Goal: Communication & Community: Answer question/provide support

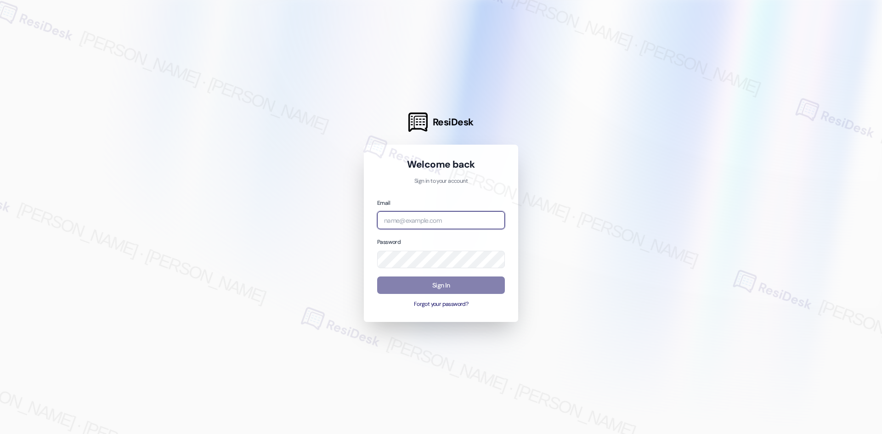
click at [418, 221] on input "email" at bounding box center [441, 220] width 128 height 18
type input "automated-surveys-asset_living-ron.david.dimapilis@asset_living.com"
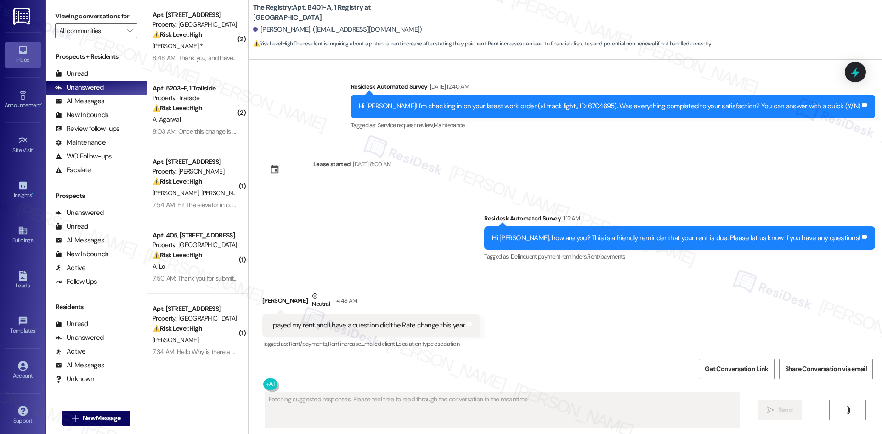
scroll to position [1529, 0]
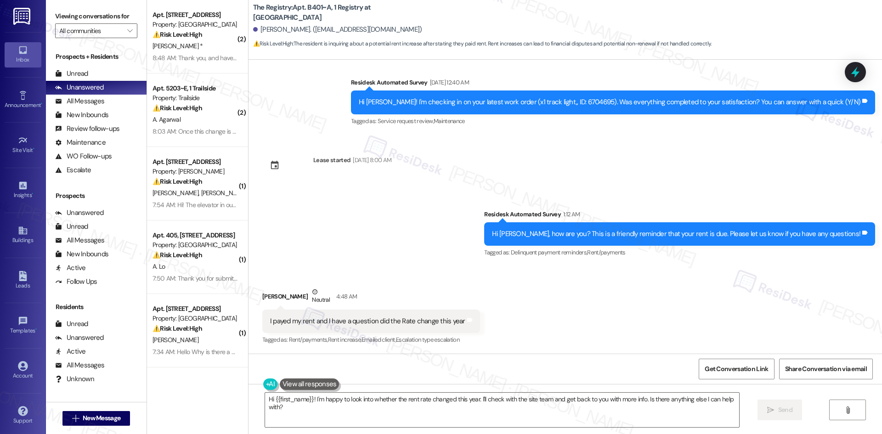
click at [357, 244] on div "Survey, sent via SMS Residesk Automated Survey 1:12 AM Hi Casey, how are you? T…" at bounding box center [566, 228] width 634 height 78
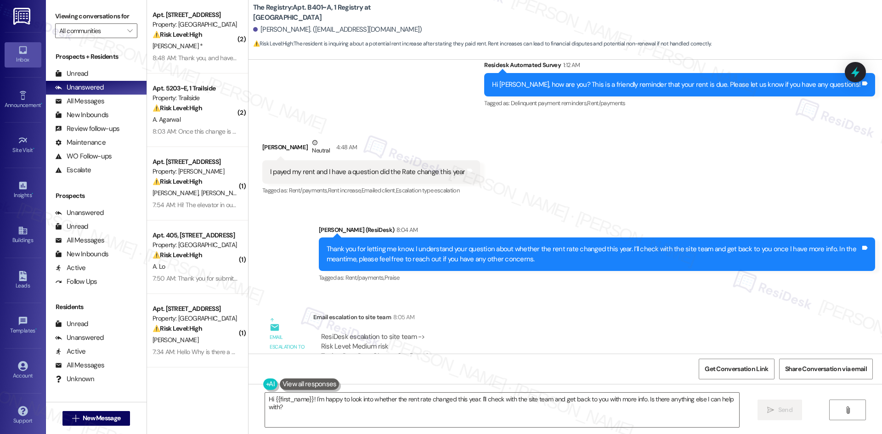
scroll to position [1666, 0]
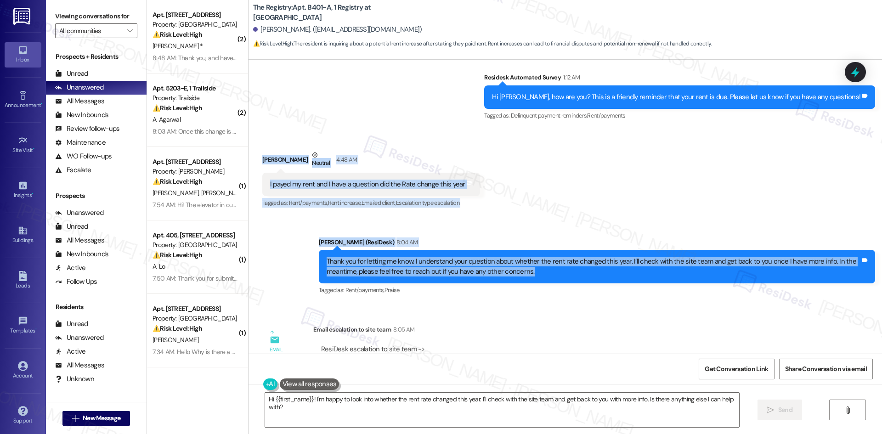
drag, startPoint x: 248, startPoint y: 152, endPoint x: 596, endPoint y: 275, distance: 369.7
click at [596, 275] on div "Survey, sent via SMS Residesk Automated Survey Sep 27, 2022 at 1:13 AM Hi Casey…" at bounding box center [566, 207] width 634 height 294
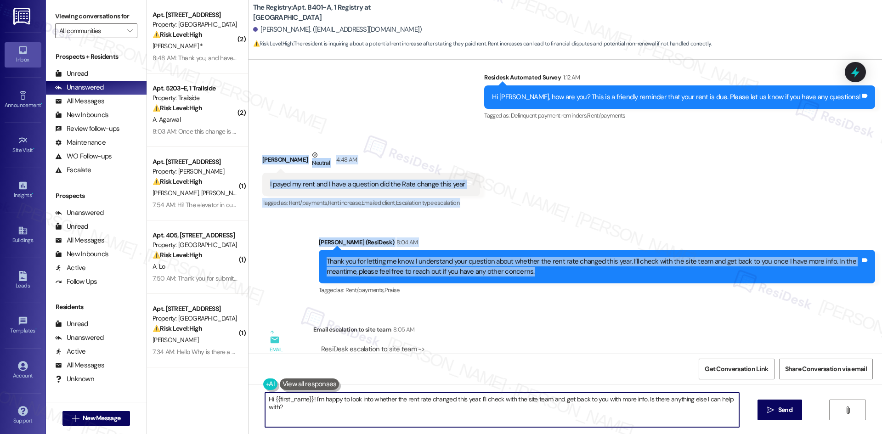
click at [372, 400] on textarea "Hi {{first_name}}! I'm happy to look into whether the rent rate changed this ye…" at bounding box center [502, 410] width 474 height 34
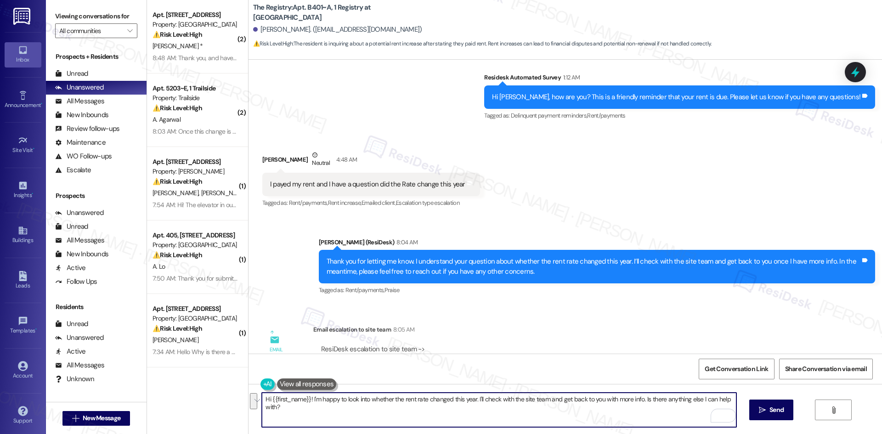
type textarea "x"
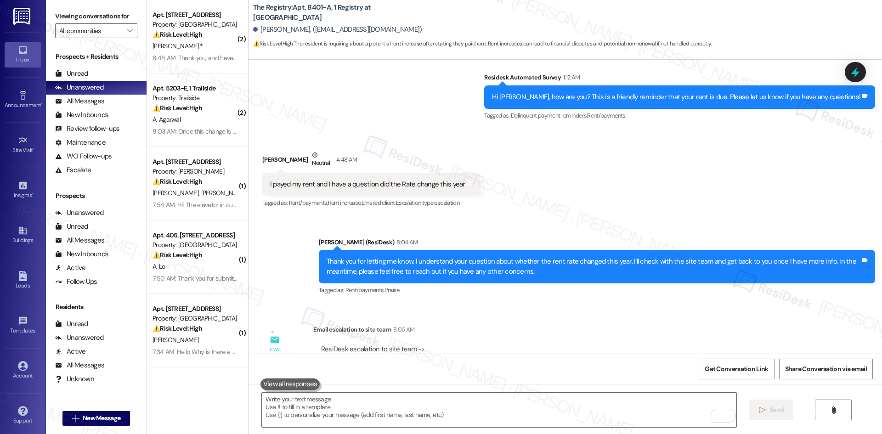
click at [322, 136] on div "Received via SMS Casey Gomez Neutral 4:48 AM I payed my rent and I have a quest…" at bounding box center [566, 173] width 634 height 87
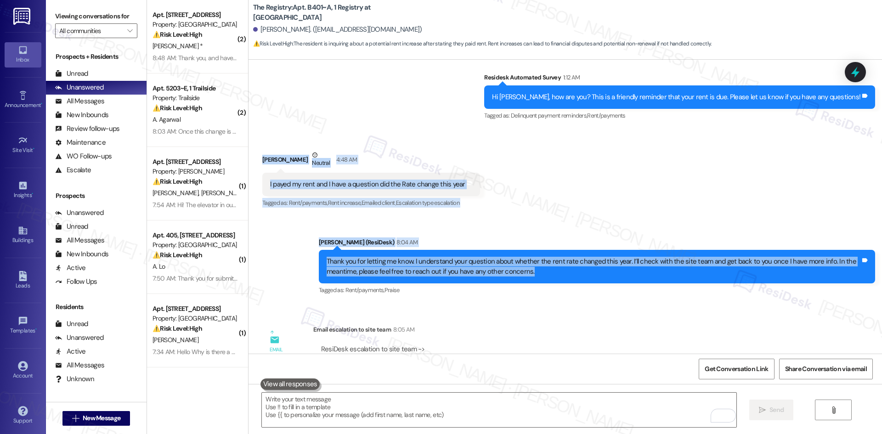
drag, startPoint x: 250, startPoint y: 154, endPoint x: 560, endPoint y: 275, distance: 333.3
click at [560, 275] on div "Survey, sent via SMS Residesk Automated Survey Sep 27, 2022 at 1:13 AM Hi Casey…" at bounding box center [566, 207] width 634 height 294
copy div "Casey Gomez Neutral 4:48 AM I payed my rent and I have a question did the Rate …"
click at [616, 206] on div "Received via SMS Casey Gomez Neutral 4:48 AM I payed my rent and I have a quest…" at bounding box center [566, 173] width 634 height 87
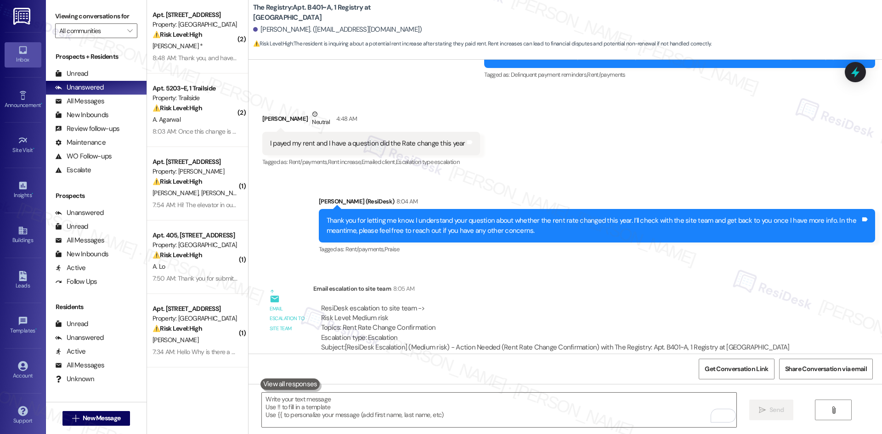
scroll to position [1804, 0]
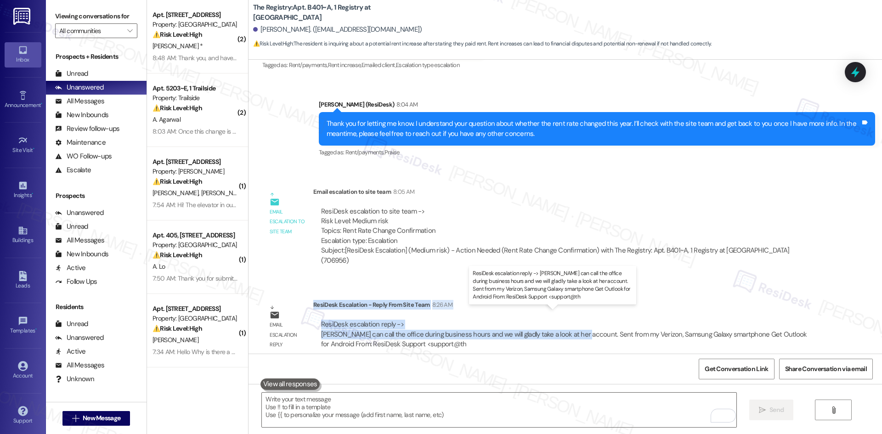
drag, startPoint x: 307, startPoint y: 296, endPoint x: 574, endPoint y: 326, distance: 268.7
click at [574, 326] on div "ResiDesk Escalation - Reply From Site Team 8:26 AM ResiDesk escalation reply ->…" at bounding box center [565, 328] width 505 height 56
copy div "ResiDesk Escalation - Reply From Site Team 8:26 AM ResiDesk escalation reply ->…"
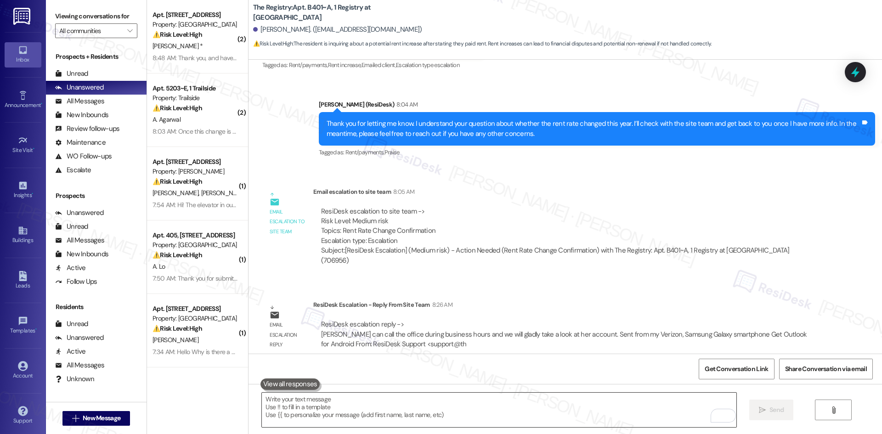
click at [384, 420] on textarea "To enrich screen reader interactions, please activate Accessibility in Grammarl…" at bounding box center [499, 410] width 474 height 34
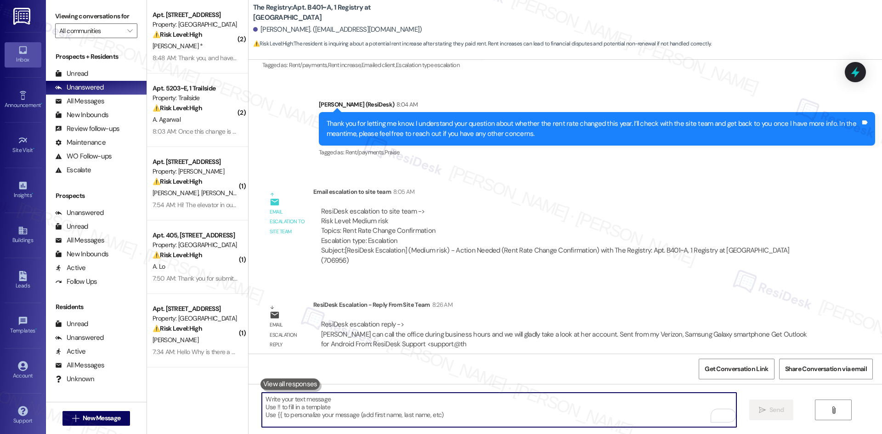
paste textarea "Hi Casey, thank you for your patience. The site team shared that you can call t…"
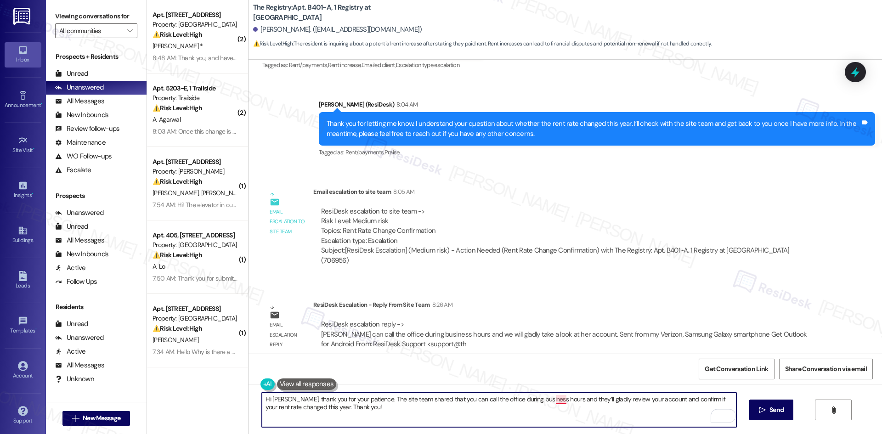
click at [553, 396] on textarea "Hi Casey, thank you for your patience. The site team shared that you can call t…" at bounding box center [499, 410] width 474 height 34
drag, startPoint x: 372, startPoint y: 417, endPoint x: 374, endPoint y: 427, distance: 10.2
click at [374, 428] on div "Hi Casey, thank you for your patience. The site team shared that you can call t…" at bounding box center [566, 418] width 634 height 69
type textarea "Hi Casey, thank you for your patience. The site team shared that you can call t…"
click at [774, 415] on span "Send" at bounding box center [777, 410] width 14 height 10
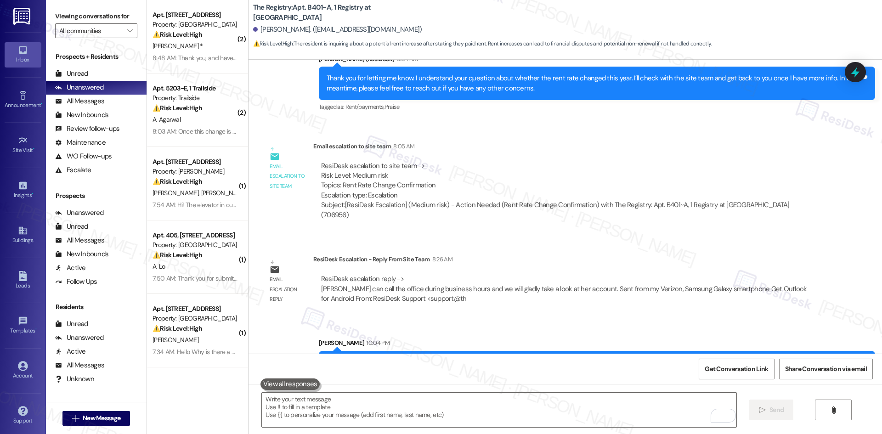
scroll to position [1878, 0]
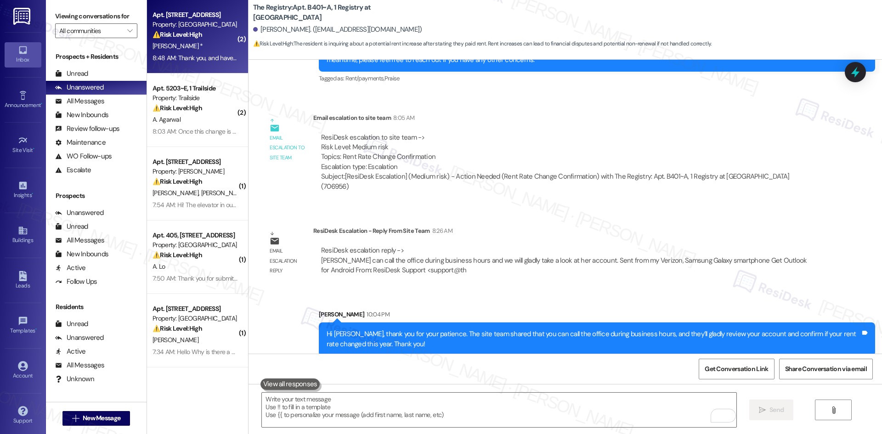
click at [199, 38] on div "⚠️ Risk Level: High The resident is having difficulty locking and unlocking the…" at bounding box center [195, 35] width 85 height 10
type textarea "Fetching suggested responses. Please feel free to read through the conversation…"
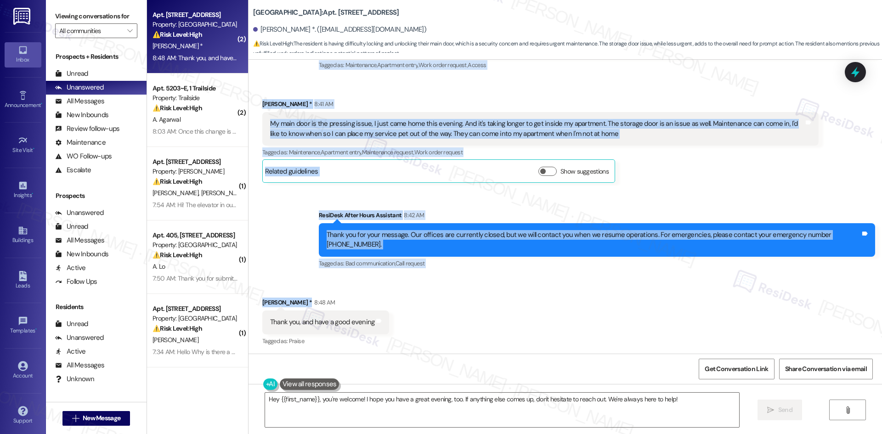
scroll to position [807, 0]
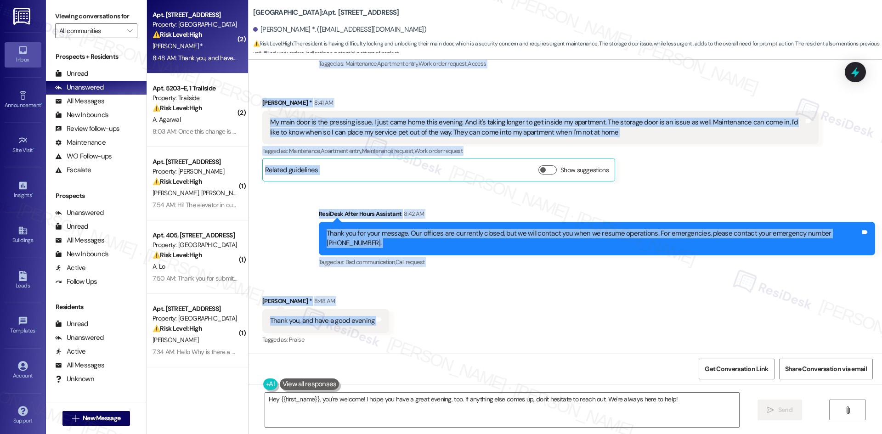
drag, startPoint x: 243, startPoint y: 225, endPoint x: 385, endPoint y: 324, distance: 173.1
click at [385, 324] on div "Lease started [DATE] 8:00 AM Announcement, sent via SMS Tessa (ResiDesk) [DATE]…" at bounding box center [566, 207] width 634 height 294
copy div "Nanette White * 5:58 AM I'm trying at call Crescent Ridge Apartments, the phone…"
click at [716, 150] on div "Tagged as: Maintenance , Click to highlight conversations about Maintenance Apa…" at bounding box center [540, 150] width 557 height 13
drag, startPoint x: 619, startPoint y: 212, endPoint x: 607, endPoint y: 213, distance: 12.4
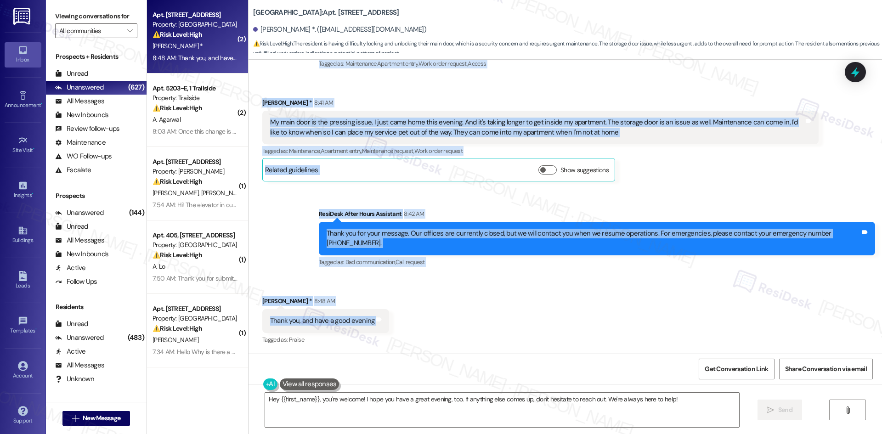
click at [619, 212] on div "ResiDesk After Hours Assistant 8:42 AM" at bounding box center [597, 215] width 557 height 13
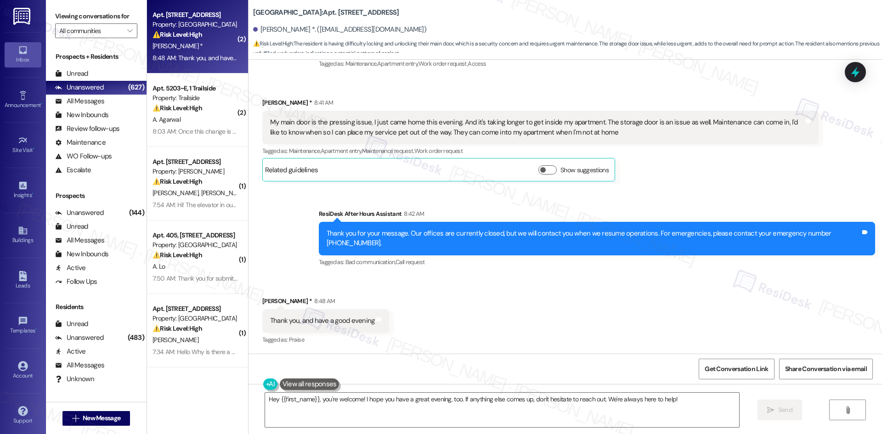
drag, startPoint x: 289, startPoint y: 218, endPoint x: 292, endPoint y: 231, distance: 13.3
click at [289, 218] on div "Sent via SMS ResiDesk After Hours Assistant 8:42 AM Thank you for your message.…" at bounding box center [566, 231] width 634 height 87
drag, startPoint x: 310, startPoint y: 410, endPoint x: 323, endPoint y: 402, distance: 14.9
click at [311, 410] on textarea "Hey {{first_name}}, you're welcome! I hope you have a great evening, too. If an…" at bounding box center [502, 410] width 474 height 34
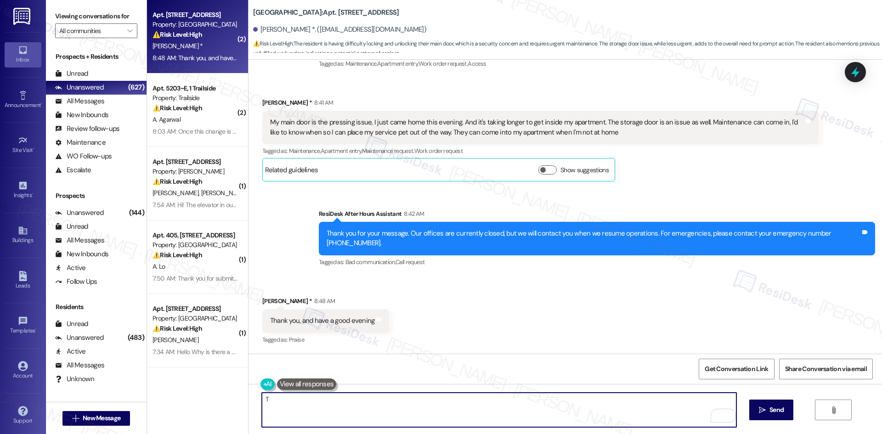
paste textarea "hank you for clarifying. I’ll let the team know about both your main door and s…"
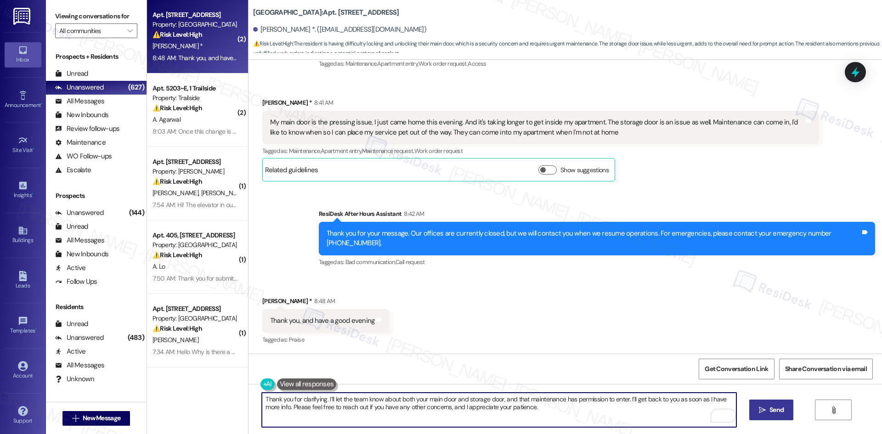
type textarea "Thank you for clarifying. I’ll let the team know about both your main door and …"
click at [772, 416] on button " Send" at bounding box center [772, 410] width 45 height 21
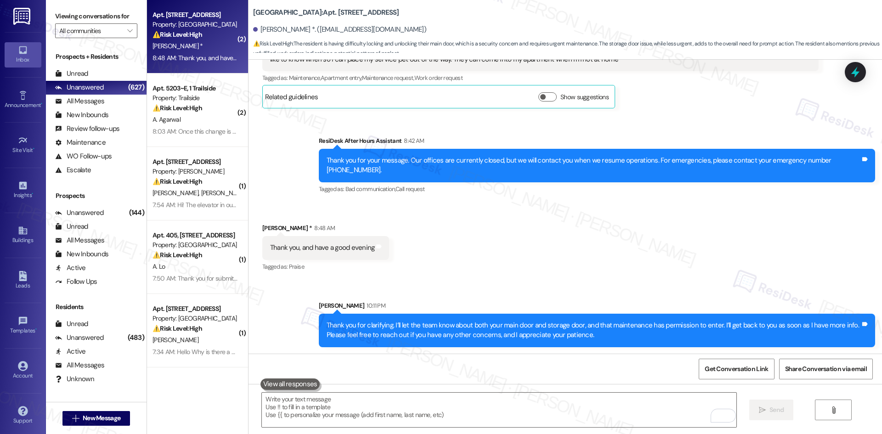
scroll to position [881, 0]
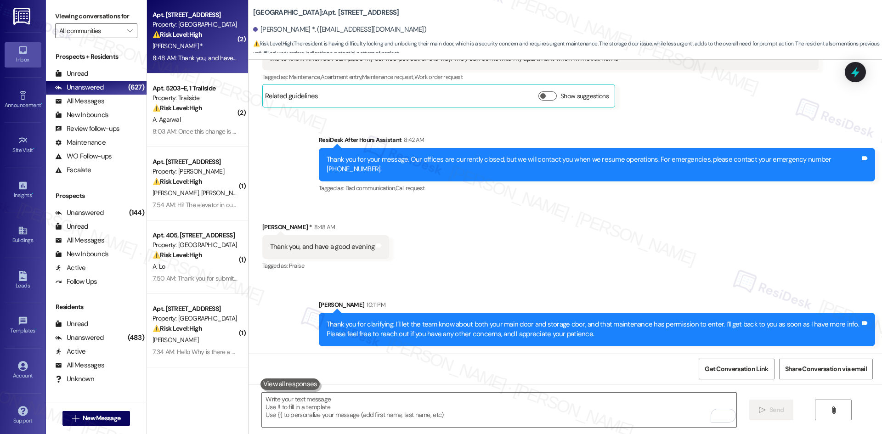
click at [640, 273] on div "Received via SMS Nanette White * 8:48 AM Thank you, and have a good evening Tag…" at bounding box center [566, 241] width 634 height 78
click at [638, 273] on div "Received via SMS Nanette White * 8:48 AM Thank you, and have a good evening Tag…" at bounding box center [566, 241] width 634 height 78
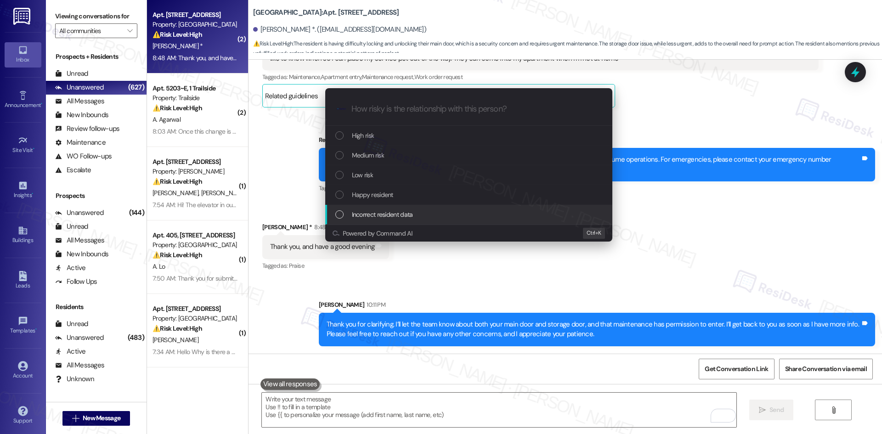
click at [727, 258] on div "Escalate Conversation How risky is the relationship with this person? Topics (e…" at bounding box center [441, 217] width 882 height 434
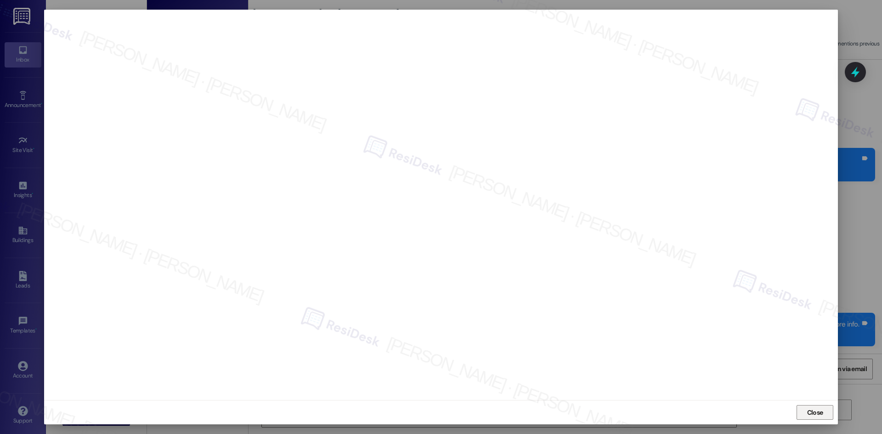
click at [820, 416] on span "Close" at bounding box center [815, 413] width 16 height 10
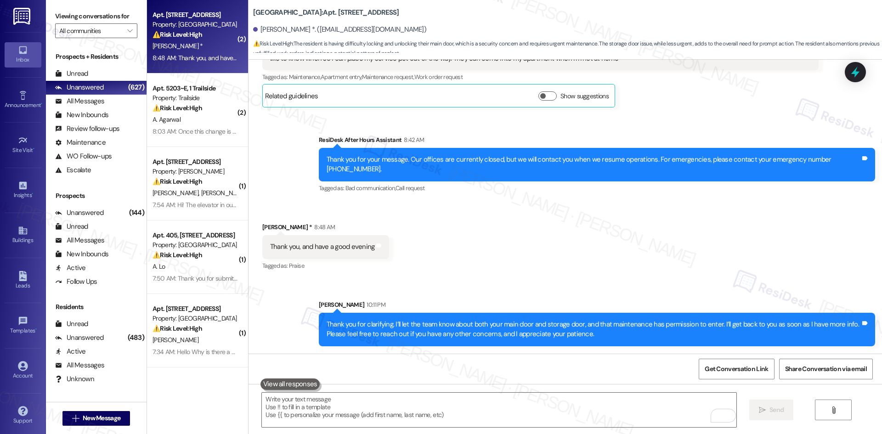
click at [502, 246] on div "Received via SMS Nanette White * 8:48 AM Thank you, and have a good evening Tag…" at bounding box center [566, 241] width 634 height 78
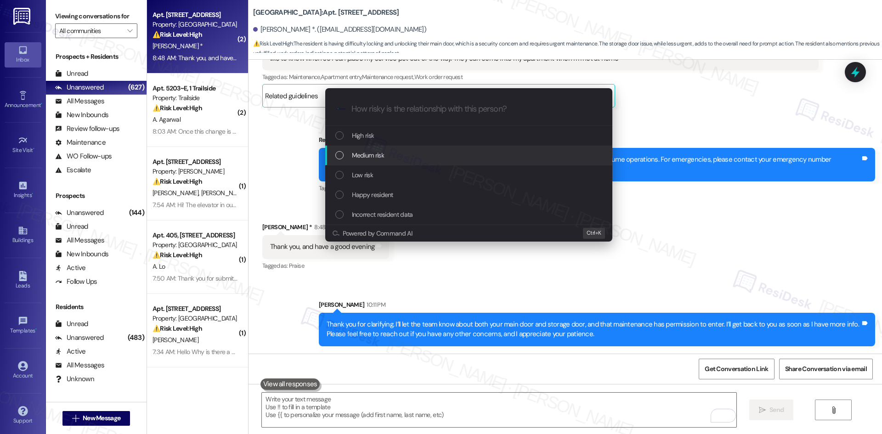
click at [385, 153] on div "Medium risk" at bounding box center [469, 155] width 269 height 10
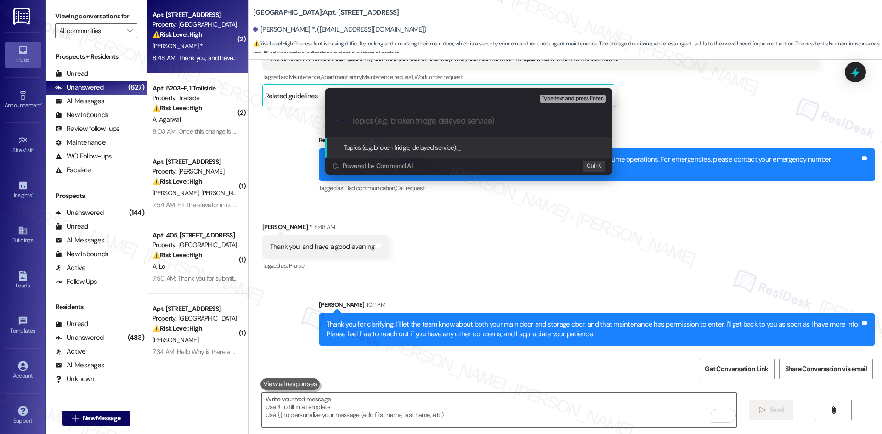
click at [394, 117] on input "Topics (e.g. broken fridge, delayed service)" at bounding box center [477, 121] width 250 height 10
paste input "Work Order Issues – Main Door Lock (1133920) & Storage Door (1133922)"
type input "Work Order Issues – Main Door Lock (1133920) & Storage Door (1133922)"
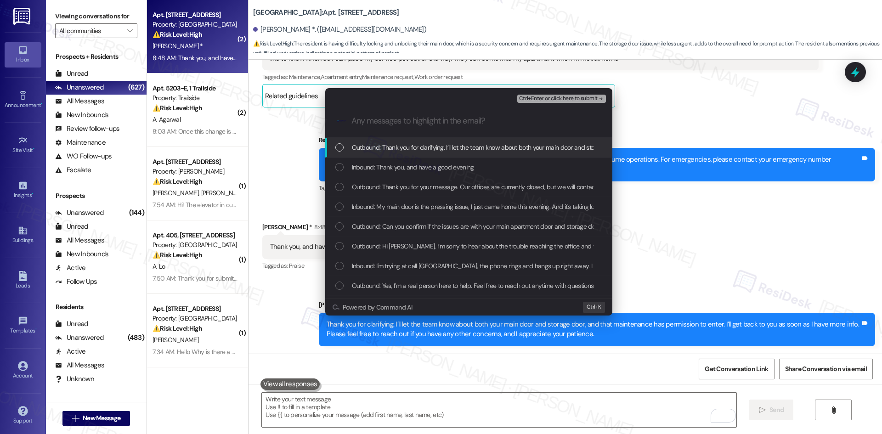
scroll to position [0, 0]
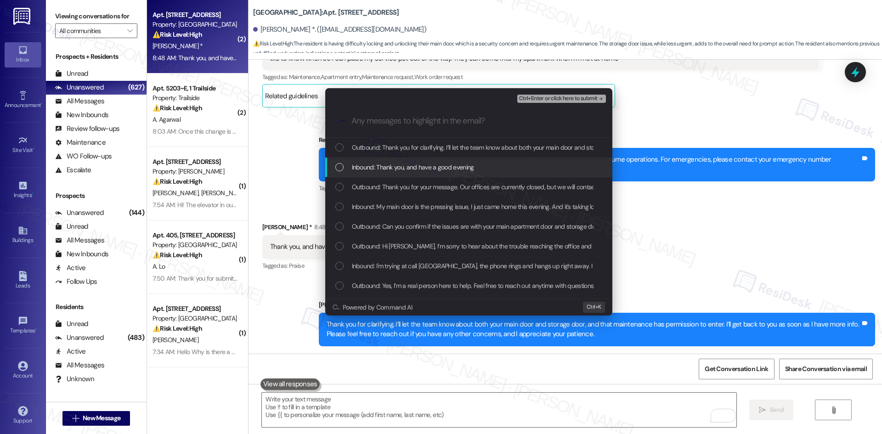
click at [430, 167] on span "Inbound: Thank you, and have a good evening" at bounding box center [413, 167] width 122 height 10
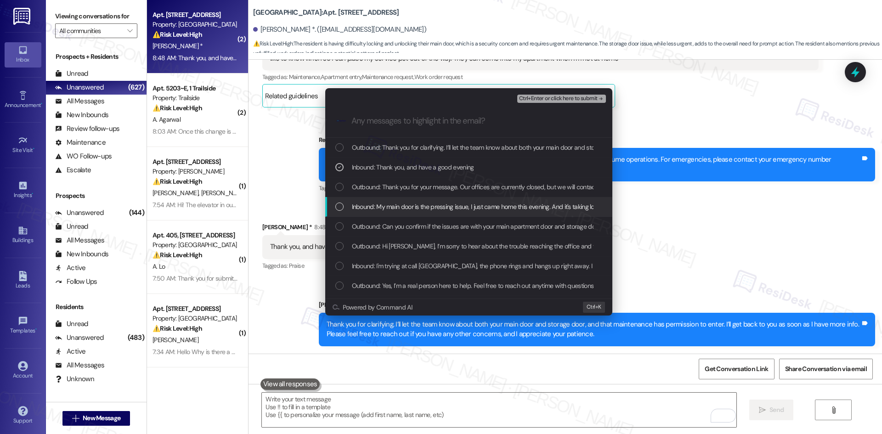
click at [437, 207] on span "Inbound: My main door is the pressing issue, I just came home this evening. And…" at bounding box center [765, 207] width 827 height 10
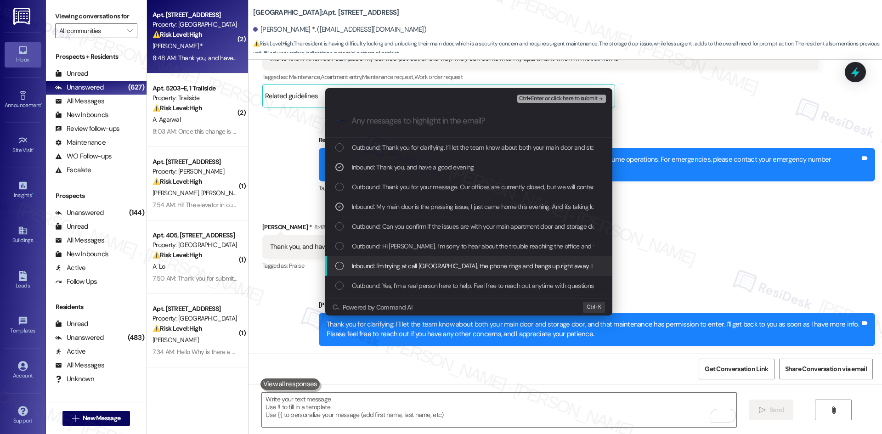
click at [440, 266] on span "Inbound: I'm trying at call Crescent Ridge Apartments, the phone rings and hang…" at bounding box center [860, 266] width 1016 height 10
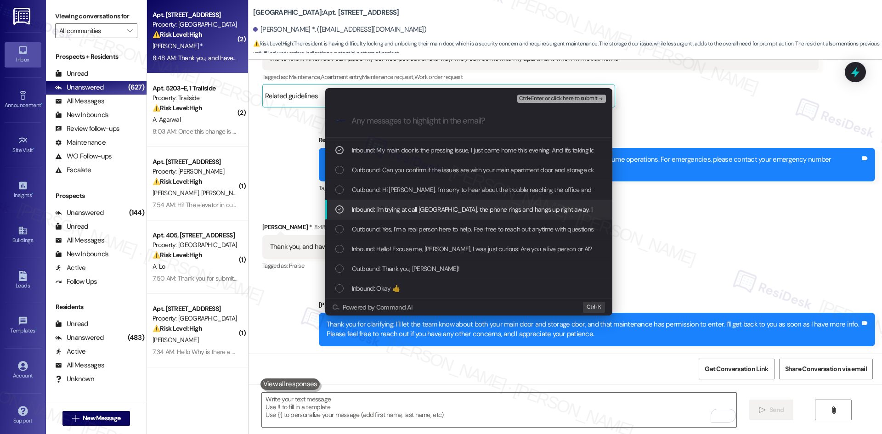
scroll to position [76, 0]
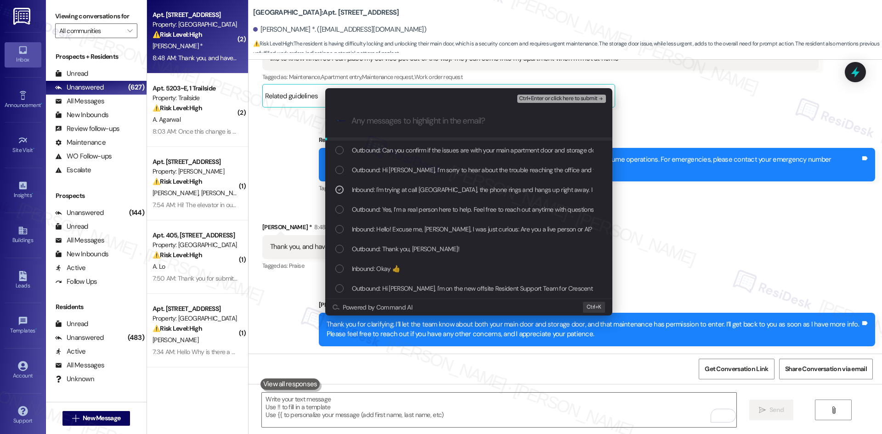
click at [598, 98] on icon "remove-block-ctrl+enter-or click here to submit" at bounding box center [601, 99] width 6 height 6
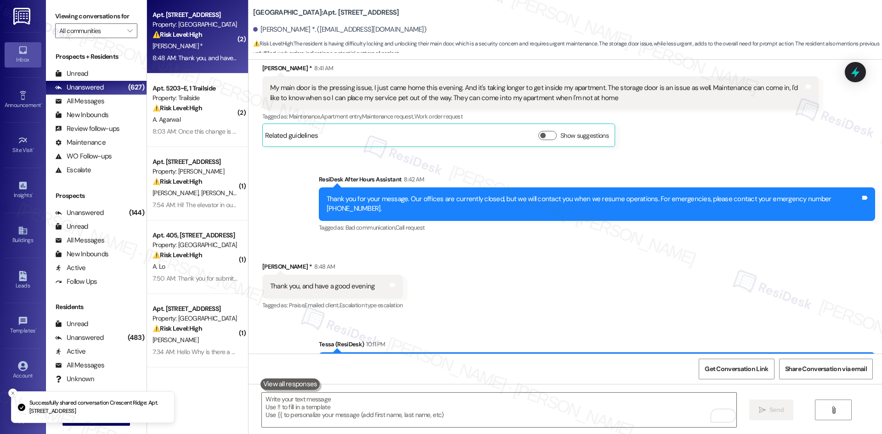
scroll to position [894, 0]
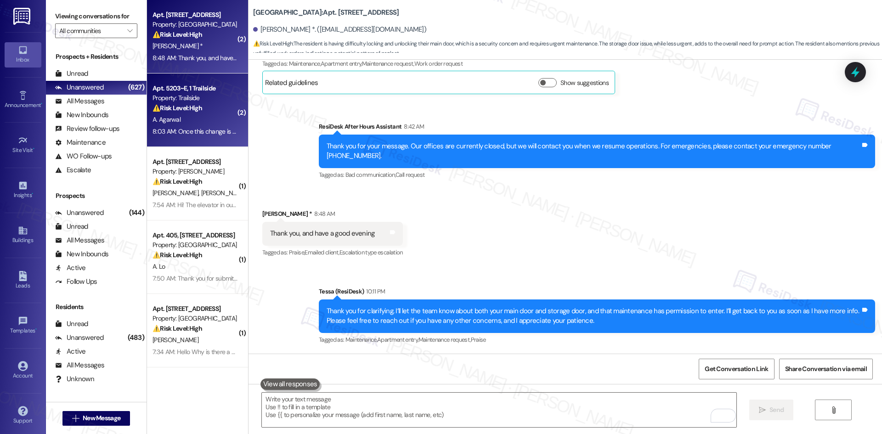
click at [184, 114] on div "A. Agarwal" at bounding box center [195, 119] width 87 height 11
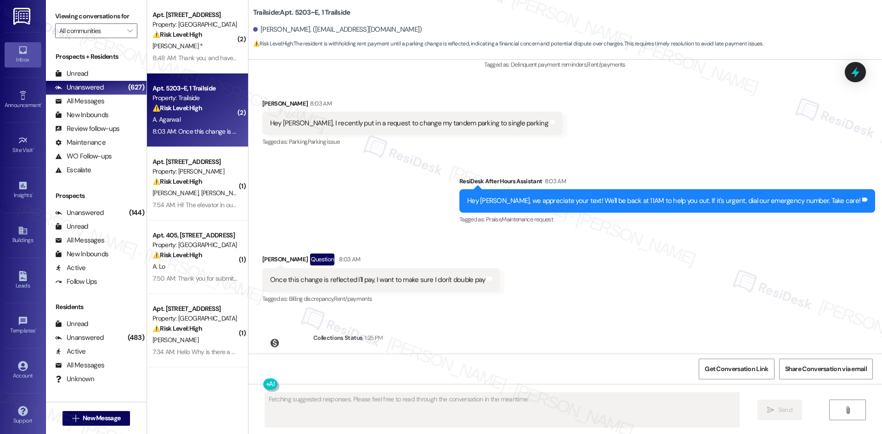
scroll to position [806, 0]
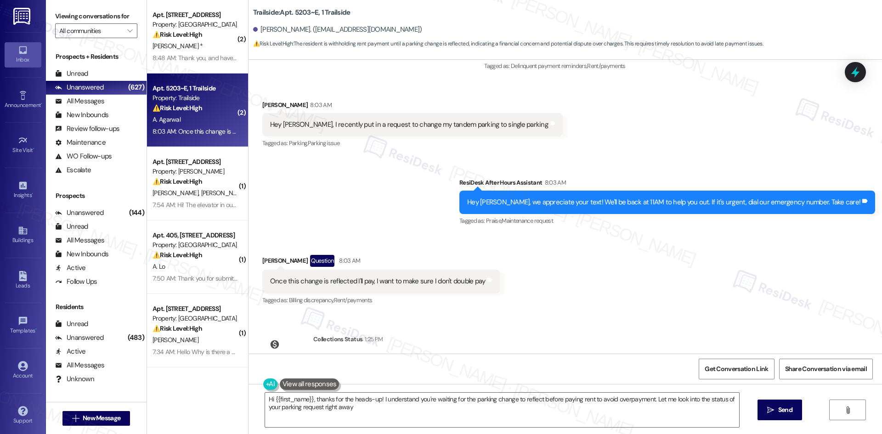
type textarea "Hi {{first_name}}, thanks for the heads-up! I understand you're waiting for the…"
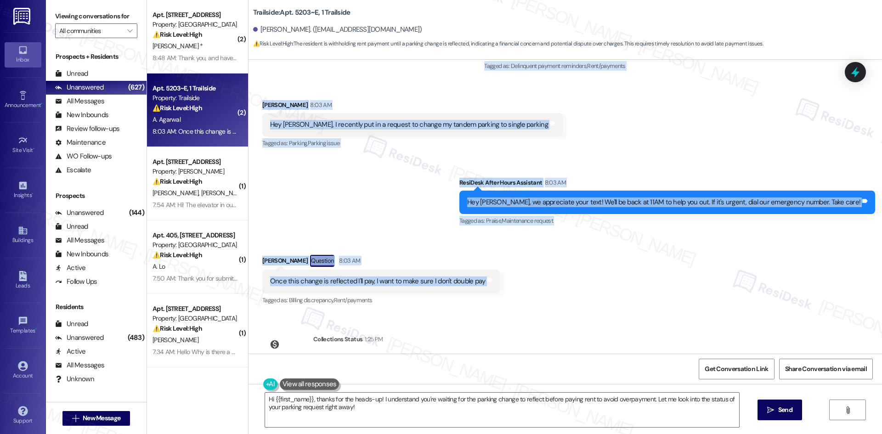
drag, startPoint x: 532, startPoint y: 184, endPoint x: 533, endPoint y: 281, distance: 97.0
click at [533, 281] on div "WO Lease started Sep 17, 2024 at 8:00 AM Show details Survey, sent via SMS Resi…" at bounding box center [566, 207] width 634 height 294
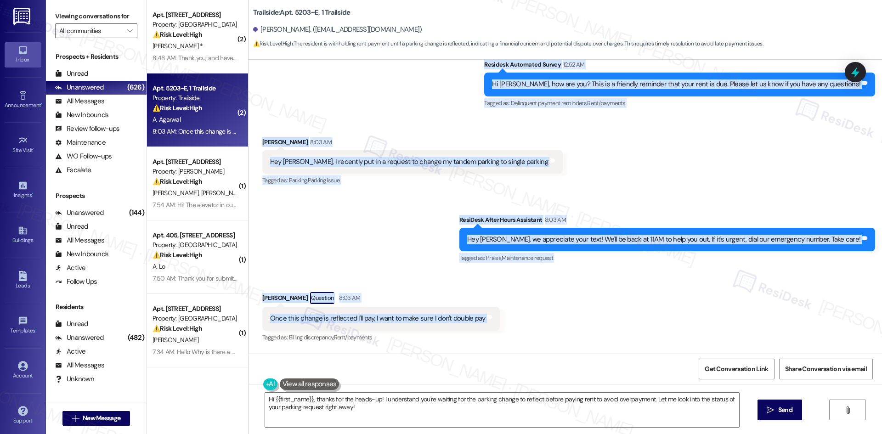
scroll to position [842, 0]
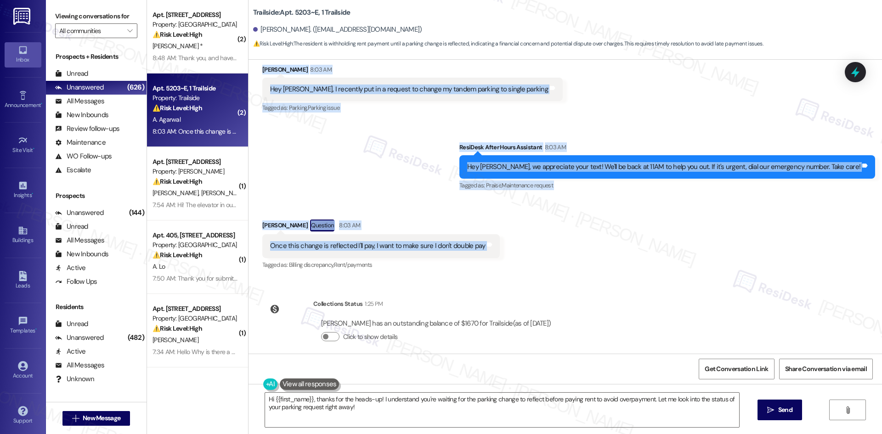
click at [470, 213] on div "Received via SMS Arin Agarwal Question 8:03 AM Once this change is reflected I'…" at bounding box center [382, 246] width 252 height 66
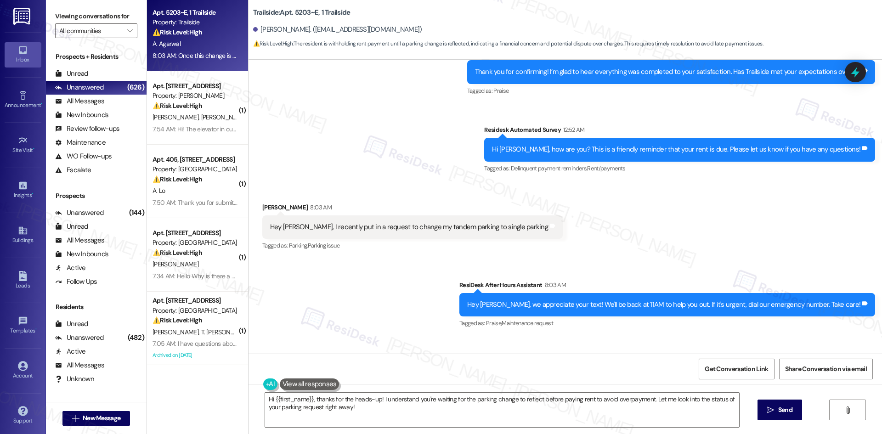
scroll to position [0, 0]
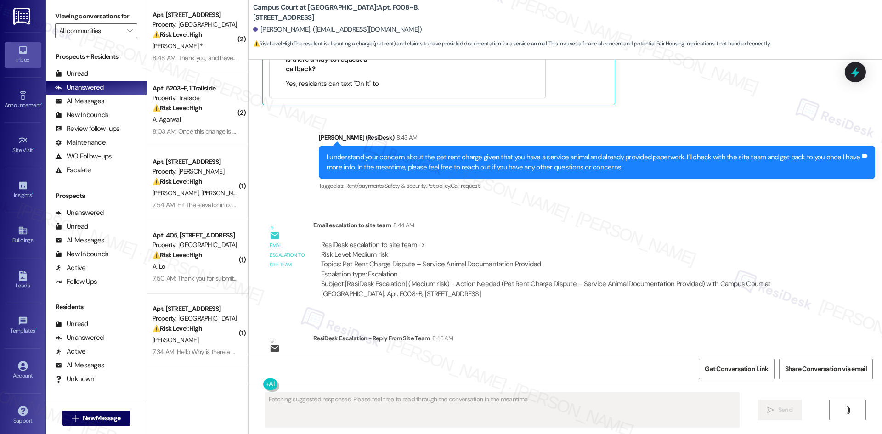
scroll to position [1104, 0]
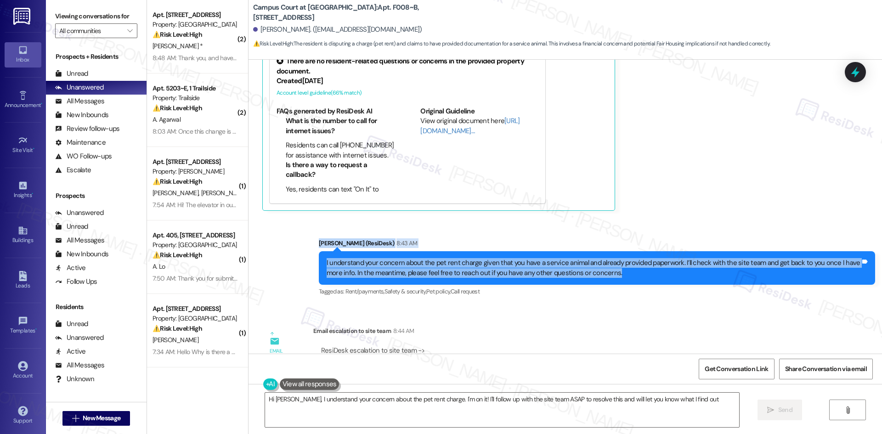
type textarea "Hi Lilian, I understand your concern about the pet rent charge. I'm on it! I'll…"
drag, startPoint x: 293, startPoint y: 216, endPoint x: 624, endPoint y: 265, distance: 334.4
click at [624, 265] on div "Sent via SMS Sarah (ResiDesk) 8:43 AM I understand your concern about the pet r…" at bounding box center [566, 261] width 634 height 87
copy div "Sarah (ResiDesk) 8:43 AM I understand your concern about the pet rent charge gi…"
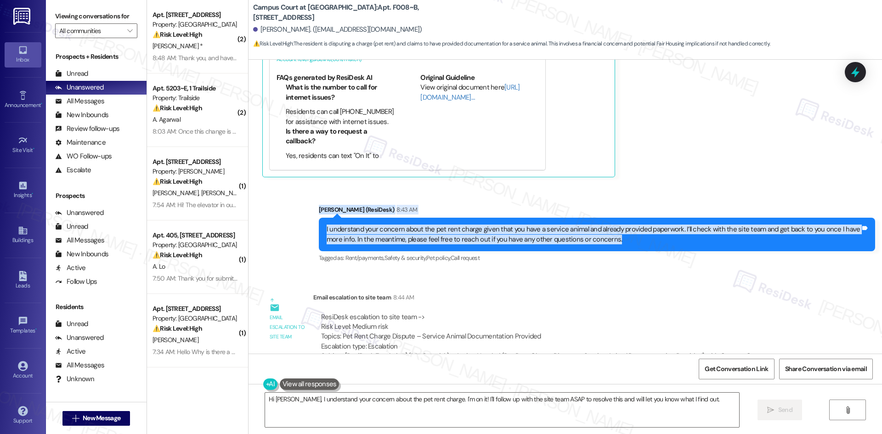
scroll to position [1242, 0]
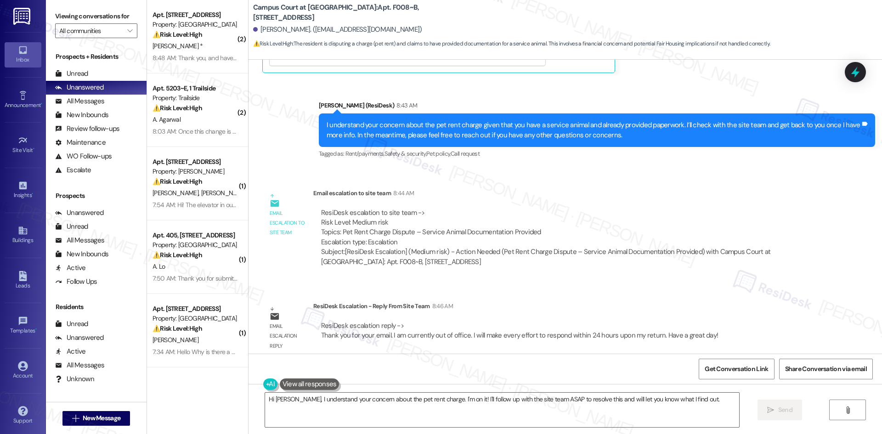
click at [305, 301] on div "Email escalation reply" at bounding box center [287, 328] width 51 height 55
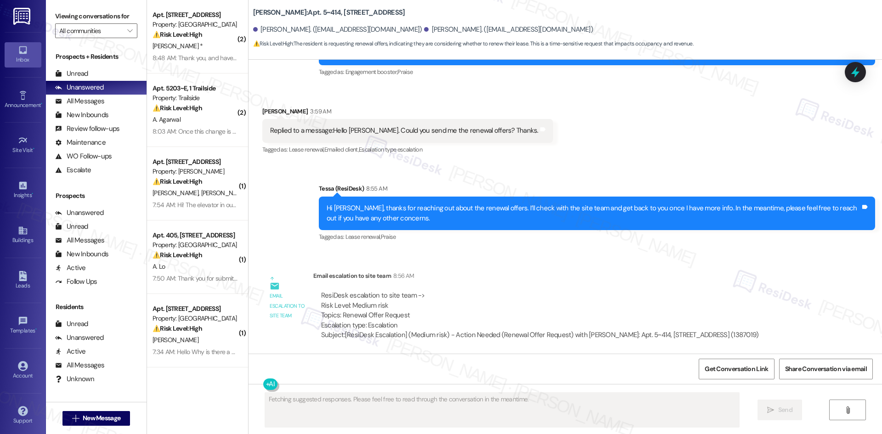
scroll to position [1568, 0]
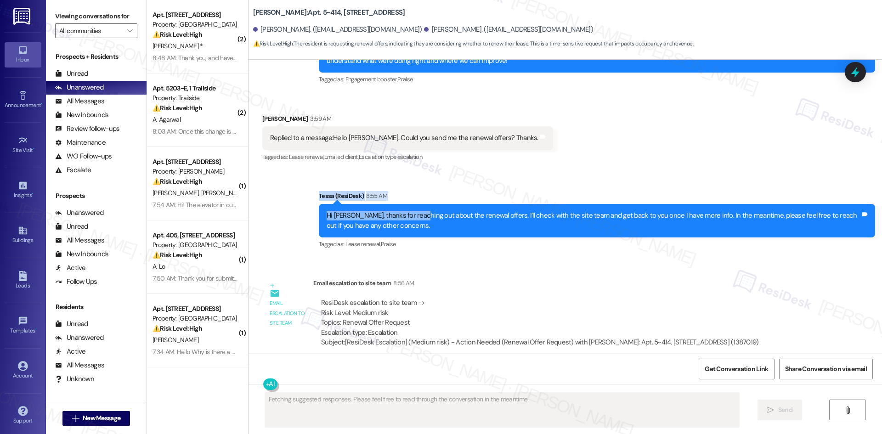
drag, startPoint x: 341, startPoint y: 202, endPoint x: 284, endPoint y: 145, distance: 79.6
click at [411, 220] on div "Sent via SMS Tessa (ResiDesk) 8:55 AM Hi Bagher, thanks for reaching out about …" at bounding box center [566, 213] width 634 height 87
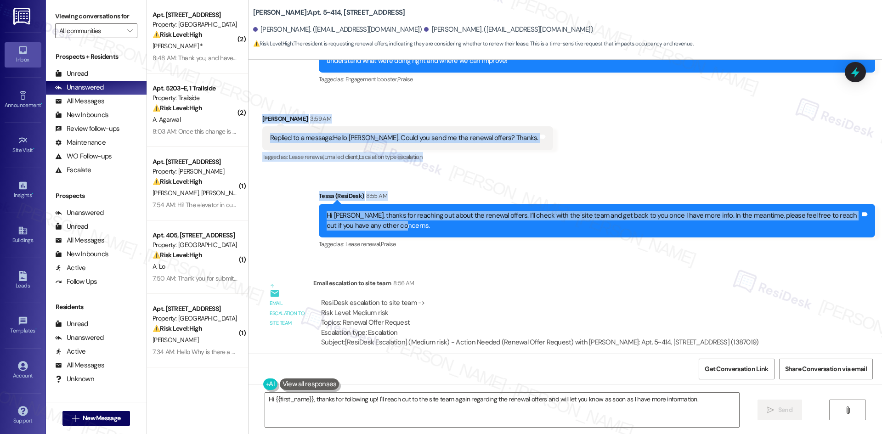
drag, startPoint x: 253, startPoint y: 115, endPoint x: 459, endPoint y: 223, distance: 232.3
click at [459, 223] on div "Lease started Nov 13, 2024 at 8:00 AM Survey, sent via SMS Residesk Automated S…" at bounding box center [566, 207] width 634 height 294
copy div "Bagher Tavakoli 3:59 AM Replied to a message:Hello Tessa. Could you send me the…"
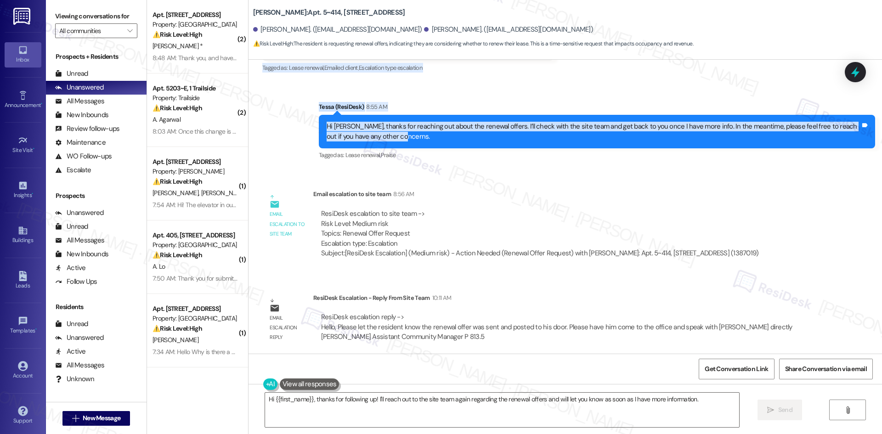
scroll to position [1660, 0]
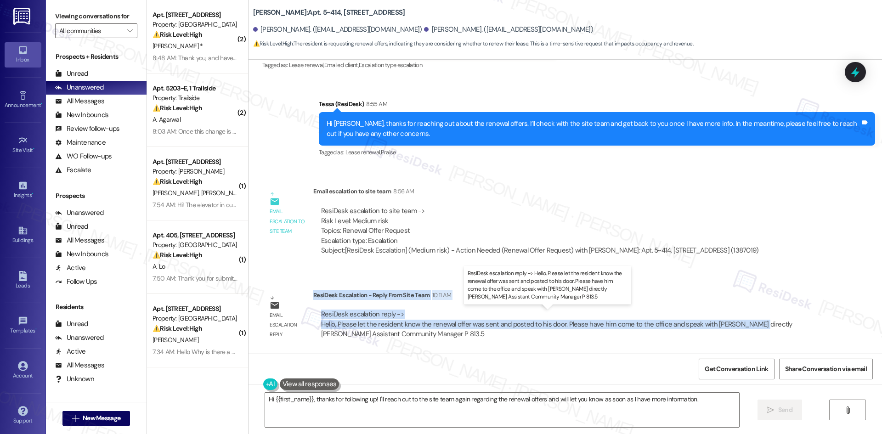
drag, startPoint x: 307, startPoint y: 295, endPoint x: 739, endPoint y: 325, distance: 433.4
click at [739, 325] on div "ResiDesk Escalation - Reply From Site Team 10:11 AM ResiDesk escalation reply -…" at bounding box center [565, 318] width 505 height 56
copy div "ResiDesk Escalation - Reply From Site Team 10:11 AM ResiDesk escalation reply -…"
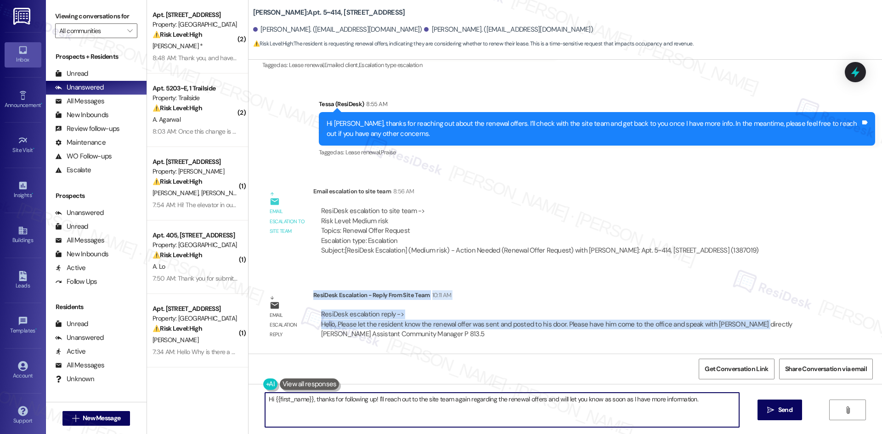
click at [495, 412] on textarea "Hi {{first_name}}, thanks for following up! I'll reach out to the site team aga…" at bounding box center [502, 410] width 474 height 34
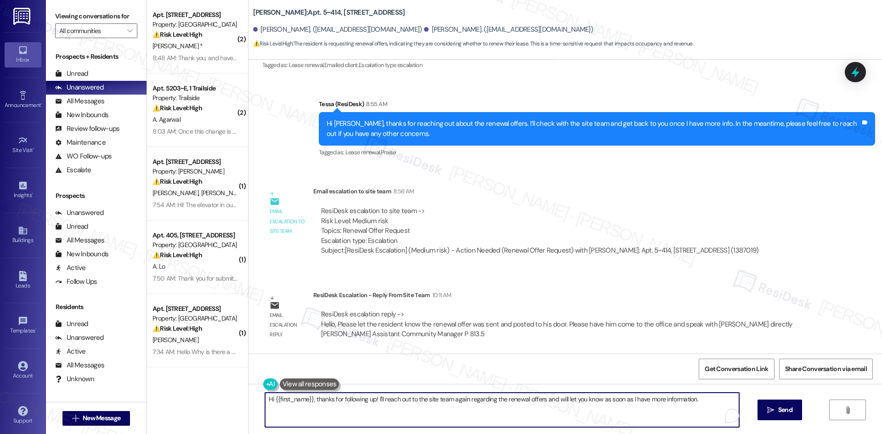
click at [693, 405] on textarea "Hi {{first_name}}, thanks for following up! I'll reach out to the site team aga…" at bounding box center [502, 410] width 474 height 34
paste textarea "Bagher, thank you for your patience. The renewal offer has already been sent an…"
click at [464, 412] on textarea "Hi Bagher, thank you for your patience. The renewal offer has already been sent…" at bounding box center [499, 410] width 474 height 34
paste textarea "Let us know if you need anything else."
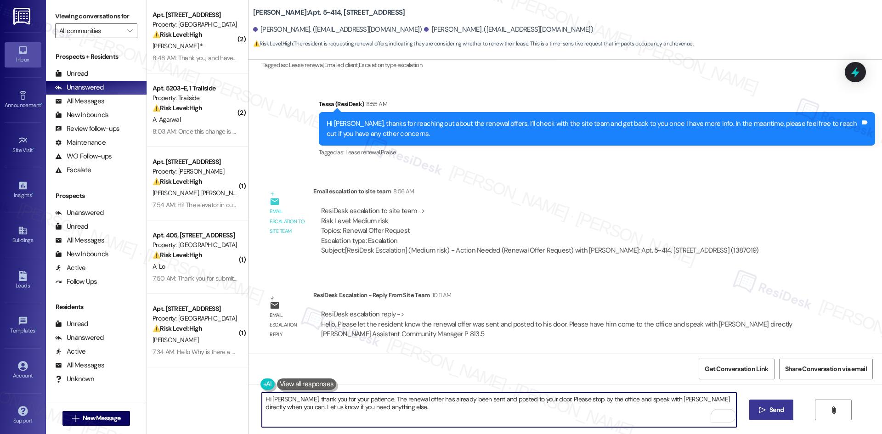
type textarea "Hi Bagher, thank you for your patience. The renewal offer has already been sent…"
click at [766, 408] on span " Send" at bounding box center [771, 410] width 29 height 10
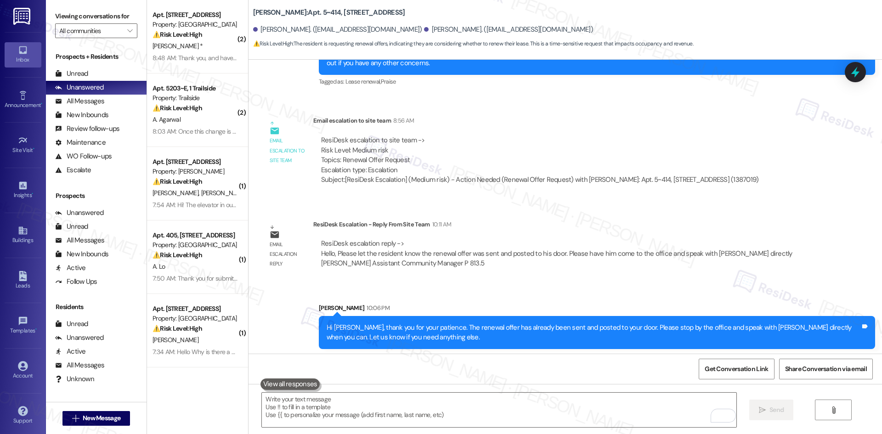
scroll to position [1734, 0]
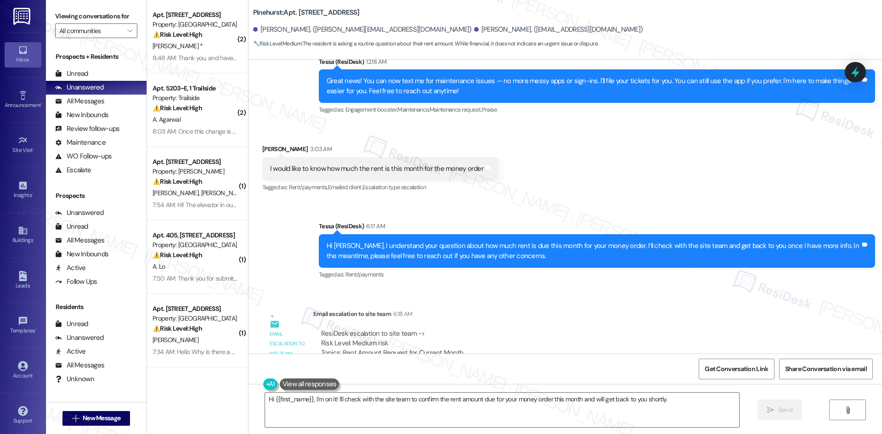
scroll to position [167, 0]
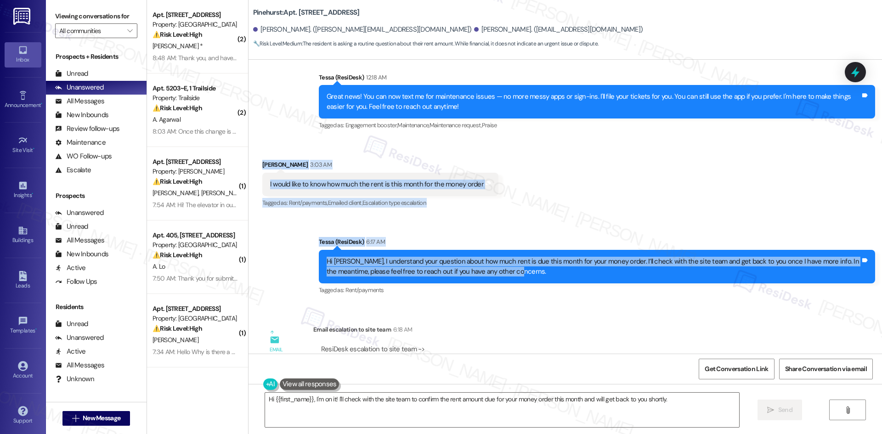
drag, startPoint x: 363, startPoint y: 205, endPoint x: 537, endPoint y: 271, distance: 186.3
click at [537, 271] on div "Lease started [DATE] 8:00 AM Announcement, sent via SMS Tessa (ResiDesk) [DATE]…" at bounding box center [566, 207] width 634 height 294
copy div "Arturo Valladares Duran 3:03 AM I would like to know how much the rent is this …"
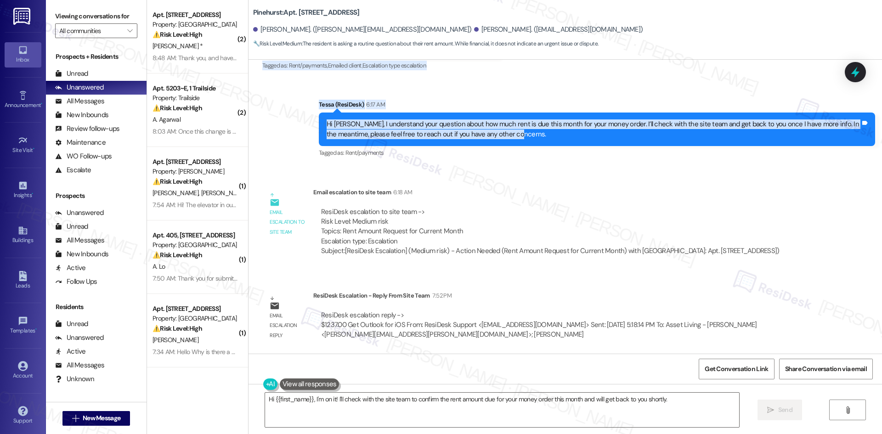
scroll to position [305, 0]
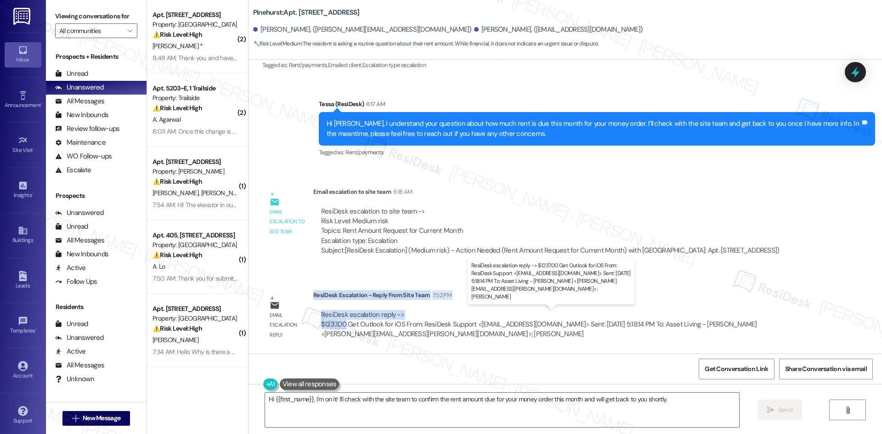
drag, startPoint x: 307, startPoint y: 295, endPoint x: 339, endPoint y: 324, distance: 43.9
click at [339, 324] on div "ResiDesk Escalation - Reply From Site Team 7:52 PM ResiDesk escalation reply ->…" at bounding box center [565, 318] width 505 height 56
copy div "ResiDesk Escalation - Reply From Site Team 7:52 PM ResiDesk escalation reply ->…"
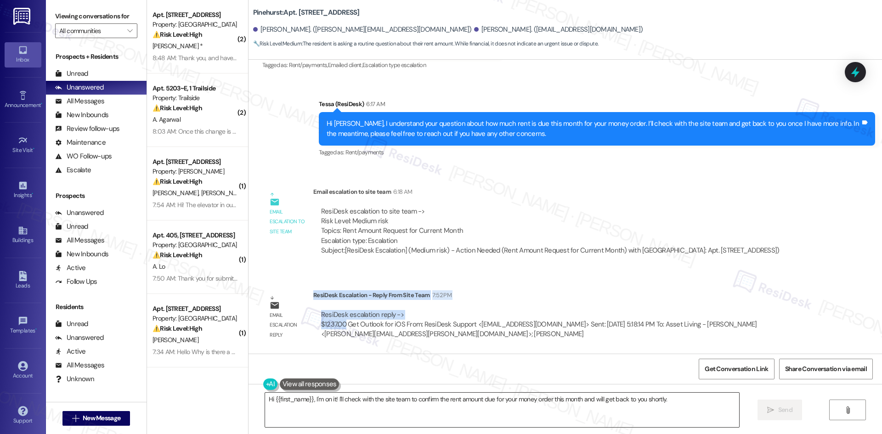
click at [429, 398] on textarea "Hi {{first_name}}, I'm on it! I'll check with the site team to confirm the rent…" at bounding box center [502, 410] width 474 height 34
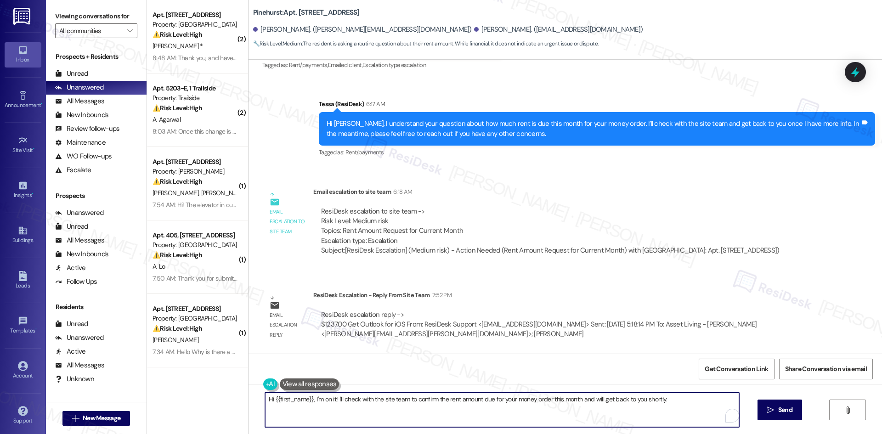
paste textarea "Arturo, thank you for your patience. The rent due this month for your money ord…"
type textarea "Hi Arturo, thank you for your patience. The rent due this month for your money …"
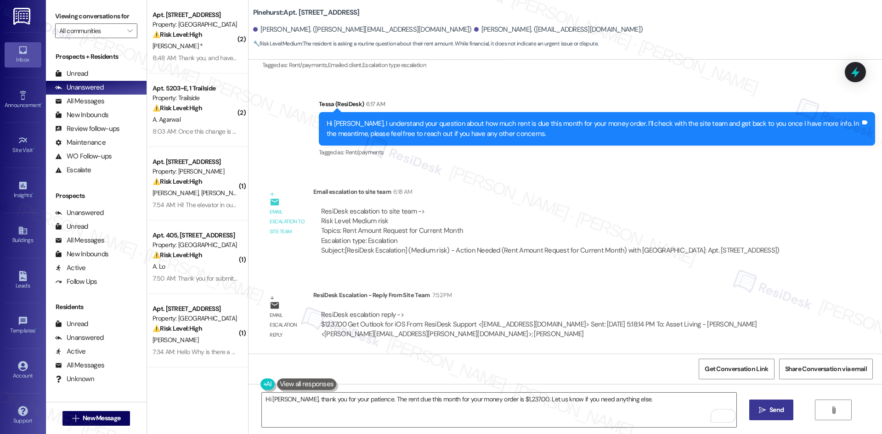
click at [775, 412] on span "Send" at bounding box center [777, 410] width 14 height 10
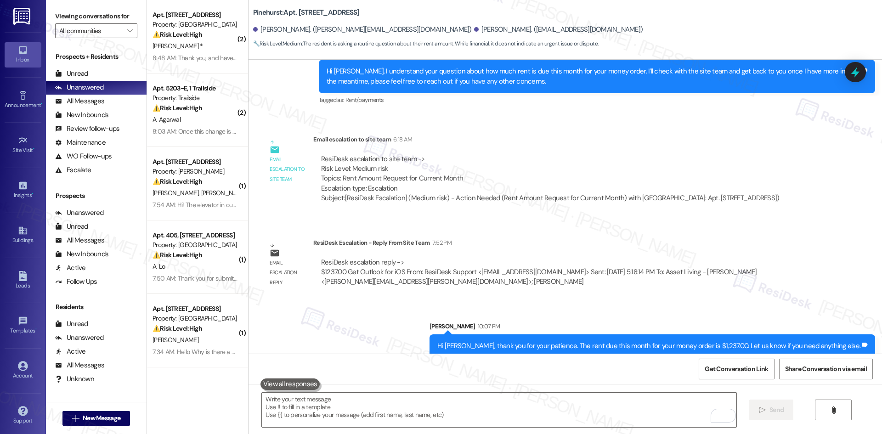
scroll to position [369, 0]
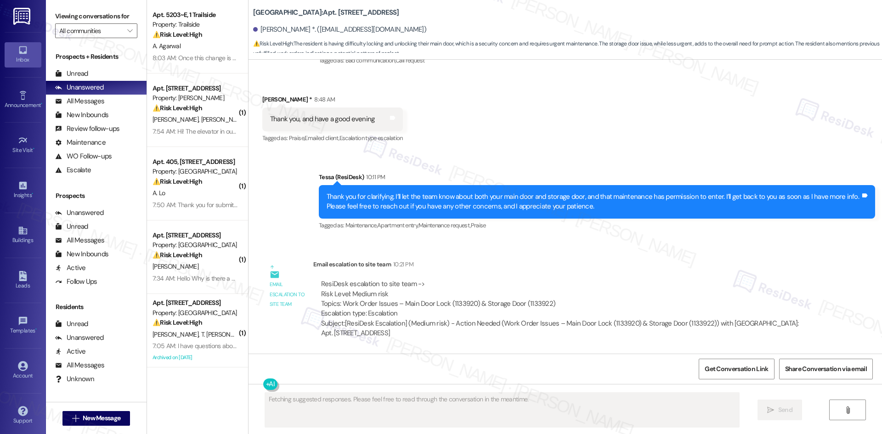
scroll to position [999, 0]
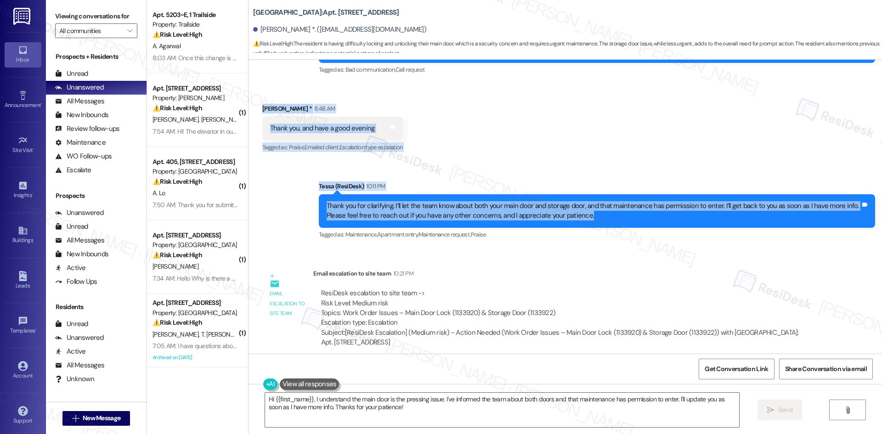
drag, startPoint x: 253, startPoint y: 101, endPoint x: 597, endPoint y: 217, distance: 363.2
click at [597, 217] on div "Lease started [DATE] 8:00 AM Announcement, sent via SMS Tessa (ResiDesk) [DATE]…" at bounding box center [566, 207] width 634 height 294
copy div "[PERSON_NAME] * 8:48 AM Thank you, and have a good evening Tags and notes Tagge…"
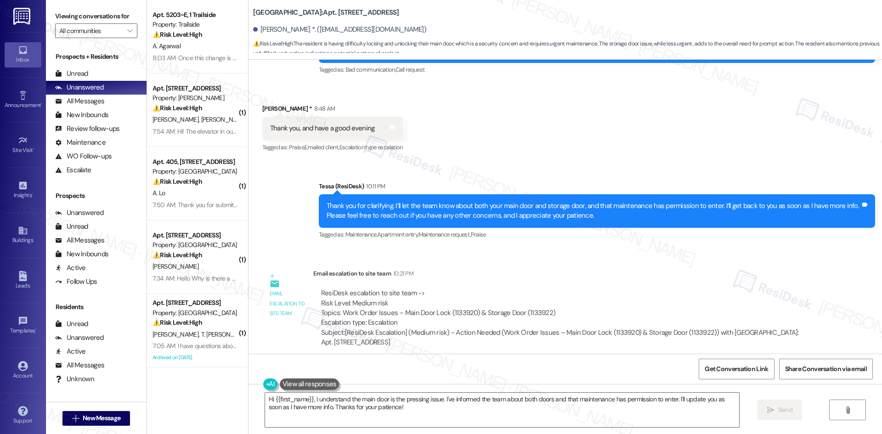
click at [505, 268] on div "Email escalation to site team Email escalation to site team 10:21 PM ResiDesk e…" at bounding box center [541, 311] width 570 height 99
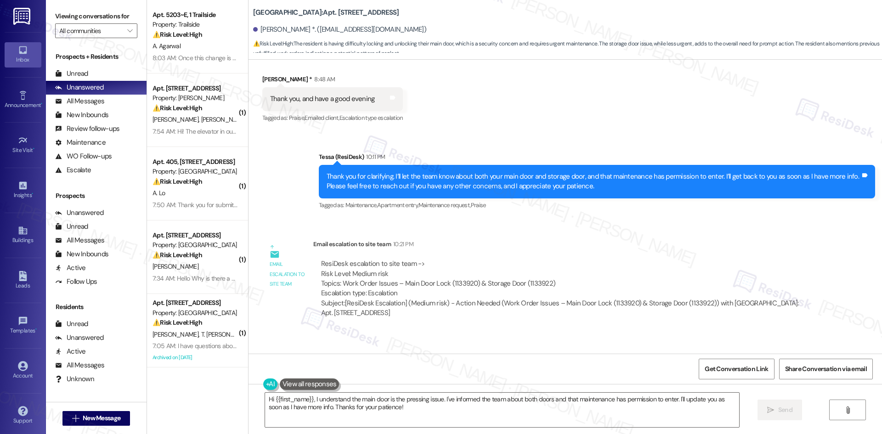
scroll to position [1091, 0]
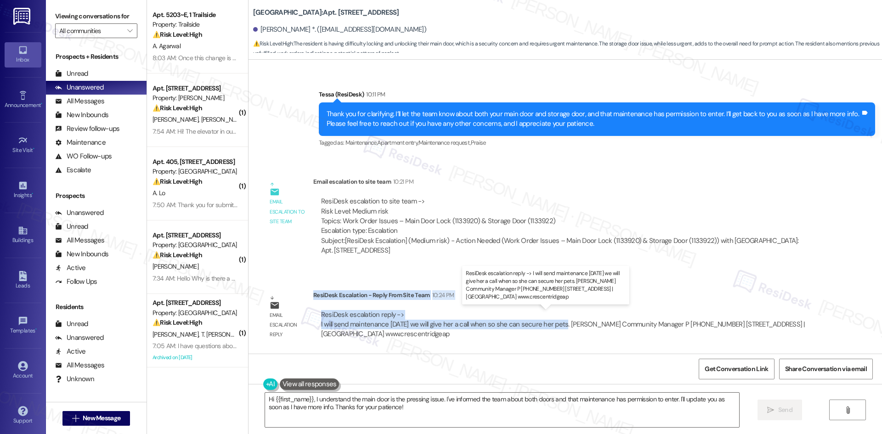
drag, startPoint x: 307, startPoint y: 296, endPoint x: 555, endPoint y: 329, distance: 250.7
click at [555, 329] on div "ResiDesk Escalation - Reply From Site Team 10:24 PM ResiDesk escalation reply -…" at bounding box center [565, 318] width 505 height 56
copy div "ResiDesk Escalation - Reply From Site Team 10:24 PM ResiDesk escalation reply -…"
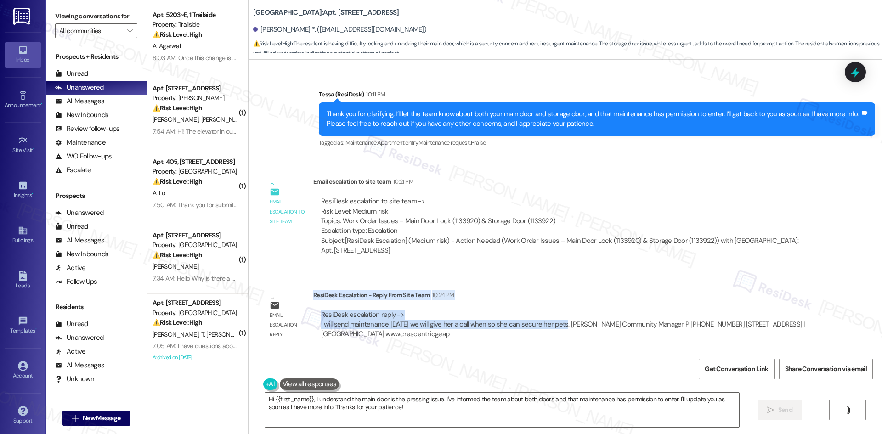
click at [495, 284] on div "Email escalation reply ResiDesk Escalation - Reply From Site Team 10:24 PM Resi…" at bounding box center [541, 319] width 570 height 70
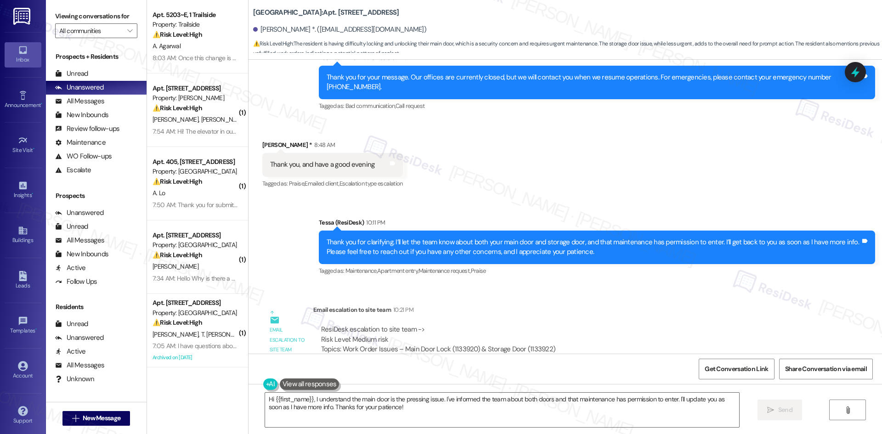
scroll to position [954, 0]
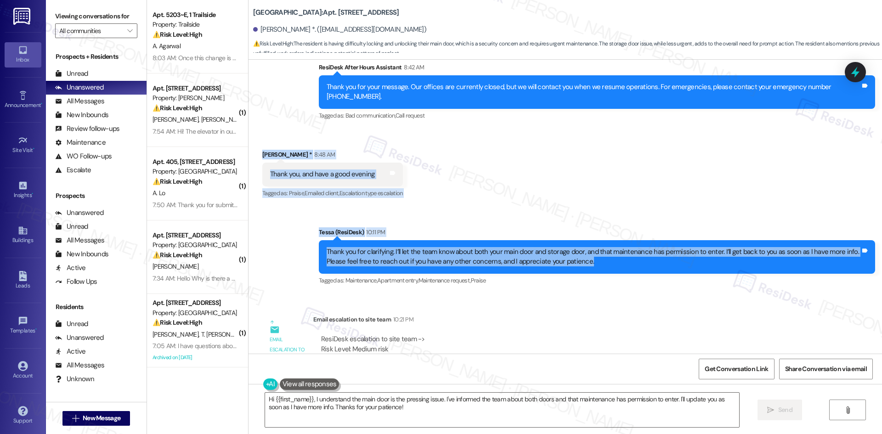
drag, startPoint x: 251, startPoint y: 148, endPoint x: 620, endPoint y: 269, distance: 387.9
click at [621, 272] on div "Lease started [DATE] 8:00 AM Announcement, sent via SMS Tessa (ResiDesk) [DATE]…" at bounding box center [566, 207] width 634 height 294
copy div "[PERSON_NAME] * 8:48 AM Thank you, and have a good evening Tags and notes Tagge…"
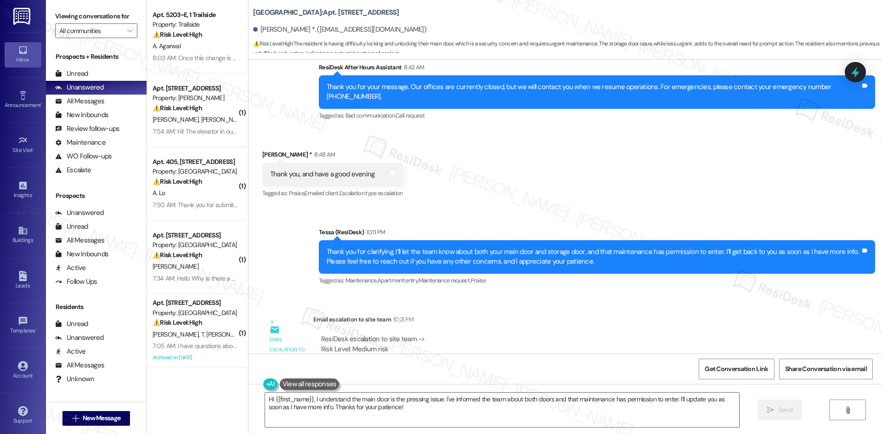
drag, startPoint x: 503, startPoint y: 318, endPoint x: 479, endPoint y: 333, distance: 27.8
click at [503, 318] on div "Email escalation to site team 10:21 PM" at bounding box center [565, 321] width 505 height 13
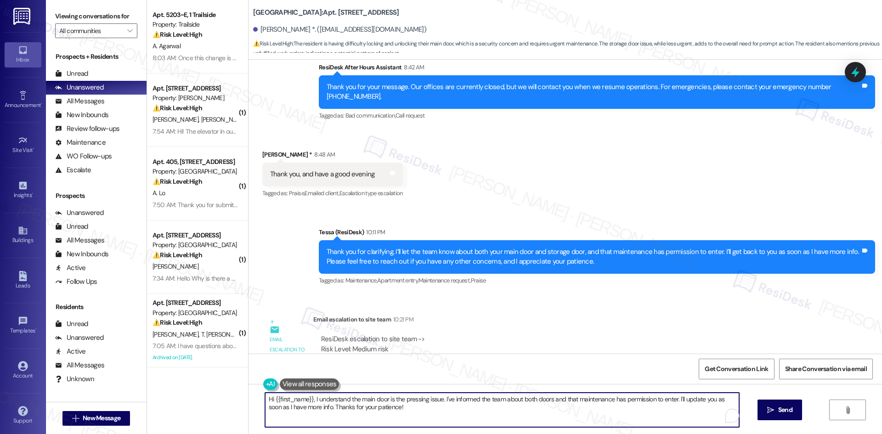
drag, startPoint x: 367, startPoint y: 411, endPoint x: 250, endPoint y: 393, distance: 117.6
click at [250, 393] on div "Hi {{first_name}}, I understand the main door is the pressing issue. I've infor…" at bounding box center [566, 418] width 634 height 69
click at [312, 410] on textarea "Hi {{first_name}}, I understand the main door is the pressing issue. I've infor…" at bounding box center [502, 410] width 474 height 34
click at [313, 411] on textarea "Hi {{first_name}}, I understand the main door is the pressing issue. I've infor…" at bounding box center [499, 410] width 474 height 34
drag, startPoint x: 414, startPoint y: 409, endPoint x: 223, endPoint y: 399, distance: 190.5
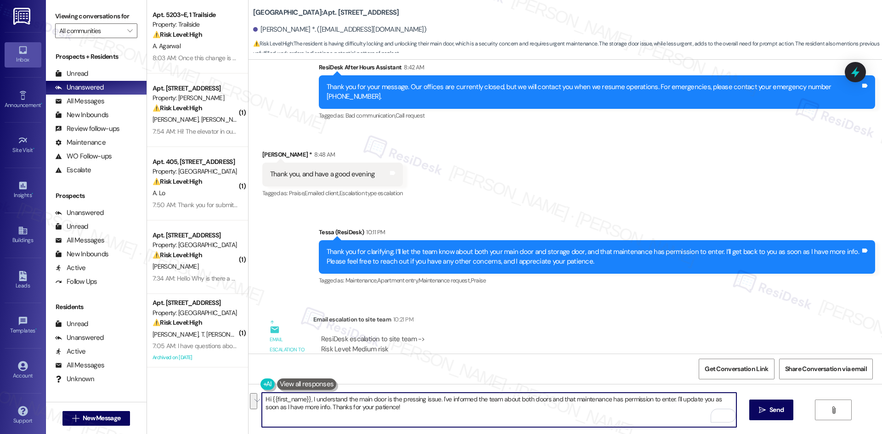
click at [219, 399] on div "Apt. 5203~E, 1 Trailside Property: Trailside ⚠️ Risk Level: High The resident i…" at bounding box center [514, 217] width 735 height 434
paste textarea "[PERSON_NAME], thank you for your patience. Maintenance will be sent [DATE], an…"
type textarea "Hi [PERSON_NAME], thank you for your patience. Maintenance will be sent [DATE],…"
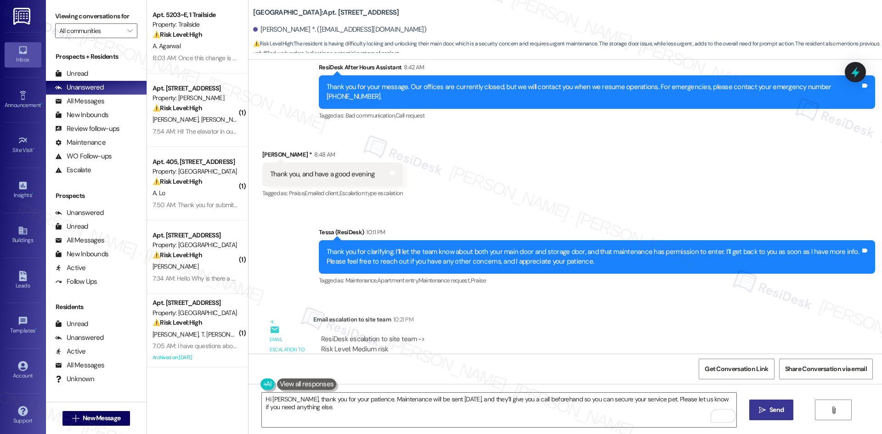
click at [773, 411] on span "Send" at bounding box center [777, 410] width 14 height 10
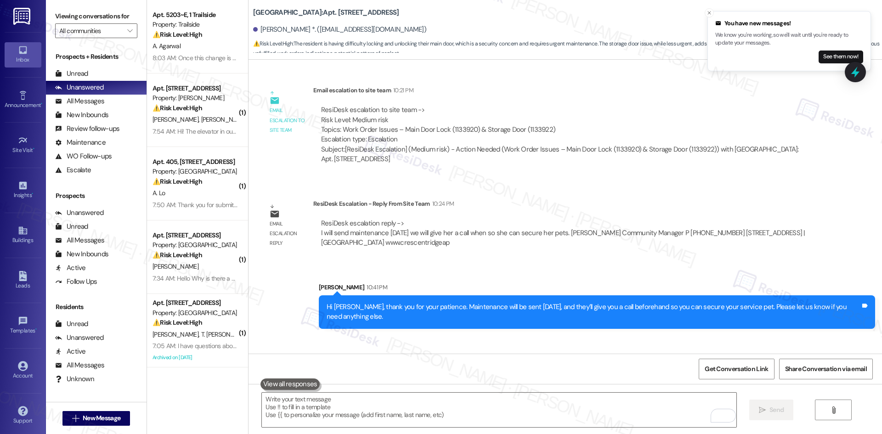
scroll to position [1229, 0]
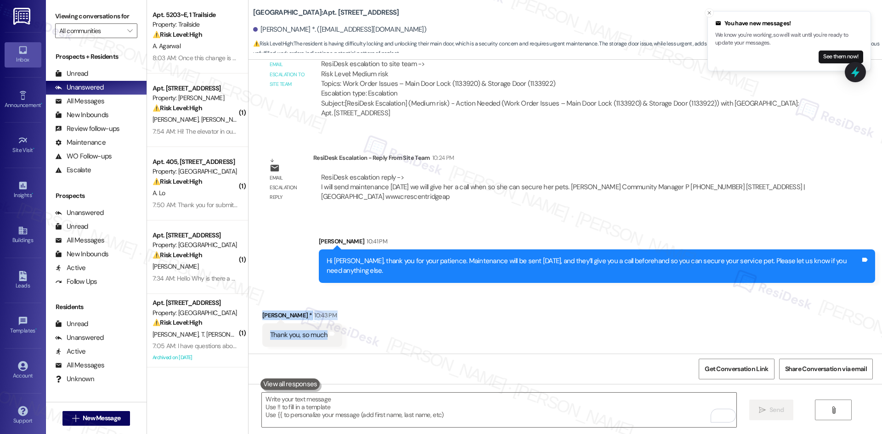
drag, startPoint x: 248, startPoint y: 310, endPoint x: 298, endPoint y: 331, distance: 54.4
click at [342, 336] on div "Received via SMS Nanette White * 10:43 PM Thank you, so much Tags and notes" at bounding box center [566, 322] width 634 height 64
copy div "Nanette White * 10:43 PM Thank you, so much Tags and notes"
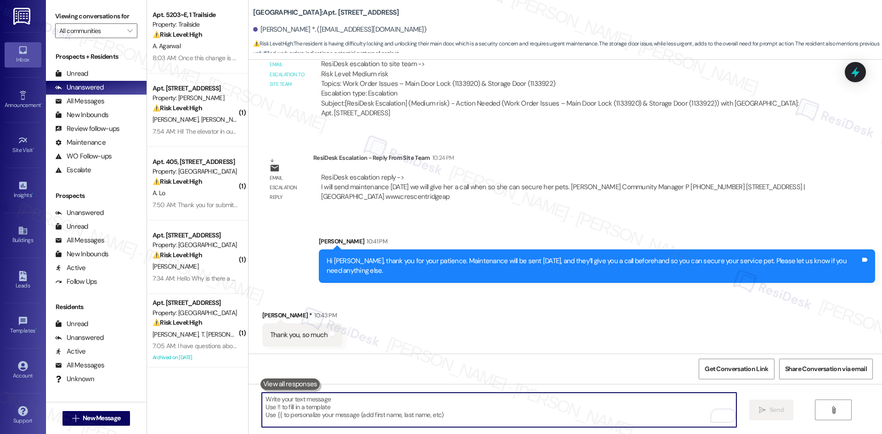
click at [318, 412] on textarea "To enrich screen reader interactions, please activate Accessibility in Grammarl…" at bounding box center [499, 410] width 474 height 34
paste textarea "You’re very welcome, Nanette."
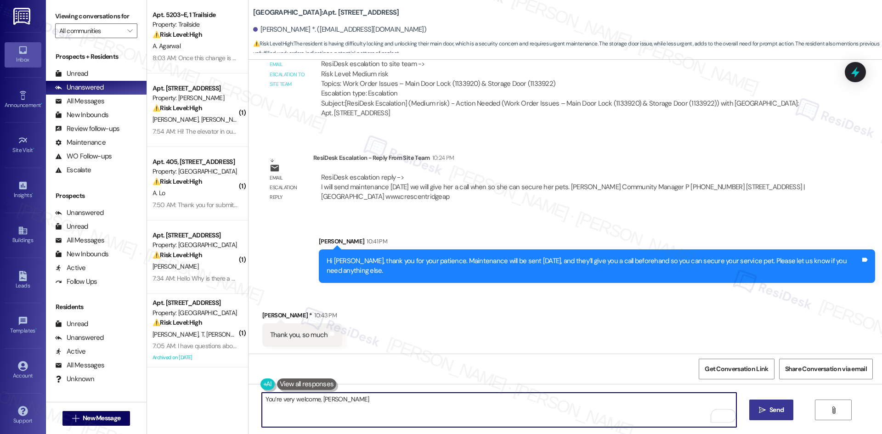
type textarea "You’re very welcome, Nanette!"
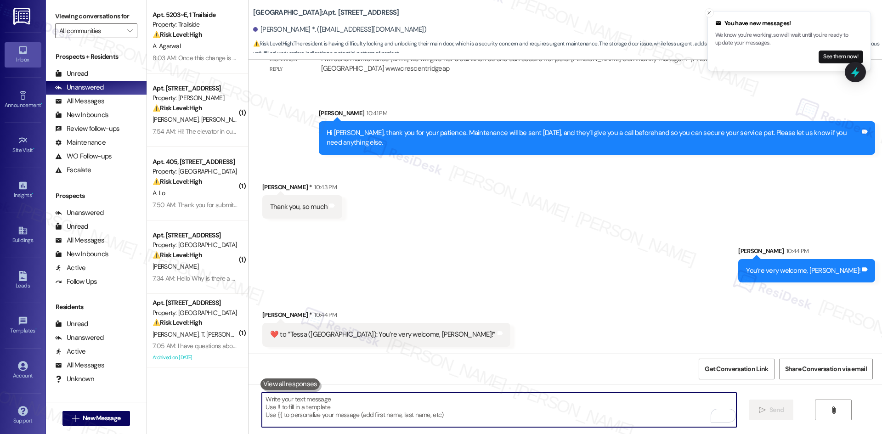
scroll to position [1357, 0]
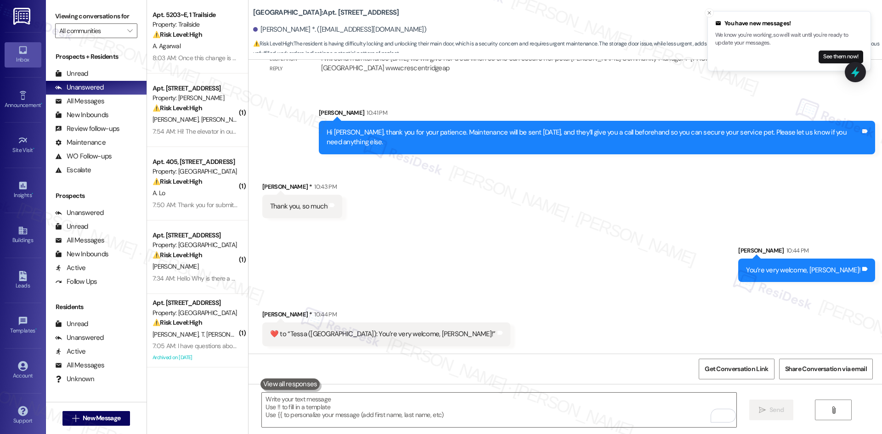
click at [602, 269] on div "Sent via SMS Sarah 10:44 PM You’re very welcome, Nanette! Tags and notes" at bounding box center [566, 257] width 634 height 64
click at [577, 254] on div "Sent via SMS Sarah 10:44 PM You’re very welcome, Nanette! Tags and notes" at bounding box center [566, 257] width 634 height 64
click at [575, 254] on div "Sent via SMS Sarah 10:44 PM You’re very welcome, Nanette! Tags and notes" at bounding box center [566, 257] width 634 height 64
click at [707, 13] on icon "Close toast" at bounding box center [710, 13] width 6 height 6
click at [558, 290] on div "Received via SMS Nanette White * 10:44 PM  ​❤️​ to “ Tessa (Crescent Ridge): Yo…" at bounding box center [566, 321] width 634 height 64
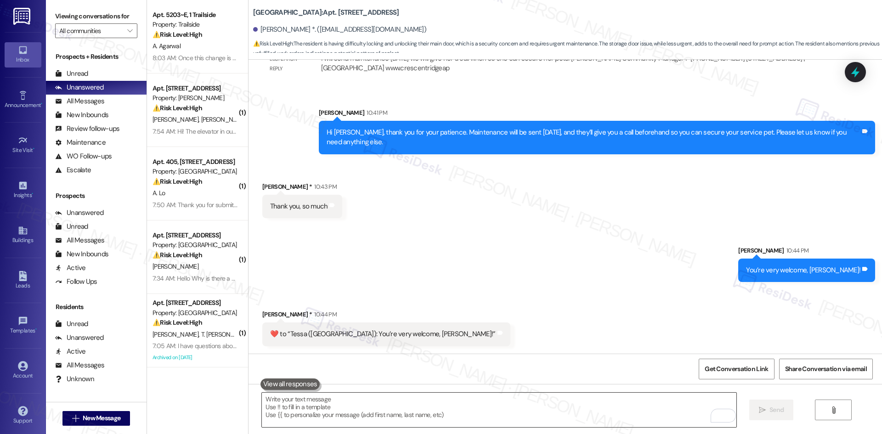
click at [354, 415] on textarea "To enrich screen reader interactions, please activate Accessibility in Grammarl…" at bounding box center [499, 410] width 474 height 34
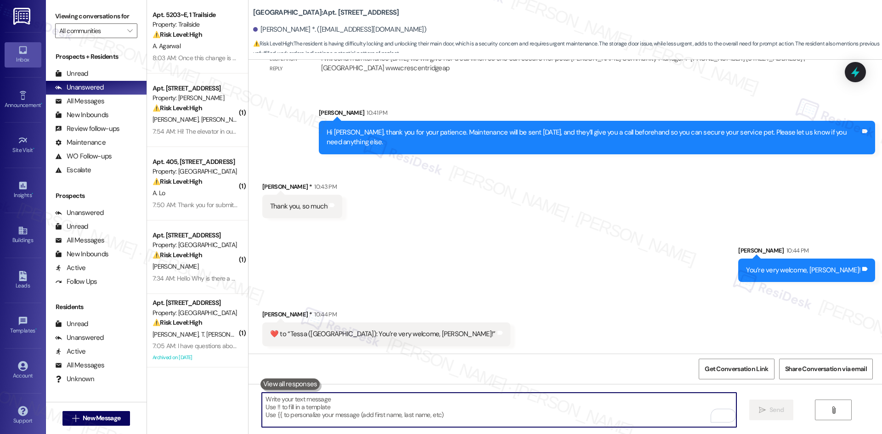
type textarea "k"
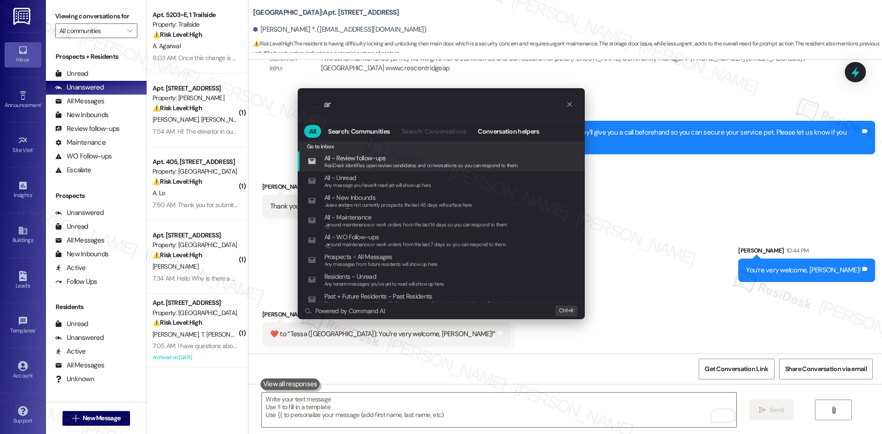
type input "a"
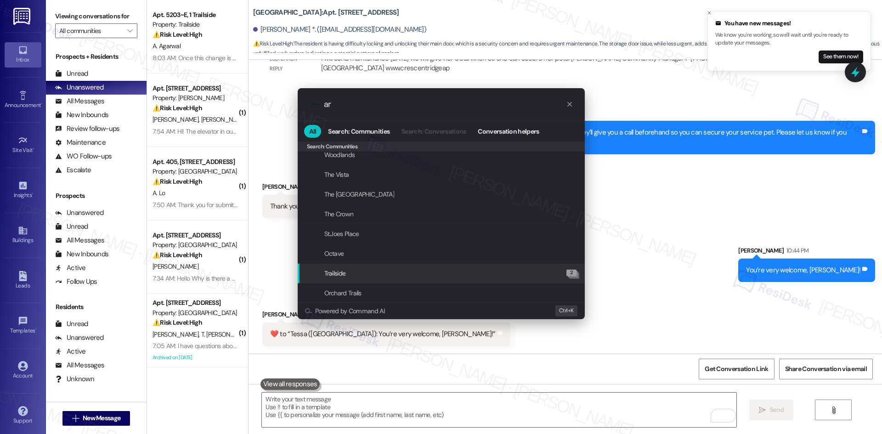
scroll to position [1149, 0]
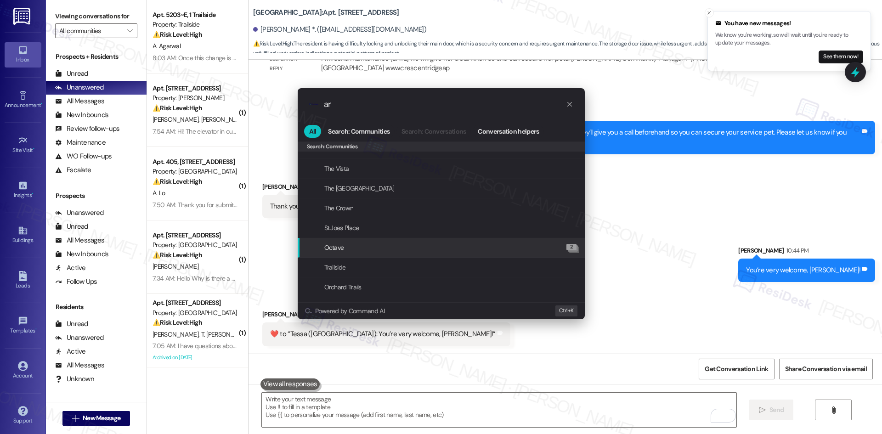
type input "ar"
click at [640, 246] on div ".cls-1{fill:#0a055f;}.cls-2{fill:#0cc4c4;} resideskLogoBlueOrange ar All Search…" at bounding box center [441, 217] width 882 height 434
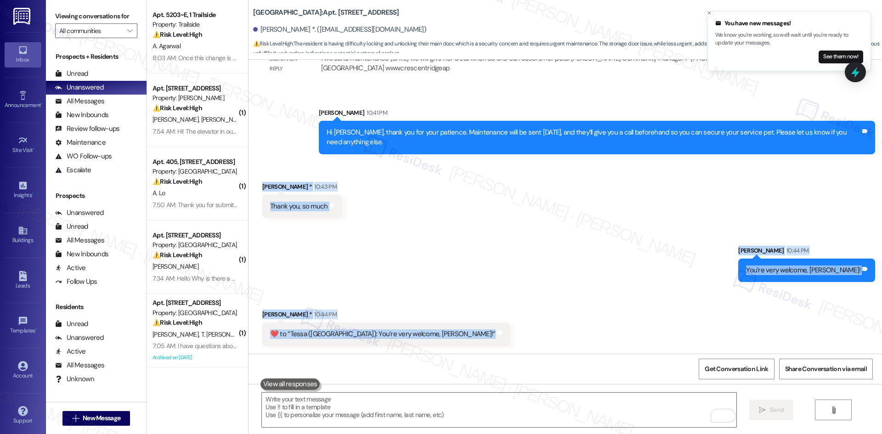
drag, startPoint x: 256, startPoint y: 190, endPoint x: 404, endPoint y: 341, distance: 211.5
click at [477, 343] on div "Lease started Feb 01, 2024 at 8:00 AM Announcement, sent via SMS Tessa (ResiDes…" at bounding box center [566, 207] width 634 height 294
copy div "Nanette White * 10:43 PM Thank you, so much Tags and notes Sent via SMS Sarah 1…"
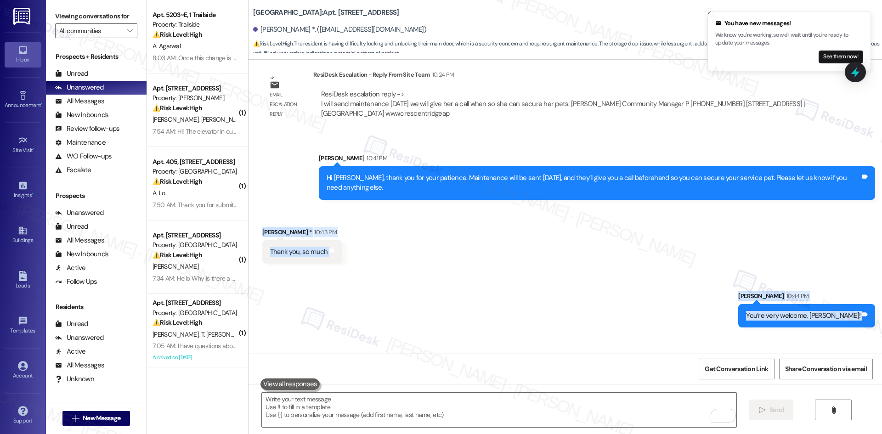
scroll to position [1312, 0]
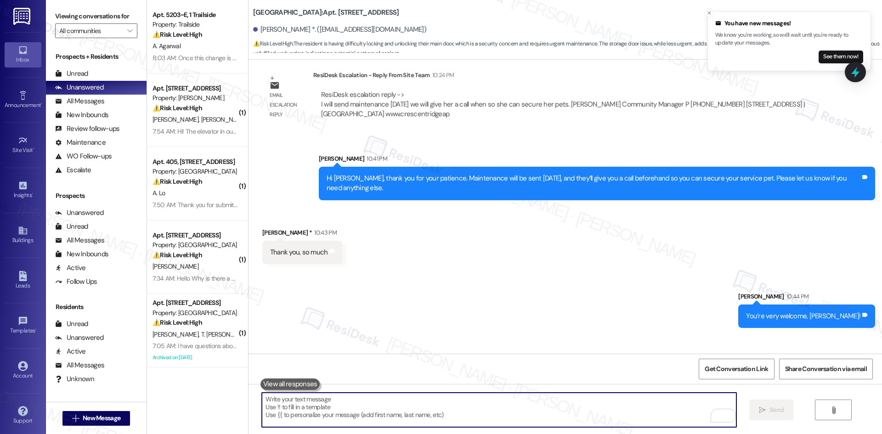
click at [337, 413] on textarea "To enrich screen reader interactions, please activate Accessibility in Grammarl…" at bounding box center [499, 410] width 474 height 34
paste textarea "Thank you, Nanette ❤️"
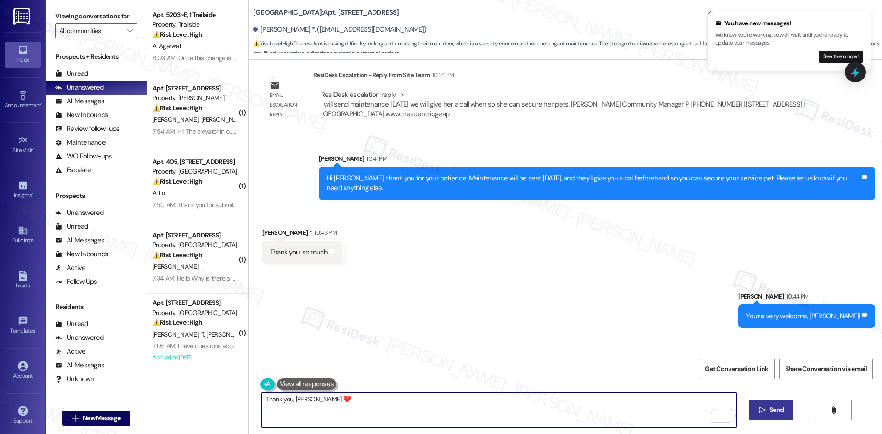
type textarea "Thank you, Nanette ❤️"
click at [783, 409] on span "Send" at bounding box center [777, 410] width 14 height 10
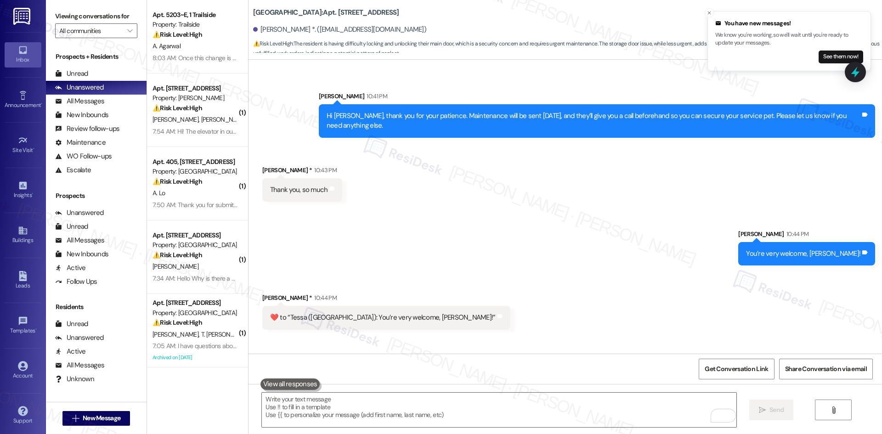
scroll to position [1421, 0]
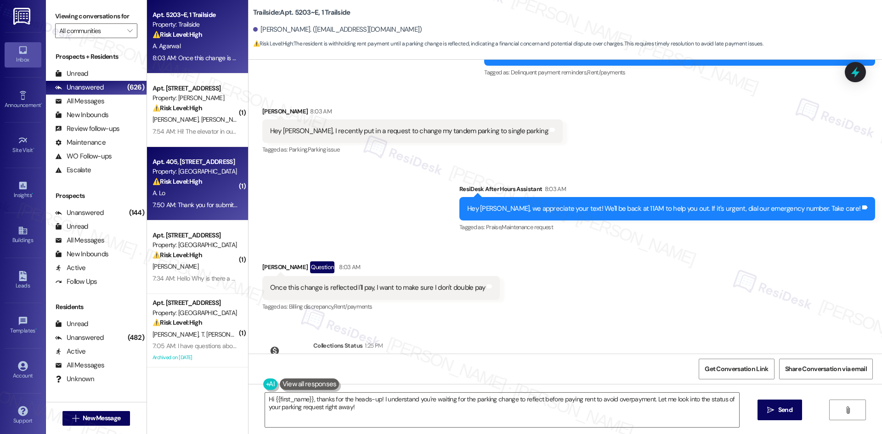
scroll to position [796, 0]
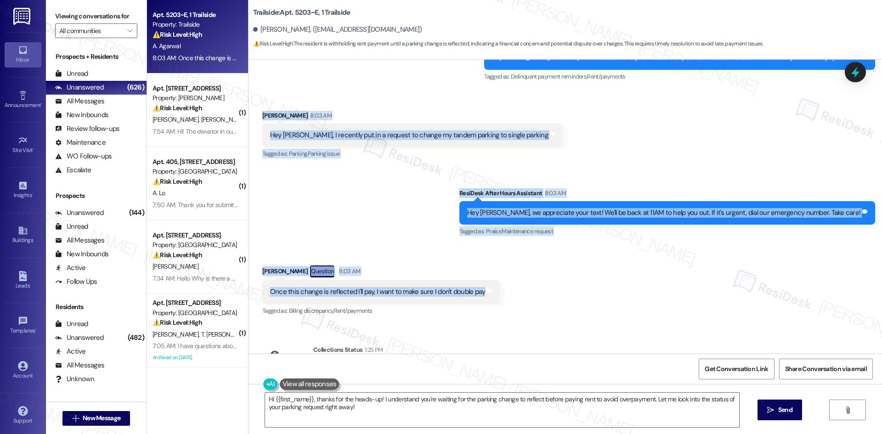
drag, startPoint x: 252, startPoint y: 102, endPoint x: 474, endPoint y: 283, distance: 286.1
click at [474, 283] on div "WO Lease started [DATE] 8:00 AM Show details Survey, sent via SMS Residesk Auto…" at bounding box center [566, 207] width 634 height 294
copy div "Arin Agarwal 8:03 AM Hey Sarah, I recently put in a request to change my tandem…"
click at [349, 222] on div "Sent via SMS ResiDesk After Hours Assistant 8:03 AM Hey Arin, we appreciate you…" at bounding box center [566, 207] width 634 height 78
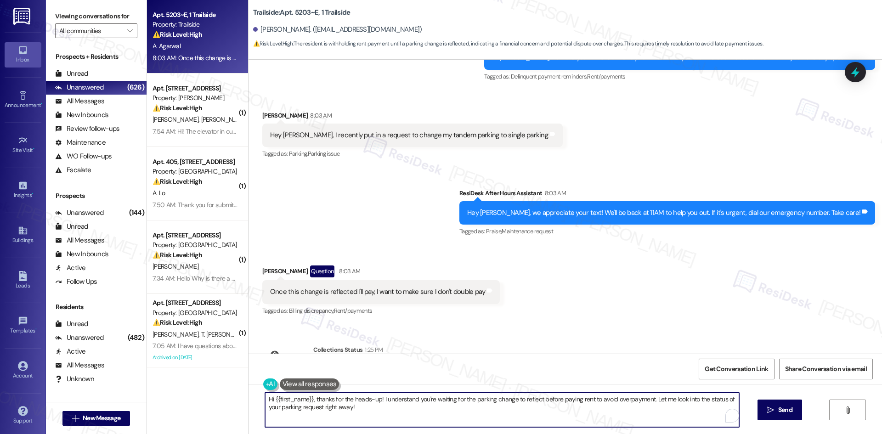
click at [385, 414] on textarea "Hi {{first_name}}, thanks for the heads-up! I understand you're waiting for the…" at bounding box center [502, 410] width 474 height 34
paste textarea "I understand your concern about the parking change and wanting to avoid double …"
type textarea "I understand your concern about the parking change and wanting to avoid double …"
click at [765, 412] on span " Send" at bounding box center [771, 410] width 29 height 10
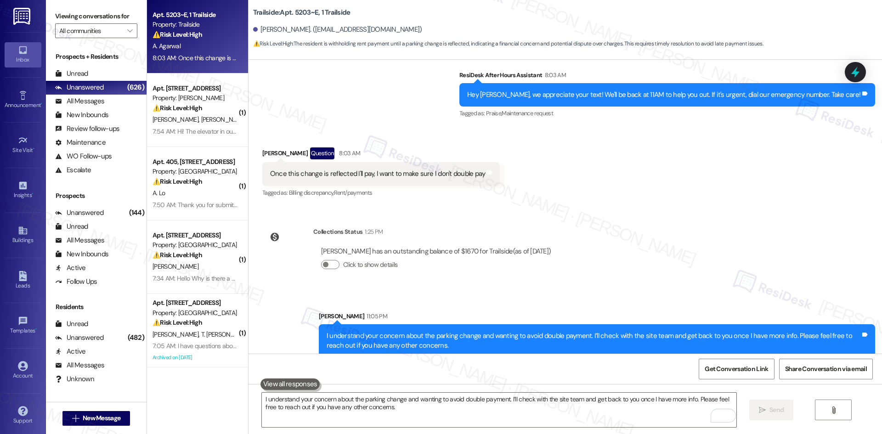
scroll to position [915, 0]
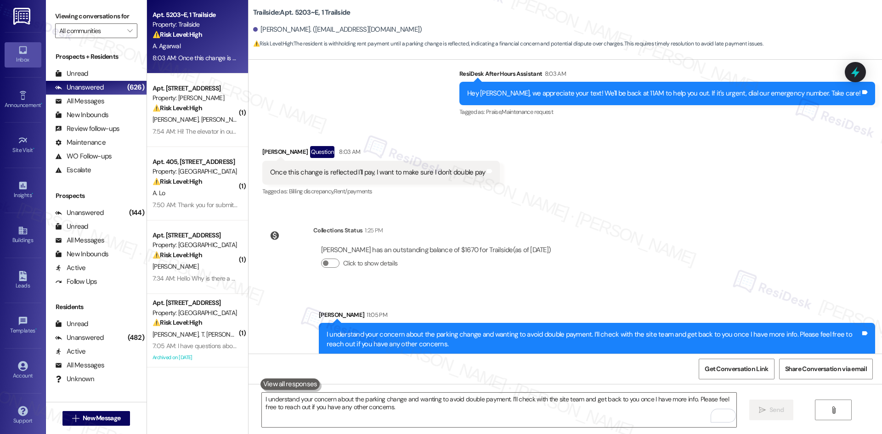
click at [603, 290] on div "Sent via SMS Sarah 11:05 PM I understand your concern about the parking change …" at bounding box center [566, 327] width 634 height 74
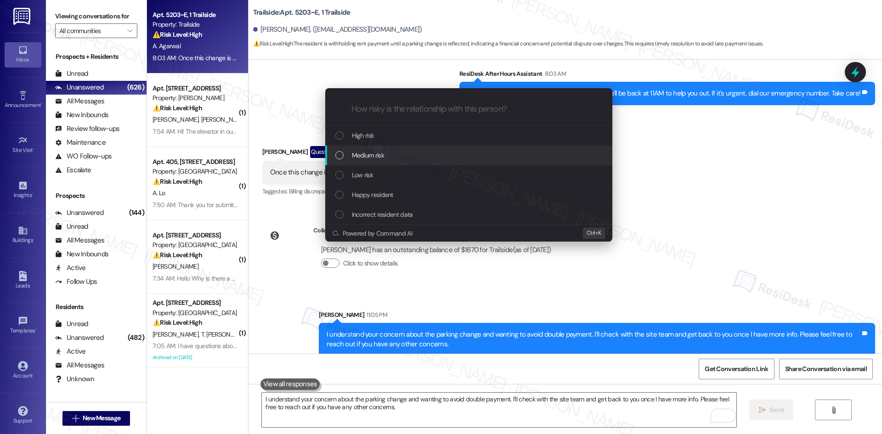
click at [372, 150] on span "Medium risk" at bounding box center [368, 155] width 32 height 10
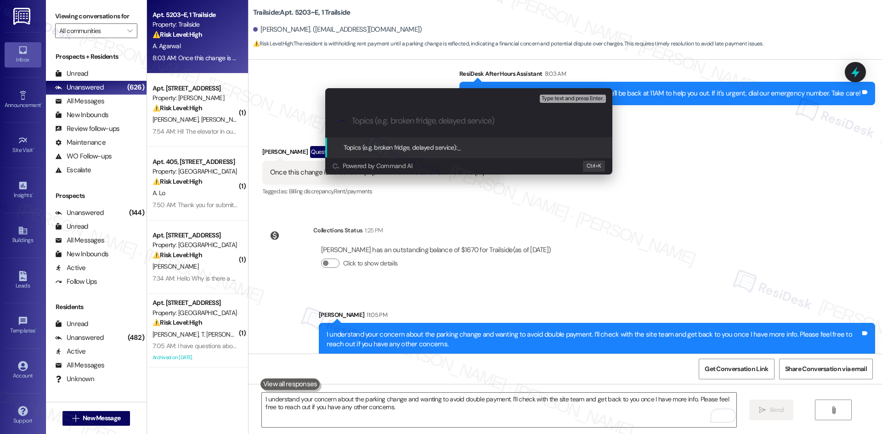
click at [369, 117] on input "Topics (e.g. broken fridge, delayed service)" at bounding box center [477, 121] width 250 height 10
paste input "Parking Change Request – Tandem to Single"
type input "Parking Change Request – Tandem to Single"
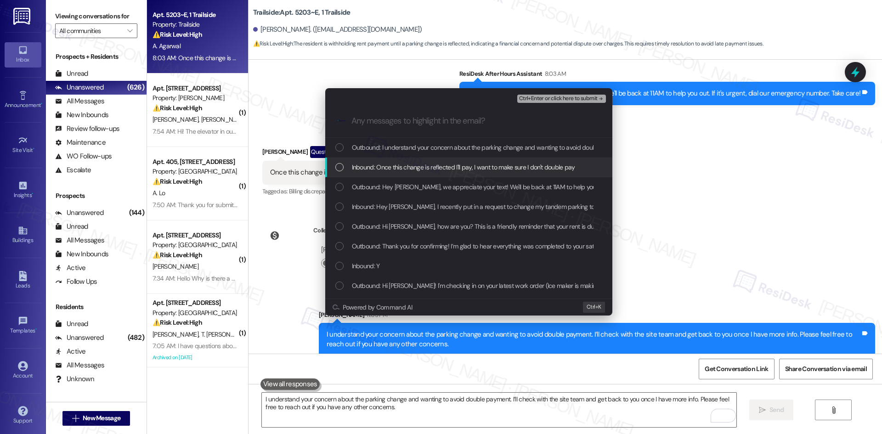
click at [446, 166] on span "Inbound: Once this change is reflected I'll pay, I want to make sure I don't do…" at bounding box center [463, 167] width 223 height 10
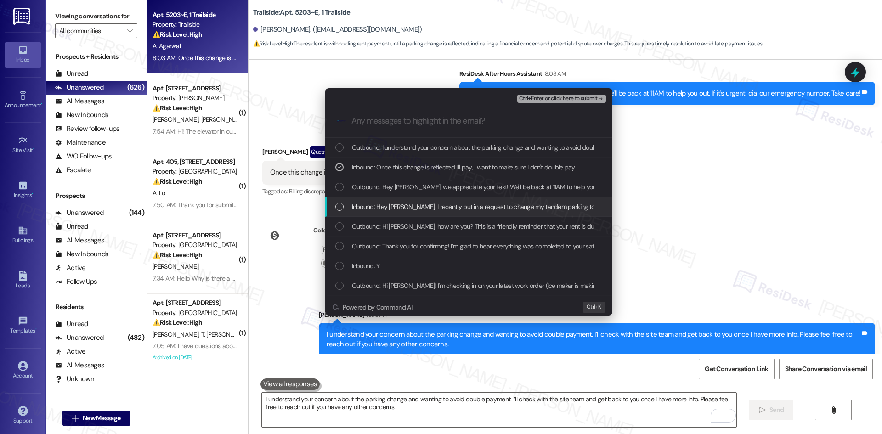
click at [448, 214] on div "Inbound: Hey Sarah, I recently put in a request to change my tandem parking to …" at bounding box center [468, 207] width 287 height 20
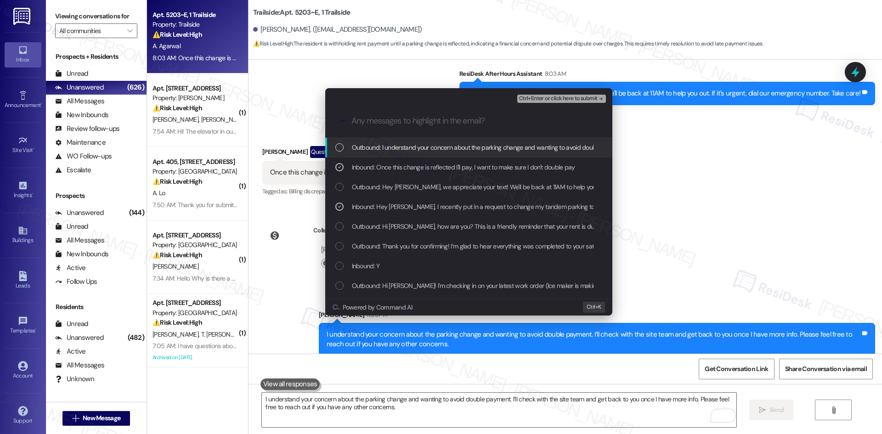
click at [589, 93] on div "Ctrl+Enter or click here to submit" at bounding box center [562, 99] width 91 height 12
click at [588, 98] on span "Ctrl+Enter or click here to submit" at bounding box center [558, 99] width 79 height 6
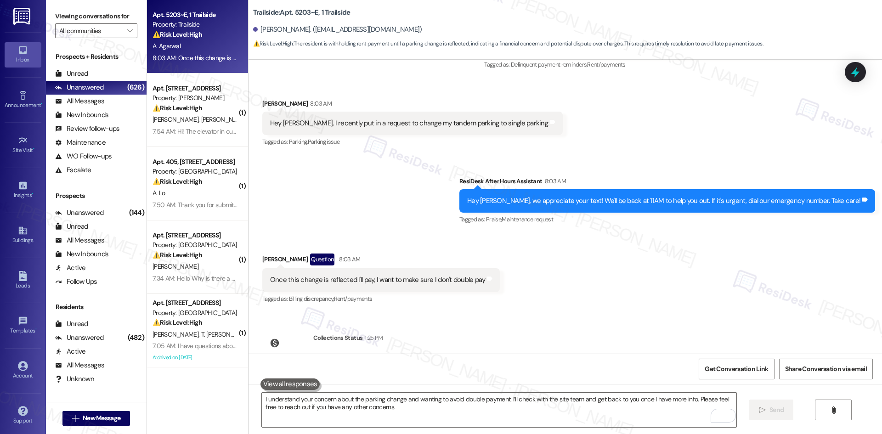
scroll to position [757, 0]
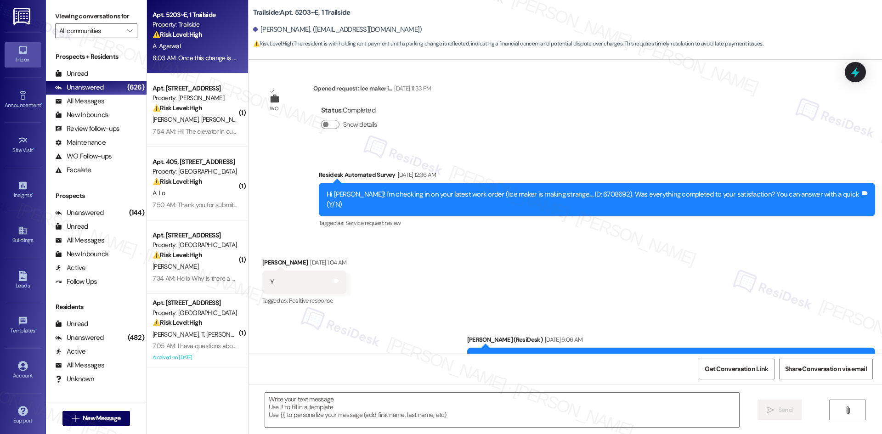
type textarea "Fetching suggested responses. Please feel free to read through the conversation…"
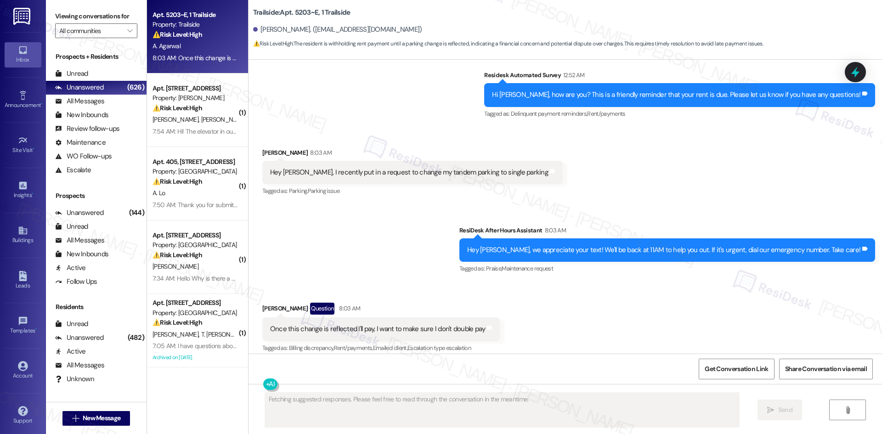
scroll to position [929, 0]
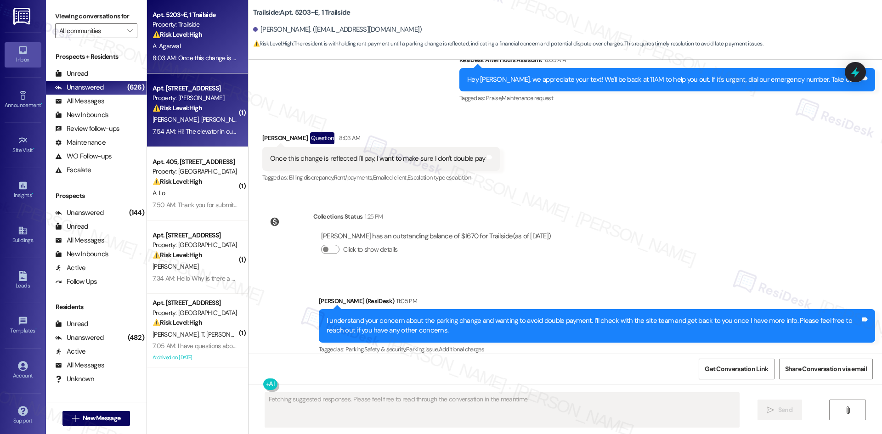
click at [201, 117] on span "K. Henley" at bounding box center [224, 119] width 46 height 8
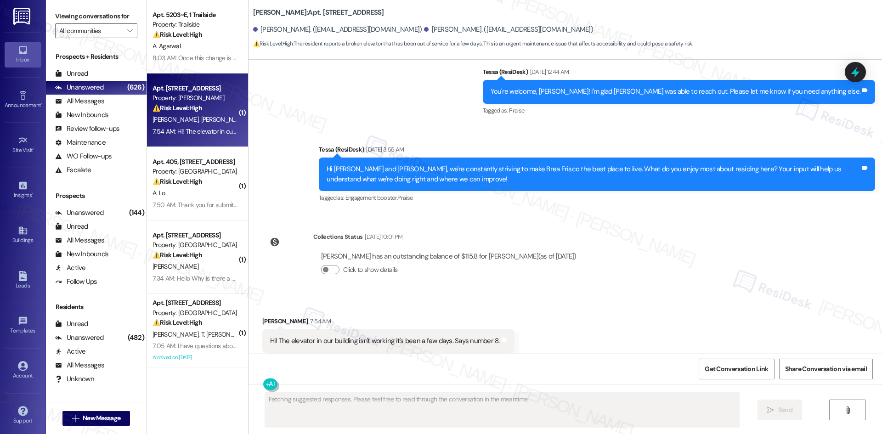
scroll to position [4163, 0]
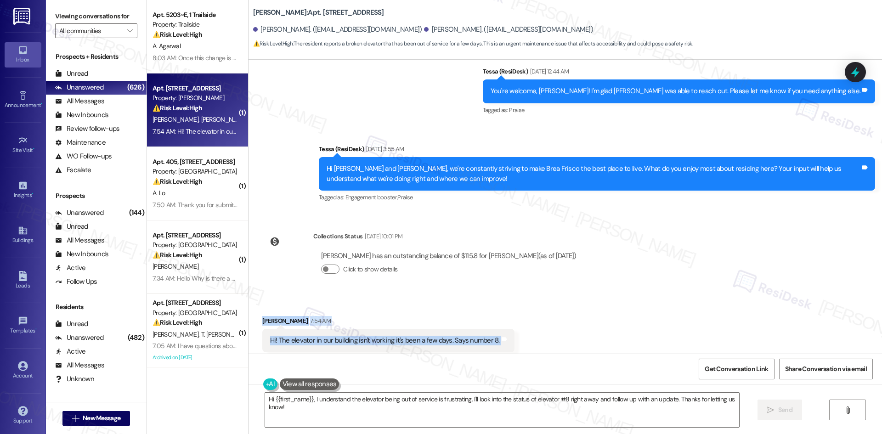
drag, startPoint x: 254, startPoint y: 293, endPoint x: 534, endPoint y: 333, distance: 282.2
click at [534, 333] on div "Received via SMS Krista Henley 7:54 AM Hi! The elevator in our building isn't w…" at bounding box center [566, 334] width 634 height 78
copy div "Krista Henley 7:54 AM Hi! The elevator in our building isn't working it's been …"
click at [480, 225] on div "Collections Status Sep 01, 2025 at 10:01 PM Krista Henley has an outstanding ba…" at bounding box center [424, 260] width 336 height 71
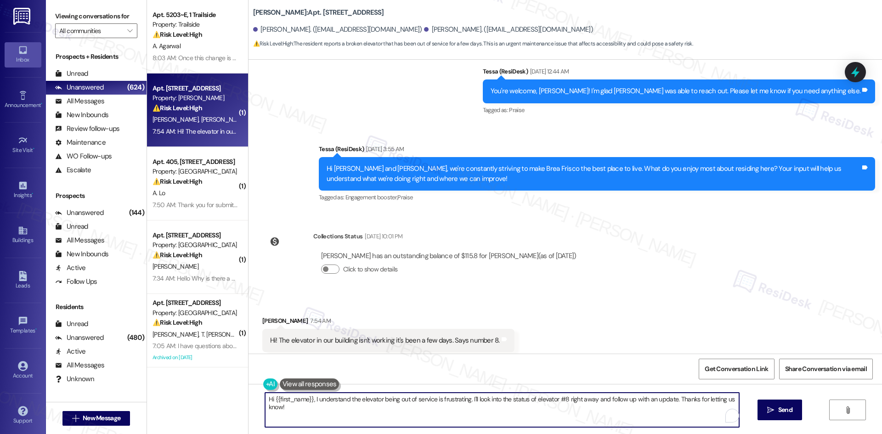
click at [393, 412] on textarea "Hi {{first_name}}, I understand the elevator being out of service is frustratin…" at bounding box center [502, 410] width 474 height 34
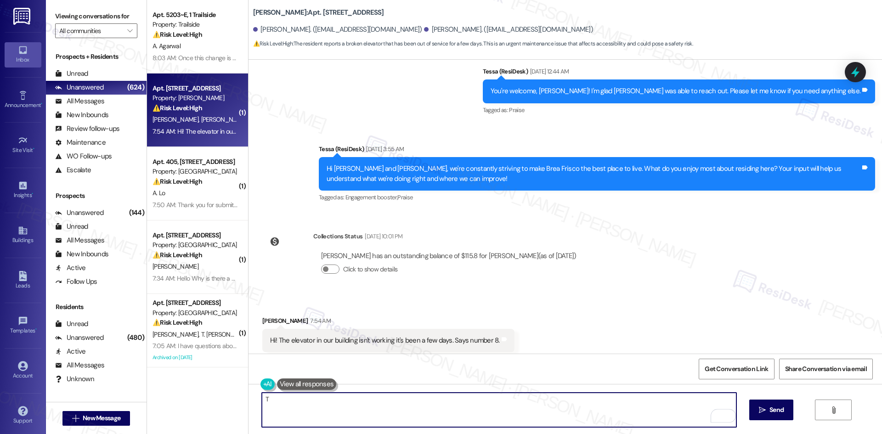
paste textarea "hank you for letting us know. I understand your concern about the elevator bein…"
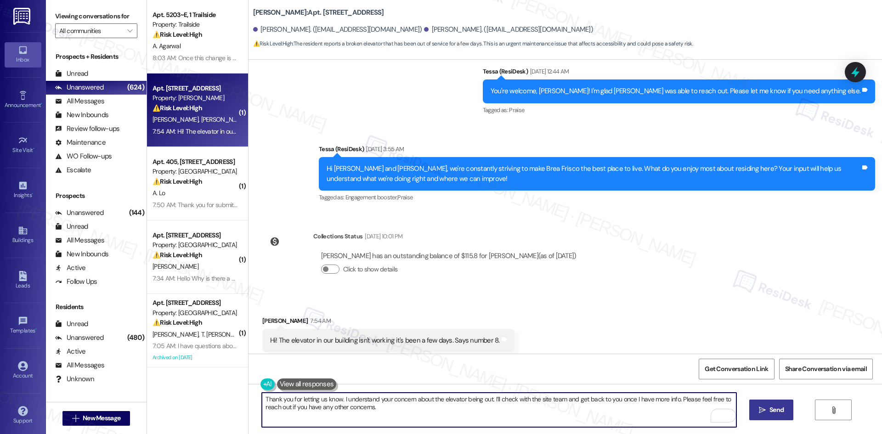
type textarea "Thank you for letting us know. I understand your concern about the elevator bei…"
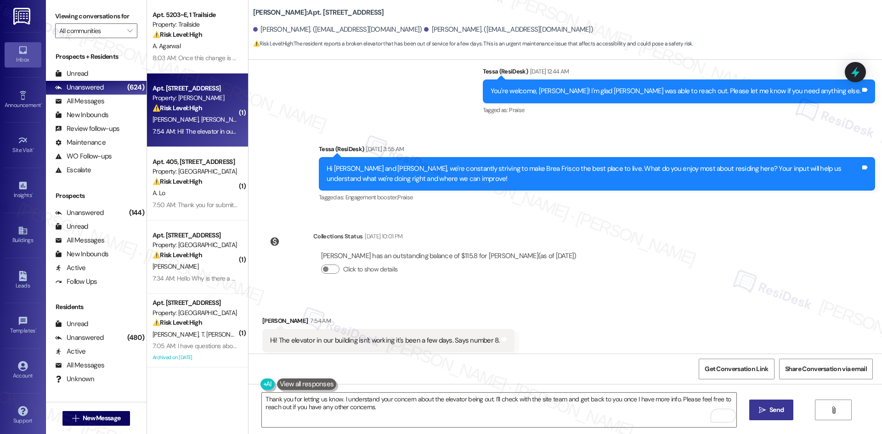
click at [776, 413] on span "Send" at bounding box center [777, 410] width 14 height 10
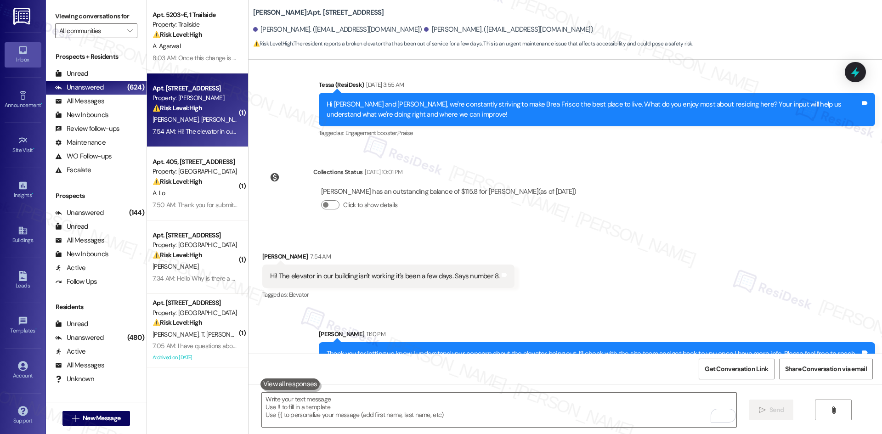
scroll to position [4237, 0]
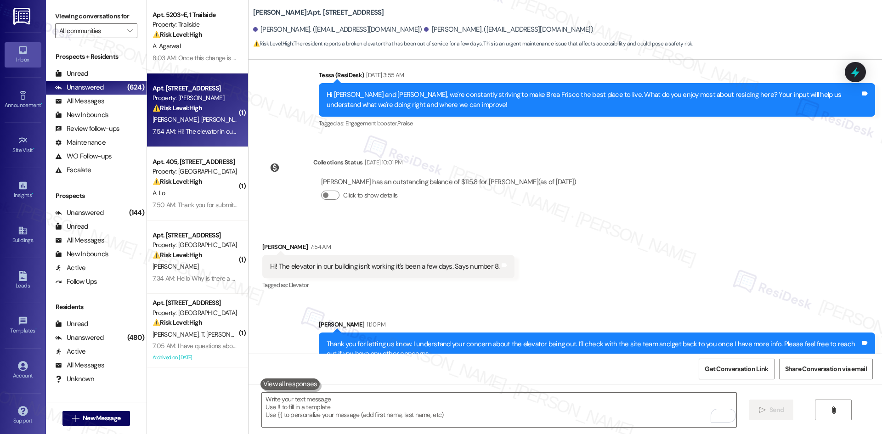
click at [586, 251] on div "Received via SMS Krista Henley 7:54 AM Hi! The elevator in our building isn't w…" at bounding box center [566, 260] width 634 height 78
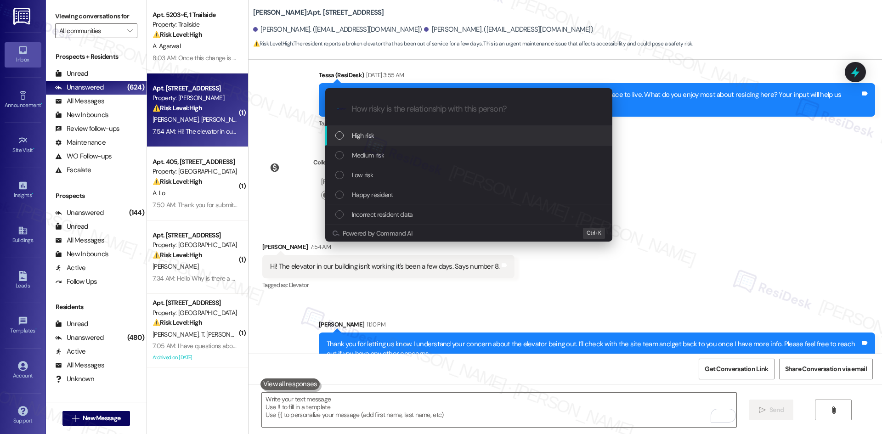
click at [636, 239] on div "Escalate Conversation How risky is the relationship with this person? Topics (e…" at bounding box center [441, 217] width 882 height 434
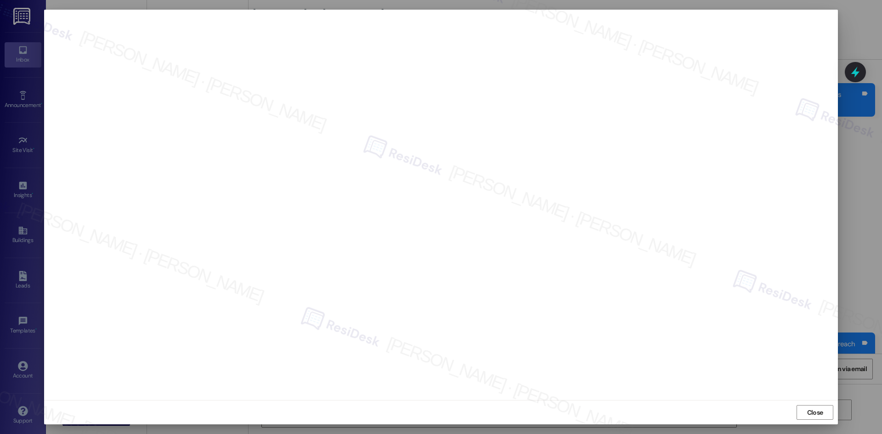
drag, startPoint x: 818, startPoint y: 416, endPoint x: 803, endPoint y: 406, distance: 18.4
click at [818, 416] on span "Close" at bounding box center [815, 413] width 16 height 10
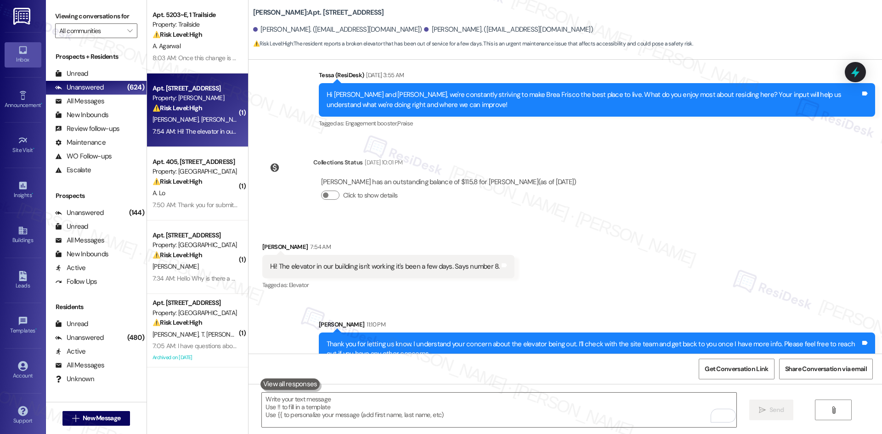
click at [691, 278] on div "Received via SMS Krista Henley 7:54 AM Hi! The elevator in our building isn't w…" at bounding box center [566, 260] width 634 height 78
click at [613, 274] on div "Received via SMS Krista Henley 7:54 AM Hi! The elevator in our building isn't w…" at bounding box center [566, 260] width 634 height 78
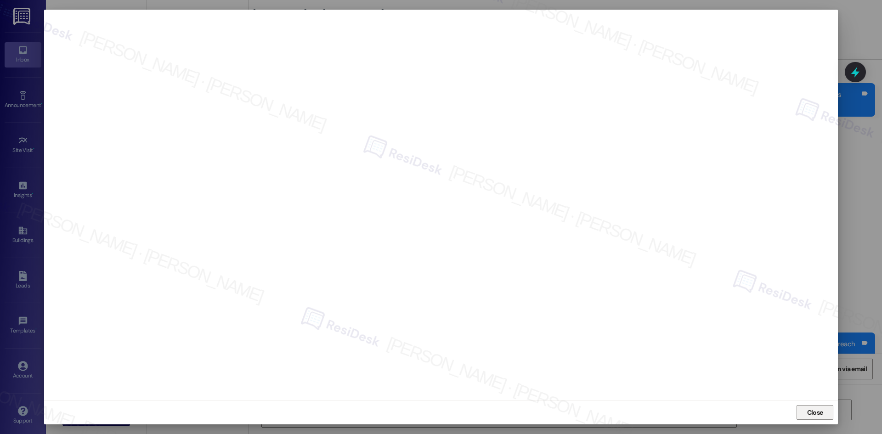
click at [819, 415] on span "Close" at bounding box center [815, 413] width 16 height 10
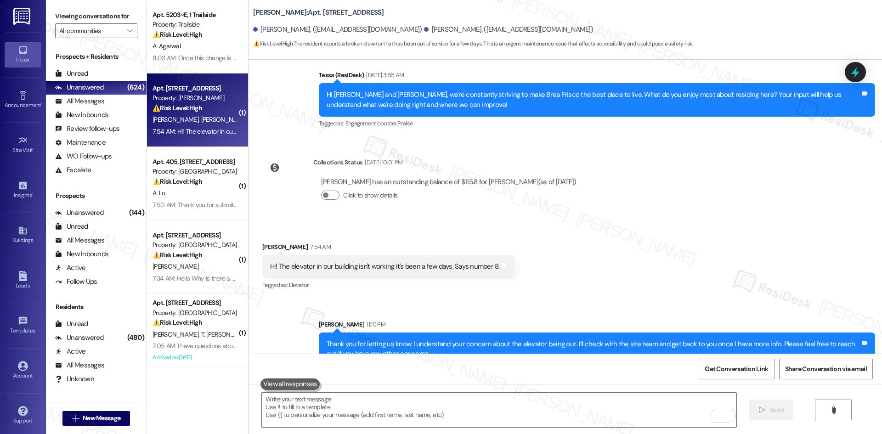
click at [644, 261] on div "Received via SMS Krista Henley 7:54 AM Hi! The elevator in our building isn't w…" at bounding box center [566, 260] width 634 height 78
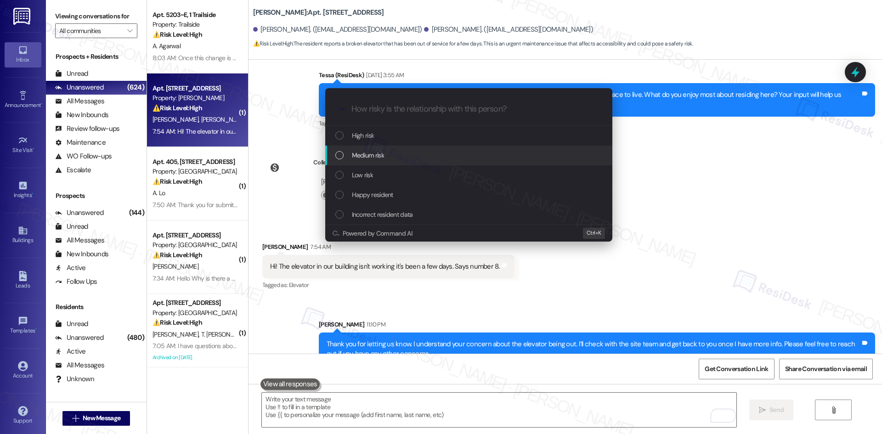
click at [367, 156] on span "Medium risk" at bounding box center [368, 155] width 32 height 10
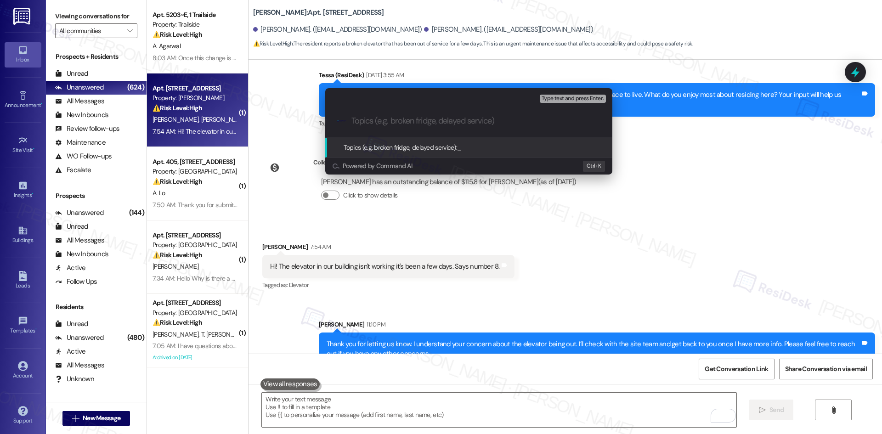
click at [437, 128] on div ".cls-1{fill:#0a055f;}.cls-2{fill:#0cc4c4;} resideskLogoBlueOrange" at bounding box center [468, 121] width 287 height 33
click at [434, 122] on input "Topics (e.g. broken fridge, delayed service)" at bounding box center [477, 121] width 250 height 10
paste input "Elevator Not Working – Number 8"
type input "Elevator Not Working – Number 8"
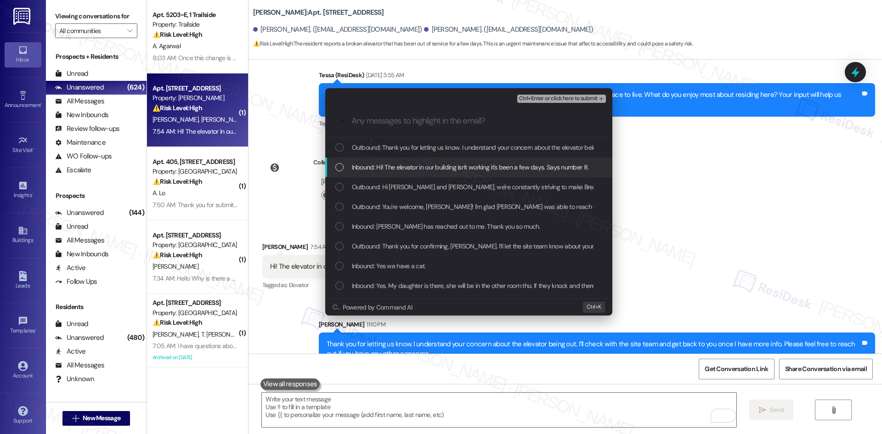
click at [429, 168] on span "Inbound: Hi! The elevator in our building isn't working it's been a few days. S…" at bounding box center [470, 167] width 237 height 10
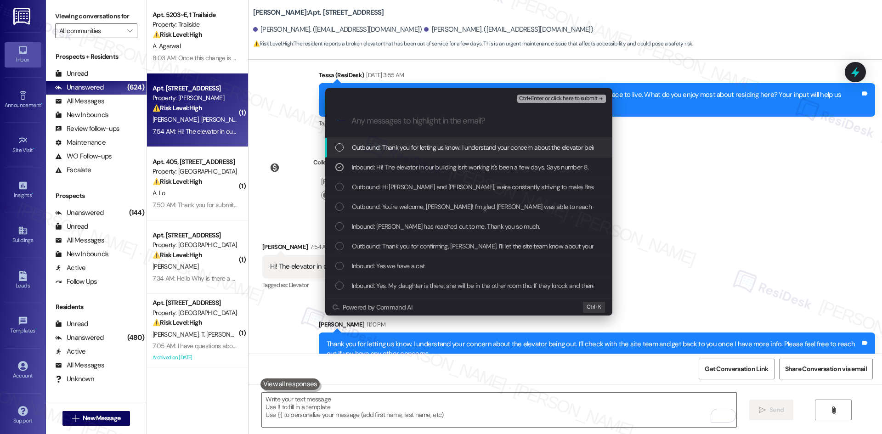
click at [586, 98] on span "Ctrl+Enter or click here to submit" at bounding box center [558, 99] width 79 height 6
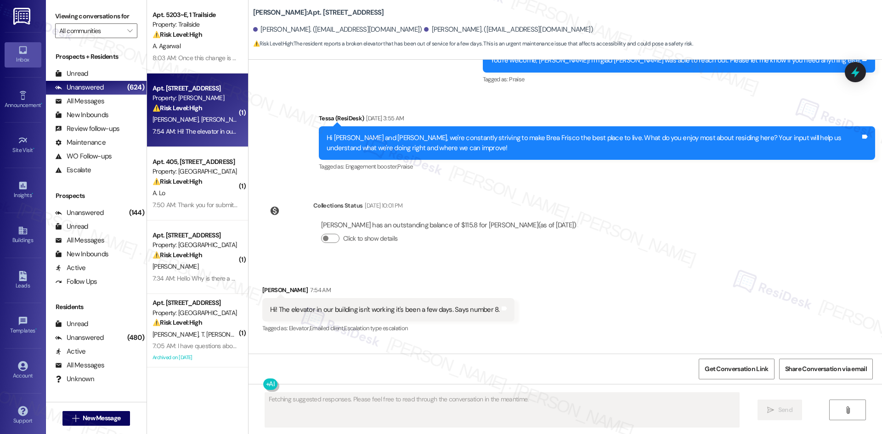
scroll to position [4251, 0]
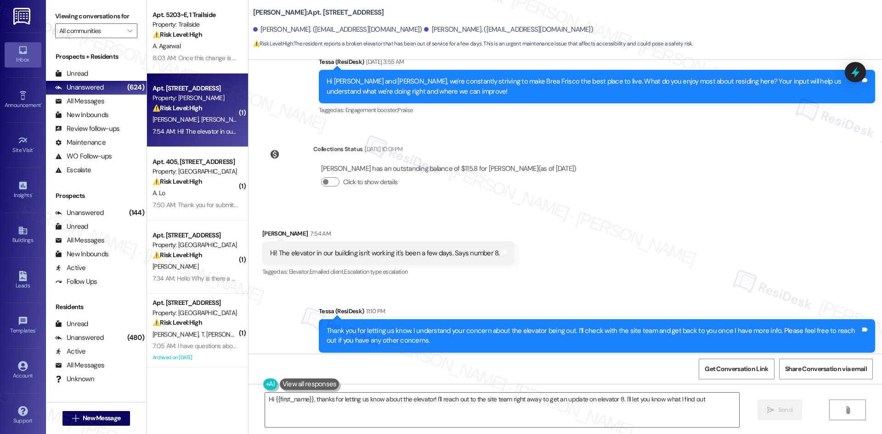
type textarea "Hi {{first_name}}, thanks for letting us know about the elevator! I'll reach ou…"
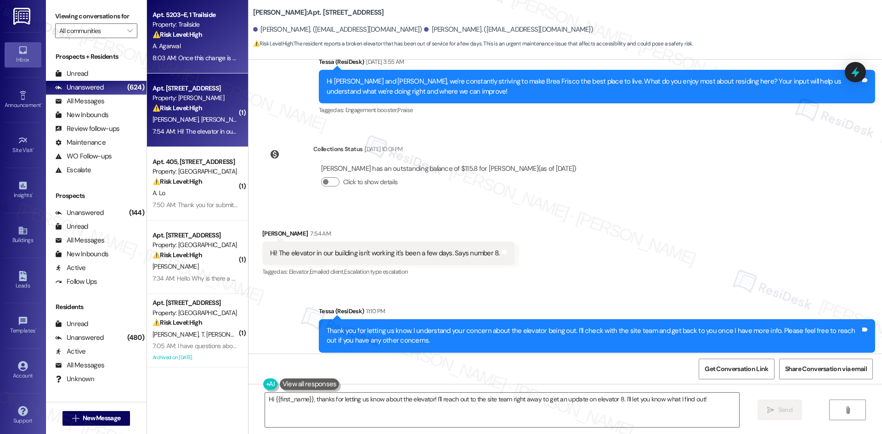
click at [194, 50] on div "A. Agarwal" at bounding box center [195, 45] width 87 height 11
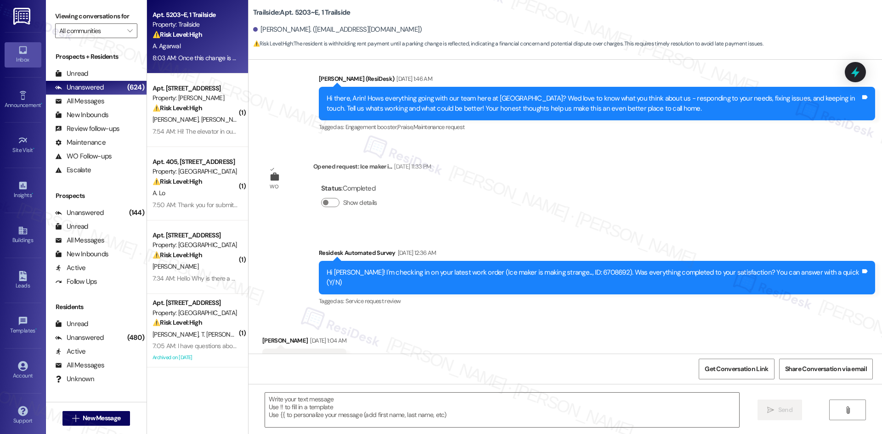
type textarea "Fetching suggested responses. Please feel free to read through the conversation…"
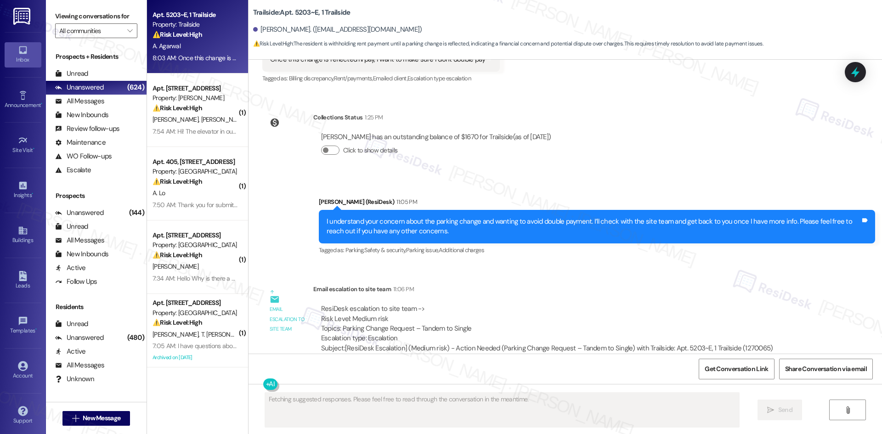
scroll to position [1033, 0]
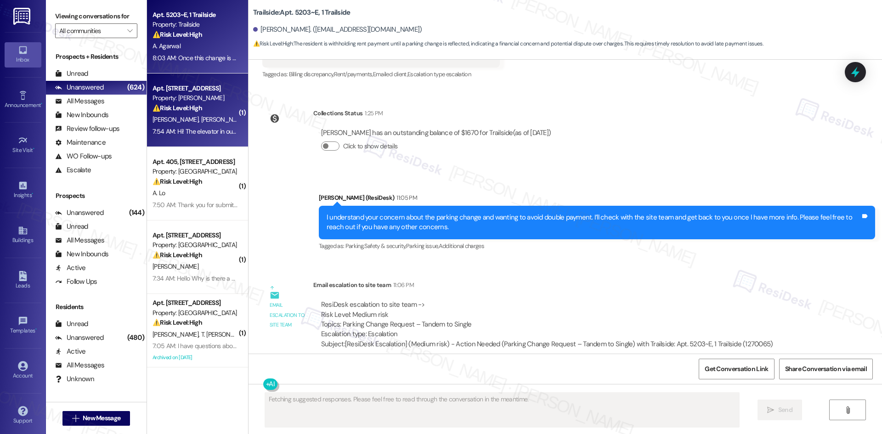
click at [228, 124] on div "K. Henley K. Henley" at bounding box center [195, 119] width 87 height 11
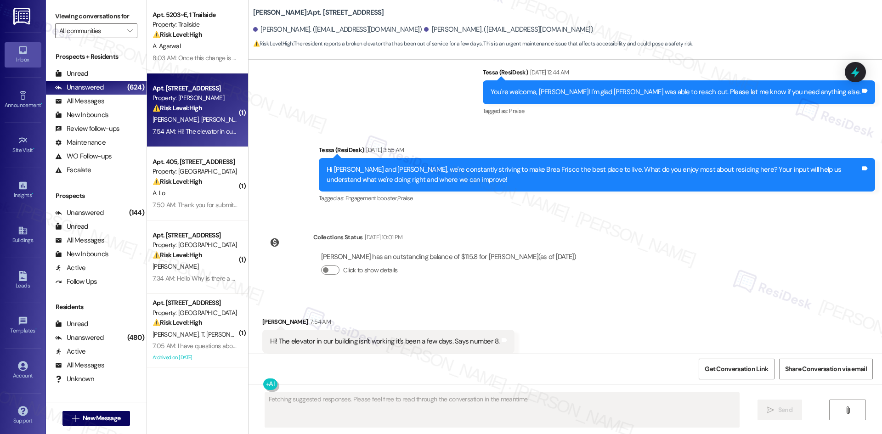
scroll to position [4163, 0]
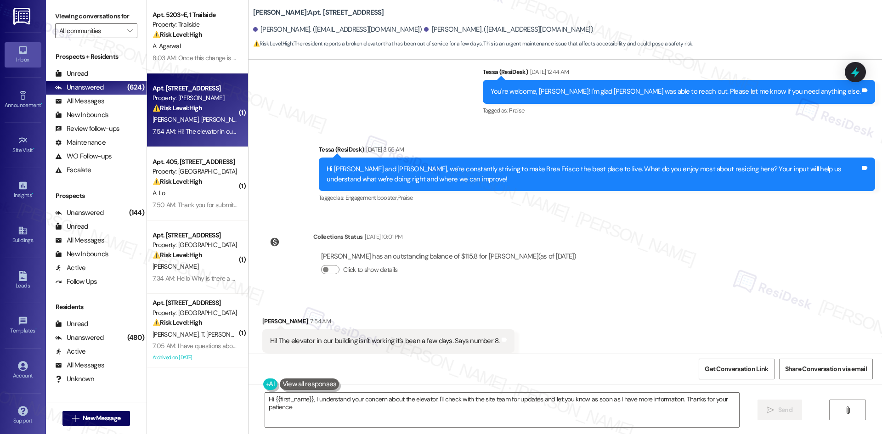
type textarea "Hi {{first_name}}, I understand your concern about the elevator. I'll check wit…"
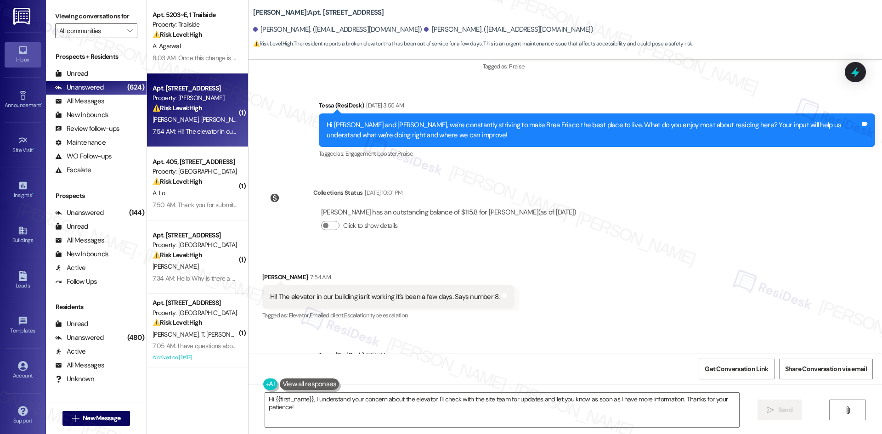
scroll to position [4354, 0]
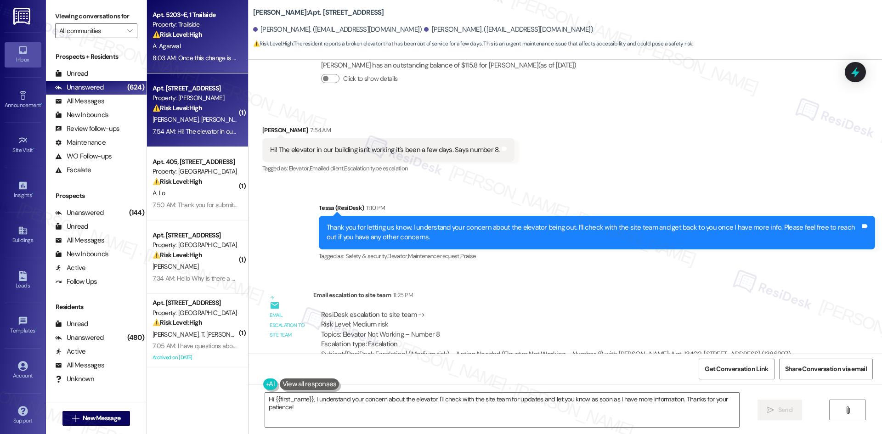
click at [182, 35] on strong "⚠️ Risk Level: High" at bounding box center [178, 34] width 50 height 8
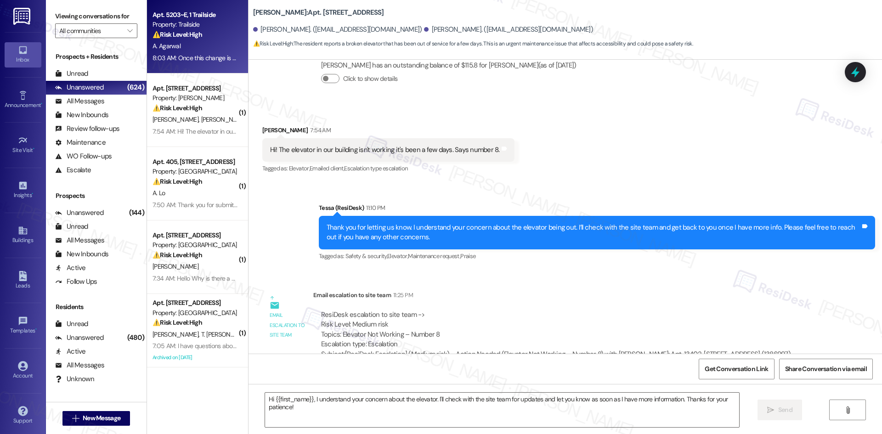
type textarea "Fetching suggested responses. Please feel free to read through the conversation…"
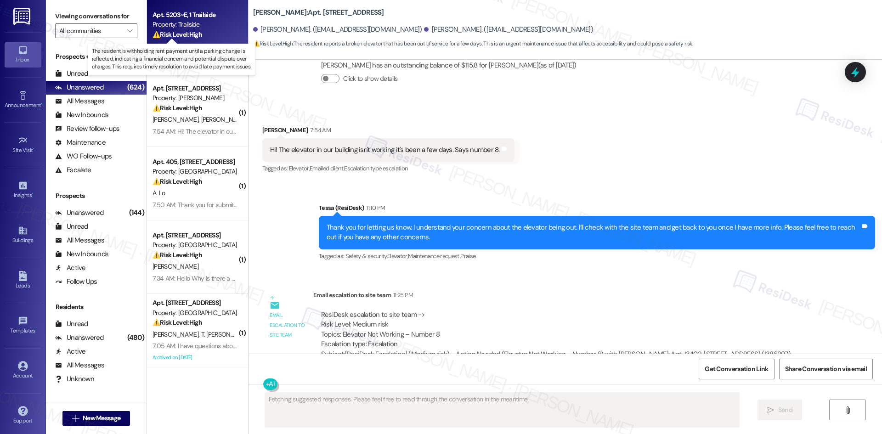
scroll to position [1033, 0]
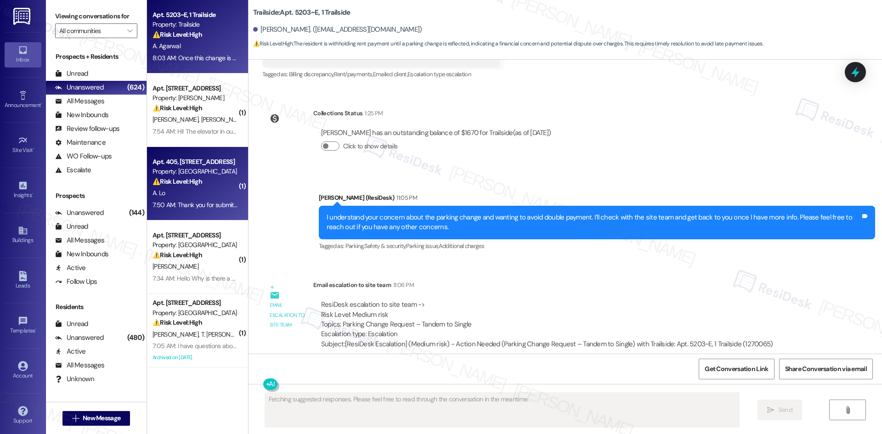
click at [205, 183] on div "⚠️ Risk Level: High The resident is reporting a persistent leak after submittin…" at bounding box center [195, 182] width 85 height 10
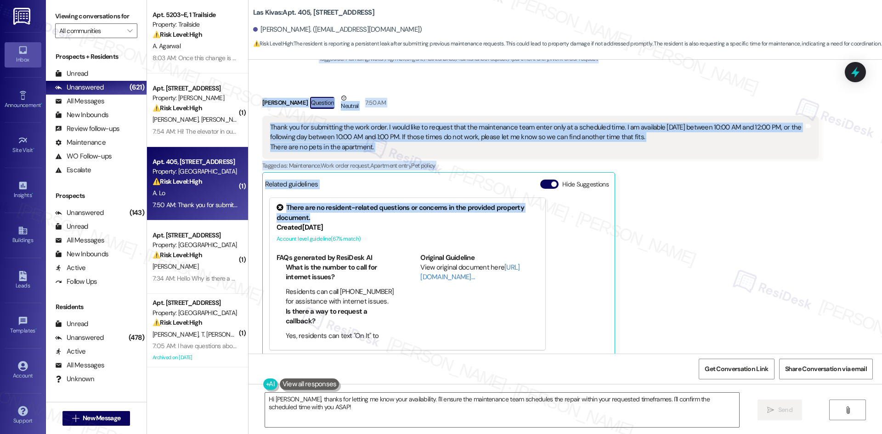
scroll to position [513, 0]
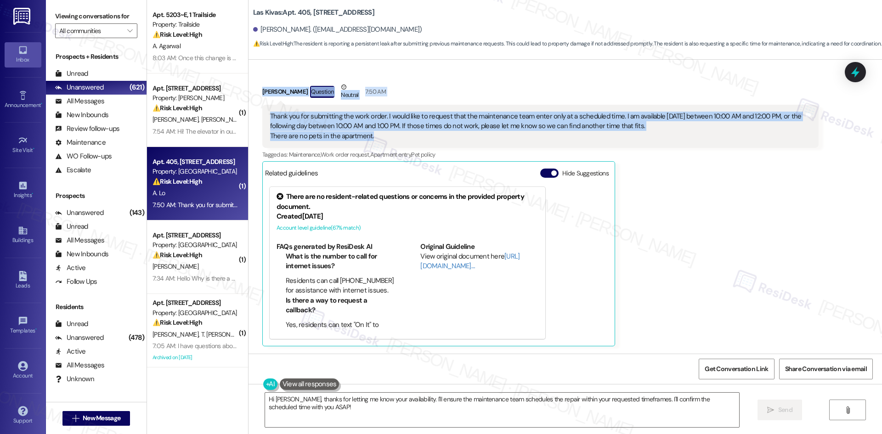
drag, startPoint x: 254, startPoint y: 136, endPoint x: 429, endPoint y: 138, distance: 175.6
click at [429, 138] on div "Lease started Jul 23, 2025 at 8:00 AM Announcement, sent via SMS Tessa (ResiDes…" at bounding box center [566, 207] width 634 height 294
copy div "Akiko Lo Neutral 5:47 AM Hi, I have submitted two maintenance requests, but the…"
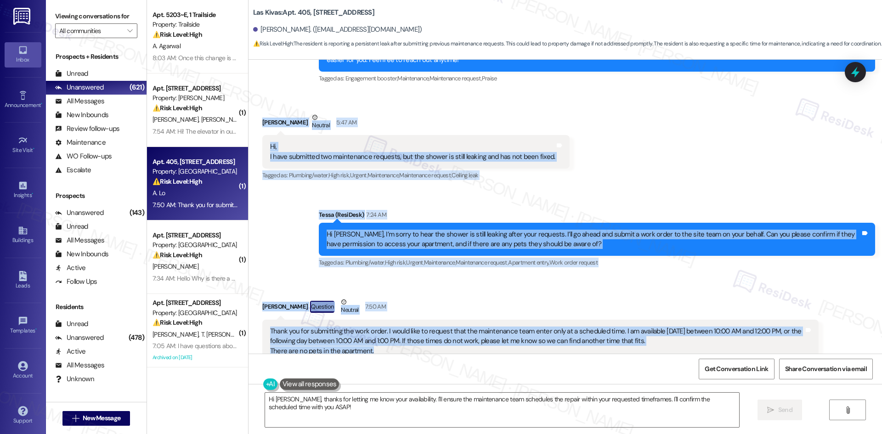
scroll to position [421, 0]
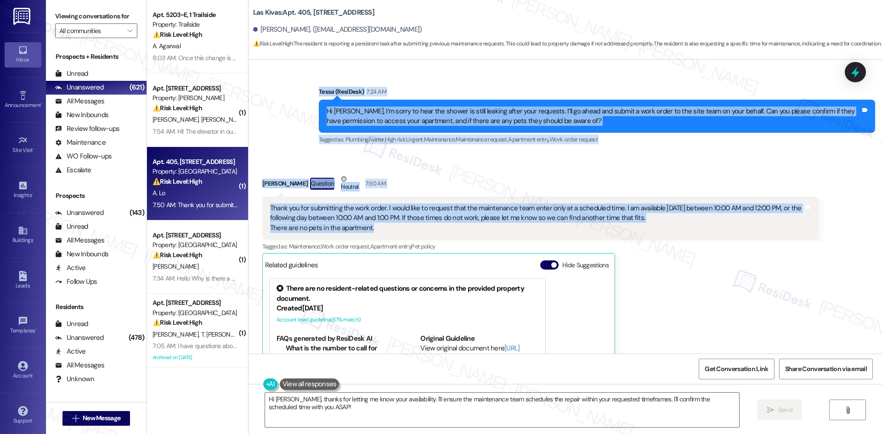
click at [492, 175] on div "Akiko Lo Question Neutral 7:50 AM" at bounding box center [540, 185] width 557 height 23
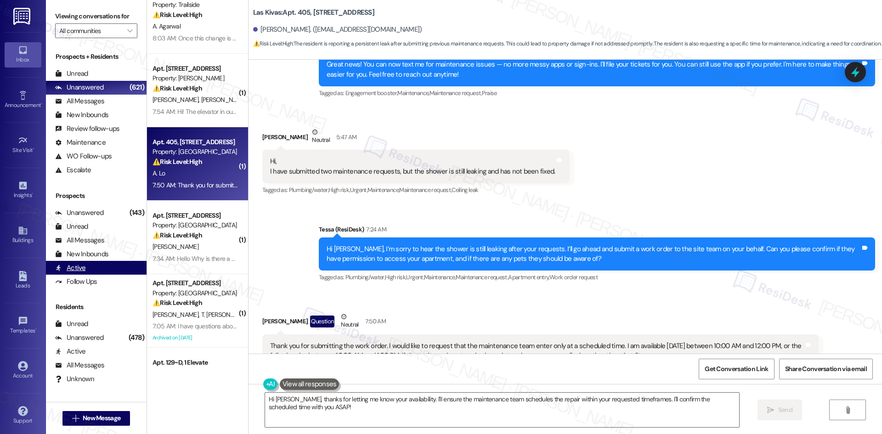
scroll to position [92, 0]
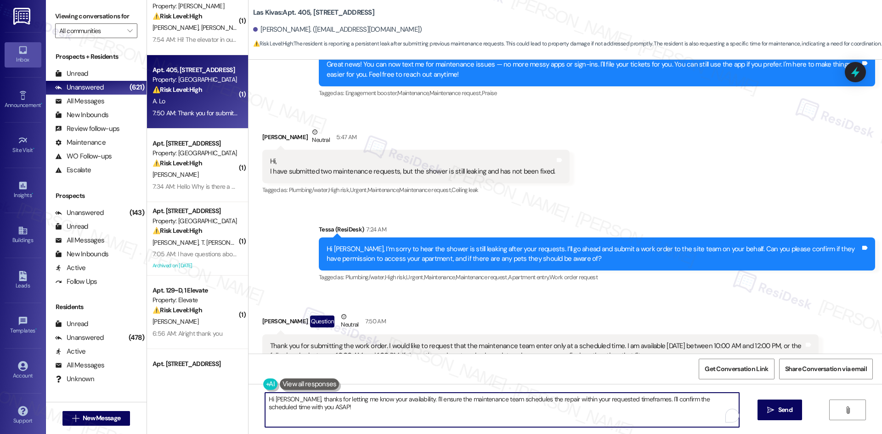
click at [397, 408] on textarea "Hi Akiko, thanks for letting me know your availability. I'll ensure the mainten…" at bounding box center [502, 410] width 474 height 34
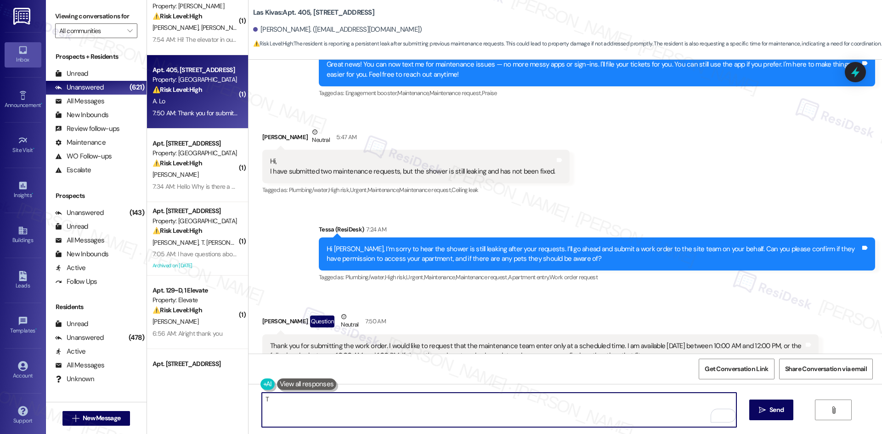
paste textarea "subject + issue summary"
click at [346, 404] on textarea "Tsubject + issue summary" at bounding box center [499, 410] width 474 height 34
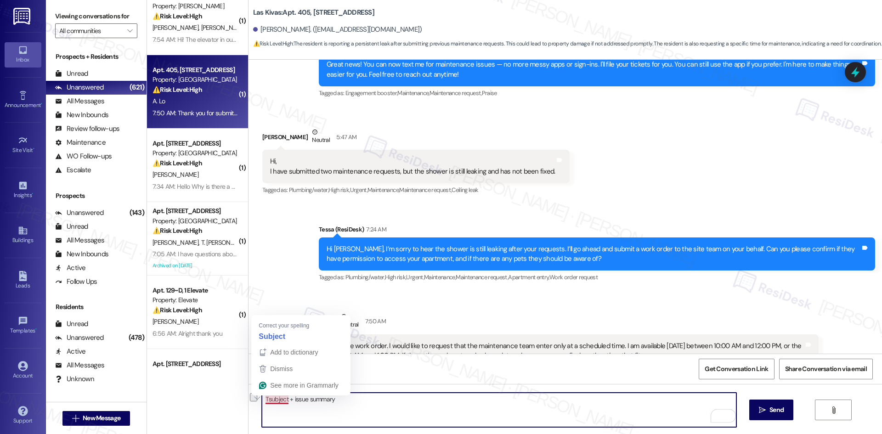
drag, startPoint x: 335, startPoint y: 398, endPoint x: 261, endPoint y: 400, distance: 73.5
click at [262, 400] on textarea "Tsubject + issue summary" at bounding box center [499, 410] width 474 height 34
paste textarea "hank you for letting me know your availability. I’ll share your preferred times…"
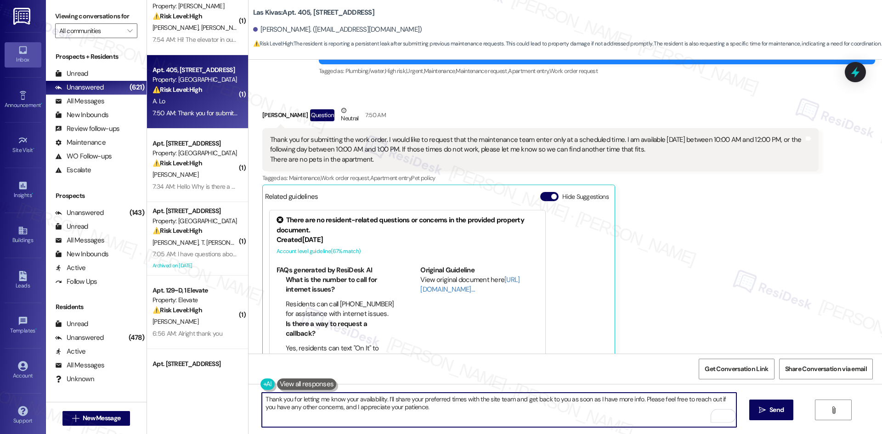
scroll to position [513, 0]
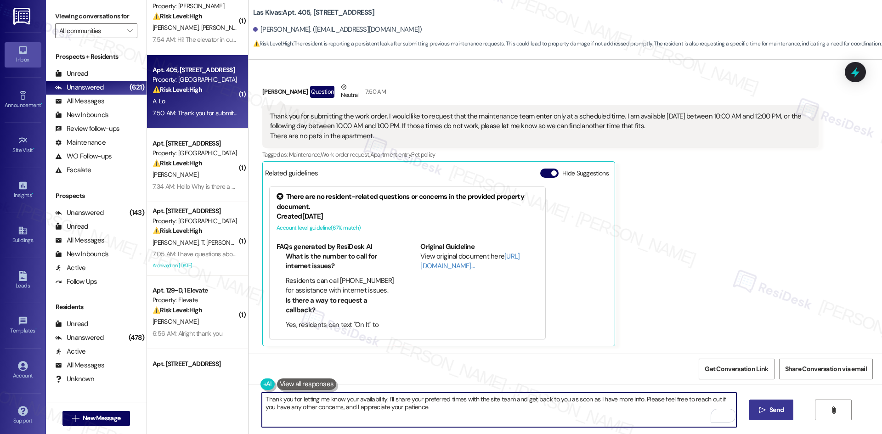
type textarea "Thank you for letting me know your availability. I’ll share your preferred time…"
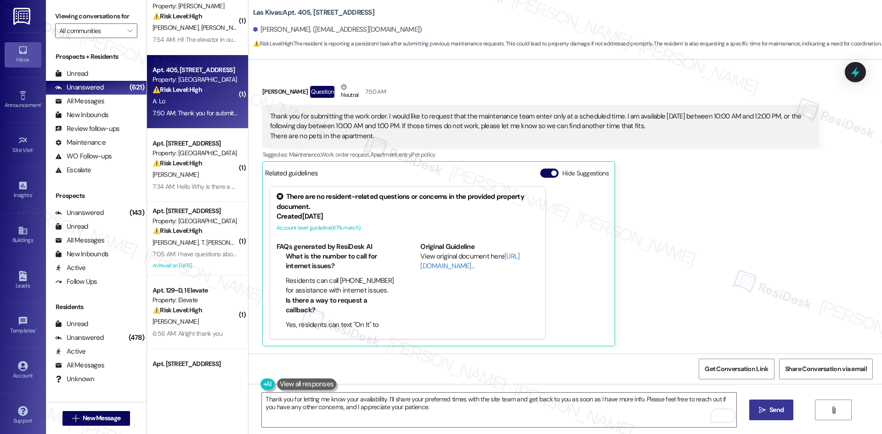
click at [769, 418] on button " Send" at bounding box center [772, 410] width 45 height 21
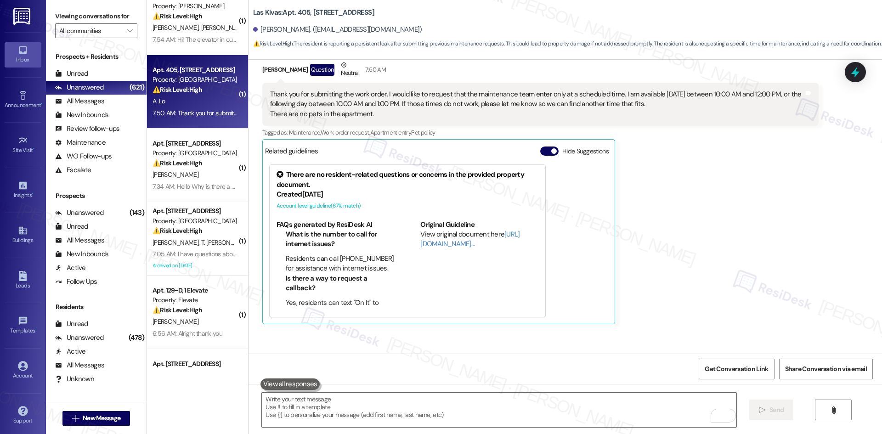
scroll to position [587, 0]
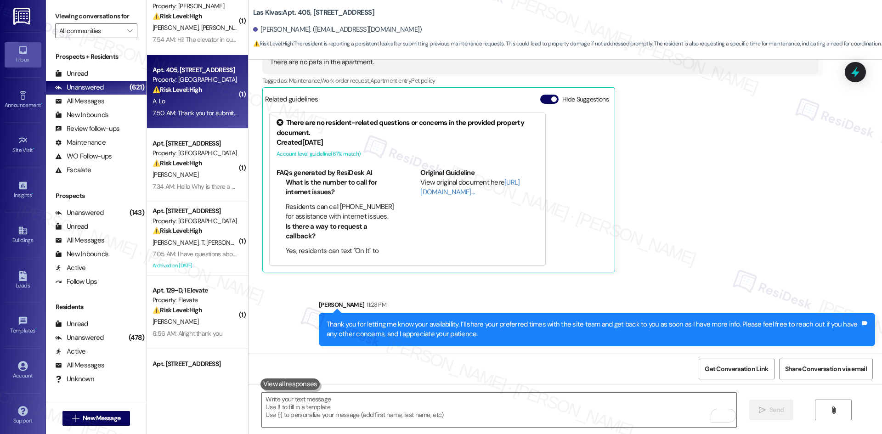
click at [685, 252] on div "Akiko Lo Question Neutral 7:50 AM Thank you for submitting the work order. I wo…" at bounding box center [540, 140] width 557 height 264
click at [737, 252] on div "Akiko Lo Question Neutral 7:50 AM Thank you for submitting the work order. I wo…" at bounding box center [540, 140] width 557 height 264
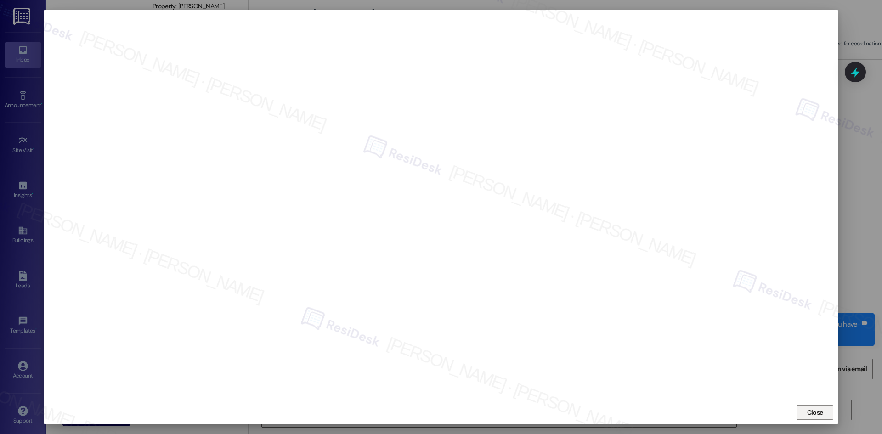
click at [818, 411] on span "Close" at bounding box center [815, 413] width 16 height 10
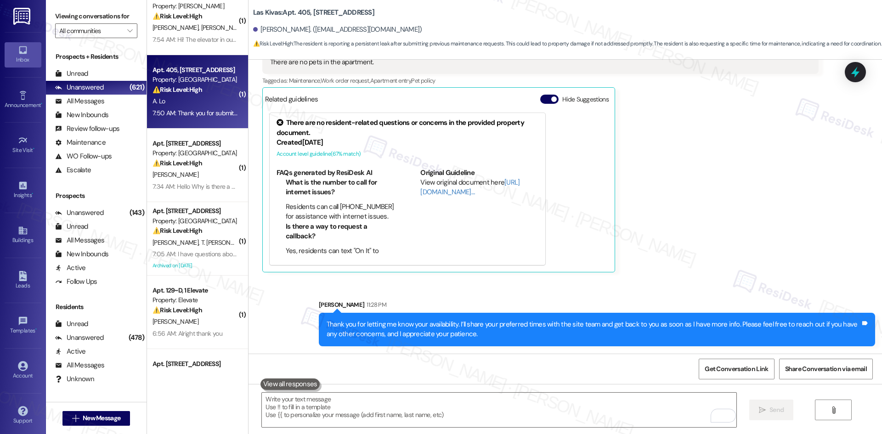
click at [720, 218] on div "Akiko Lo Question Neutral 7:50 AM Thank you for submitting the work order. I wo…" at bounding box center [540, 140] width 557 height 264
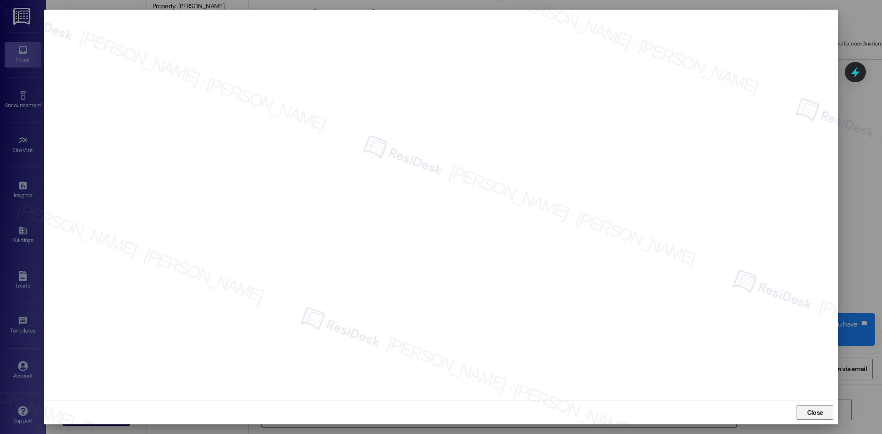
click at [812, 415] on span "Close" at bounding box center [815, 413] width 16 height 10
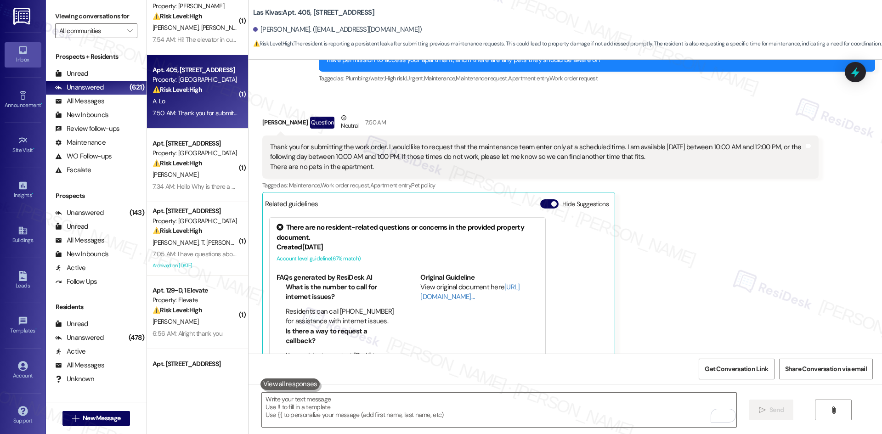
scroll to position [449, 0]
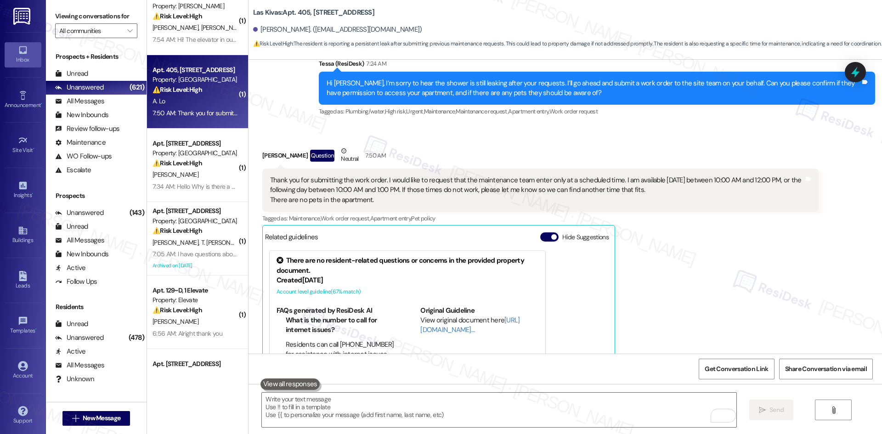
click at [766, 245] on div "Akiko Lo Question Neutral 7:50 AM Thank you for submitting the work order. I wo…" at bounding box center [540, 278] width 557 height 264
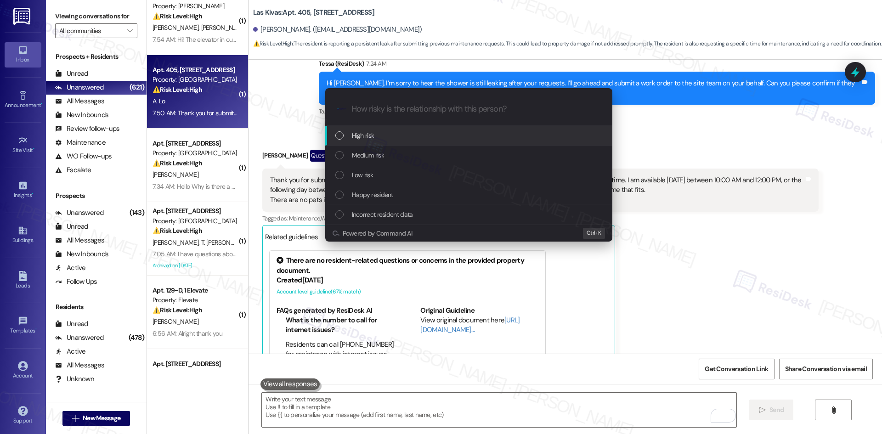
click at [380, 134] on div "High risk" at bounding box center [469, 136] width 269 height 10
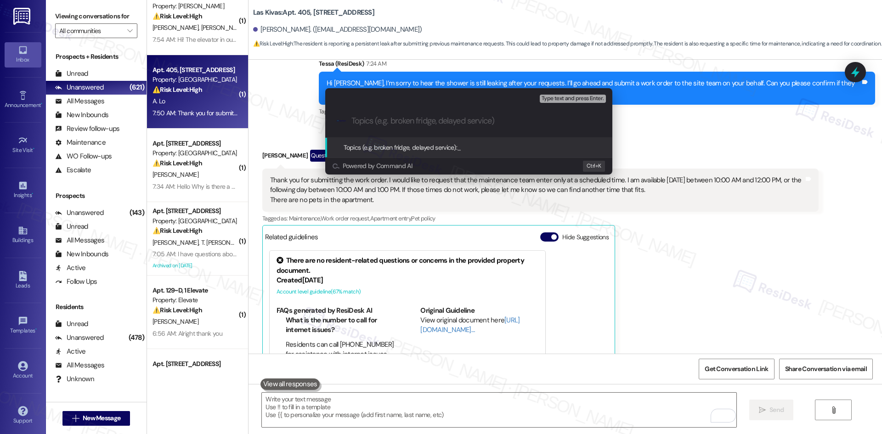
click at [401, 116] on input "Topics (e.g. broken fridge, delayed service)" at bounding box center [477, 121] width 250 height 10
paste input "Shower Leak – Scheduling Request for Maintenance Entry (1133987)"
type input "Shower Leak – Scheduling Request for Maintenance Entry (1133987)"
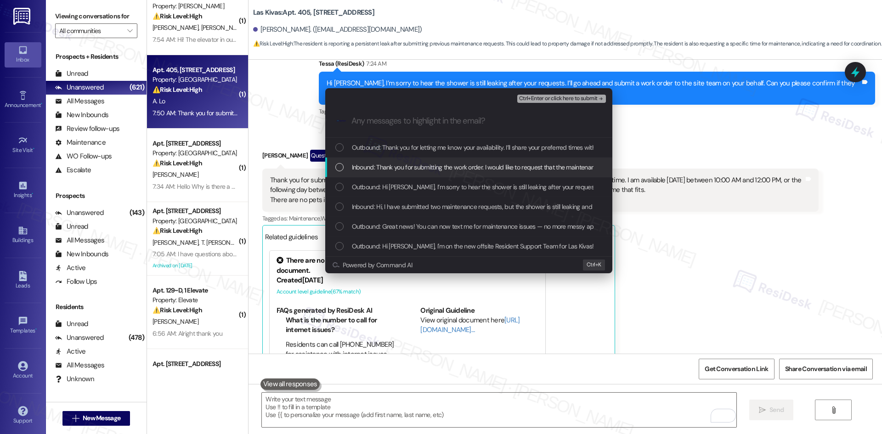
click at [397, 161] on div "Inbound: Thank you for submitting the work order. I would like to request that …" at bounding box center [468, 168] width 287 height 20
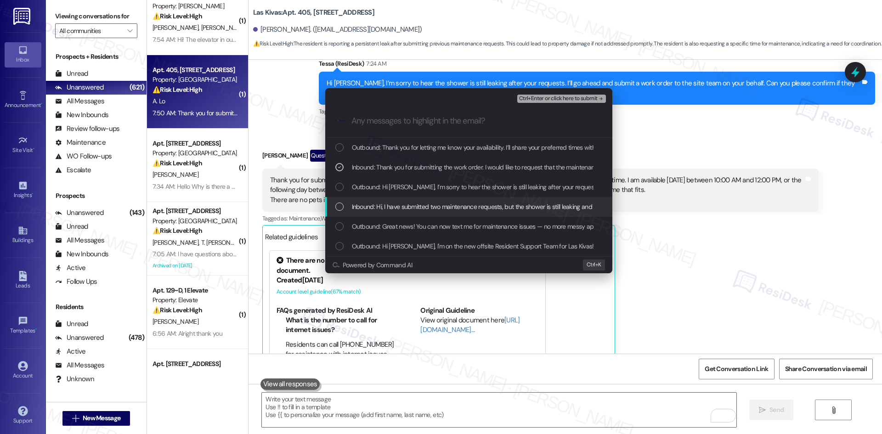
click at [444, 205] on span "Inbound: Hi, I have submitted two maintenance requests, but the shower is still…" at bounding box center [498, 207] width 293 height 10
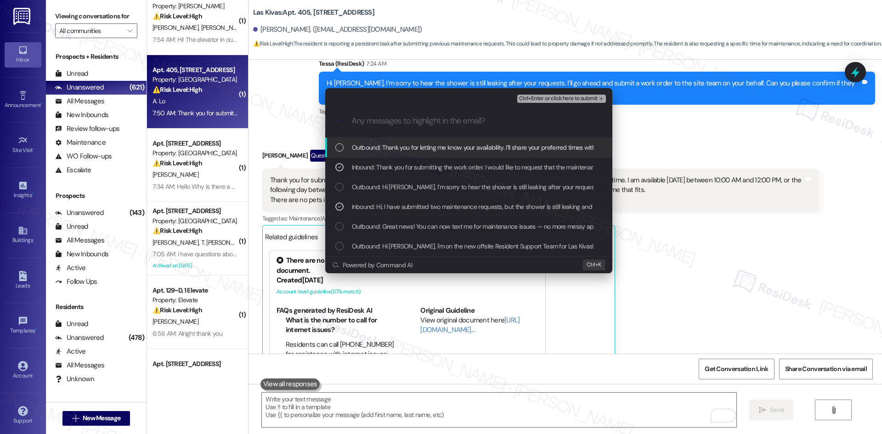
click at [594, 99] on span "Ctrl+Enter or click here to submit" at bounding box center [558, 99] width 79 height 6
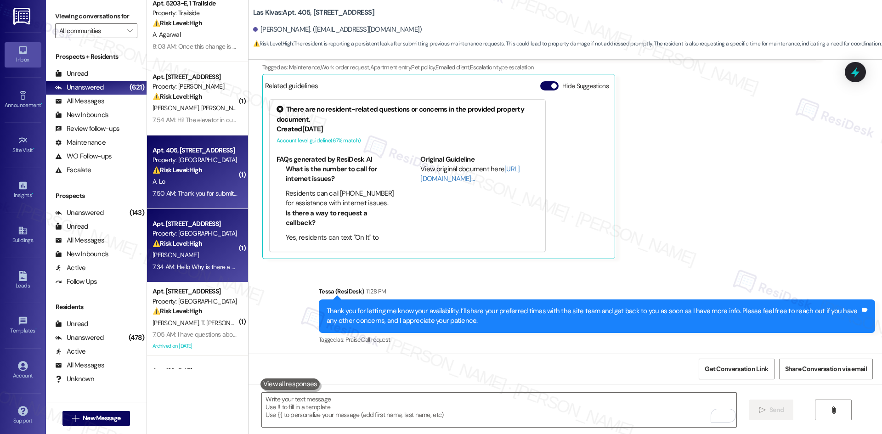
scroll to position [0, 0]
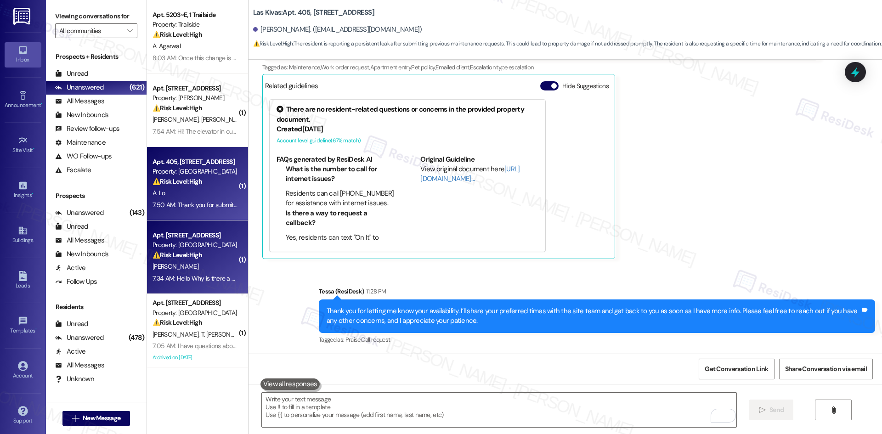
click at [195, 248] on div "Property: Las Kivas" at bounding box center [195, 245] width 85 height 10
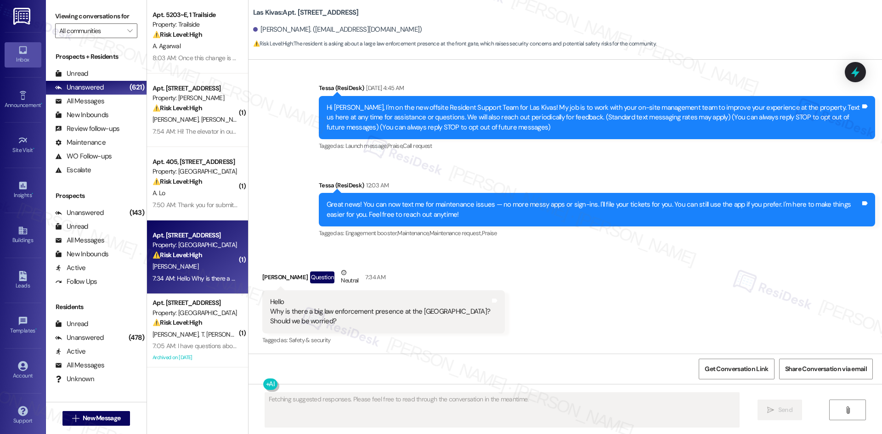
scroll to position [59, 0]
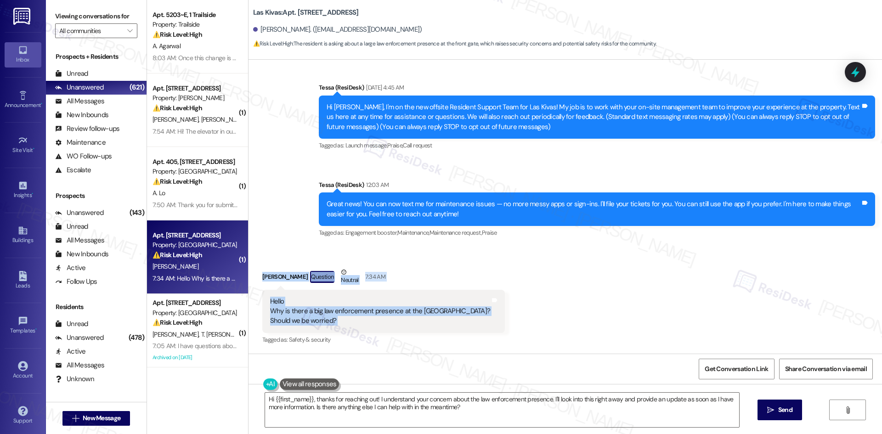
drag, startPoint x: 269, startPoint y: 278, endPoint x: 480, endPoint y: 332, distance: 218.2
click at [480, 332] on div "Received via SMS Ryan Benally Question Neutral 7:34 AM Hello Why is there a big…" at bounding box center [566, 300] width 634 height 107
copy div "Ryan Benally Question Neutral 7:34 AM Hello Why is there a big law enforcement …"
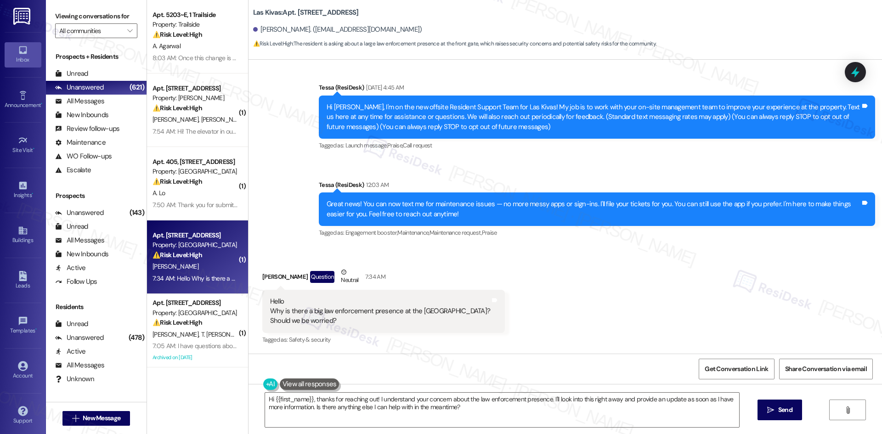
click at [473, 349] on div "Received via SMS Ryan Benally Question Neutral 7:34 AM Hello Why is there a big…" at bounding box center [566, 300] width 634 height 107
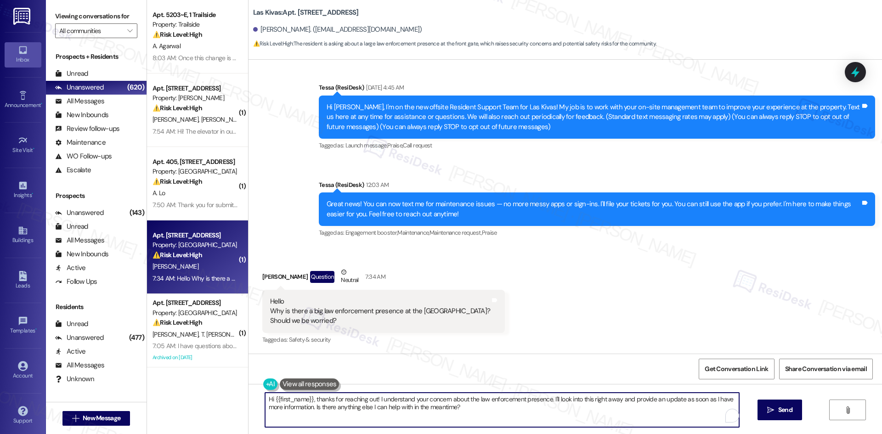
drag, startPoint x: 471, startPoint y: 409, endPoint x: 236, endPoint y: 392, distance: 235.0
click at [236, 392] on div "Apt. 5203~E, 1 Trailside Property: Trailside ⚠️ Risk Level: High The resident i…" at bounding box center [514, 217] width 735 height 434
paste textarea "Ryan, the law enforcement presence is just temporary security while the front g…"
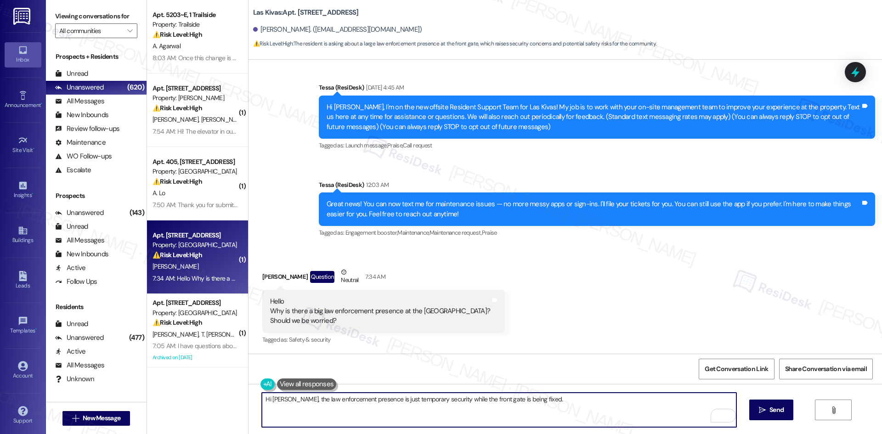
type textarea "Hi Ryan, the law enforcement presence is just temporary security while the fron…"
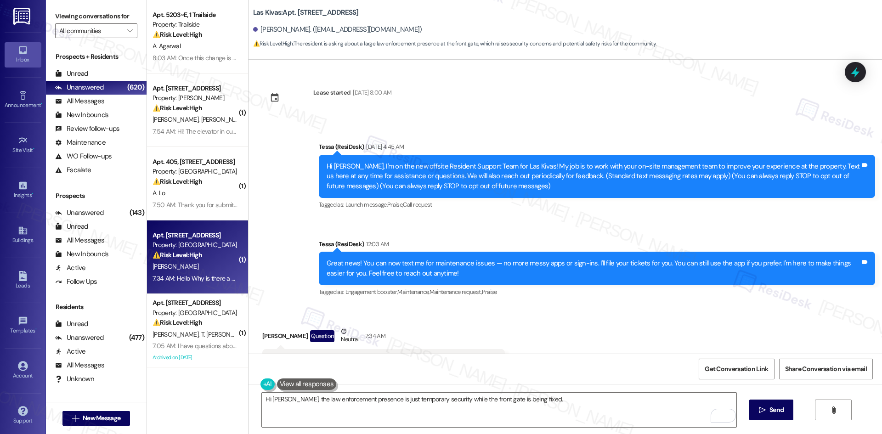
scroll to position [59, 0]
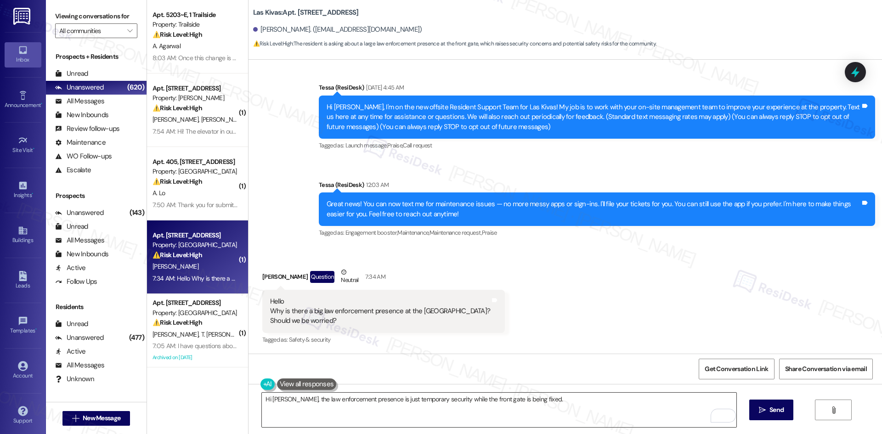
click at [551, 406] on textarea "Hi [PERSON_NAME], the law enforcement presence is just temporary security while…" at bounding box center [499, 410] width 474 height 34
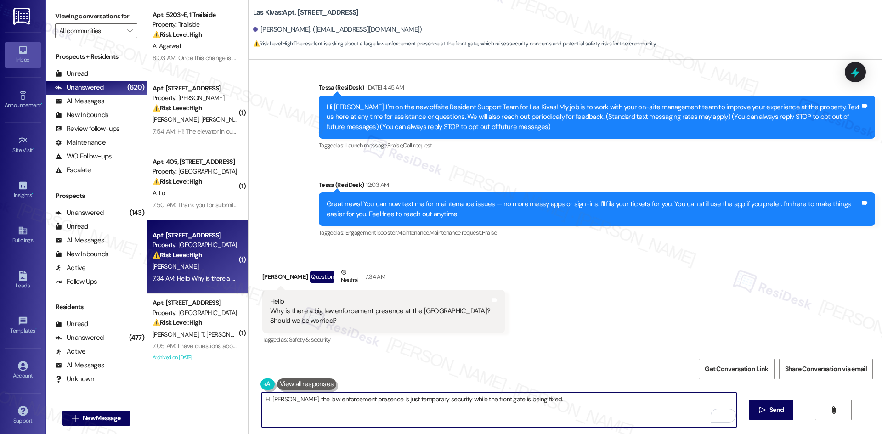
paste textarea "If you see any activity, please call [PHONE_NUMBER]."
click at [419, 419] on textarea "Hi [PERSON_NAME], the law enforcement presence is just temporary security while…" at bounding box center [499, 410] width 474 height 34
type textarea "Hi [PERSON_NAME], the law enforcement presence is just temporary security while…"
click at [772, 414] on span "Send" at bounding box center [777, 410] width 14 height 10
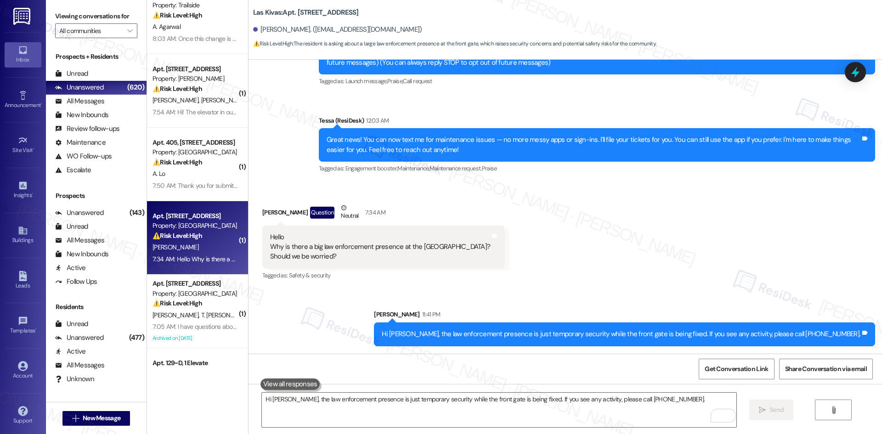
scroll to position [46, 0]
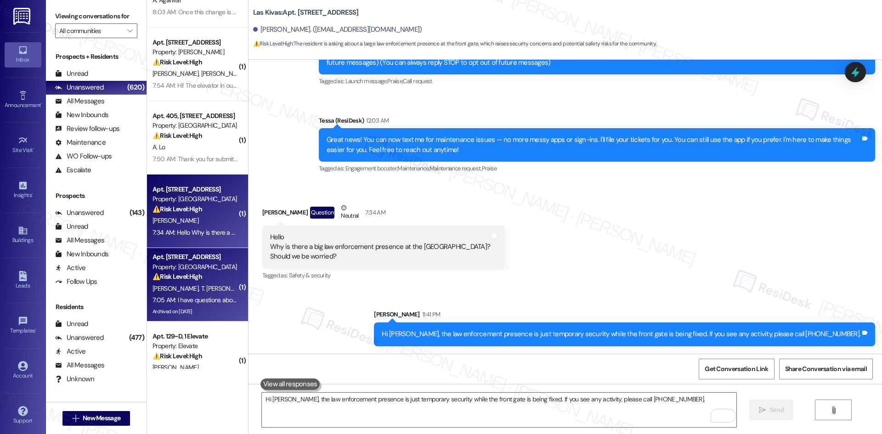
click at [204, 277] on div "⚠️ Risk Level: High The resident has a question about rent, which is a financia…" at bounding box center [195, 277] width 85 height 10
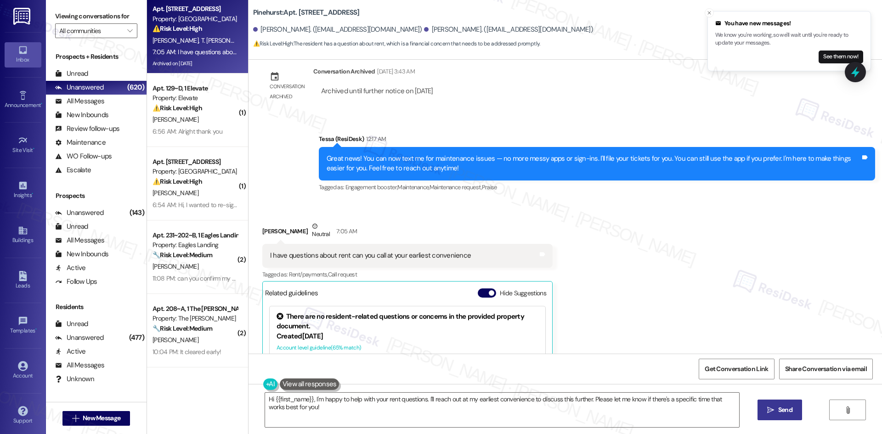
scroll to position [564, 0]
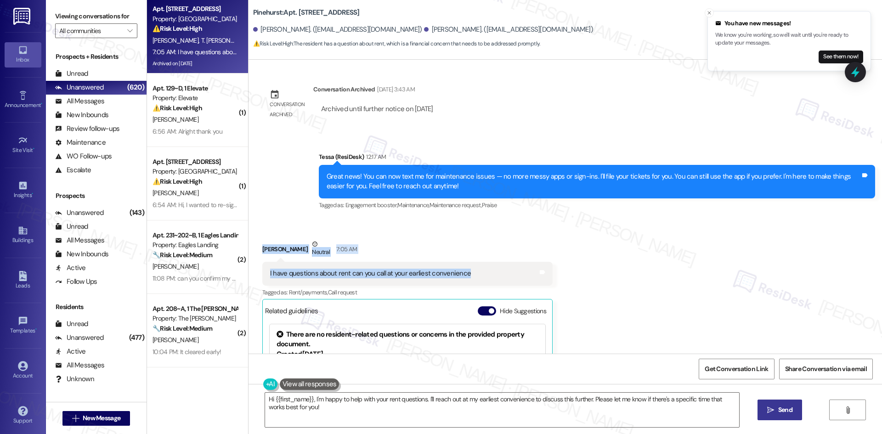
drag, startPoint x: 252, startPoint y: 241, endPoint x: 463, endPoint y: 272, distance: 213.1
click at [466, 274] on div "Received via SMS [PERSON_NAME] Neutral 7:05 AM I have questions about rent can …" at bounding box center [408, 362] width 304 height 258
drag, startPoint x: 407, startPoint y: 269, endPoint x: 439, endPoint y: 272, distance: 32.3
click at [439, 272] on div "I have questions about rent can you call at your earliest convenience" at bounding box center [370, 274] width 201 height 10
copy div "Samantha Kirby Neutral 7:05 AM I have questions about rent can you call at your…"
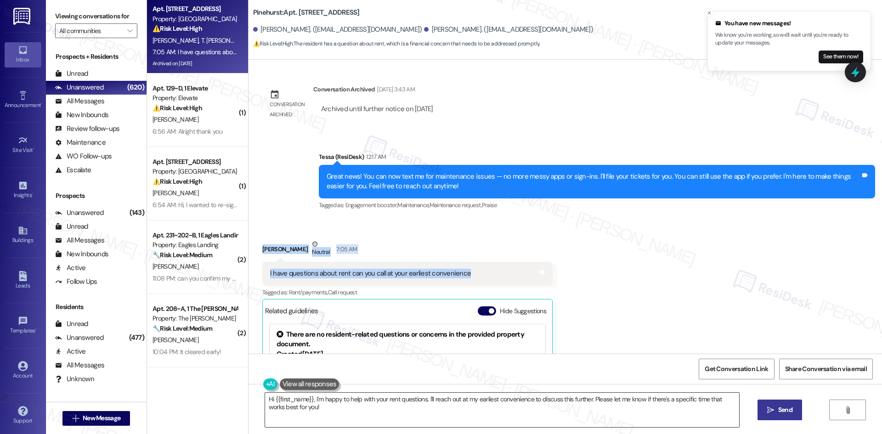
click at [343, 415] on textarea "Hi {{first_name}}, I'm happy to help with your rent questions. I'll reach out a…" at bounding box center [502, 410] width 474 height 34
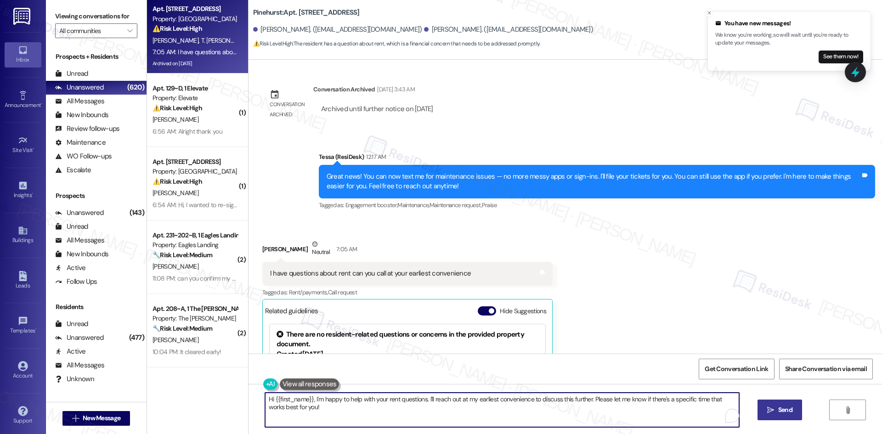
paste textarea "Samantha, thank you for reaching out. I’m only able to reply by text, but I’ll …"
type textarea "Hi Samantha, thank you for reaching out. I’m only able to reply by text, but I’…"
click at [775, 412] on span "Send" at bounding box center [777, 410] width 14 height 10
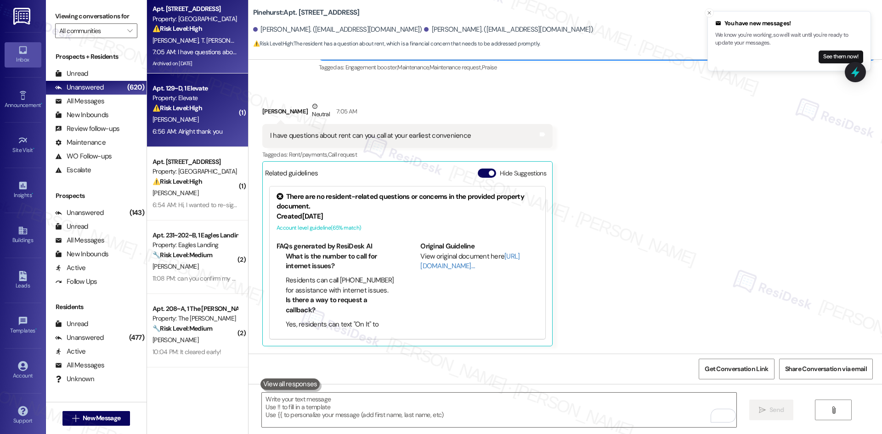
scroll to position [701, 0]
click at [171, 114] on div "Apt. 129~D, 1 Elevate Property: Elevate ⚠️ Risk Level: High The resident indica…" at bounding box center [197, 111] width 101 height 74
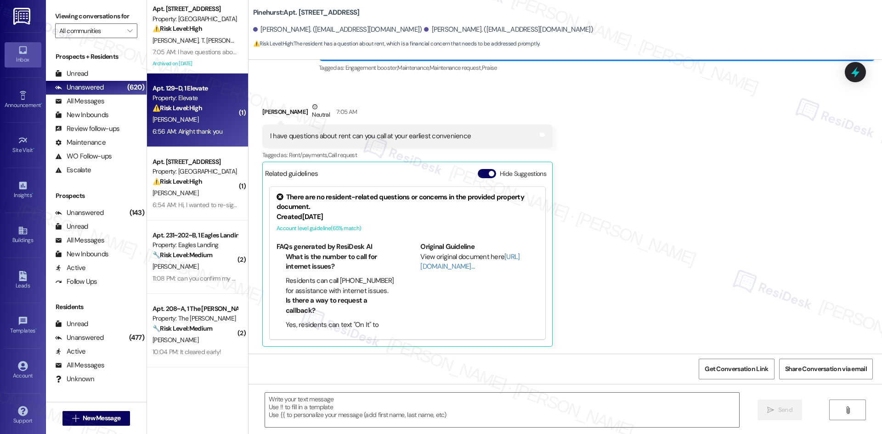
type textarea "Fetching suggested responses. Please feel free to read through the conversation…"
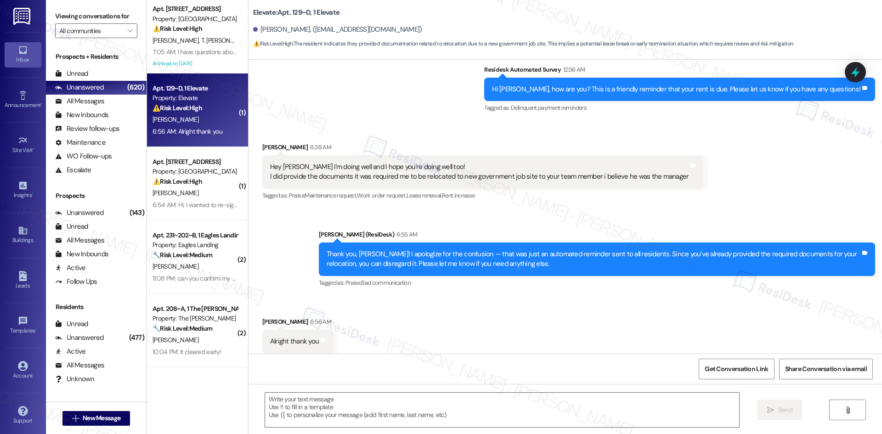
type textarea "Fetching suggested responses. Please feel free to read through the conversation…"
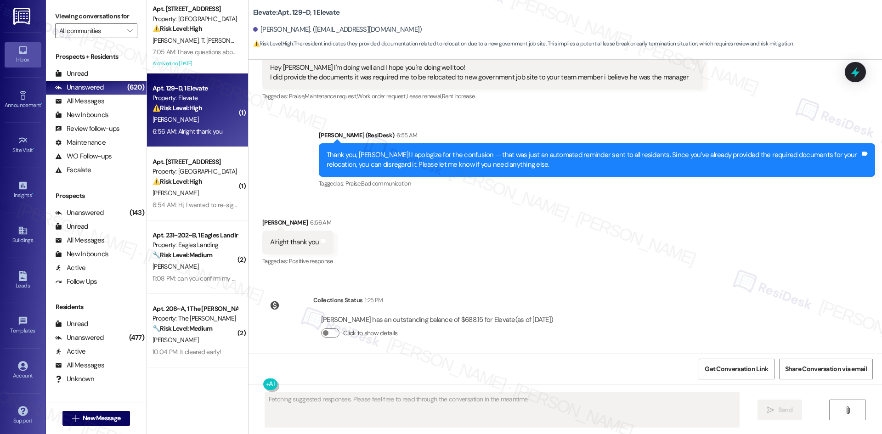
scroll to position [270, 0]
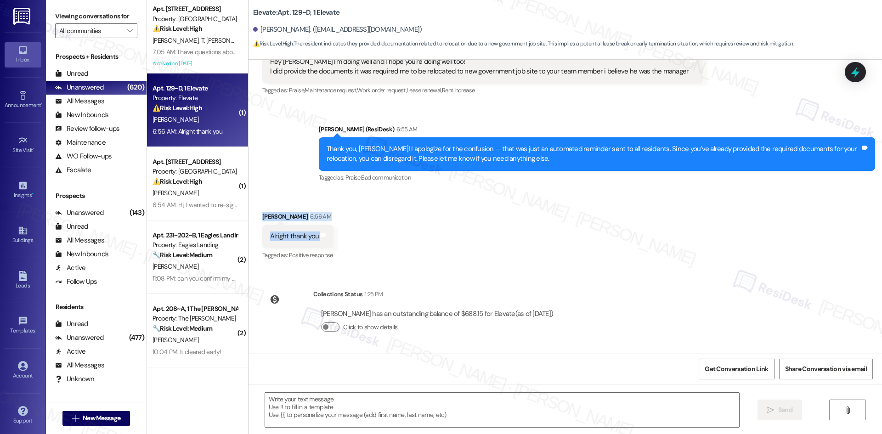
drag, startPoint x: 297, startPoint y: 232, endPoint x: 345, endPoint y: 240, distance: 48.6
click at [345, 240] on div "Received via SMS Butoyi Jacques 6:56 AM Alright thank you Tags and notes Tagged…" at bounding box center [566, 230] width 634 height 78
copy div "Butoyi Jacques 6:56 AM Alright thank you Tags and notes"
click at [404, 276] on div "Lease started Aug 01, 2025 at 8:00 AM Survey, sent via SMS Residesk Automated S…" at bounding box center [566, 207] width 634 height 294
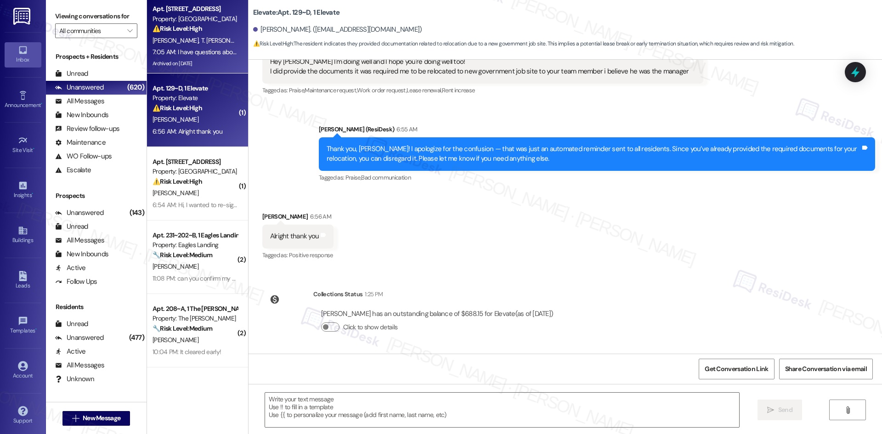
click at [214, 48] on div "7:05 AM: I have questions about rent can you call at your earliest convenience …" at bounding box center [256, 52] width 207 height 8
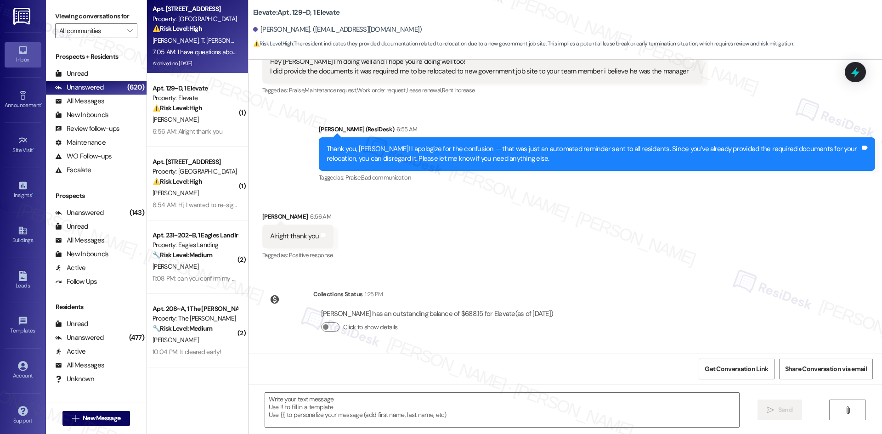
type textarea "Fetching suggested responses. Please feel free to read through the conversation…"
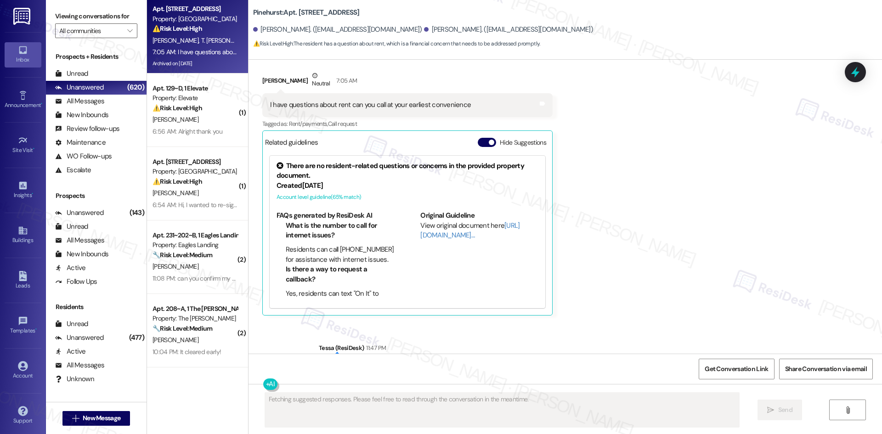
scroll to position [789, 0]
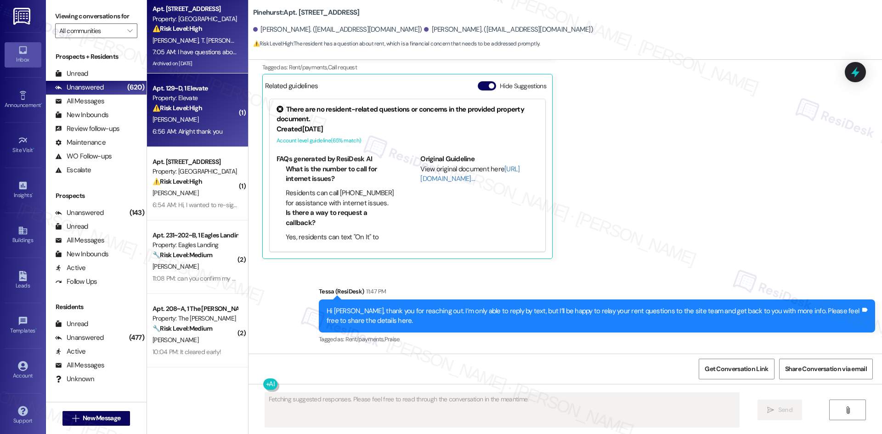
click at [179, 122] on div "[PERSON_NAME]" at bounding box center [195, 119] width 87 height 11
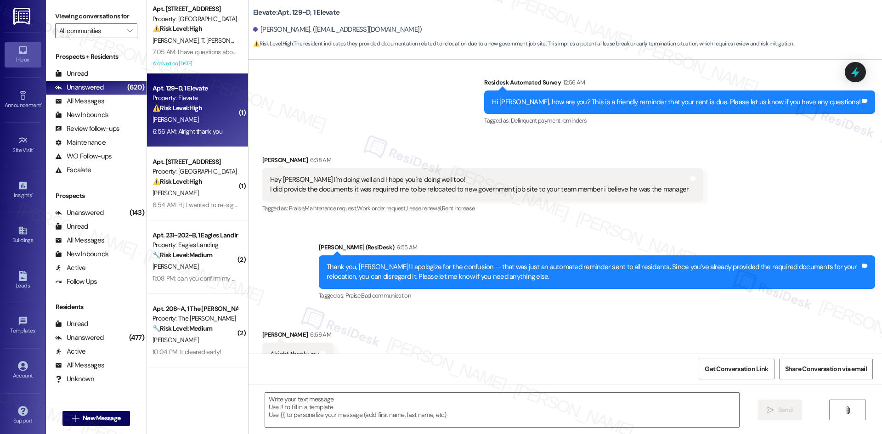
type textarea "Fetching suggested responses. Please feel free to read through the conversation…"
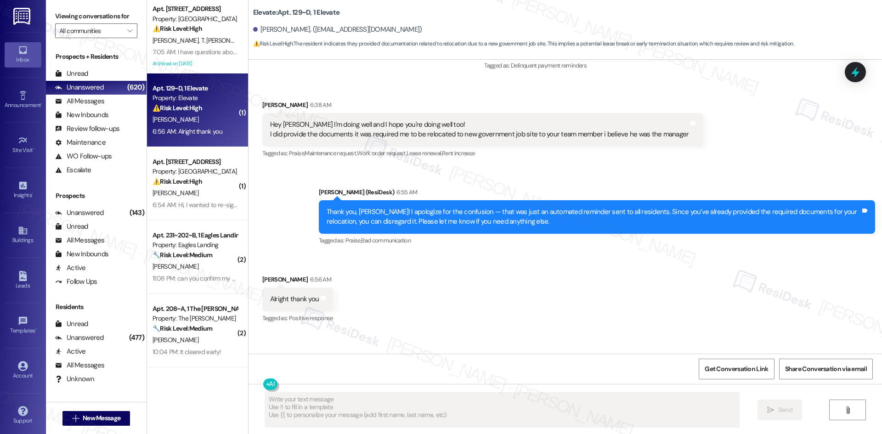
scroll to position [270, 0]
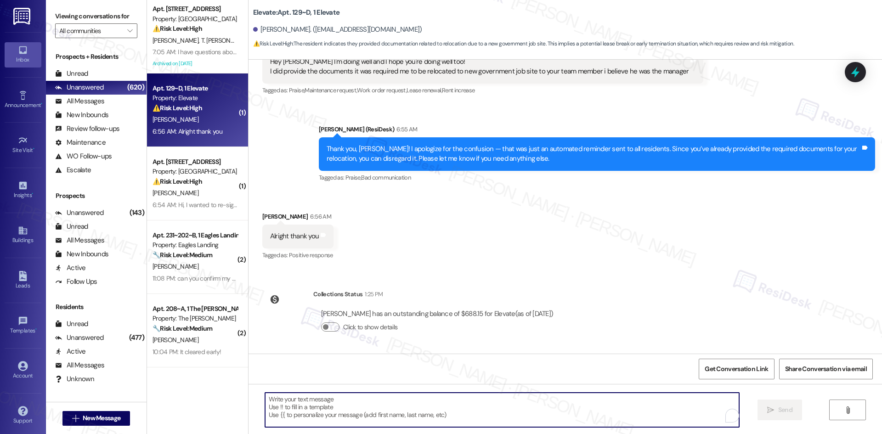
drag, startPoint x: 439, startPoint y: 410, endPoint x: 449, endPoint y: 411, distance: 9.7
click at [442, 410] on textarea "To enrich screen reader interactions, please activate Accessibility in Grammarl…" at bounding box center [502, 410] width 474 height 34
paste textarea "You’re very welcome, Butoyi."
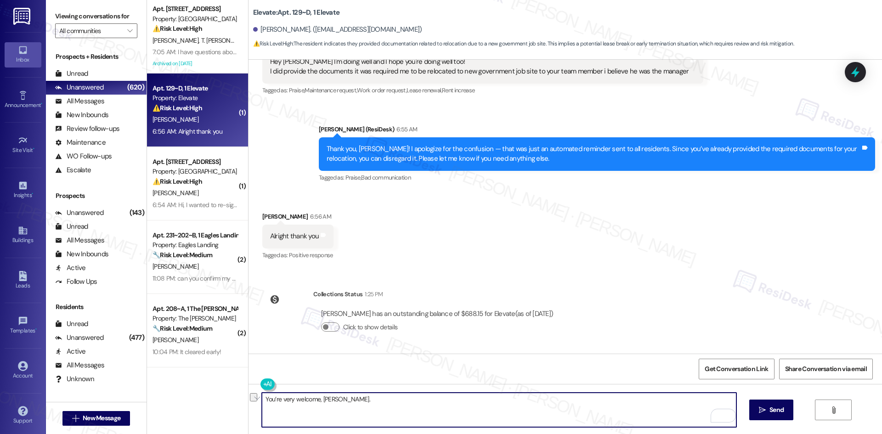
drag, startPoint x: 356, startPoint y: 399, endPoint x: 314, endPoint y: 404, distance: 42.6
click at [314, 404] on textarea "You’re very welcome, Butoyi." at bounding box center [499, 410] width 474 height 34
type textarea "You’re very welcome!"
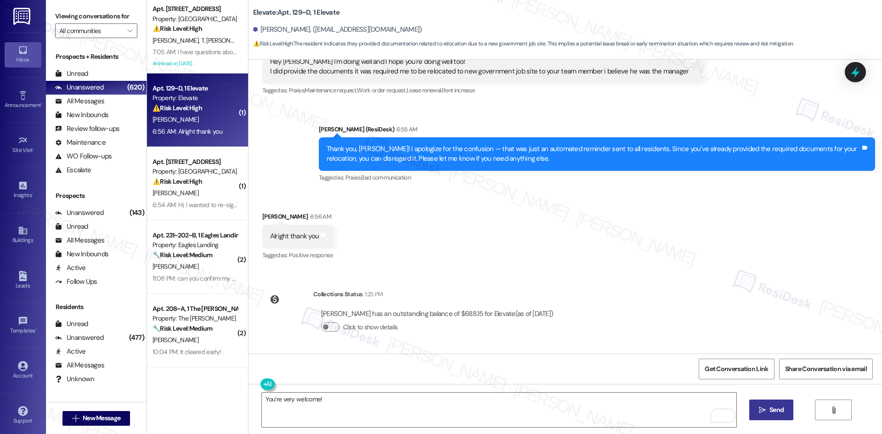
click at [757, 410] on span " Send" at bounding box center [771, 410] width 29 height 10
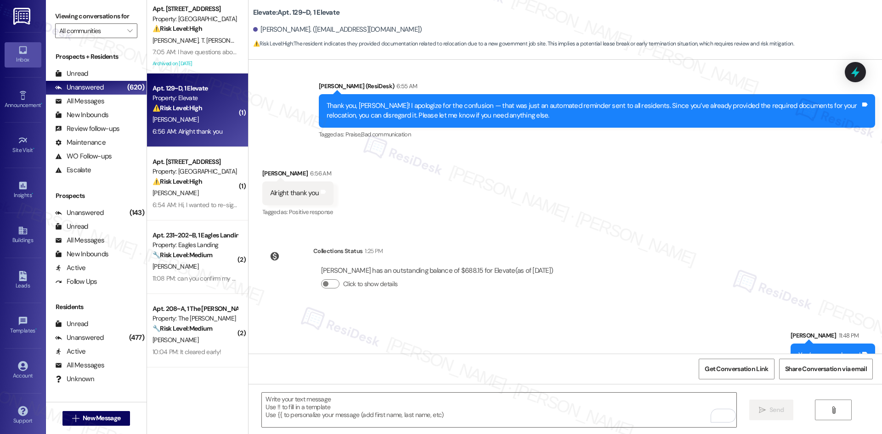
scroll to position [334, 0]
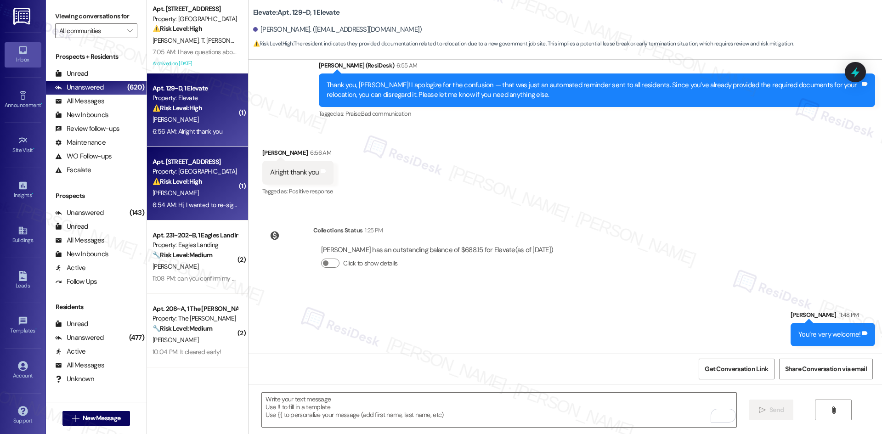
click at [200, 204] on div "6:54 AM: Hi, I wanted to re-sign for the 12 month lease. I didn't know if I sho…" at bounding box center [479, 205] width 652 height 8
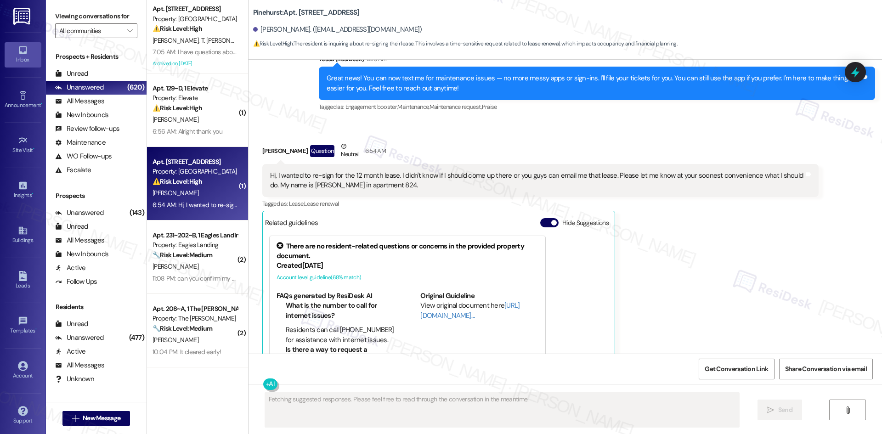
scroll to position [185, 0]
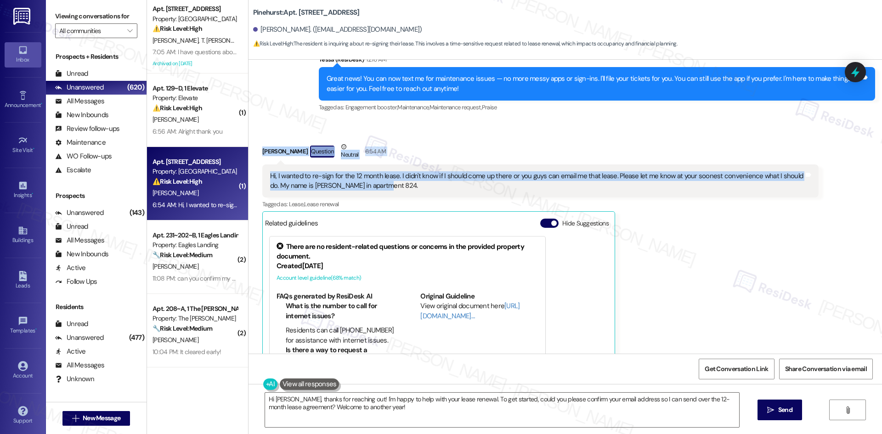
drag, startPoint x: 276, startPoint y: 154, endPoint x: 422, endPoint y: 186, distance: 149.9
click at [422, 186] on div "Received via SMS Chris Petit Question Neutral 6:54 AM Hi, I wanted to re-sign f…" at bounding box center [541, 269] width 570 height 268
copy div "Chris Petit Question Neutral 6:54 AM Hi, I wanted to re-sign for the 12 month l…"
click at [408, 183] on div "Hi, I wanted to re-sign for the 12 month lease. I didn't know if I should come …" at bounding box center [537, 181] width 534 height 20
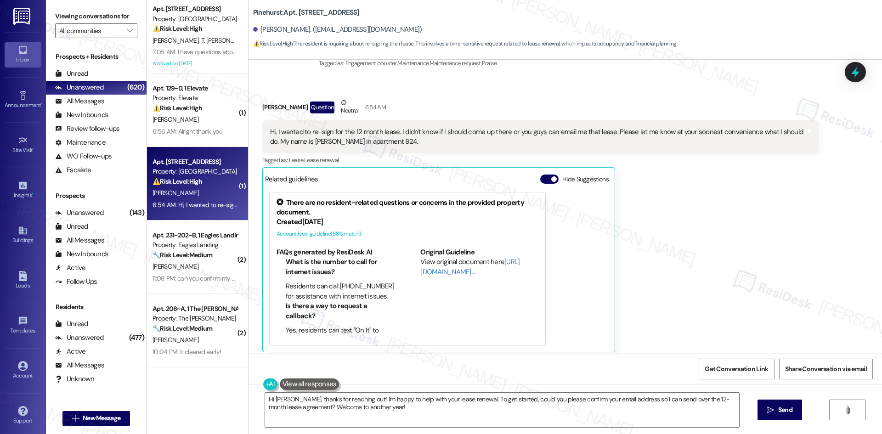
scroll to position [235, 0]
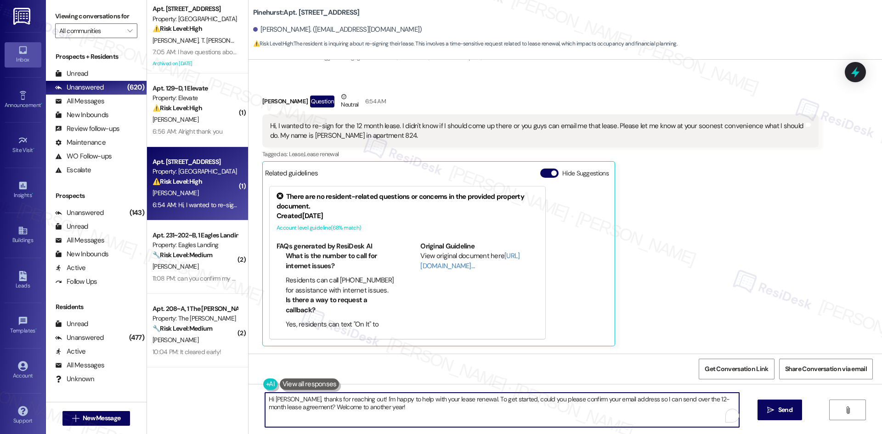
click at [433, 413] on textarea "Hi Chris, thanks for reaching out! I'm happy to help with your lease renewal. T…" at bounding box center [502, 410] width 474 height 34
paste textarea "you for your message. I understand you’d like to re-sign for the 12-month lease…"
type textarea "Hi Chris, thank you for your message. I understand you’d like to re-sign for th…"
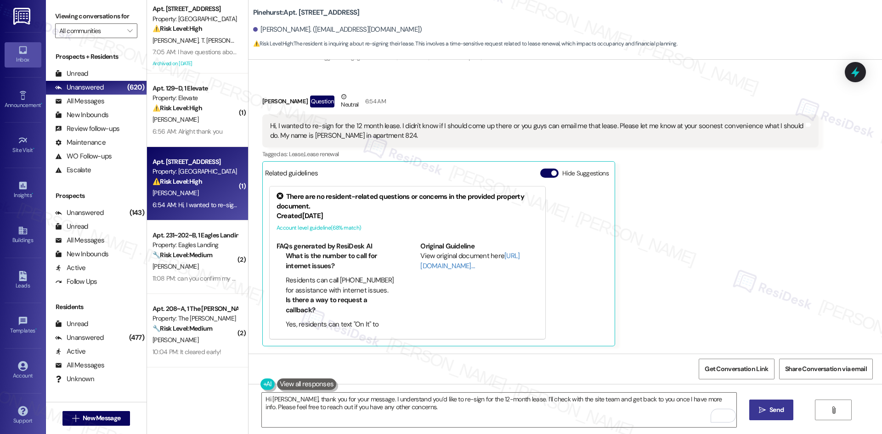
click at [763, 414] on icon "" at bounding box center [762, 410] width 7 height 7
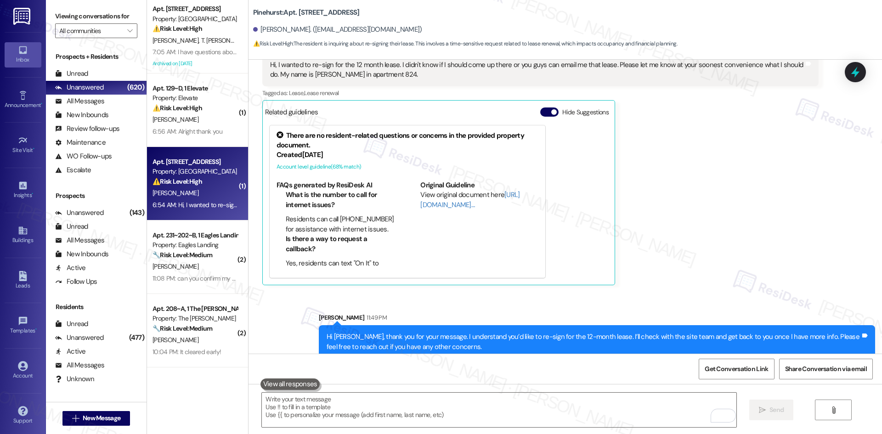
scroll to position [308, 0]
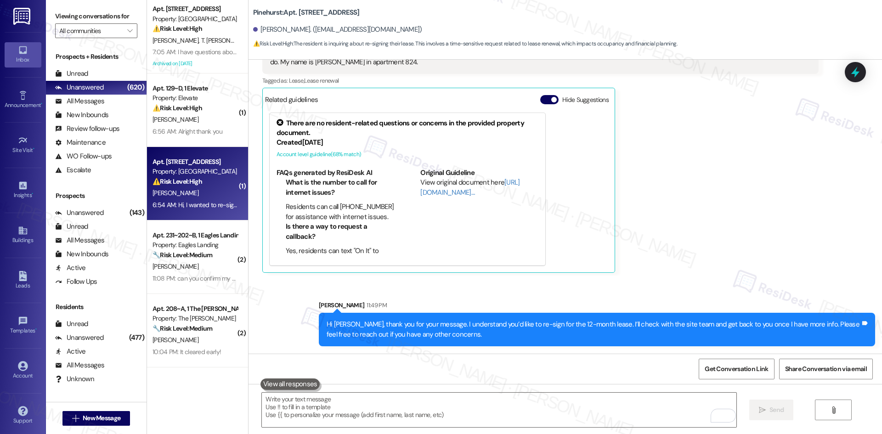
click at [725, 252] on div "Chris Petit Question Neutral 6:54 AM Hi, I wanted to re-sign for the 12 month l…" at bounding box center [540, 145] width 557 height 255
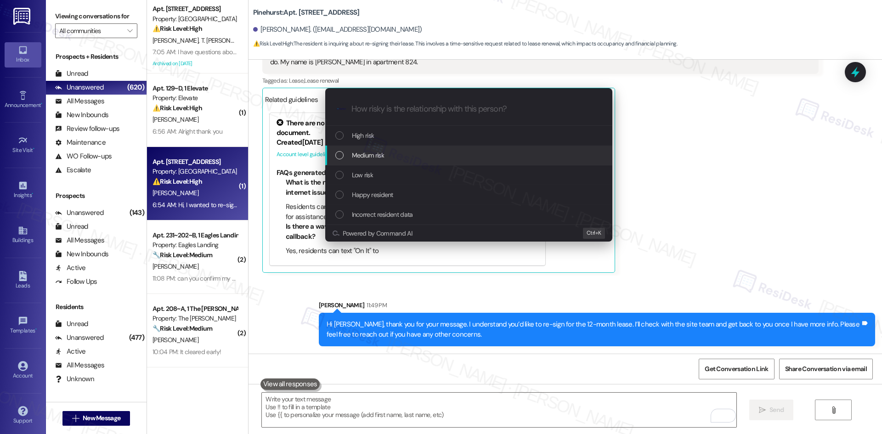
click at [386, 155] on div "Medium risk" at bounding box center [469, 155] width 269 height 10
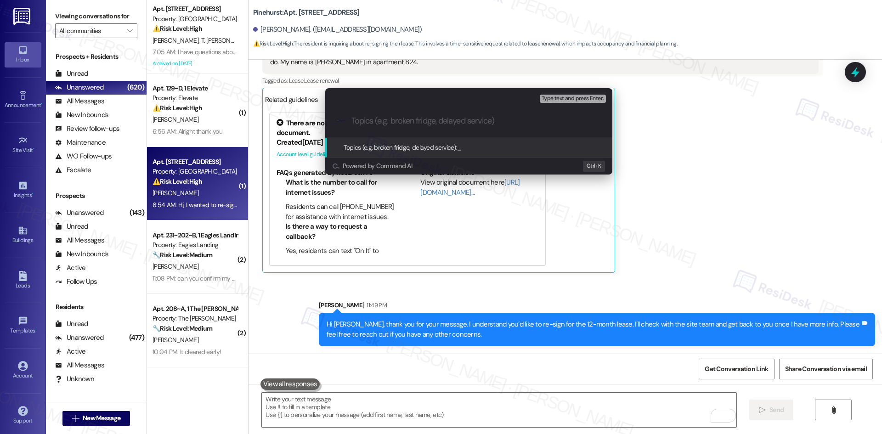
click at [381, 116] on input "Topics (e.g. broken fridge, delayed service)" at bounding box center [477, 121] width 250 height 10
paste input "Lease Renewal Request – 12-Month Term (Apt. 824)"
type input "Lease Renewal Request – 12-Month Term (Apt. 824)"
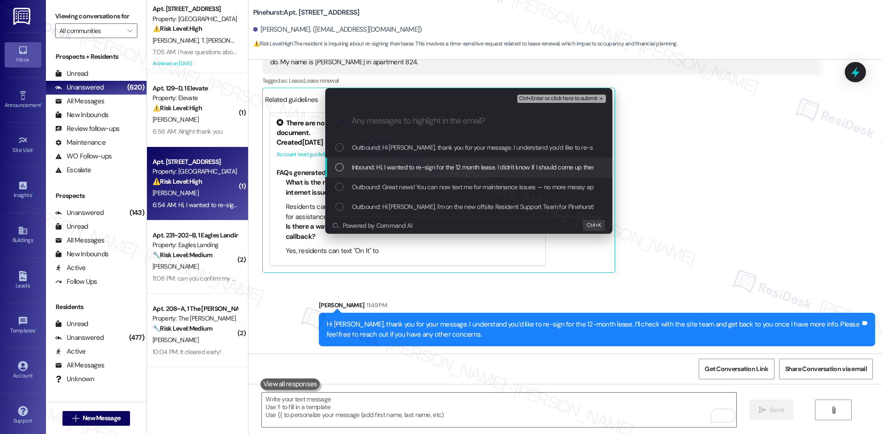
click at [389, 162] on span "Inbound: Hi, I wanted to re-sign for the 12 month lease. I didn't know if I sho…" at bounding box center [677, 167] width 651 height 10
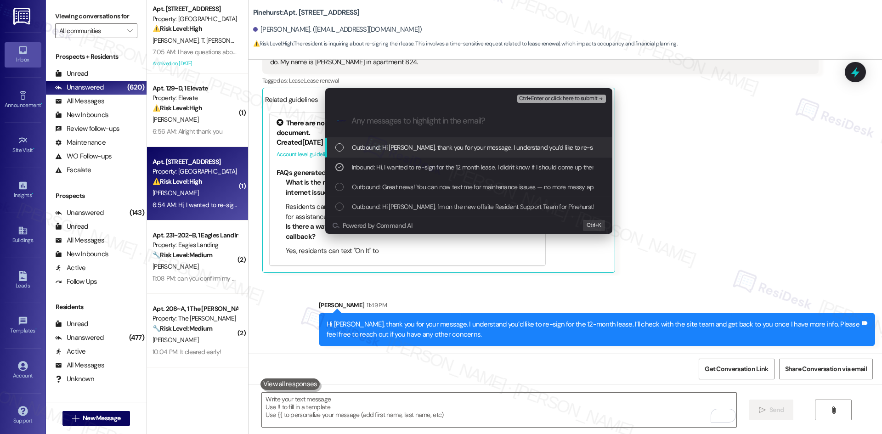
click at [568, 98] on span "Ctrl+Enter or click here to submit" at bounding box center [558, 99] width 79 height 6
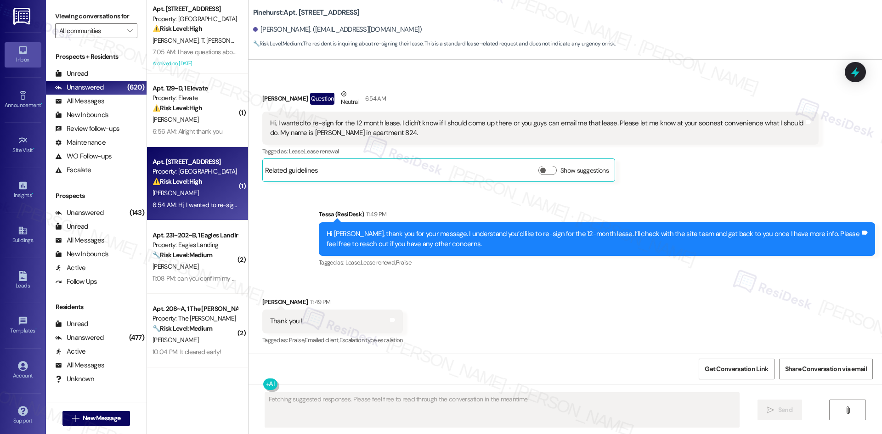
scroll to position [238, 0]
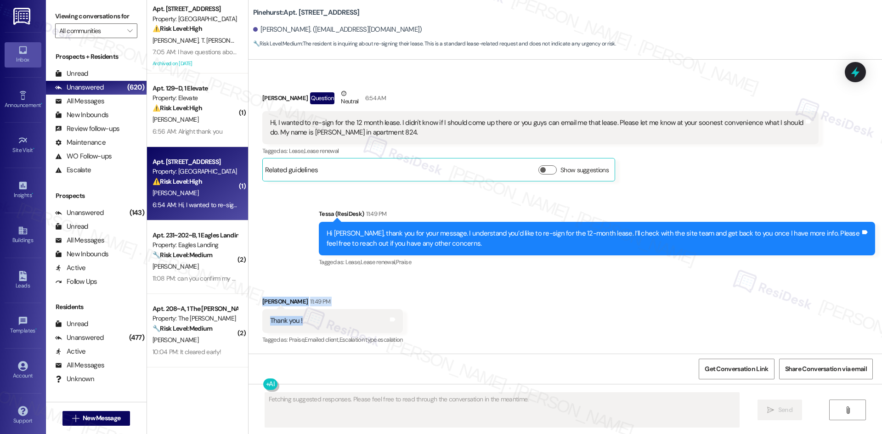
drag, startPoint x: 250, startPoint y: 295, endPoint x: 308, endPoint y: 326, distance: 66.4
click at [309, 328] on div "Received via SMS Chris Petit 11:49 PM Thank you ! Tags and notes Tagged as: Pra…" at bounding box center [333, 322] width 154 height 64
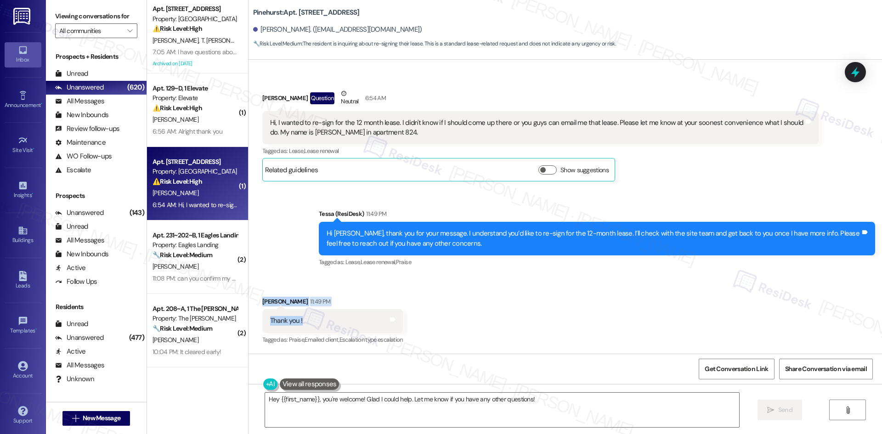
copy div "Chris Petit 11:49 PM Thank you !"
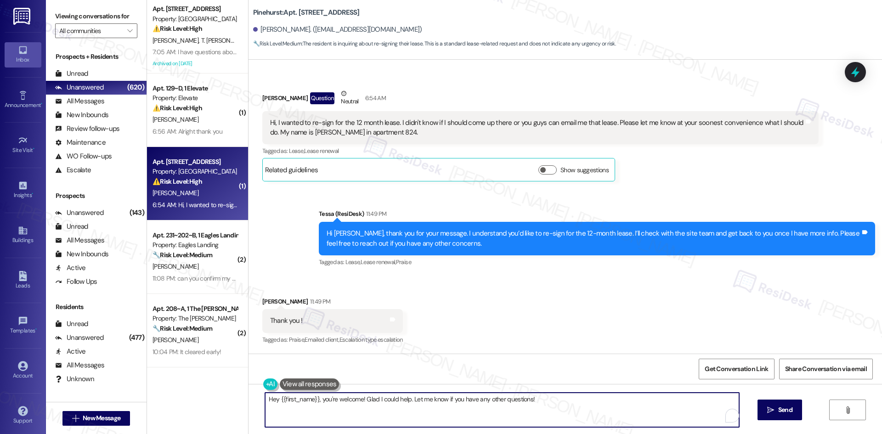
drag, startPoint x: 318, startPoint y: 401, endPoint x: 259, endPoint y: 398, distance: 58.9
click at [265, 398] on textarea "Hey {{first_name}}, you're welcome! Glad I could help. Let me know if you have …" at bounding box center [502, 410] width 474 height 34
drag, startPoint x: 350, startPoint y: 401, endPoint x: 508, endPoint y: 401, distance: 157.6
click at [507, 401] on textarea "You're welcome! Glad I could help. Let me know if you have any other questions!" at bounding box center [499, 410] width 474 height 34
type textarea "You're welcome! Glad I could help."
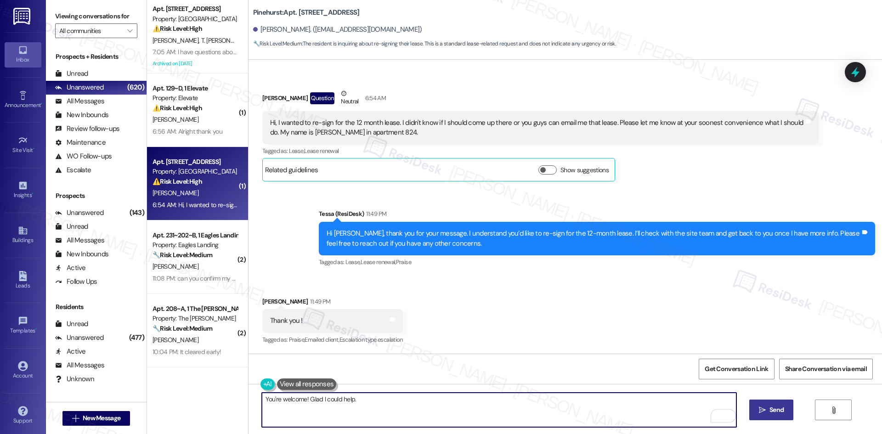
click at [773, 409] on span "Send" at bounding box center [777, 410] width 14 height 10
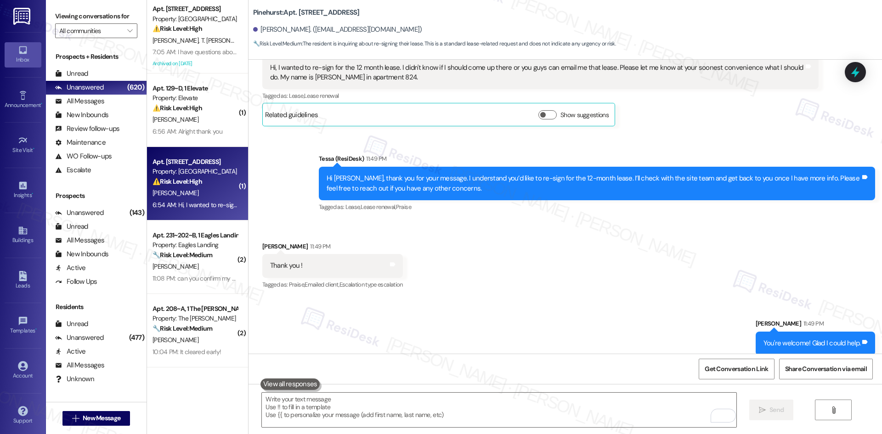
scroll to position [302, 0]
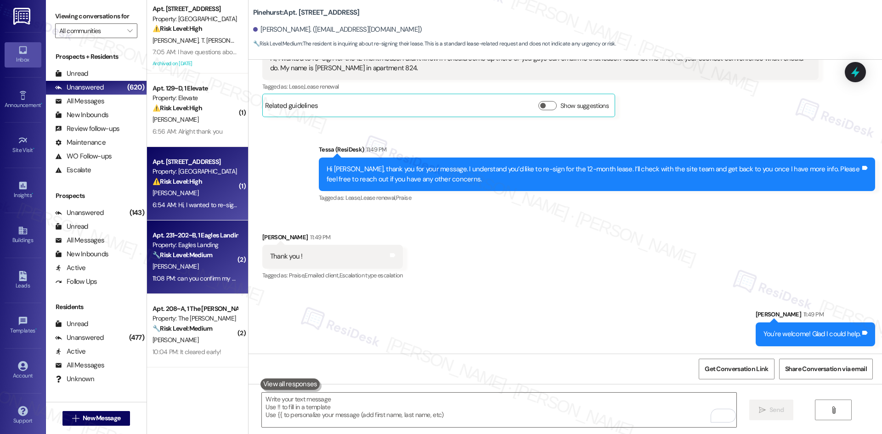
click at [205, 261] on div "[PERSON_NAME]" at bounding box center [195, 266] width 87 height 11
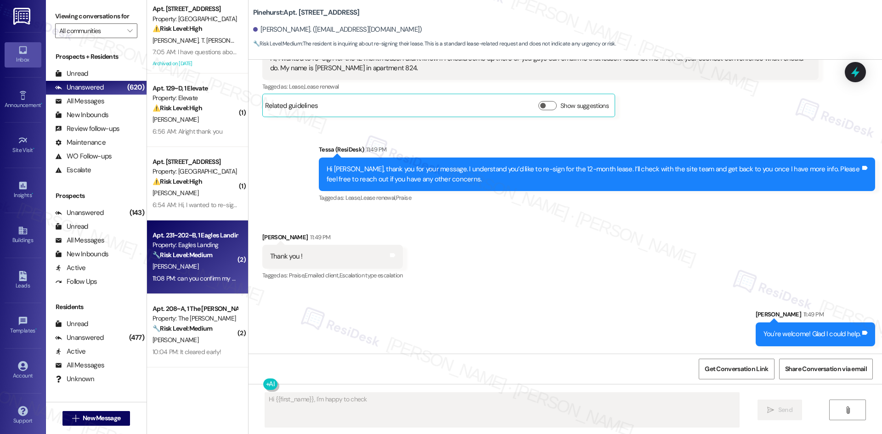
scroll to position [183, 0]
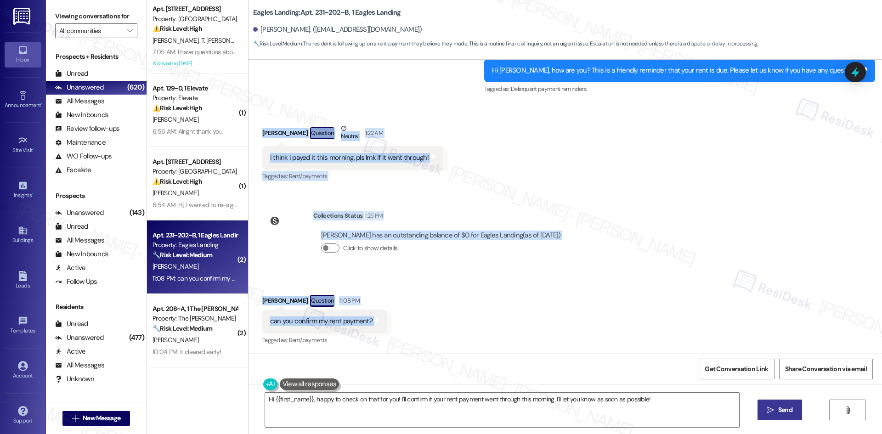
drag, startPoint x: 253, startPoint y: 127, endPoint x: 457, endPoint y: 320, distance: 280.5
click at [457, 320] on div "Lease started Aug 01, 2025 at 8:00 AM Survey, sent via SMS Residesk Automated S…" at bounding box center [566, 207] width 634 height 294
copy div "Katherine Harlow Question Neutral 1:22 AM i think i payed it this morning, pls …"
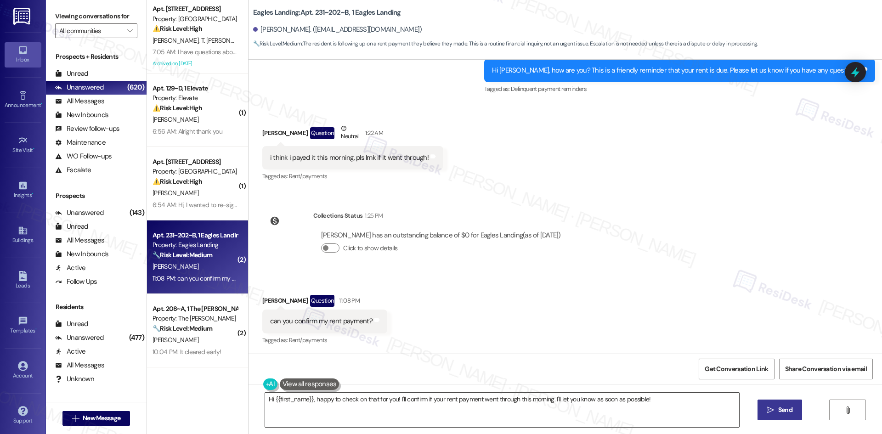
click at [374, 421] on textarea "Hi {{first_name}}, happy to check on that for you! I'll confirm if your rent pa…" at bounding box center [502, 410] width 474 height 34
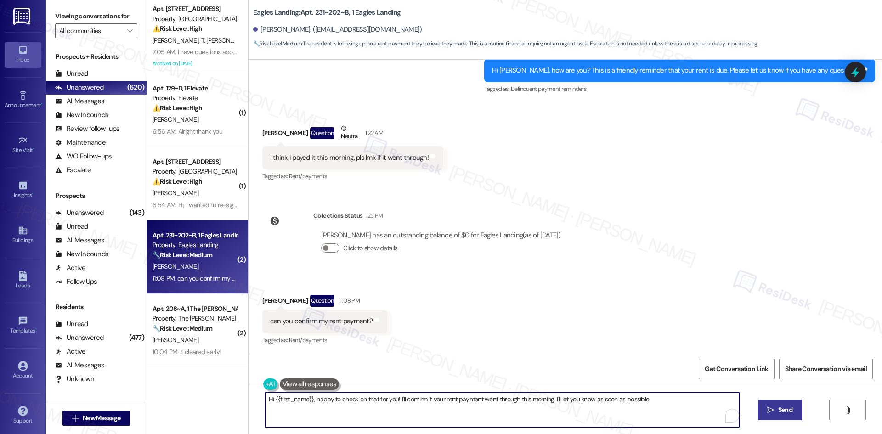
paste textarea "Katherine, thank you for your message. I checked and your balance is $0, so you…"
click at [406, 401] on textarea "Hi Katherine, thank you for your message. I checked and your balance is $0, so …" at bounding box center [499, 410] width 474 height 34
type textarea "Hi Katherine, thank you for your message. I checked, and your balance is $0, so…"
click at [780, 408] on span "Send" at bounding box center [777, 410] width 14 height 10
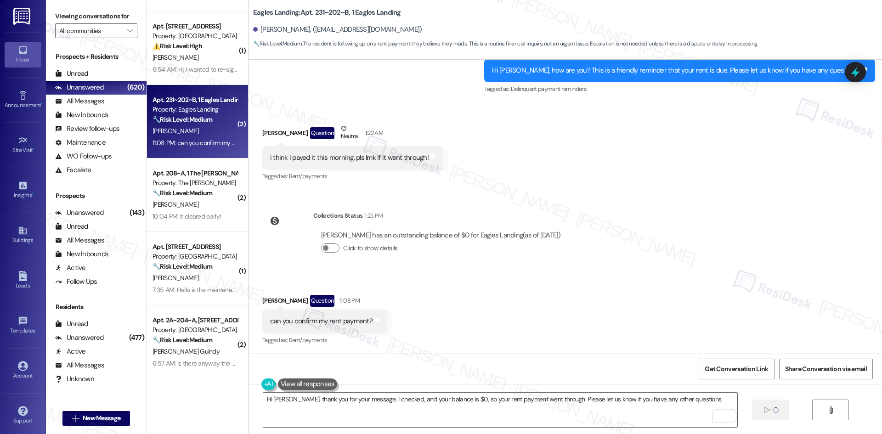
scroll to position [138, 0]
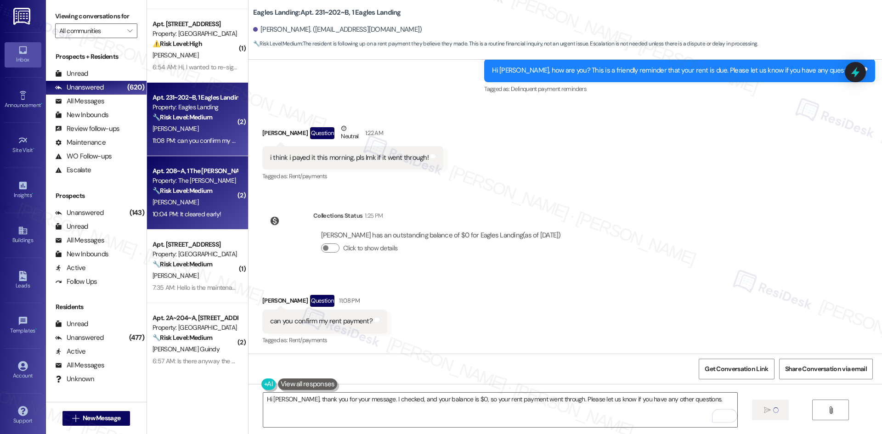
click at [201, 203] on div "[PERSON_NAME]" at bounding box center [195, 202] width 87 height 11
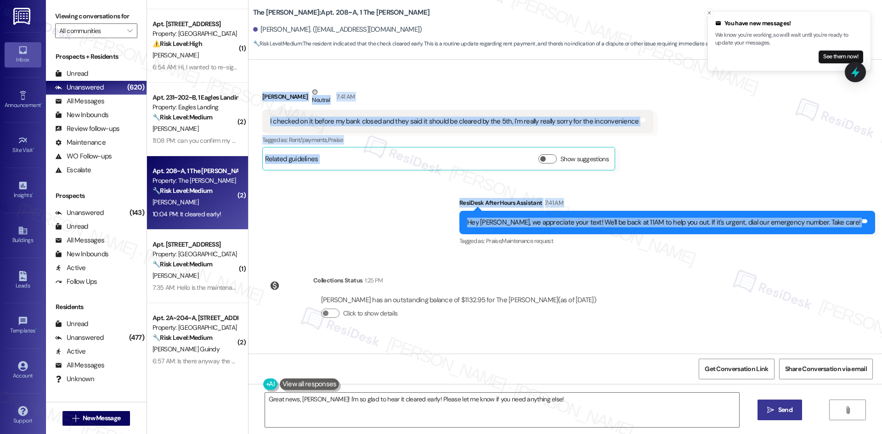
scroll to position [471, 0]
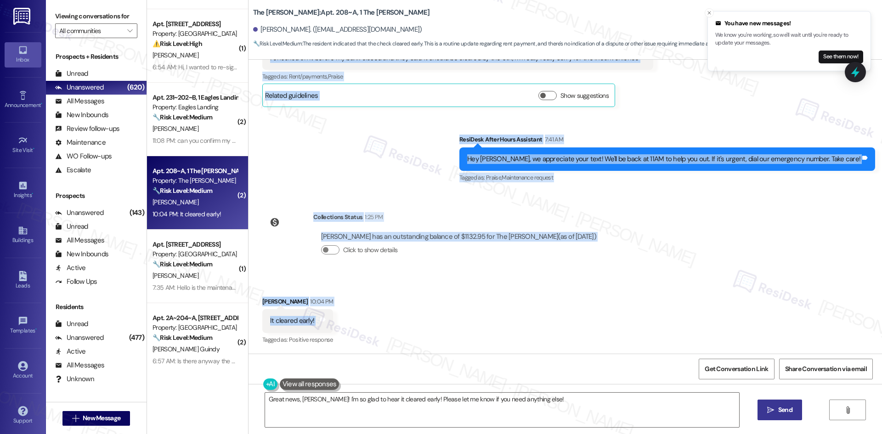
drag, startPoint x: 247, startPoint y: 120, endPoint x: 343, endPoint y: 323, distance: 224.9
click at [343, 323] on div "Lease started Aug 12, 2025 at 8:00 AM Survey, sent via SMS Residesk Automated S…" at bounding box center [566, 207] width 634 height 294
click at [411, 193] on div "Lease started Aug 12, 2025 at 8:00 AM Survey, sent via SMS Residesk Automated S…" at bounding box center [566, 207] width 634 height 294
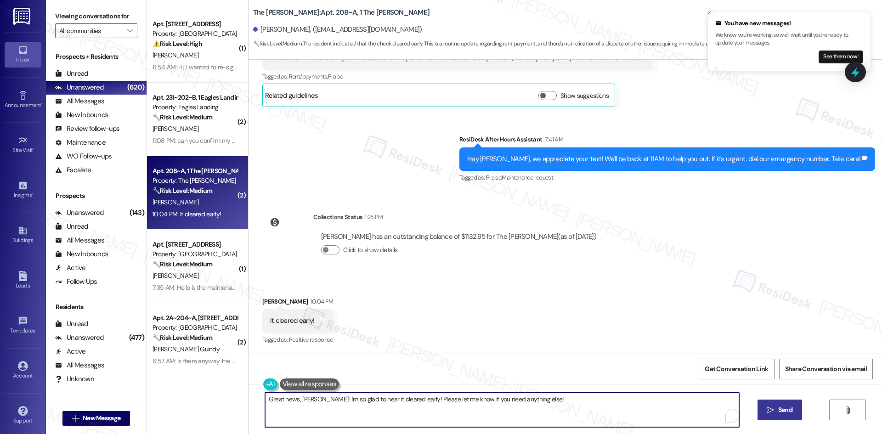
click at [394, 398] on textarea "Great news, Lacey! I'm so glad to hear it cleared early! Please let me know if …" at bounding box center [502, 410] width 474 height 34
paste textarea "Thank you for keeping us informed! We truly appreciate it. If you have any ques…"
type textarea "Thank you for keeping us informed! We truly appreciate it. If you have any ques…"
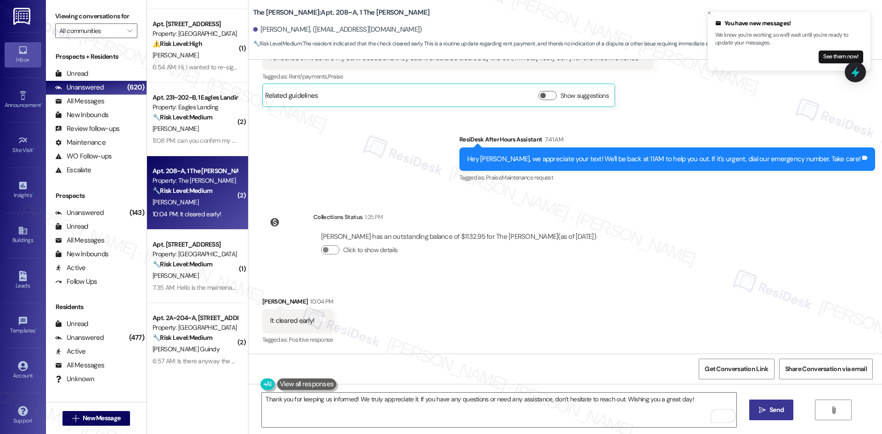
click at [775, 414] on span "Send" at bounding box center [777, 410] width 14 height 10
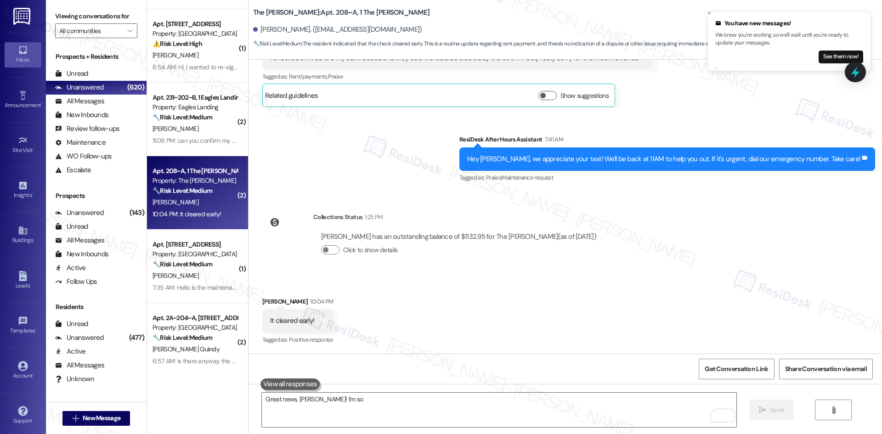
scroll to position [471, 0]
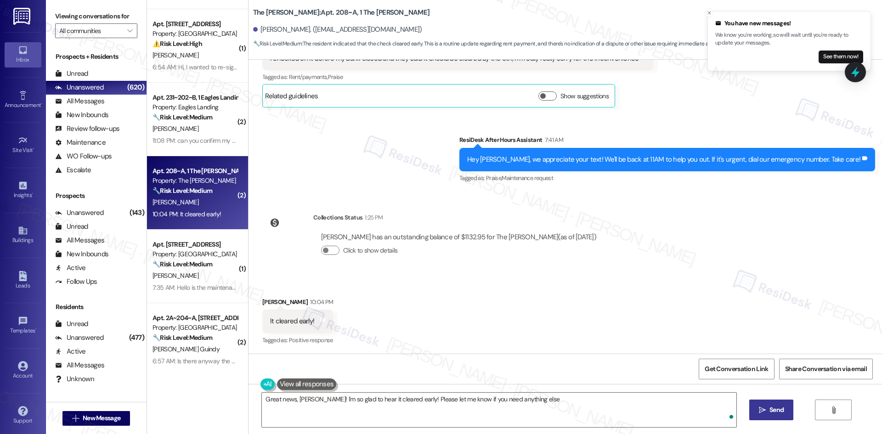
type textarea "Great news, Lacey! I'm so glad to hear it cleared early! Please let me know if …"
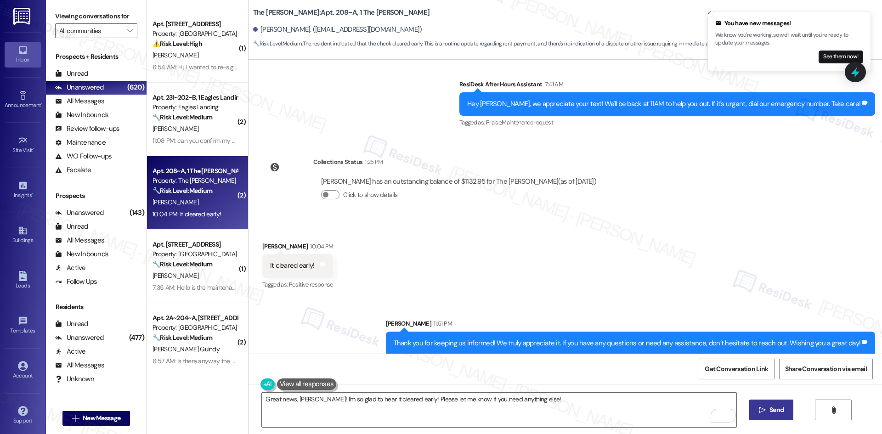
scroll to position [536, 0]
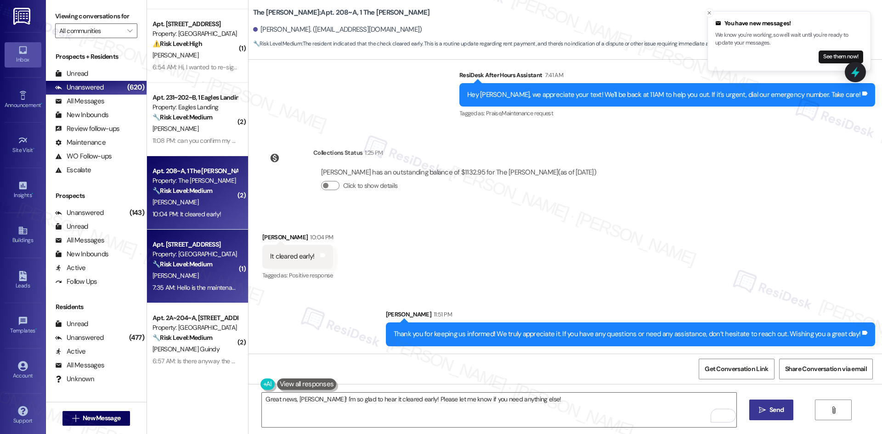
click at [176, 274] on div "[PERSON_NAME]" at bounding box center [195, 275] width 87 height 11
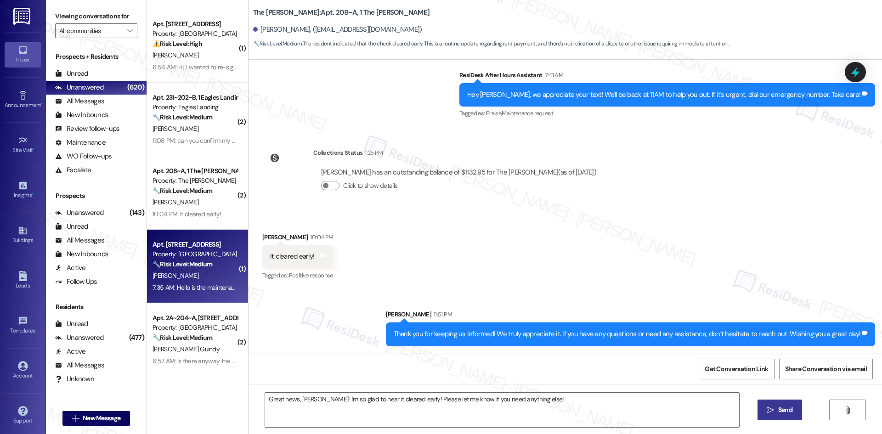
type textarea "Fetching suggested responses. Please feel free to read through the conversation…"
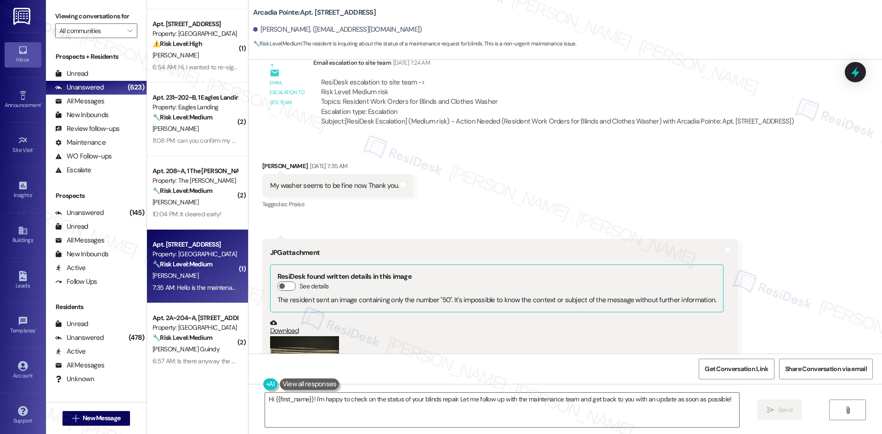
scroll to position [599, 0]
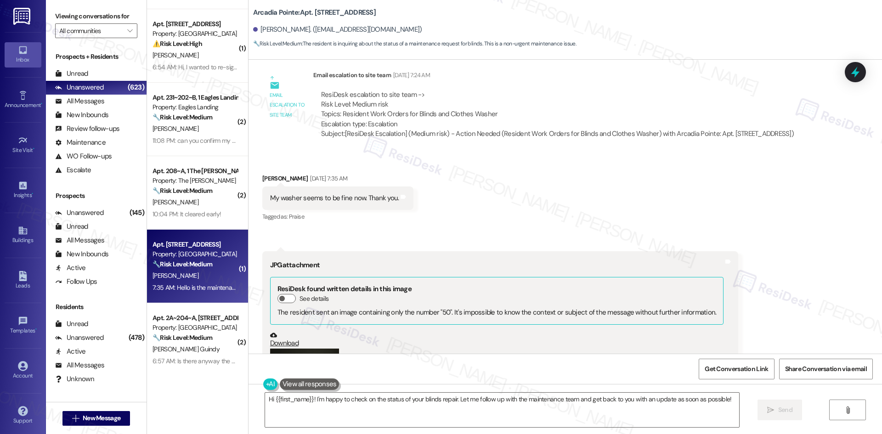
click at [620, 212] on div "Received via SMS Brian Callan Aug 28, 2025 at 7:35 AM My washer seems to be fin…" at bounding box center [566, 322] width 634 height 338
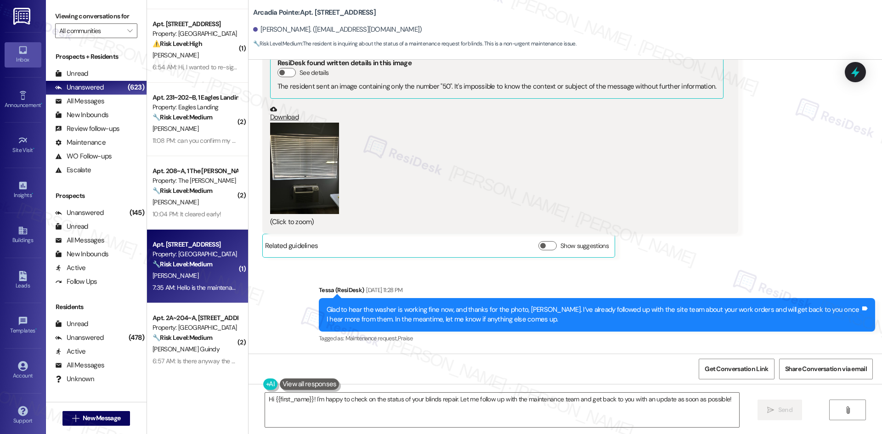
scroll to position [920, 0]
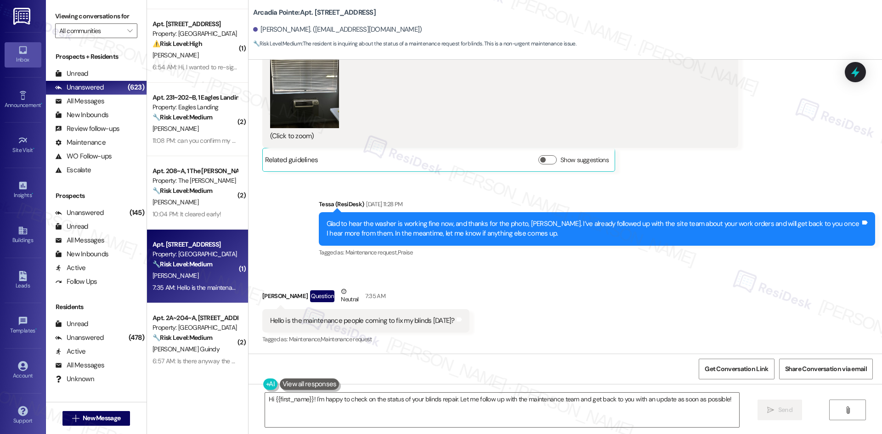
click at [761, 179] on div "Sent via SMS Tessa (ResiDesk) Aug 28, 2025 at 11:28 PM Glad to hear the washer …" at bounding box center [566, 222] width 634 height 87
click at [750, 177] on div "Received via SMS Brian Callan Aug 28, 2025 at 7:35 AM My washer seems to be fin…" at bounding box center [566, 10] width 634 height 338
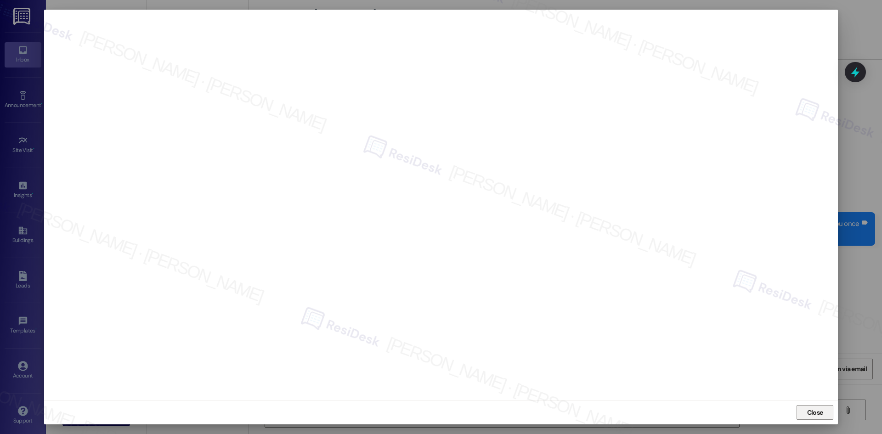
click at [808, 411] on span "Close" at bounding box center [815, 413] width 16 height 10
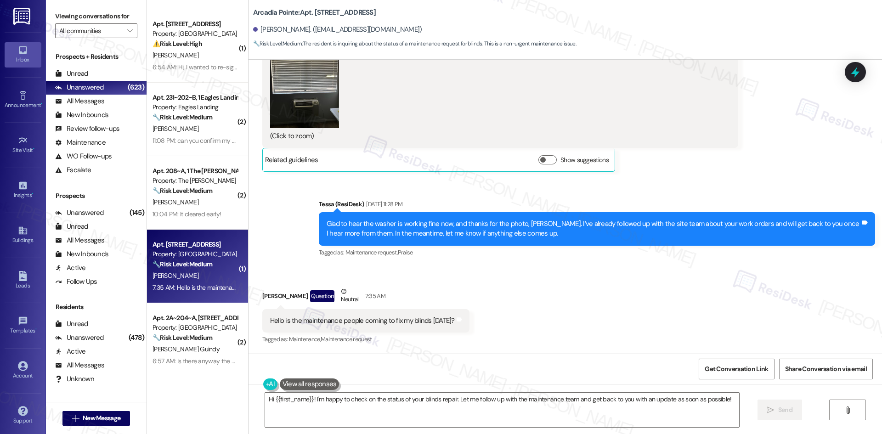
click at [635, 265] on div "Sent via SMS Tessa (ResiDesk) Aug 28, 2025 at 11:28 PM Glad to hear the washer …" at bounding box center [597, 230] width 570 height 74
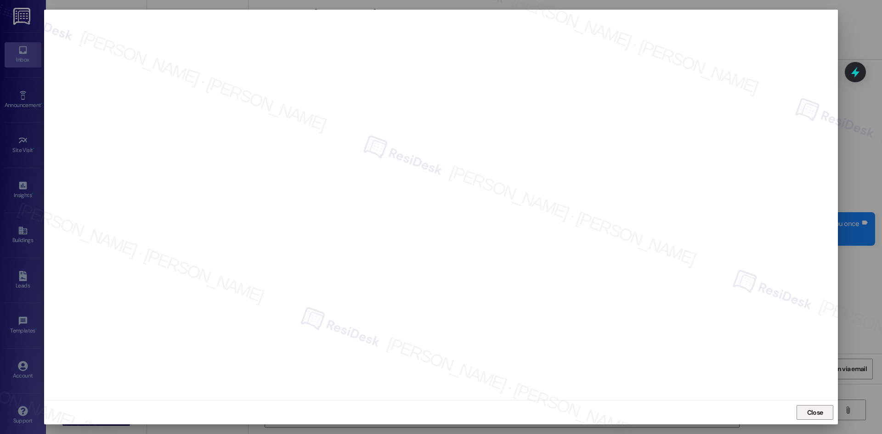
click at [807, 409] on span "Close" at bounding box center [815, 413] width 16 height 10
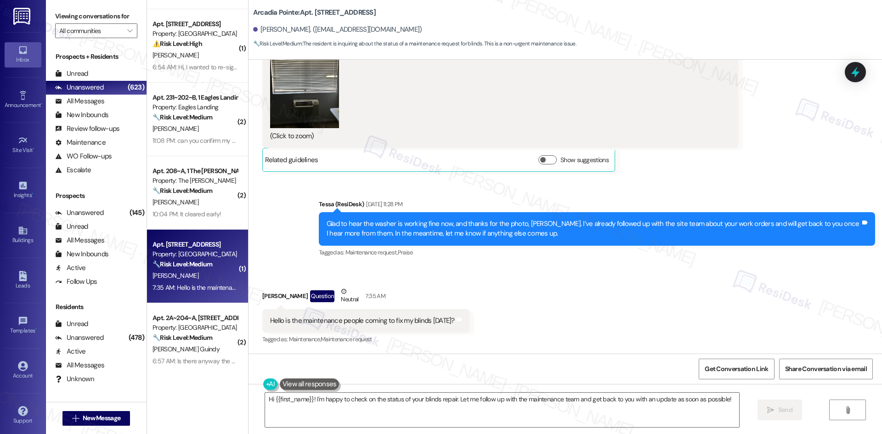
click at [661, 309] on div "Received via SMS Brian Callan Question Neutral 7:35 AM Hello is the maintenance…" at bounding box center [566, 309] width 634 height 87
click at [386, 416] on textarea "Hi {{first_name}}! I'm happy to check on the status of your blinds repair. Let …" at bounding box center [502, 410] width 474 height 34
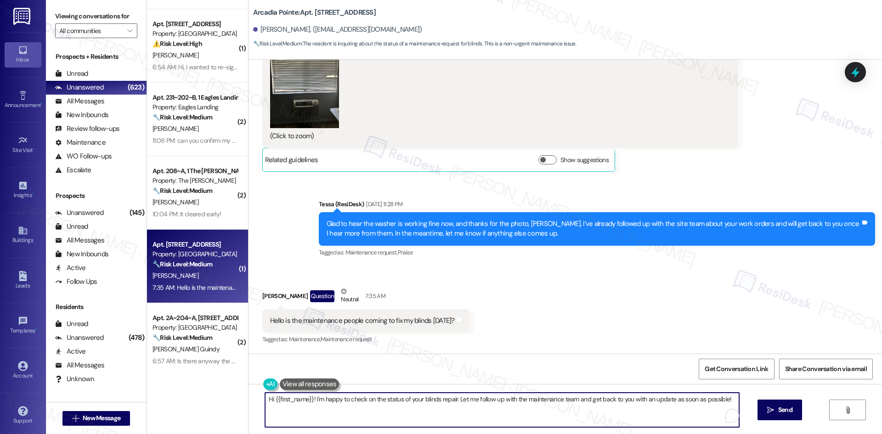
paste textarea "1,126,394"
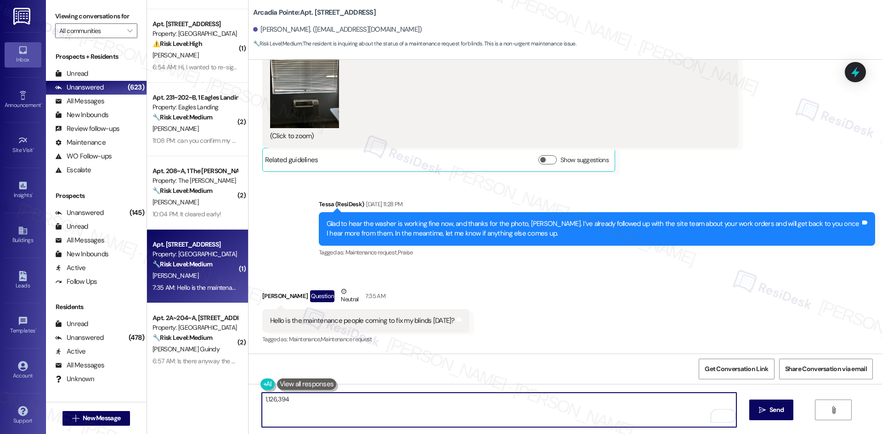
type textarea "1,126,394"
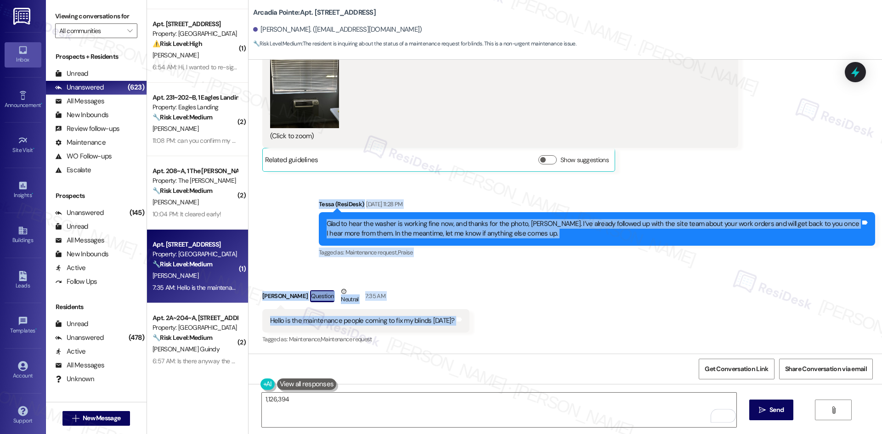
drag, startPoint x: 297, startPoint y: 189, endPoint x: 494, endPoint y: 318, distance: 235.9
click at [494, 318] on div "Lease started Apr 09, 2025 at 8:00 AM Announcement, sent via SMS Tessa (ResiDes…" at bounding box center [566, 207] width 634 height 294
copy div "Tessa (ResiDesk) Aug 28, 2025 at 11:28 PM Glad to hear the washer is working fi…"
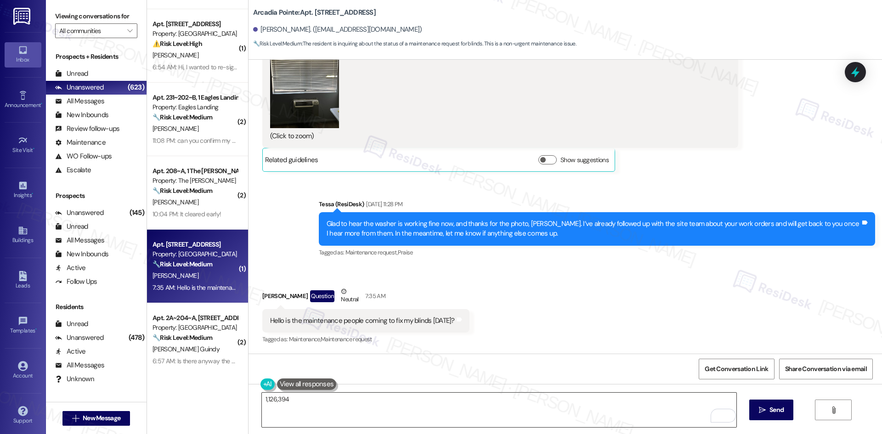
click at [325, 407] on textarea "1,126,394" at bounding box center [499, 410] width 474 height 34
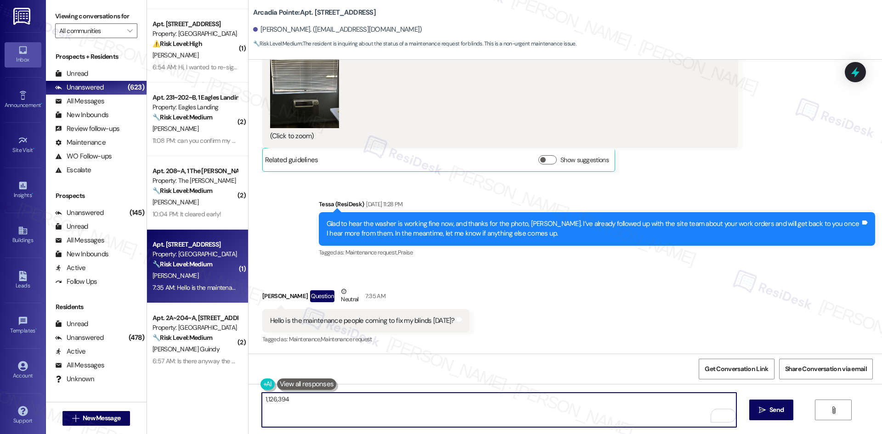
drag, startPoint x: 284, startPoint y: 400, endPoint x: 237, endPoint y: 397, distance: 47.4
click at [237, 397] on div "Apt. 621, 500 NW 63rd Street Property: Pinehurst ⚠️ Risk Level: High The reside…" at bounding box center [514, 217] width 735 height 434
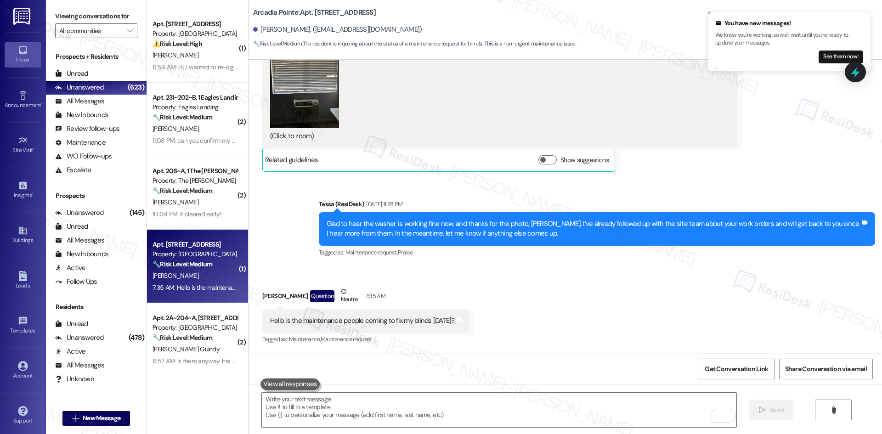
click at [449, 344] on div "Tagged as: Maintenance , Click to highlight conversations about Maintenance Mai…" at bounding box center [365, 339] width 207 height 13
click at [334, 404] on textarea "To enrich screen reader interactions, please activate Accessibility in Grammarl…" at bounding box center [499, 410] width 474 height 34
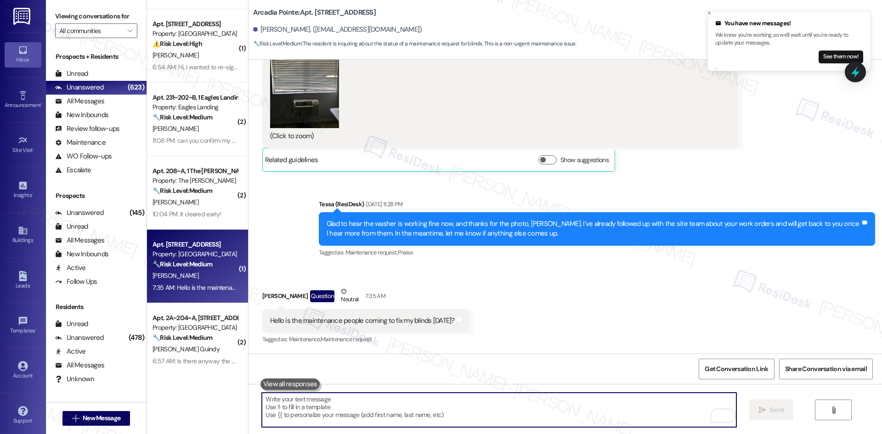
paste textarea "I’m sorry I don’t have an update yet. I’ll follow up with the site team regardi…"
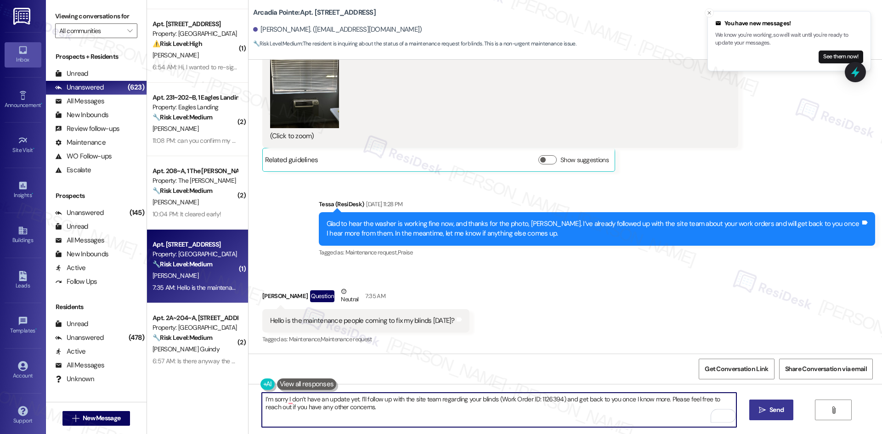
type textarea "I’m sorry I don’t have an update yet. I’ll follow up with the site team regardi…"
click at [774, 413] on span "Send" at bounding box center [777, 410] width 14 height 10
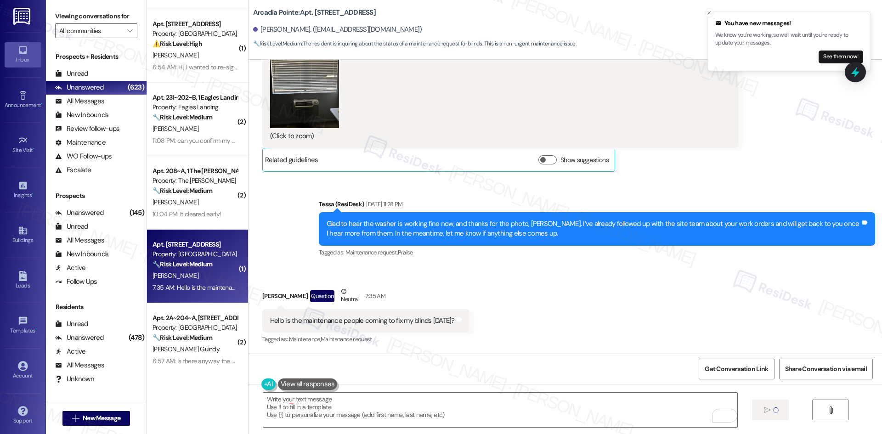
scroll to position [920, 0]
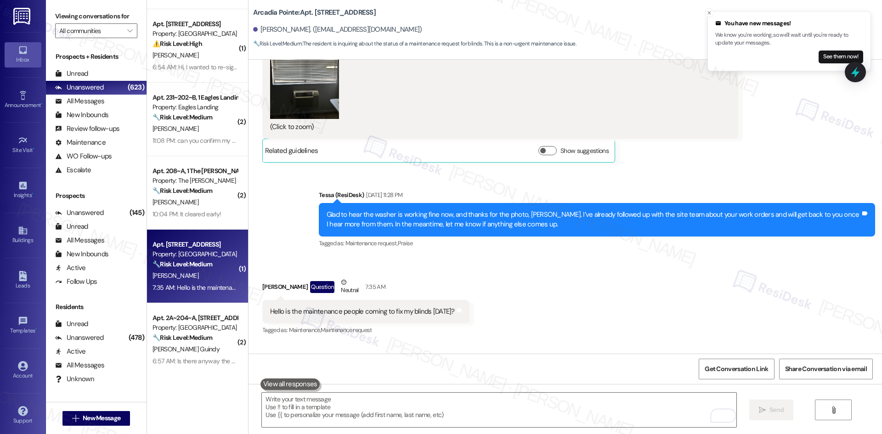
click at [512, 307] on div "Received via SMS Brian Callan Question Neutral 7:35 AM Hello is the maintenance…" at bounding box center [566, 300] width 634 height 87
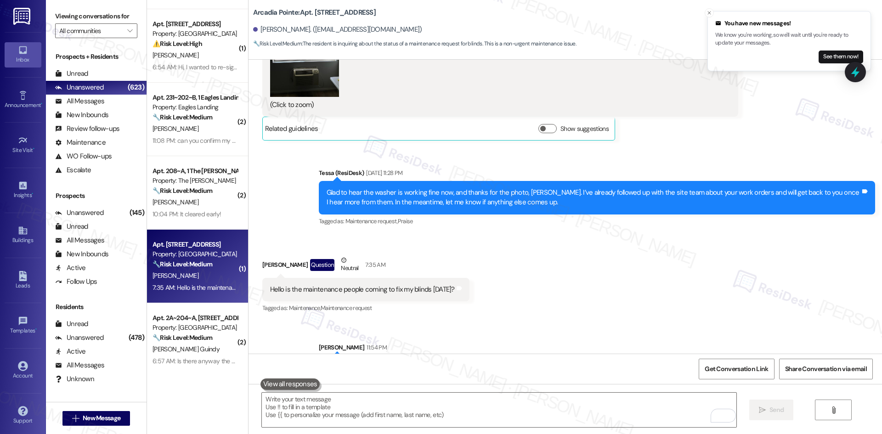
scroll to position [994, 0]
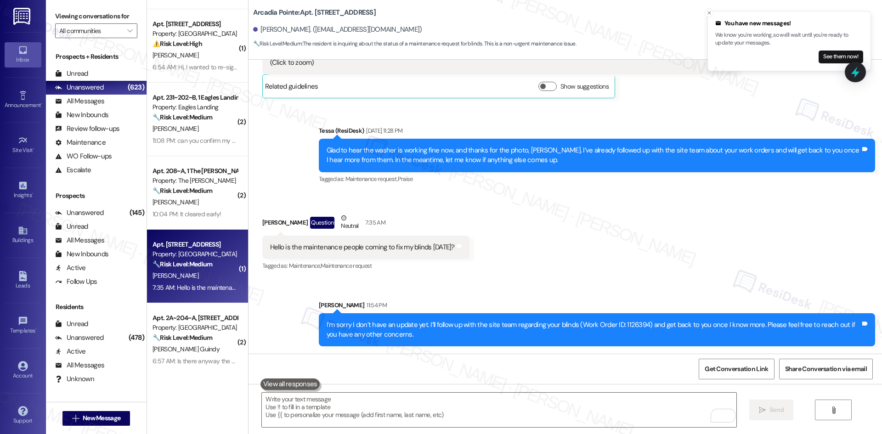
click at [673, 261] on div "Received via SMS Brian Callan Question Neutral 7:35 AM Hello is the maintenance…" at bounding box center [566, 236] width 634 height 87
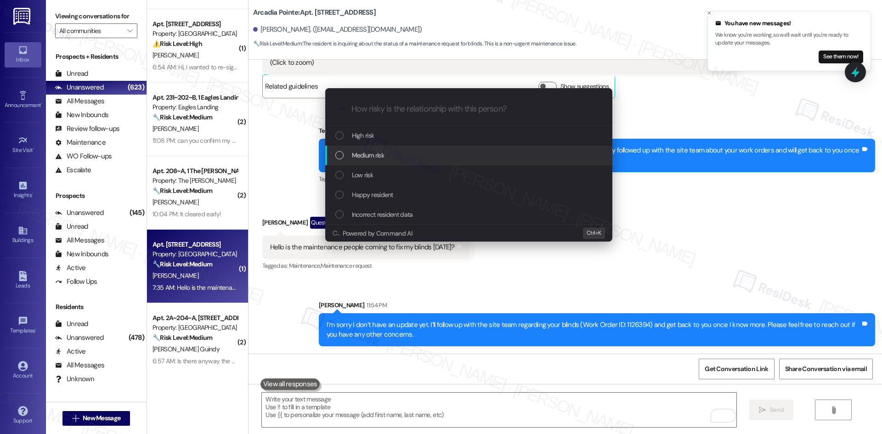
click at [384, 155] on span "Medium risk" at bounding box center [368, 155] width 32 height 10
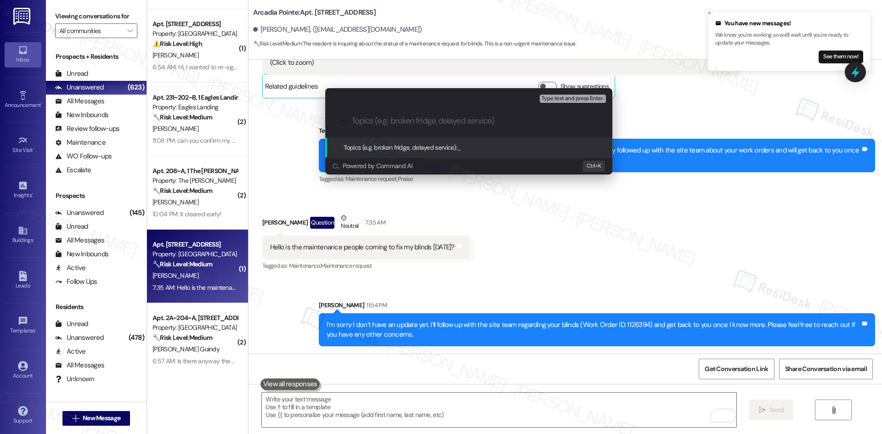
drag, startPoint x: 399, startPoint y: 109, endPoint x: 401, endPoint y: 117, distance: 7.5
click at [399, 111] on div ".cls-1{fill:#0a055f;}.cls-2{fill:#0cc4c4;} resideskLogoBlueOrange" at bounding box center [468, 121] width 287 height 33
click at [402, 123] on input "Topics (e.g. broken fridge, delayed service)" at bounding box center [477, 121] width 250 height 10
paste input "Work Order 1126394 – Blinds Repair"
type input "Work Order 1126394 – Blinds Repair"
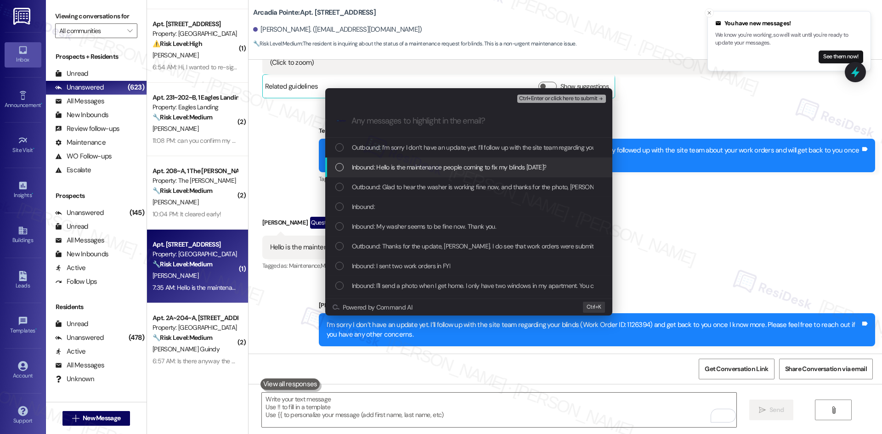
click at [424, 164] on span "Inbound: Hello is the maintenance people coming to fix my blinds today?" at bounding box center [449, 167] width 195 height 10
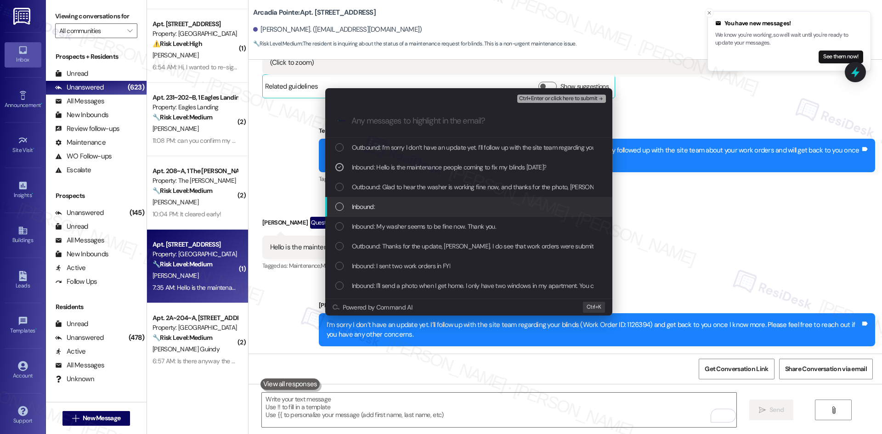
click at [442, 204] on div "Inbound:" at bounding box center [469, 207] width 269 height 10
click at [469, 223] on span "Inbound: My washer seems to be fine now. Thank you." at bounding box center [424, 226] width 144 height 10
click at [442, 221] on span "Inbound: My washer seems to be fine now. Thank you." at bounding box center [424, 226] width 144 height 10
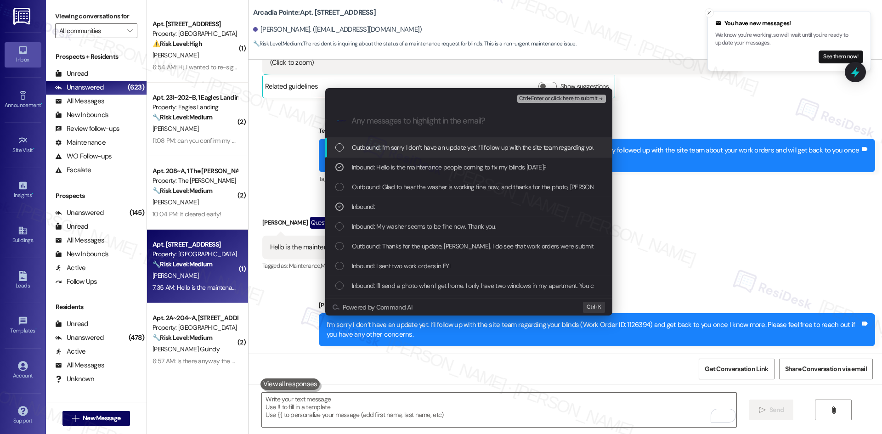
click at [580, 98] on span "Ctrl+Enter or click here to submit" at bounding box center [558, 99] width 79 height 6
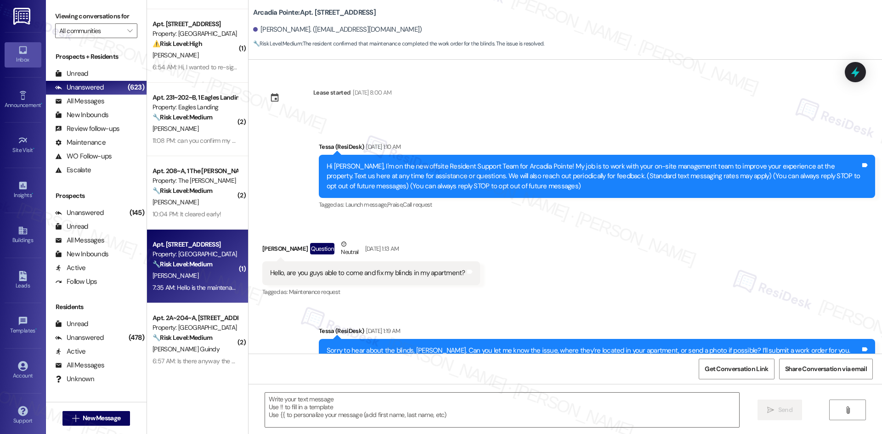
scroll to position [1085, 0]
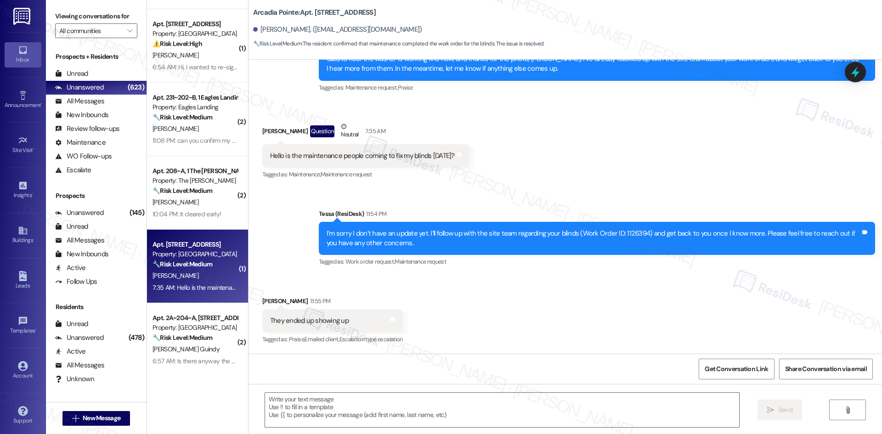
type textarea "Fetching suggested responses. Please feel free to read through the conversation…"
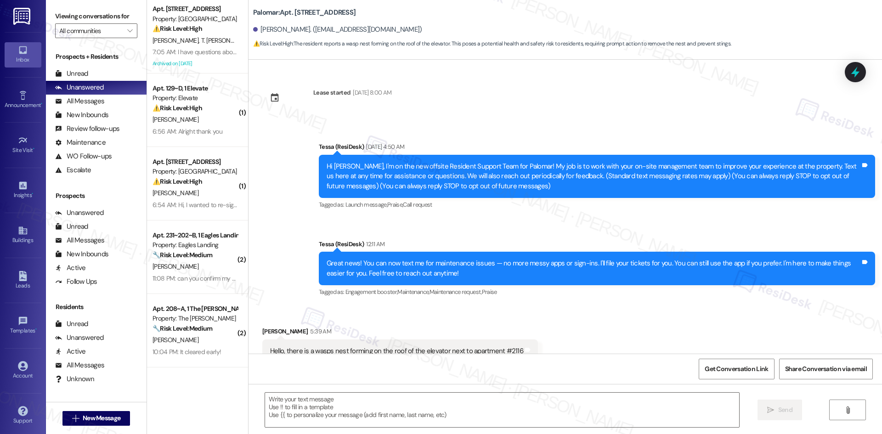
scroll to position [29, 0]
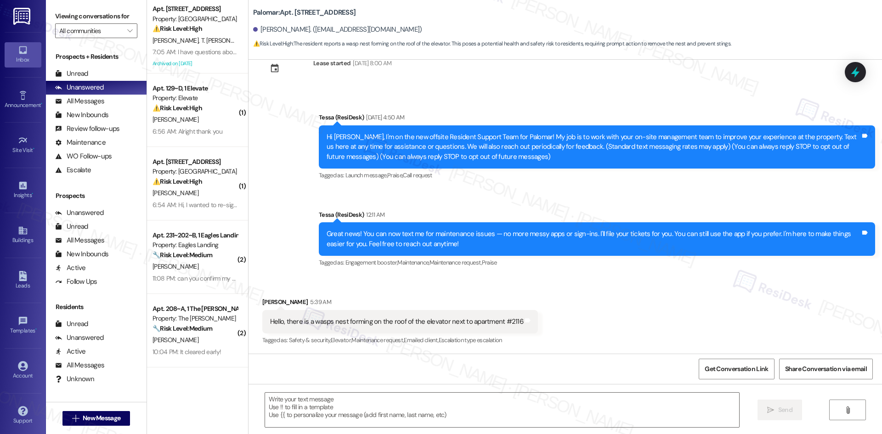
type textarea "Fetching suggested responses. Please feel free to read through the conversation…"
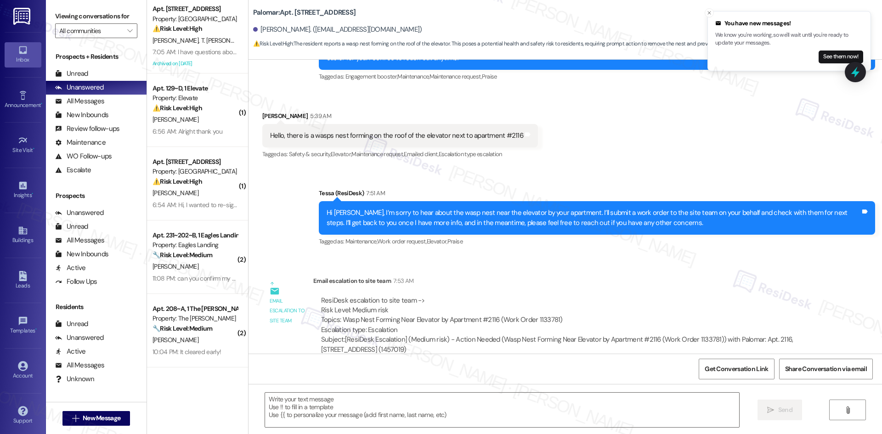
scroll to position [213, 0]
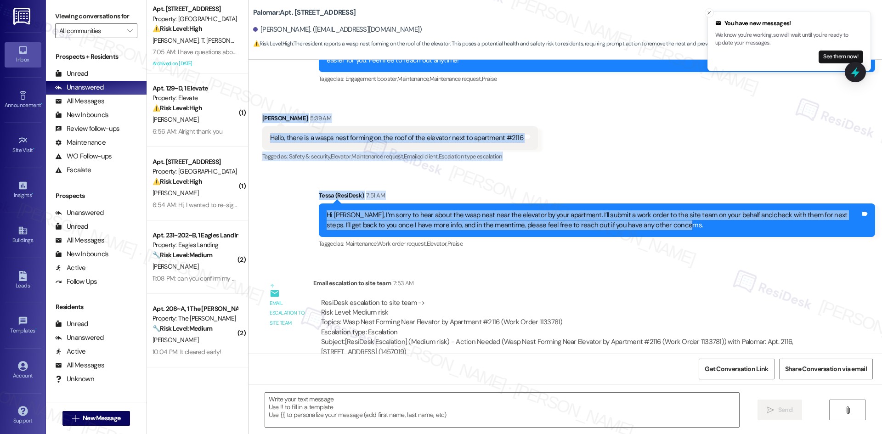
drag, startPoint x: 249, startPoint y: 113, endPoint x: 682, endPoint y: 233, distance: 449.6
click at [682, 233] on div "Lease started [DATE] 8:00 AM Announcement, sent via SMS Tessa (ResiDesk) [DATE]…" at bounding box center [566, 207] width 634 height 294
copy div "Francisco Salcido 5:39 AM Hello, there is a wasps nest forming on the roof of t…"
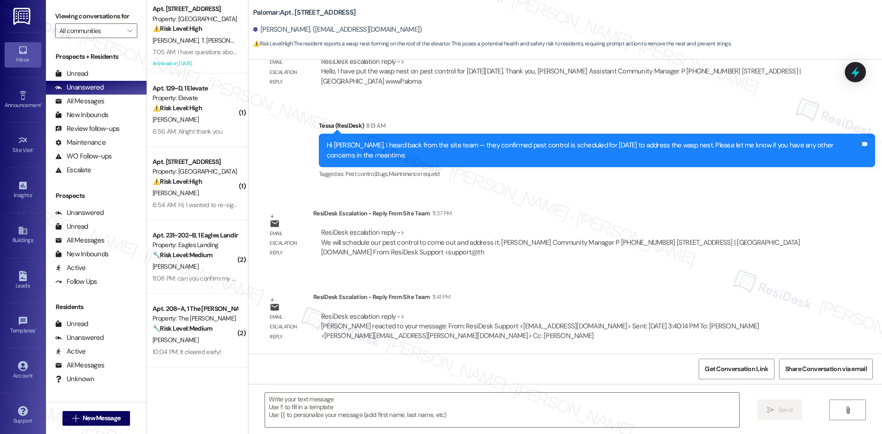
scroll to position [569, 0]
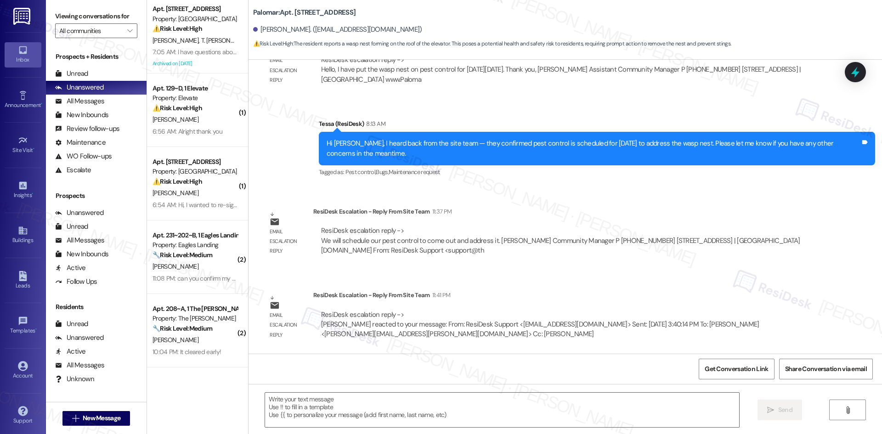
click at [304, 284] on div "Email escalation reply ResiDesk Escalation - Reply From Site Team 11:41 PM Resi…" at bounding box center [541, 319] width 570 height 70
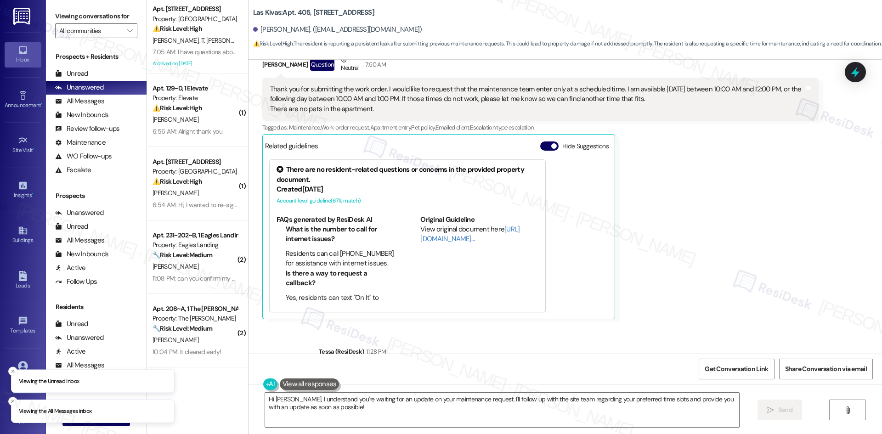
scroll to position [698, 0]
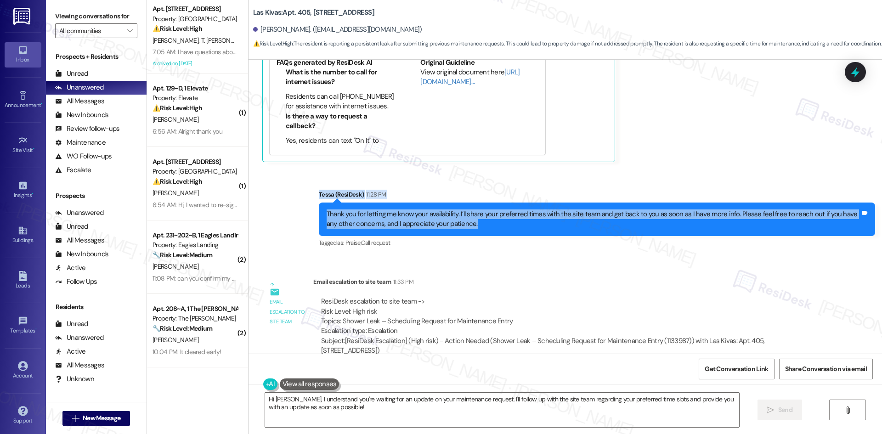
drag, startPoint x: 303, startPoint y: 189, endPoint x: 513, endPoint y: 224, distance: 212.4
click at [517, 226] on div "Sent via SMS Tessa (ResiDesk) 11:28 PM Thank you for letting me know your avail…" at bounding box center [566, 212] width 634 height 87
copy div "Tessa (ResiDesk) 11:28 PM Thank you for letting me know your availability. I’ll…"
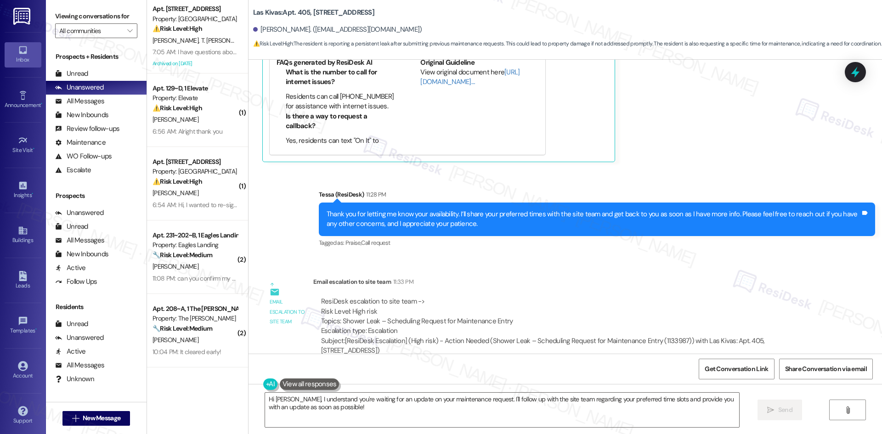
click at [439, 285] on div "Email escalation to site team 11:33 PM" at bounding box center [565, 283] width 505 height 13
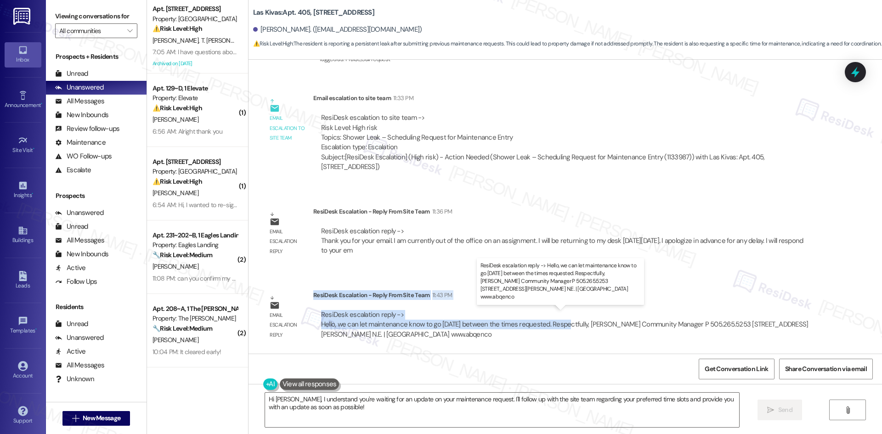
drag, startPoint x: 307, startPoint y: 294, endPoint x: 559, endPoint y: 329, distance: 255.1
click at [559, 329] on div "ResiDesk Escalation - Reply From Site Team 11:43 PM ResiDesk escalation reply -…" at bounding box center [565, 318] width 505 height 56
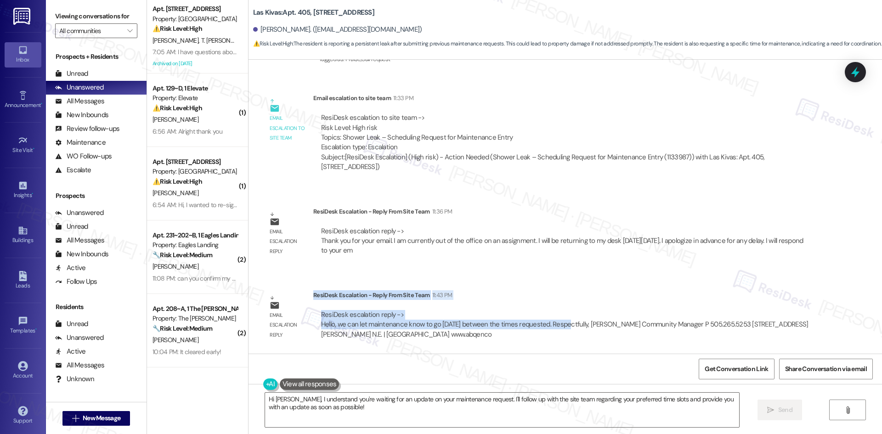
copy div "ResiDesk Escalation - Reply From Site Team 11:43 PM ResiDesk escalation reply -…"
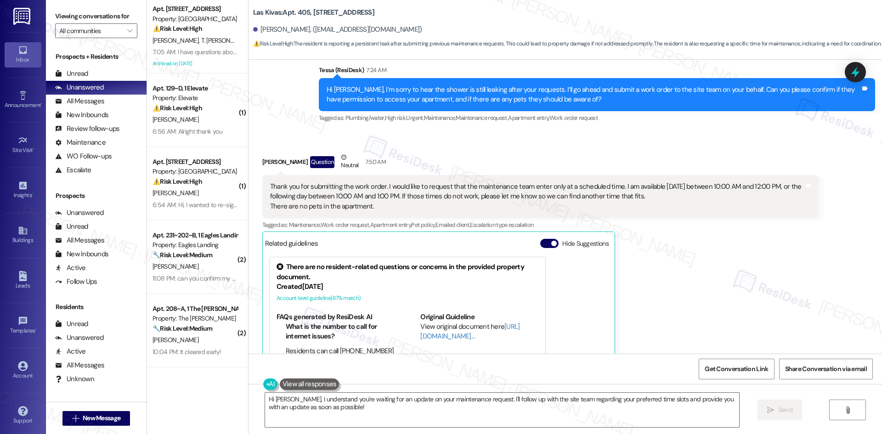
scroll to position [422, 0]
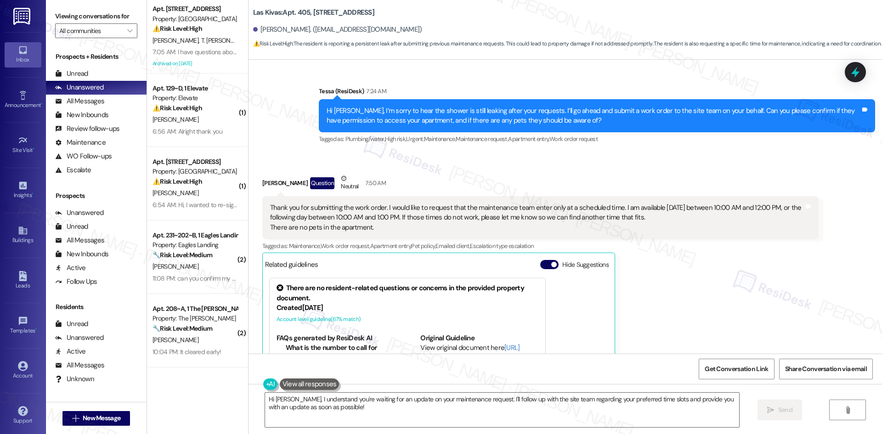
click at [665, 298] on div "Akiko Lo Question Neutral 7:50 AM Thank you for submitting the work order. I wo…" at bounding box center [540, 306] width 557 height 264
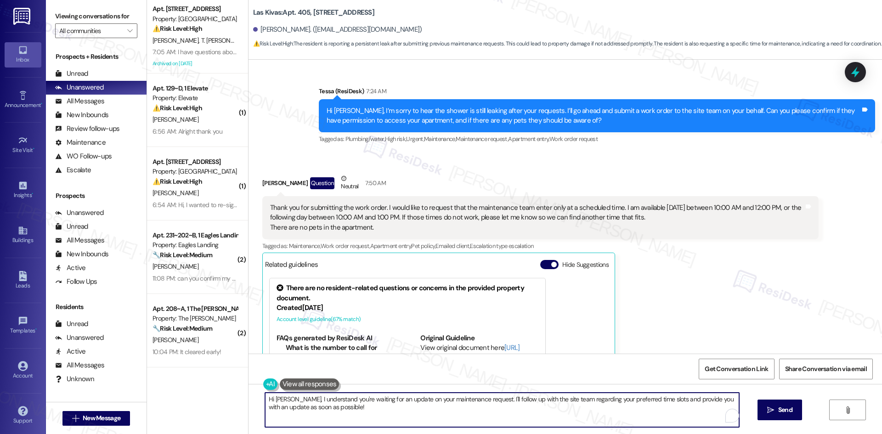
drag, startPoint x: 296, startPoint y: 405, endPoint x: 268, endPoint y: 403, distance: 27.6
click at [233, 396] on div "Apt. 621, 500 NW 63rd Street Property: Pinehurst ⚠️ Risk Level: High The reside…" at bounding box center [514, 217] width 735 height 434
paste textarea "thank you for your patience. The site team confirmed that maintenance can come …"
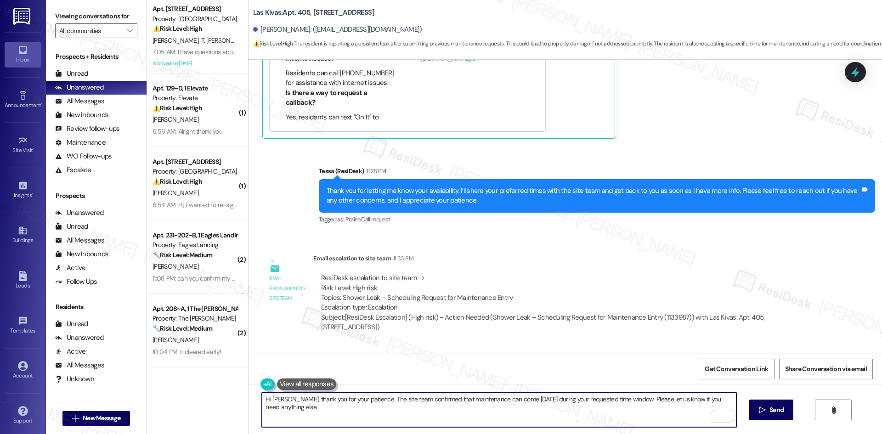
scroll to position [881, 0]
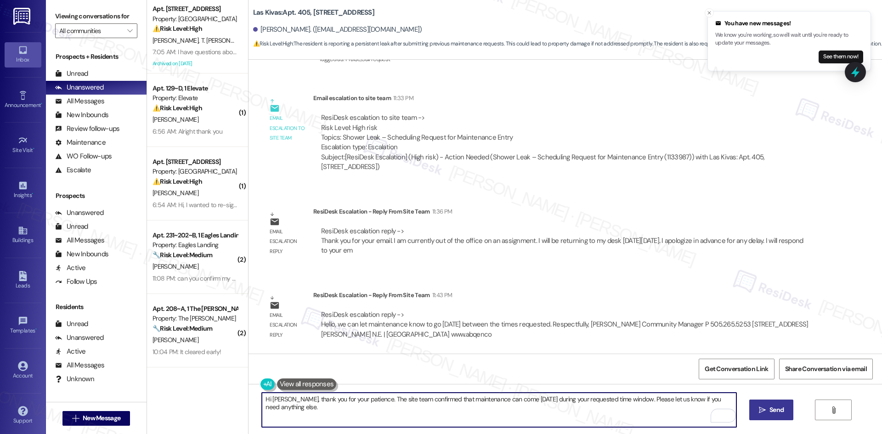
type textarea "Hi Akiko, thank you for your patience. The site team confirmed that maintenance…"
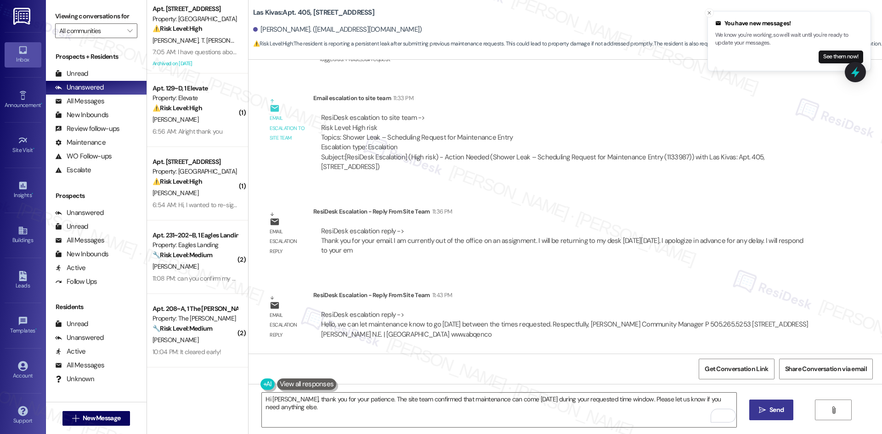
click at [771, 409] on span "Send" at bounding box center [777, 410] width 14 height 10
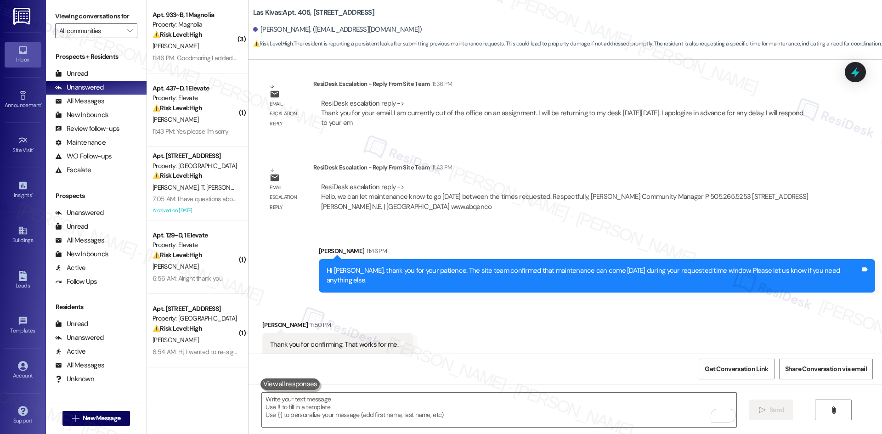
scroll to position [1010, 0]
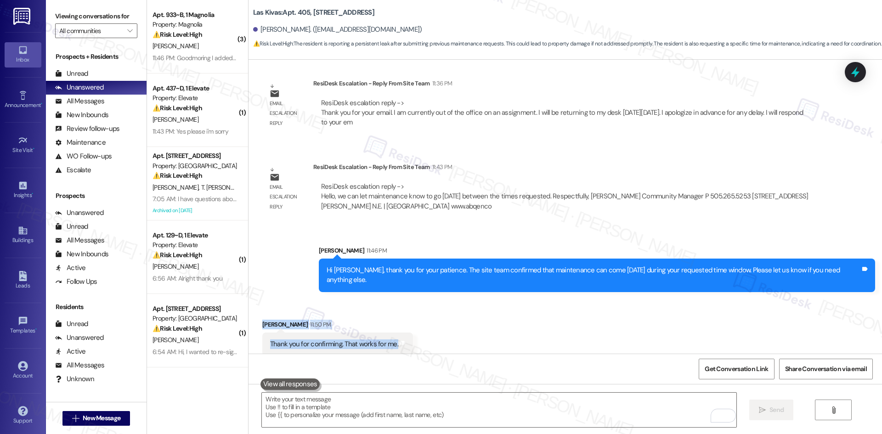
drag, startPoint x: 250, startPoint y: 307, endPoint x: 394, endPoint y: 344, distance: 148.9
click at [394, 344] on div "Received via SMS Akiko Lo 11:50 PM Thank you for confirming. That works for me.…" at bounding box center [566, 331] width 634 height 64
copy div "Akiko Lo 11:50 PM Thank you for confirming. That works for me. Tags and notes"
click at [585, 172] on div "ResiDesk Escalation - Reply From Site Team 11:43 PM" at bounding box center [565, 168] width 505 height 13
drag, startPoint x: 352, startPoint y: 417, endPoint x: 355, endPoint y: 411, distance: 6.8
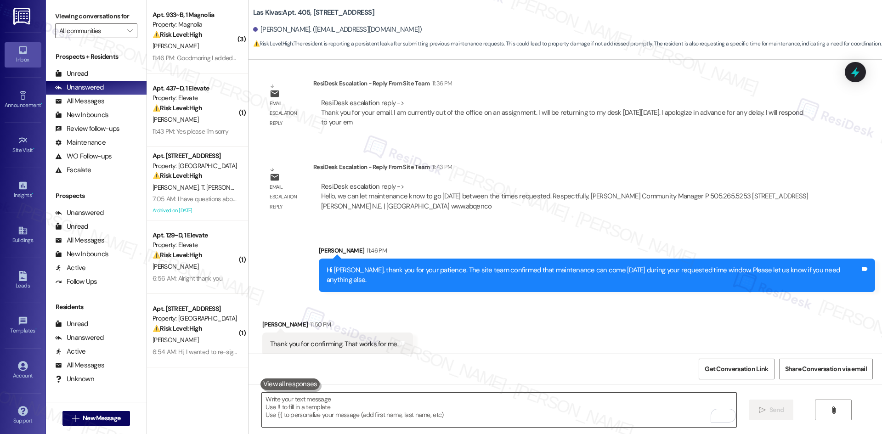
click at [353, 417] on textarea "To enrich screen reader interactions, please activate Accessibility in Grammarl…" at bounding box center [499, 410] width 474 height 34
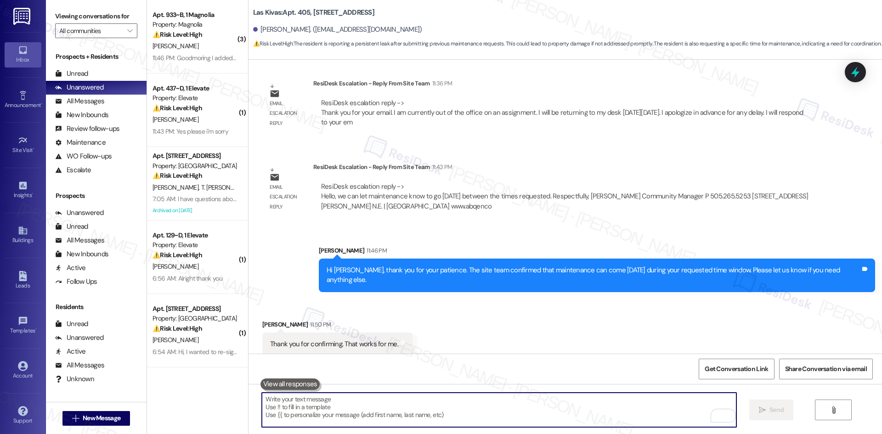
paste textarea "You’re very welcome, Akiko. Please let us know if you need anything else."
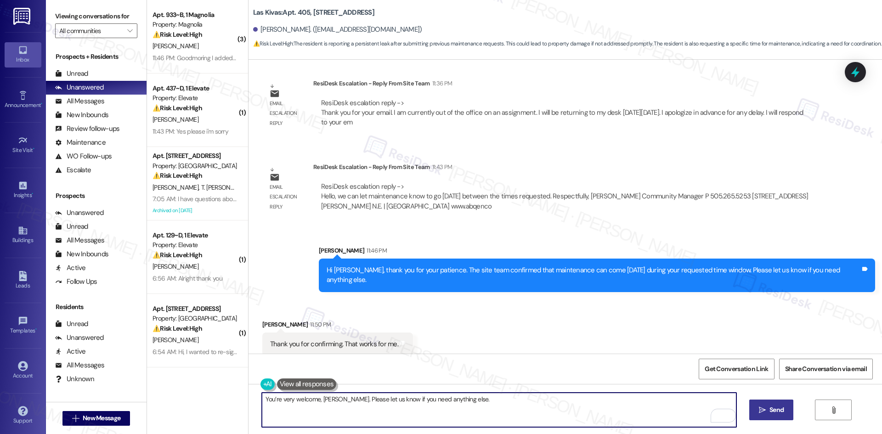
type textarea "You’re very welcome, Akiko. Please let us know if you need anything else."
click at [760, 409] on icon "" at bounding box center [762, 410] width 7 height 7
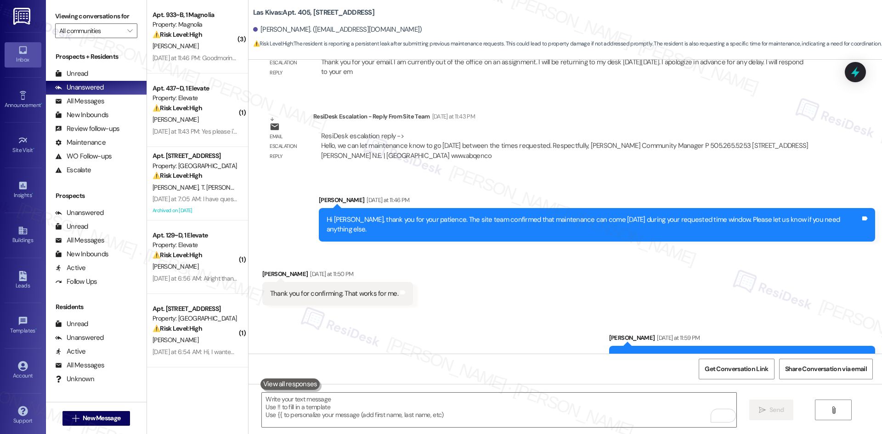
scroll to position [1073, 0]
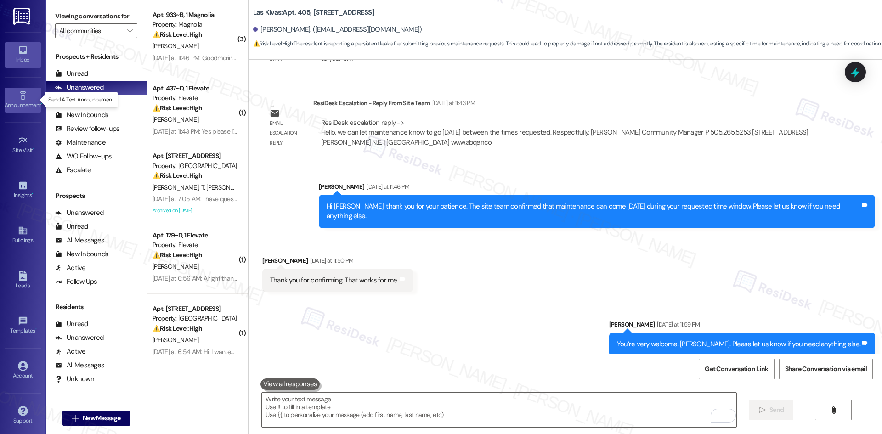
click at [18, 96] on icon at bounding box center [23, 96] width 10 height 10
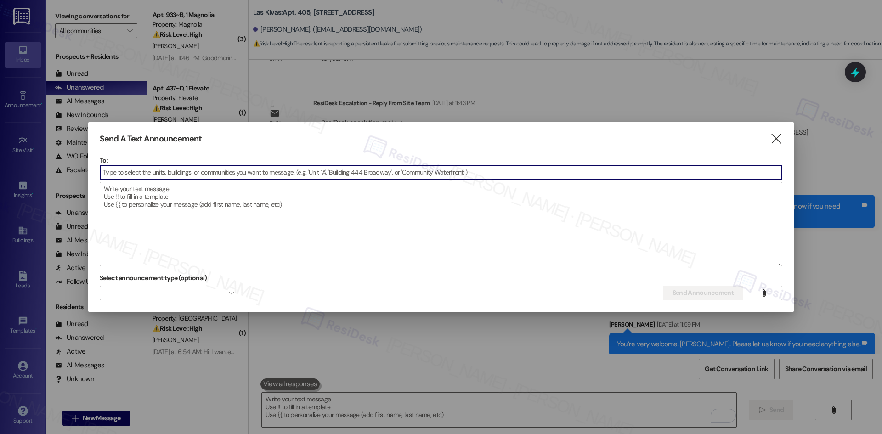
click at [192, 171] on input at bounding box center [441, 172] width 682 height 14
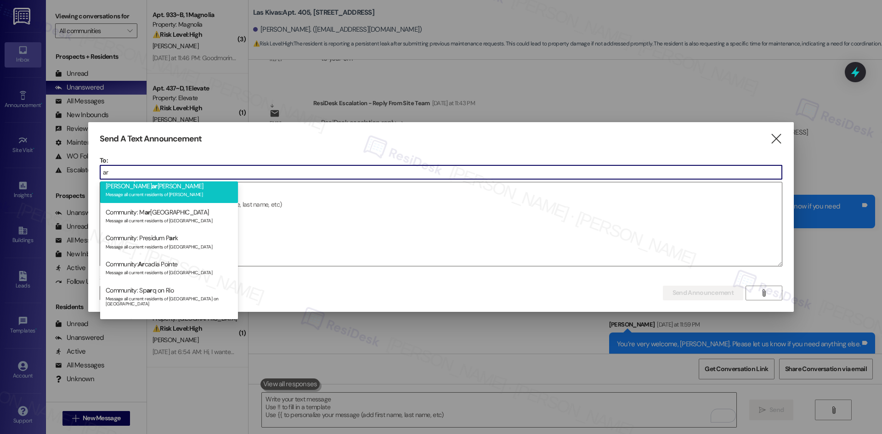
scroll to position [92, 0]
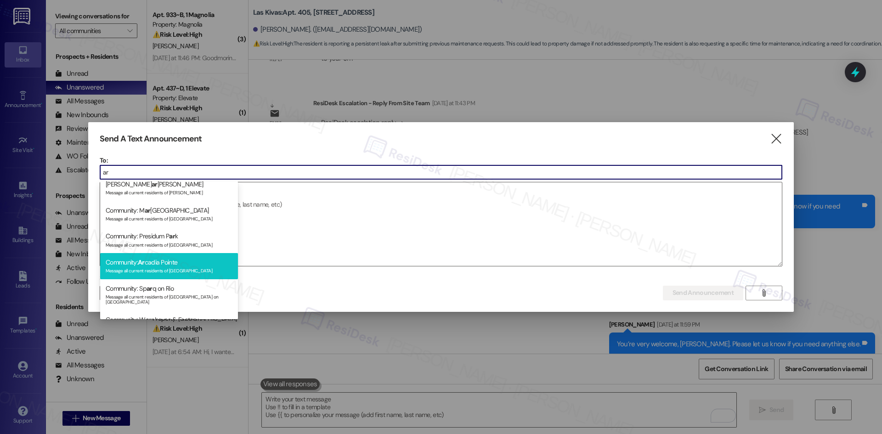
type input "ar"
click at [193, 257] on div "Community: Ar cadia Pointe Message all current residents of Arcadia Pointe" at bounding box center [169, 266] width 138 height 26
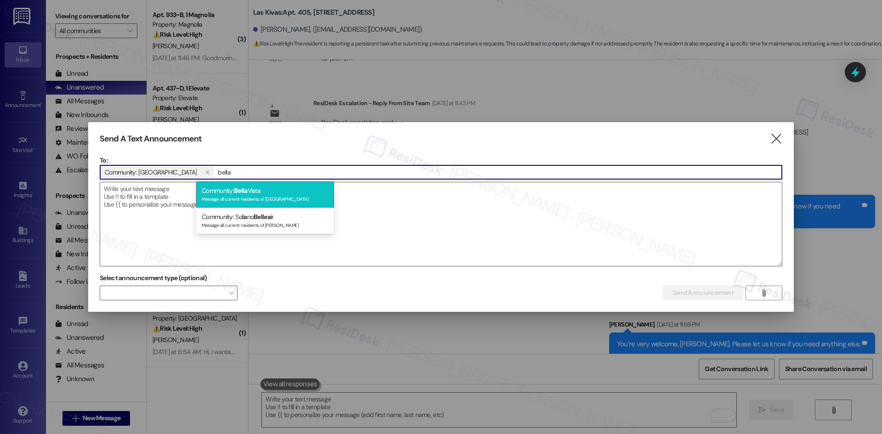
type input "bella"
click at [300, 195] on div "Message all current residents of Bella Vista" at bounding box center [265, 198] width 127 height 8
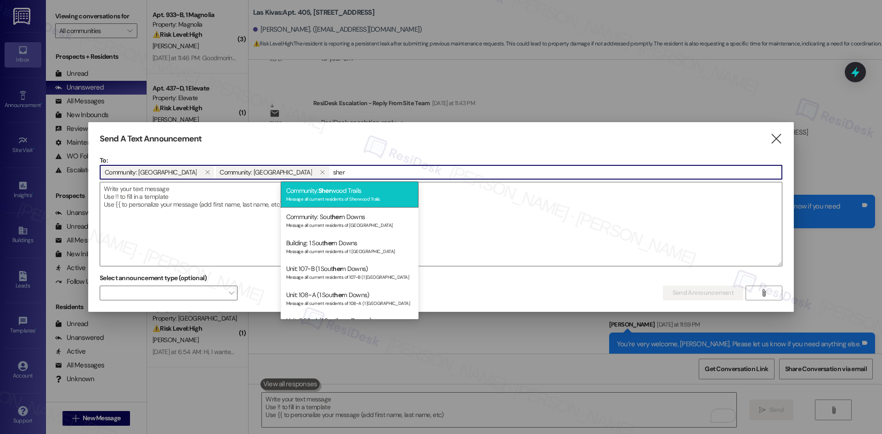
type input "sher"
click at [356, 197] on div "Message all current residents of Sherwood Trails" at bounding box center [349, 198] width 127 height 8
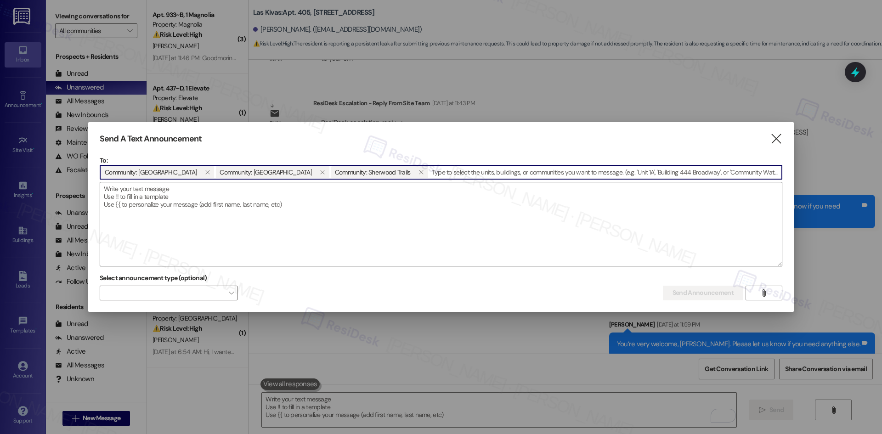
click at [199, 192] on textarea at bounding box center [441, 224] width 682 height 84
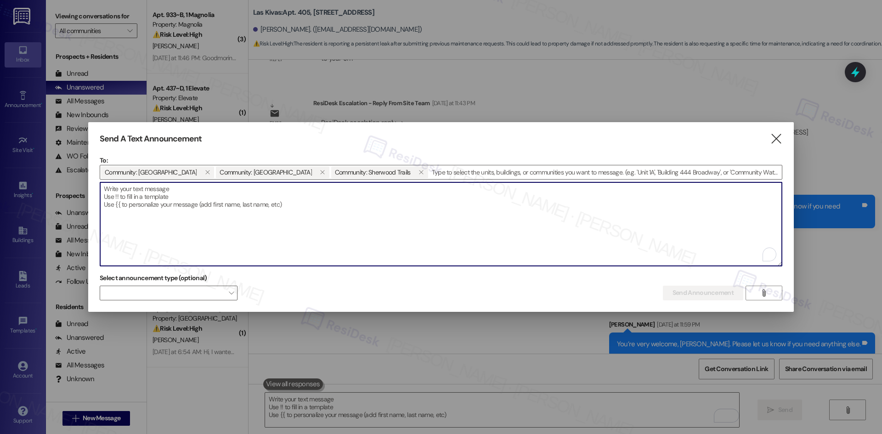
paste textarea "Great news! You can now text me for maintenance issues — no more messy apps or …"
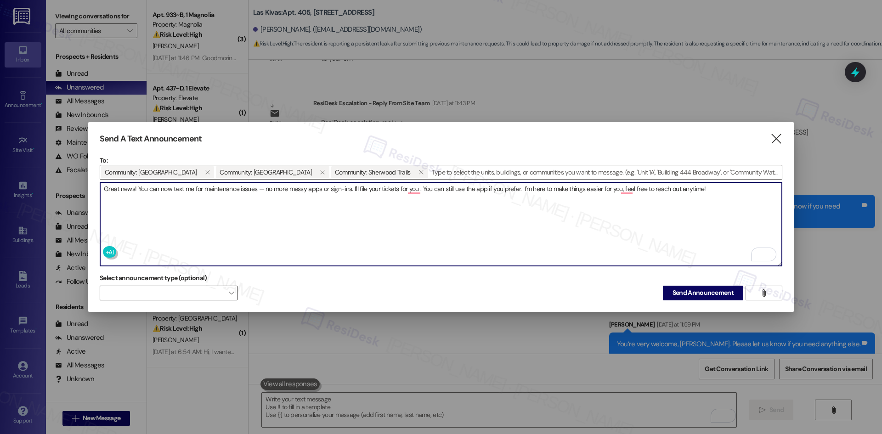
type textarea "Great news! You can now text me for maintenance issues — no more messy apps or …"
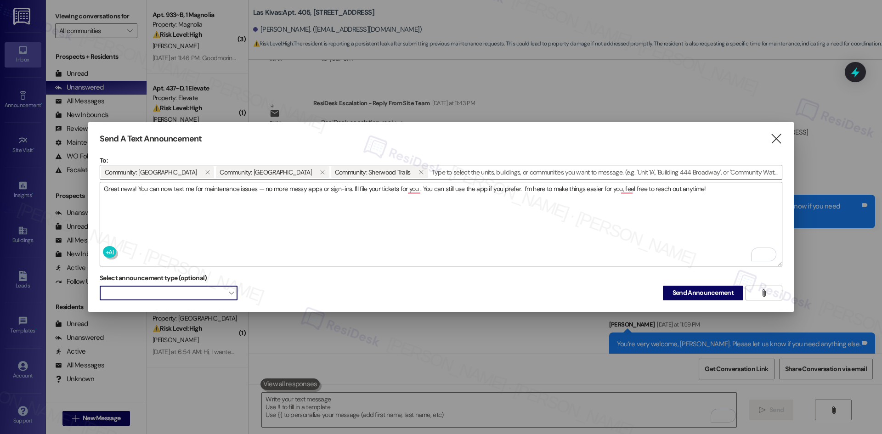
click at [211, 293] on span at bounding box center [169, 293] width 138 height 15
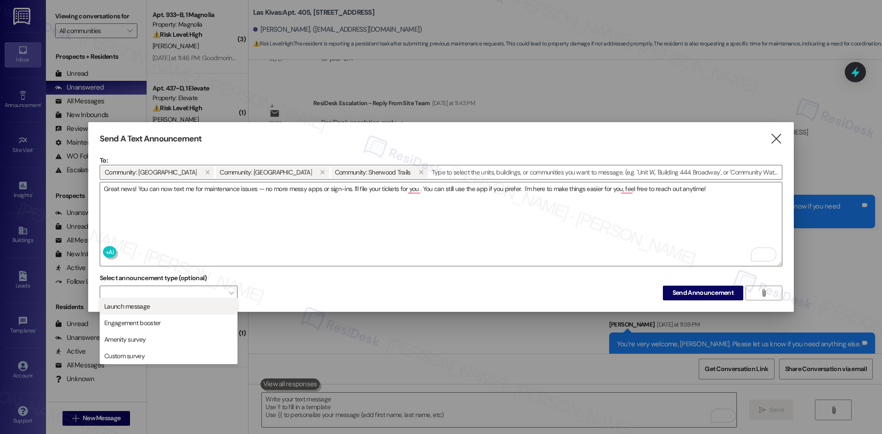
click at [193, 310] on span "Launch message" at bounding box center [169, 306] width 130 height 10
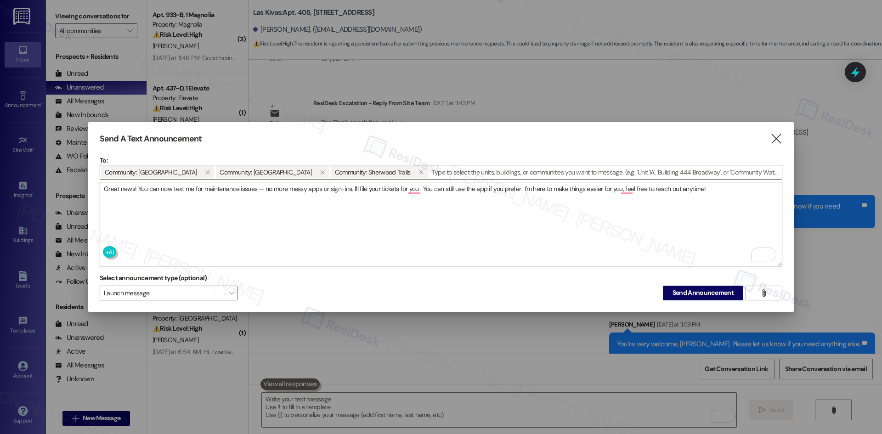
click at [279, 284] on div "Select announcement type (optional) Launch message  Send Announcement " at bounding box center [441, 285] width 683 height 29
click at [707, 291] on span "Send Announcement" at bounding box center [703, 293] width 61 height 10
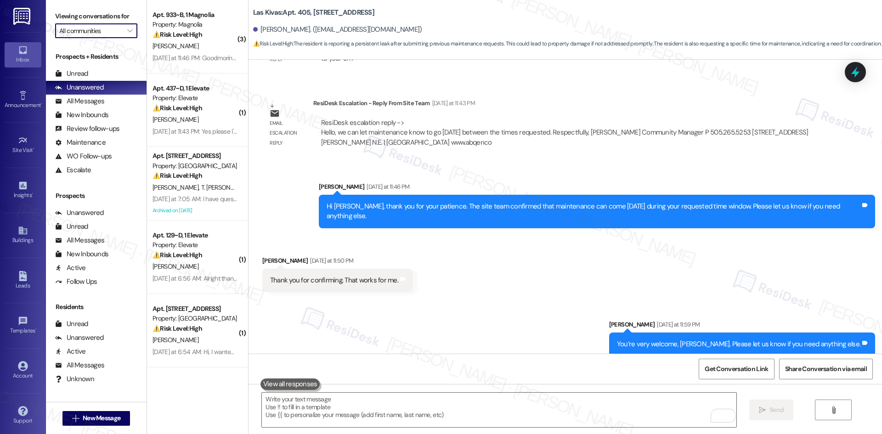
click at [115, 29] on input "All communities" at bounding box center [90, 30] width 63 height 15
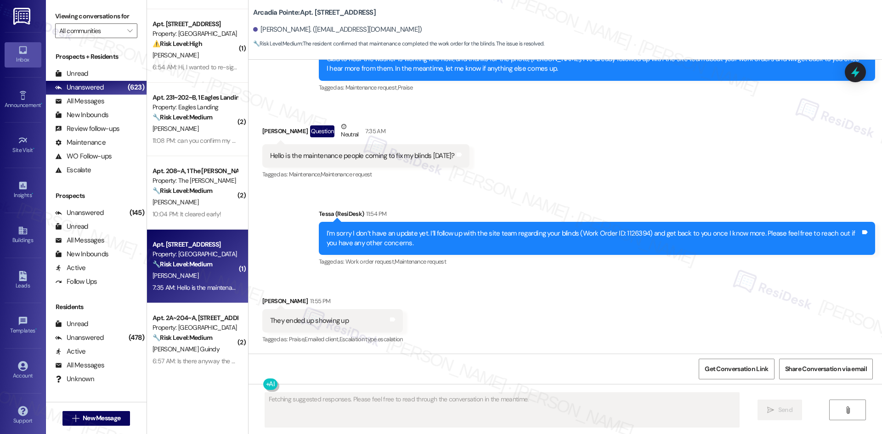
scroll to position [1085, 0]
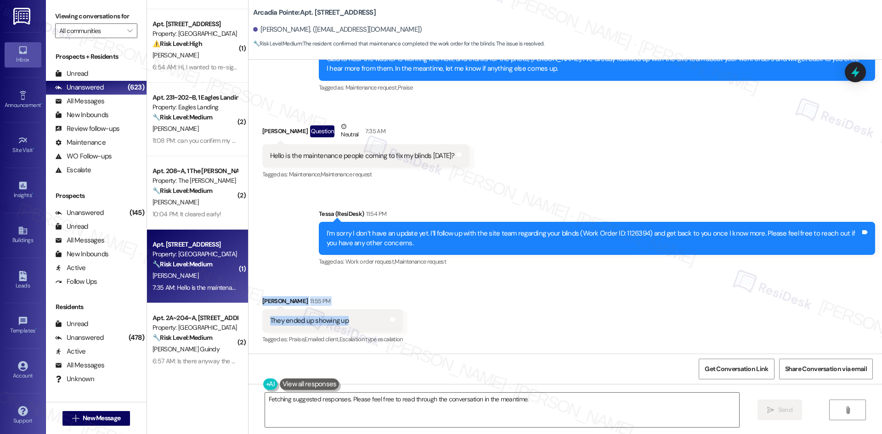
drag, startPoint x: 249, startPoint y: 296, endPoint x: 346, endPoint y: 325, distance: 100.6
click at [346, 325] on div "Received via SMS [PERSON_NAME] 11:55 PM They ended up showing up Tags and notes…" at bounding box center [333, 322] width 154 height 64
copy div "[PERSON_NAME] 11:55 PM They ended up showing up"
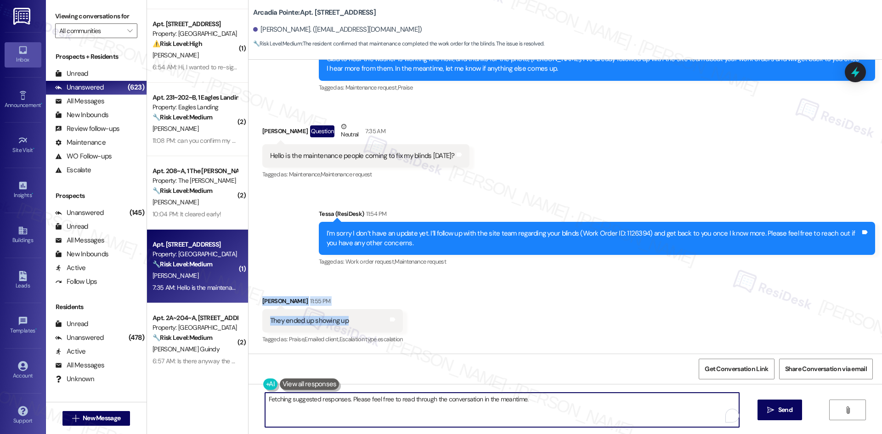
click at [522, 425] on textarea "Great news, {{first_name}}! I'm so glad to hear that maintenance was able to ta…" at bounding box center [502, 410] width 474 height 34
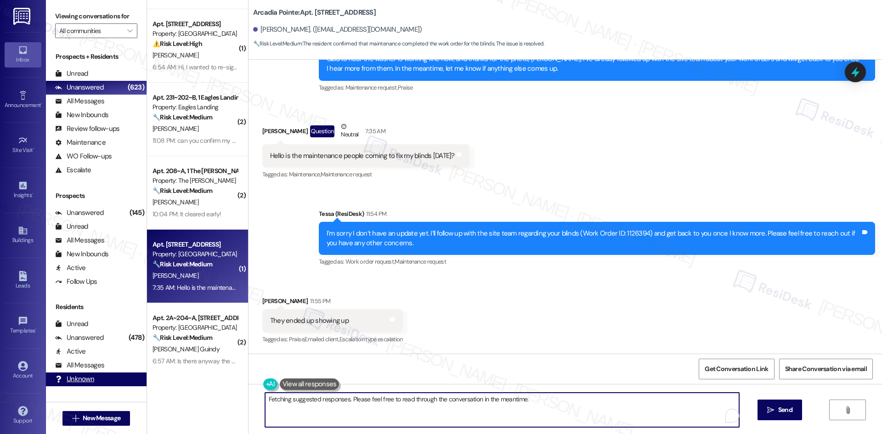
drag, startPoint x: 657, startPoint y: 397, endPoint x: 75, endPoint y: 386, distance: 581.9
click at [75, 386] on div "Viewing conversations for All communities  Prospects + Residents Unread (0) Un…" at bounding box center [464, 217] width 836 height 434
paste textarea "Glad to hear maintenance was able to come by, [PERSON_NAME]. Please let us know…"
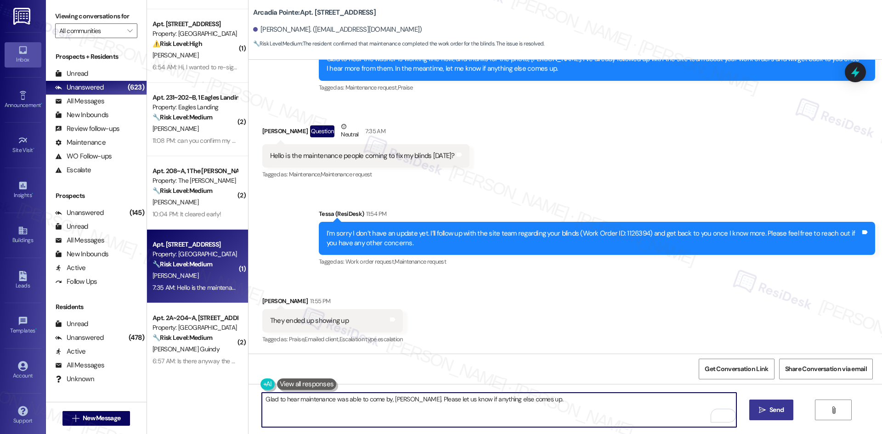
type textarea "Glad to hear maintenance was able to come by, [PERSON_NAME]. Please let us know…"
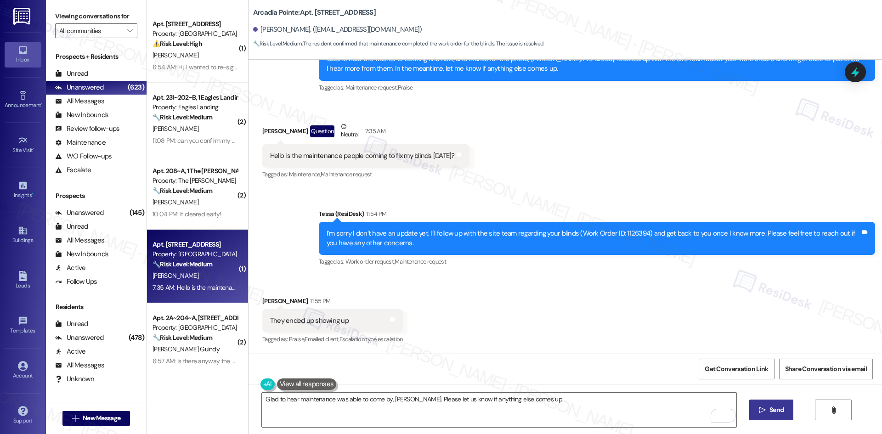
click at [761, 408] on icon "" at bounding box center [762, 410] width 7 height 7
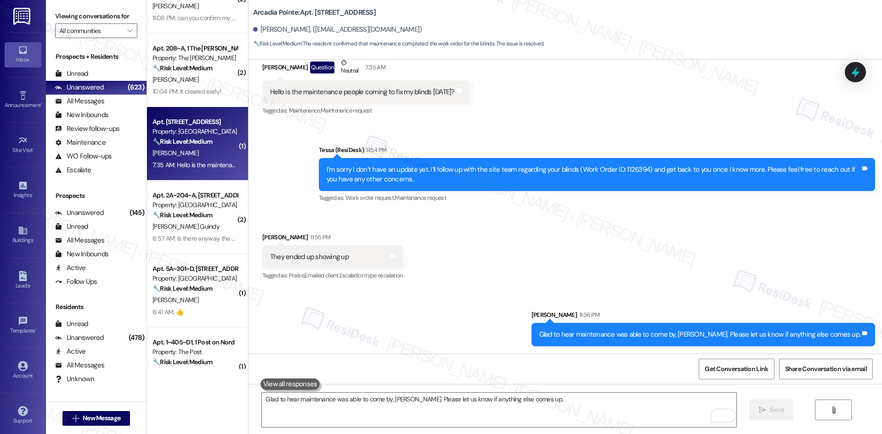
scroll to position [276, 0]
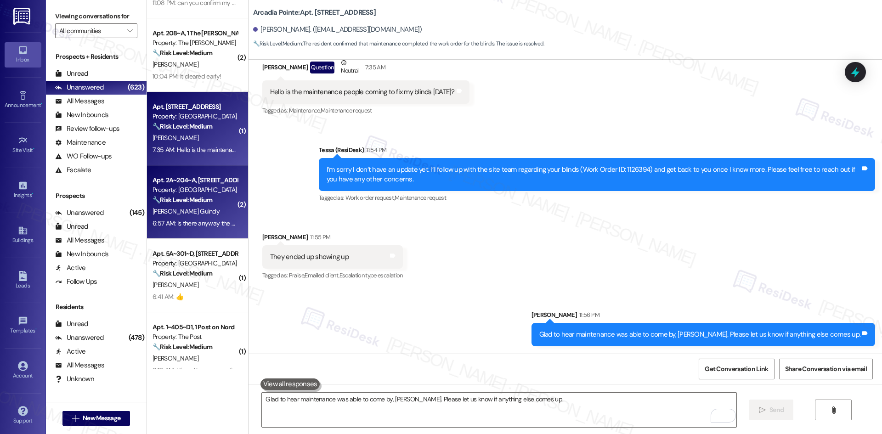
click at [192, 213] on div "[PERSON_NAME] Guindy" at bounding box center [195, 211] width 87 height 11
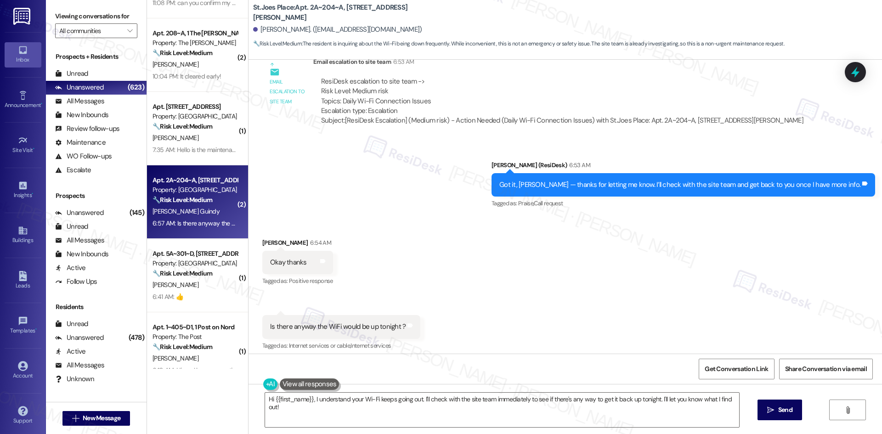
scroll to position [617, 0]
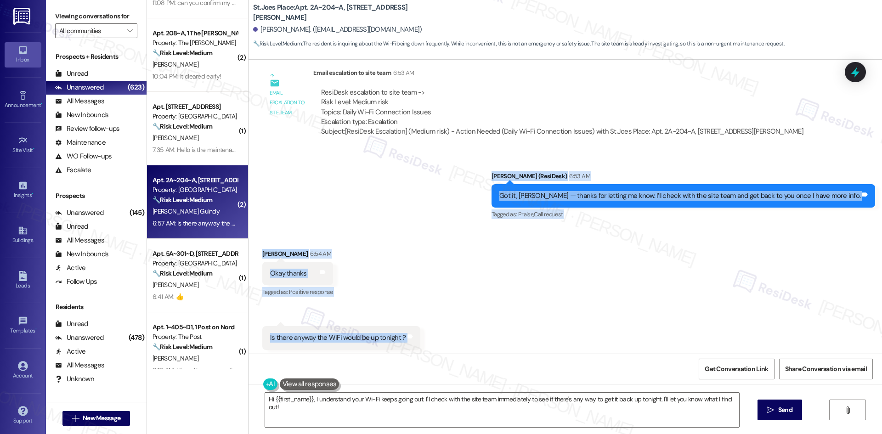
drag, startPoint x: 519, startPoint y: 210, endPoint x: 488, endPoint y: 310, distance: 104.7
click at [488, 310] on div "Lease started [DATE] 8:00 AM Survey, sent via SMS Residesk Automated Survey 1:1…" at bounding box center [566, 207] width 634 height 294
copy div "[PERSON_NAME] (ResiDesk) 6:53 AM Got it, [PERSON_NAME] — thanks for letting me …"
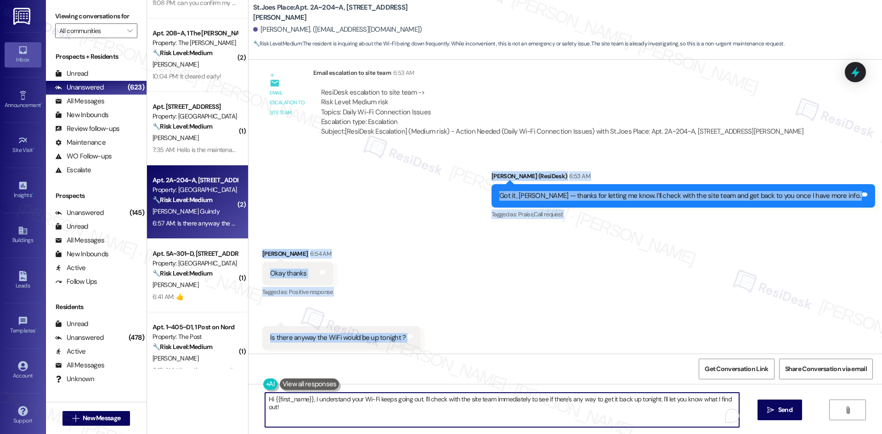
click at [356, 410] on textarea "Hi {{first_name}}, I understand your Wi-Fi keeps going out. I'll check with the…" at bounding box center [502, 410] width 474 height 34
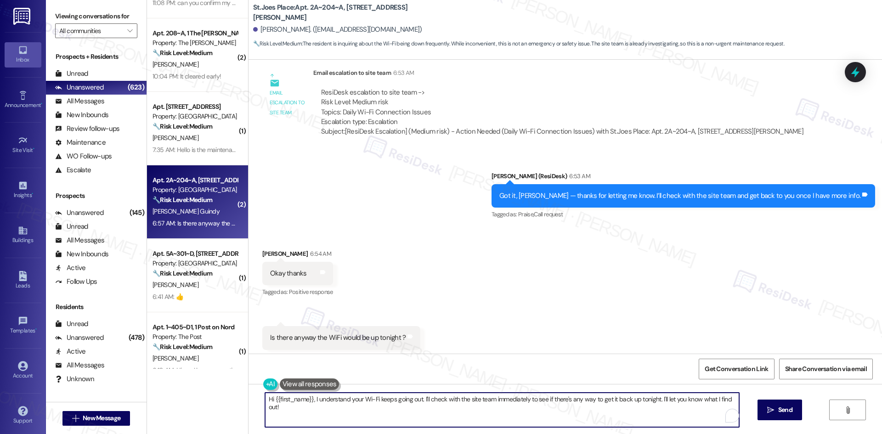
paste textarea "[PERSON_NAME], I’m sorry I don’t have an update yet on the WiFi. If possible, p…"
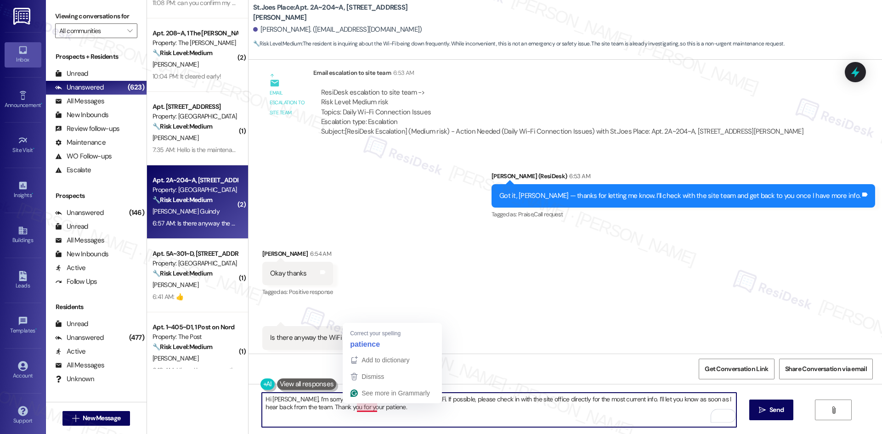
click at [356, 407] on textarea "Hi [PERSON_NAME], I’m sorry I don’t have an update yet on the WiFi. If possible…" at bounding box center [499, 410] width 474 height 34
click at [604, 409] on textarea "Hi [PERSON_NAME], I’m sorry I don’t have an update yet on the WiFi. If possible…" at bounding box center [499, 410] width 474 height 34
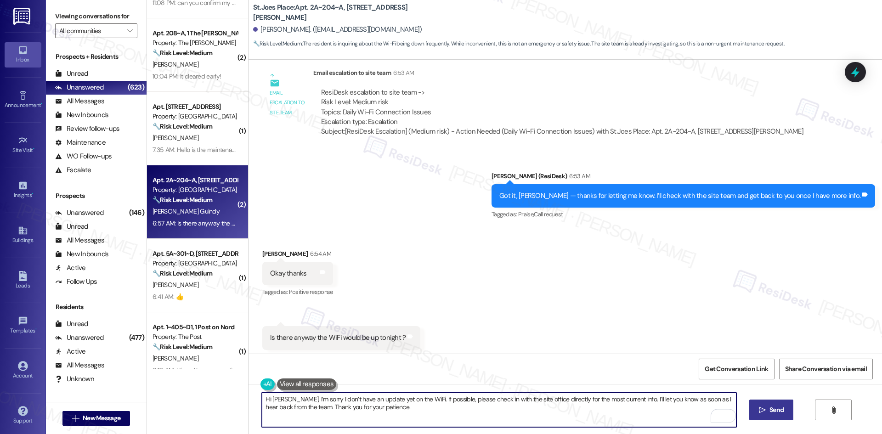
type textarea "Hi [PERSON_NAME], I’m sorry I don’t have an update yet on the WiFi. If possible…"
click at [781, 415] on span "Send" at bounding box center [777, 410] width 14 height 10
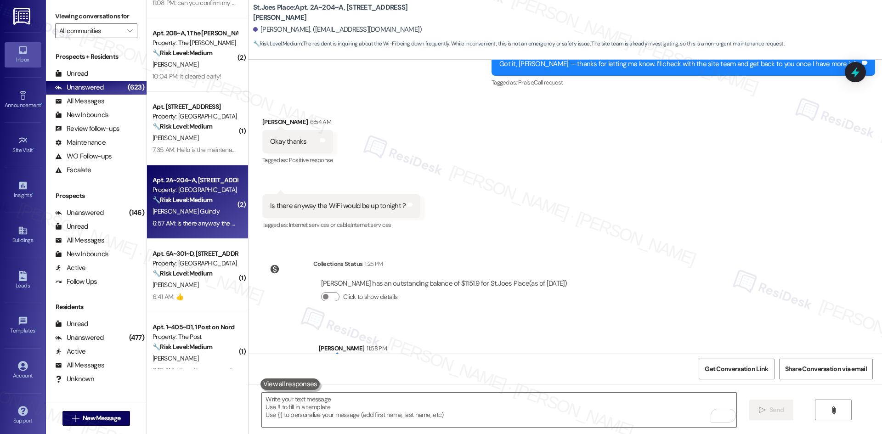
scroll to position [782, 0]
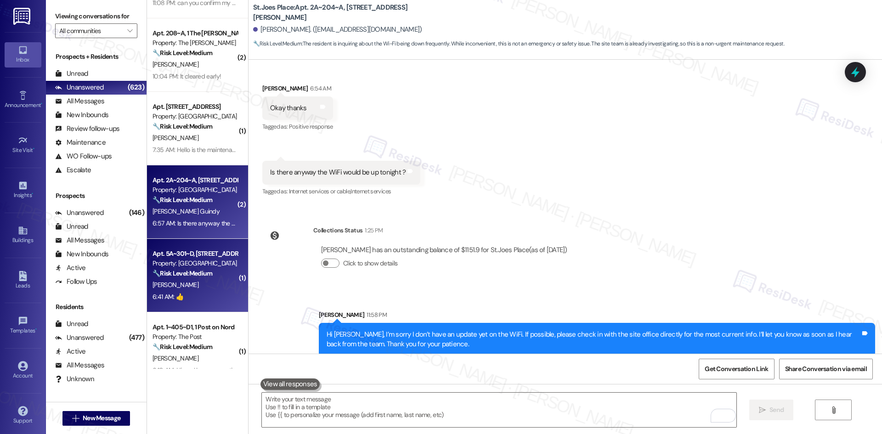
click at [196, 272] on strong "🔧 Risk Level: Medium" at bounding box center [183, 273] width 60 height 8
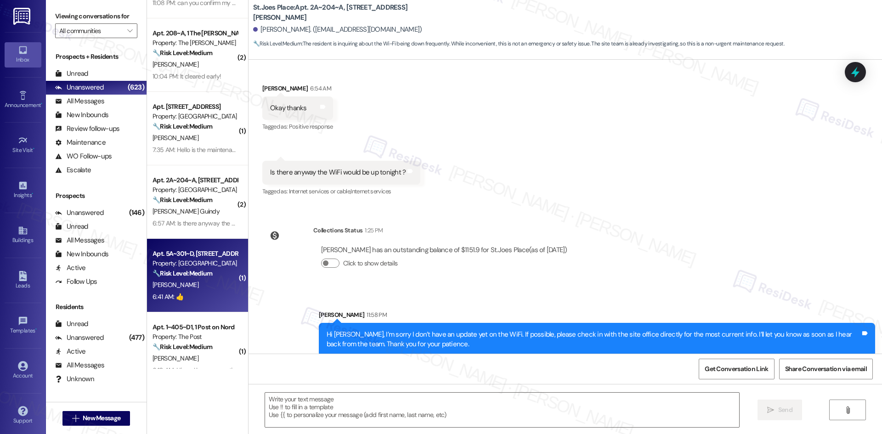
type textarea "Fetching suggested responses. Please feel free to read through the conversation…"
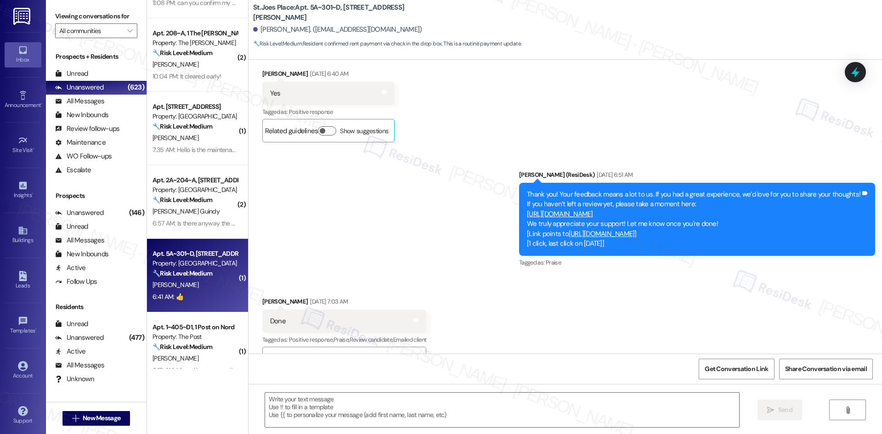
type textarea "Fetching suggested responses. Please feel free to read through the conversation…"
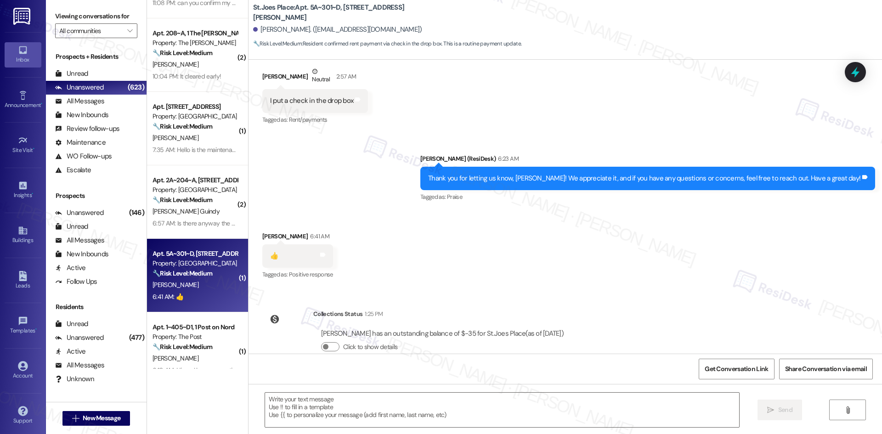
scroll to position [1009, 0]
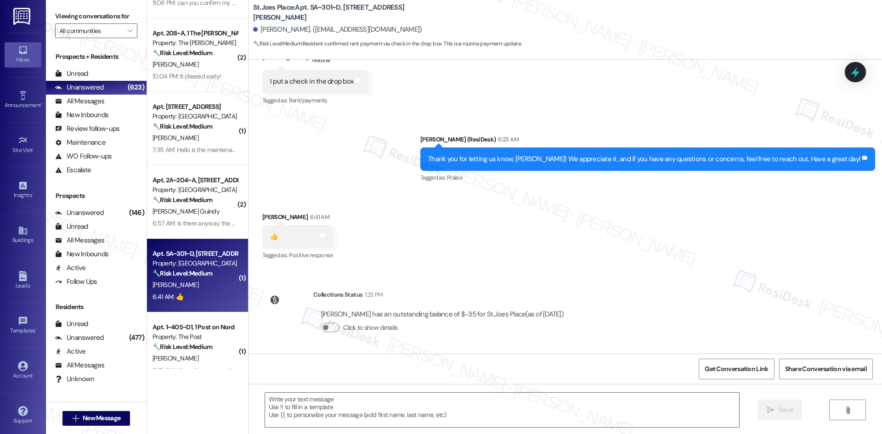
click at [502, 286] on div "Collections Status 1:25 PM [PERSON_NAME] has an outstanding balance of $-35 for…" at bounding box center [417, 318] width 323 height 71
click at [500, 273] on div "WO Opened request: need one ne... [DATE] 9:36 PM Status : Completed Show detail…" at bounding box center [566, 207] width 634 height 294
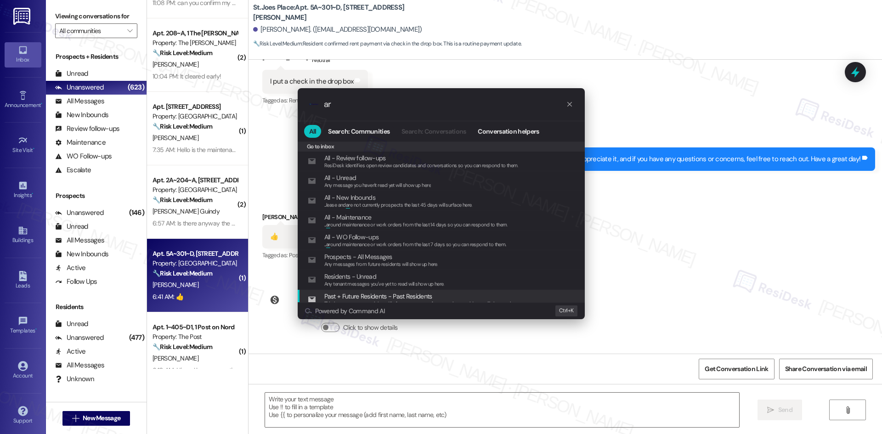
type input "ar"
click at [636, 255] on div ".cls-1{fill:#0a055f;}.cls-2{fill:#0cc4c4;} resideskLogoBlueOrange ar All Search…" at bounding box center [441, 217] width 882 height 434
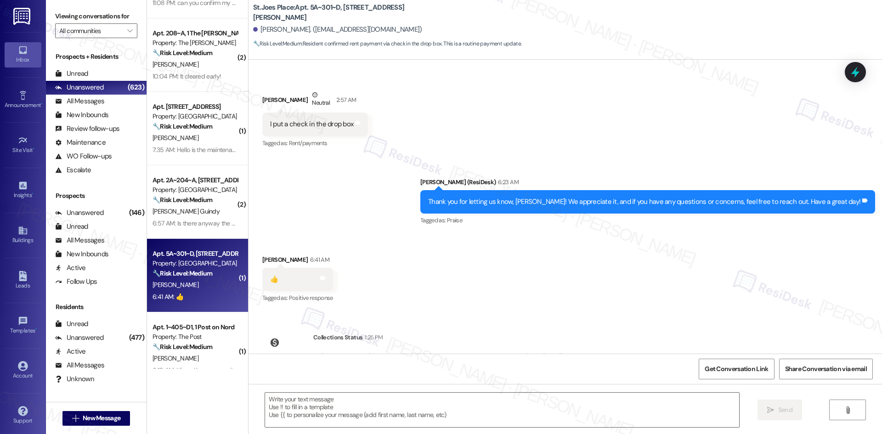
scroll to position [963, 0]
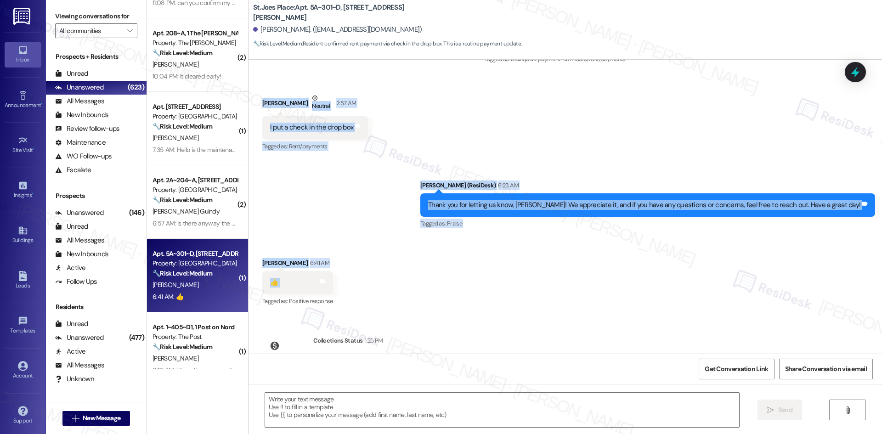
drag, startPoint x: 249, startPoint y: 100, endPoint x: 327, endPoint y: 279, distance: 195.5
click at [327, 279] on div "WO Opened request: need one ne... [DATE] 9:36 PM Status : Completed Show detail…" at bounding box center [566, 207] width 634 height 294
copy div "[PERSON_NAME] Neutral 2:57 AM I put a check in the drop box Tags and notes Tagg…"
click at [458, 268] on div "Received via SMS [PERSON_NAME] 6:41 AM 👍 Tags and notes Tagged as: Positive res…" at bounding box center [566, 277] width 634 height 78
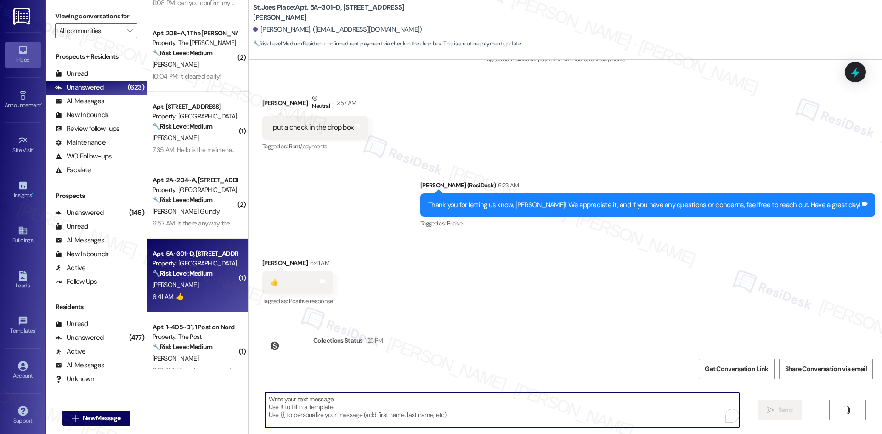
click at [422, 410] on textarea "To enrich screen reader interactions, please activate Accessibility in Grammarl…" at bounding box center [502, 410] width 474 height 34
paste textarea "👍 Thanks, [PERSON_NAME]! Please let us know if you need anything else."
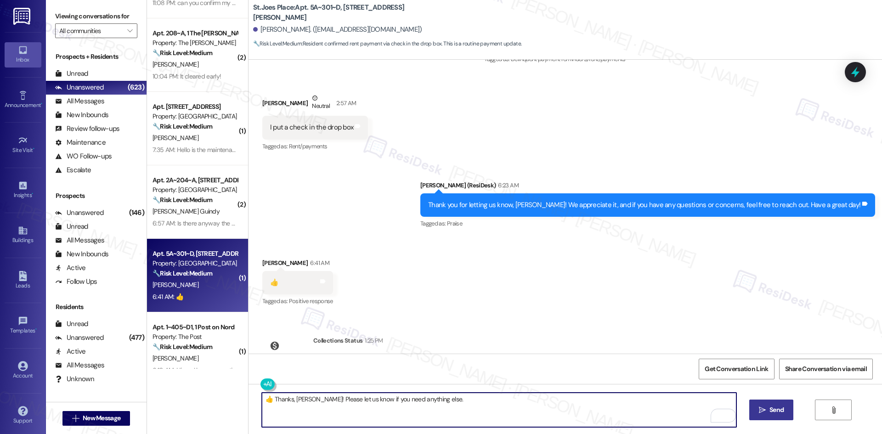
type textarea "👍 Thanks, Riley! Please let us know if you need anything else."
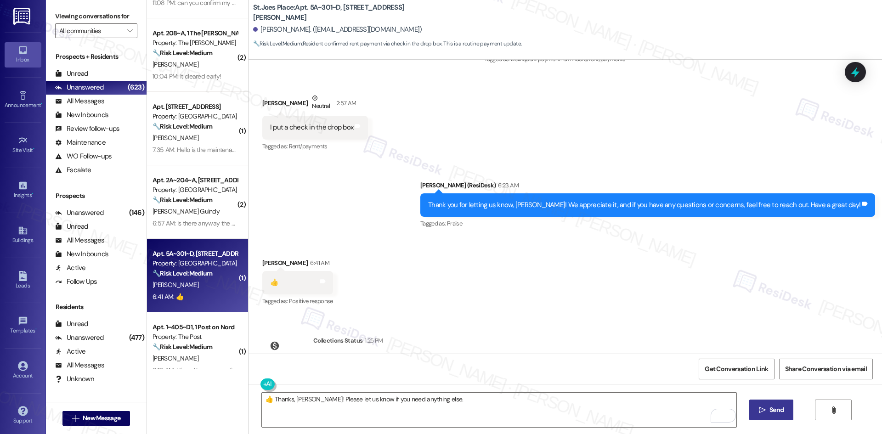
click at [772, 413] on span "Send" at bounding box center [777, 410] width 14 height 10
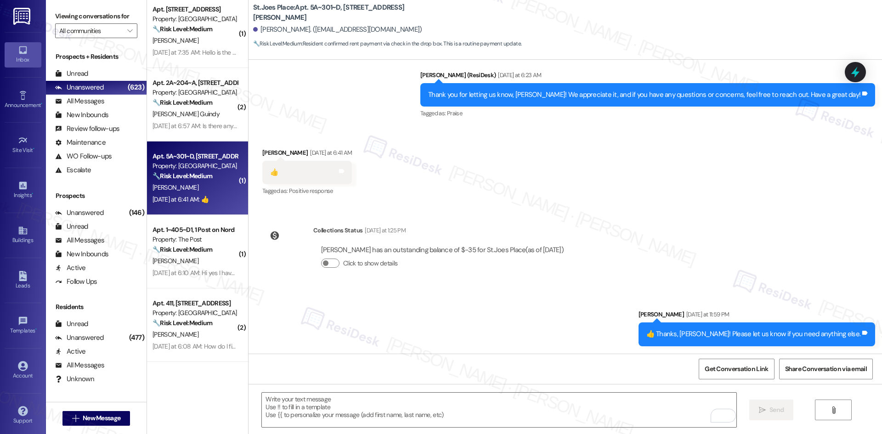
scroll to position [414, 0]
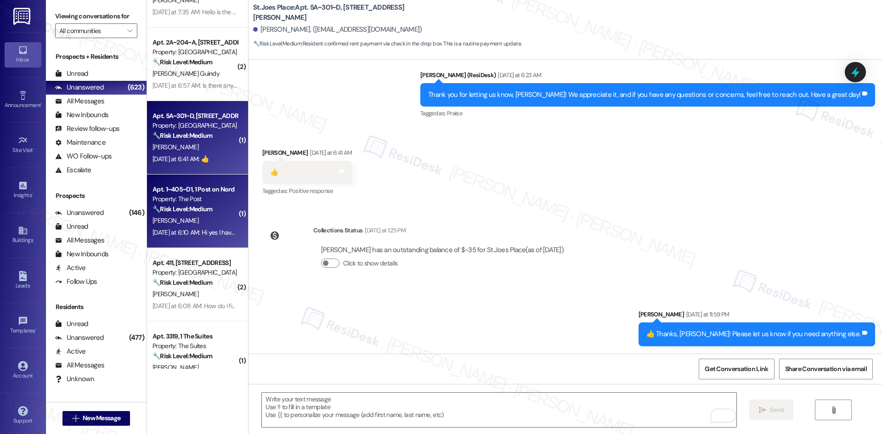
click at [182, 223] on div "B. Peralta" at bounding box center [195, 220] width 87 height 11
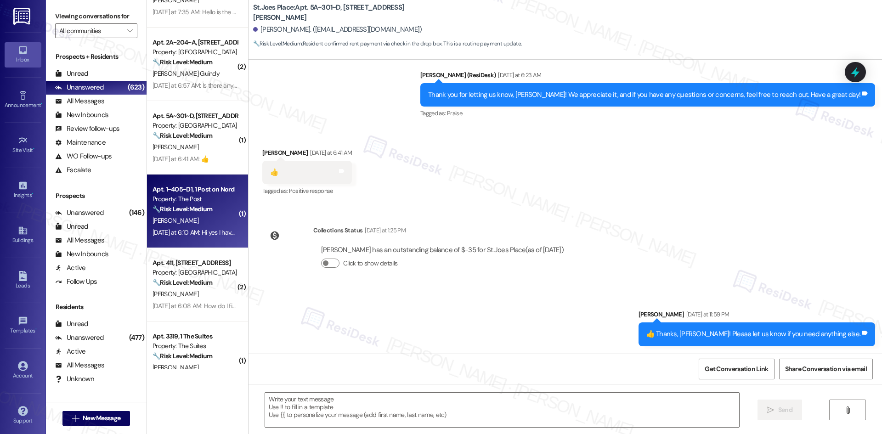
type textarea "Fetching suggested responses. Please feel free to read through the conversation…"
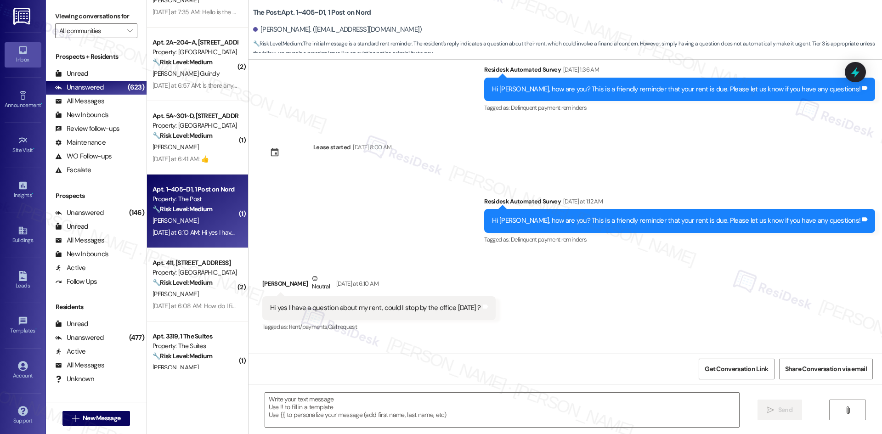
scroll to position [1238, 0]
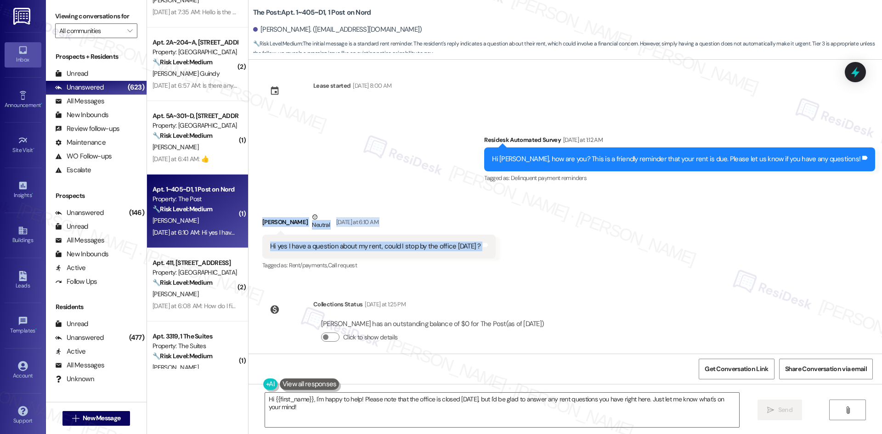
drag, startPoint x: 250, startPoint y: 202, endPoint x: 513, endPoint y: 245, distance: 266.8
click at [513, 245] on div "Received via SMS Belen Peralta Neutral Yesterday at 6:10 AM Hi yes I have a que…" at bounding box center [566, 235] width 634 height 87
copy div "Belen Peralta Neutral Yesterday at 6:10 AM Hi yes I have a question about my re…"
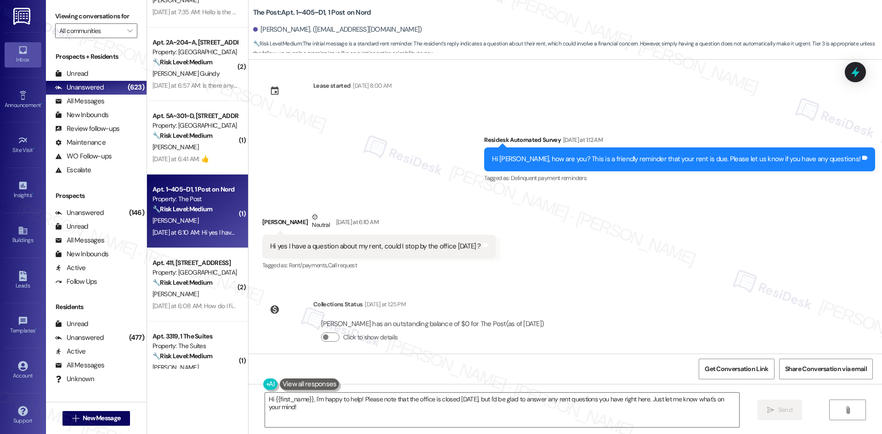
click at [422, 148] on div "Survey, sent via SMS Residesk Automated Survey Yesterday at 1:12 AM Hi Belen, h…" at bounding box center [566, 153] width 634 height 78
click at [472, 414] on textarea "Hi {{first_name}}, I'm happy to help! Please note that the office is closed tod…" at bounding box center [502, 410] width 474 height 34
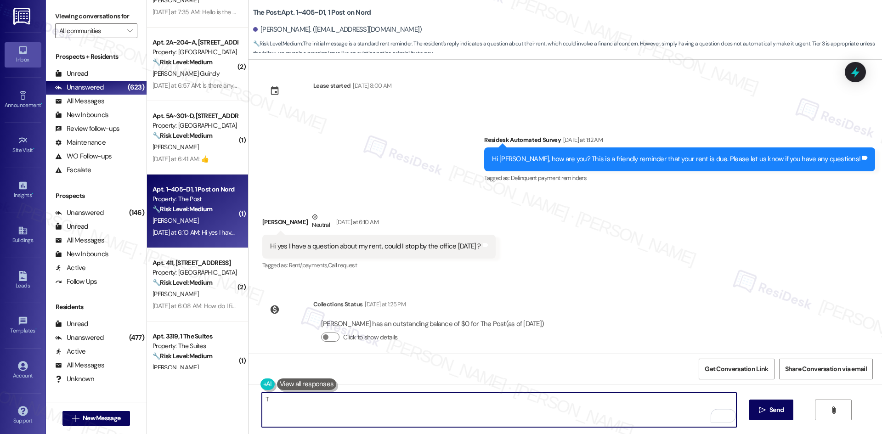
paste textarea "hank you for reaching out. You’re welcome to stop by the office during regular …"
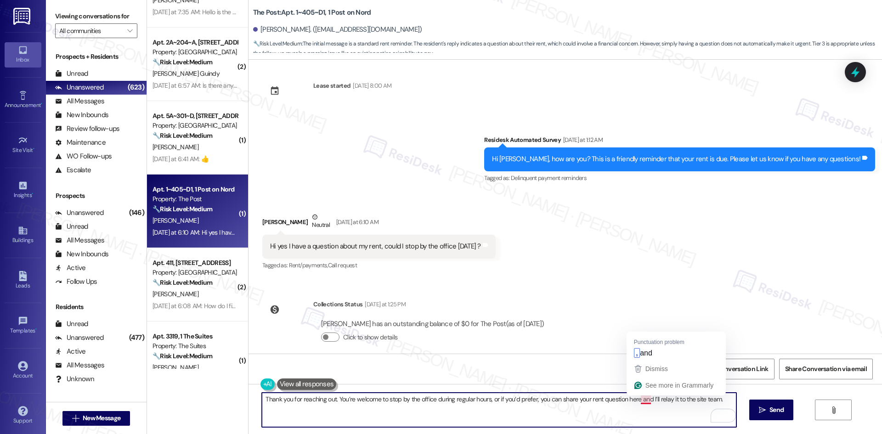
click at [642, 401] on textarea "Thank you for reaching out. You’re welcome to stop by the office during regular…" at bounding box center [499, 410] width 474 height 34
type textarea "Thank you for reaching out. You’re welcome to stop by the office during regular…"
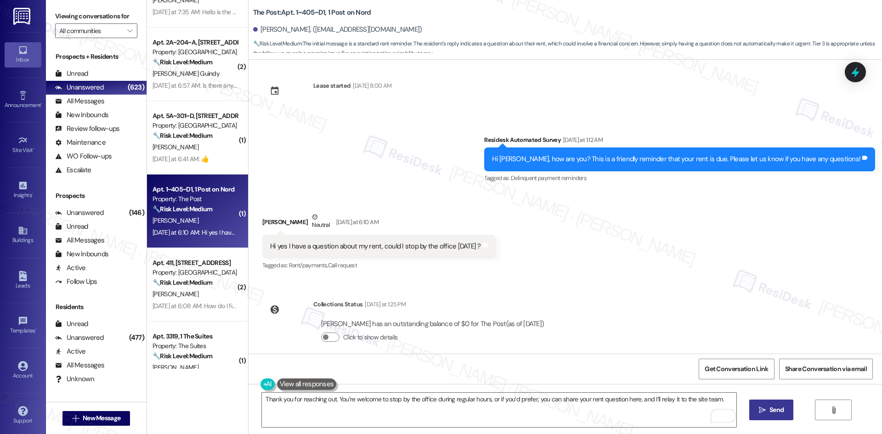
click at [784, 413] on span "Send" at bounding box center [777, 410] width 18 height 10
click at [668, 250] on div "Received via SMS Belen Peralta Neutral Yesterday at 6:10 AM Hi yes I have a que…" at bounding box center [566, 235] width 634 height 87
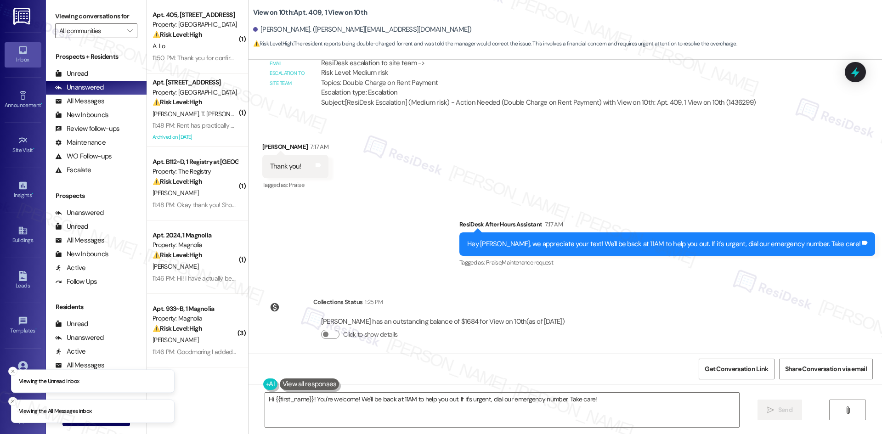
scroll to position [544, 0]
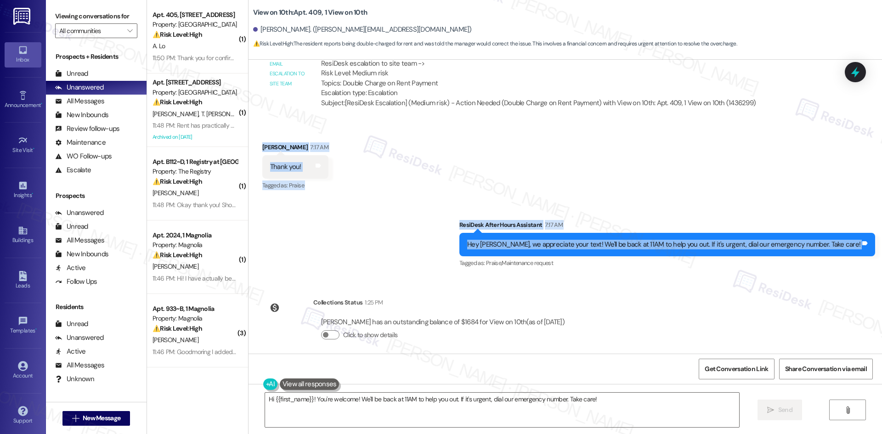
drag, startPoint x: 247, startPoint y: 144, endPoint x: 872, endPoint y: 248, distance: 634.1
click at [872, 248] on div "Lease started [DATE] 8:00 AM Survey, sent via SMS Residesk Automated Survey [DA…" at bounding box center [566, 207] width 634 height 294
drag, startPoint x: 733, startPoint y: 252, endPoint x: 727, endPoint y: 252, distance: 5.5
copy div "[PERSON_NAME] 7:17 AM Thank you! Tags and notes Tagged as: Praise Click to high…"
click at [333, 277] on div "Sent via SMS ResiDesk After Hours Assistant 7:17 AM Hey [PERSON_NAME], we appre…" at bounding box center [566, 238] width 634 height 78
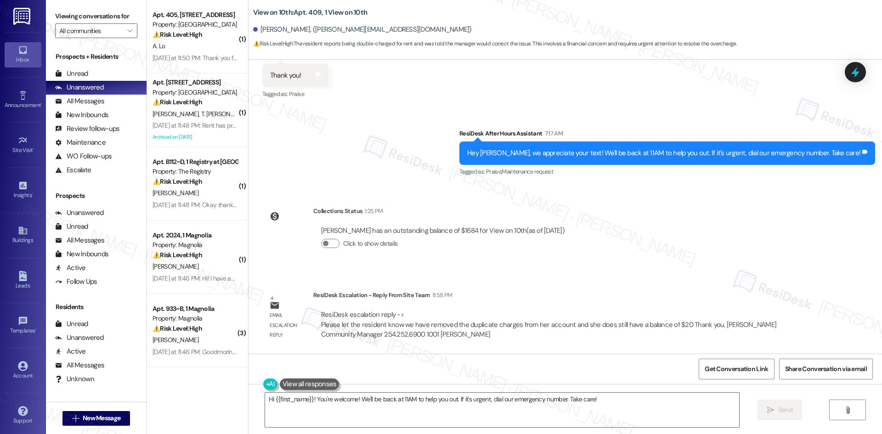
scroll to position [636, 0]
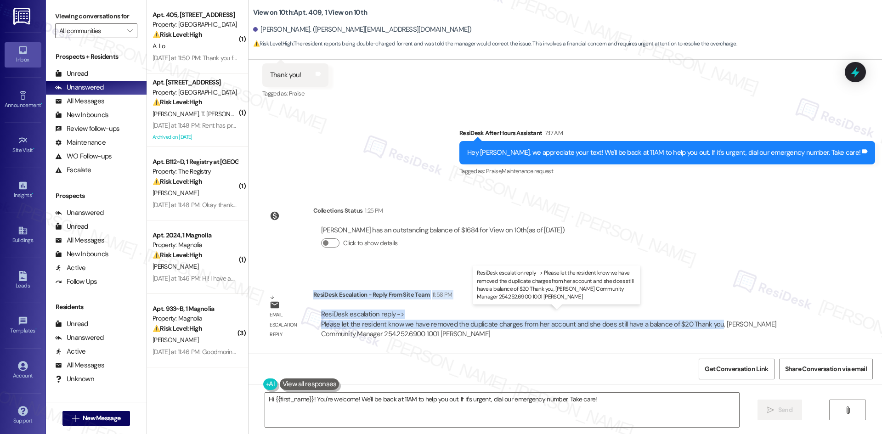
drag, startPoint x: 307, startPoint y: 295, endPoint x: 706, endPoint y: 328, distance: 400.2
click at [706, 328] on div "ResiDesk Escalation - Reply From Site Team 11:58 PM ResiDesk escalation reply -…" at bounding box center [565, 318] width 505 height 56
copy div "ResiDesk Escalation - Reply From Site Team 11:58 PM ResiDesk escalation reply -…"
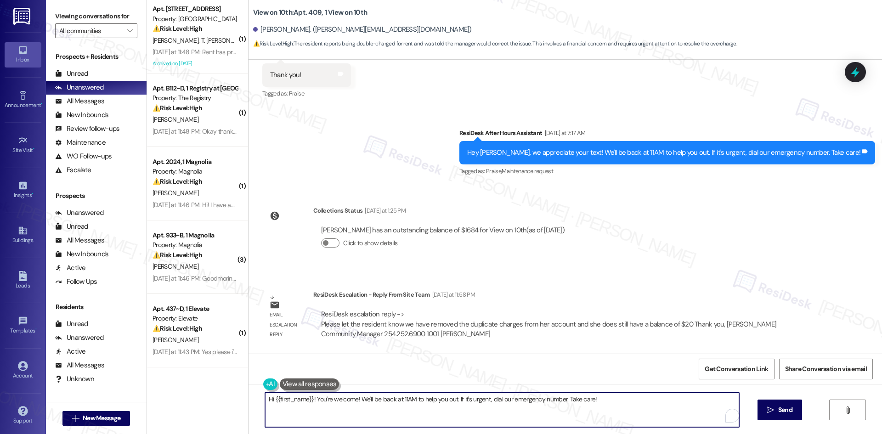
drag, startPoint x: 464, startPoint y: 395, endPoint x: 248, endPoint y: 400, distance: 216.0
click at [249, 400] on div "Hi {{first_name}}! You're welcome! We'll be back at 11AM to help you out. If it…" at bounding box center [566, 418] width 634 height 69
paste textarea "[PERSON_NAME], thank you for your patience. The duplicate charges have been rem…"
click at [412, 403] on textarea "Hi [PERSON_NAME], thank you for your patience. The duplicate charges have been …" at bounding box center [499, 410] width 474 height 34
type textarea "Hi [PERSON_NAME], thank you for your patience. The duplicate charges have been …"
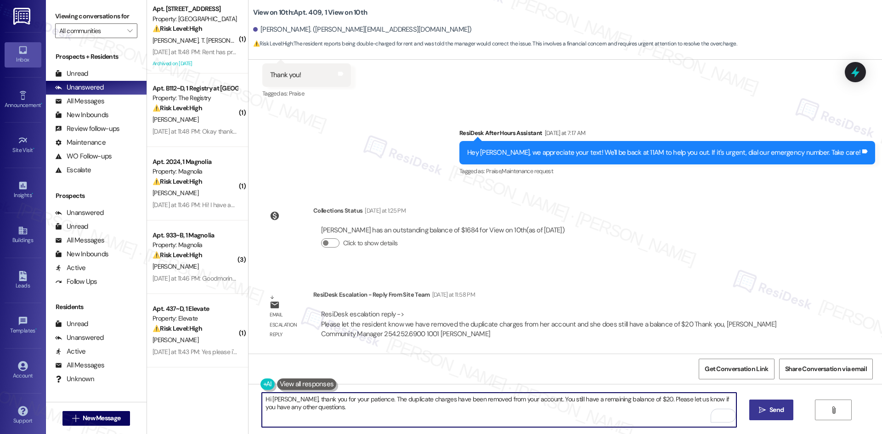
click at [779, 411] on span "Send" at bounding box center [777, 410] width 14 height 10
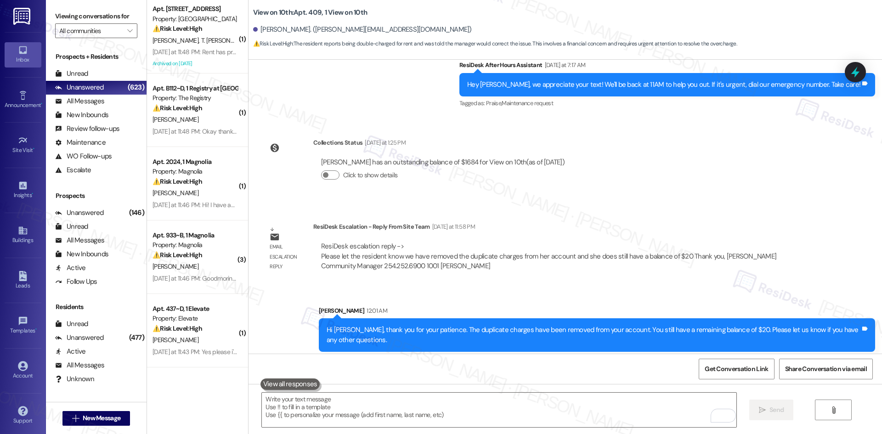
scroll to position [709, 0]
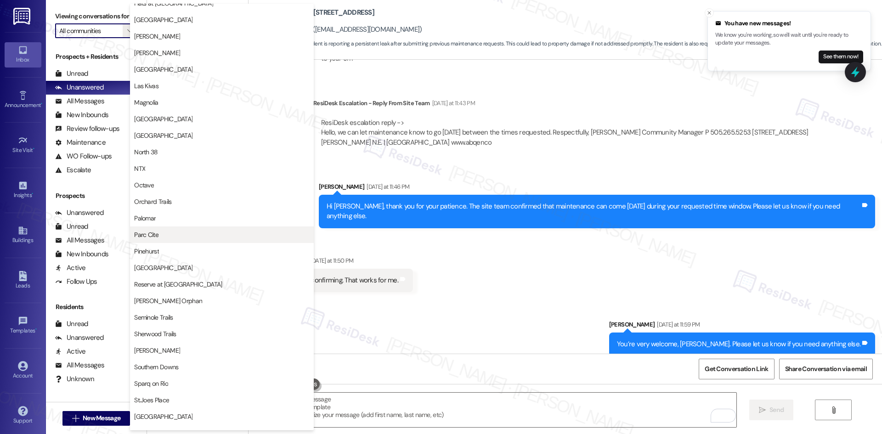
scroll to position [368, 0]
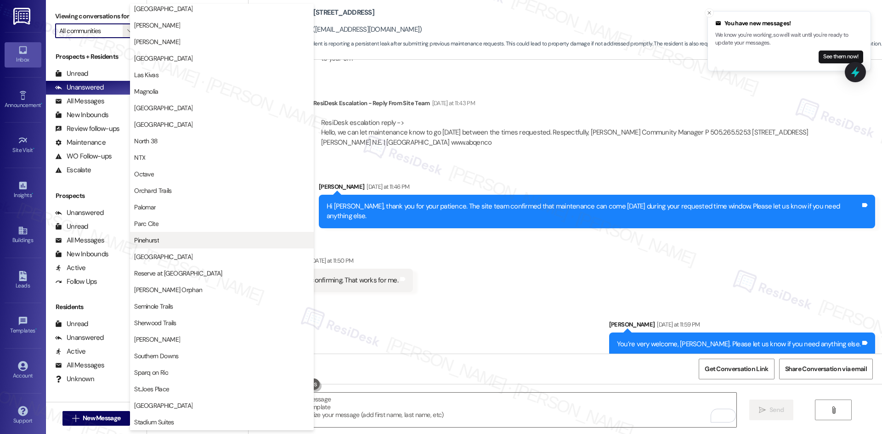
click at [230, 238] on span "Pinehurst" at bounding box center [222, 240] width 176 height 9
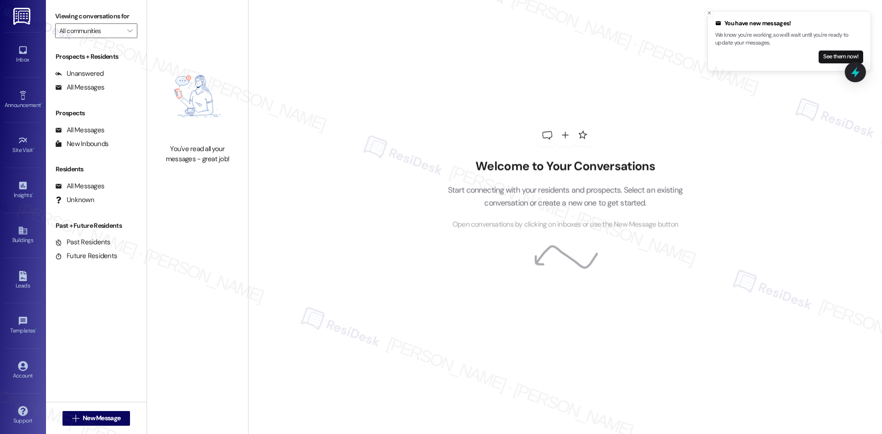
type input "Pinehurst"
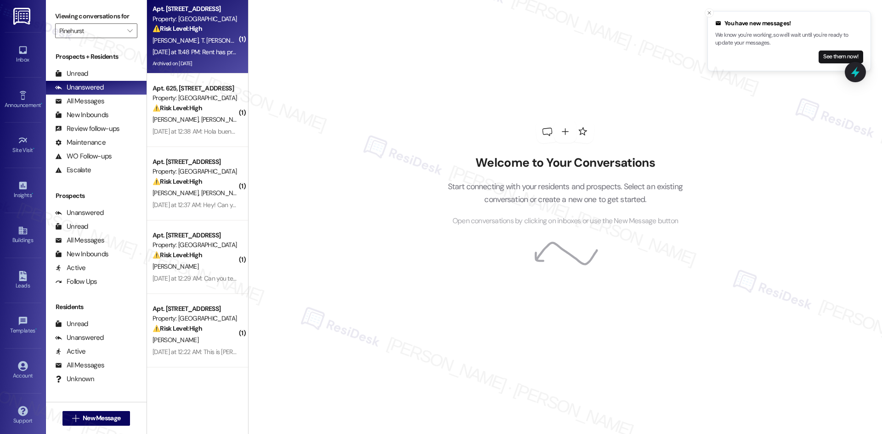
click at [199, 60] on div "Archived on [DATE]" at bounding box center [195, 63] width 87 height 11
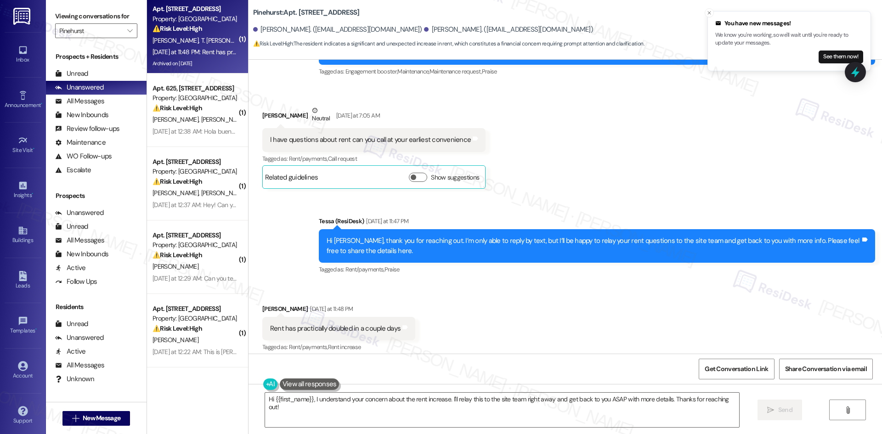
scroll to position [705, 0]
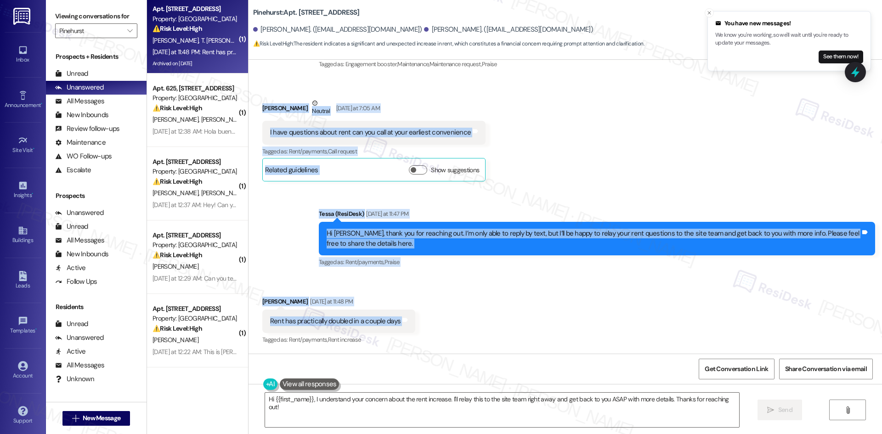
drag, startPoint x: 253, startPoint y: 100, endPoint x: 407, endPoint y: 330, distance: 276.6
click at [420, 329] on div "Lease started [DATE] 8:00 AM Announcement, sent via SMS Tessa (ResiDesk) [DATE]…" at bounding box center [566, 207] width 634 height 294
copy div "[PERSON_NAME] Neutral [DATE] at 7:05 AM I have questions about rent can you cal…"
click at [670, 204] on div "Sent via SMS Tessa (ResiDesk) [DATE] at 11:47 PM Hi [PERSON_NAME], thank you fo…" at bounding box center [597, 239] width 570 height 74
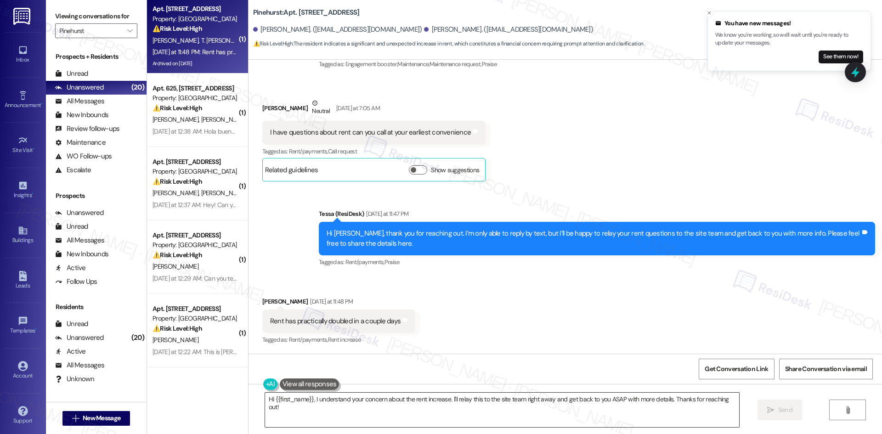
click at [426, 421] on textarea "Hi {{first_name}}, I understand your concern about the rent increase. I'll rela…" at bounding box center [502, 410] width 474 height 34
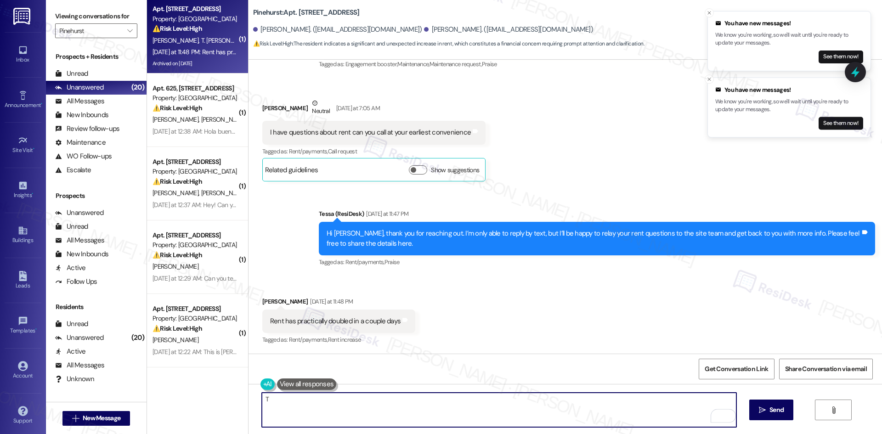
paste textarea "[PERSON_NAME] you for letting me know. I understand your concern about the rent…"
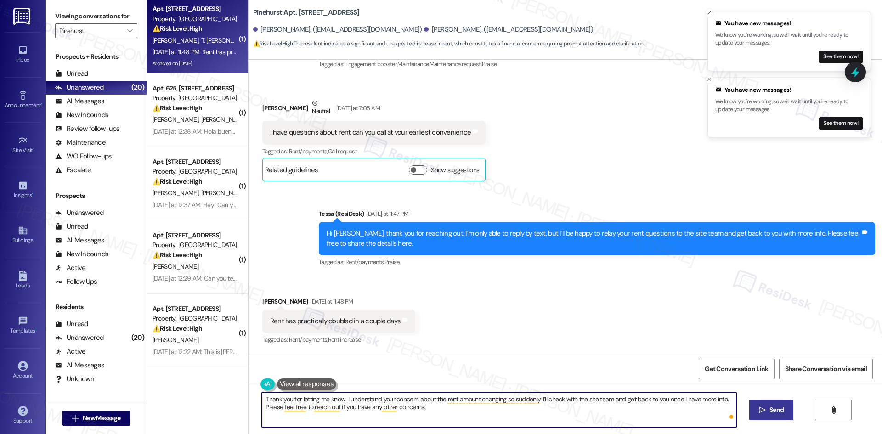
type textarea "Thank you for letting me know. I understand your concern about the rent amount …"
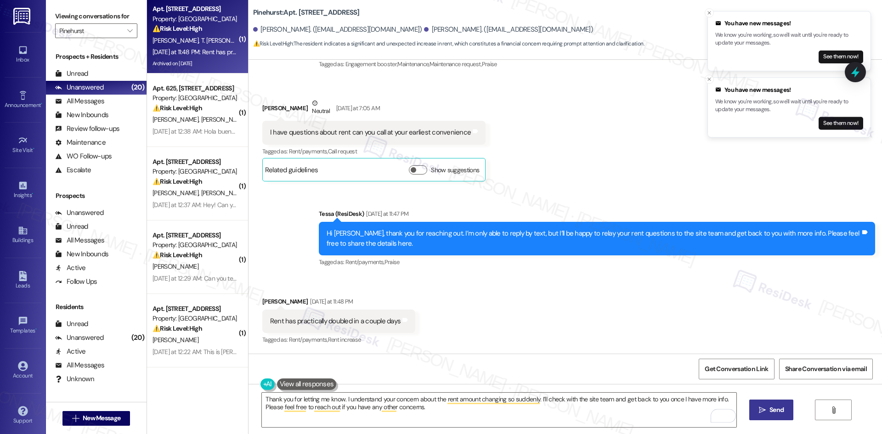
click at [778, 409] on span "Send" at bounding box center [777, 410] width 14 height 10
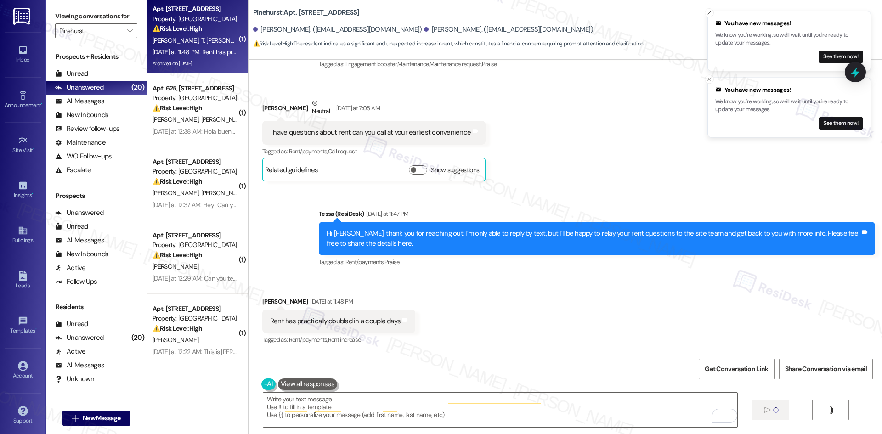
scroll to position [704, 0]
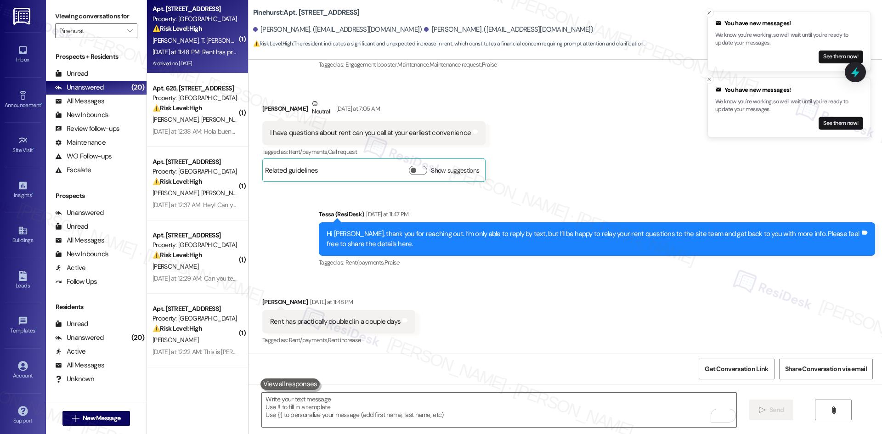
click at [554, 200] on div "Sent via SMS Tessa (ResiDesk) [DATE] at 11:47 PM Hi [PERSON_NAME], thank you fo…" at bounding box center [566, 232] width 634 height 87
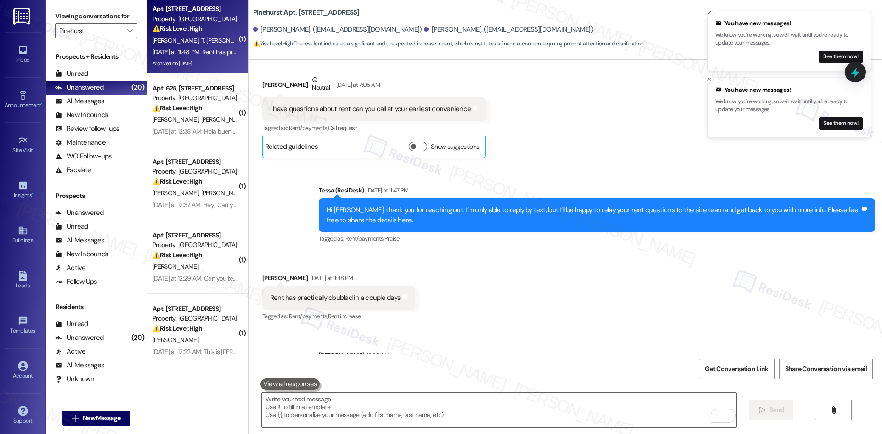
scroll to position [779, 0]
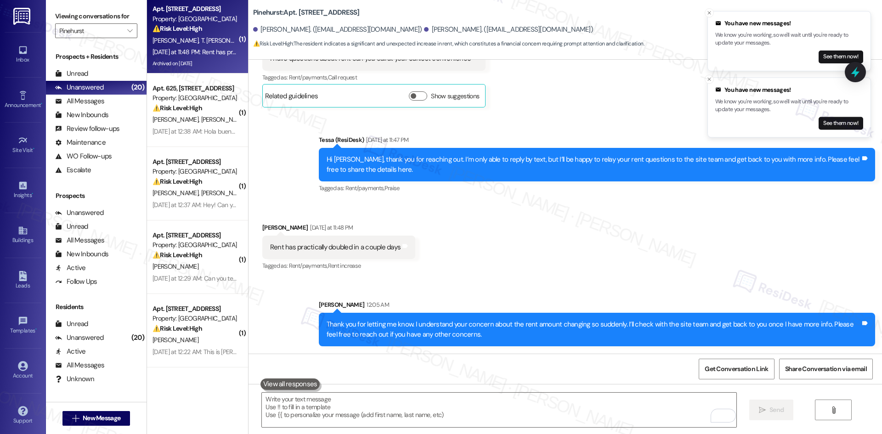
click at [577, 249] on div "Received via SMS [PERSON_NAME] [DATE] at 11:48 PM Rent has practically doubled …" at bounding box center [566, 241] width 634 height 78
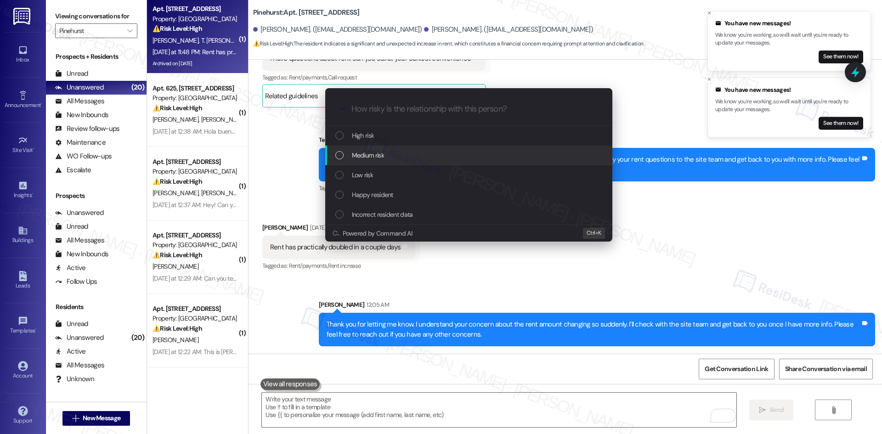
click at [401, 157] on div "Medium risk" at bounding box center [469, 155] width 269 height 10
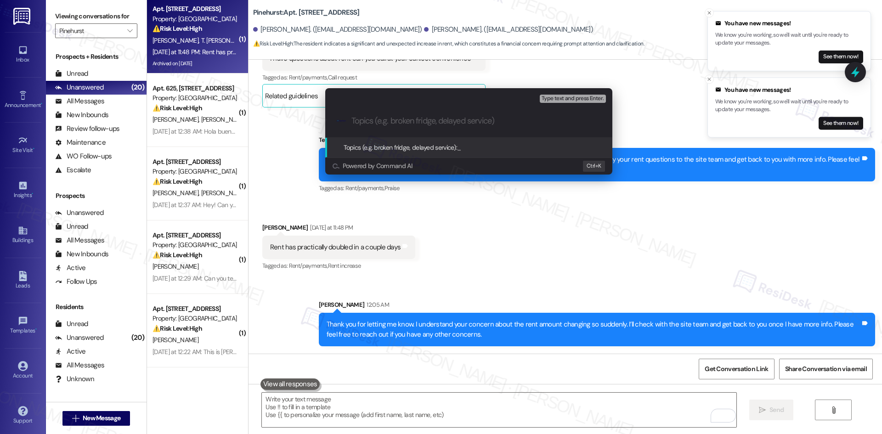
click at [389, 118] on input "Topics (e.g. broken fridge, delayed service)" at bounding box center [477, 121] width 250 height 10
paste input "Rent Amount Concern – Sudden Increase"
type input "Rent Amount Concern – Sudden Increase"
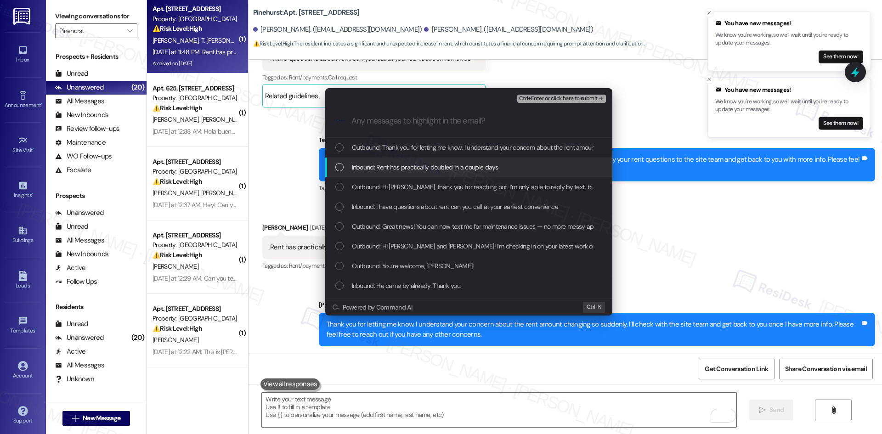
click at [380, 172] on span "Inbound: Rent has practically doubled in a couple days" at bounding box center [425, 167] width 147 height 10
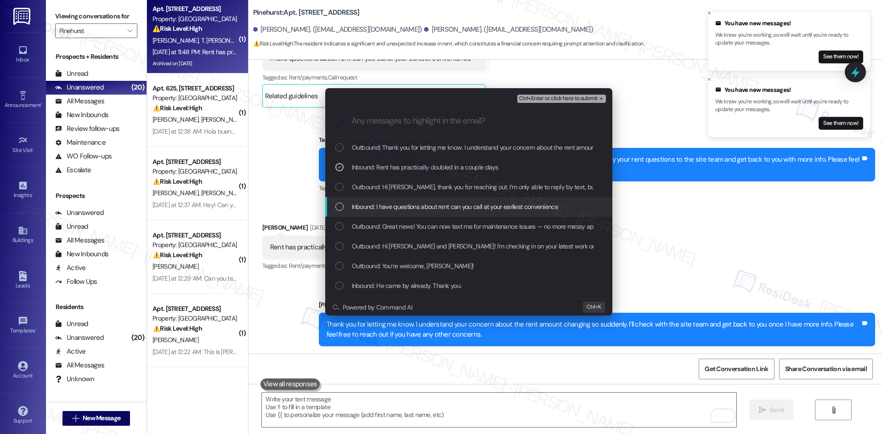
click at [397, 204] on span "Inbound: I have questions about rent can you call at your earliest convenience" at bounding box center [455, 207] width 206 height 10
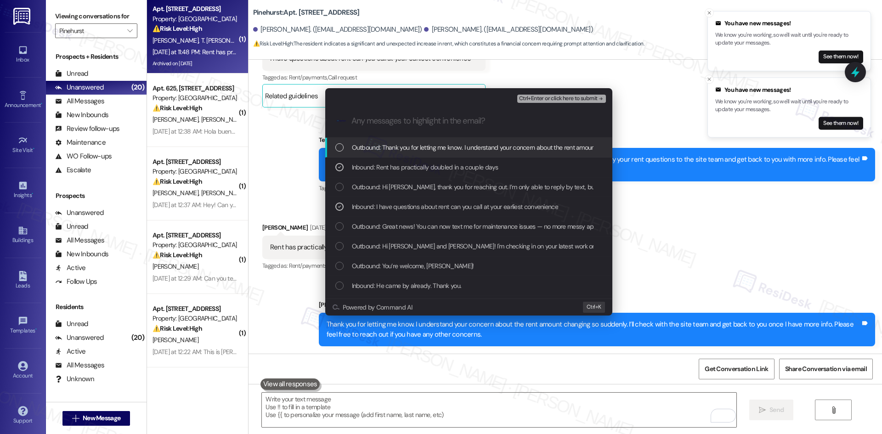
click at [554, 102] on button "Ctrl+Enter or click here to submit" at bounding box center [561, 99] width 89 height 8
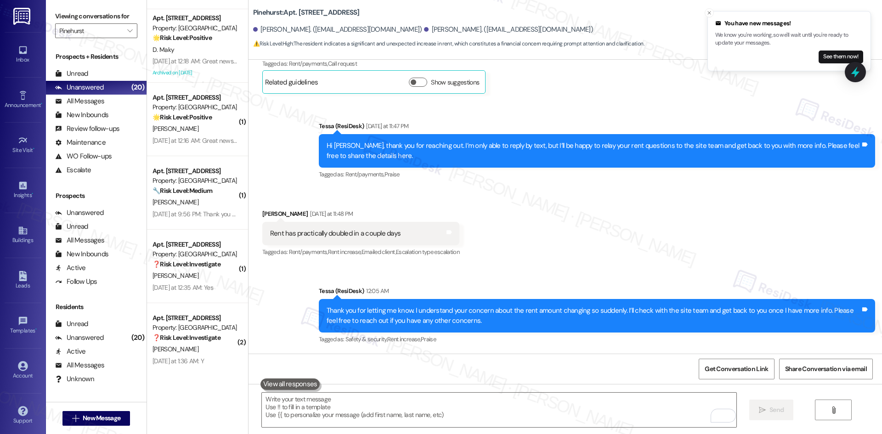
scroll to position [1102, 0]
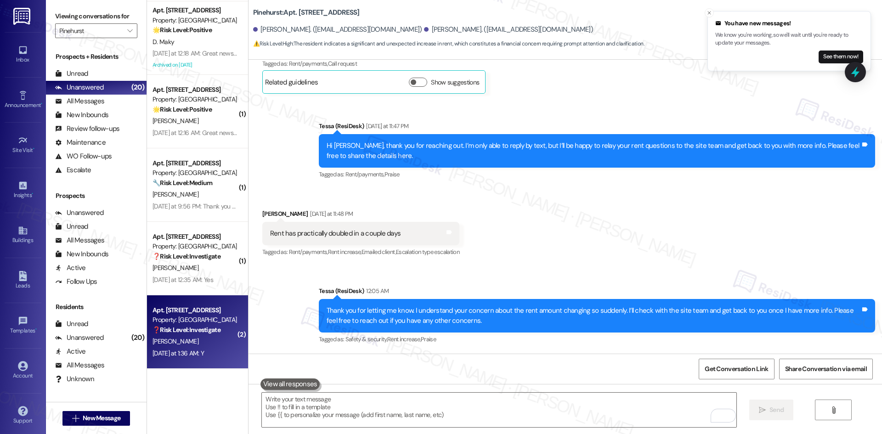
click at [181, 357] on div "Yesterday at 1:36 AM: Y Yesterday at 1:36 AM: Y" at bounding box center [178, 353] width 51 height 8
type textarea "Fetching suggested responses. Please feel free to read through the conversation…"
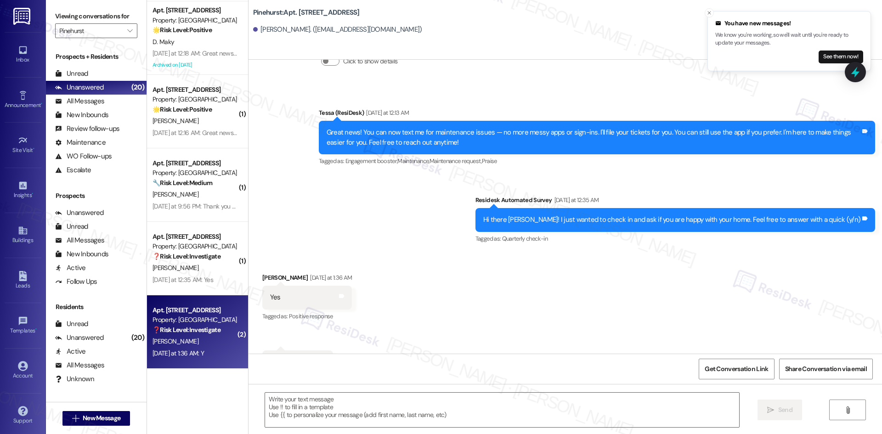
type textarea "Fetching suggested responses. Please feel free to read through the conversation…"
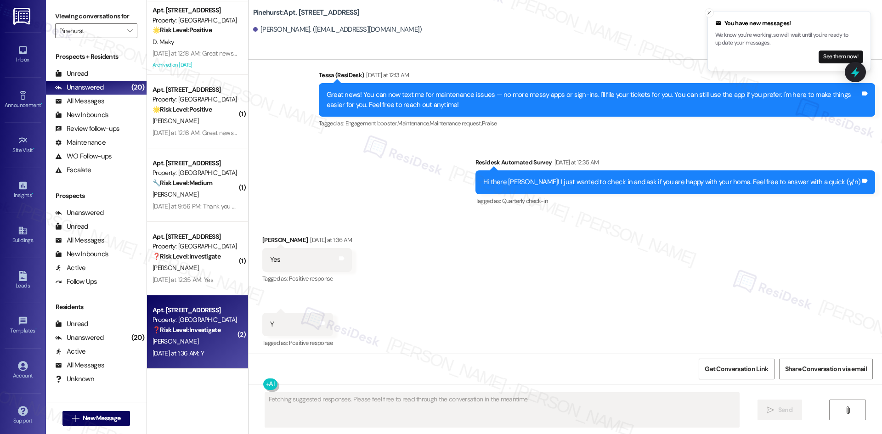
scroll to position [256, 0]
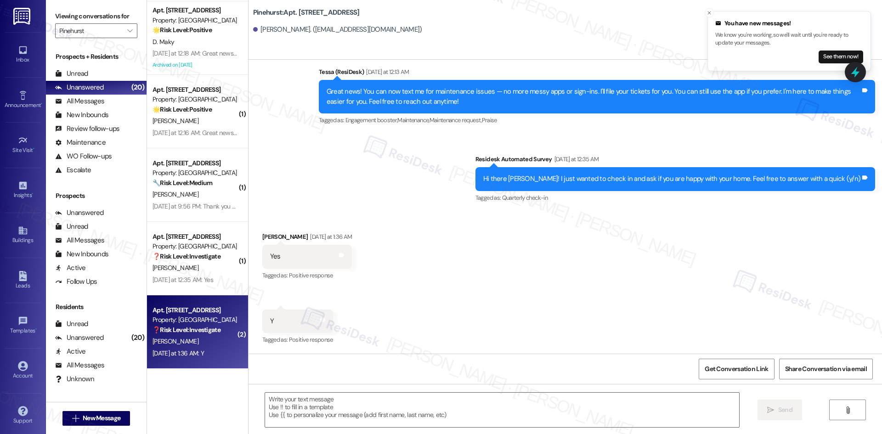
click at [354, 213] on div "Received via SMS Janice Durbin Yesterday at 1:36 AM Yes Tags and notes Tagged a…" at bounding box center [566, 282] width 634 height 142
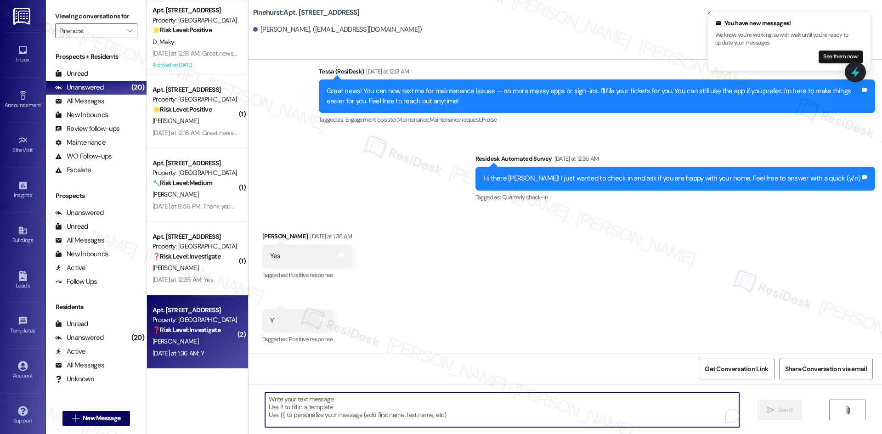
click at [388, 407] on textarea "To enrich screen reader interactions, please activate Accessibility in Grammarl…" at bounding box center [502, 410] width 474 height 34
paste textarea "I’m so happy to hear you’re enjoying your home, {{first_name}}! We’d really app…"
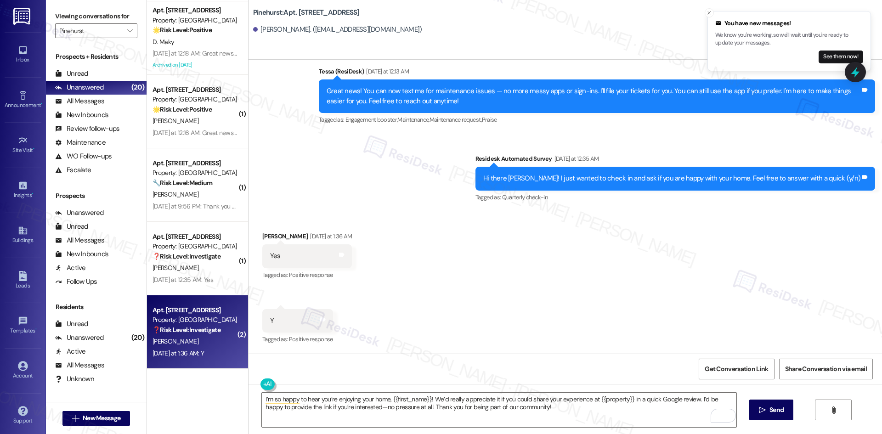
click at [470, 228] on div "Received via SMS Janice Durbin Yesterday at 1:36 AM Yes Tags and notes Tagged a…" at bounding box center [566, 282] width 634 height 142
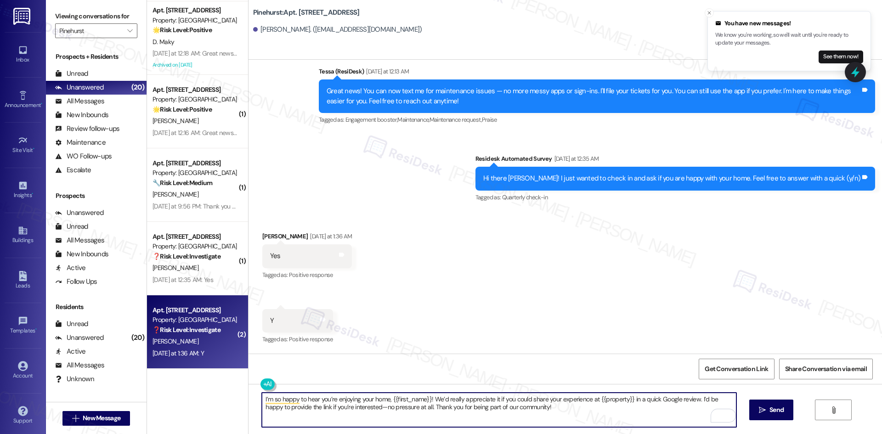
click at [403, 415] on textarea "I’m so happy to hear you’re enjoying your home, {{first_name}}! We’d really app…" at bounding box center [499, 410] width 474 height 34
paste textarea "'m glad you are satisfied with"
type textarea "I'm glad you are satisfied with your home, {{first_name}}! We’d really apprecia…"
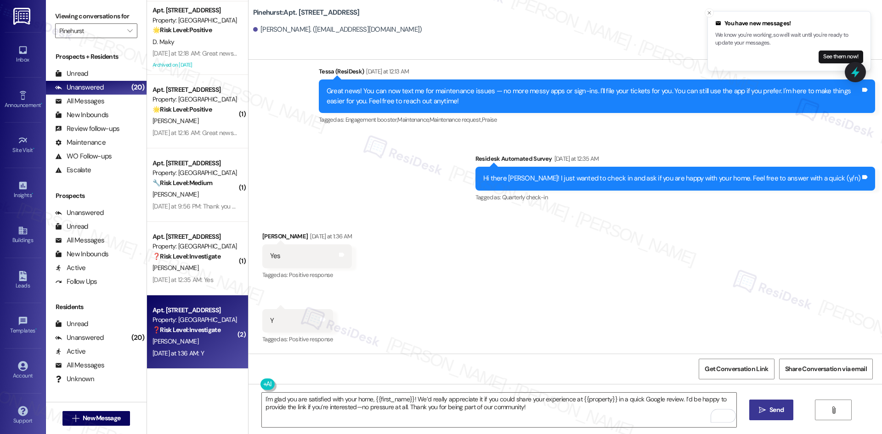
click at [760, 411] on icon "" at bounding box center [762, 410] width 7 height 7
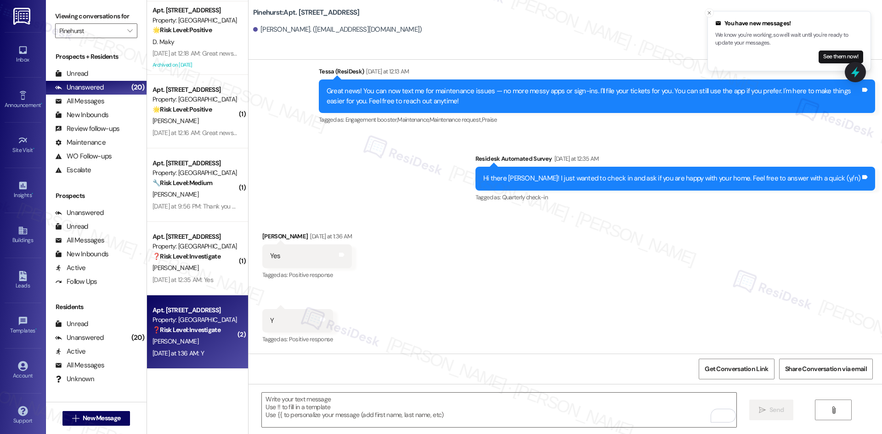
scroll to position [256, 0]
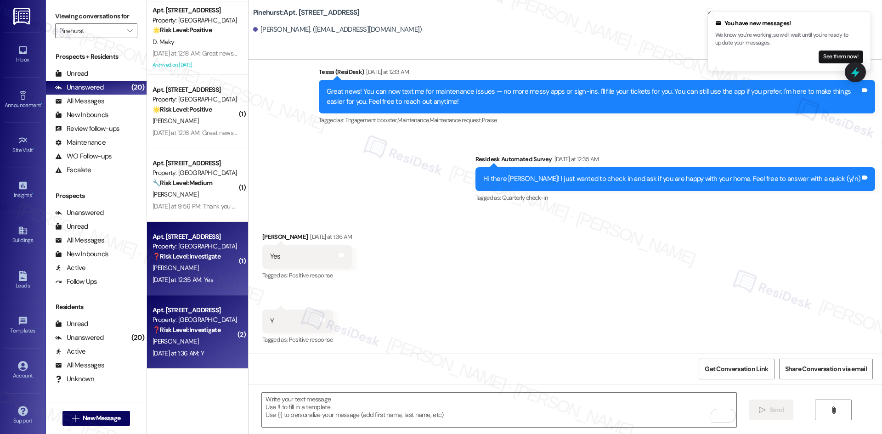
click at [195, 284] on div "Yesterday at 12:35 AM: Yes Yesterday at 12:35 AM: Yes" at bounding box center [195, 279] width 87 height 11
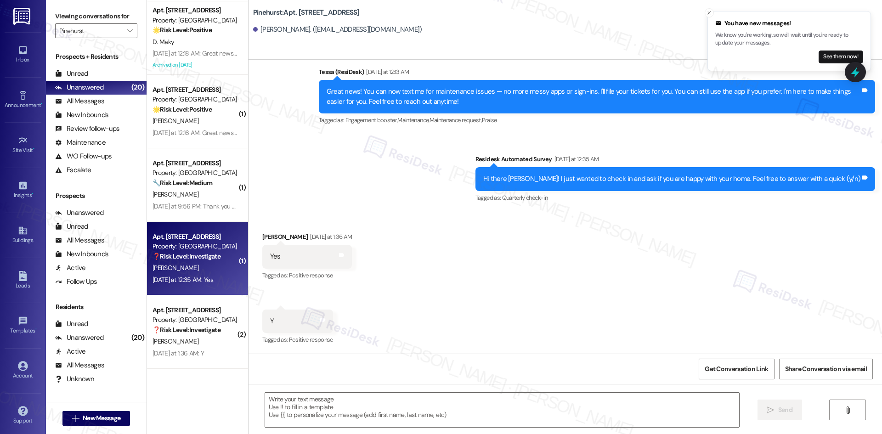
type textarea "Fetching suggested responses. Please feel free to read through the conversation…"
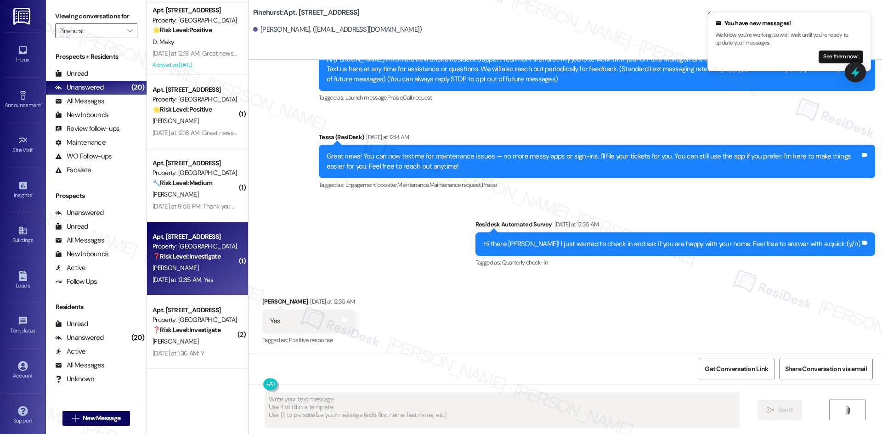
scroll to position [108, 0]
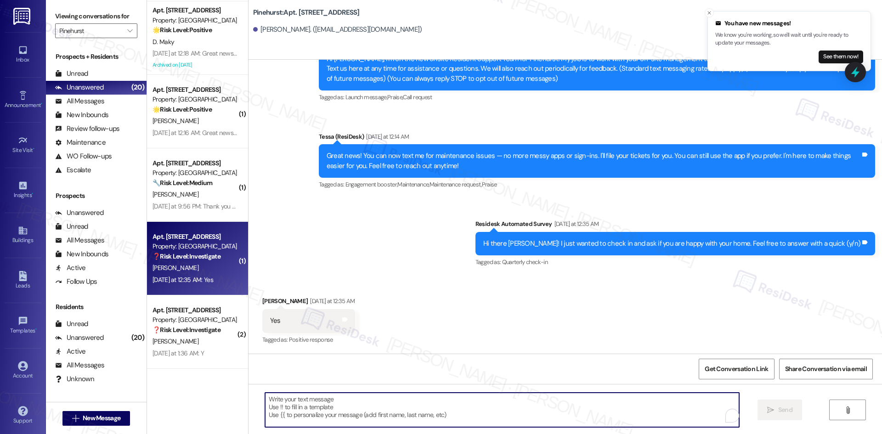
click at [423, 404] on textarea "To enrich screen reader interactions, please activate Accessibility in Grammarl…" at bounding box center [502, 410] width 474 height 34
paste textarea "I'm glad you are satisfied with your home, {{first_name}}! We’d really apprecia…"
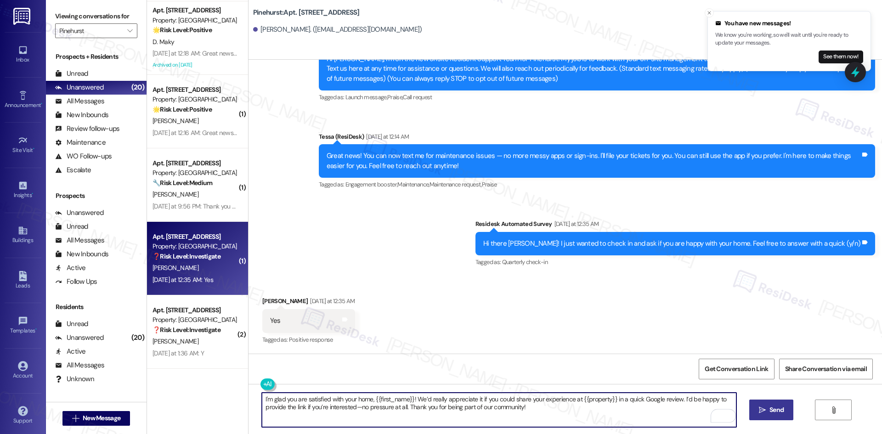
type textarea "I'm glad you are satisfied with your home, {{first_name}}! We’d really apprecia…"
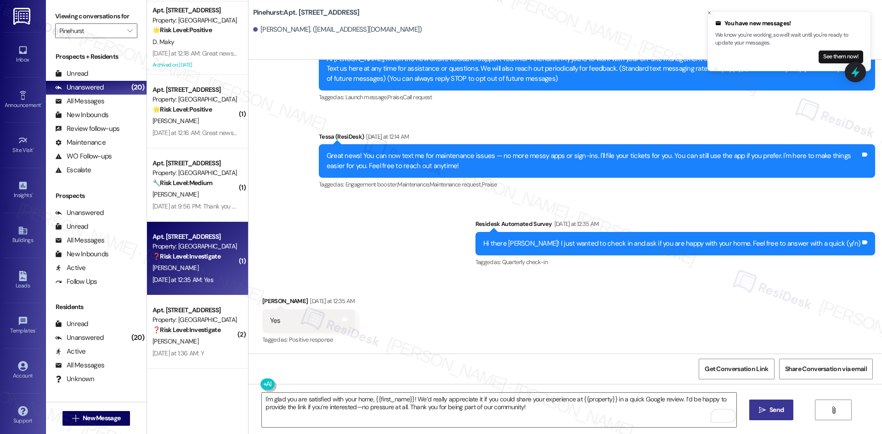
click at [770, 412] on span "Send" at bounding box center [777, 410] width 14 height 10
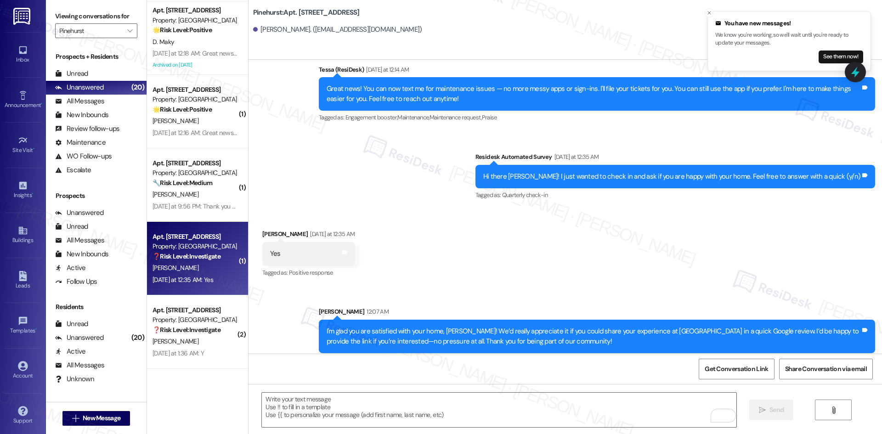
scroll to position [182, 0]
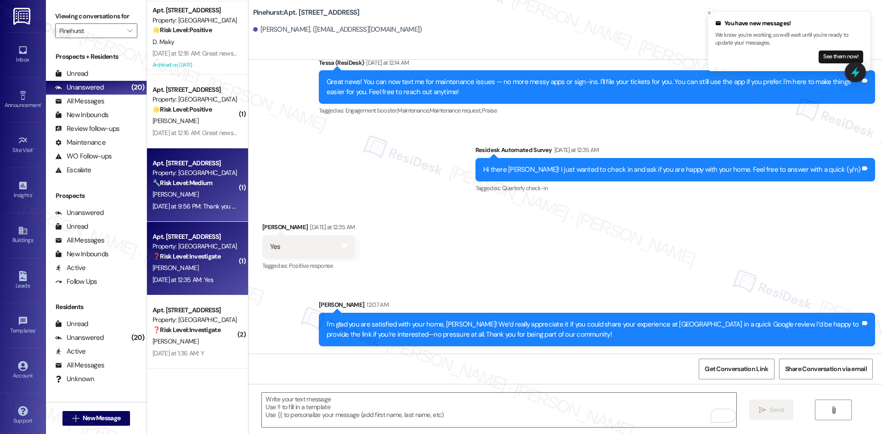
click at [183, 196] on div "[PERSON_NAME]" at bounding box center [195, 194] width 87 height 11
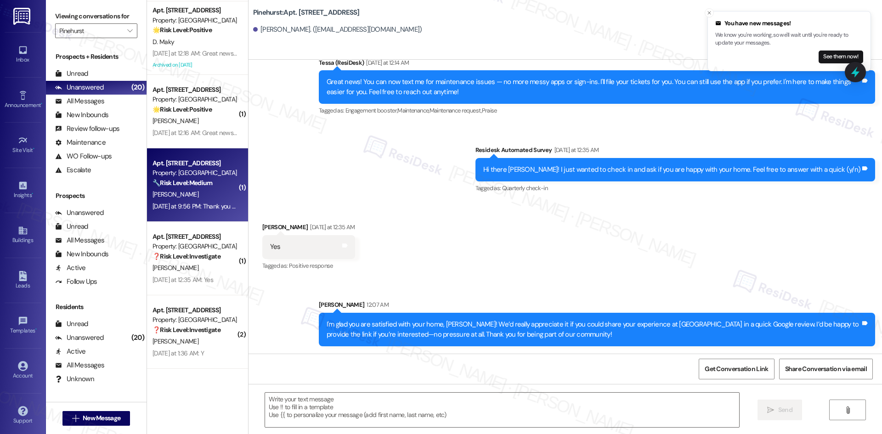
type textarea "Fetching suggested responses. Please feel free to read through the conversation…"
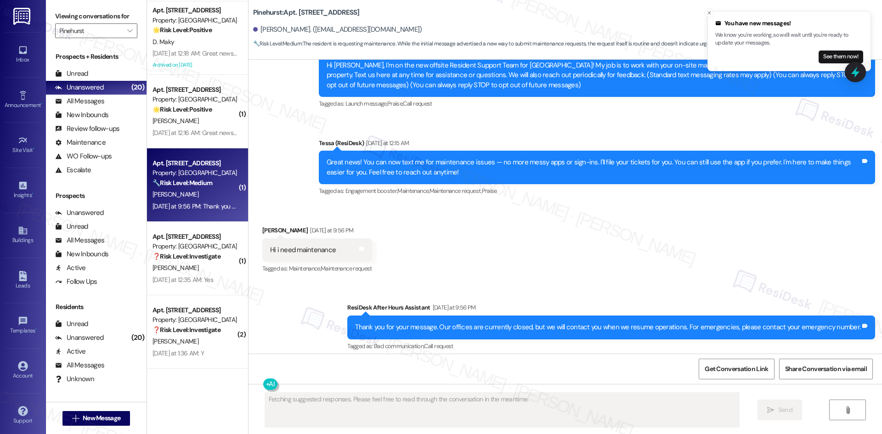
scroll to position [108, 0]
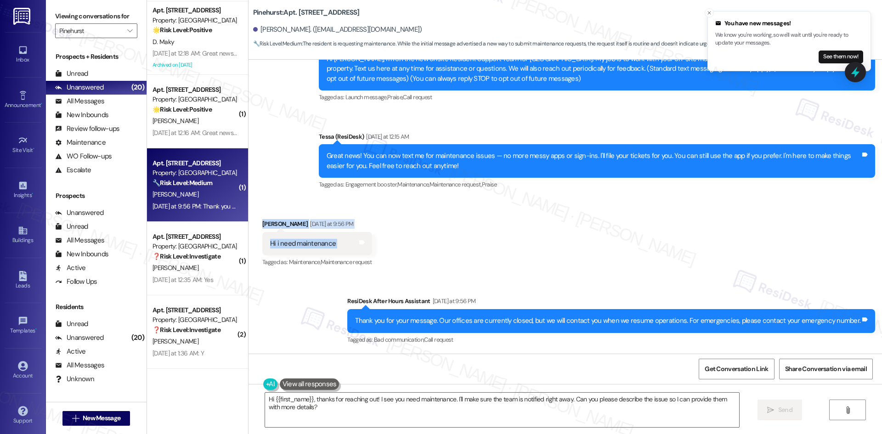
drag, startPoint x: 251, startPoint y: 218, endPoint x: 409, endPoint y: 246, distance: 160.5
click at [409, 246] on div "Received via SMS Karltonae Simpkins Yesterday at 9:56 PM Hi i need maintenance …" at bounding box center [566, 238] width 634 height 78
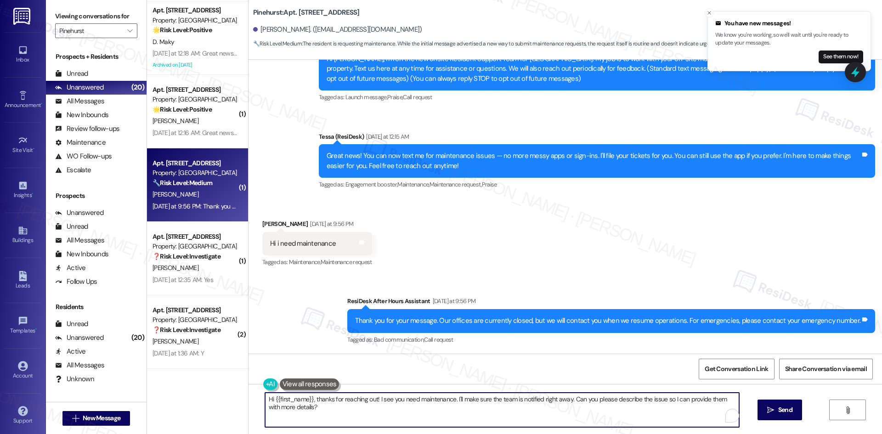
click at [474, 419] on textarea "Hi {{first_name}}, thanks for reaching out! I see you need maintenance. I'll ma…" at bounding box center [502, 410] width 474 height 34
click at [313, 398] on textarea "Hi {{first_name}}, thanks for reaching out! I see you need maintenance. I'll ma…" at bounding box center [499, 410] width 474 height 34
drag, startPoint x: 309, startPoint y: 399, endPoint x: 221, endPoint y: 401, distance: 88.2
click at [221, 400] on div "( 1 ) Apt. 1022, 500 NW 63rd Street Property: Pinehurst 🌟 Risk Level: Positive …" at bounding box center [514, 217] width 735 height 434
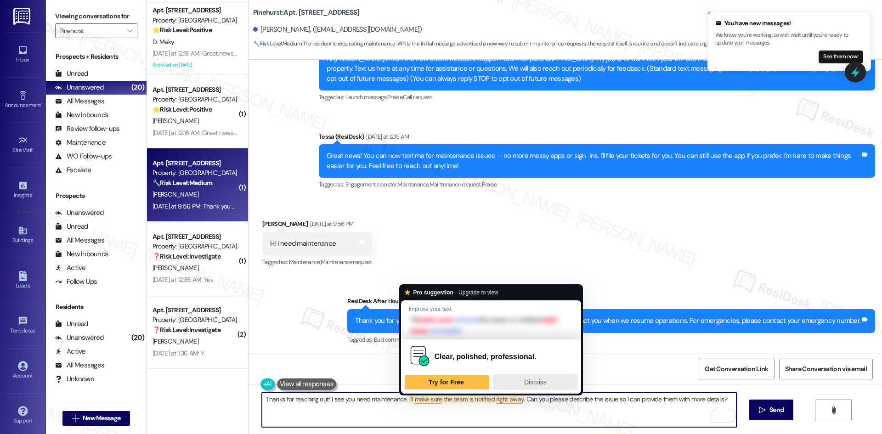
click at [539, 383] on span "Dismiss" at bounding box center [535, 382] width 23 height 7
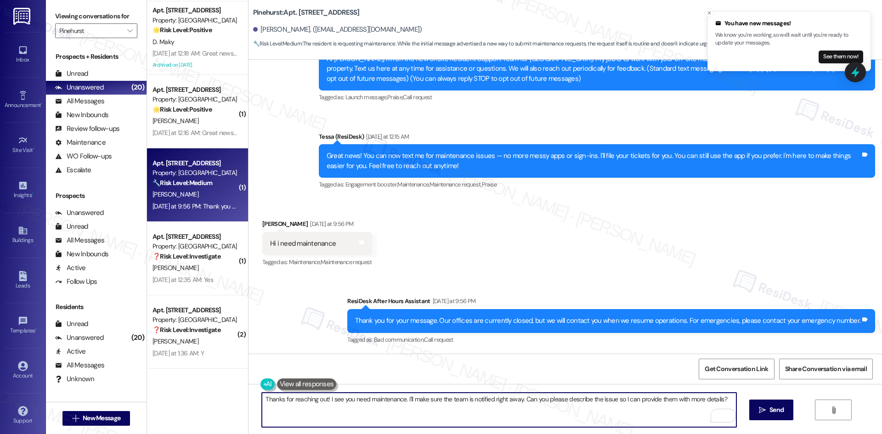
click at [427, 420] on textarea "Thanks for reaching out! I see you need maintenance. I'll make sure the team is…" at bounding box center [499, 410] width 474 height 34
drag, startPoint x: 401, startPoint y: 400, endPoint x: 518, endPoint y: 412, distance: 117.7
click at [518, 412] on textarea "Thanks for reaching out! I see you need maintenance. I'll make sure the team is…" at bounding box center [499, 410] width 474 height 34
click at [644, 412] on textarea "Thanks for reaching out! I see you need maintenance. Can you please describe th…" at bounding box center [499, 410] width 474 height 34
type textarea "Thanks for reaching out! I see you need maintenance. Can you please describe th…"
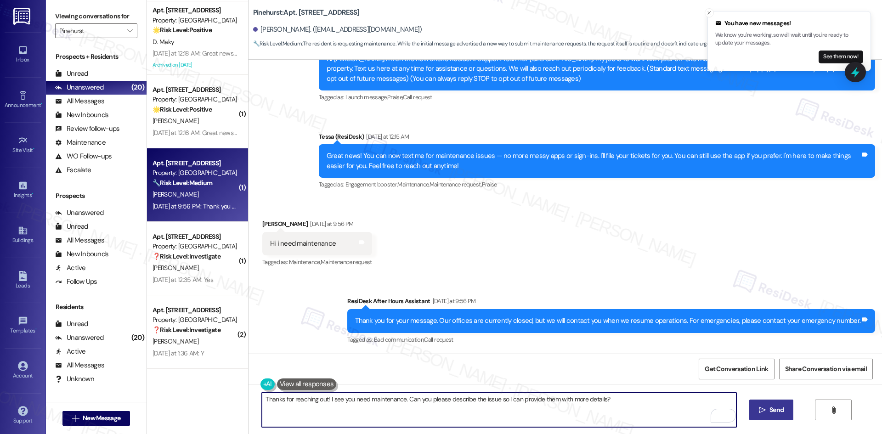
click at [777, 410] on span "Send" at bounding box center [777, 410] width 14 height 10
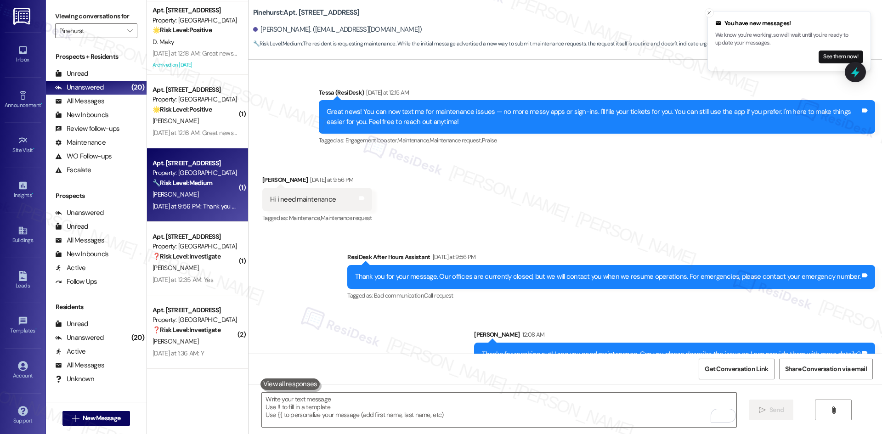
scroll to position [172, 0]
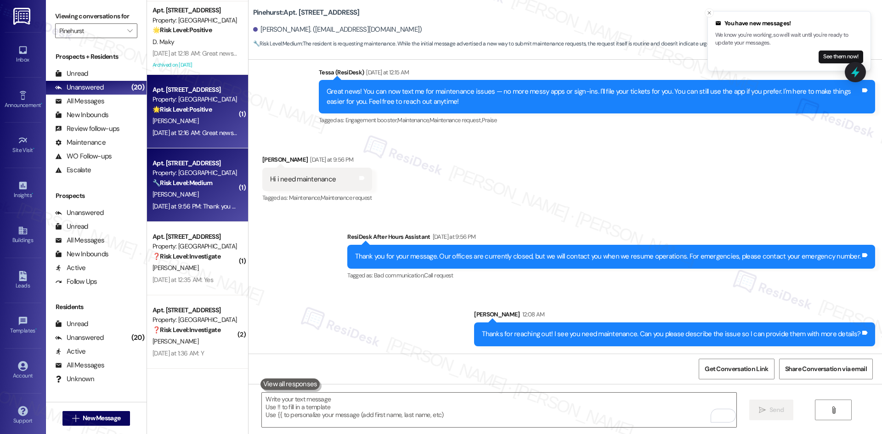
click at [215, 135] on div "Yesterday at 12:16 AM: Great news! You can now text me for maintenance issues —…" at bounding box center [478, 133] width 650 height 8
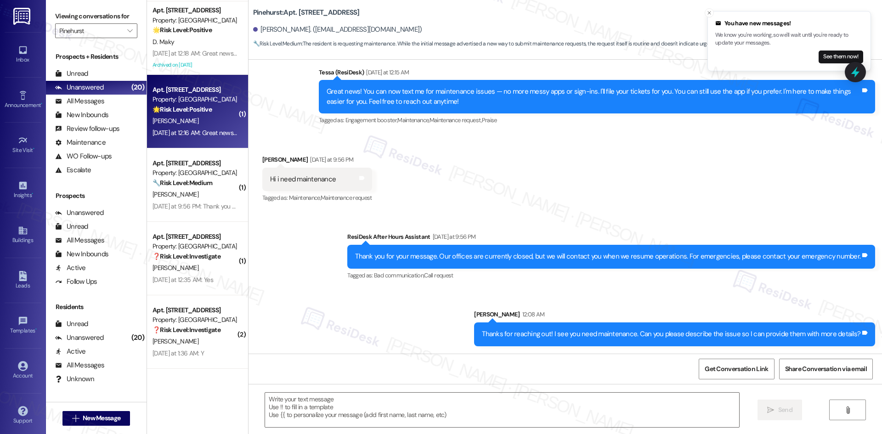
type textarea "Fetching suggested responses. Please feel free to read through the conversation…"
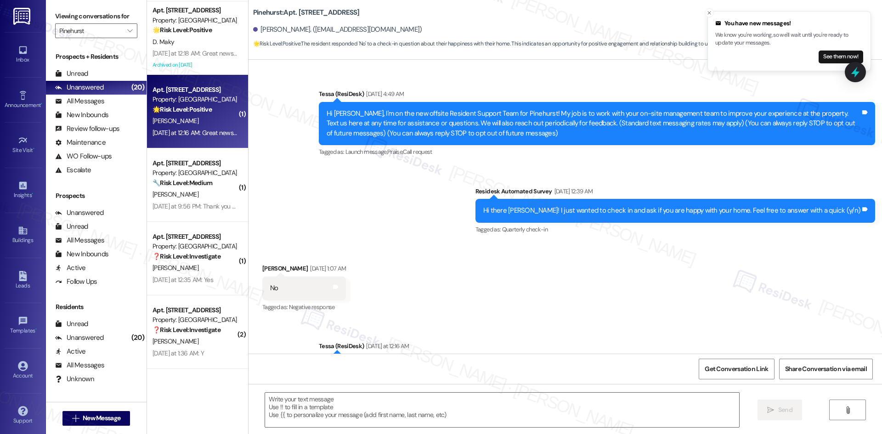
scroll to position [108, 0]
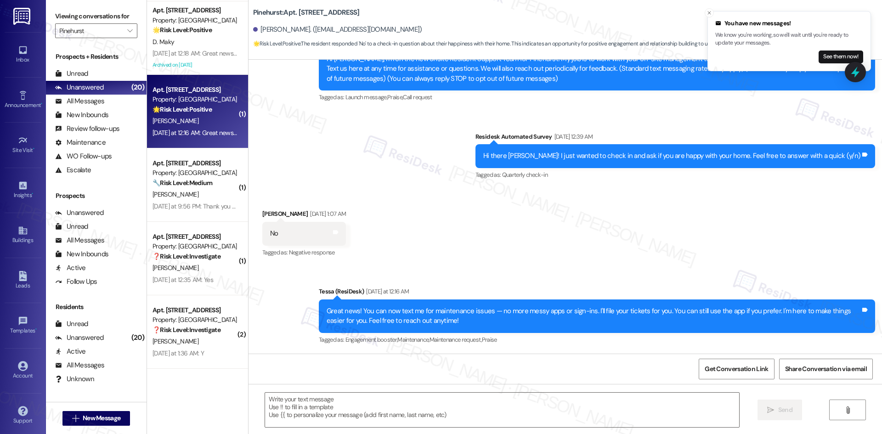
click at [592, 176] on div "Tagged as: Quarterly check-in Click to highlight conversations about Quarterly …" at bounding box center [676, 174] width 400 height 13
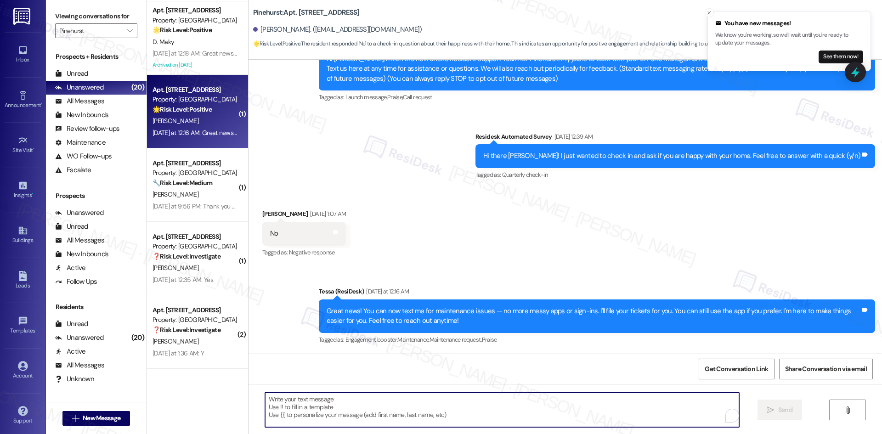
drag, startPoint x: 402, startPoint y: 425, endPoint x: 400, endPoint y: 413, distance: 12.0
click at [402, 425] on textarea "To enrich screen reader interactions, please activate Accessibility in Grammarl…" at bounding box center [502, 410] width 474 height 34
click at [400, 413] on textarea "To enrich screen reader interactions, please activate Accessibility in Grammarl…" at bounding box center [502, 410] width 474 height 34
paste textarea "I'm sorry to hear that. Could you let me know what happened or what part of the…"
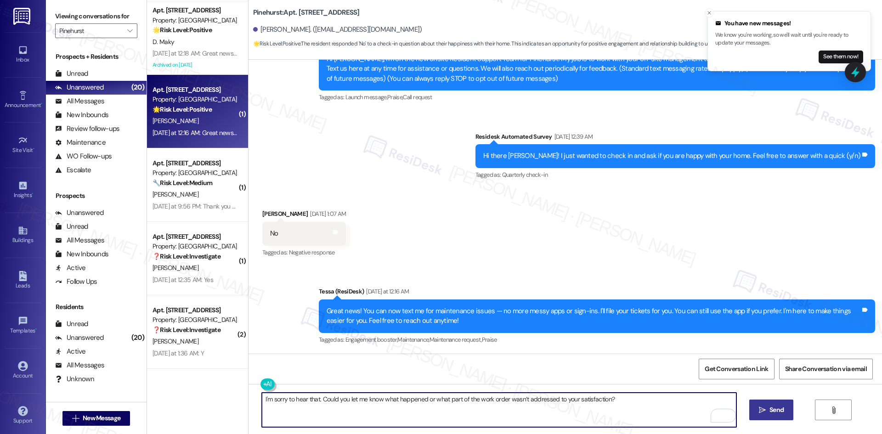
type textarea "I'm sorry to hear that. Could you let me know what happened or what part of the…"
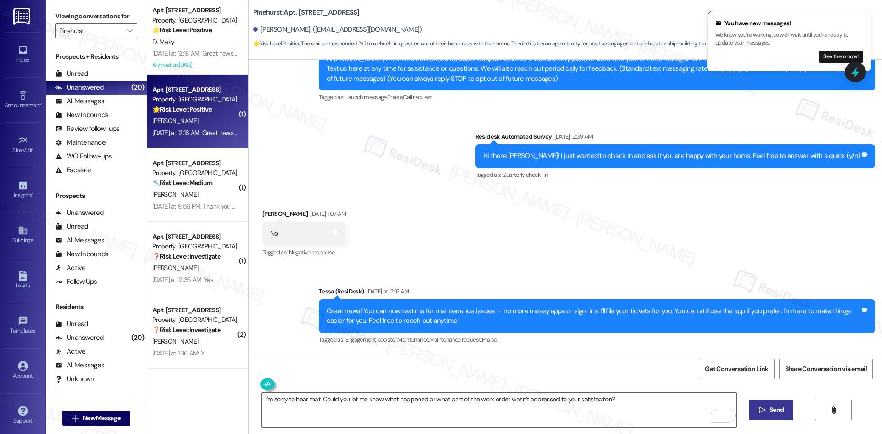
click at [766, 406] on span " Send" at bounding box center [771, 410] width 29 height 10
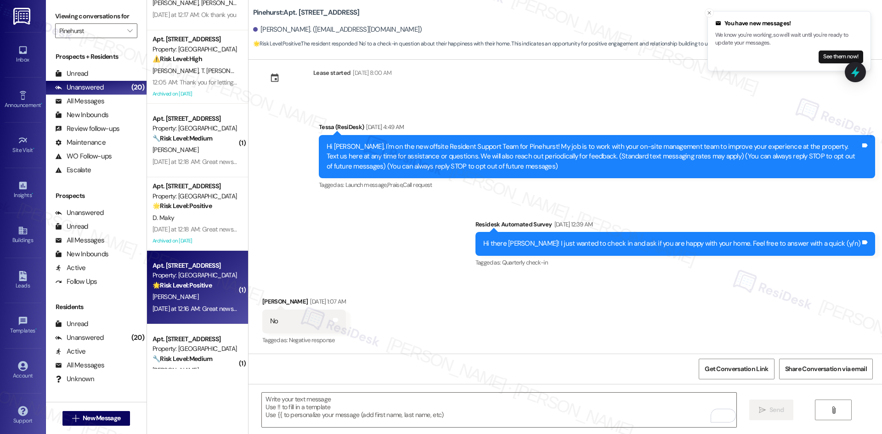
scroll to position [918, 0]
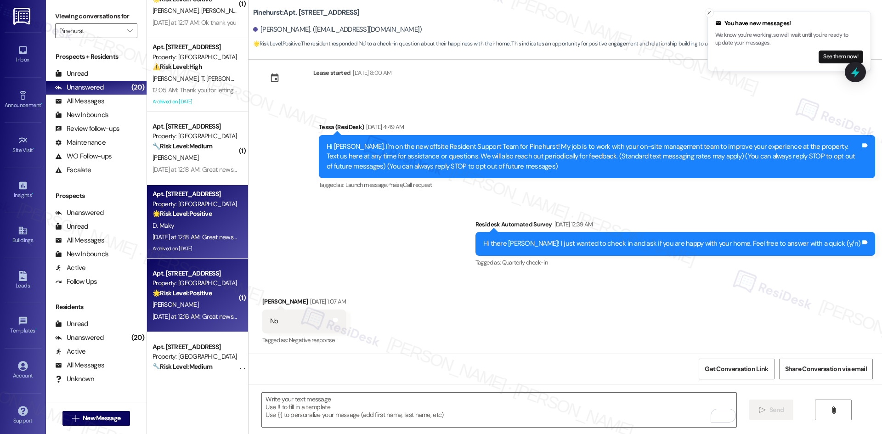
click at [199, 228] on div "D. Maky" at bounding box center [195, 225] width 87 height 11
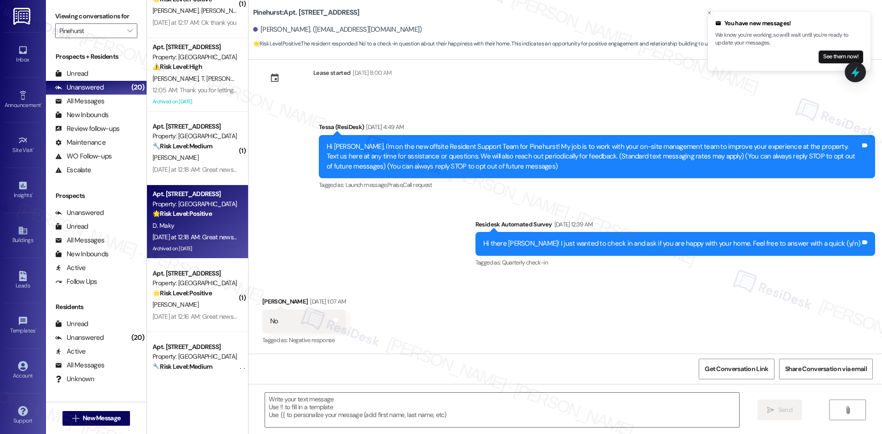
type textarea "Fetching suggested responses. Please feel free to read through the conversation…"
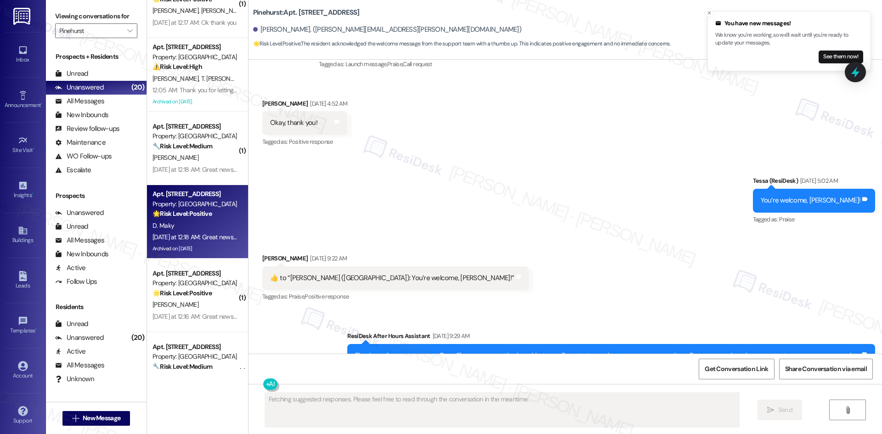
scroll to position [101, 0]
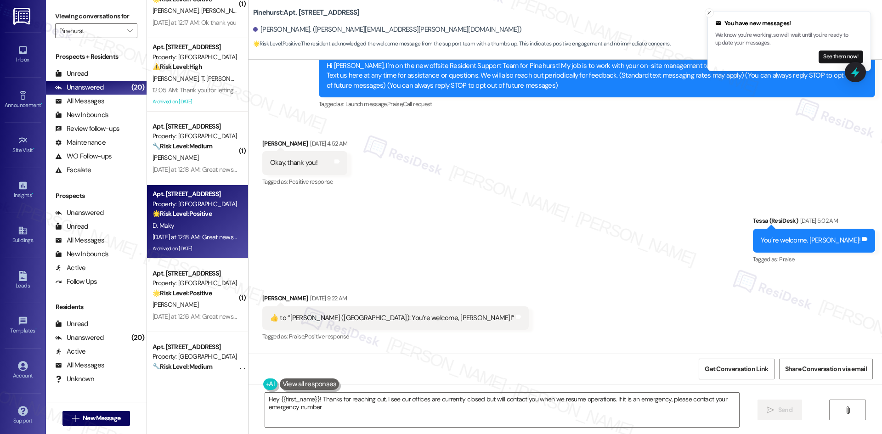
type textarea "Hey {{first_name}}! Thanks for reaching out. I see our offices are currently cl…"
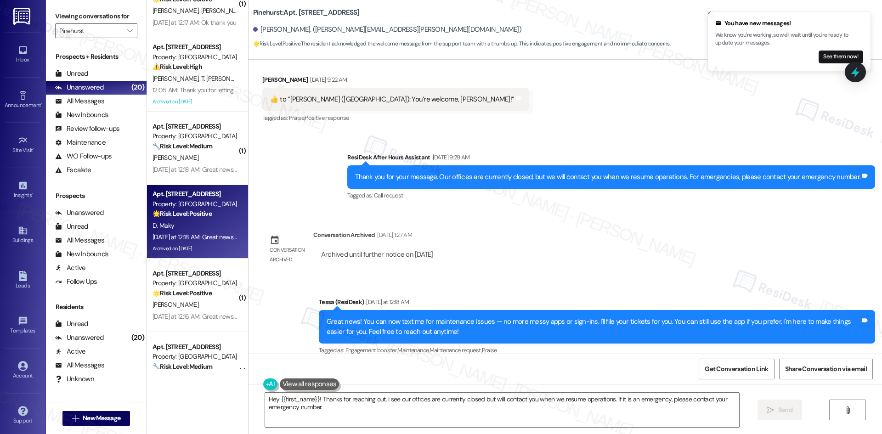
scroll to position [330, 0]
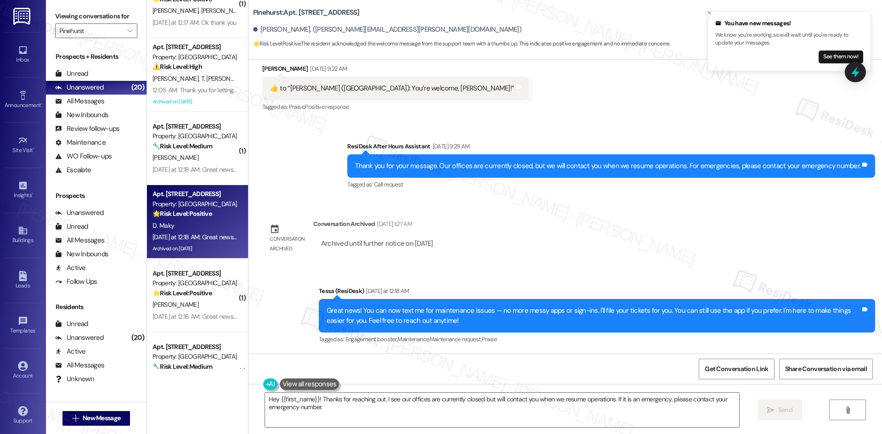
click at [565, 250] on div "Lease started Jun 25, 2025 at 8:00 AM Announcement, sent via SMS Tessa (ResiDes…" at bounding box center [566, 207] width 634 height 294
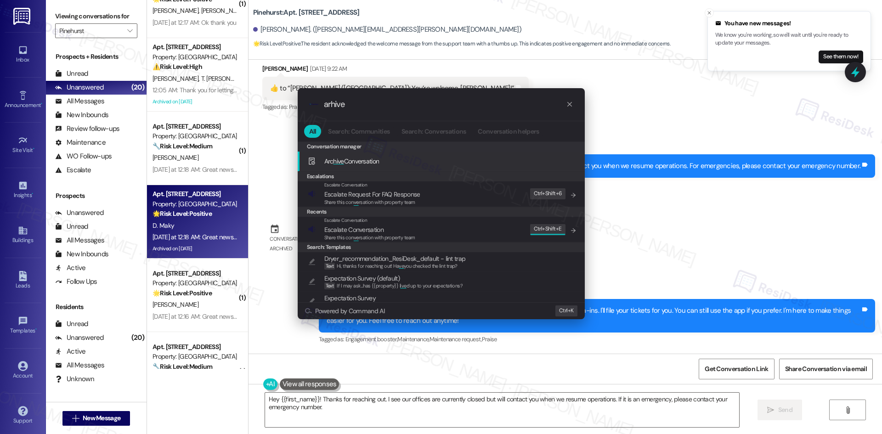
type input "arhive"
click at [351, 163] on span "Arc hive Conversation" at bounding box center [351, 161] width 55 height 8
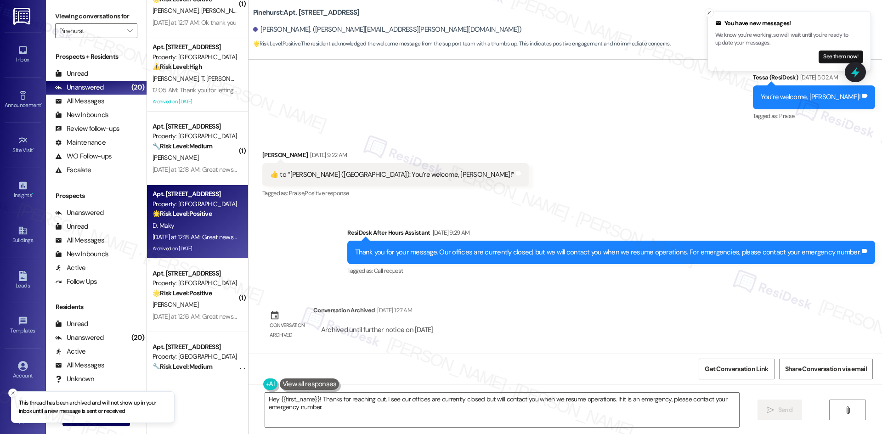
scroll to position [147, 0]
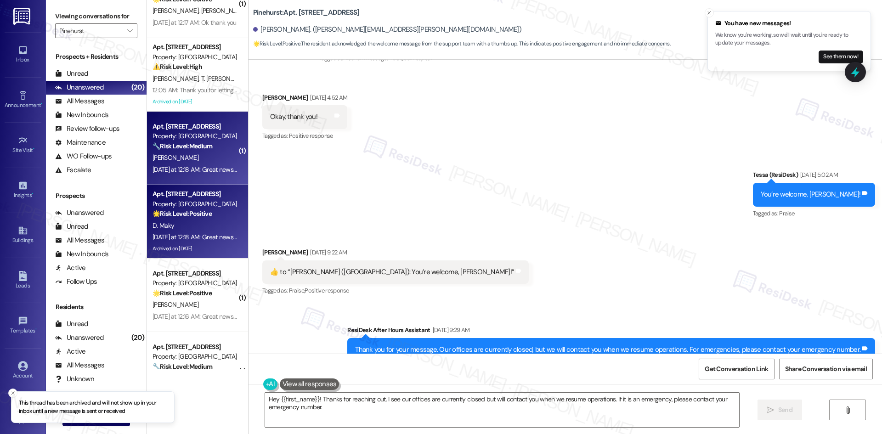
click at [175, 159] on span "[PERSON_NAME]" at bounding box center [176, 157] width 46 height 8
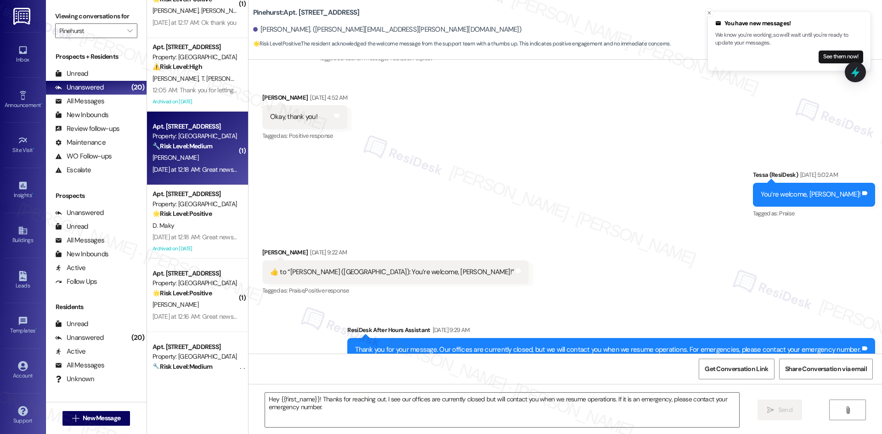
type textarea "Fetching suggested responses. Please feel free to read through the conversation…"
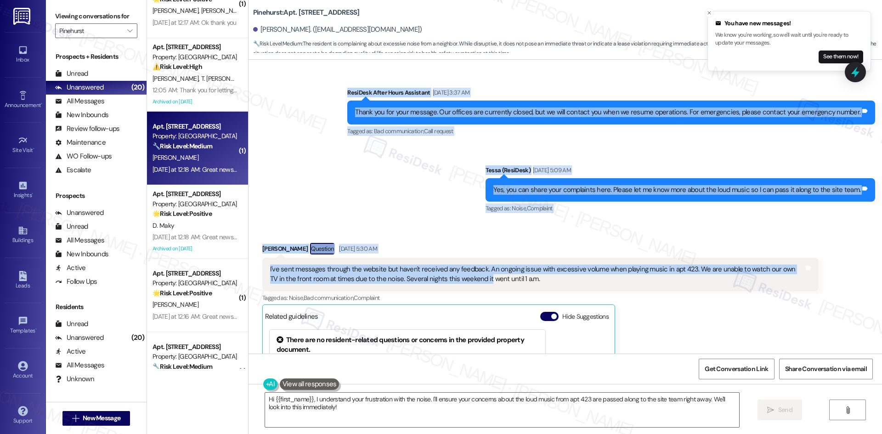
scroll to position [239, 0]
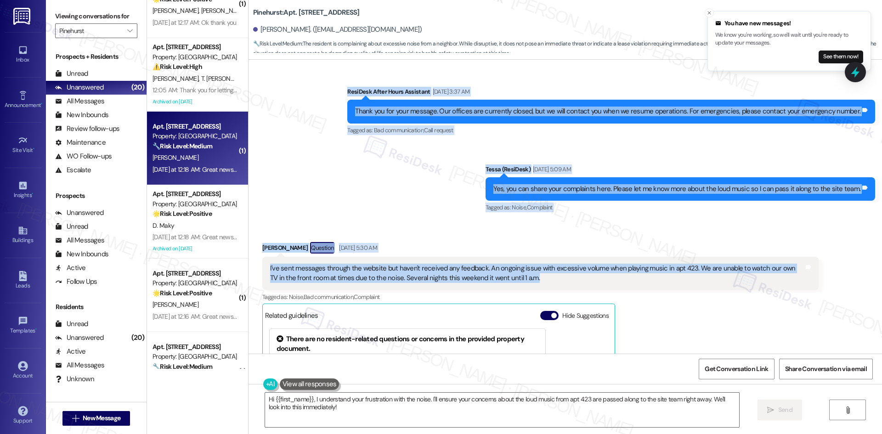
drag, startPoint x: 246, startPoint y: 143, endPoint x: 550, endPoint y: 281, distance: 333.6
click at [551, 281] on div "Lease started Jul 02, 2025 at 8:00 AM Announcement, sent via SMS Tessa (ResiDes…" at bounding box center [566, 207] width 634 height 294
copy div "Edie Crawford Question Neutral Sep 01, 2025 at 3:37 AM Is this where I voice co…"
click at [354, 231] on div "Received via SMS Edie Crawford Question Sep 02, 2025 at 5:30 AM I've sent messa…" at bounding box center [566, 358] width 634 height 274
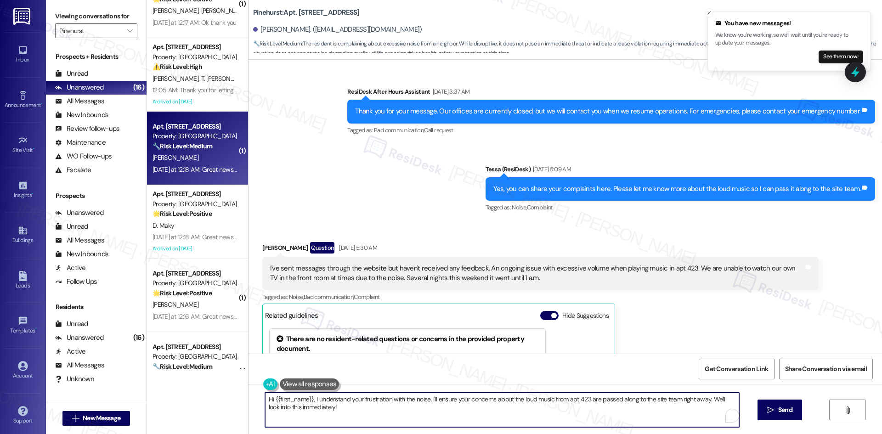
click at [428, 402] on textarea "Hi {{first_name}}, I understand your frustration with the noise. I'll ensure yo…" at bounding box center [502, 410] width 474 height 34
paste textarea "I’m sorry to hear about the ongoing loud music from Apt. 423 and that your prev…"
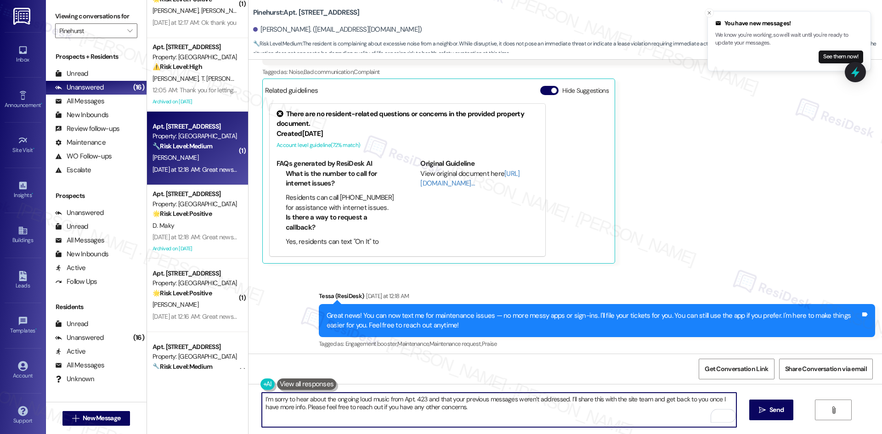
scroll to position [469, 0]
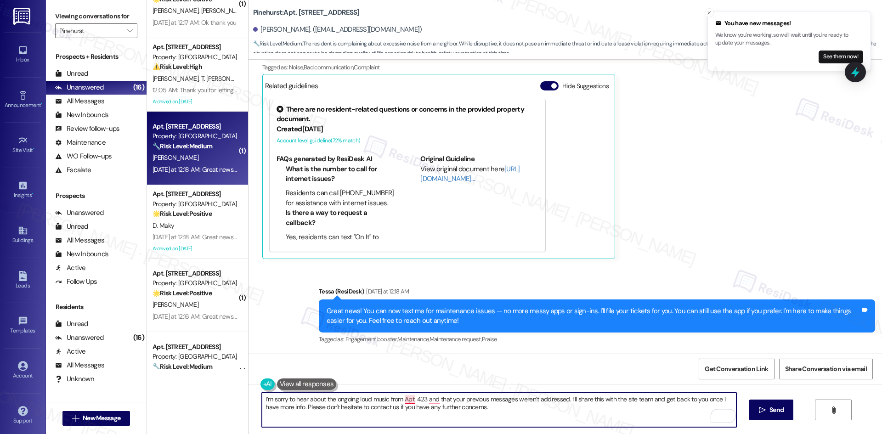
click at [403, 401] on textarea "I’m sorry to hear about the ongoing loud music from Apt. 423 and that your prev…" at bounding box center [499, 410] width 474 height 34
click at [430, 399] on textarea "I’m sorry to hear about the ongoing loud music from Apt. 423 and that your prev…" at bounding box center [499, 410] width 474 height 34
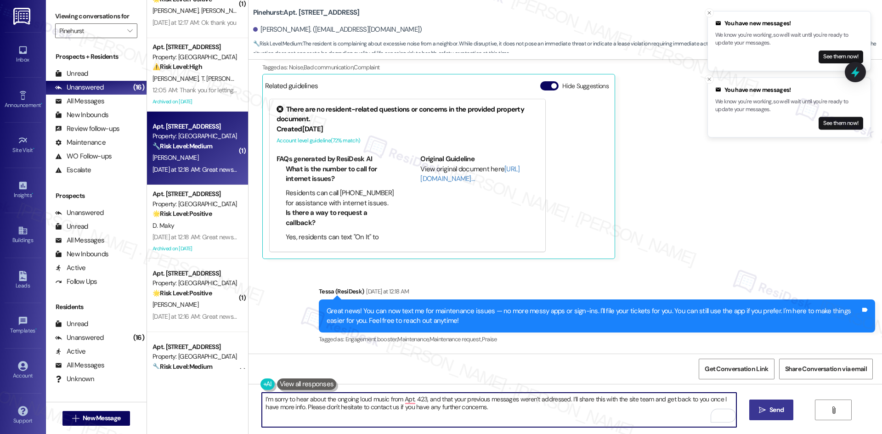
type textarea "I’m sorry to hear about the ongoing loud music from Apt. 423, and that your pre…"
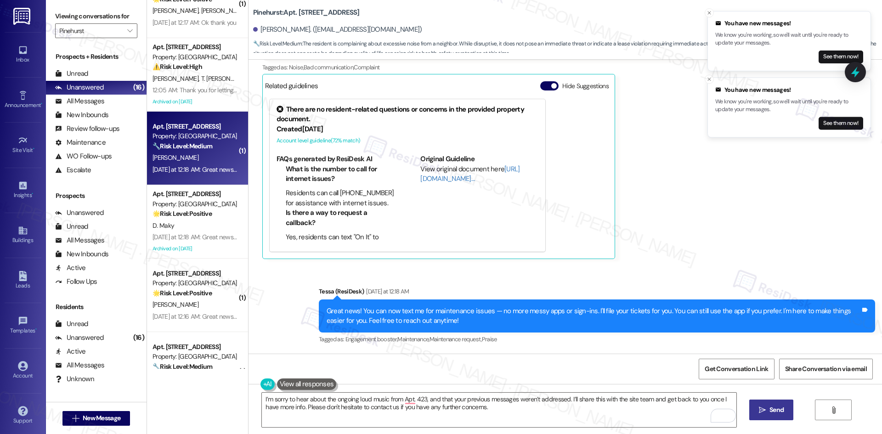
click at [761, 413] on icon "" at bounding box center [762, 410] width 7 height 7
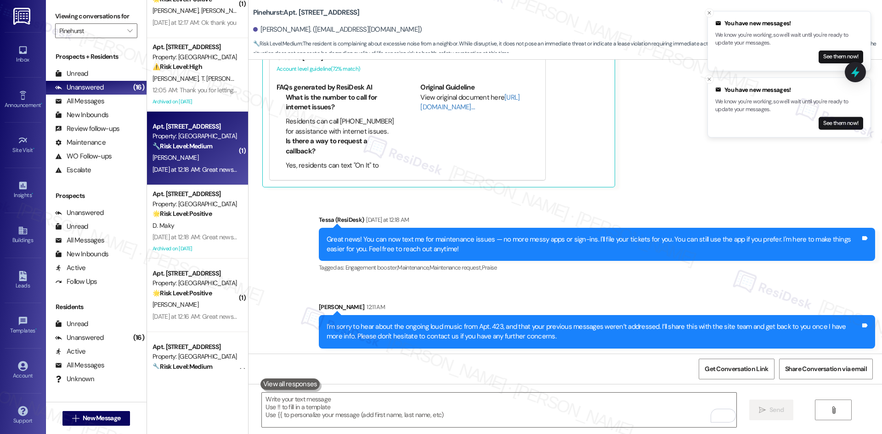
scroll to position [543, 0]
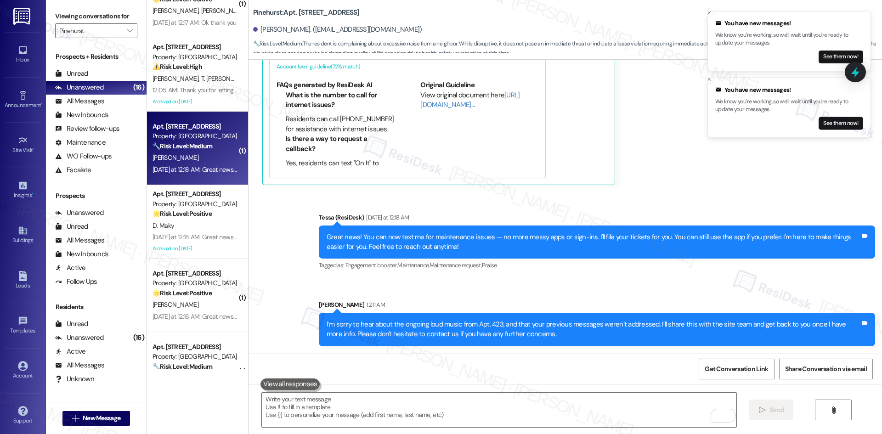
click at [632, 288] on div "Announcement, sent via SMS Tessa (ResiDesk) Yesterday at 12:18 AM Great news! Y…" at bounding box center [566, 272] width 634 height 161
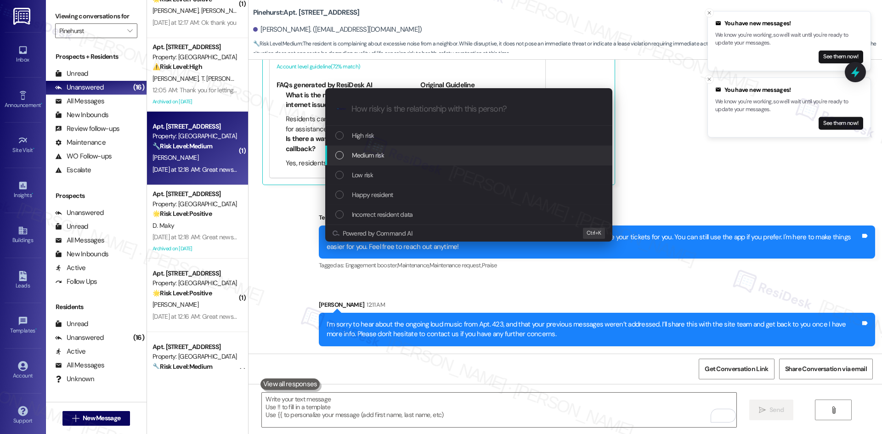
click at [417, 150] on div "Medium risk" at bounding box center [469, 155] width 269 height 10
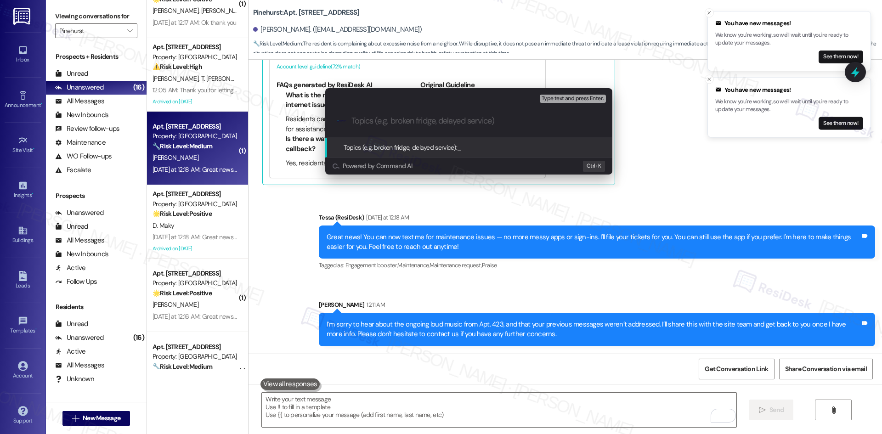
click at [373, 122] on input "Topics (e.g. broken fridge, delayed service)" at bounding box center [477, 121] width 250 height 10
paste input "Noise Complaint – Loud Music from Apt. 423"
type input "Noise Complaint – Loud Music from Apt. 423"
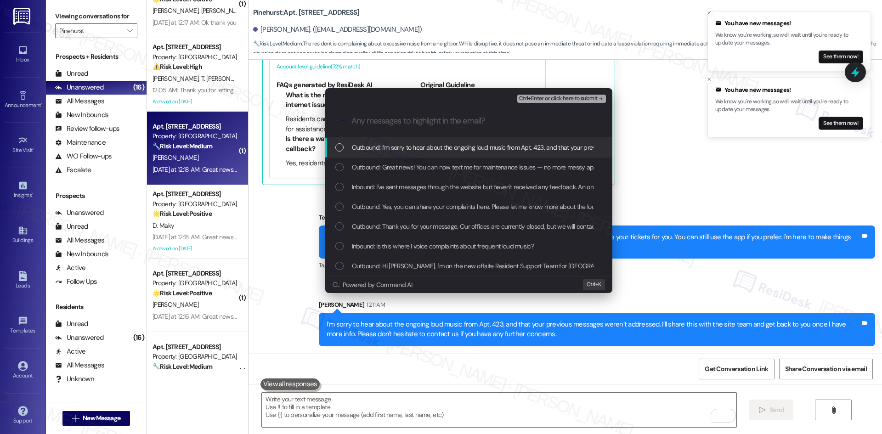
drag, startPoint x: 426, startPoint y: 187, endPoint x: 418, endPoint y: 183, distance: 9.1
click at [427, 187] on span "Inbound: I've sent messages through the website but haven't received any feedba…" at bounding box center [727, 187] width 750 height 10
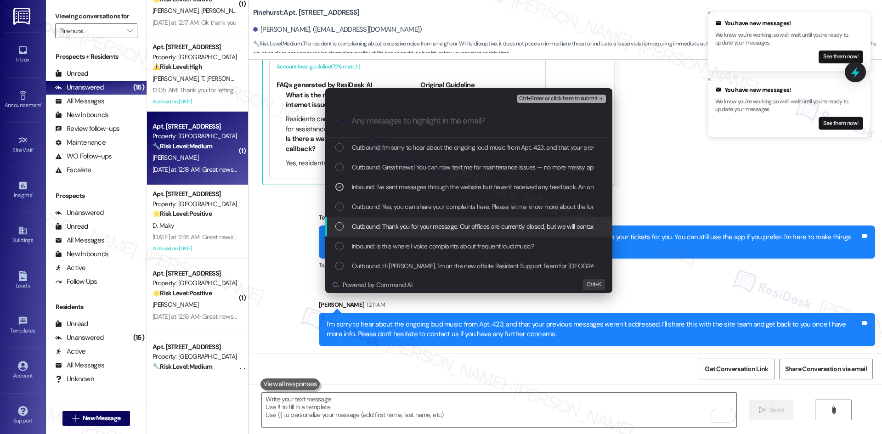
click at [487, 227] on span "Outbound: Thank you for your message. Our offices are currently closed, but we …" at bounding box center [598, 226] width 492 height 10
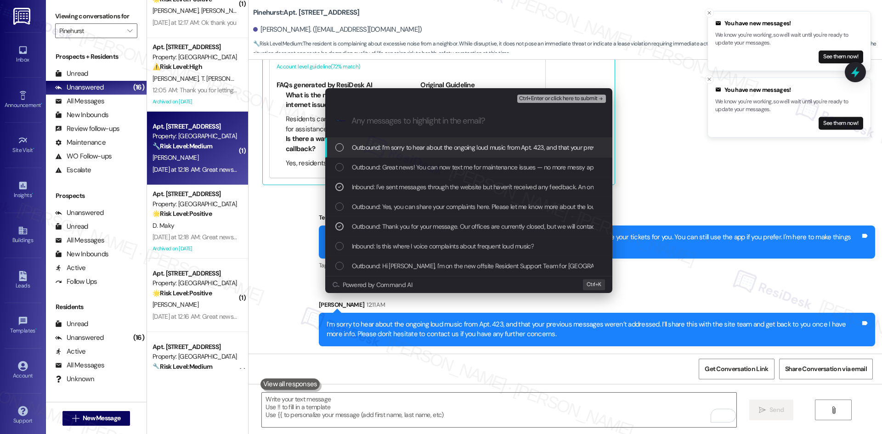
click at [488, 227] on span "Outbound: Thank you for your message. Our offices are currently closed, but we …" at bounding box center [598, 226] width 492 height 10
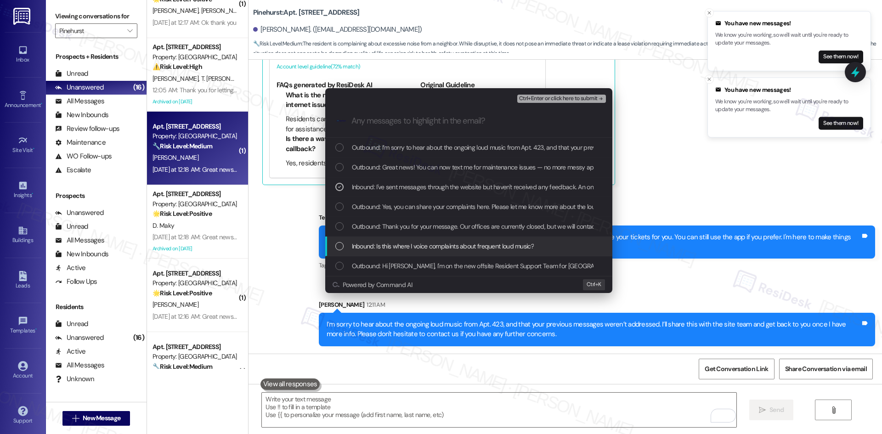
click at [478, 247] on span "Inbound: Is this where I voice complaints about frequent loud music?" at bounding box center [443, 246] width 182 height 10
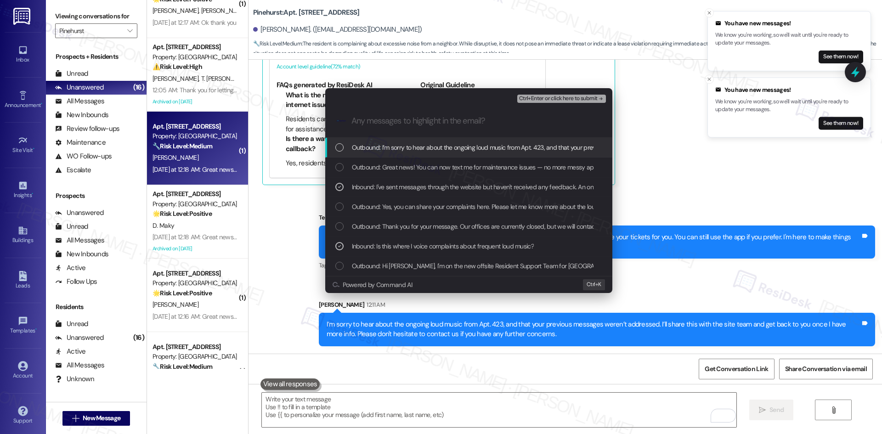
click at [599, 97] on icon "remove-block-ctrl+enter-or click here to submit" at bounding box center [601, 99] width 6 height 6
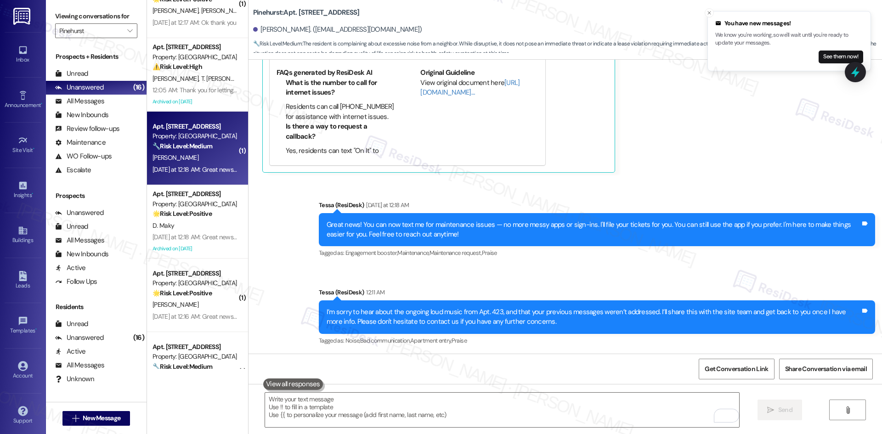
scroll to position [557, 0]
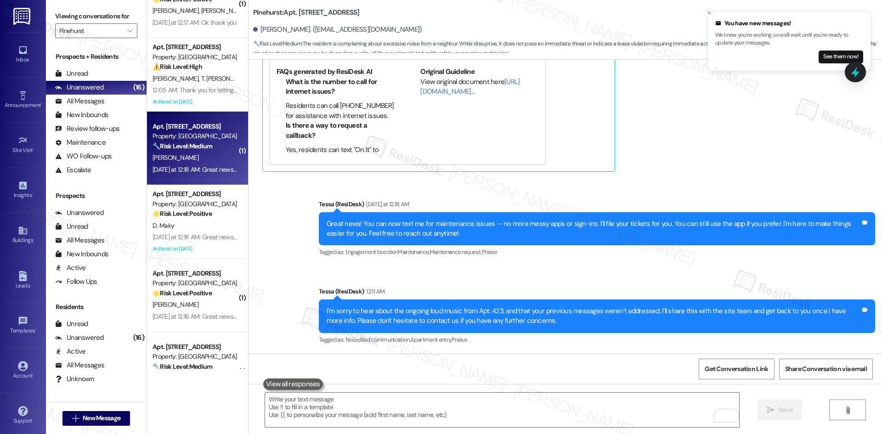
click at [696, 264] on div "Announcement, sent via SMS Tessa (ResiDesk) Yesterday at 12:18 AM Great news! Y…" at bounding box center [597, 230] width 570 height 74
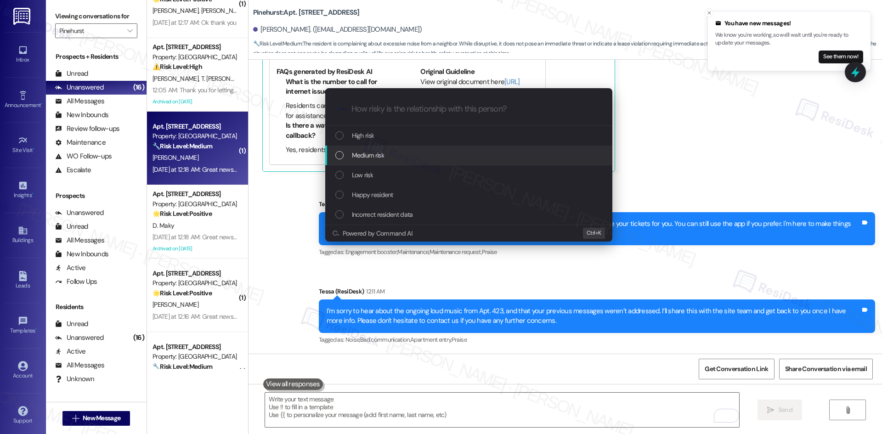
click at [397, 155] on div "Medium risk" at bounding box center [469, 155] width 269 height 10
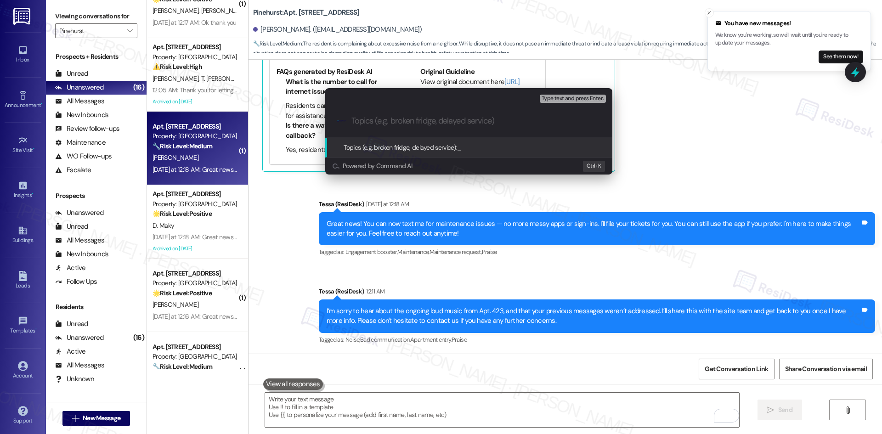
click at [389, 120] on input "Topics (e.g. broken fridge, delayed service)" at bounding box center [477, 121] width 250 height 10
paste input "Noise Complaint – Loud Music from Apt. 423"
type input "Noise Complaint – Loud Music from Apt. 423"
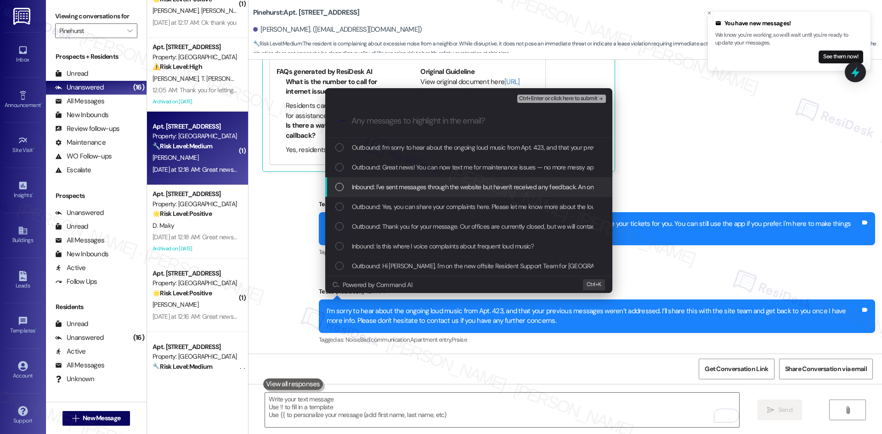
click at [419, 185] on span "Inbound: I've sent messages through the website but haven't received any feedba…" at bounding box center [727, 187] width 750 height 10
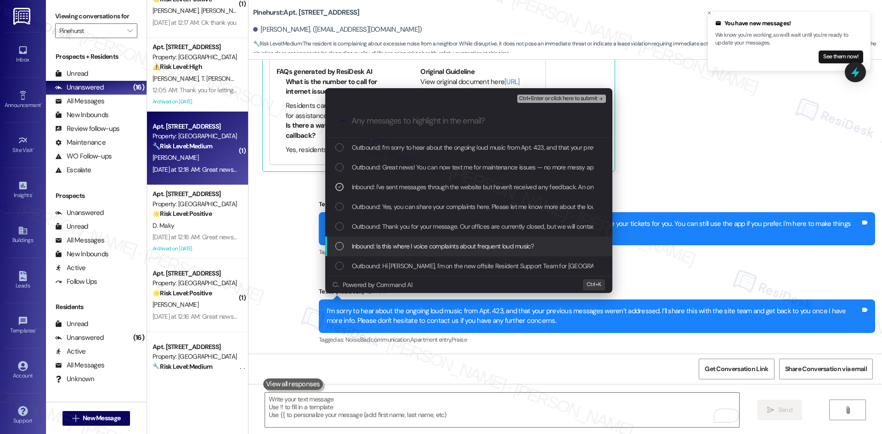
drag, startPoint x: 436, startPoint y: 247, endPoint x: 473, endPoint y: 232, distance: 39.8
click at [437, 246] on span "Inbound: Is this where I voice complaints about frequent loud music?" at bounding box center [443, 246] width 182 height 10
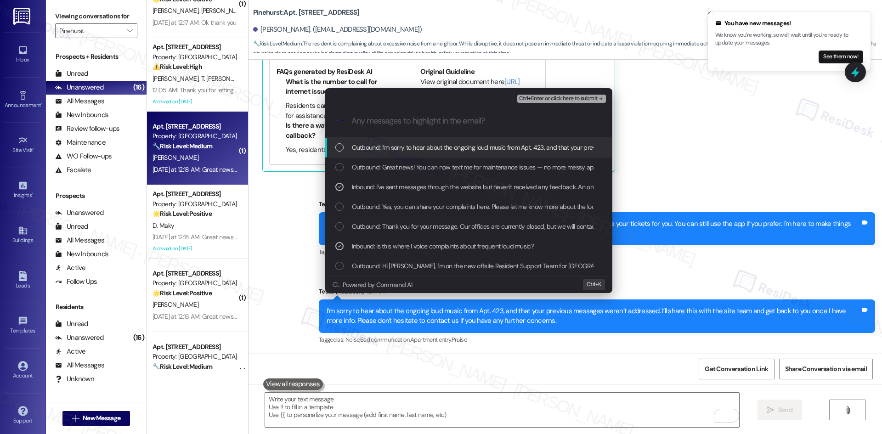
click at [588, 101] on span "Ctrl+Enter or click here to submit" at bounding box center [558, 99] width 79 height 6
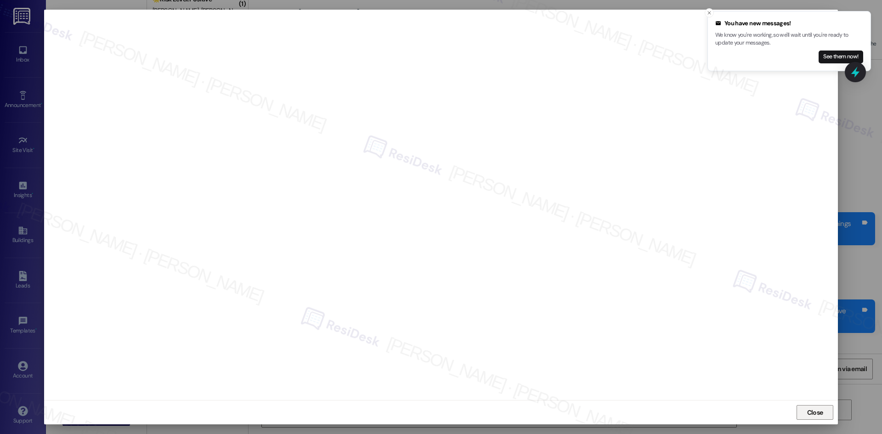
click at [808, 411] on span "Close" at bounding box center [815, 413] width 16 height 10
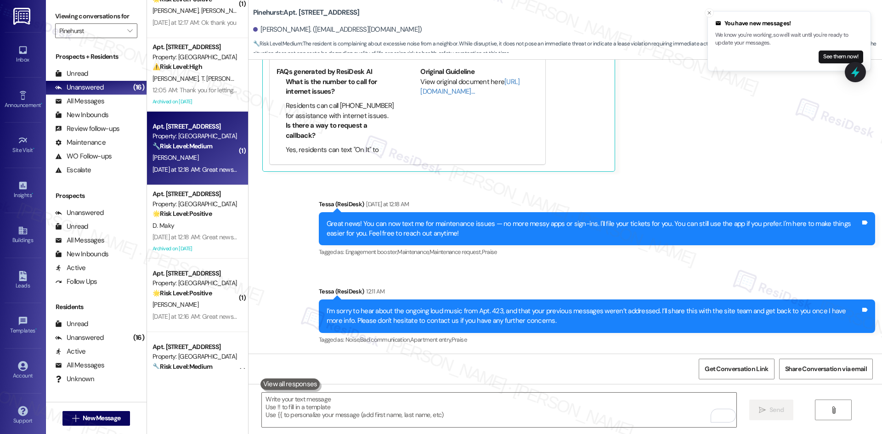
click at [549, 277] on div "Announcement, sent via SMS Tessa (ResiDesk) Yesterday at 12:18 AM Great news! Y…" at bounding box center [566, 266] width 634 height 175
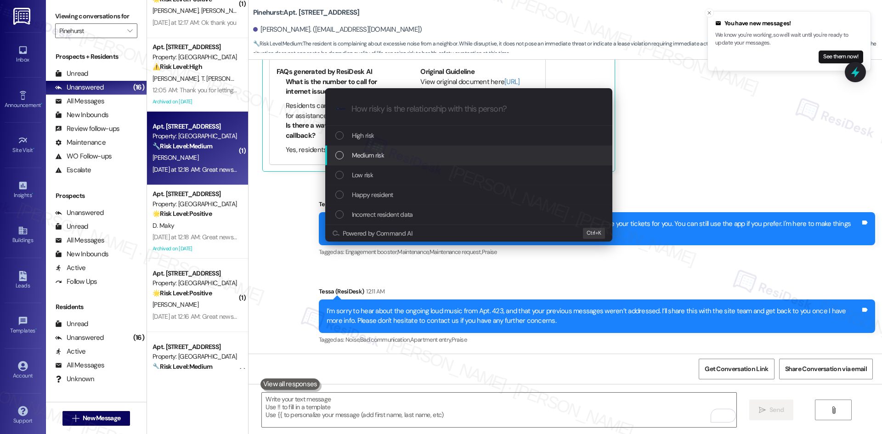
click at [393, 150] on div "Medium risk" at bounding box center [469, 155] width 269 height 10
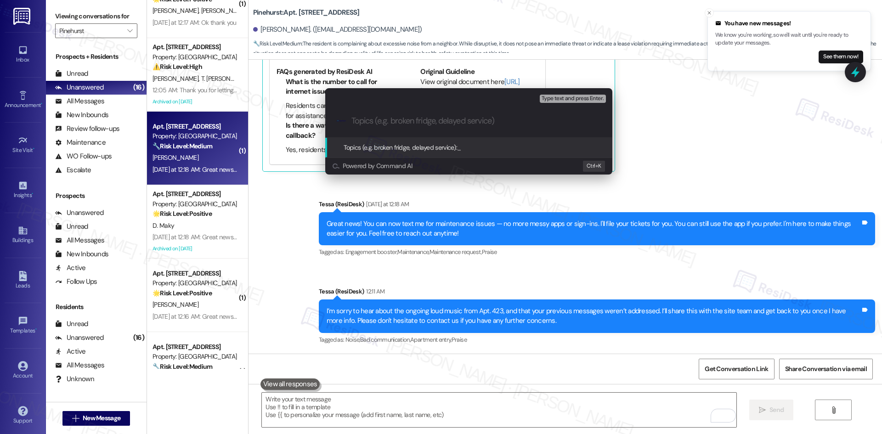
click at [384, 124] on input "Topics (e.g. broken fridge, delayed service)" at bounding box center [477, 121] width 250 height 10
paste input "Noise Complaint – Loud Music from Apt. 423"
type input "Noise Complaint – Loud Music from Apt. 423"
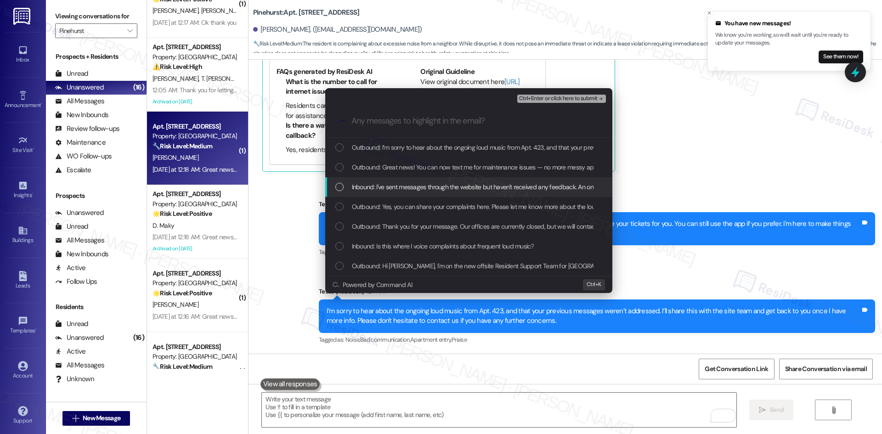
click at [414, 184] on span "Inbound: I've sent messages through the website but haven't received any feedba…" at bounding box center [727, 187] width 750 height 10
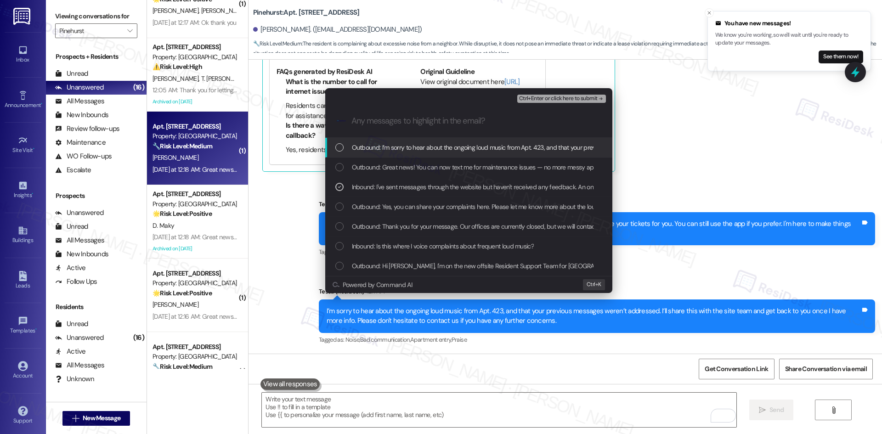
click at [593, 100] on span "Ctrl+Enter or click here to submit" at bounding box center [558, 99] width 79 height 6
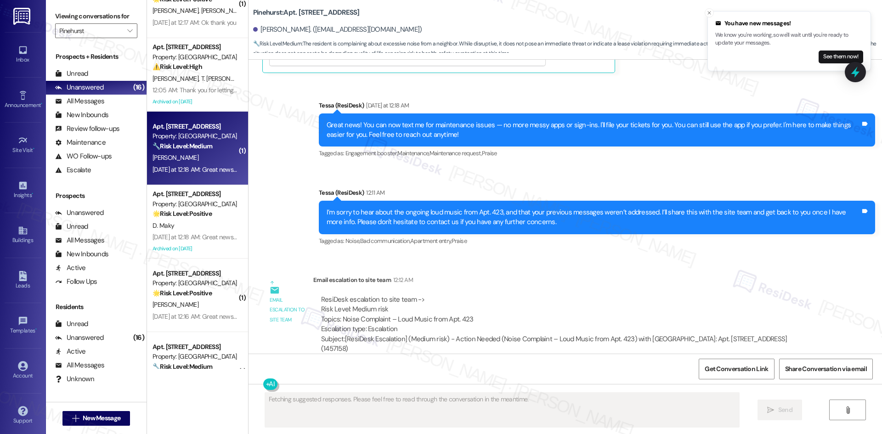
scroll to position [660, 0]
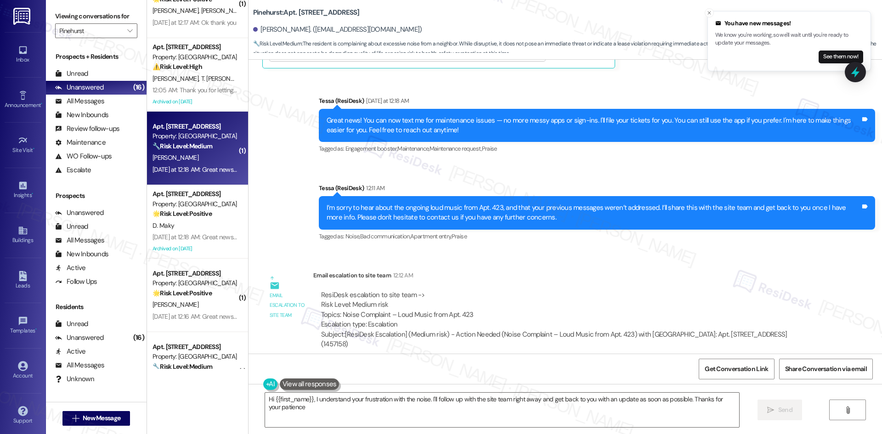
type textarea "Hi {{first_name}}, I understand your frustration with the noise. I'll follow up…"
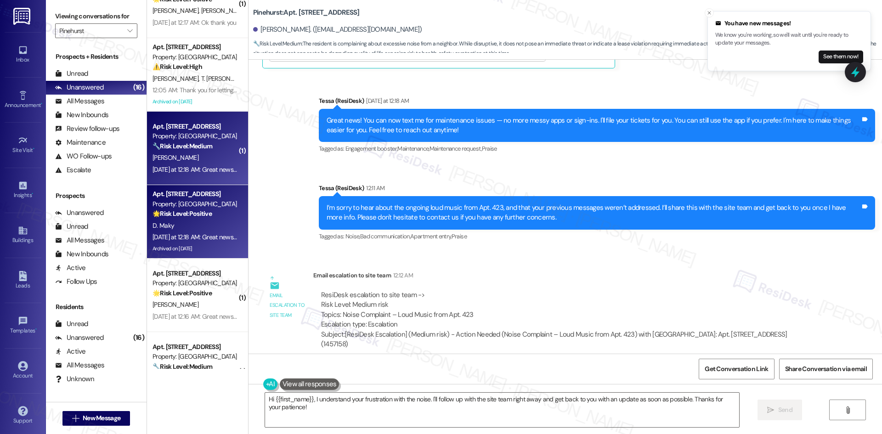
click at [152, 245] on div "Archived on 08/28/2025" at bounding box center [195, 248] width 87 height 11
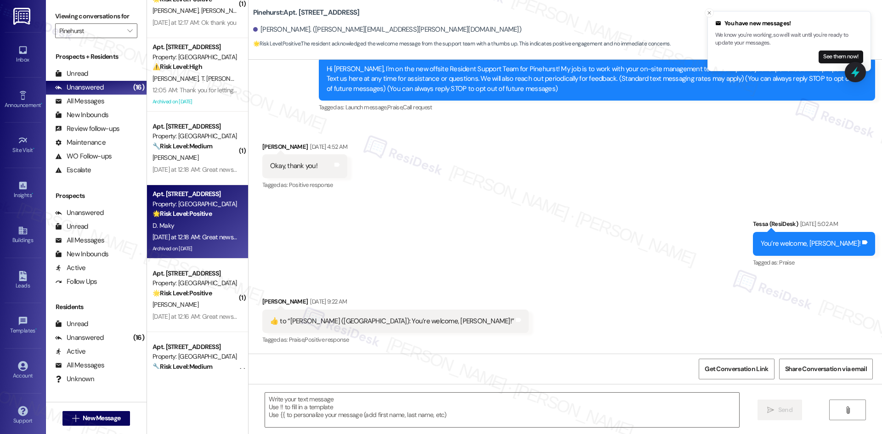
type textarea "Fetching suggested responses. Please feel free to read through the conversation…"
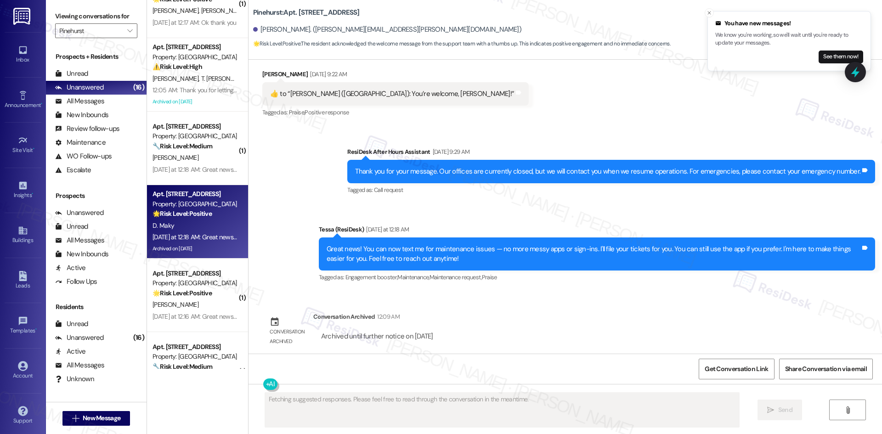
scroll to position [330, 0]
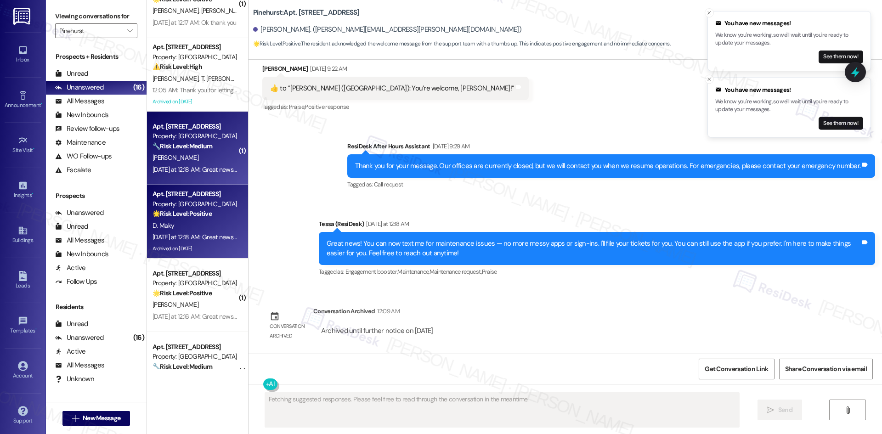
click at [188, 154] on div "E. Crawford" at bounding box center [195, 157] width 87 height 11
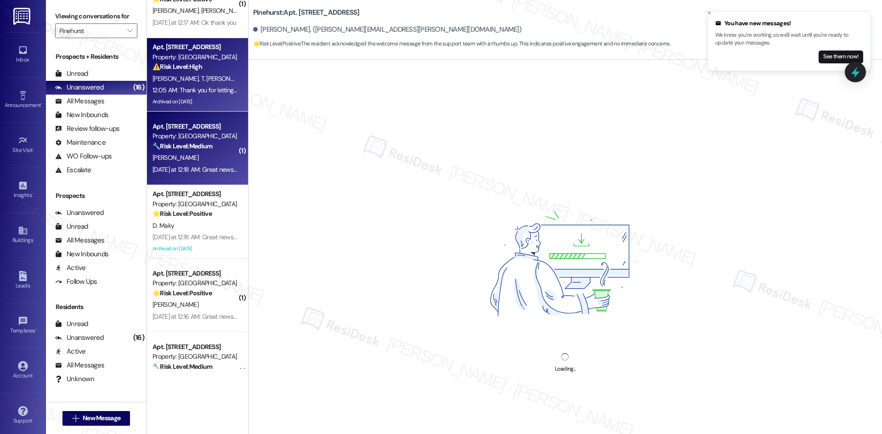
click at [189, 83] on div "S. Kirby T. Kirby Bohnert" at bounding box center [195, 78] width 87 height 11
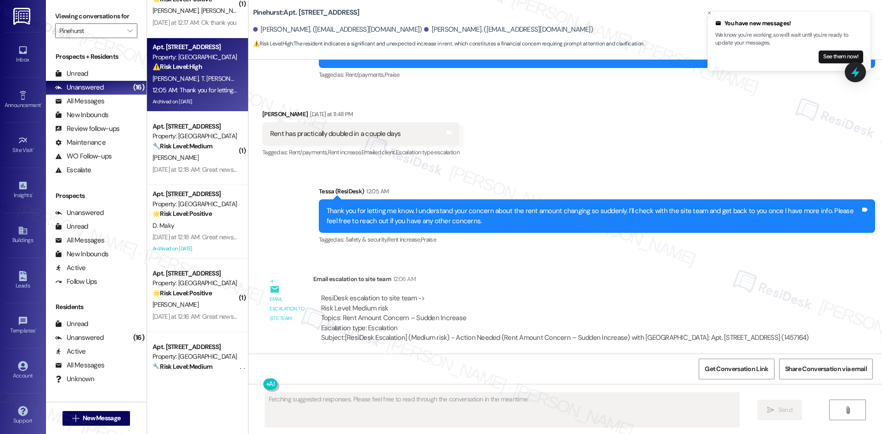
scroll to position [896, 0]
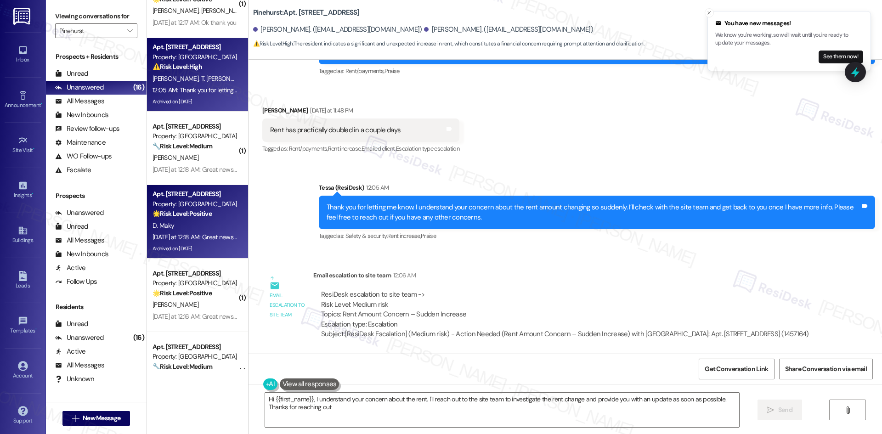
type textarea "Hi {{first_name}}, I understand your concern about the rent. I'll reach out to …"
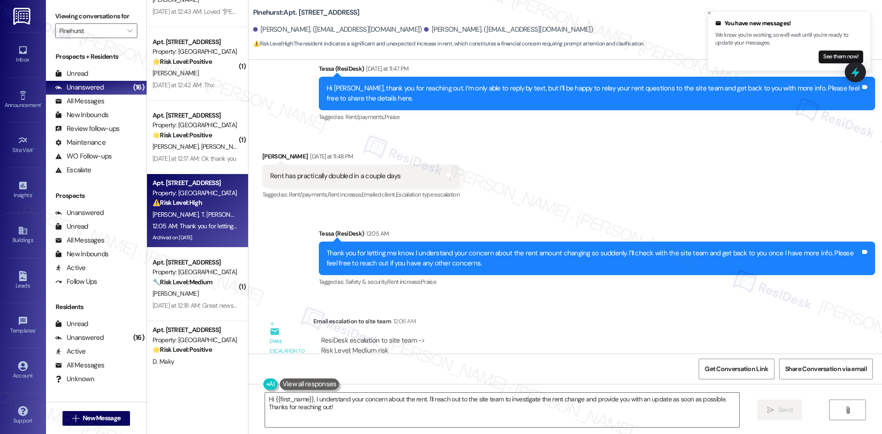
scroll to position [780, 0]
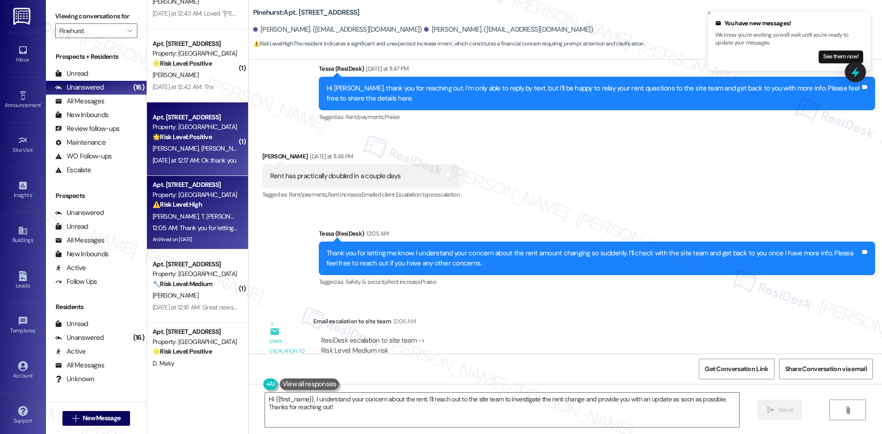
click at [187, 135] on strong "🌟 Risk Level: Positive" at bounding box center [182, 137] width 59 height 8
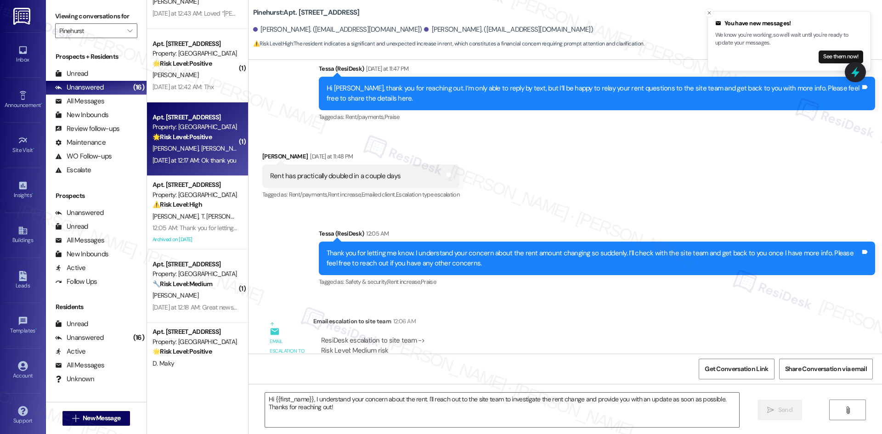
type textarea "Fetching suggested responses. Please feel free to read through the conversation…"
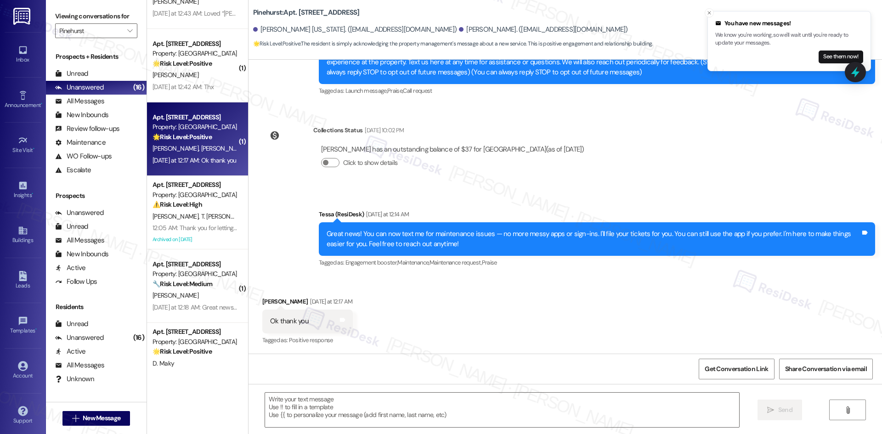
type textarea "Fetching suggested responses. Please feel free to read through the conversation…"
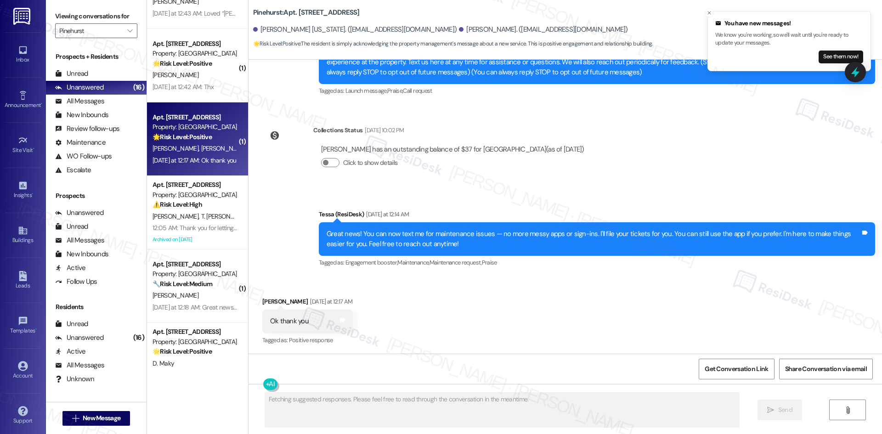
scroll to position [114, 0]
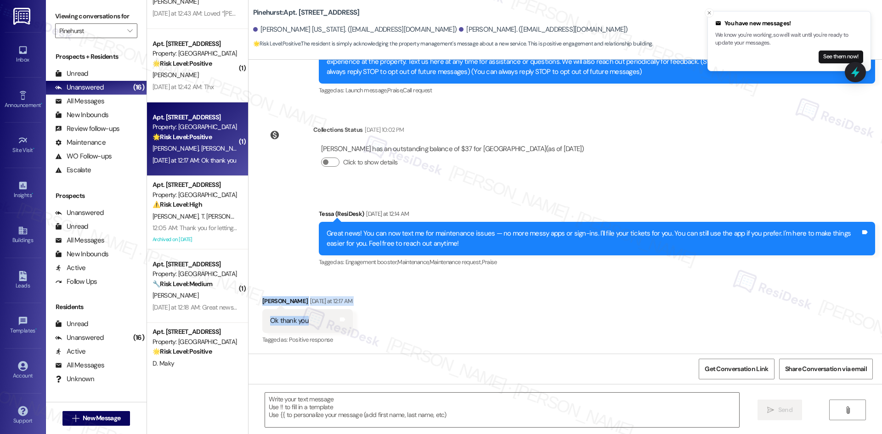
drag, startPoint x: 250, startPoint y: 297, endPoint x: 315, endPoint y: 328, distance: 72.6
click at [315, 328] on div "Received via SMS Victoria Watson Yesterday at 12:17 AM Ok thank you Tags and no…" at bounding box center [308, 322] width 104 height 64
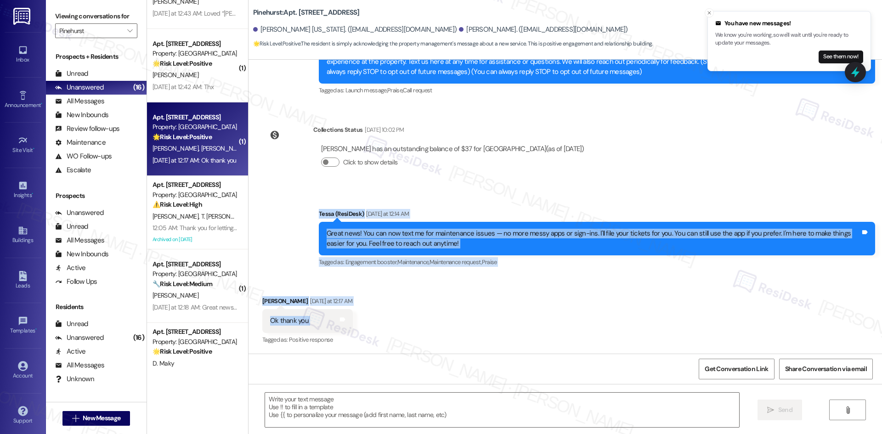
drag, startPoint x: 284, startPoint y: 197, endPoint x: 302, endPoint y: 326, distance: 129.9
click at [333, 328] on div "Lease started Jul 13, 2025 at 8:00 AM Announcement, sent via SMS Tessa (ResiDes…" at bounding box center [566, 207] width 634 height 294
copy div "Tessa (ResiDesk) Yesterday at 12:14 AM Great news! You can now text me for main…"
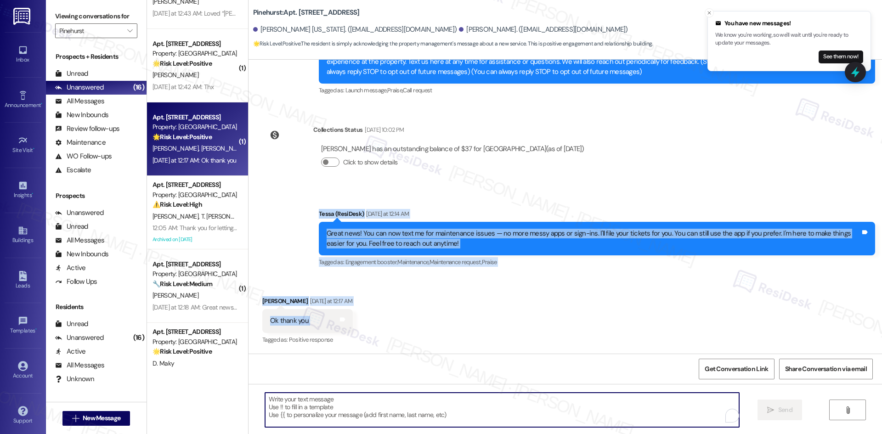
click at [366, 415] on textarea "To enrich screen reader interactions, please activate Accessibility in Grammarl…" at bounding box center [502, 410] width 474 height 34
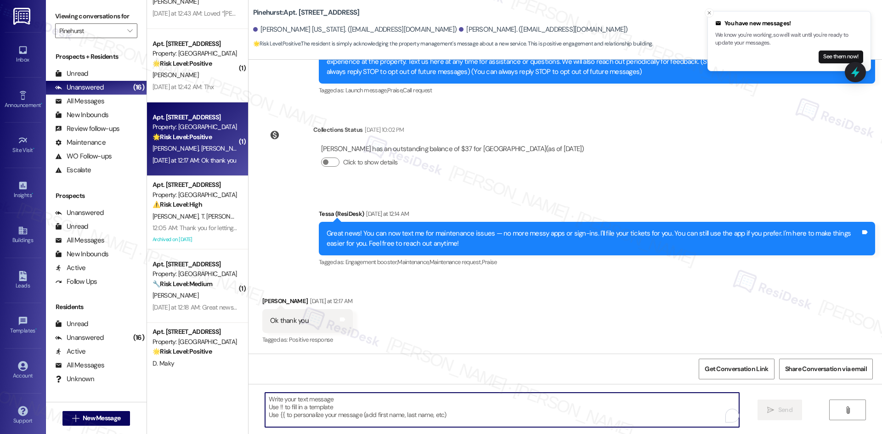
paste textarea "You’re very welcome, Victoria! Please feel free to reach out anytime if you nee…"
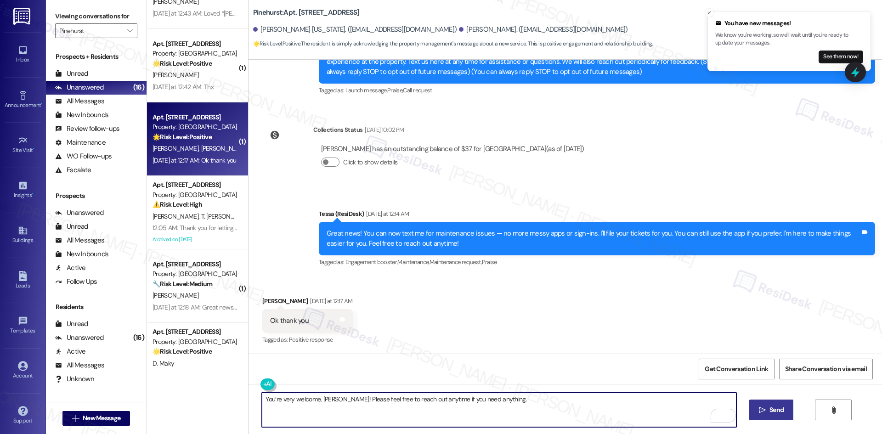
type textarea "You’re very welcome, Victoria! Please feel free to reach out anytime if you nee…"
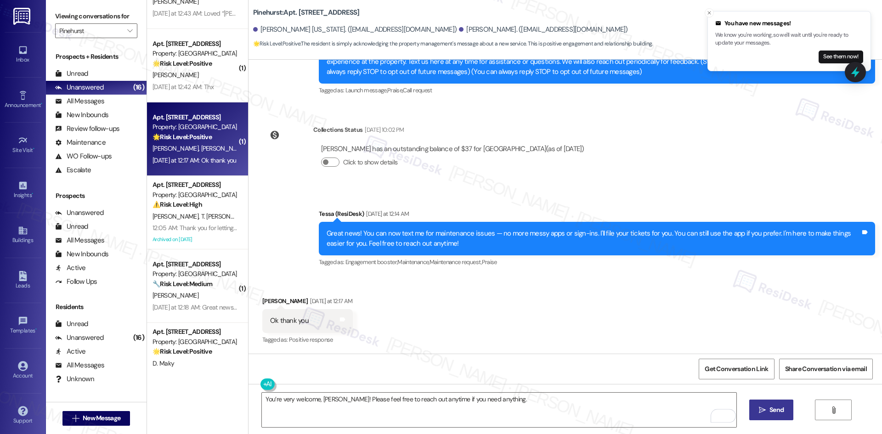
click at [777, 408] on span "Send" at bounding box center [777, 410] width 14 height 10
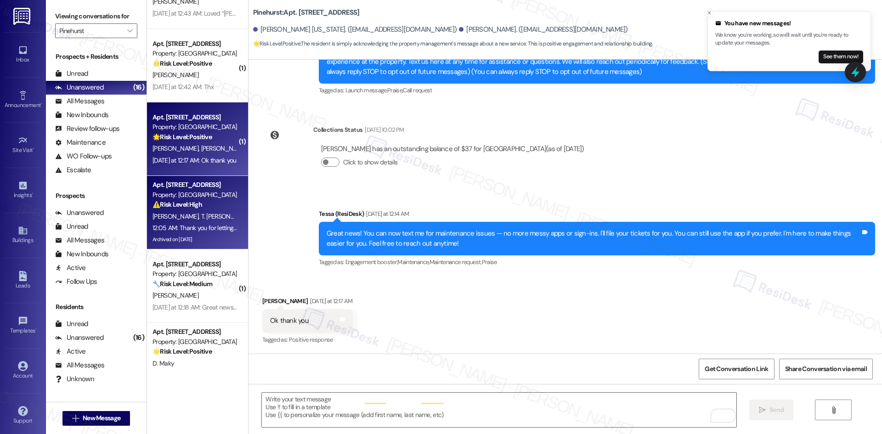
scroll to position [114, 0]
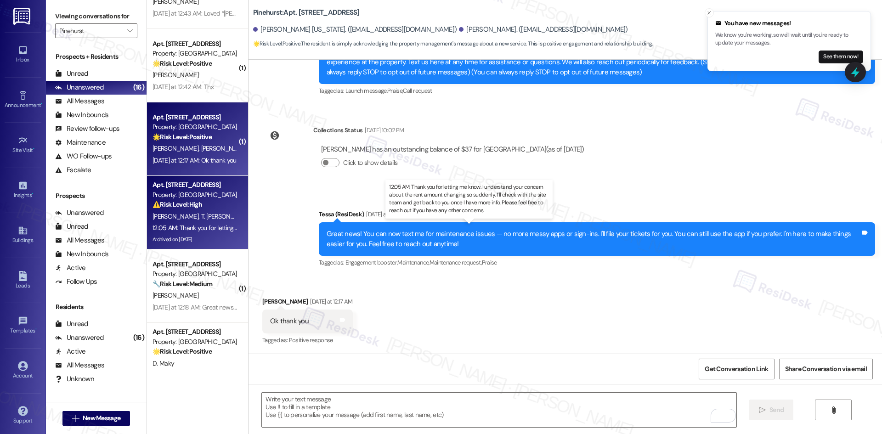
click at [207, 229] on div "12:05 AM: Thank you for letting me know. I understand your concern about the re…" at bounding box center [479, 228] width 652 height 8
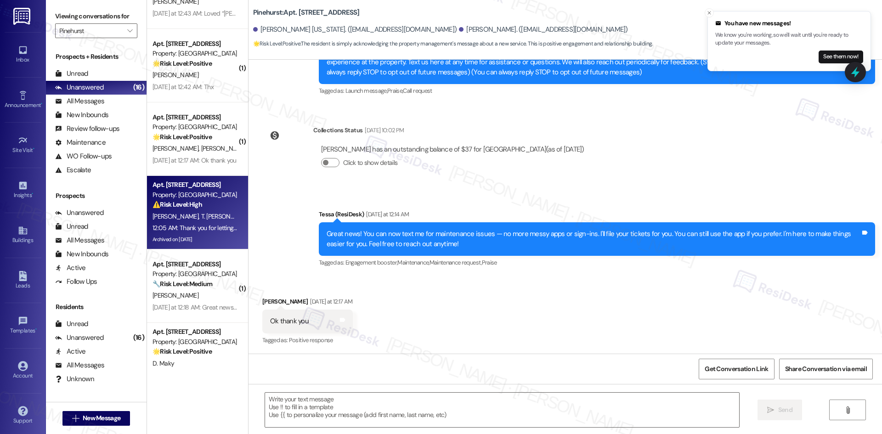
type textarea "Fetching suggested responses. Please feel free to read through the conversation…"
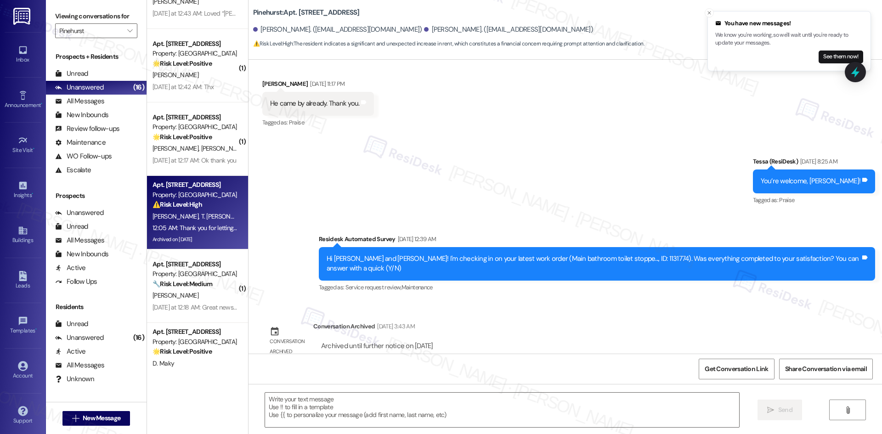
type textarea "Fetching suggested responses. Please feel free to read through the conversation…"
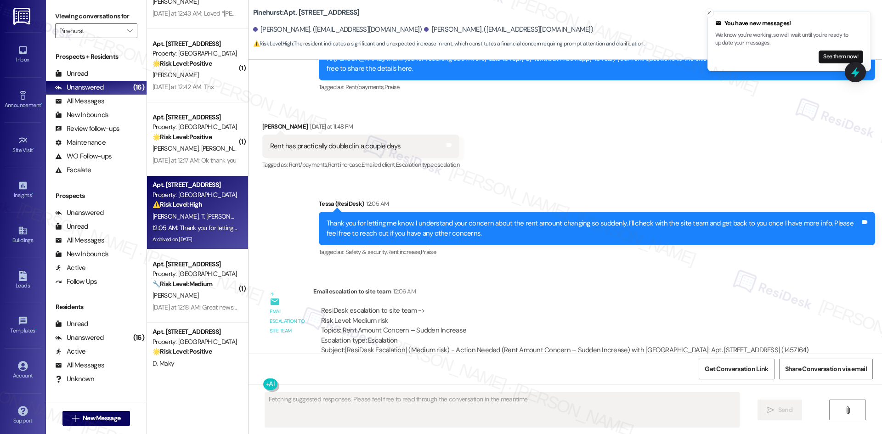
scroll to position [896, 0]
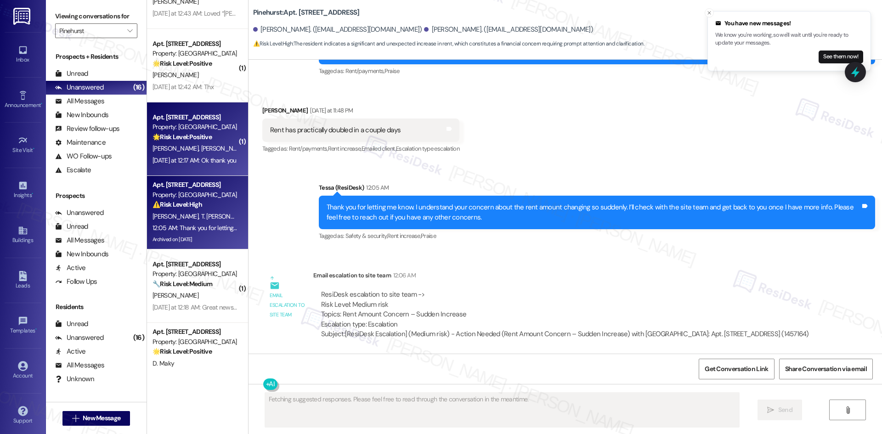
click at [203, 137] on strong "🌟 Risk Level: Positive" at bounding box center [182, 137] width 59 height 8
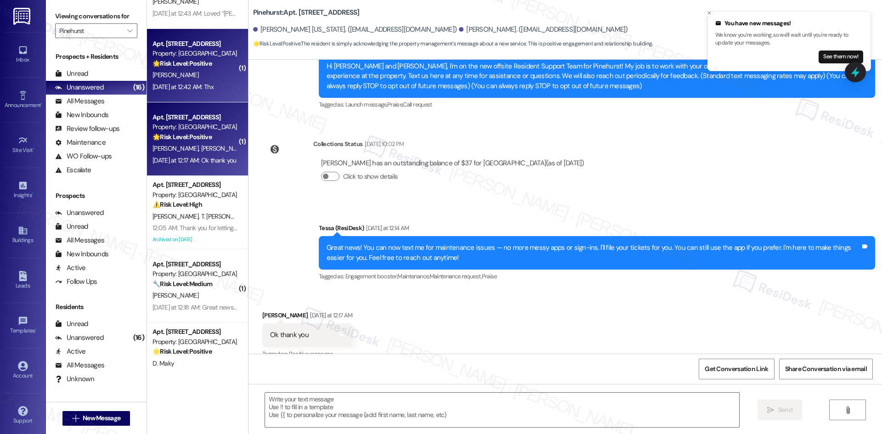
click at [204, 73] on div "[PERSON_NAME]" at bounding box center [195, 74] width 87 height 11
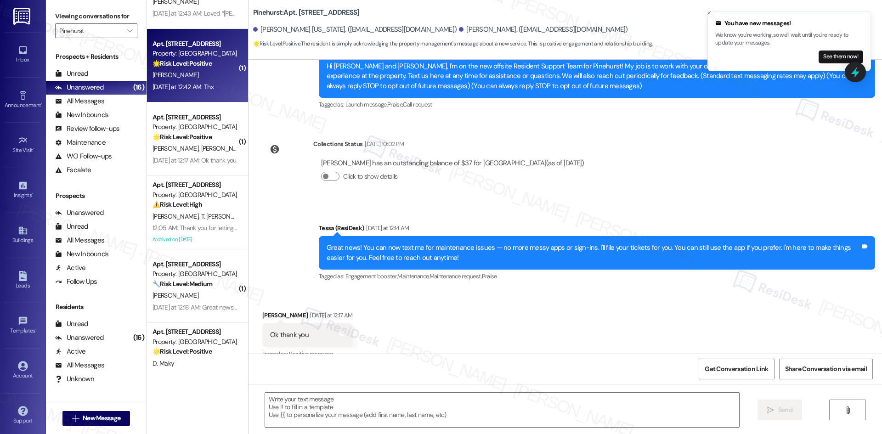
type textarea "Fetching suggested responses. Please feel free to read through the conversation…"
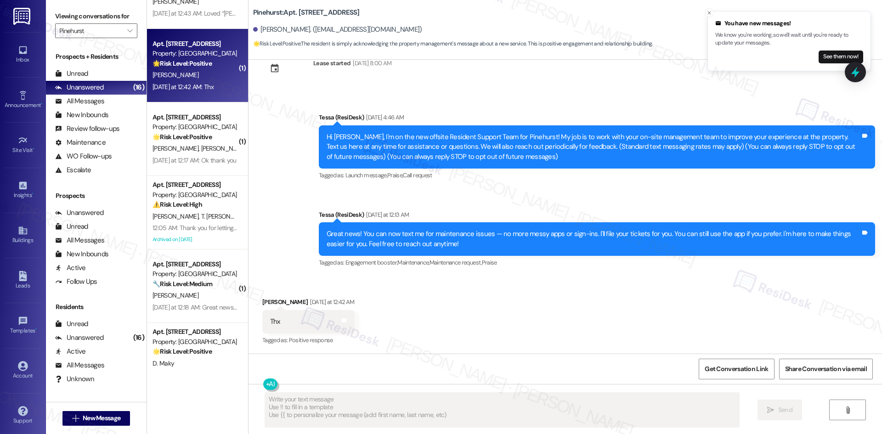
scroll to position [30, 0]
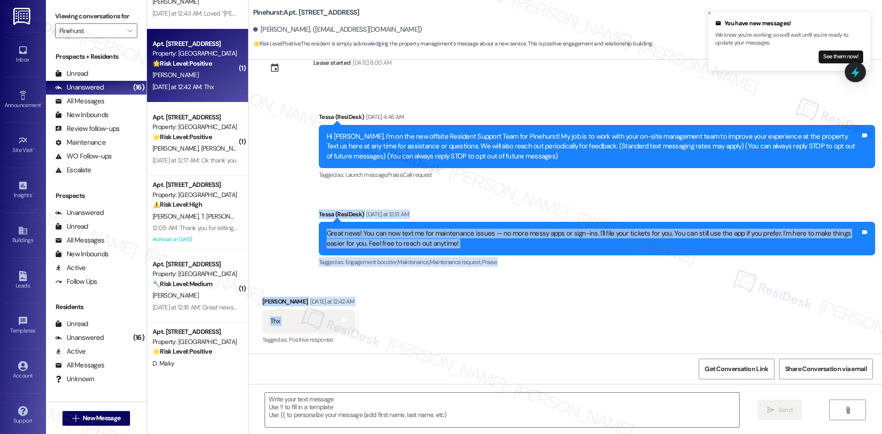
drag, startPoint x: 302, startPoint y: 205, endPoint x: 347, endPoint y: 322, distance: 124.7
click at [347, 322] on div "Lease started Dec 14, 2024 at 8:00 AM Announcement, sent via SMS Tessa (ResiDes…" at bounding box center [566, 207] width 634 height 294
copy div "Tessa (ResiDesk) Yesterday at 12:13 AM Great news! You can now text me for main…"
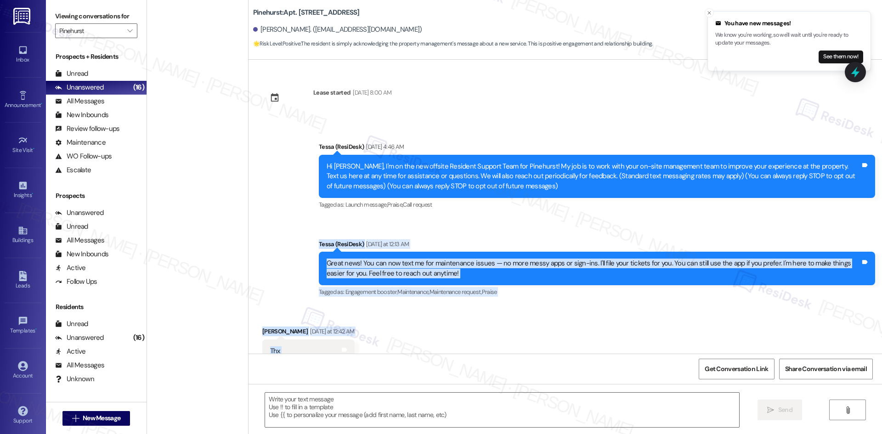
scroll to position [30, 0]
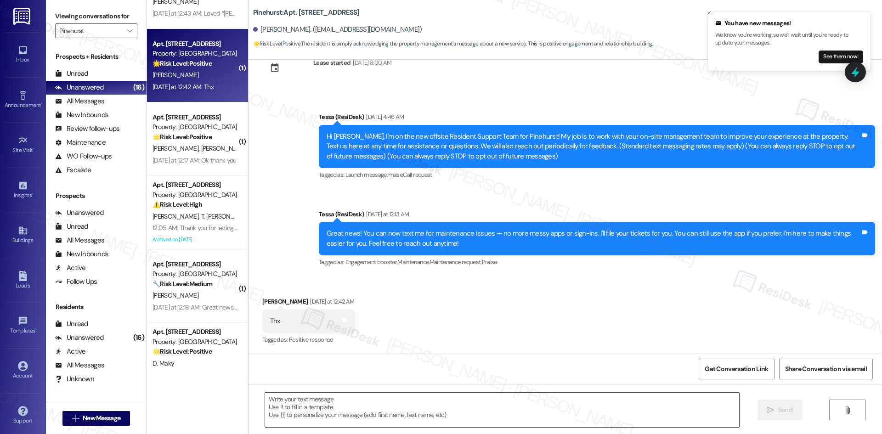
click at [477, 415] on textarea at bounding box center [502, 410] width 474 height 34
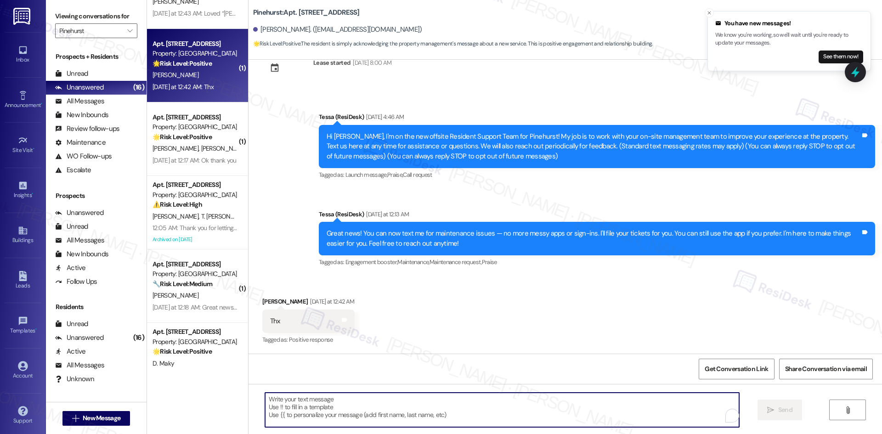
paste textarea "You’re welcome, [PERSON_NAME]! Please let me know if you need anything else."
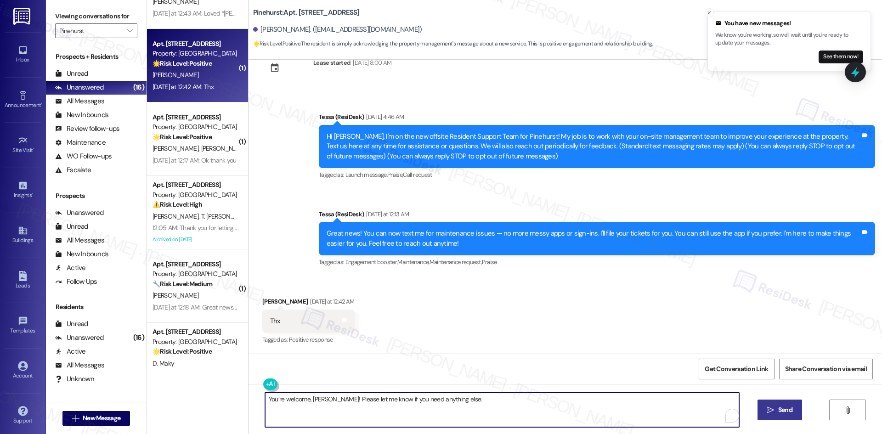
type textarea "You’re welcome, [PERSON_NAME]! Please let me know if you need anything else."
click at [767, 411] on span " Send" at bounding box center [780, 410] width 29 height 10
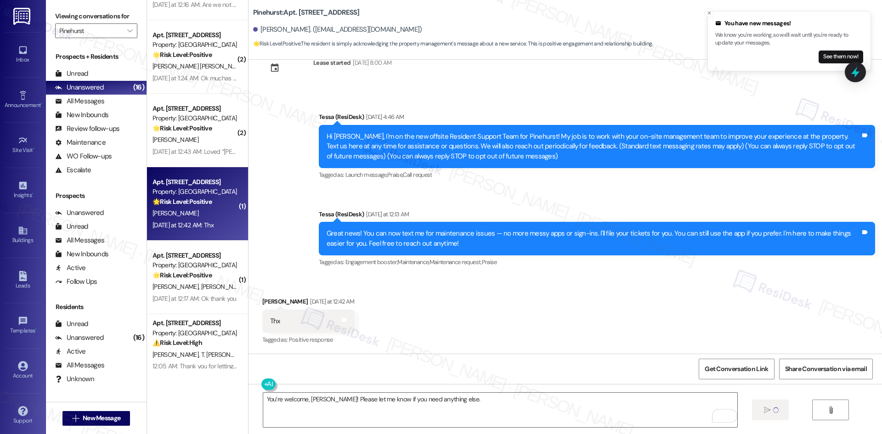
scroll to position [596, 0]
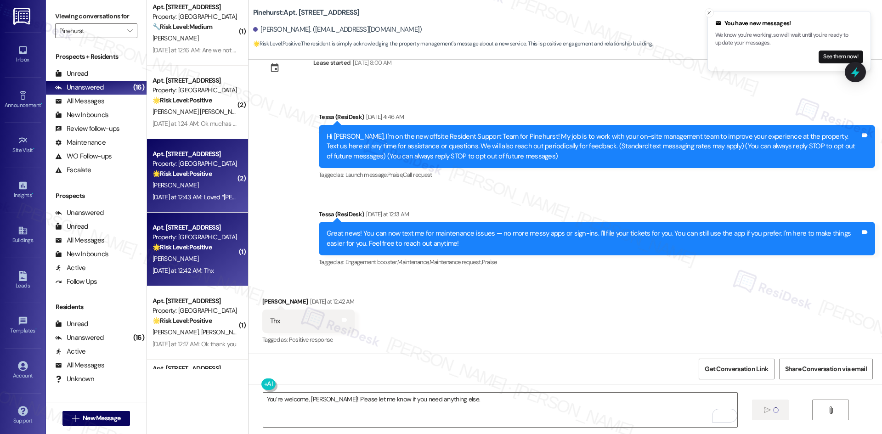
click at [187, 182] on div "[PERSON_NAME]" at bounding box center [195, 185] width 87 height 11
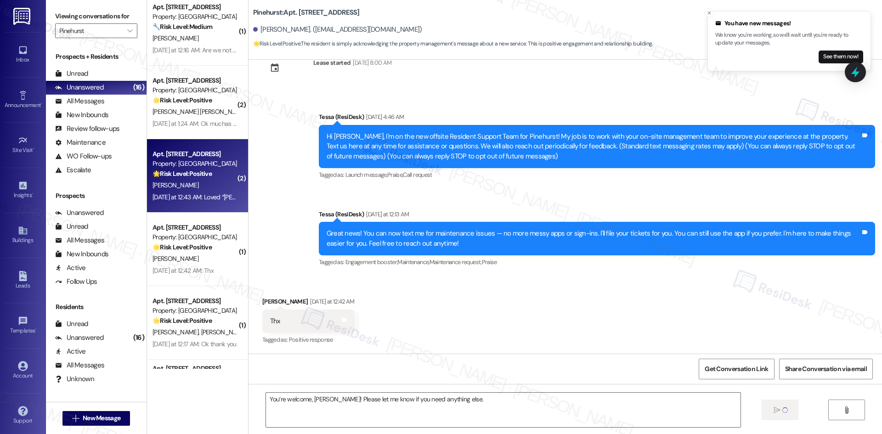
type textarea "Fetching suggested responses. Please feel free to read through the conversation…"
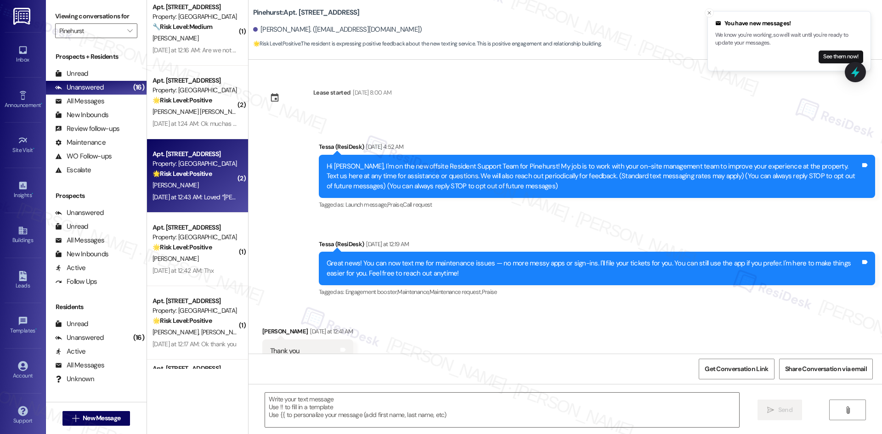
scroll to position [128, 0]
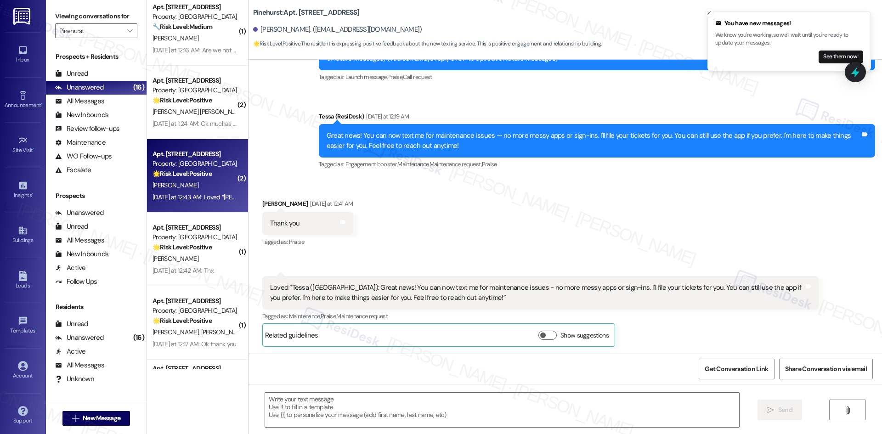
type textarea "Fetching suggested responses. Please feel free to read through the conversation…"
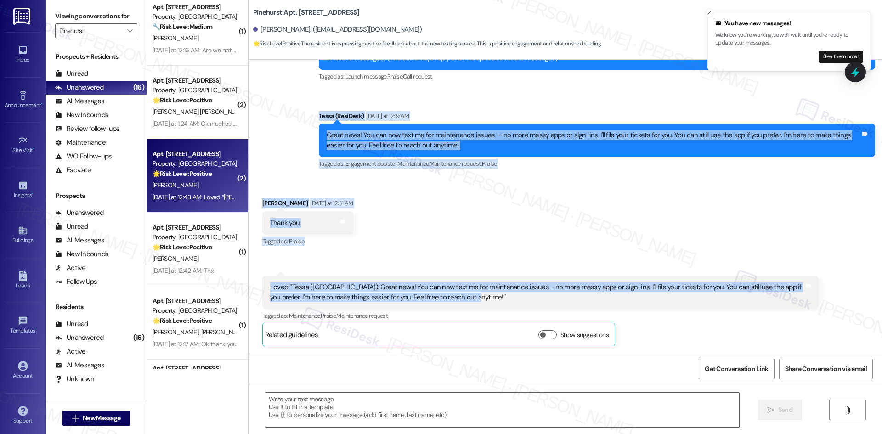
drag, startPoint x: 307, startPoint y: 119, endPoint x: 778, endPoint y: 297, distance: 503.7
click at [778, 297] on div "Lease started [DATE] 8:00 AM Announcement, sent via SMS Tessa (ResiDesk) [DATE]…" at bounding box center [566, 207] width 634 height 294
copy div "Lorem (IpsuMdol) Sitametco ad 11:48 EL Seddo eius! Tem inc utl etdo ma ali enim…"
click at [414, 273] on div "Received via SMS 12:43 AM [PERSON_NAME] [DATE] at 12:43 AM Loved “Tessa ([GEOGR…" at bounding box center [541, 311] width 570 height 85
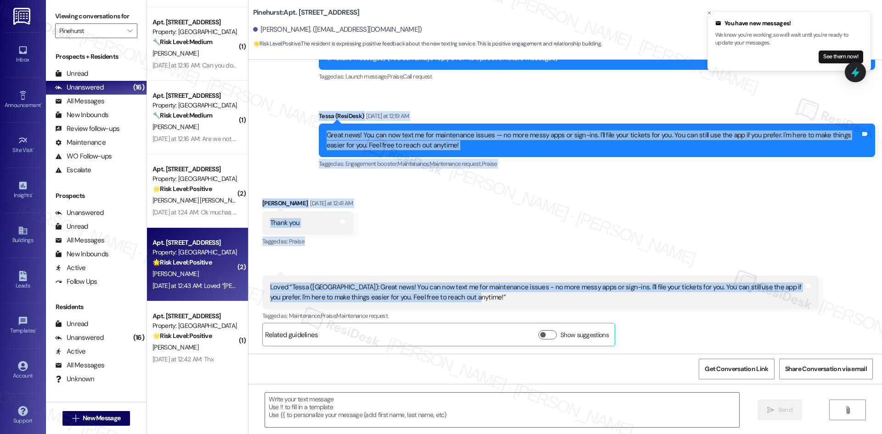
scroll to position [458, 0]
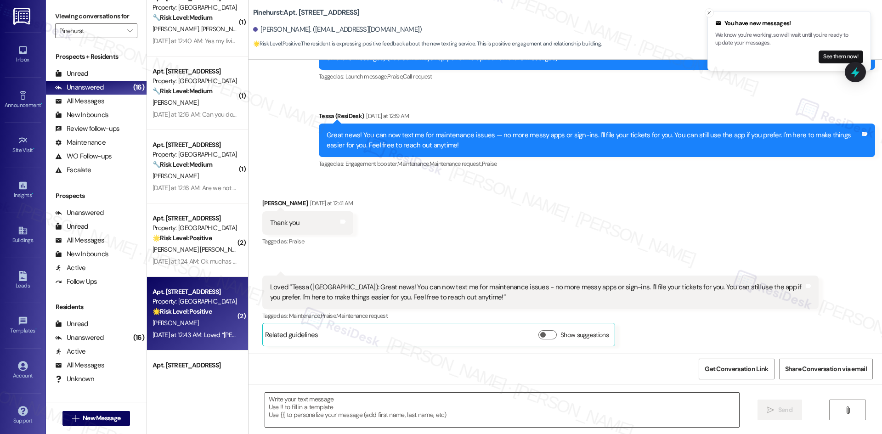
drag, startPoint x: 402, startPoint y: 413, endPoint x: 404, endPoint y: 408, distance: 5.8
click at [404, 413] on textarea at bounding box center [502, 410] width 474 height 34
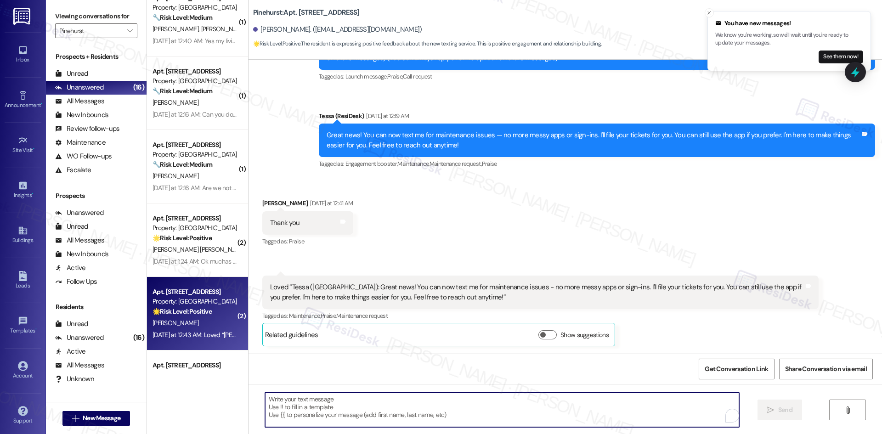
paste textarea "You’re very welcome, [PERSON_NAME]!"
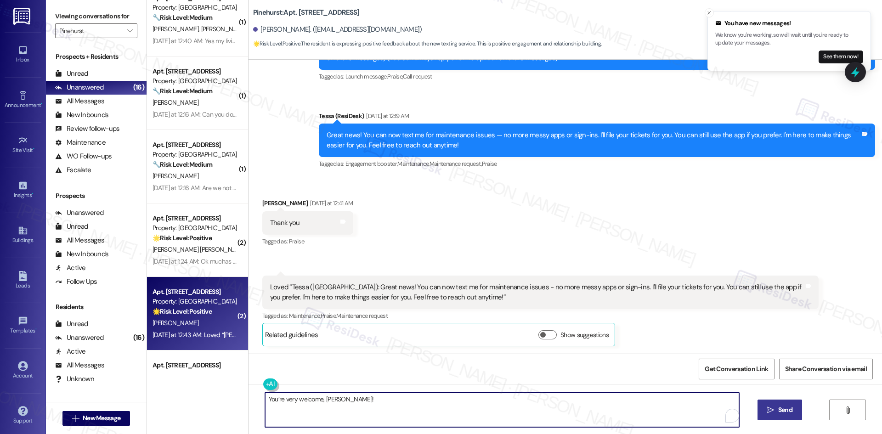
type textarea "You’re very welcome, [PERSON_NAME]!"
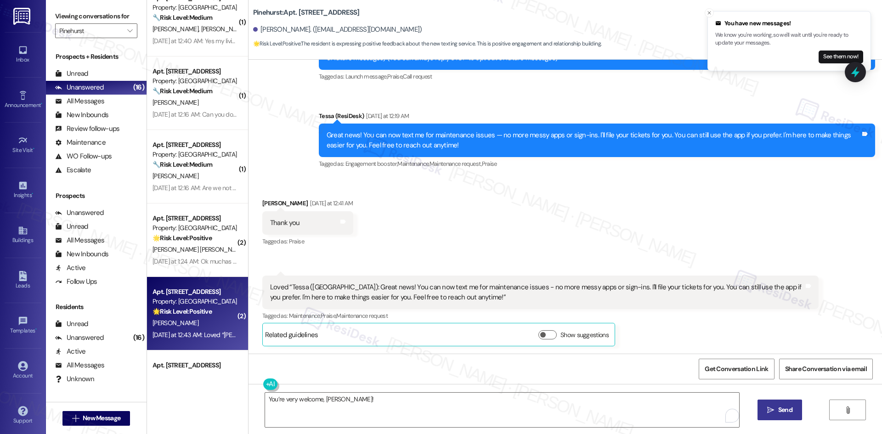
drag, startPoint x: 778, startPoint y: 411, endPoint x: 757, endPoint y: 409, distance: 20.8
click at [778, 411] on span "Send" at bounding box center [785, 410] width 14 height 10
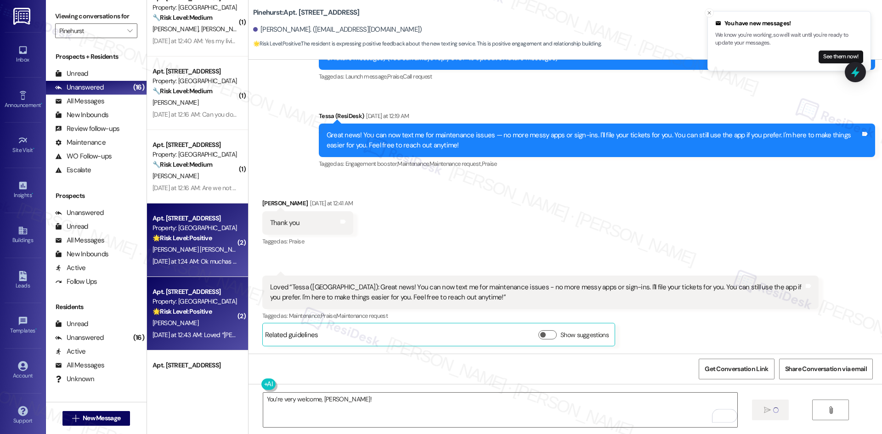
click at [180, 254] on div "[PERSON_NAME] [PERSON_NAME]" at bounding box center [195, 249] width 87 height 11
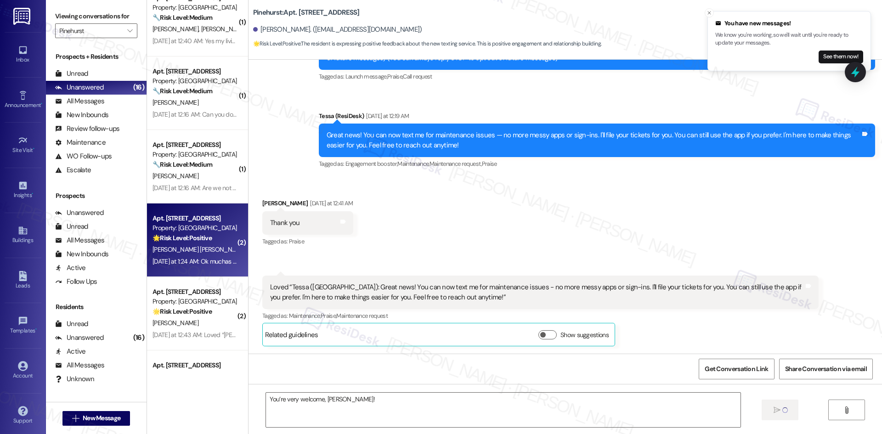
type textarea "Fetching suggested responses. Please feel free to read through the conversation…"
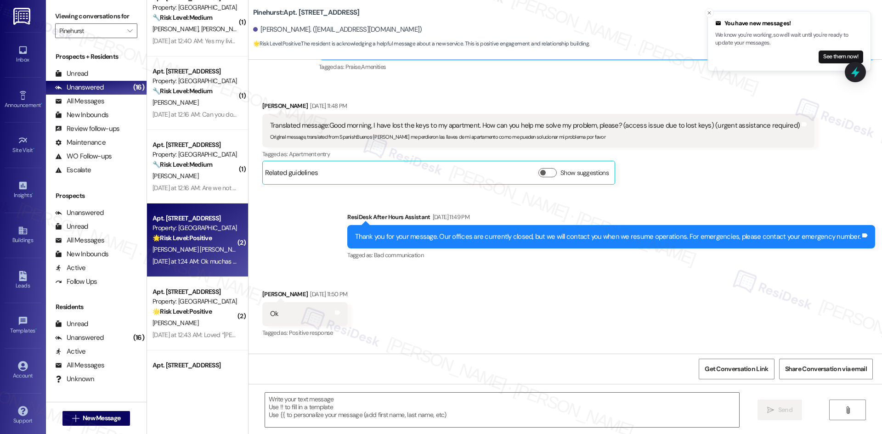
type textarea "Fetching suggested responses. Please feel free to read through the conversation…"
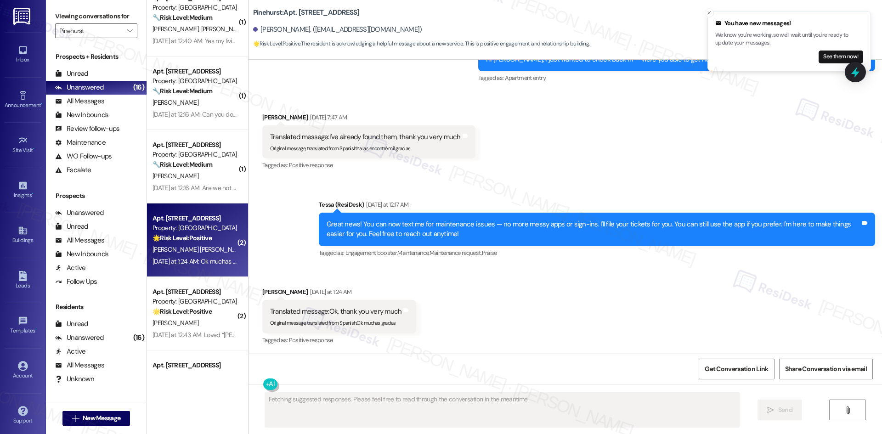
scroll to position [1046, 0]
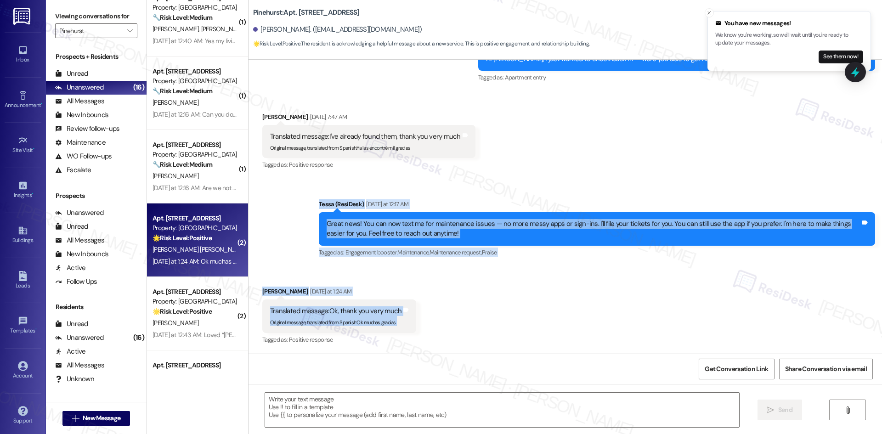
drag, startPoint x: 290, startPoint y: 199, endPoint x: 441, endPoint y: 310, distance: 188.3
click at [441, 310] on div "Lease started [DATE] 8:00 AM Announcement, sent via SMS Tessa (ResiDesk) [DATE]…" at bounding box center [566, 207] width 634 height 294
copy div "[PERSON_NAME] (ResiDesk) [DATE] at 12:17 AM Great news! You can now text me for…"
click at [437, 421] on textarea at bounding box center [502, 410] width 474 height 34
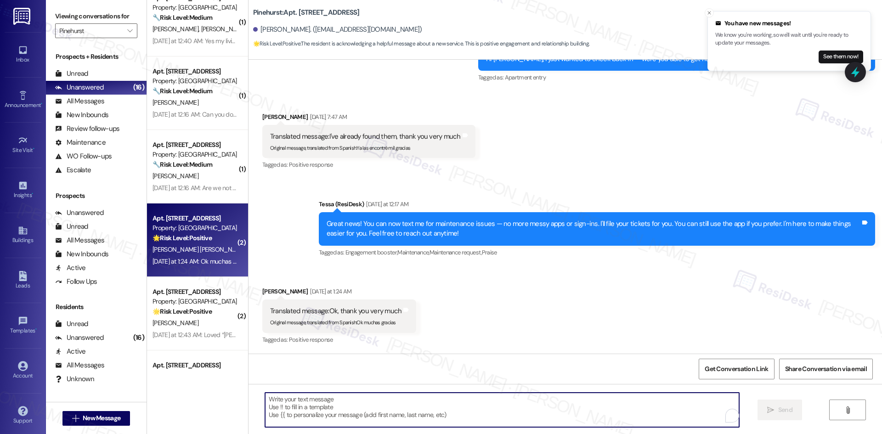
paste textarea "You’re very welcome, Delnia!"
type textarea "You’re very welcome, Delnia!"
click at [787, 411] on button " Send" at bounding box center [780, 410] width 45 height 21
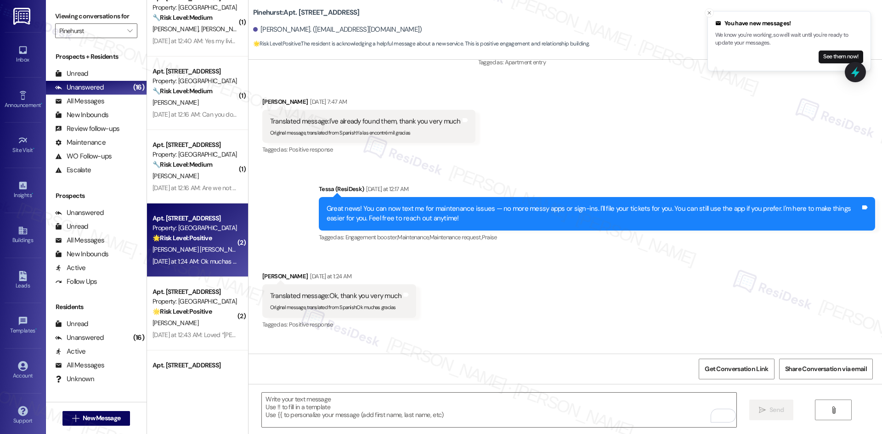
scroll to position [1111, 0]
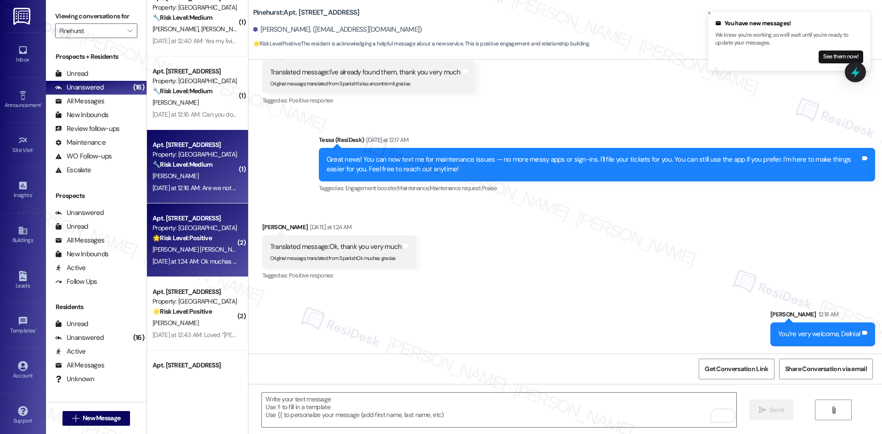
click at [176, 153] on div "Property: [GEOGRAPHIC_DATA]" at bounding box center [195, 155] width 85 height 10
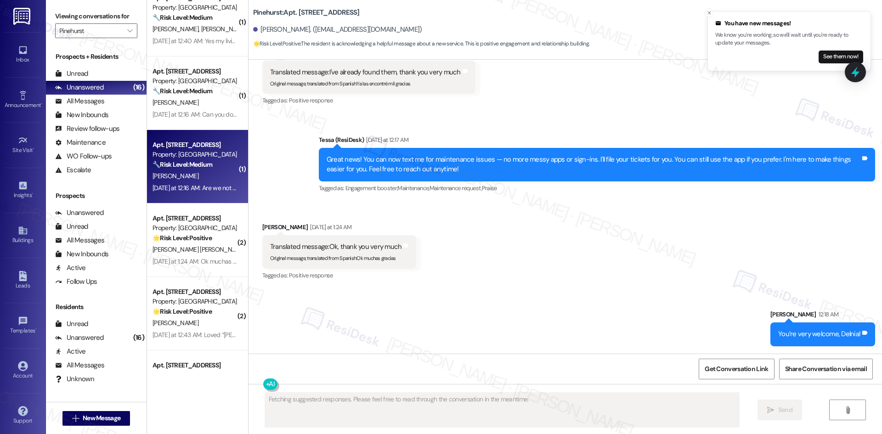
scroll to position [40, 0]
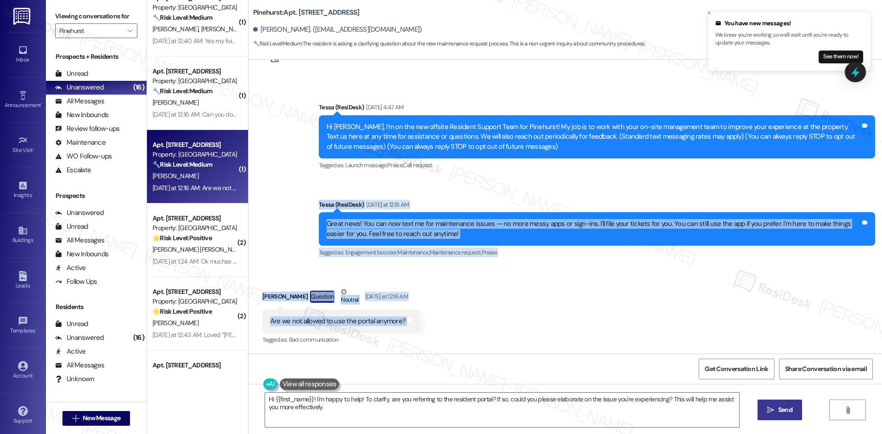
drag, startPoint x: 300, startPoint y: 201, endPoint x: 425, endPoint y: 321, distance: 172.9
click at [425, 321] on div "Lease started [DATE] 8:00 AM Announcement, sent via SMS Tessa (ResiDesk) [DATE]…" at bounding box center [566, 207] width 634 height 294
copy div "Tessa (ResiDesk) [DATE] at 12:15 AM Great news! You can now text me for mainten…"
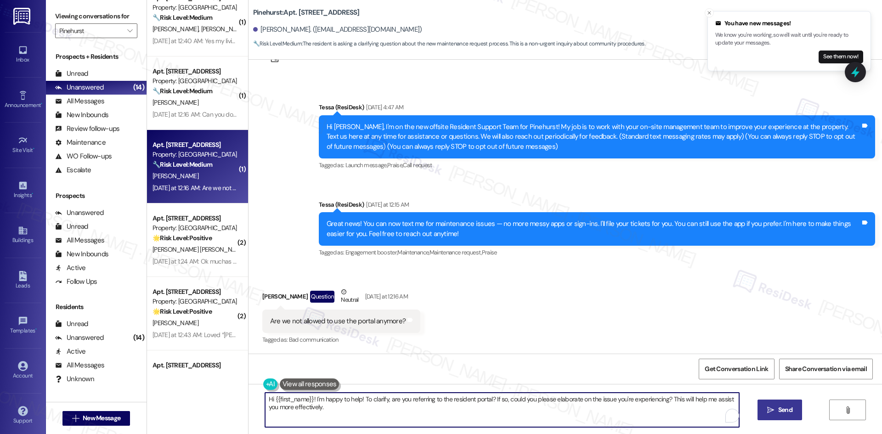
click at [333, 408] on textarea "Hi {{first_name}}! I'm happy to help! To clarify, are you referring to the resi…" at bounding box center [502, 410] width 474 height 34
paste textarea "[PERSON_NAME], you can still use the portal if you’d like — that hasn’t changed…"
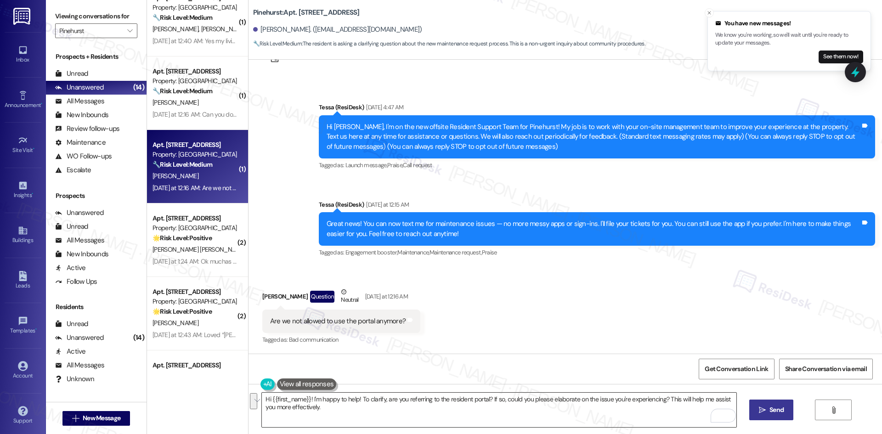
click at [449, 407] on textarea "Hi {{first_name}}! I'm happy to help! To clarify, are you referring to the resi…" at bounding box center [499, 410] width 474 height 34
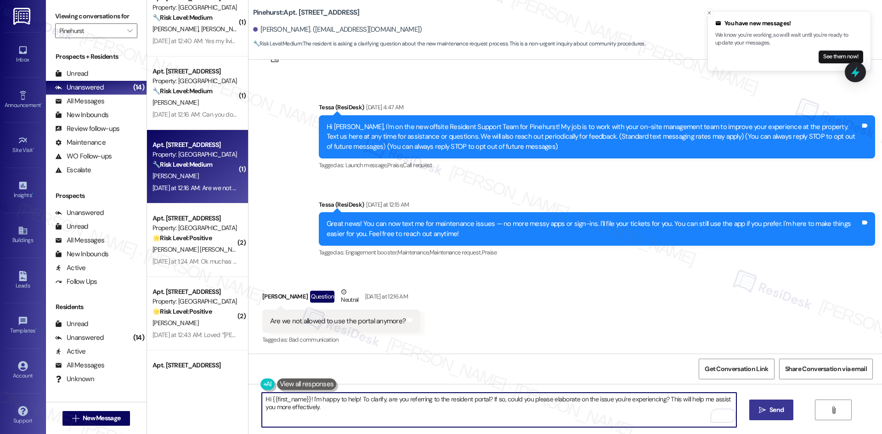
paste textarea "[PERSON_NAME], you can still use the portal if you’d like — that hasn’t changed…"
drag, startPoint x: 614, startPoint y: 419, endPoint x: 658, endPoint y: 421, distance: 43.7
click at [614, 419] on textarea "Hi [PERSON_NAME], you can still use the portal if you’d like — that hasn’t chan…" at bounding box center [499, 410] width 474 height 34
type textarea "Hi [PERSON_NAME], you can still use the portal if you’d like — that hasn’t chan…"
click at [776, 411] on span "Send" at bounding box center [777, 410] width 14 height 10
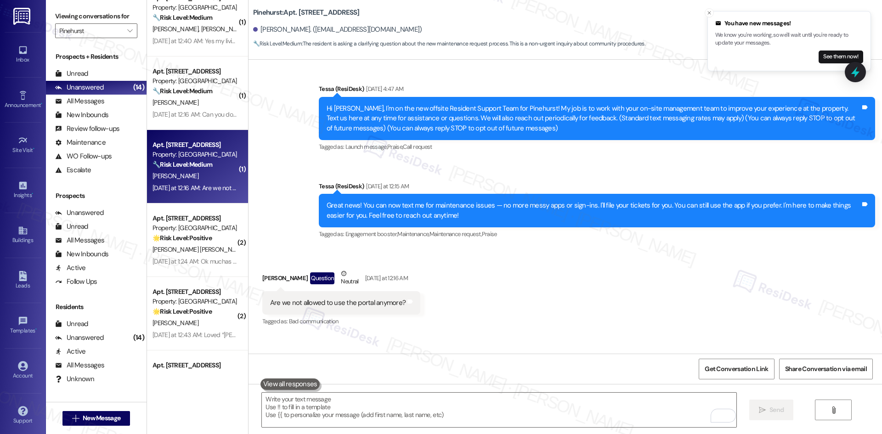
scroll to position [104, 0]
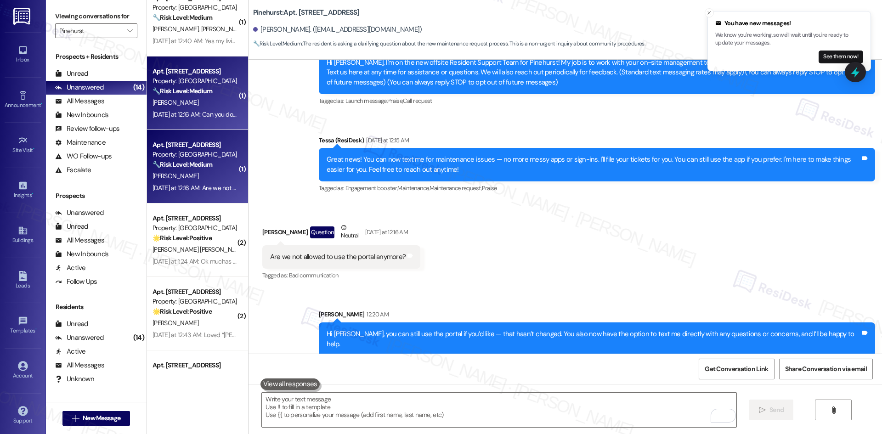
click at [205, 91] on strong "🔧 Risk Level: Medium" at bounding box center [183, 91] width 60 height 8
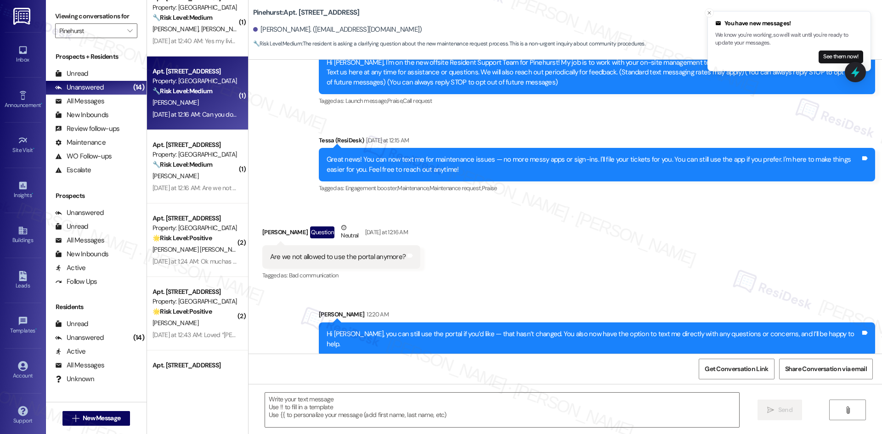
type textarea "Fetching suggested responses. Please feel free to read through the conversation…"
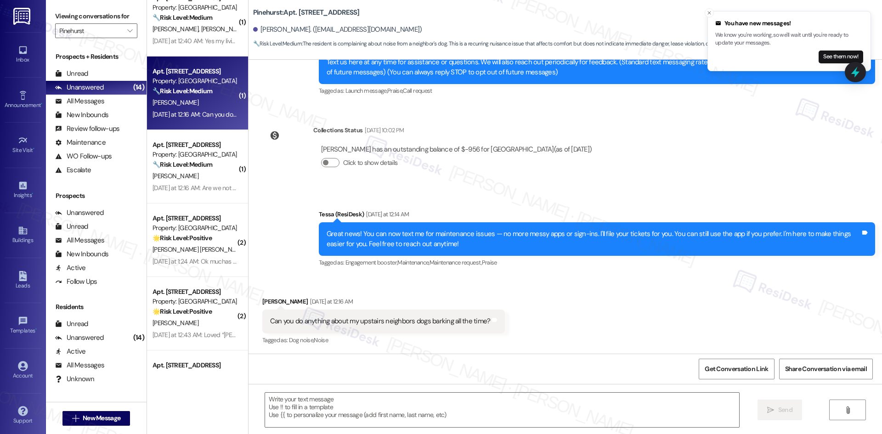
scroll to position [114, 0]
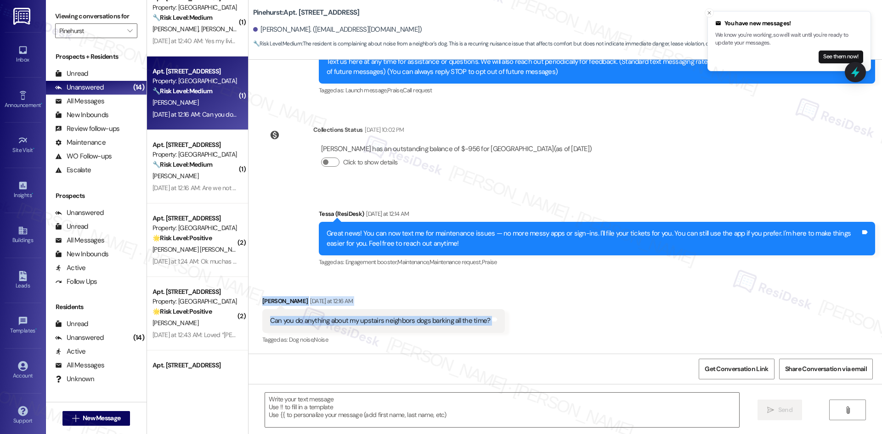
drag, startPoint x: 256, startPoint y: 298, endPoint x: 522, endPoint y: 315, distance: 267.1
click at [522, 315] on div "Received via SMS [PERSON_NAME] [DATE] at 12:16 AM Can you do anything about my …" at bounding box center [566, 315] width 634 height 78
click at [434, 297] on div "[PERSON_NAME] [DATE] at 12:16 AM" at bounding box center [383, 302] width 243 height 13
click at [260, 290] on div "Received via SMS [PERSON_NAME] [DATE] at 12:16 AM Can you do anything about my …" at bounding box center [384, 322] width 257 height 64
drag, startPoint x: 293, startPoint y: 304, endPoint x: 537, endPoint y: 318, distance: 244.9
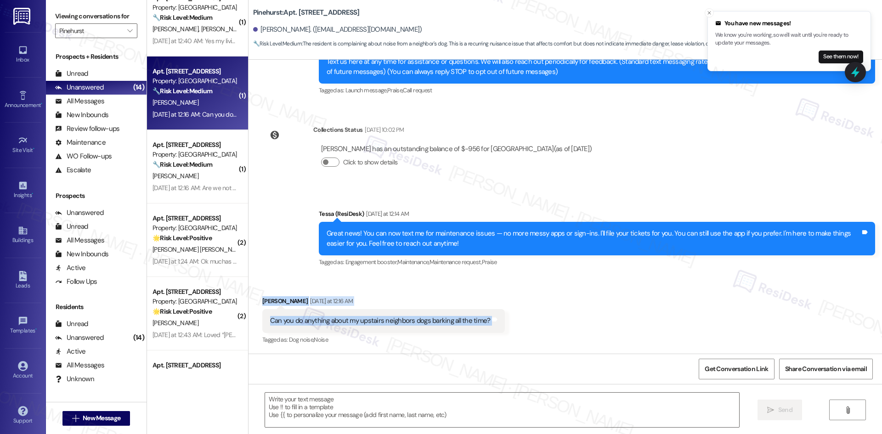
click at [549, 319] on div "Received via SMS [PERSON_NAME] [DATE] at 12:16 AM Can you do anything about my …" at bounding box center [566, 315] width 634 height 78
copy div "[PERSON_NAME] [DATE] at 12:16 AM Can you do anything about my upstairs neighbor…"
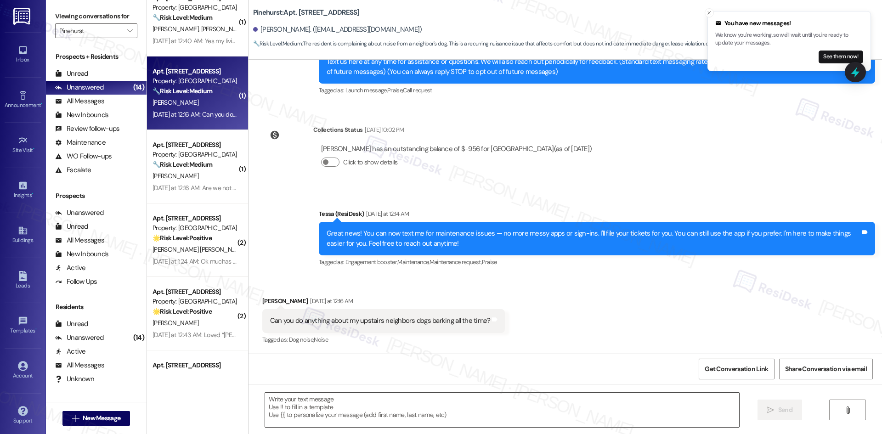
drag, startPoint x: 380, startPoint y: 402, endPoint x: 386, endPoint y: 399, distance: 6.6
click at [382, 402] on textarea at bounding box center [502, 410] width 474 height 34
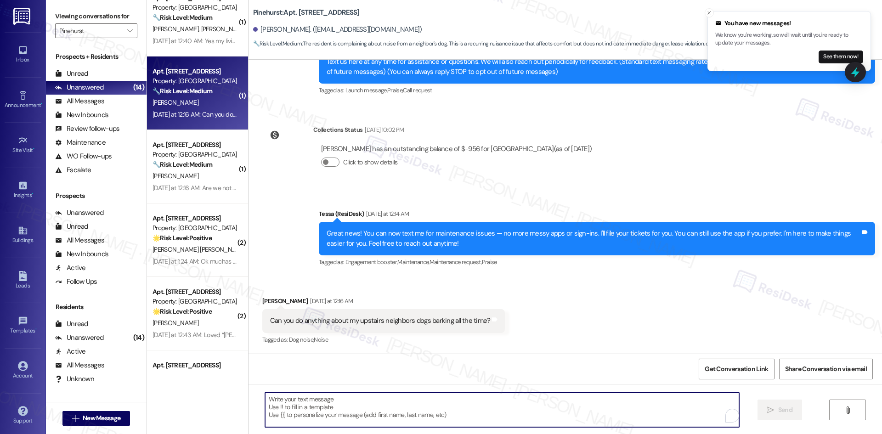
paste textarea "Hi Kyle, I’m sorry to hear about the constant barking from your upstairs neighb…"
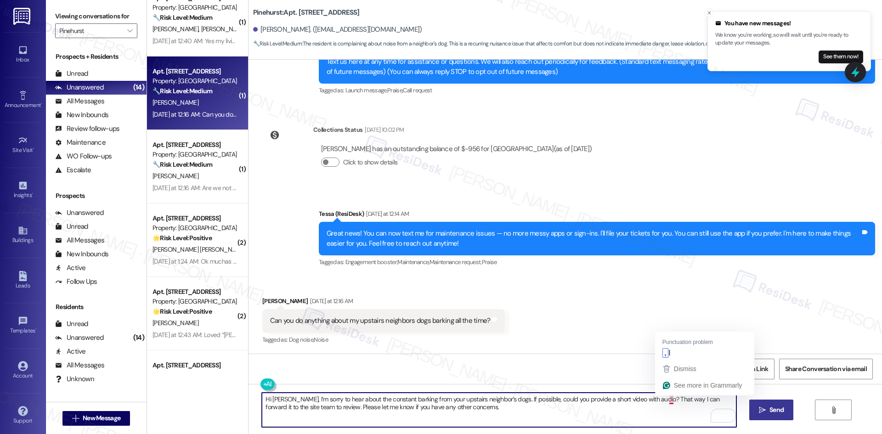
drag, startPoint x: 666, startPoint y: 401, endPoint x: 670, endPoint y: 371, distance: 30.6
click at [662, 401] on textarea "Hi Kyle, I’m sorry to hear about the constant barking from your upstairs neighb…" at bounding box center [499, 410] width 474 height 34
click at [663, 401] on textarea "Hi Kyle, I’m sorry to hear about the constant barking from your upstairs neighb…" at bounding box center [499, 410] width 474 height 34
click at [665, 399] on textarea "Hi Kyle, I’m sorry to hear about the constant barking from your upstairs neighb…" at bounding box center [499, 410] width 474 height 34
type textarea "Hi Kyle, I’m sorry to hear about the constant barking from your upstairs neighb…"
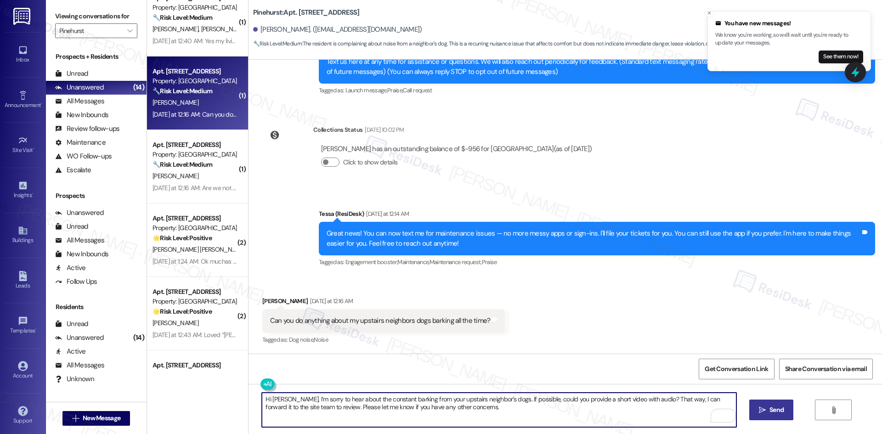
click at [764, 414] on span " Send" at bounding box center [771, 410] width 29 height 10
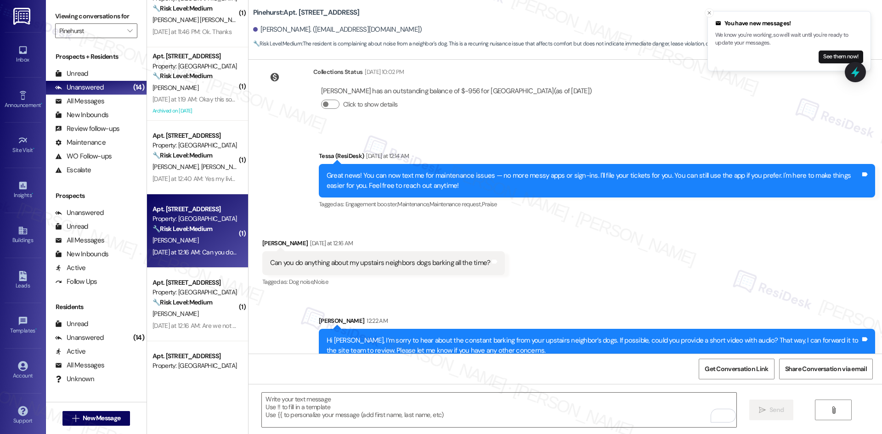
scroll to position [188, 0]
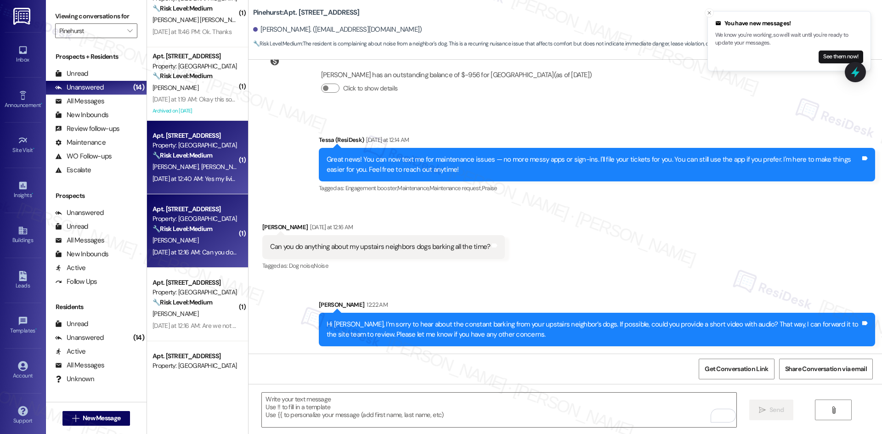
click at [216, 172] on div "C. Charles J. St Facile" at bounding box center [195, 166] width 87 height 11
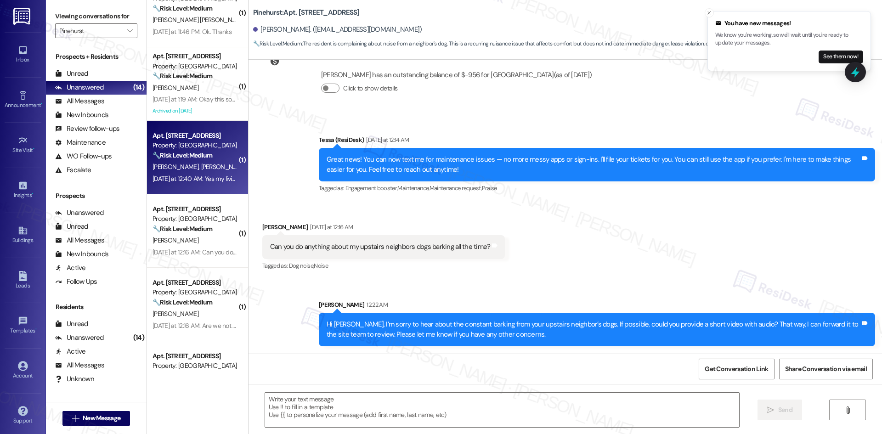
type textarea "Fetching suggested responses. Please feel free to read through the conversation…"
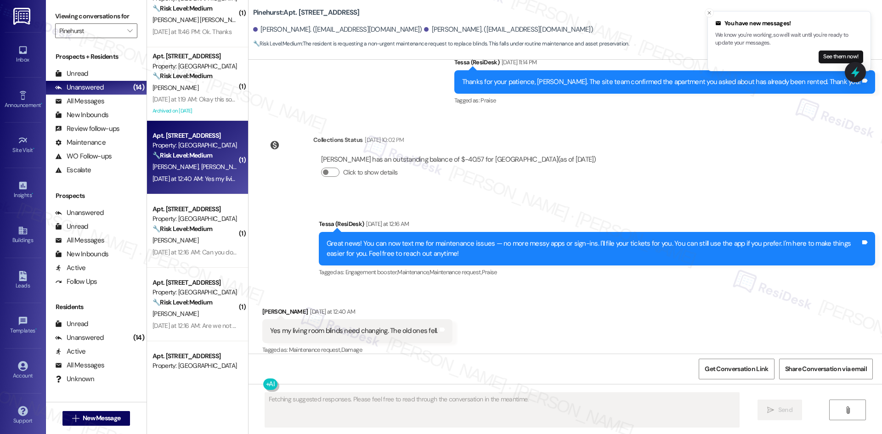
scroll to position [785, 0]
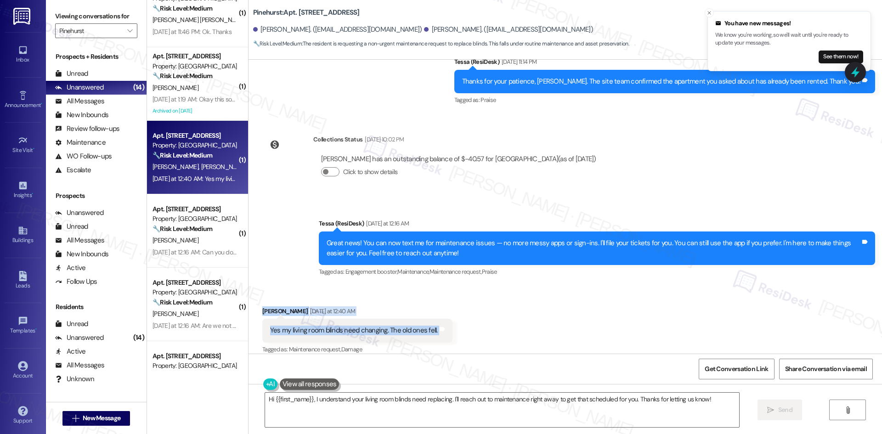
drag, startPoint x: 331, startPoint y: 307, endPoint x: 473, endPoint y: 331, distance: 144.4
click at [473, 331] on div "Received via SMS Jean St Facile Yesterday at 12:40 AM Yes my living room blinds…" at bounding box center [566, 325] width 634 height 78
copy div "Jean St Facile Yesterday at 12:40 AM Yes my living room blinds need changing. T…"
drag, startPoint x: 380, startPoint y: 191, endPoint x: 388, endPoint y: 183, distance: 11.7
click at [382, 198] on div "Announcement, sent via SMS Tessa (ResiDesk) Yesterday at 12:16 AM Great news! Y…" at bounding box center [566, 241] width 634 height 87
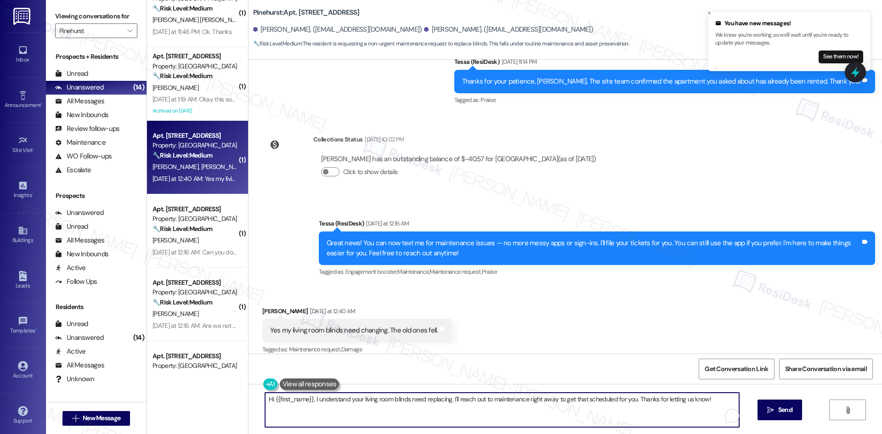
click at [425, 415] on textarea "Hi {{first_name}}, I understand your living room blinds need replacing. I'll re…" at bounding box center [502, 410] width 474 height 34
paste textarea "Jean, I’m sorry to hear your living room blinds fell. I’ll submit a work order …"
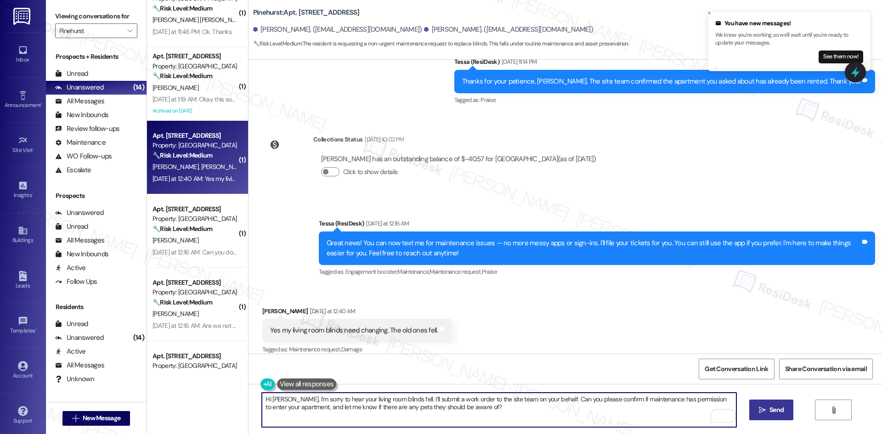
type textarea "Hi Jean, I’m sorry to hear your living room blinds fell. I’ll submit a work ord…"
click at [768, 408] on span "Send" at bounding box center [777, 410] width 18 height 10
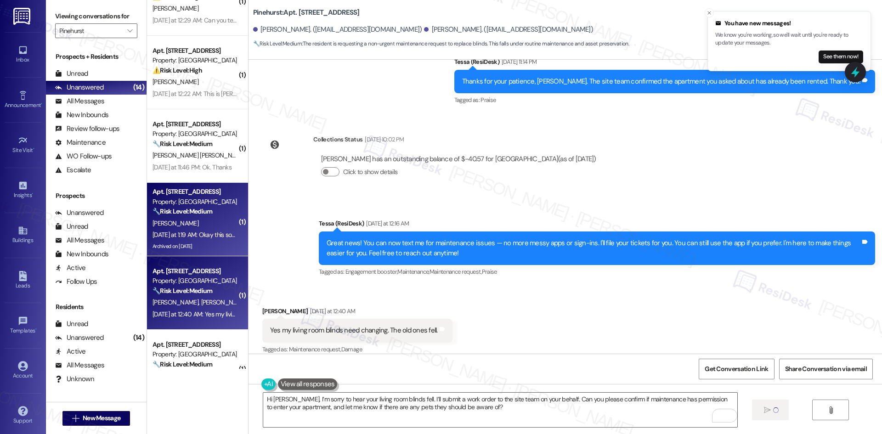
scroll to position [182, 0]
click at [219, 217] on div "🔧 Risk Level: Medium The resident is acknowledging the new text-based maintenan…" at bounding box center [195, 214] width 85 height 10
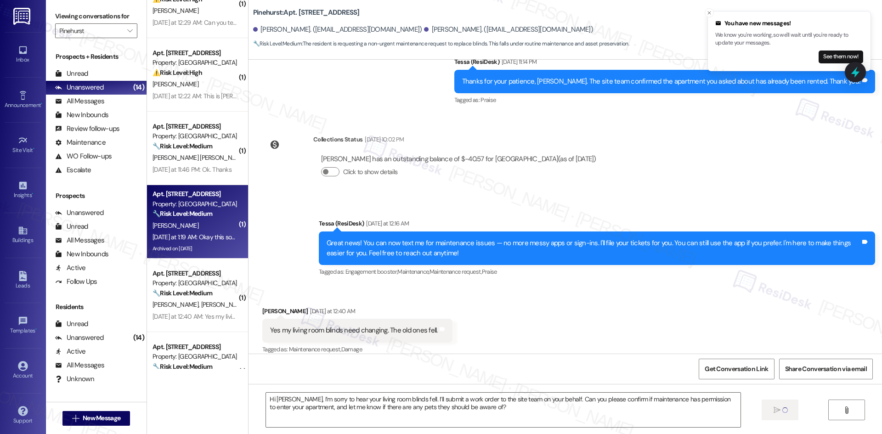
type textarea "Fetching suggested responses. Please feel free to read through the conversation…"
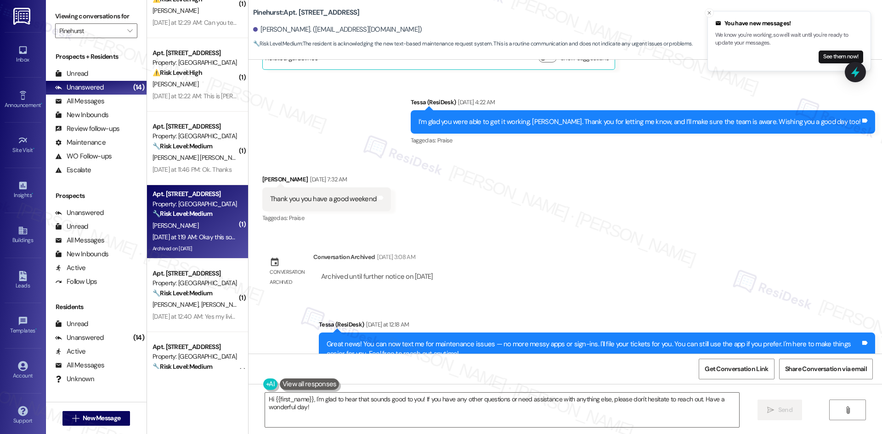
scroll to position [1629, 0]
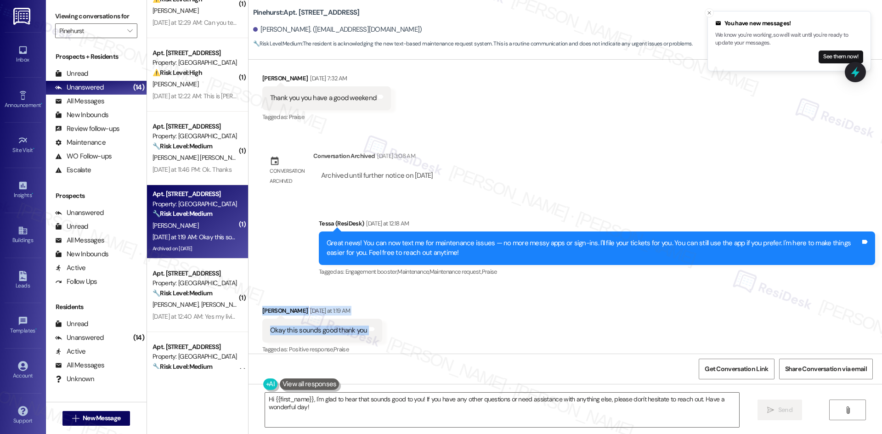
drag, startPoint x: 245, startPoint y: 288, endPoint x: 389, endPoint y: 319, distance: 147.5
click at [389, 319] on div "Received via SMS Arlene Nadeau Yesterday at 1:19 AM Okay this sounds good thank…" at bounding box center [566, 324] width 634 height 78
drag, startPoint x: 318, startPoint y: 321, endPoint x: 275, endPoint y: 213, distance: 115.9
click at [275, 213] on div "Announcement, sent via SMS Tessa (ResiDesk) Yesterday at 12:18 AM Great news! Y…" at bounding box center [566, 241] width 634 height 87
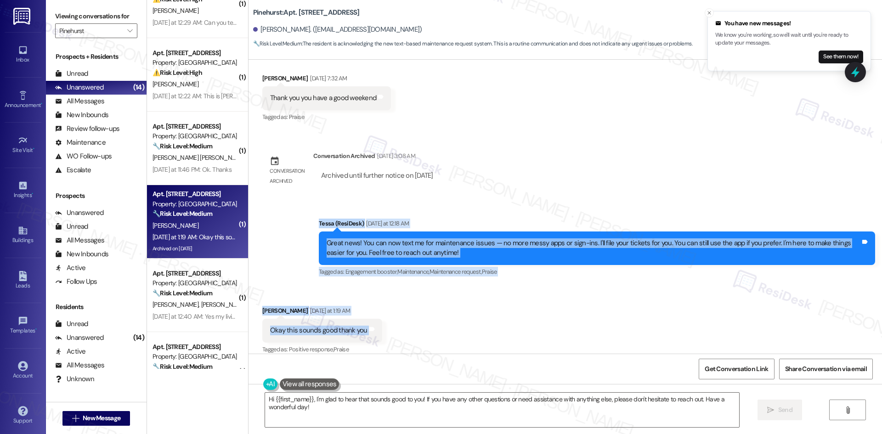
drag, startPoint x: 296, startPoint y: 212, endPoint x: 401, endPoint y: 327, distance: 155.5
click at [401, 327] on div "Lease started Sep 04, 2024 at 8:00 AM Announcement, sent via SMS Tessa (ResiDes…" at bounding box center [566, 207] width 634 height 294
copy div "Tessa (ResiDesk) Yesterday at 12:18 AM Great news! You can now text me for main…"
click at [496, 212] on div "Announcement, sent via SMS Tessa (ResiDesk) Yesterday at 12:18 AM Great news! Y…" at bounding box center [597, 249] width 570 height 74
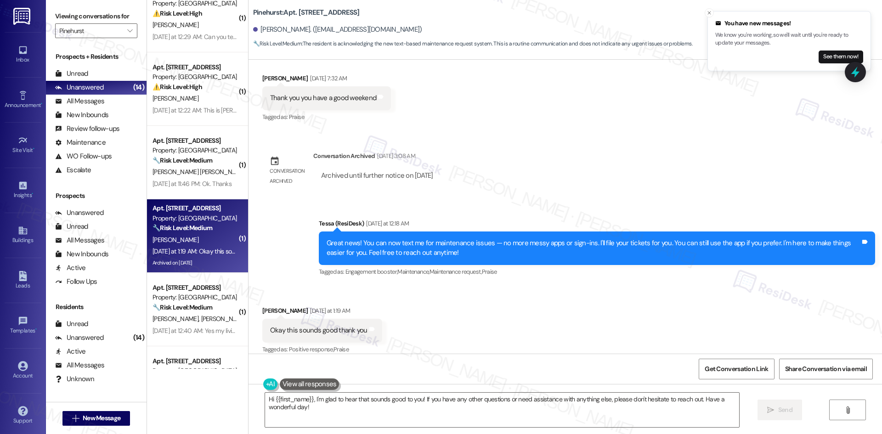
scroll to position [184, 0]
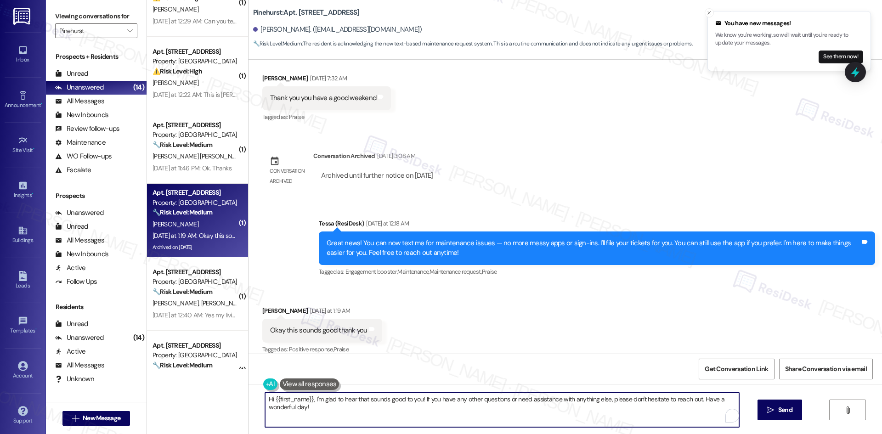
drag, startPoint x: 361, startPoint y: 408, endPoint x: 372, endPoint y: 404, distance: 12.2
click at [361, 408] on textarea "Hi {{first_name}}, I'm glad to hear that sounds good to you! If you have any ot…" at bounding box center [502, 410] width 474 height 34
paste textarea "You’re very welcome, Arlene!"
paste textarea "To enrich screen reader interactions, please activate Accessibility in Grammarl…"
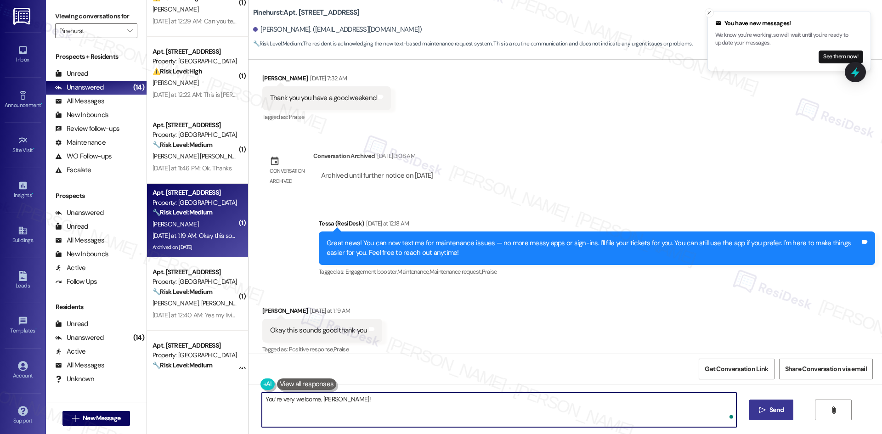
type textarea "You’re very welcome, Arlene!"
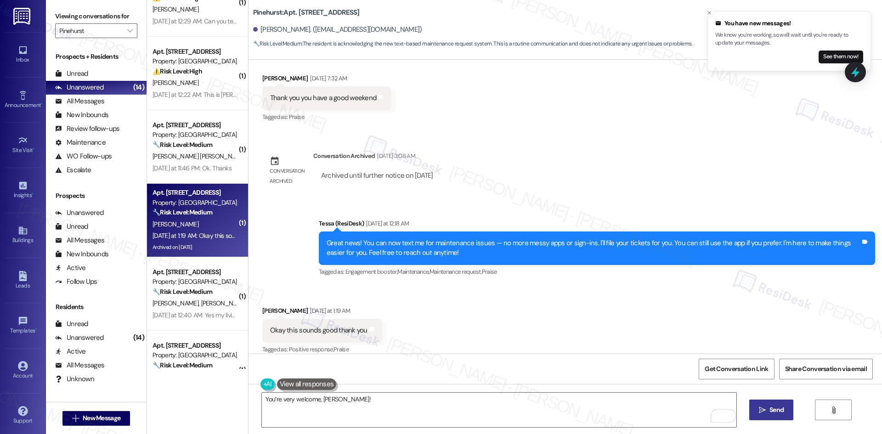
click at [757, 411] on span " Send" at bounding box center [771, 410] width 29 height 10
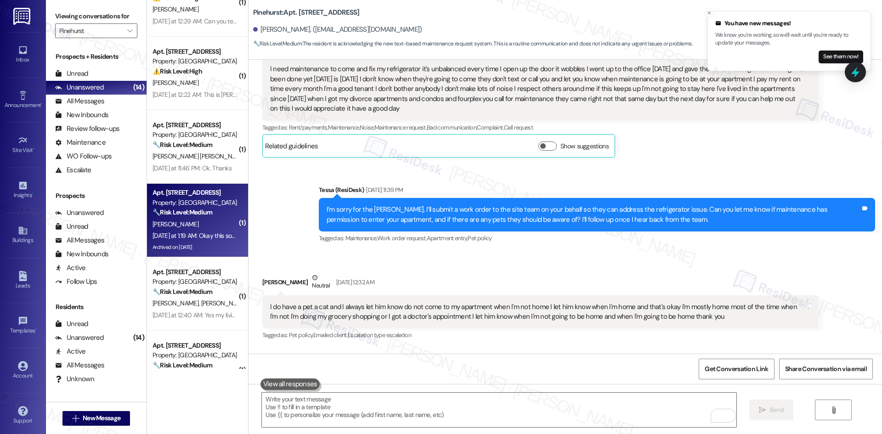
scroll to position [0, 0]
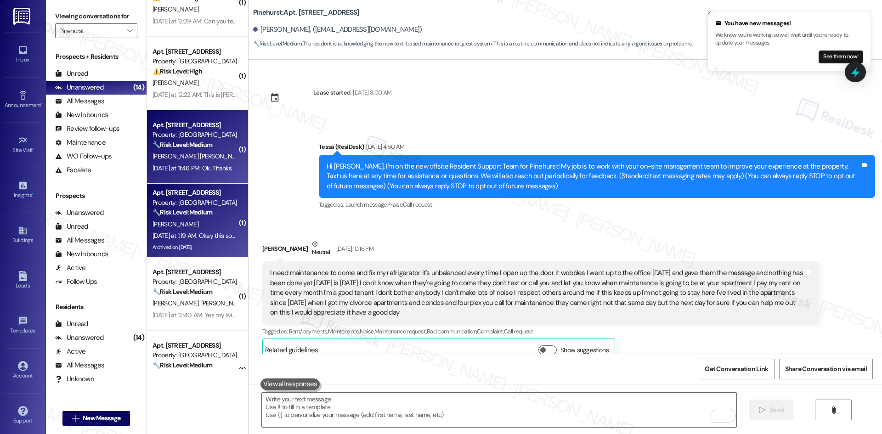
click at [174, 146] on strong "🔧 Risk Level: Medium" at bounding box center [183, 145] width 60 height 8
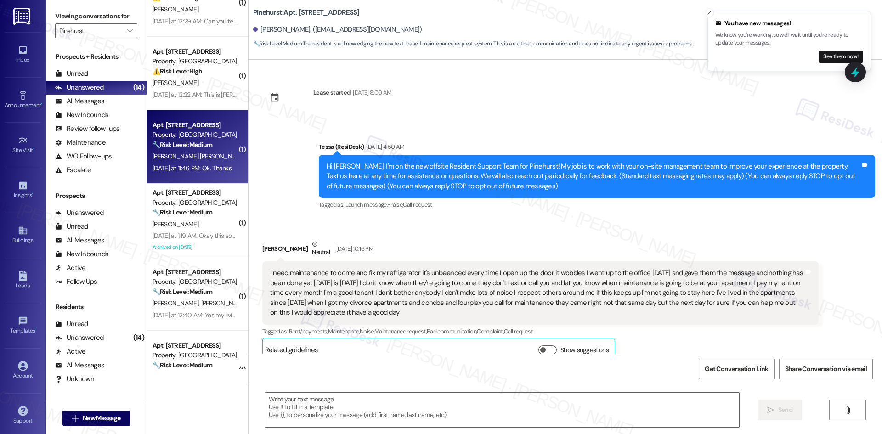
type textarea "Fetching suggested responses. Please feel free to read through the conversation…"
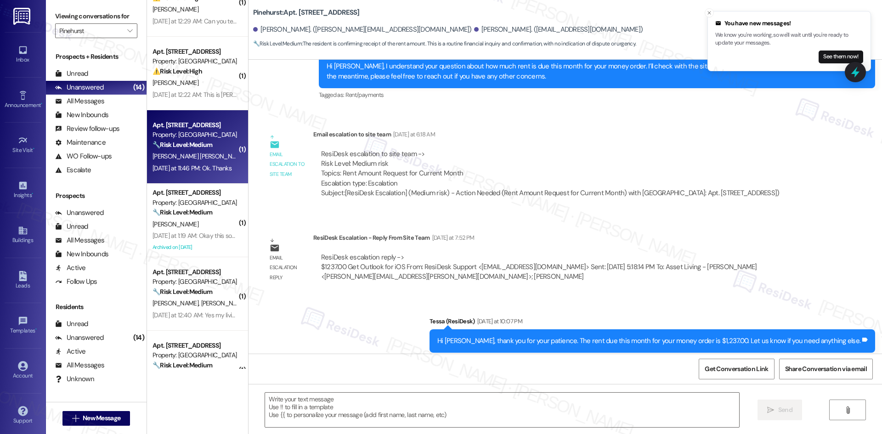
type textarea "Fetching suggested responses. Please feel free to read through the conversation…"
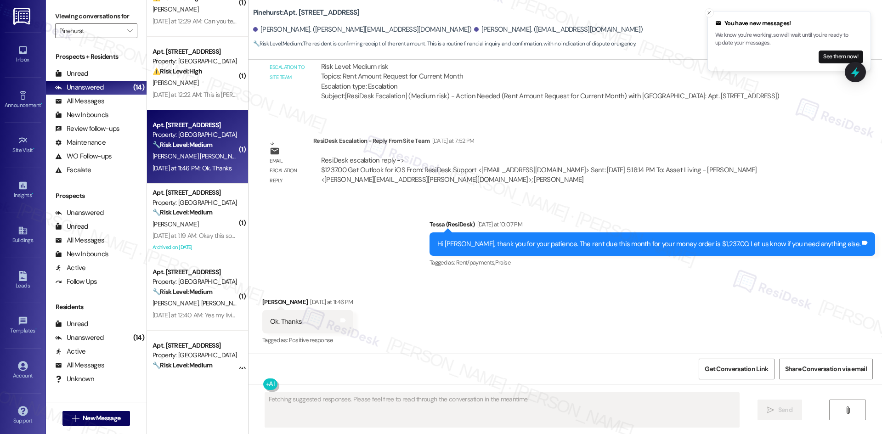
scroll to position [460, 0]
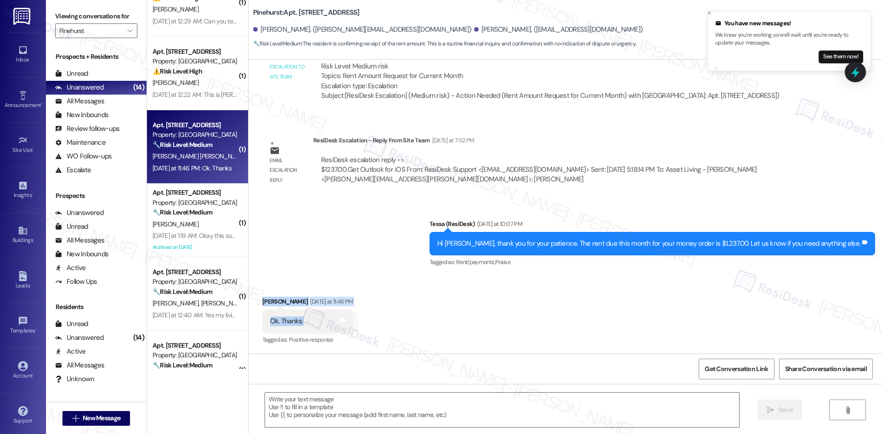
drag, startPoint x: 255, startPoint y: 298, endPoint x: 330, endPoint y: 331, distance: 81.9
click at [330, 331] on div "Received via SMS Arturo Valladares Duran Yesterday at 11:46 PM Ok. Thanks Tags …" at bounding box center [308, 322] width 105 height 64
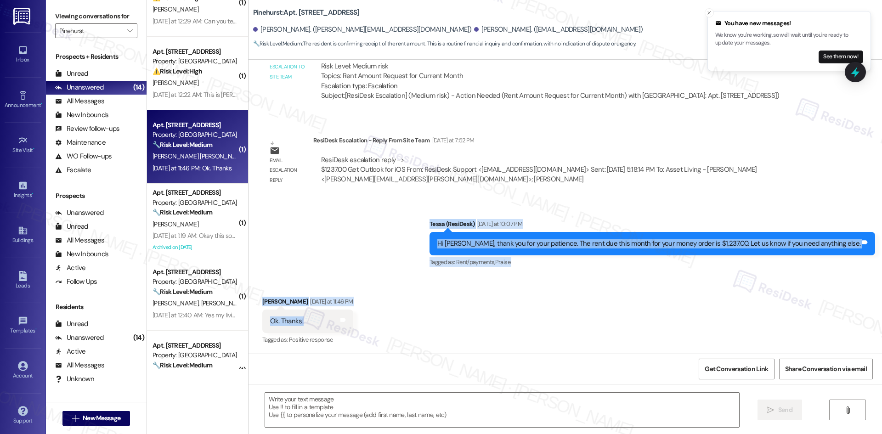
drag, startPoint x: 442, startPoint y: 213, endPoint x: 255, endPoint y: 329, distance: 220.4
click at [446, 329] on div "Lease started May 27, 2025 at 8:00 AM Announcement, sent via SMS Tessa (ResiDes…" at bounding box center [566, 207] width 634 height 294
copy div "Tessa (ResiDesk) Yesterday at 10:07 PM Hi Arturo, thank you for your patience. …"
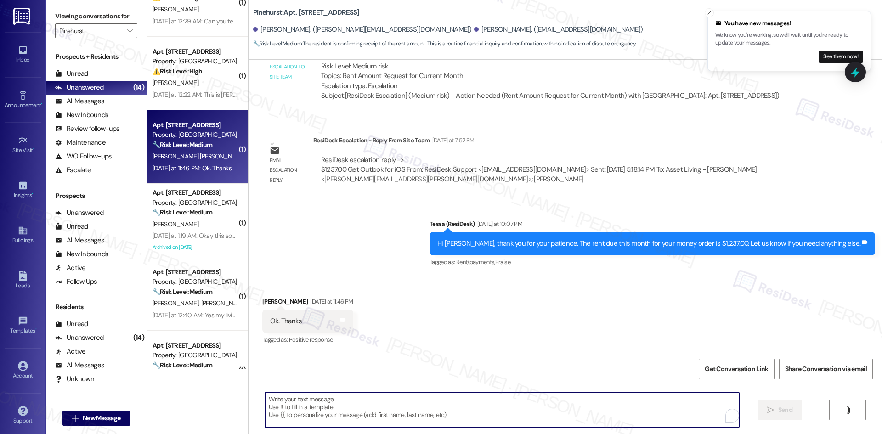
click at [398, 407] on textarea "To enrich screen reader interactions, please activate Accessibility in Grammarl…" at bounding box center [502, 410] width 474 height 34
paste textarea "You’re welcome, Arturo. Please let us know if you need anything else."
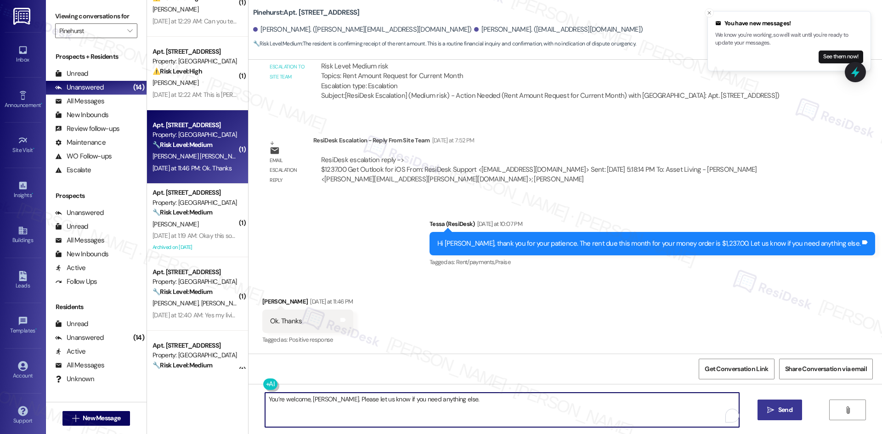
type textarea "You’re welcome, Arturo. Please let us know if you need anything else."
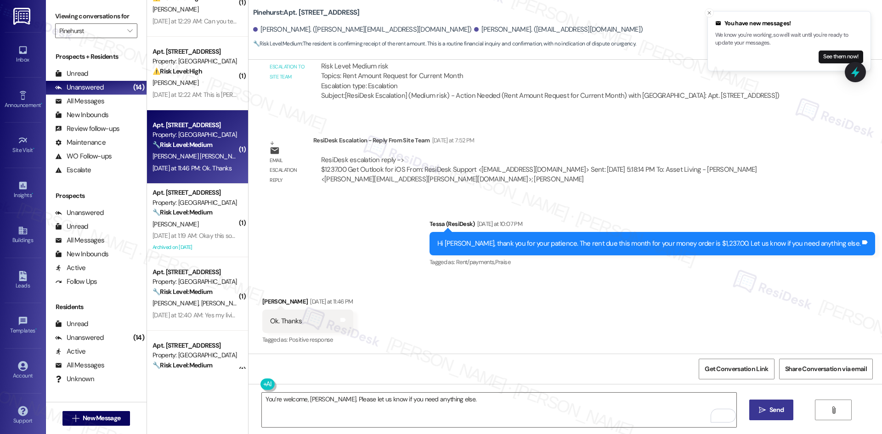
click at [790, 415] on button " Send" at bounding box center [772, 410] width 45 height 21
click at [373, 262] on div "Sent via SMS Tessa (ResiDesk) Yesterday at 10:07 PM Hi Arturo, thank you for yo…" at bounding box center [566, 238] width 634 height 78
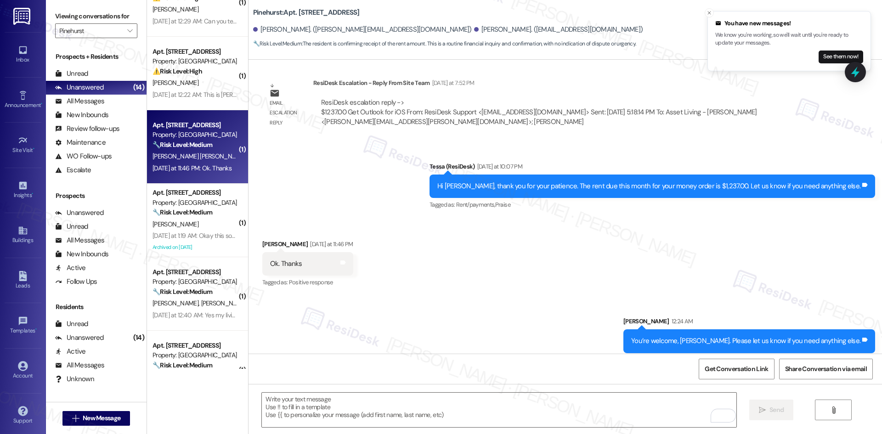
scroll to position [524, 0]
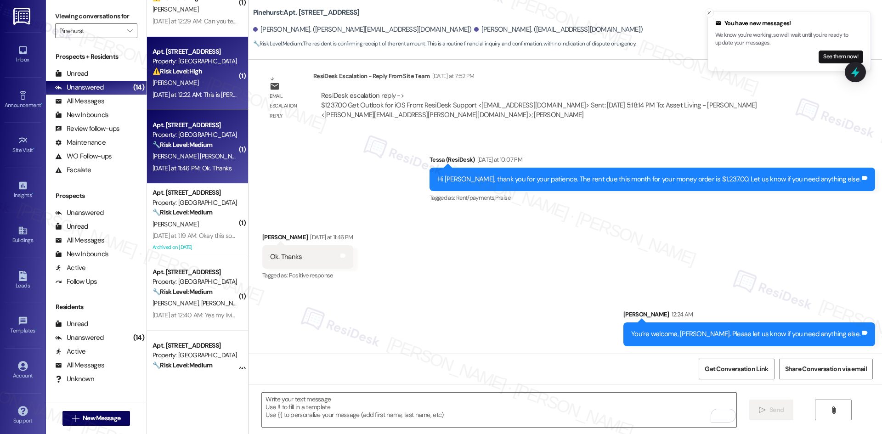
click at [178, 94] on div "Yesterday at 12:22 AM: This is Rosalind howard in 614 my mail box door is compl…" at bounding box center [338, 95] width 371 height 8
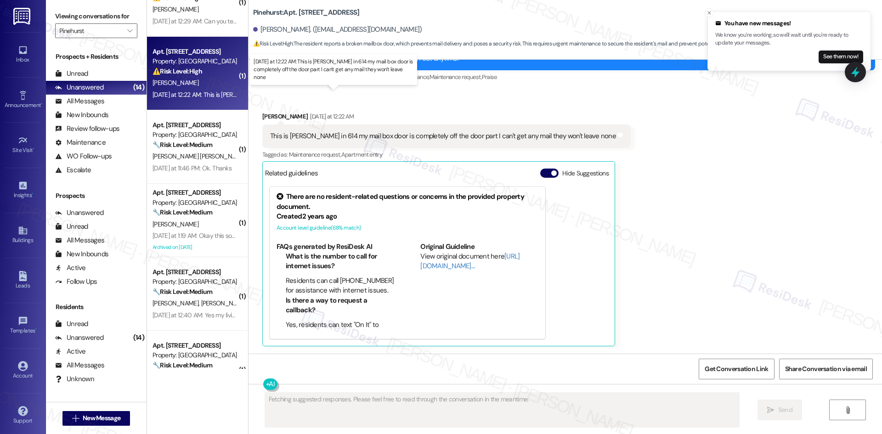
scroll to position [215, 0]
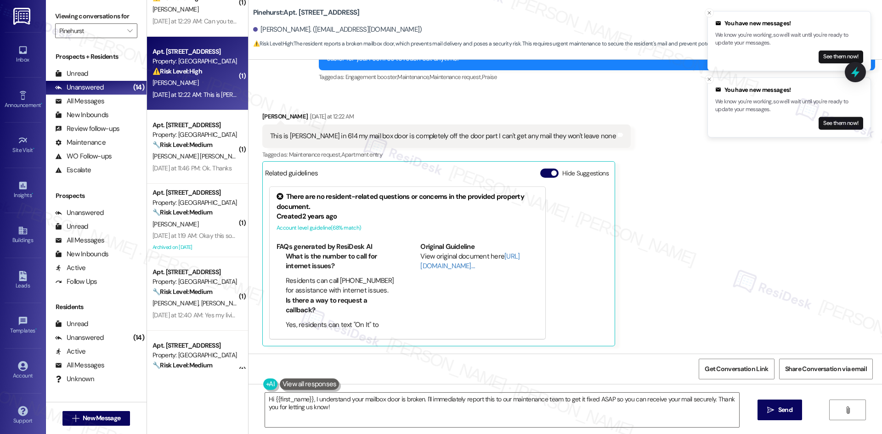
click at [667, 255] on div "Received via SMS Rosalind Howard Yesterday at 12:22 AM This is Rosalind howard …" at bounding box center [566, 222] width 634 height 262
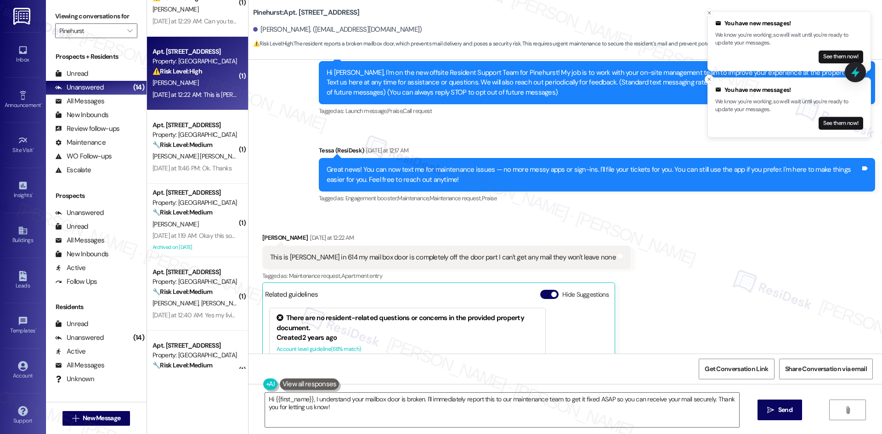
scroll to position [77, 0]
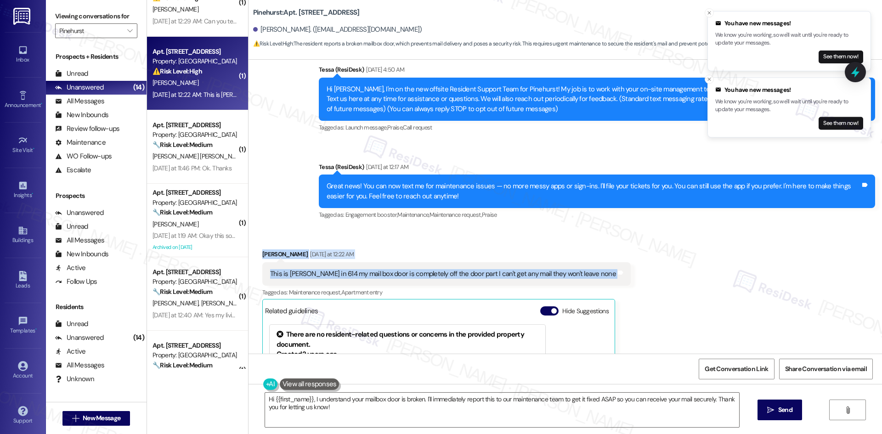
drag, startPoint x: 249, startPoint y: 252, endPoint x: 659, endPoint y: 275, distance: 411.0
click at [659, 275] on div "Received via SMS Rosalind Howard Yesterday at 12:22 AM This is Rosalind howard …" at bounding box center [566, 360] width 634 height 262
copy div "Rosalind Howard Yesterday at 12:22 AM This is Rosalind howard in 614 my mail bo…"
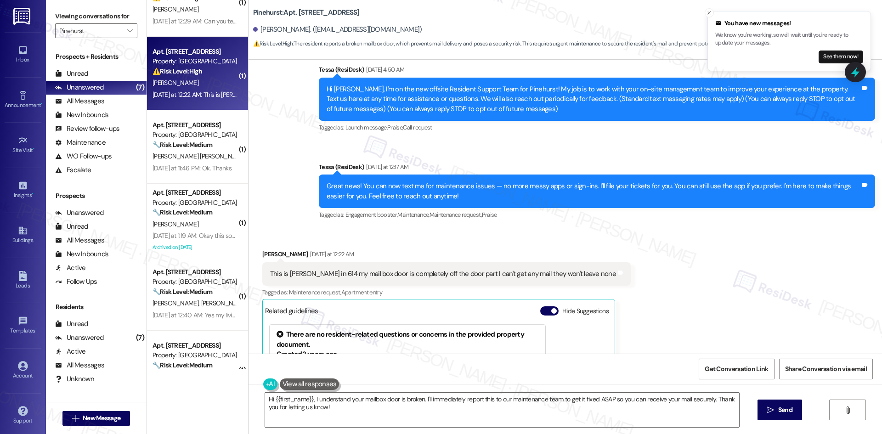
click at [282, 174] on div "Announcement, sent via SMS Tessa (ResiDesk) Aug 27, 2025 at 4:50 AM Hi Rosalind…" at bounding box center [566, 136] width 634 height 185
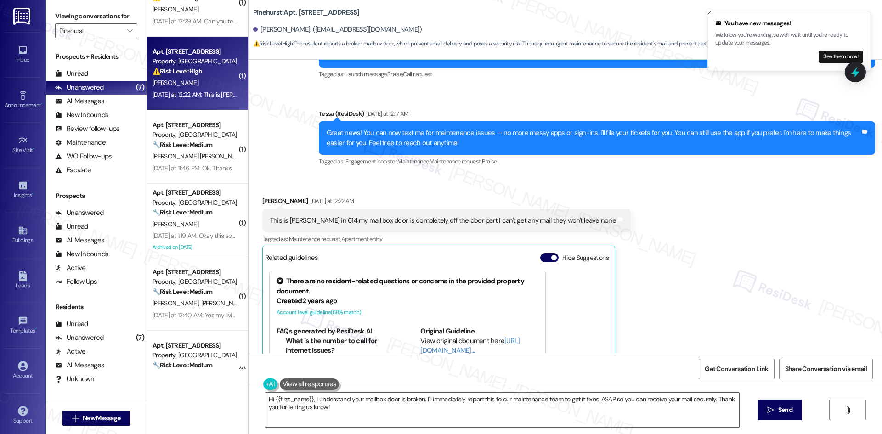
scroll to position [123, 0]
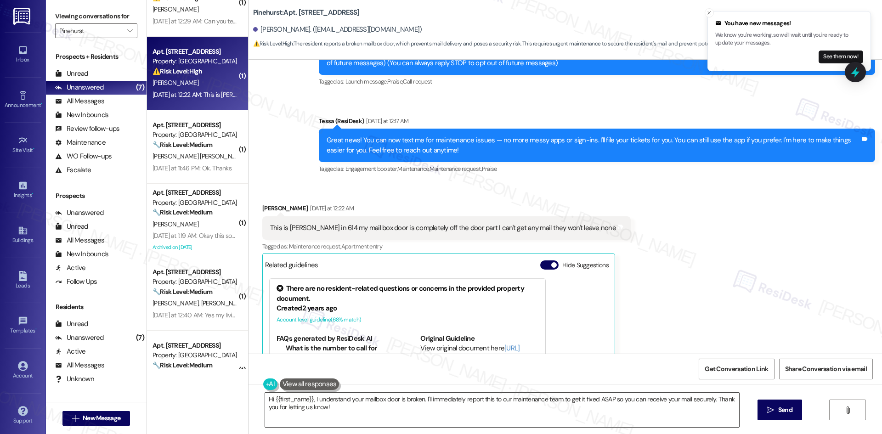
click at [409, 412] on textarea "Hi {{first_name}}, I understand your mailbox door is broken. I'll immediately r…" at bounding box center [502, 410] width 474 height 34
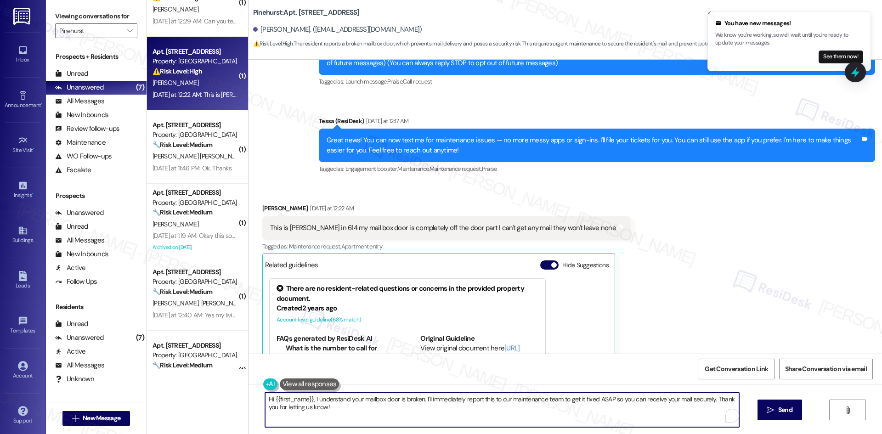
paste textarea "Rosalind, I’m sorry to hear about the issue with your mailbox door. If possible…"
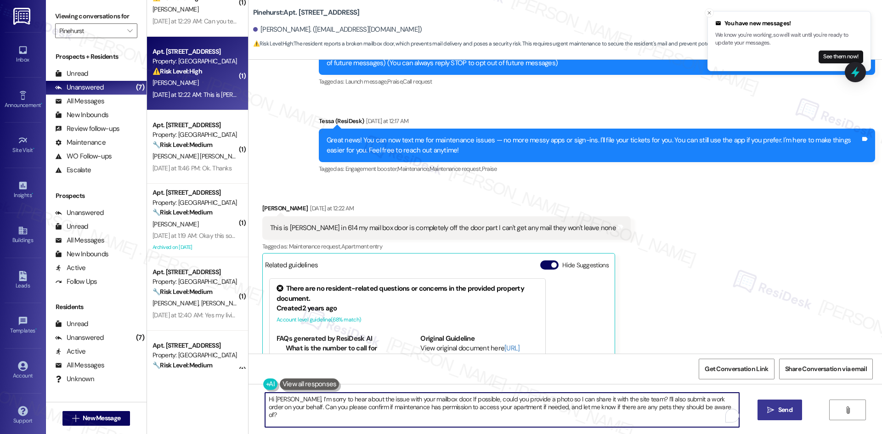
type textarea "Hi Rosalind, I’m sorry to hear about the issue with your mailbox door. If possi…"
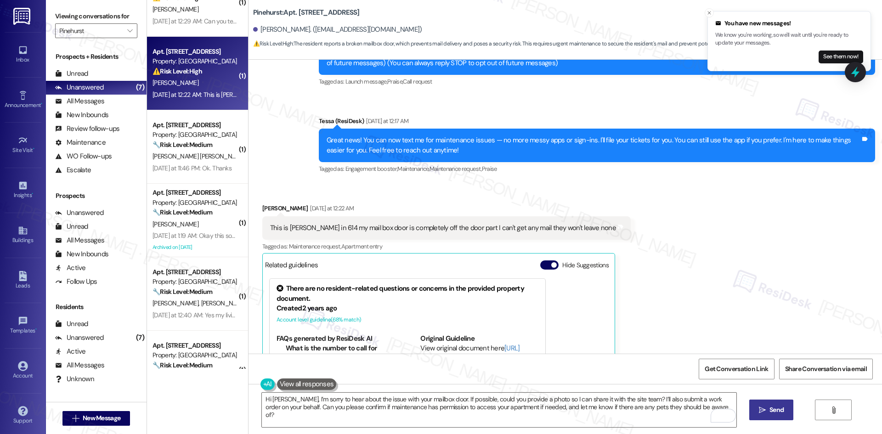
click at [775, 413] on span "Send" at bounding box center [777, 410] width 18 height 10
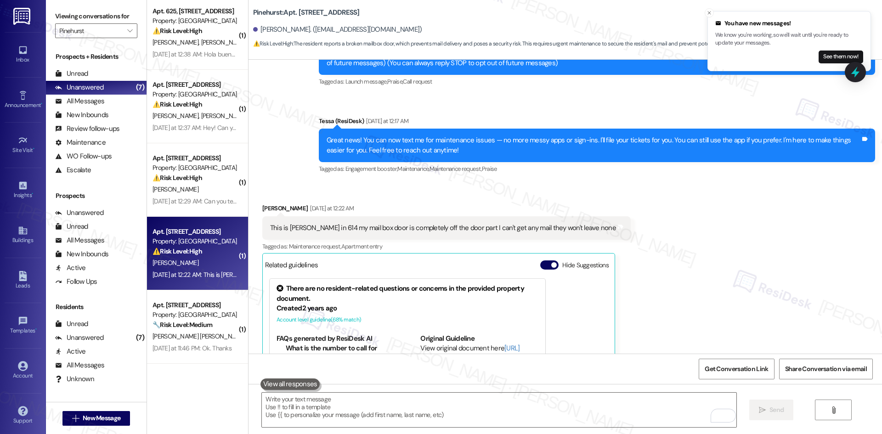
scroll to position [0, 0]
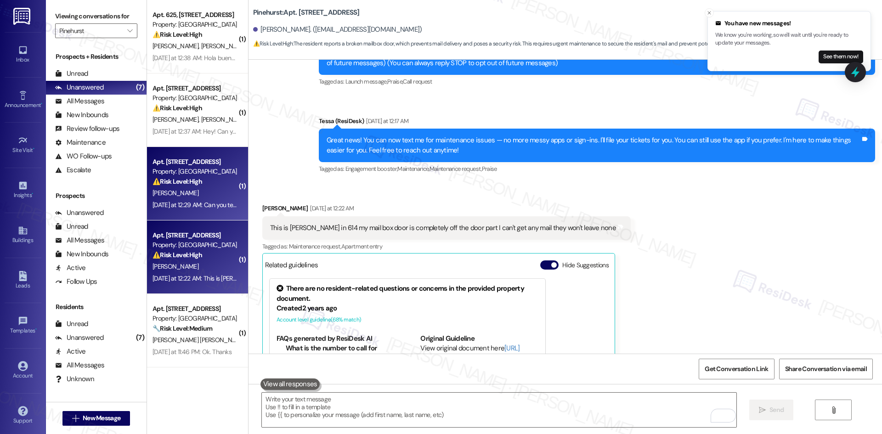
click at [201, 204] on div "Yesterday at 12:29 AM: Can you tell me what my account balance is? Yesterday at…" at bounding box center [239, 205] width 173 height 8
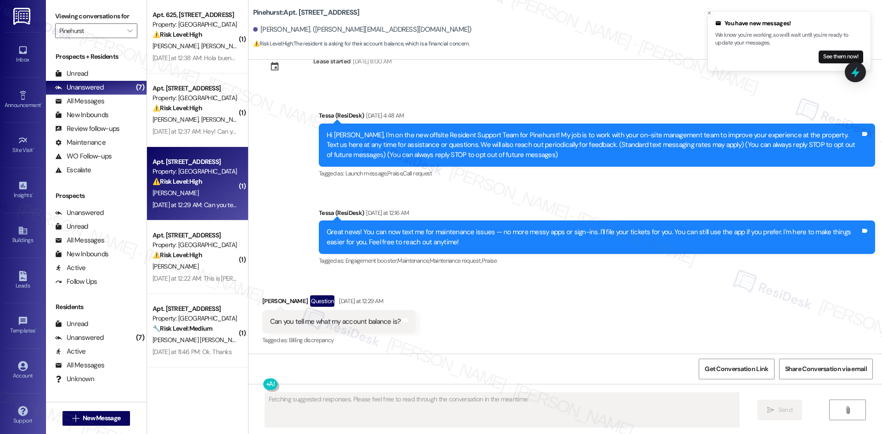
scroll to position [32, 0]
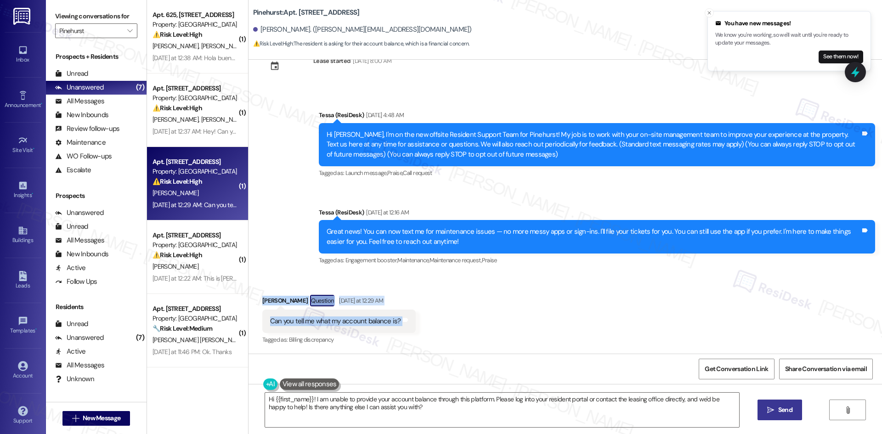
drag, startPoint x: 251, startPoint y: 300, endPoint x: 433, endPoint y: 313, distance: 182.0
click at [433, 313] on div "Received via SMS Felicia Turner Question Yesterday at 12:29 AM Can you tell me …" at bounding box center [566, 314] width 634 height 80
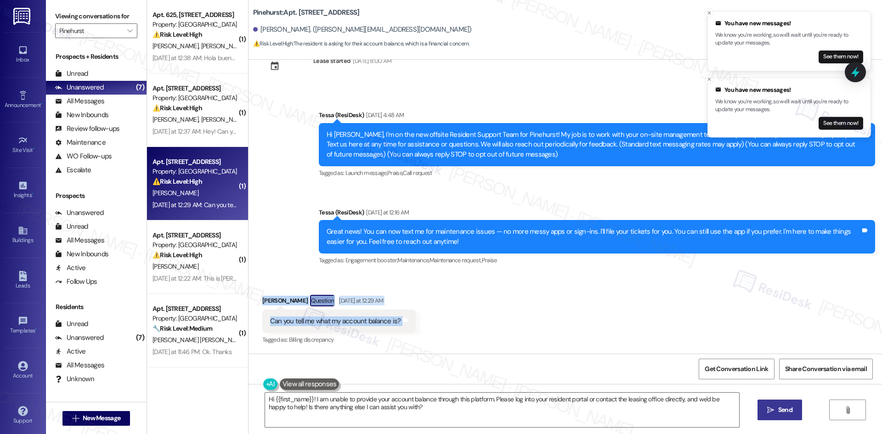
click at [396, 308] on div "Felicia Turner Question Yesterday at 12:29 AM" at bounding box center [338, 302] width 153 height 15
drag, startPoint x: 249, startPoint y: 290, endPoint x: 416, endPoint y: 321, distance: 170.1
click at [416, 321] on div "Received via SMS Felicia Turner Question Yesterday at 12:29 AM Can you tell me …" at bounding box center [566, 314] width 634 height 80
copy div "Felicia Turner Question Yesterday at 12:29 AM Can you tell me what my account b…"
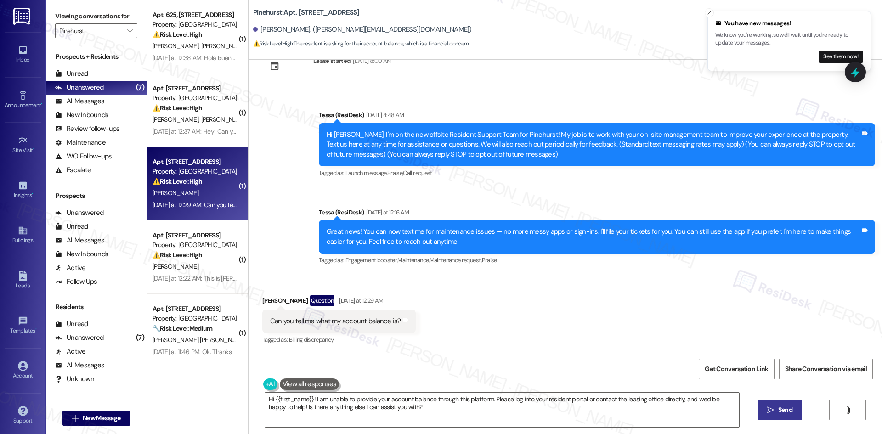
click at [335, 206] on div "Announcement, sent via SMS Tessa (ResiDesk) Yesterday at 12:16 AM Great news! Y…" at bounding box center [597, 238] width 570 height 74
drag, startPoint x: 380, startPoint y: 409, endPoint x: 385, endPoint y: 409, distance: 5.1
click at [380, 409] on textarea "Hi {{first_name}}! I am unable to provide your account balance through this pla…" at bounding box center [502, 410] width 474 height 34
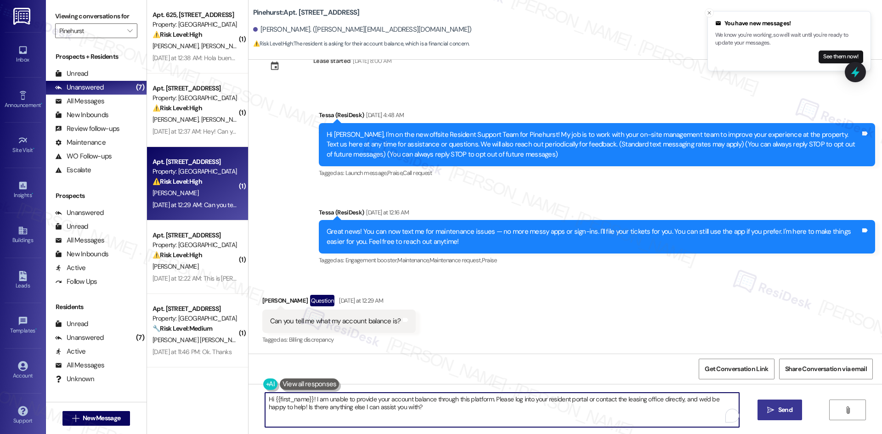
paste textarea "Felicia, thank you for your message. I’ll check with the site team about your a…"
type textarea "Hi [PERSON_NAME], thank you for your message. I’ll check with the site team abo…"
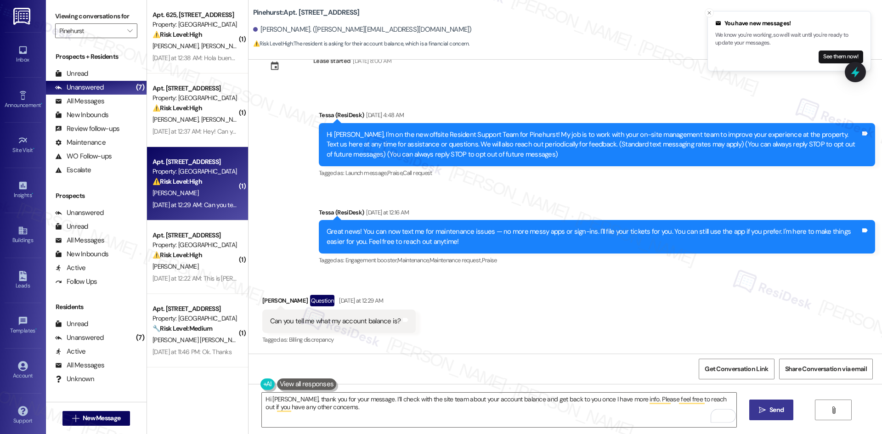
click at [764, 411] on icon "" at bounding box center [762, 410] width 7 height 7
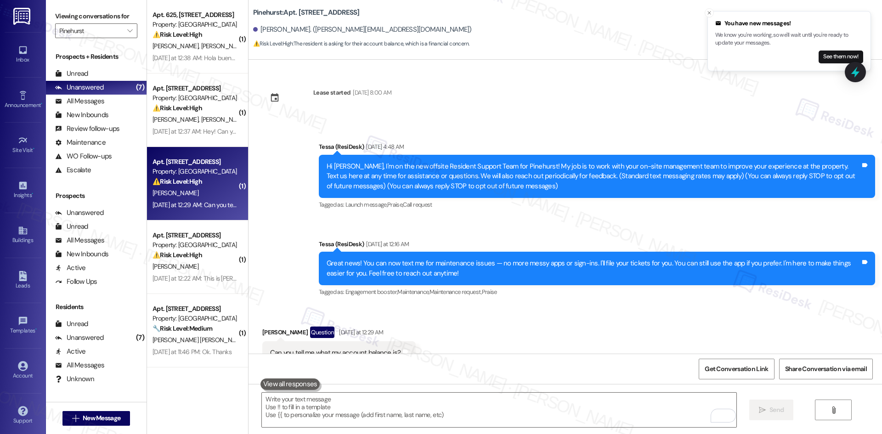
scroll to position [31, 0]
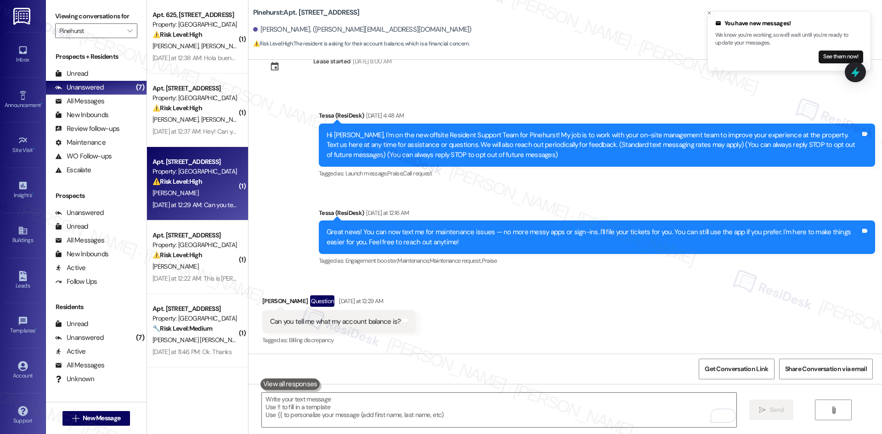
drag, startPoint x: 409, startPoint y: 328, endPoint x: 425, endPoint y: 334, distance: 16.3
click at [414, 328] on div "Received via SMS [PERSON_NAME] Question [DATE] at 12:29 AM Can you tell me what…" at bounding box center [339, 322] width 167 height 66
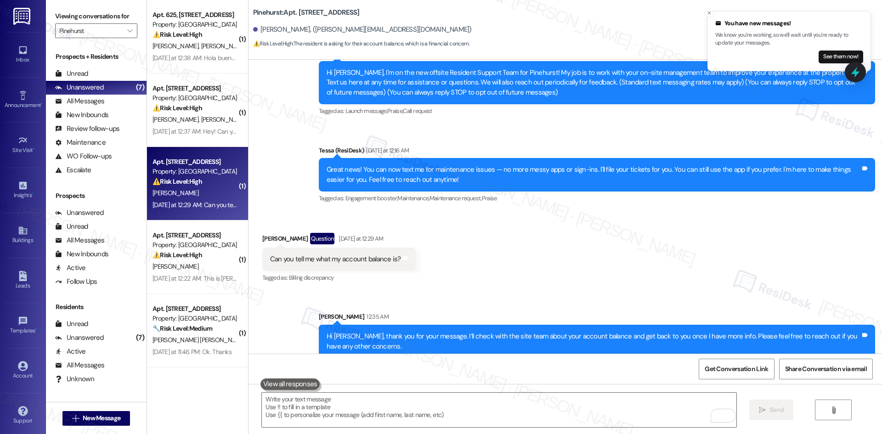
scroll to position [106, 0]
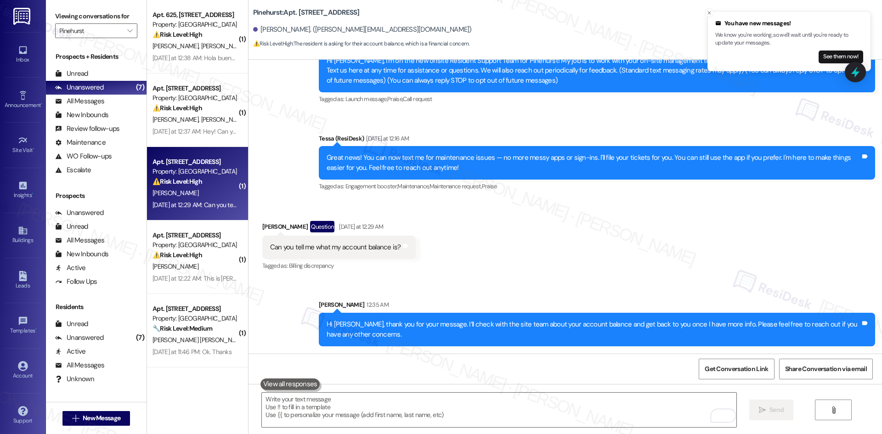
click at [517, 276] on div "Received via SMS [PERSON_NAME] Question [DATE] at 12:29 AM Can you tell me what…" at bounding box center [566, 240] width 634 height 80
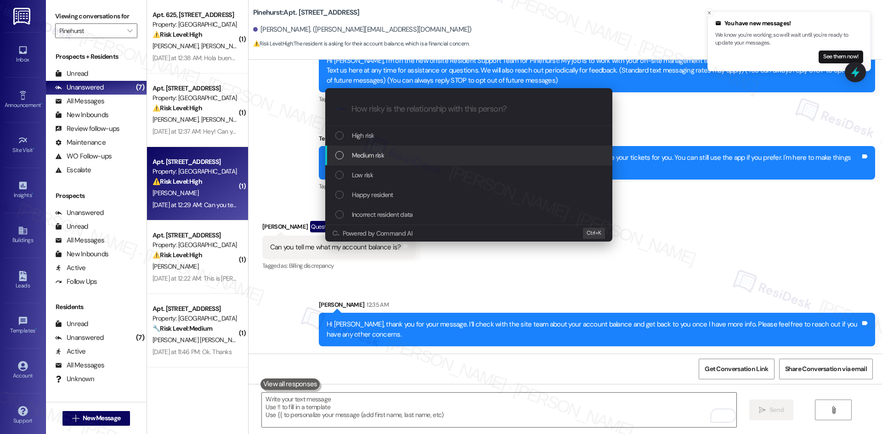
click at [375, 160] on span "Medium risk" at bounding box center [368, 155] width 32 height 10
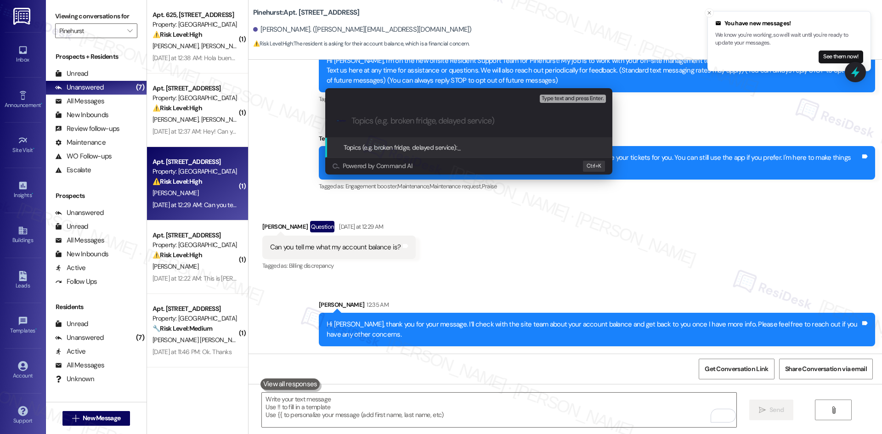
drag, startPoint x: 403, startPoint y: 122, endPoint x: 398, endPoint y: 117, distance: 6.2
click at [402, 122] on input "Topics (e.g. broken fridge, delayed service)" at bounding box center [477, 121] width 250 height 10
paste input "Account Balance Inquiry"
type input "Account Balance Inquiry"
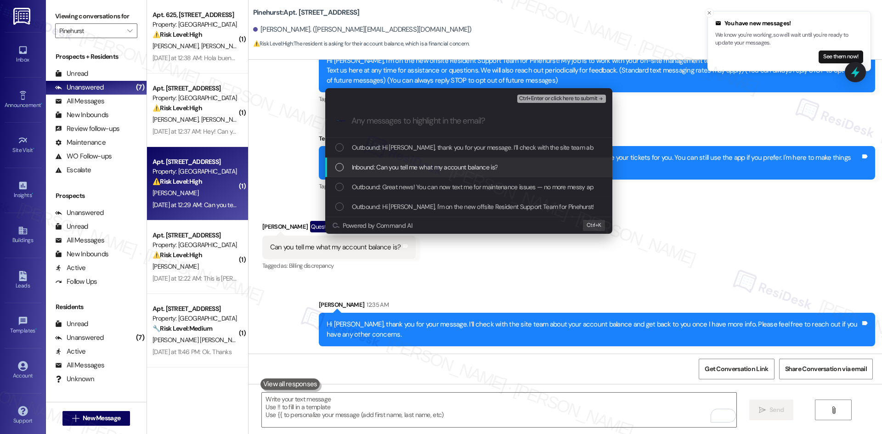
drag, startPoint x: 416, startPoint y: 165, endPoint x: 422, endPoint y: 165, distance: 6.0
click at [416, 165] on span "Inbound: Can you tell me what my account balance is?" at bounding box center [425, 167] width 146 height 10
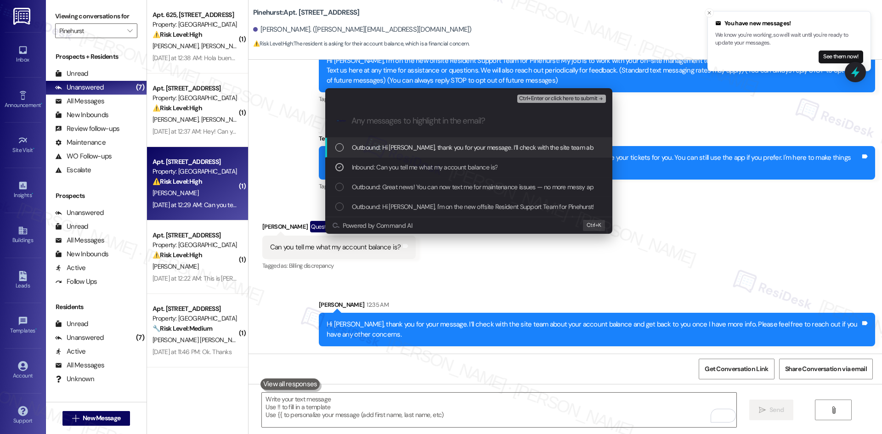
click at [575, 98] on span "Ctrl+Enter or click here to submit" at bounding box center [558, 99] width 79 height 6
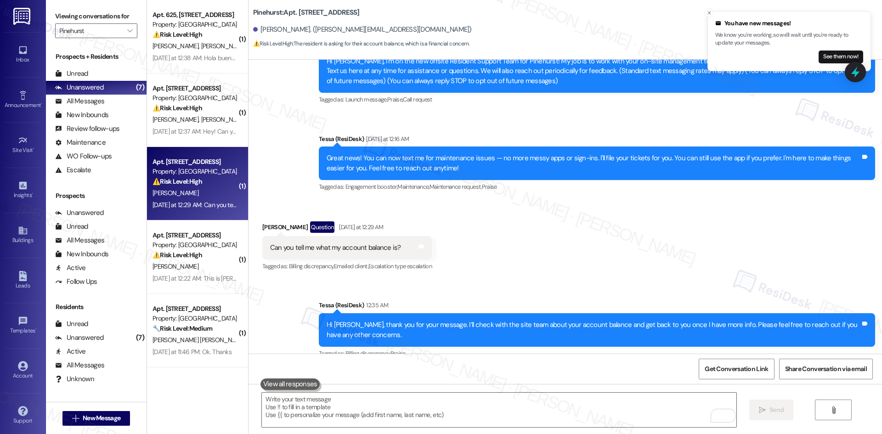
scroll to position [119, 0]
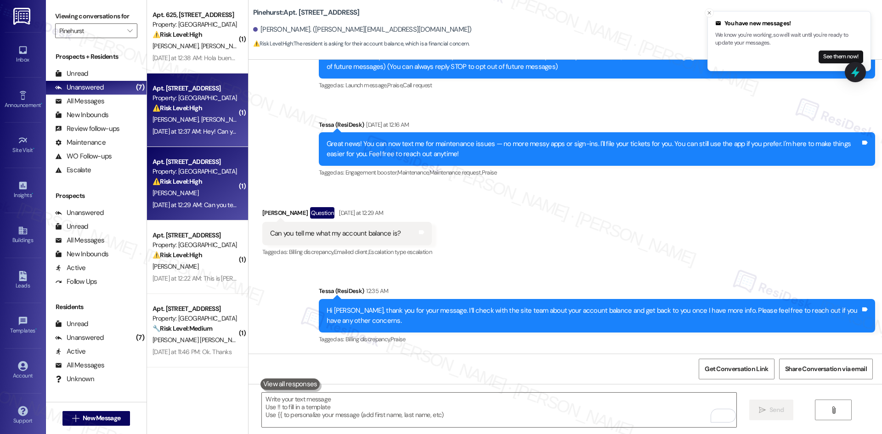
click at [184, 125] on div "A. Hayes K. Strauss" at bounding box center [195, 119] width 87 height 11
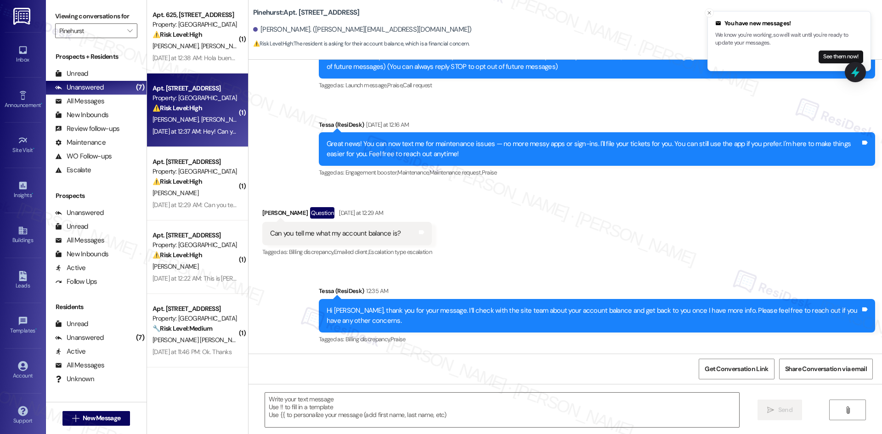
type textarea "Fetching suggested responses. Please feel free to read through the conversation…"
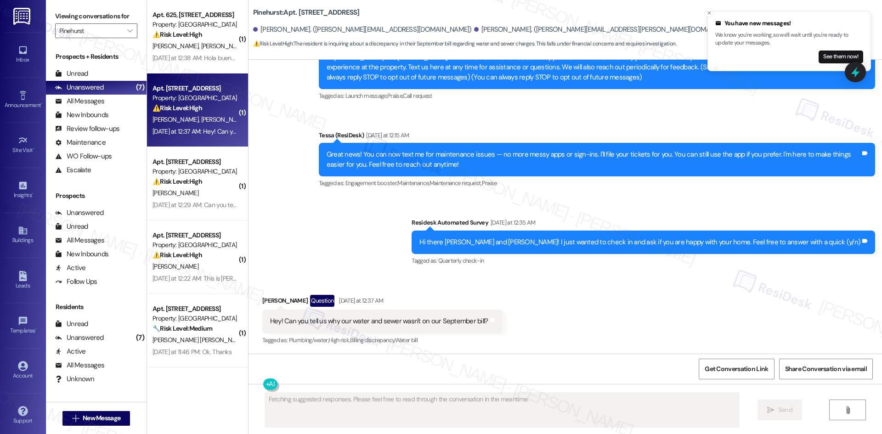
scroll to position [109, 0]
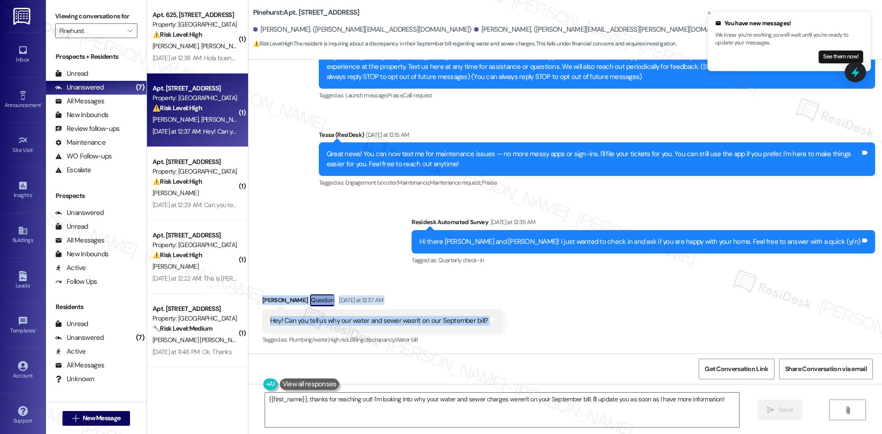
drag, startPoint x: 246, startPoint y: 294, endPoint x: 584, endPoint y: 326, distance: 339.3
click at [584, 326] on div "Received via SMS Kathryn Strauss Question Yesterday at 12:37 AM Hey! Can you te…" at bounding box center [566, 314] width 634 height 80
copy div "Kathryn Strauss Question Yesterday at 12:37 AM Hey! Can you tell us why our wat…"
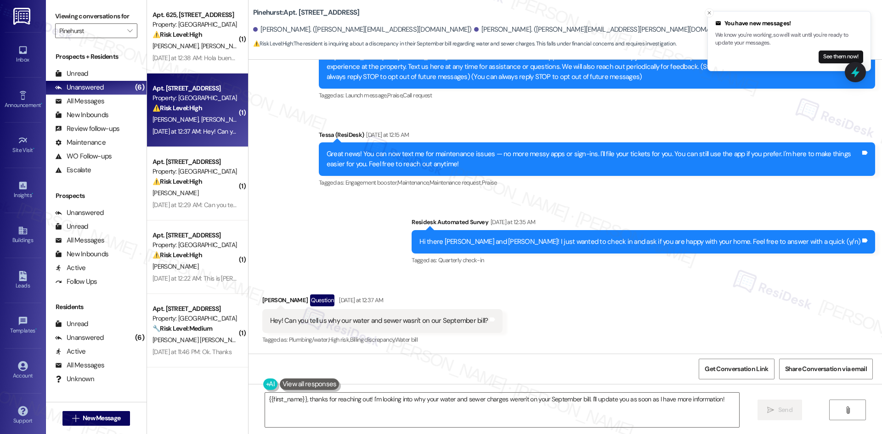
drag, startPoint x: 395, startPoint y: 227, endPoint x: 405, endPoint y: 230, distance: 11.0
click at [395, 227] on div "Announcement, sent via SMS Tessa (ResiDesk) Aug 27, 2025 at 4:47 AM Hi Kathryn …" at bounding box center [566, 143] width 634 height 262
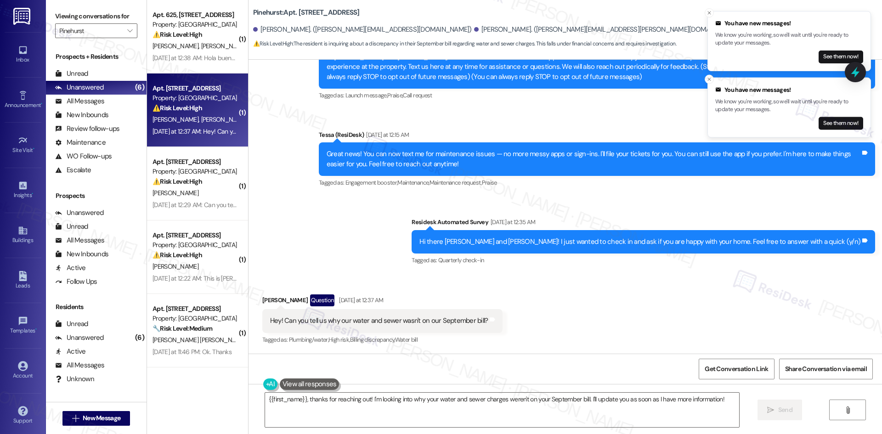
click at [367, 234] on div "Announcement, sent via SMS Tessa (ResiDesk) Aug 27, 2025 at 4:47 AM Hi Kathryn …" at bounding box center [566, 143] width 634 height 262
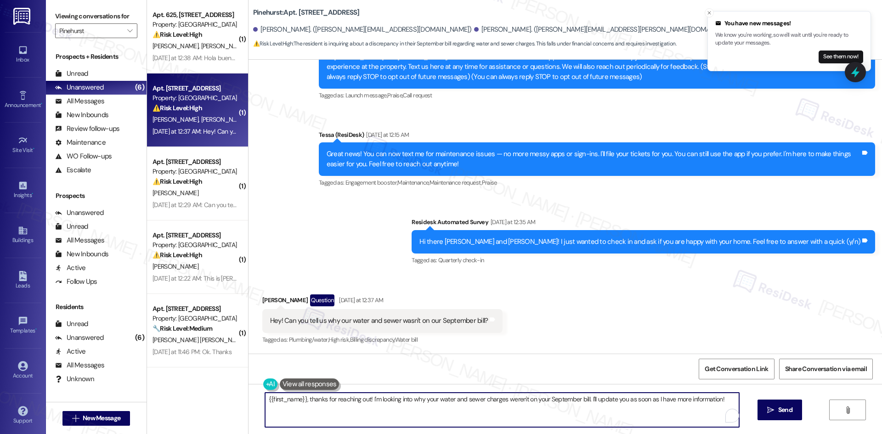
click at [389, 412] on textarea "{{first_name}}, thanks for reaching out! I'm looking into why your water and se…" at bounding box center [502, 410] width 474 height 34
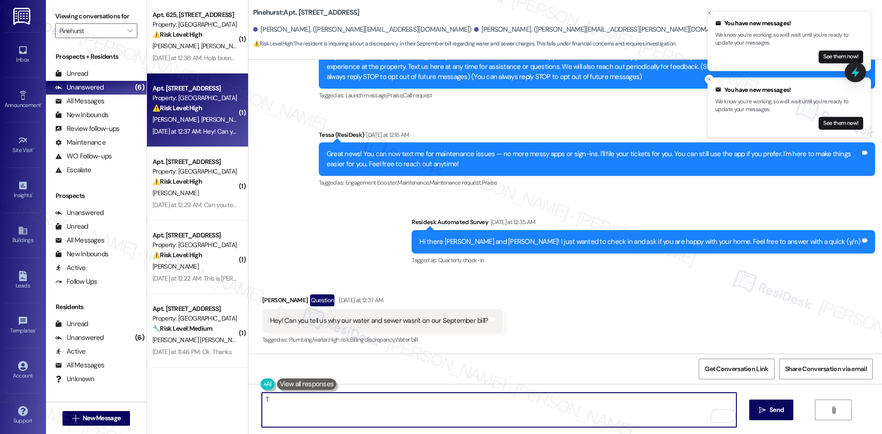
paste textarea "hank you for your message. I understand your concern about the water and sewer …"
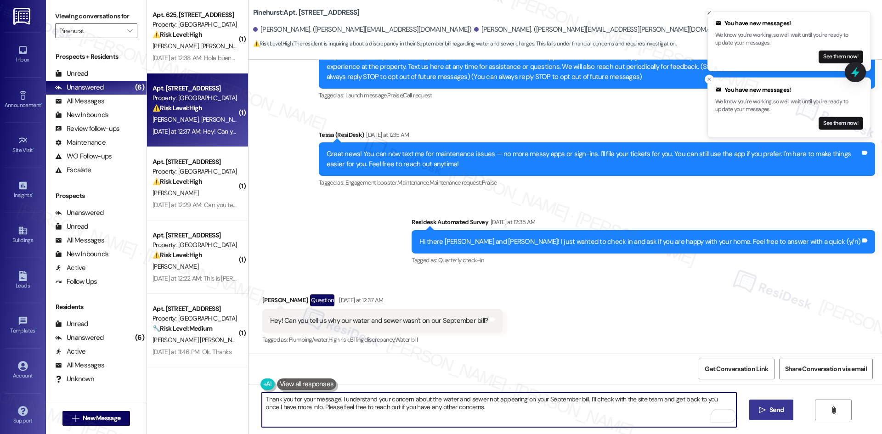
type textarea "Thank you for your message. I understand your concern about the water and sewer…"
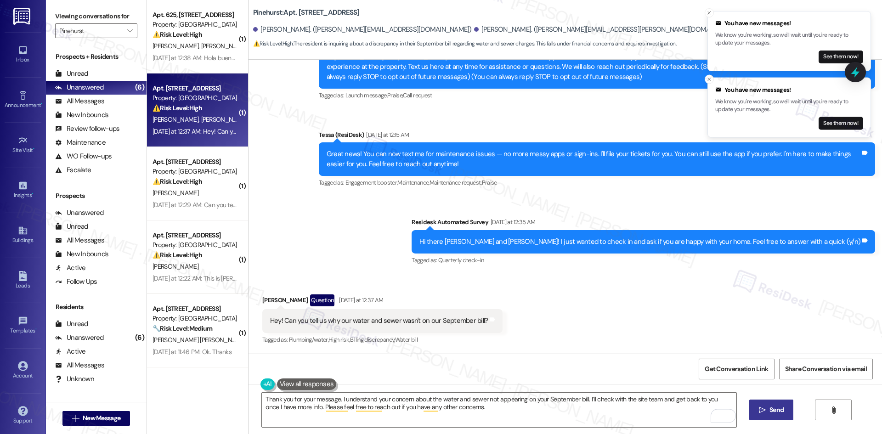
click at [764, 415] on span " Send" at bounding box center [771, 410] width 29 height 10
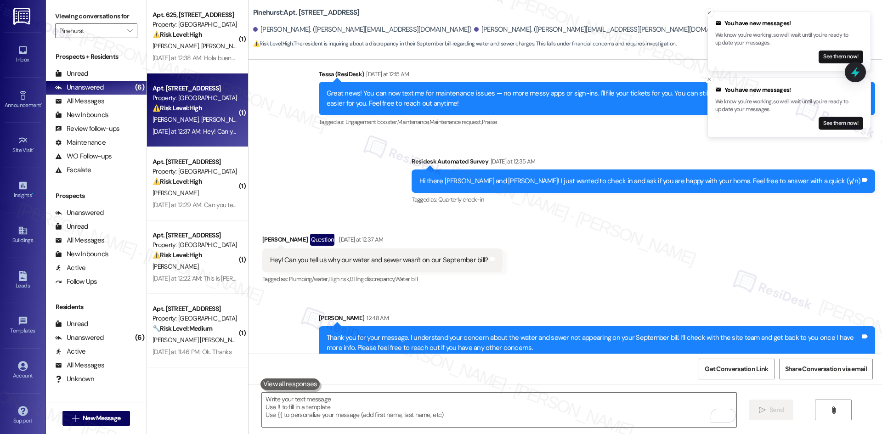
scroll to position [183, 0]
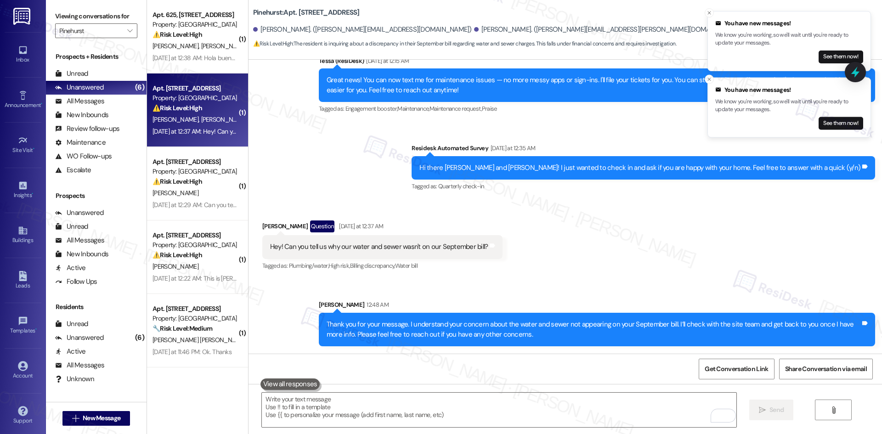
click at [593, 264] on div "Received via SMS Kathryn Strauss Question Yesterday at 12:37 AM Hey! Can you te…" at bounding box center [566, 240] width 634 height 80
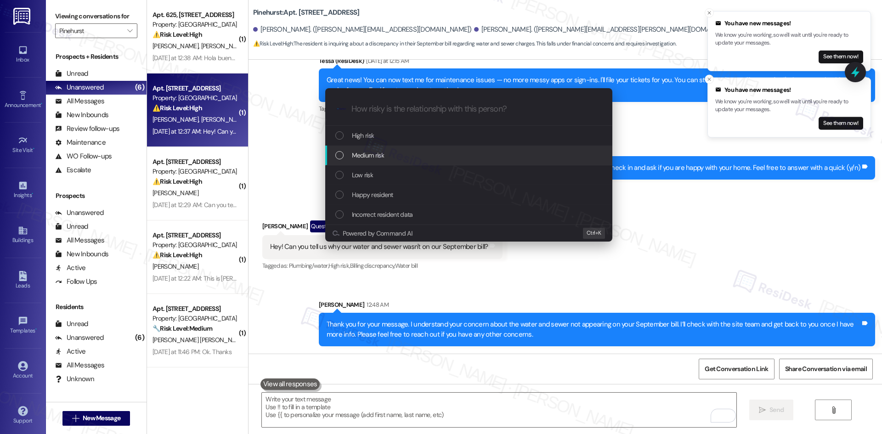
click at [405, 156] on div "Medium risk" at bounding box center [469, 155] width 269 height 10
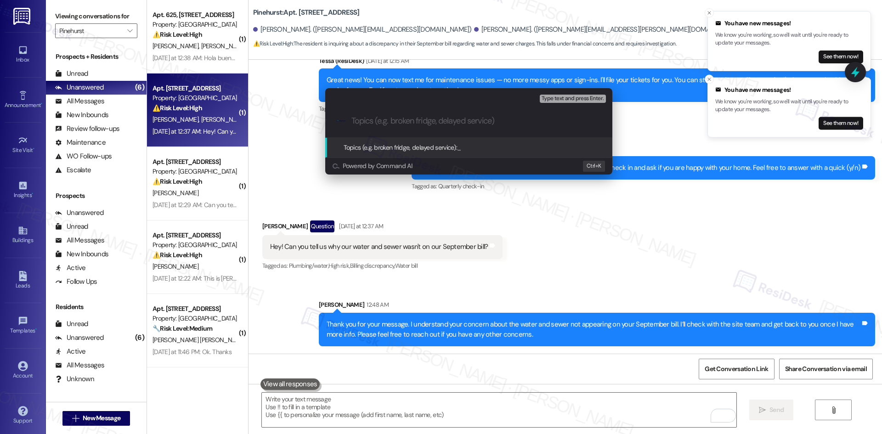
click at [367, 124] on input "Topics (e.g. broken fridge, delayed service)" at bounding box center [477, 121] width 250 height 10
paste input "September Bill Inquiry – Missing Water and Sewer Charges"
type input "September Bill Inquiry – Missing Water and Sewer Charges"
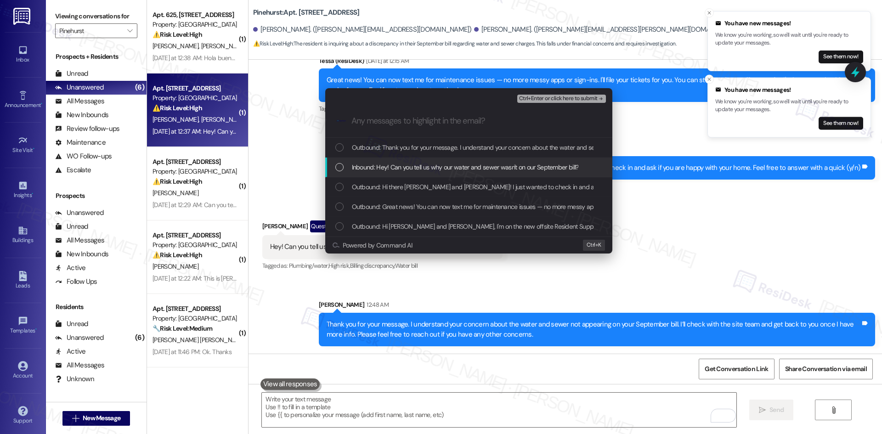
click at [397, 168] on span "Inbound: Hey! Can you tell us why our water and sewer wasn't on our September b…" at bounding box center [465, 167] width 227 height 10
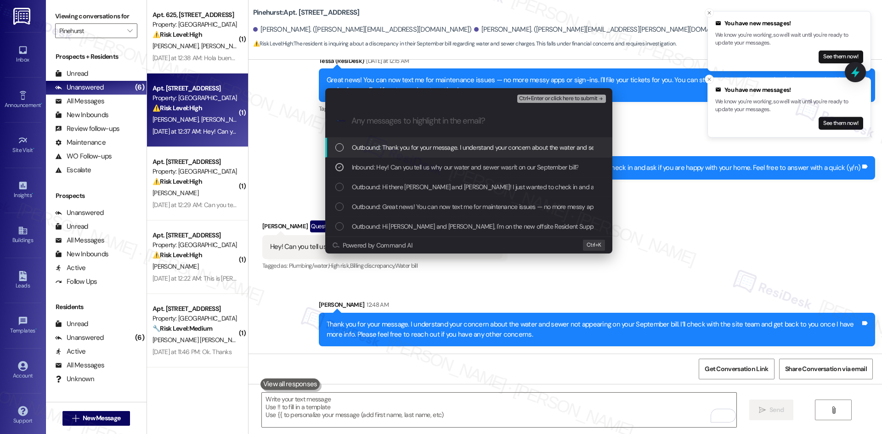
click at [579, 99] on span "Ctrl+Enter or click here to submit" at bounding box center [558, 99] width 79 height 6
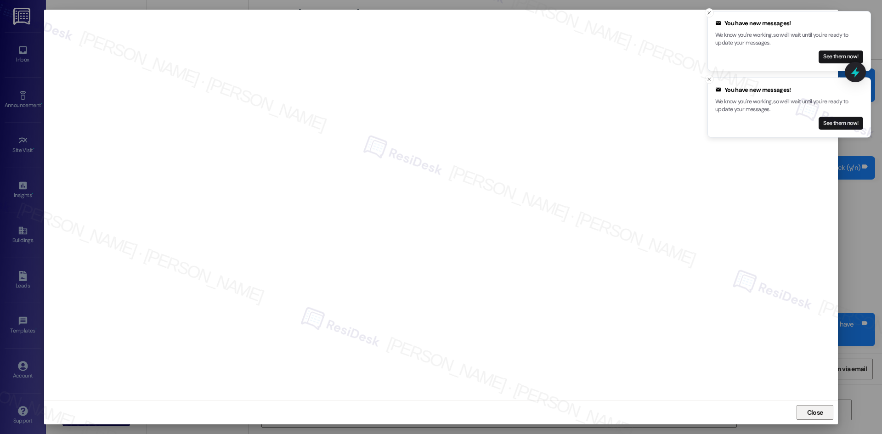
click at [803, 412] on button "Close" at bounding box center [815, 412] width 37 height 15
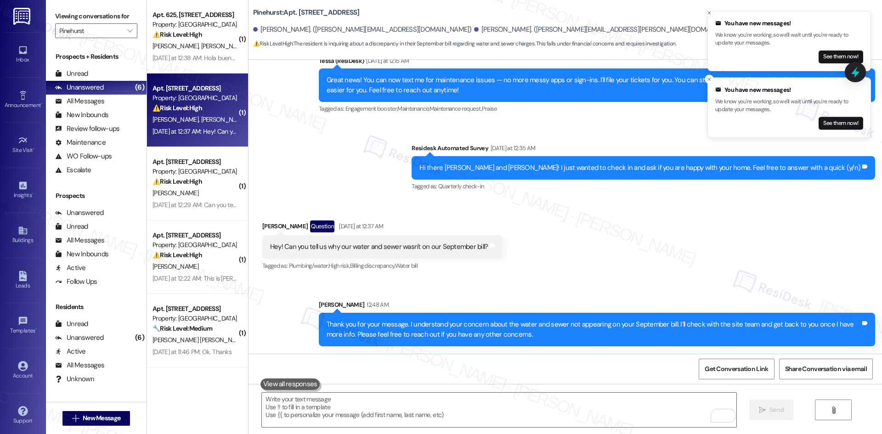
click at [625, 265] on div "Received via SMS Kathryn Strauss Question Yesterday at 12:37 AM Hey! Can you te…" at bounding box center [566, 240] width 634 height 80
click at [613, 265] on div "Received via SMS Kathryn Strauss Question Yesterday at 12:37 AM Hey! Can you te…" at bounding box center [566, 240] width 634 height 80
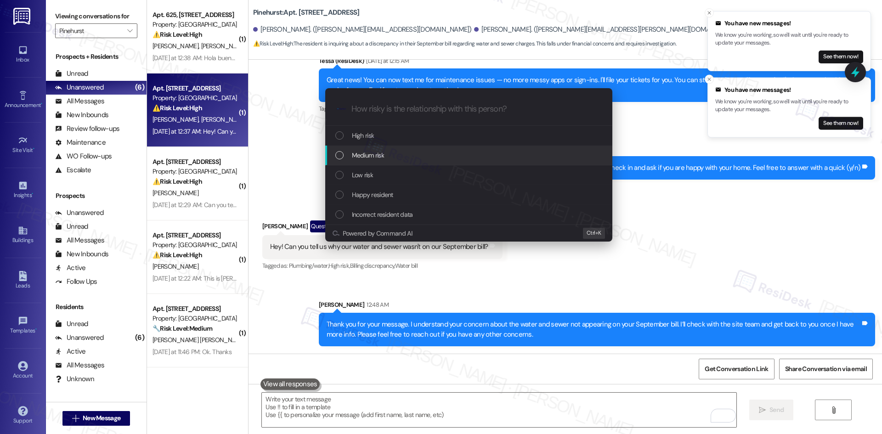
click at [373, 157] on span "Medium risk" at bounding box center [368, 155] width 32 height 10
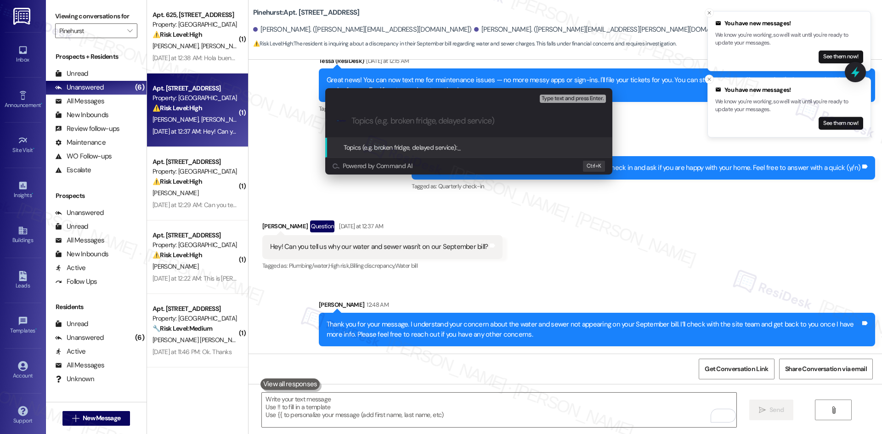
click at [383, 112] on div ".cls-1{fill:#0a055f;}.cls-2{fill:#0cc4c4;} resideskLogoBlueOrange" at bounding box center [468, 121] width 287 height 33
click at [386, 125] on input "Topics (e.g. broken fridge, delayed service)" at bounding box center [477, 121] width 250 height 10
paste input "September Bill Inquiry – Missing Water and Sewer Charges"
type input "September Bill Inquiry – Missing Water and Sewer Charges"
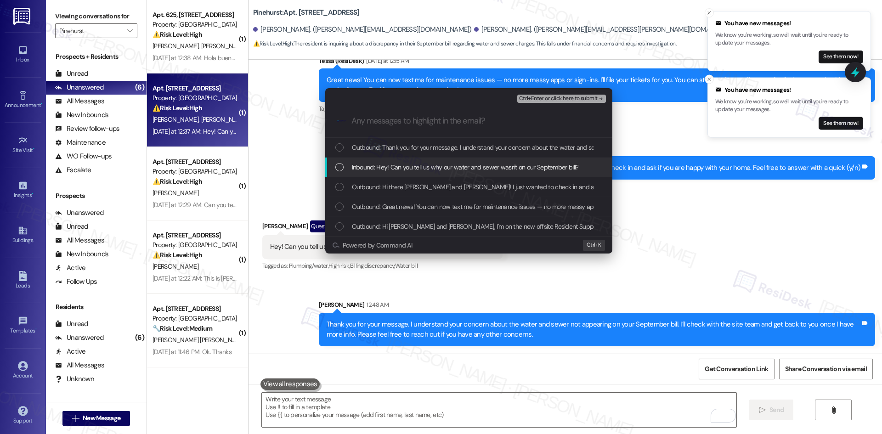
click at [394, 170] on span "Inbound: Hey! Can you tell us why our water and sewer wasn't on our September b…" at bounding box center [465, 167] width 227 height 10
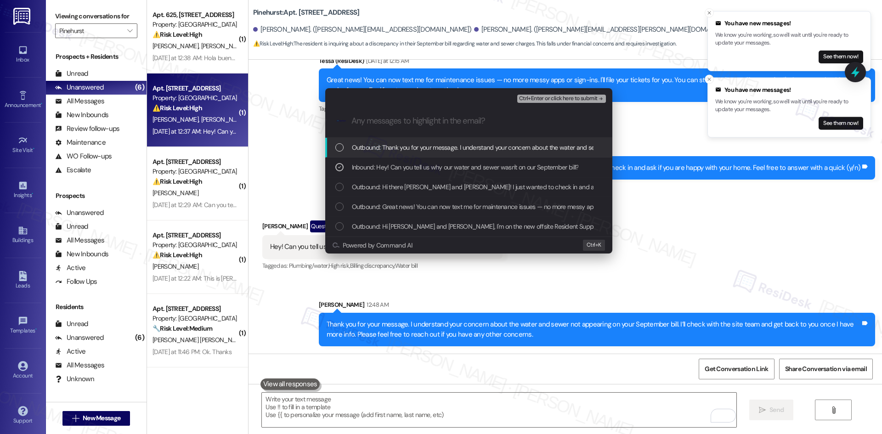
click at [584, 97] on span "Ctrl+Enter or click here to submit" at bounding box center [558, 99] width 79 height 6
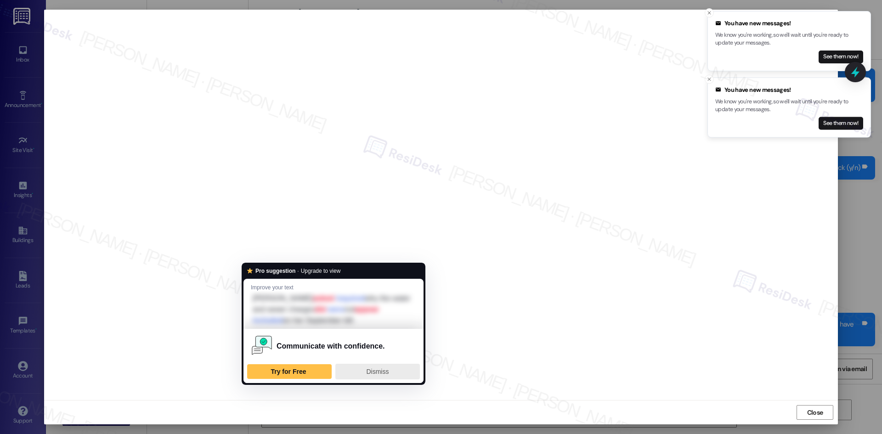
click at [380, 372] on span "Dismiss" at bounding box center [377, 371] width 23 height 7
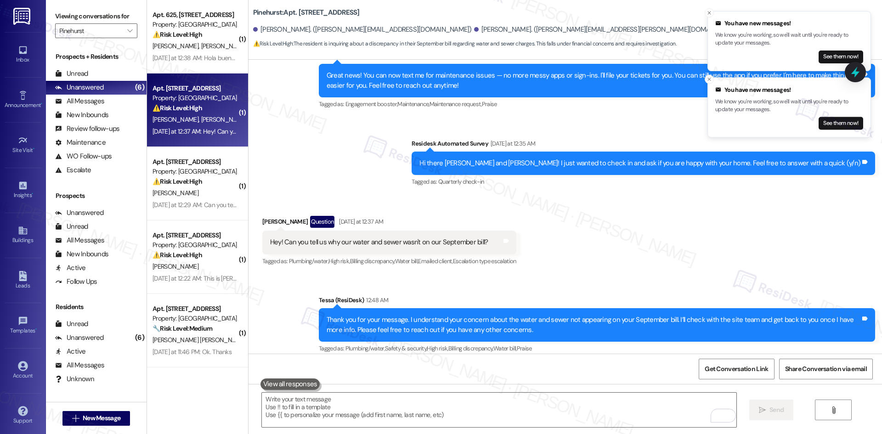
scroll to position [197, 0]
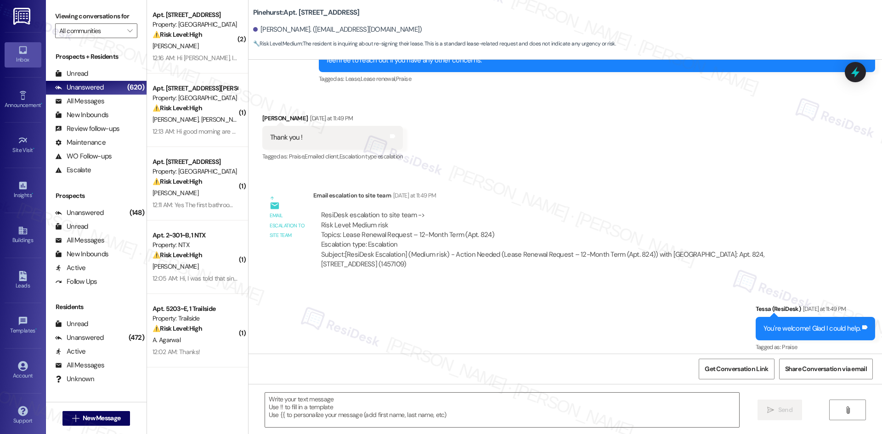
scroll to position [411, 0]
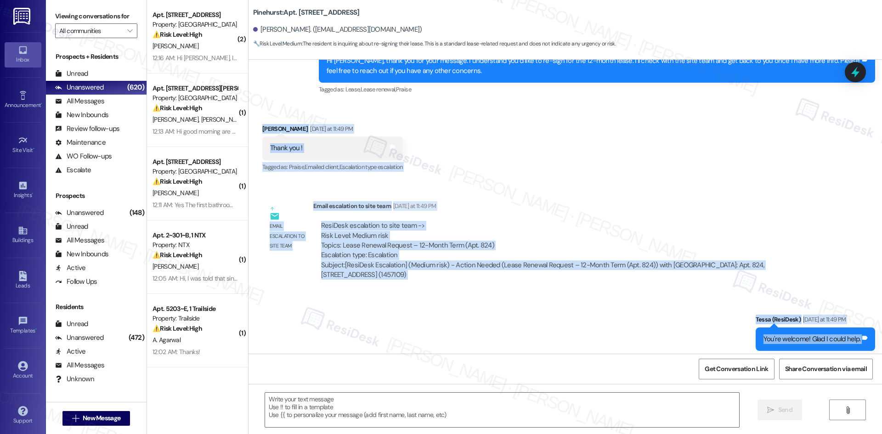
drag, startPoint x: 252, startPoint y: 123, endPoint x: 861, endPoint y: 334, distance: 644.2
click at [872, 337] on div "Lease started [DATE] 8:00 AM Announcement, sent via SMS Tessa (ResiDesk) [DATE]…" at bounding box center [566, 207] width 634 height 294
copy div "[PERSON_NAME] [DATE] at 11:49 PM Thank you ! Tags and notes Tagged as: Praise ,…"
click at [450, 318] on div "Sent via SMS Tessa (ResiDesk) [DATE] at 11:49 PM You're welcome! Glad I could h…" at bounding box center [566, 333] width 634 height 78
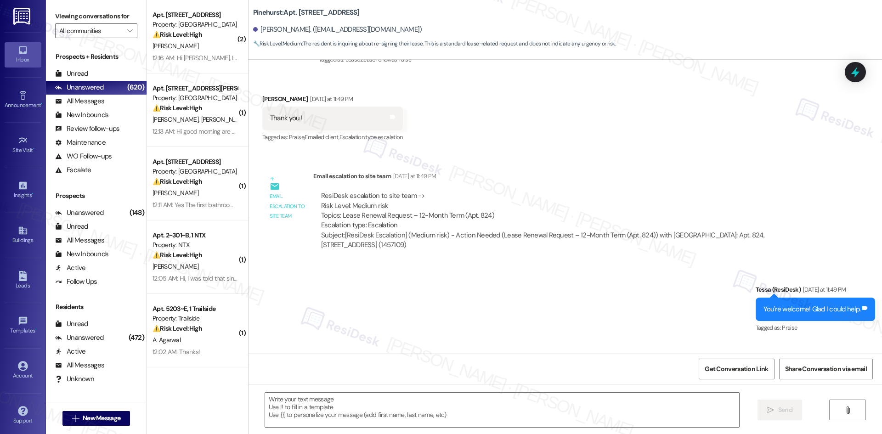
scroll to position [503, 0]
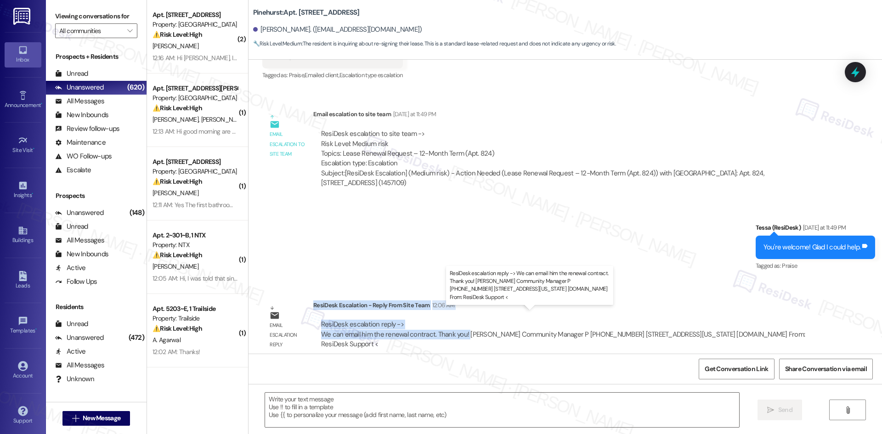
drag, startPoint x: 307, startPoint y: 295, endPoint x: 460, endPoint y: 325, distance: 156.1
click at [460, 325] on div "ResiDesk Escalation - Reply From Site Team 12:06 AM ResiDesk escalation reply -…" at bounding box center [565, 329] width 505 height 56
copy div "ResiDesk Escalation - Reply From Site Team 12:06 AM ResiDesk escalation reply -…"
click at [378, 412] on textarea at bounding box center [502, 410] width 474 height 34
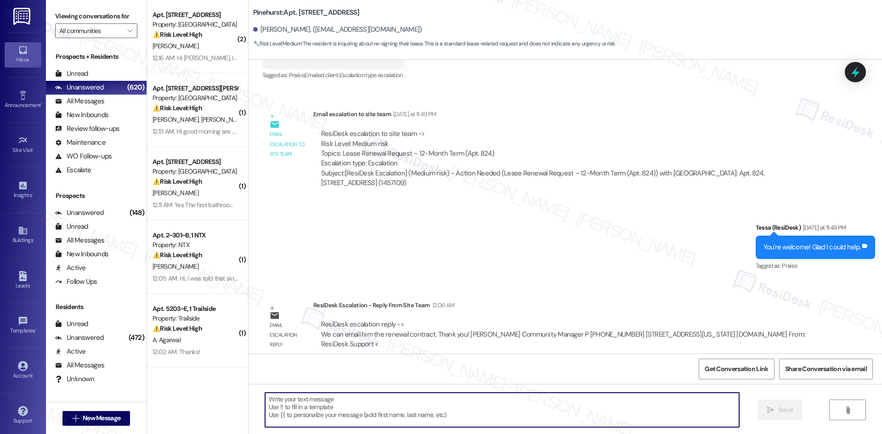
paste textarea "Hi [PERSON_NAME], thank you for your patience. The site team confirmed they can…"
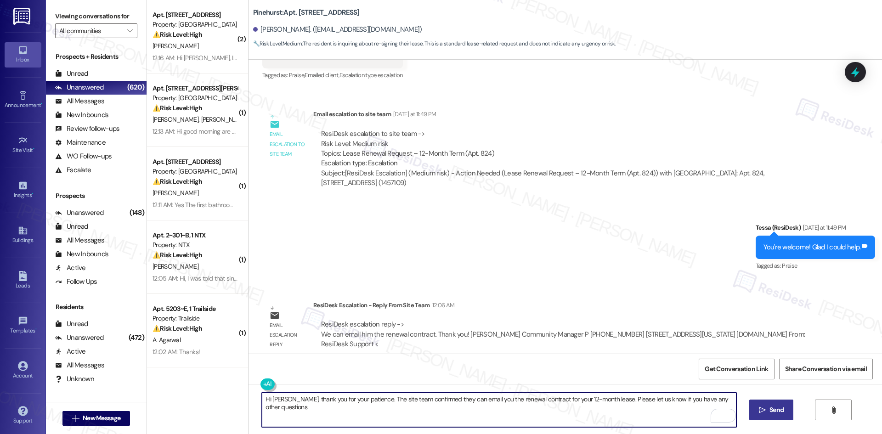
type textarea "Hi [PERSON_NAME], thank you for your patience. The site team confirmed they can…"
click at [762, 407] on icon "" at bounding box center [762, 410] width 7 height 7
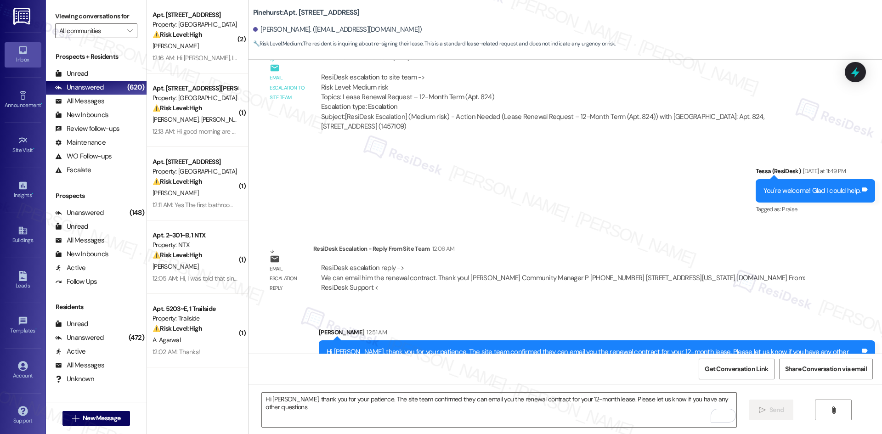
scroll to position [567, 0]
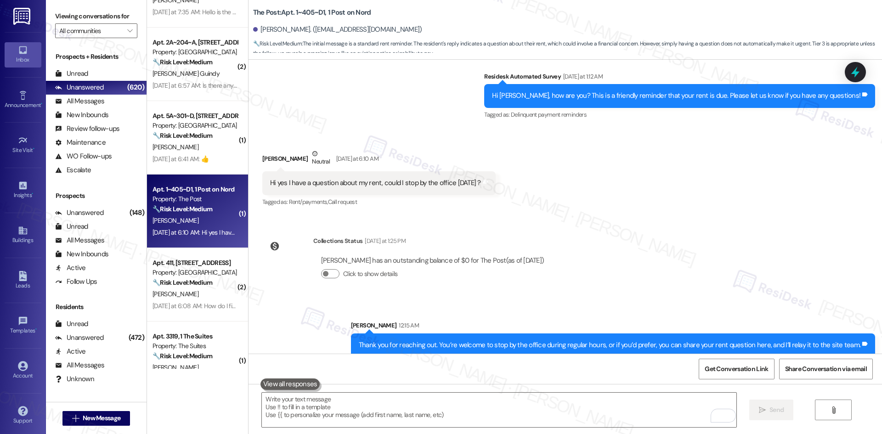
scroll to position [1302, 0]
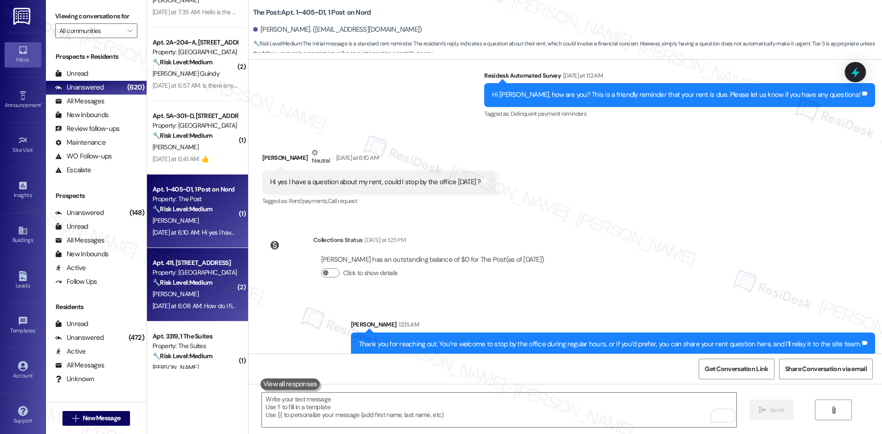
click at [222, 306] on div "[DATE] at 6:08 AM: How do I find my bill from conservice to pay my bill for wat…" at bounding box center [303, 306] width 301 height 8
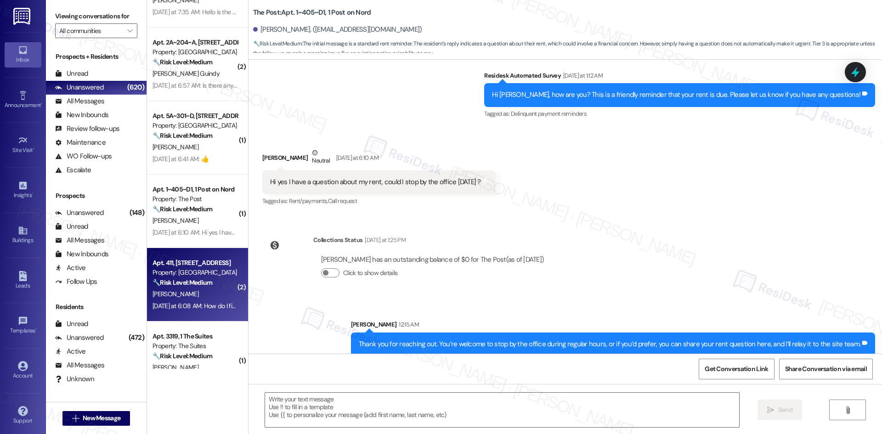
type textarea "Fetching suggested responses. Please feel free to read through the conversation…"
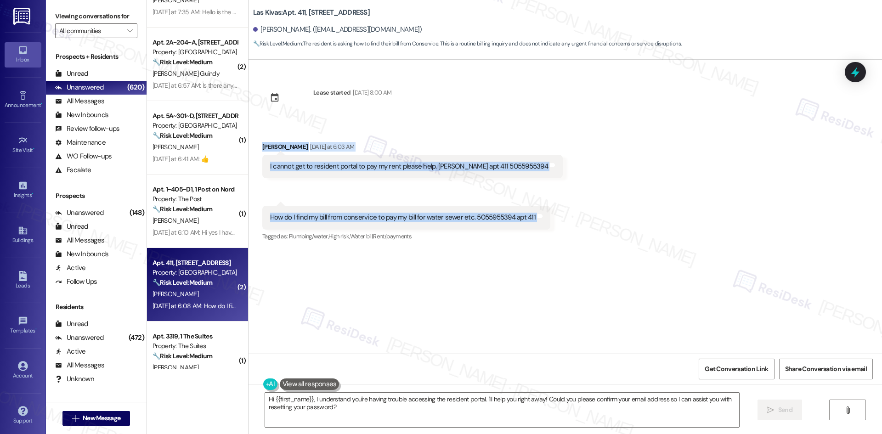
drag, startPoint x: 250, startPoint y: 142, endPoint x: 561, endPoint y: 224, distance: 321.8
click at [562, 225] on div "Received via SMS [PERSON_NAME] [DATE] at 6:03 AM I cannot get to resident porta…" at bounding box center [566, 185] width 634 height 129
copy div "[PERSON_NAME] [DATE] at 6:03 AM I cannot get to resident portal to pay my rent …"
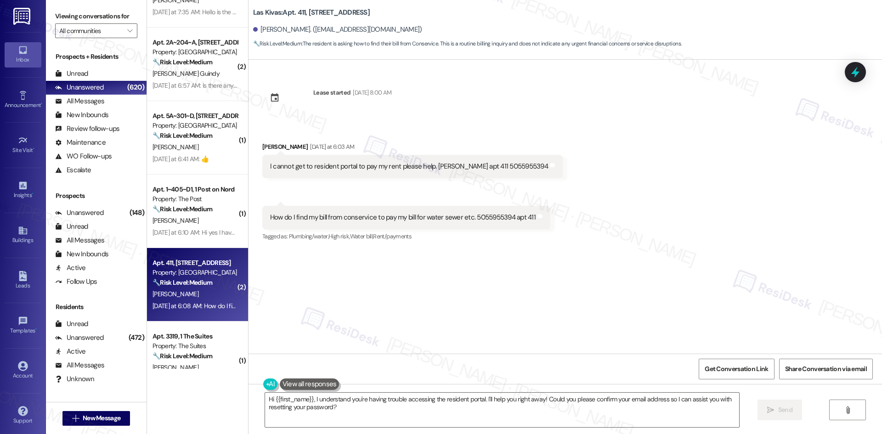
click at [503, 240] on div "Tagged as: Plumbing/water , Click to highlight conversations about Plumbing/wat…" at bounding box center [406, 236] width 288 height 13
click at [556, 299] on div "Lease started Apr 29, 2025 at 8:00 AM Received via SMS Cecilia Kistler Yesterda…" at bounding box center [566, 207] width 634 height 294
click at [493, 272] on div "Lease started Apr 29, 2025 at 8:00 AM Received via SMS Cecilia Kistler Yesterda…" at bounding box center [566, 207] width 634 height 294
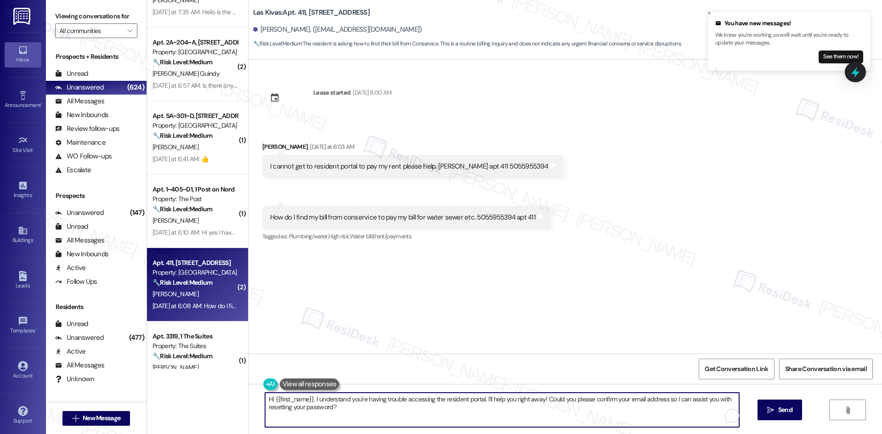
click at [414, 410] on textarea "Hi {{first_name}}, I understand you're having trouble accessing the resident po…" at bounding box center [502, 410] width 474 height 34
paste textarea "Cecilia, thank you for your message. I understand your concern about not being …"
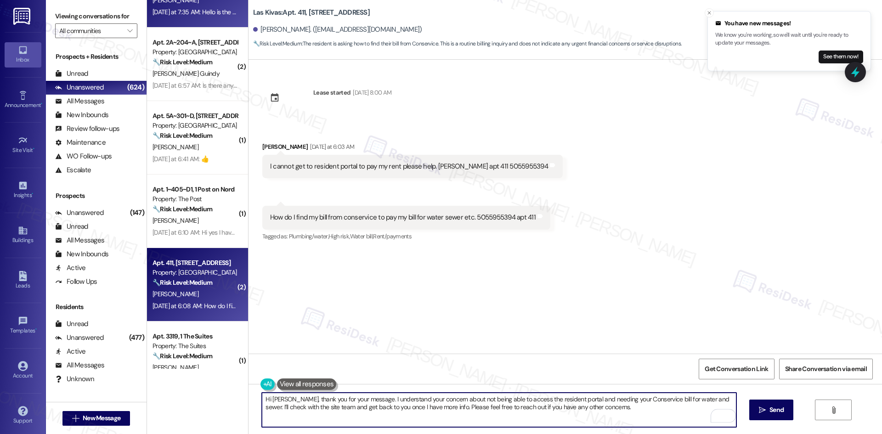
type textarea "Hi Cecilia, thank you for your message. I understand your concern about not bei…"
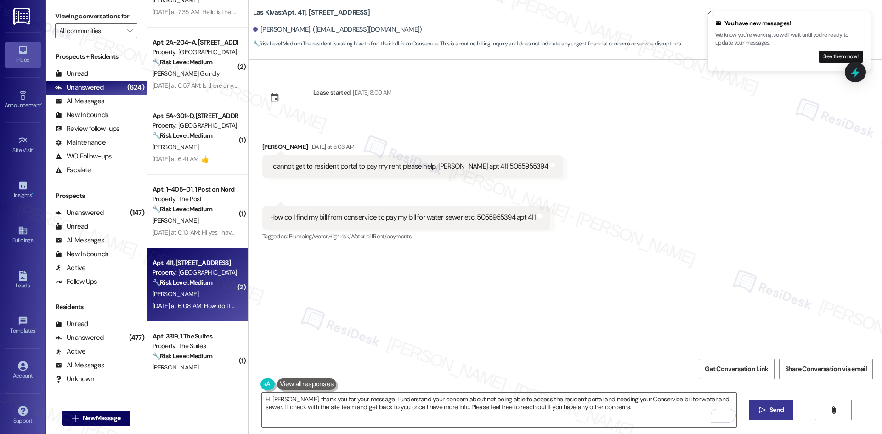
click at [764, 412] on icon "" at bounding box center [762, 410] width 7 height 7
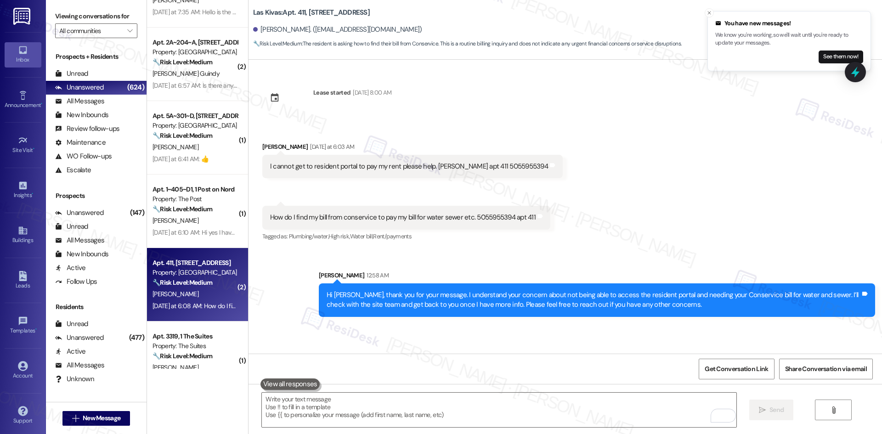
click at [624, 233] on div "Received via SMS Cecilia Kistler Yesterday at 6:03 AM I cannot get to resident …" at bounding box center [566, 185] width 634 height 129
click at [636, 223] on div "Received via SMS Cecilia Kistler Yesterday at 6:03 AM I cannot get to resident …" at bounding box center [566, 185] width 634 height 129
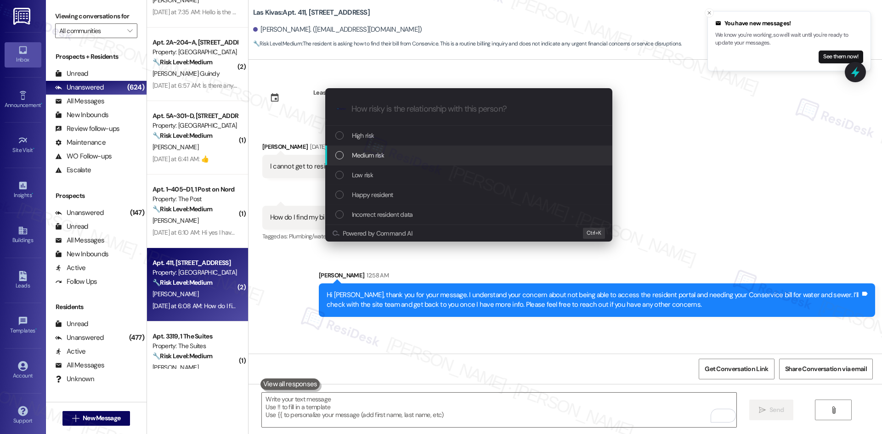
click at [381, 159] on span "Medium risk" at bounding box center [368, 155] width 32 height 10
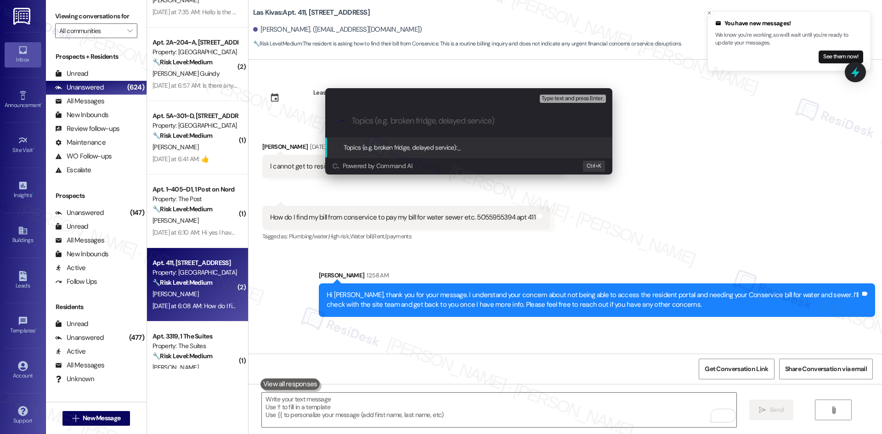
click at [627, 172] on div "Escalate Conversation Medium risk Topics (e.g. broken fridge, delayed service) …" at bounding box center [441, 217] width 882 height 434
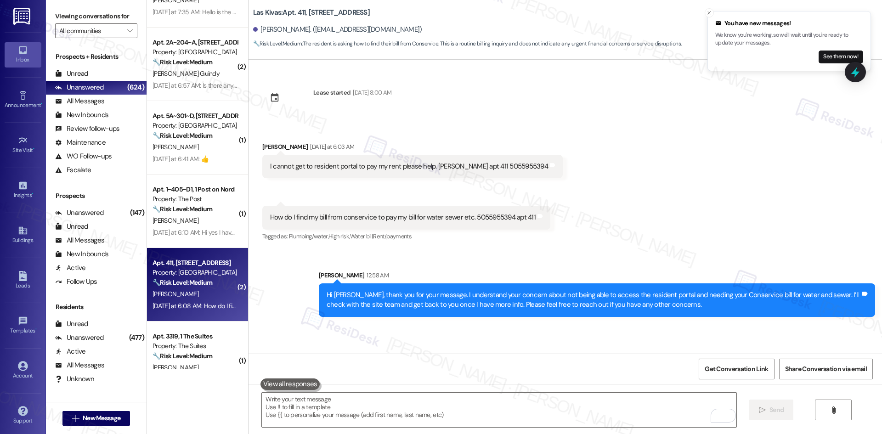
click at [604, 177] on div "Received via SMS Cecilia Kistler Yesterday at 6:03 AM I cannot get to resident …" at bounding box center [566, 185] width 634 height 129
click at [256, 142] on div "Received via SMS Cecilia Kistler Yesterday at 6:03 AM I cannot get to resident …" at bounding box center [413, 160] width 314 height 50
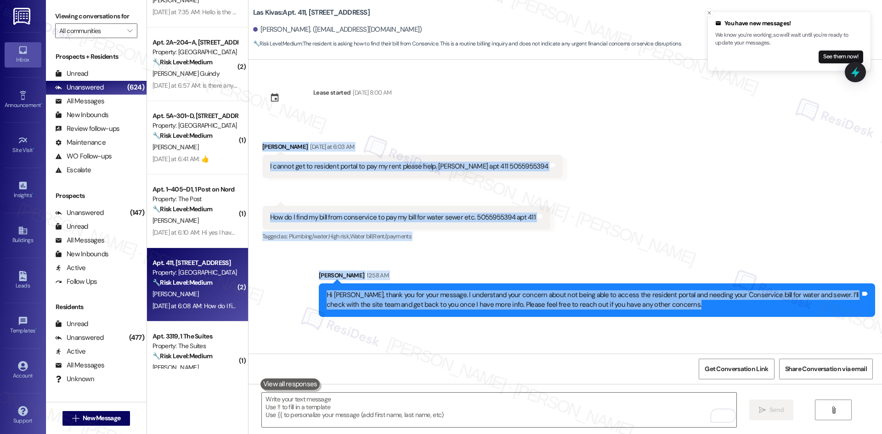
drag, startPoint x: 250, startPoint y: 142, endPoint x: 655, endPoint y: 310, distance: 438.8
click at [655, 310] on div "Lease started Apr 29, 2025 at 8:00 AM Received via SMS Cecilia Kistler Yesterda…" at bounding box center [566, 207] width 634 height 294
copy div "Cecilia Kistler Yesterday at 6:03 AM I cannot get to resident portal to pay my …"
click at [688, 173] on div "Received via SMS Cecilia Kistler Yesterday at 6:03 AM I cannot get to resident …" at bounding box center [566, 185] width 634 height 129
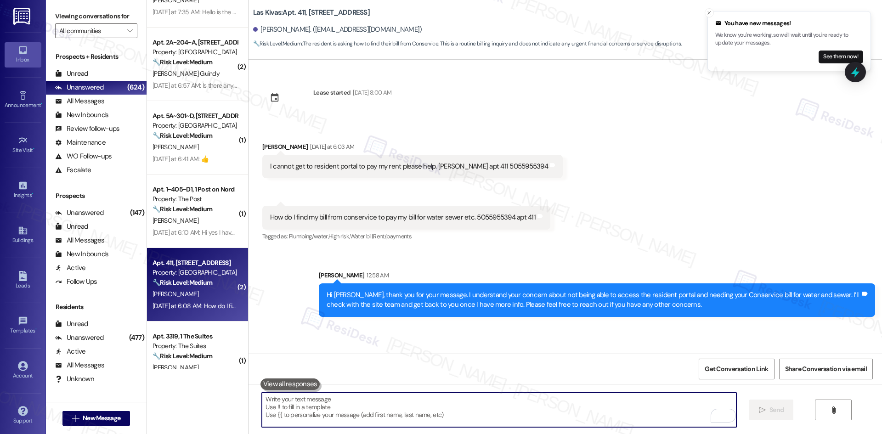
click at [411, 410] on textarea "To enrich screen reader interactions, please activate Accessibility in Grammarl…" at bounding box center [499, 410] width 474 height 34
paste textarea "Hi Cecilia, thank you for your patience. The site team shared that they’ve sent…"
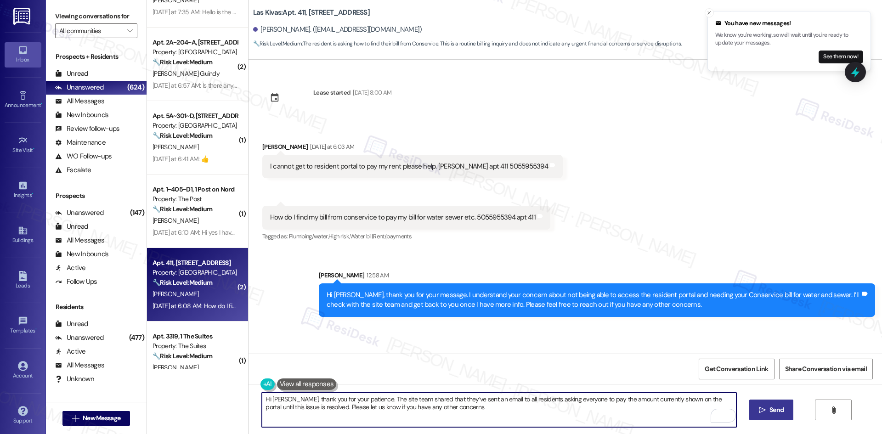
type textarea "Hi Cecilia, thank you for your patience. The site team shared that they’ve sent…"
click at [763, 412] on icon "" at bounding box center [762, 410] width 7 height 7
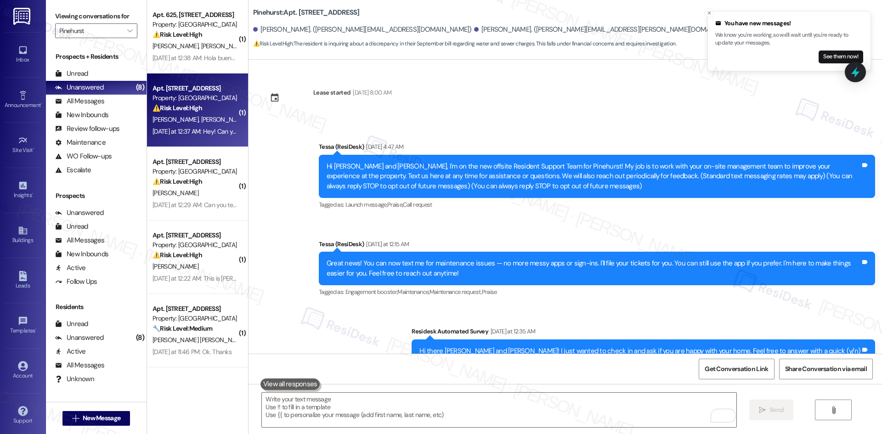
scroll to position [197, 0]
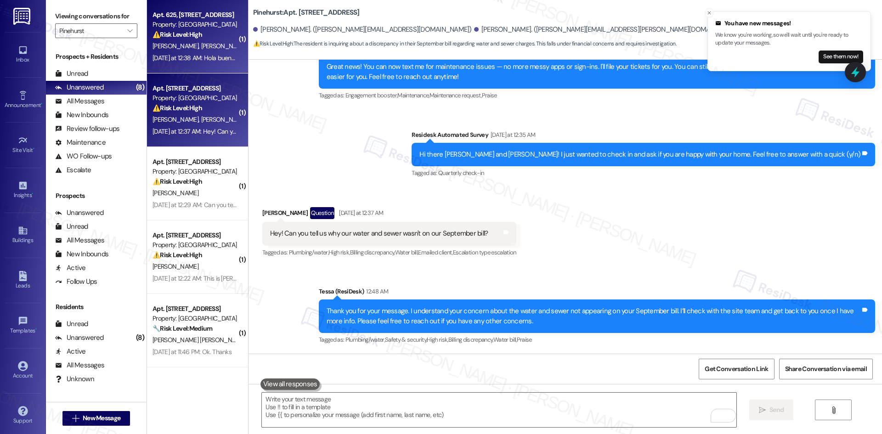
click at [201, 47] on span "[PERSON_NAME] [PERSON_NAME]" at bounding box center [247, 46] width 93 height 8
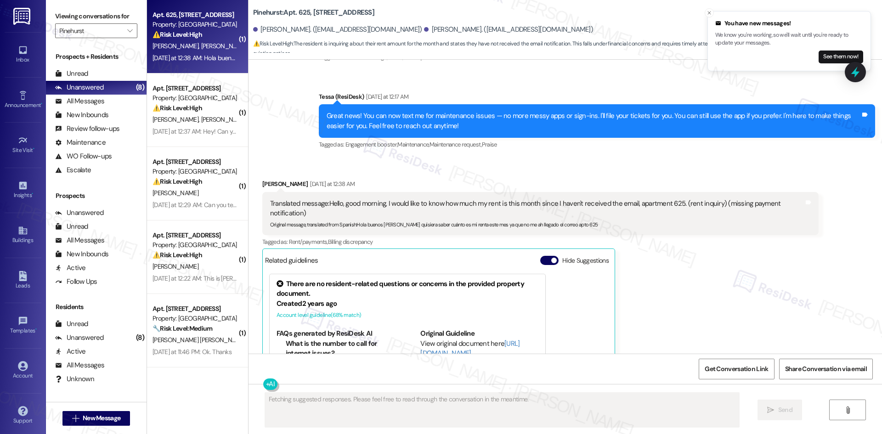
scroll to position [133, 0]
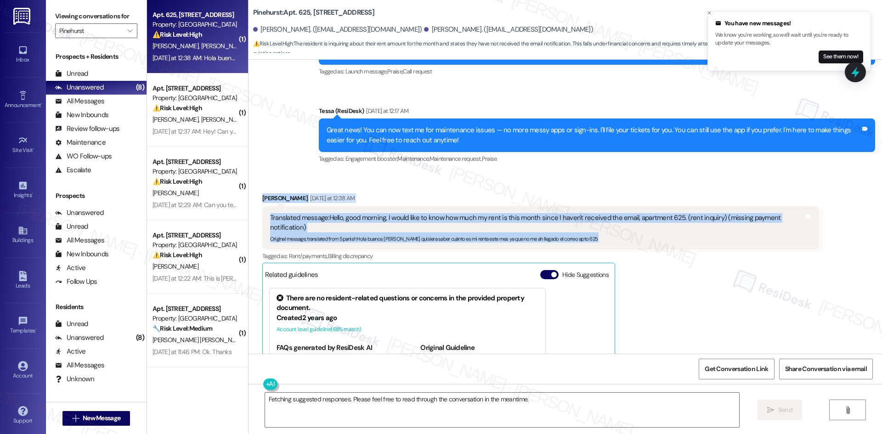
drag, startPoint x: 277, startPoint y: 199, endPoint x: 837, endPoint y: 223, distance: 560.7
click at [837, 223] on div "Received via SMS [PERSON_NAME] [DATE] at 12:38 AM Translated message: Hello, go…" at bounding box center [566, 314] width 634 height 282
copy div "[PERSON_NAME] [DATE] at 12:38 AM Translated message: Hello, good morning, I wou…"
click at [380, 199] on div "[PERSON_NAME] [DATE] at 12:38 AM" at bounding box center [540, 199] width 557 height 13
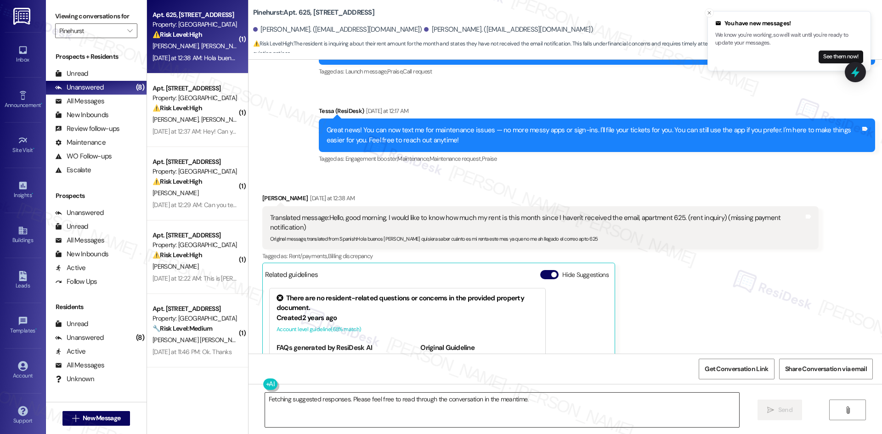
click at [378, 403] on textarea "Fetching suggested responses. Please feel free to read through the conversation…" at bounding box center [502, 410] width 474 height 34
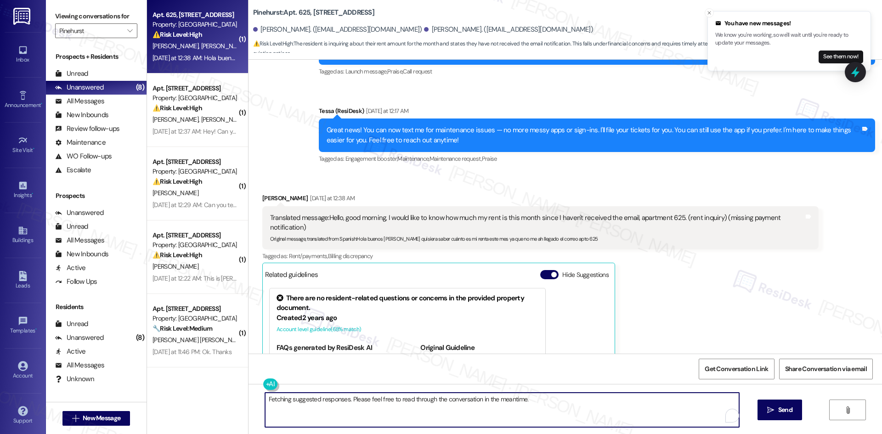
paste textarea "Hi [PERSON_NAME], thank you for your message. I understand you haven’t received…"
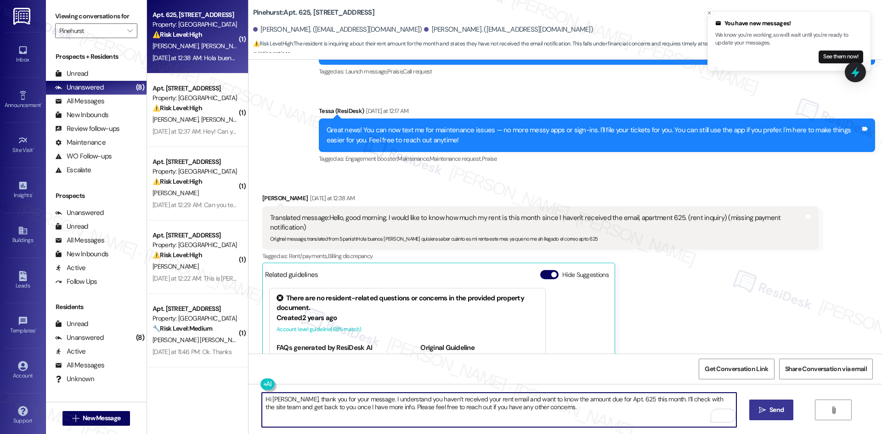
type textarea "Hi [PERSON_NAME], thank you for your message. I understand you haven’t received…"
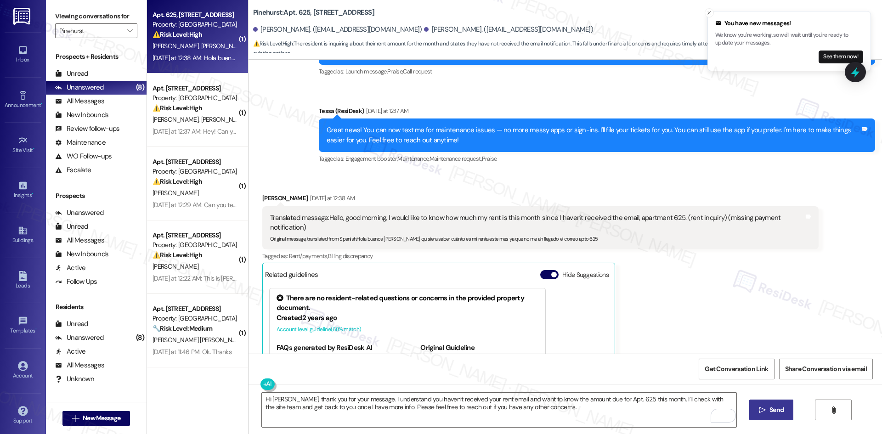
click at [768, 413] on span "Send" at bounding box center [777, 410] width 18 height 10
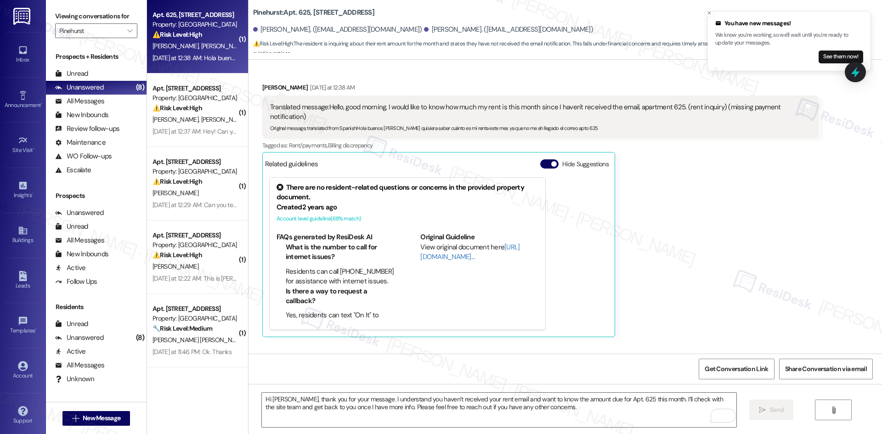
scroll to position [299, 0]
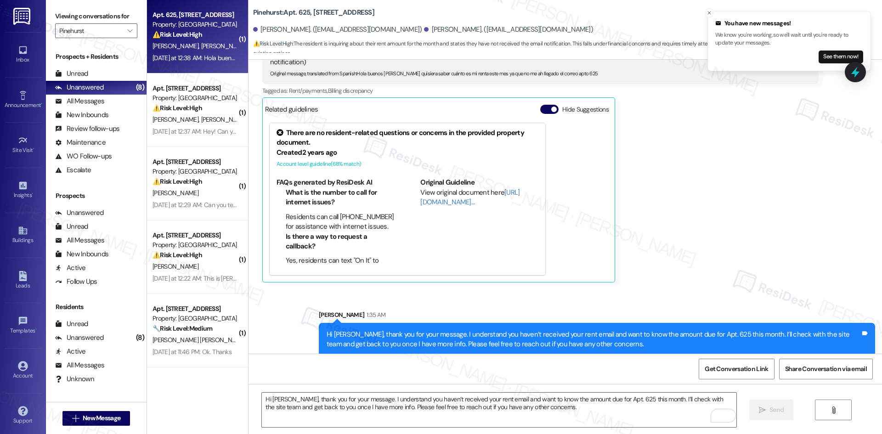
click at [709, 268] on div "[PERSON_NAME] [DATE] at 12:38 AM Translated message: Hello, good morning, I wou…" at bounding box center [540, 155] width 557 height 255
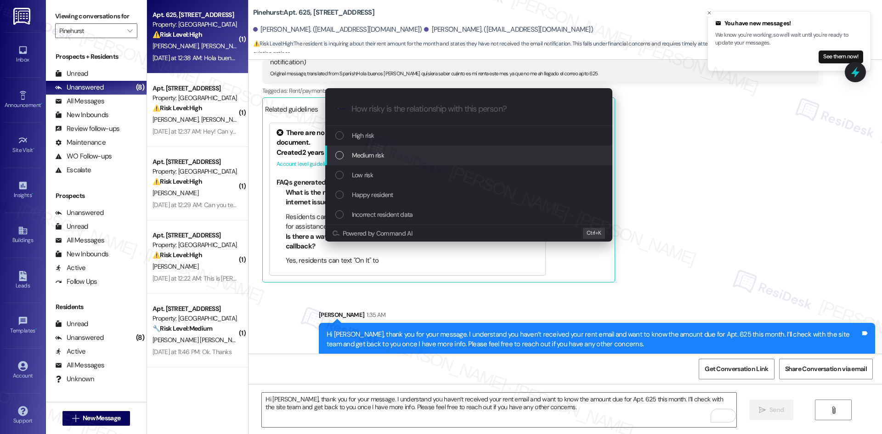
click at [394, 153] on div "Medium risk" at bounding box center [469, 155] width 269 height 10
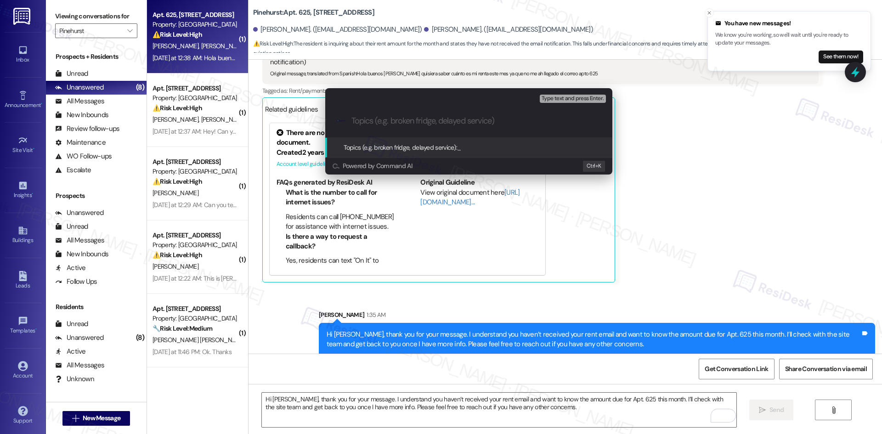
click at [424, 122] on input "Topics (e.g. broken fridge, delayed service)" at bounding box center [477, 121] width 250 height 10
paste input "Rent Amount Inquiry – Apt. 625"
type input "Rent Amount Inquiry – Apt. 625"
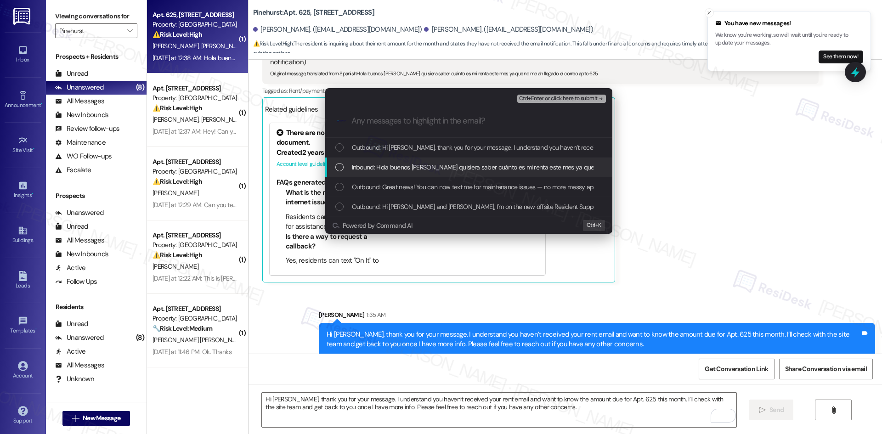
click at [411, 169] on span "Inbound: Hola buenos [PERSON_NAME] quisiera saber cuánto es mi renta este mes y…" at bounding box center [522, 167] width 341 height 10
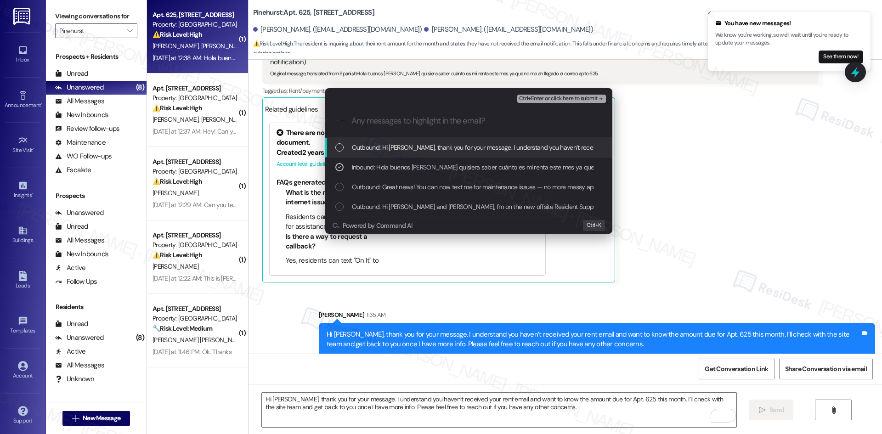
click at [590, 98] on span "Ctrl+Enter or click here to submit" at bounding box center [558, 99] width 79 height 6
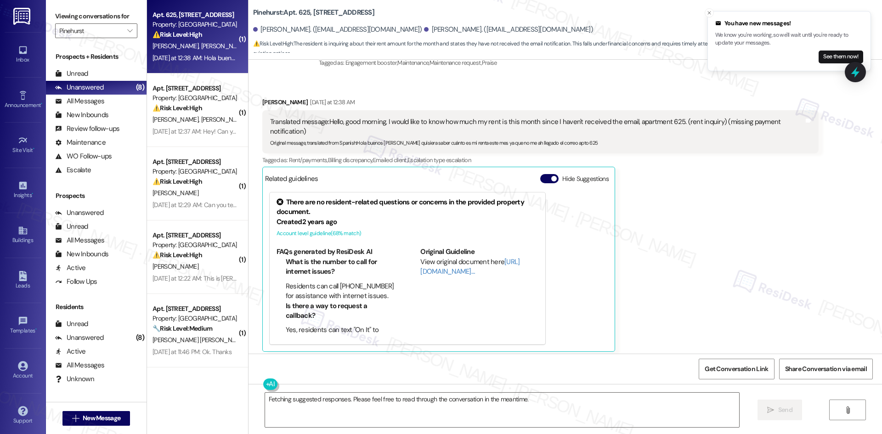
scroll to position [221, 0]
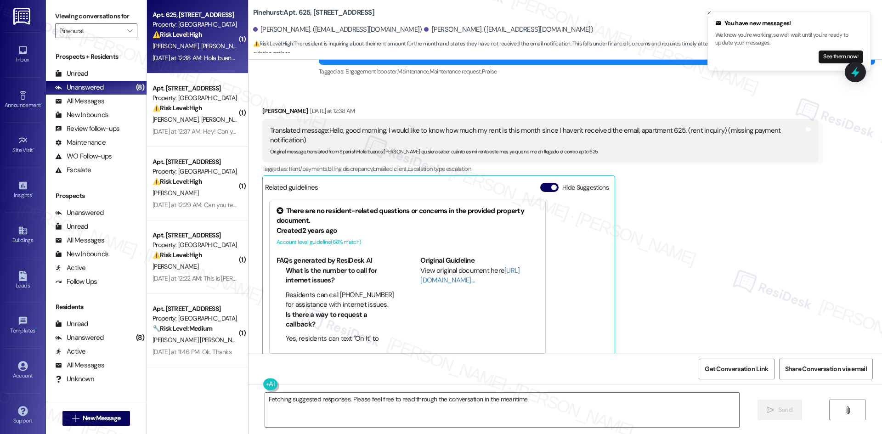
drag, startPoint x: 684, startPoint y: 227, endPoint x: 692, endPoint y: 227, distance: 8.3
click at [684, 228] on div "[PERSON_NAME] [DATE] at 12:38 AM Translated message: Hello, good morning, I wou…" at bounding box center [540, 233] width 557 height 255
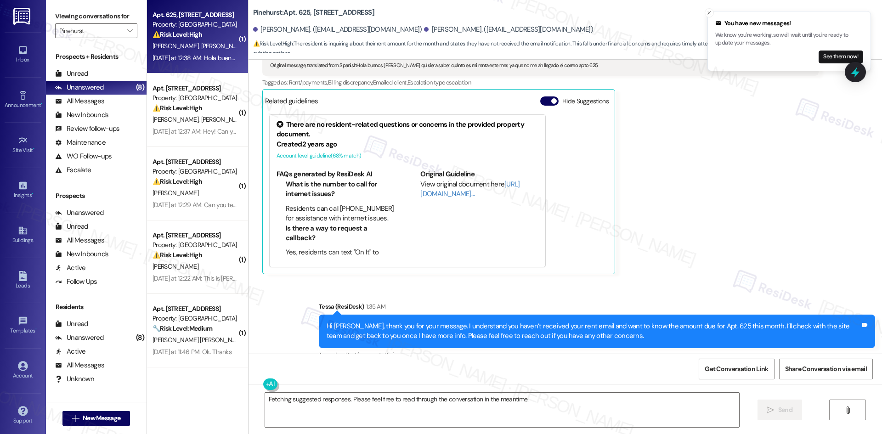
scroll to position [312, 0]
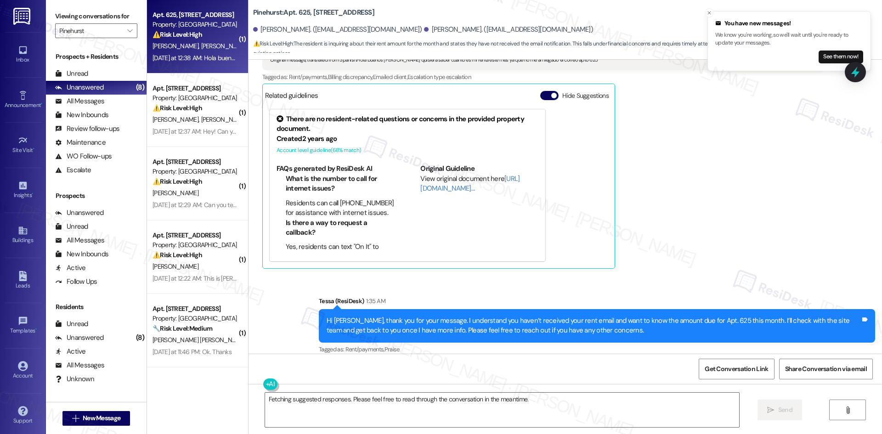
click at [693, 232] on div "[PERSON_NAME] [DATE] at 12:38 AM Translated message: Hello, good morning, I wou…" at bounding box center [540, 141] width 557 height 255
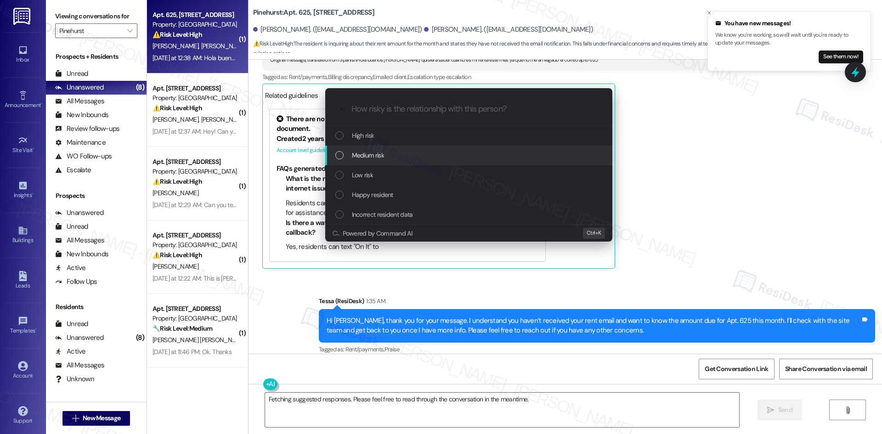
click at [395, 158] on div "Medium risk" at bounding box center [469, 155] width 269 height 10
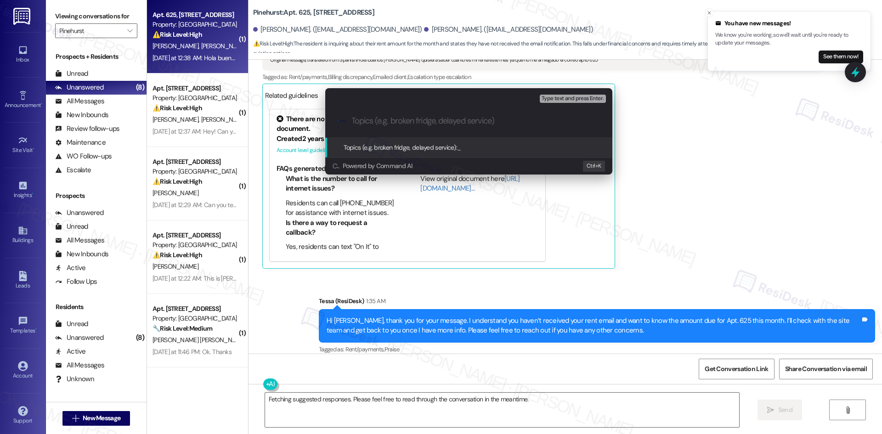
click at [605, 256] on div "Escalate Conversation Medium risk Topics (e.g. broken fridge, delayed service) …" at bounding box center [441, 217] width 882 height 434
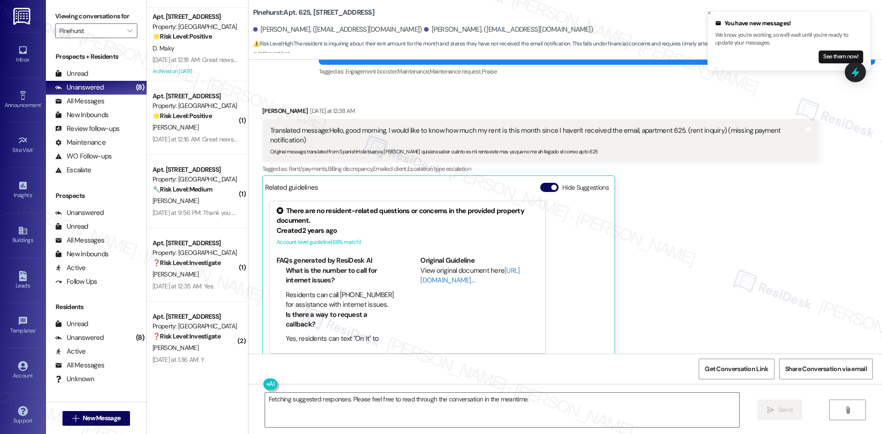
scroll to position [1102, 0]
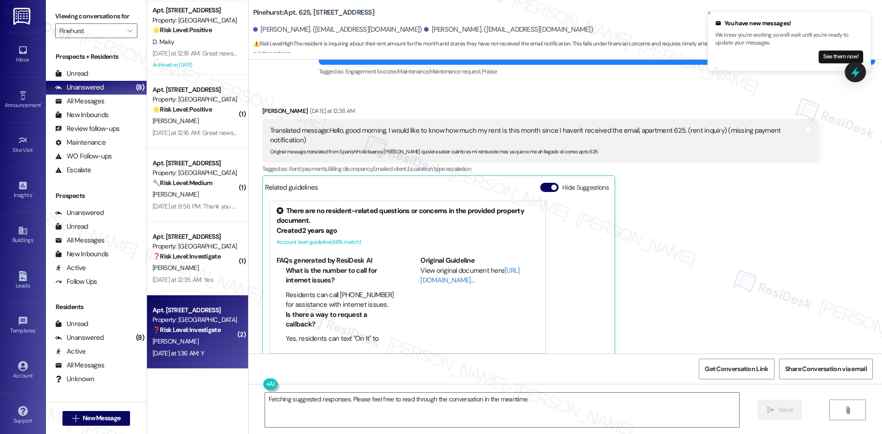
click at [206, 335] on div "Apt. [STREET_ADDRESS] Property: [GEOGRAPHIC_DATA] ❓ Risk Level: Investigate" at bounding box center [195, 320] width 87 height 31
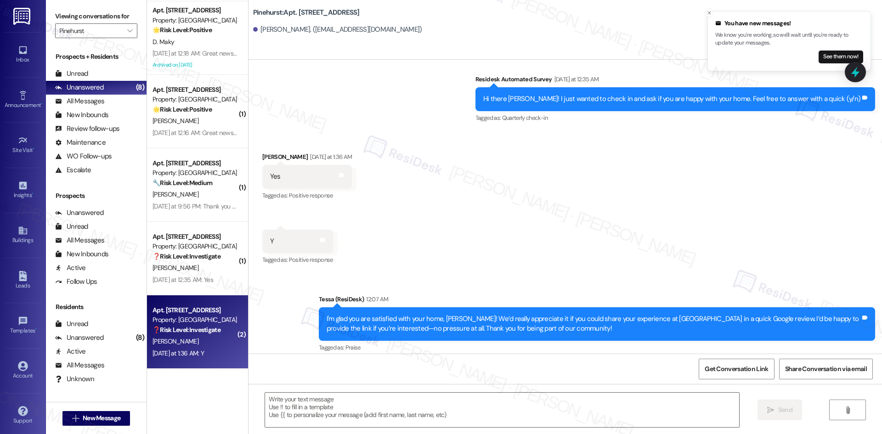
scroll to position [344, 0]
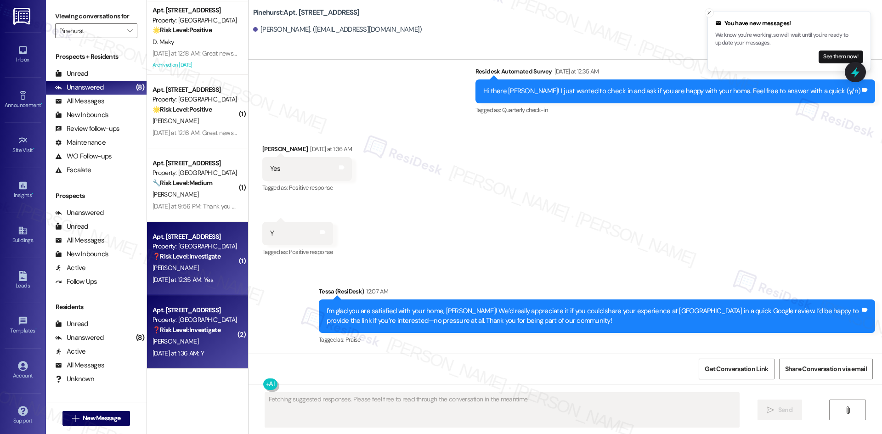
click at [220, 276] on div "[DATE] at 12:35 AM: Yes [DATE] at 12:35 AM: Yes" at bounding box center [195, 279] width 87 height 11
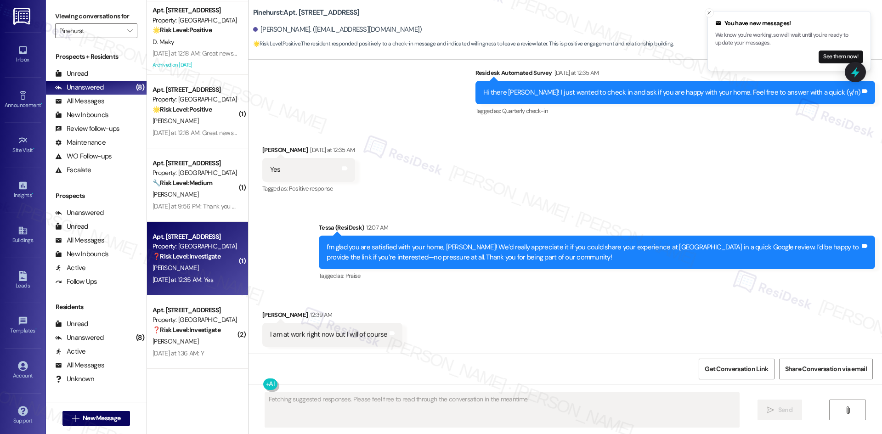
scroll to position [259, 0]
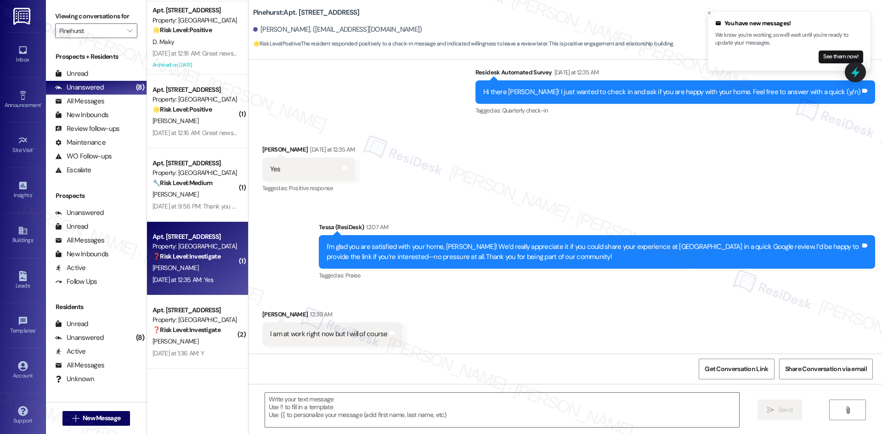
click at [479, 191] on div "Received via SMS [PERSON_NAME] [DATE] at 12:35 AM Yes Tags and notes Tagged as:…" at bounding box center [566, 163] width 634 height 78
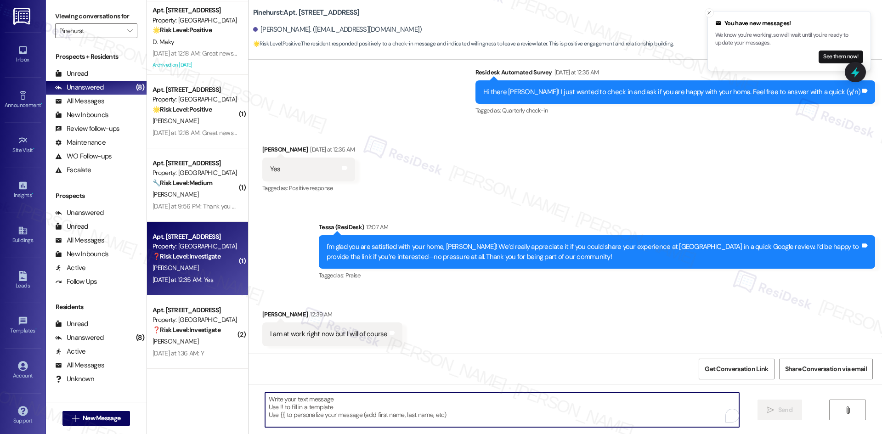
click at [430, 418] on textarea "To enrich screen reader interactions, please activate Accessibility in Grammarl…" at bounding box center [502, 410] width 474 height 34
paste textarea "Thank you so much! Here's a quick link to leave us a review: {{google_review_li…"
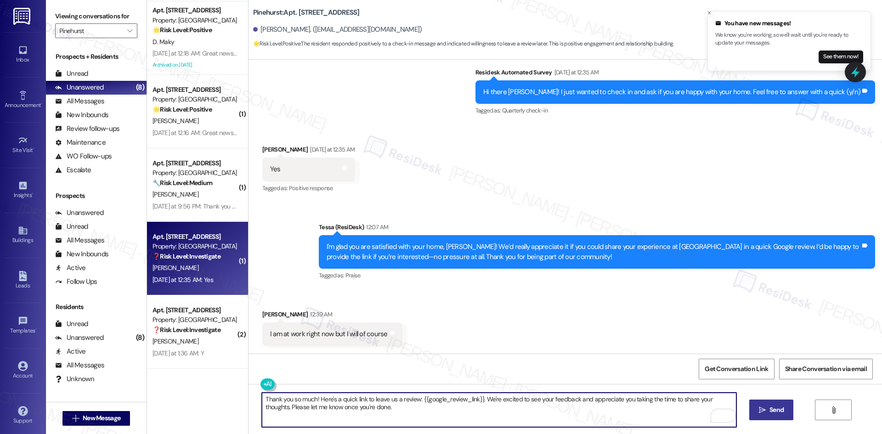
type textarea "Thank you so much! Here's a quick link to leave us a review: {{google_review_li…"
click at [768, 410] on span "Send" at bounding box center [777, 410] width 18 height 10
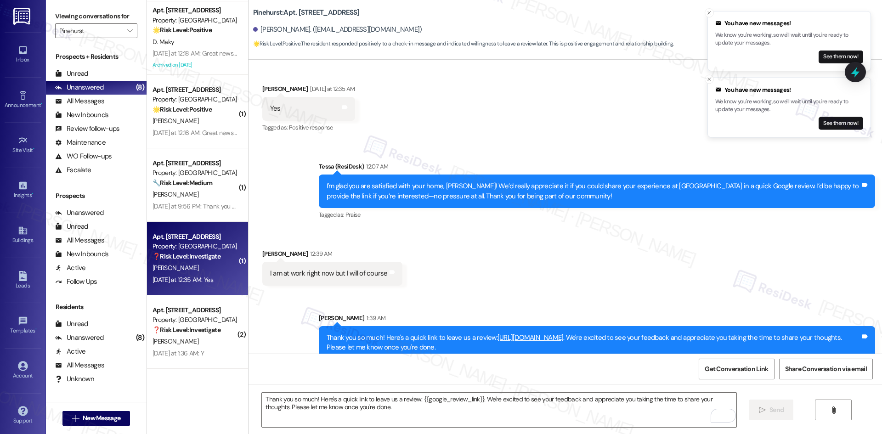
scroll to position [333, 0]
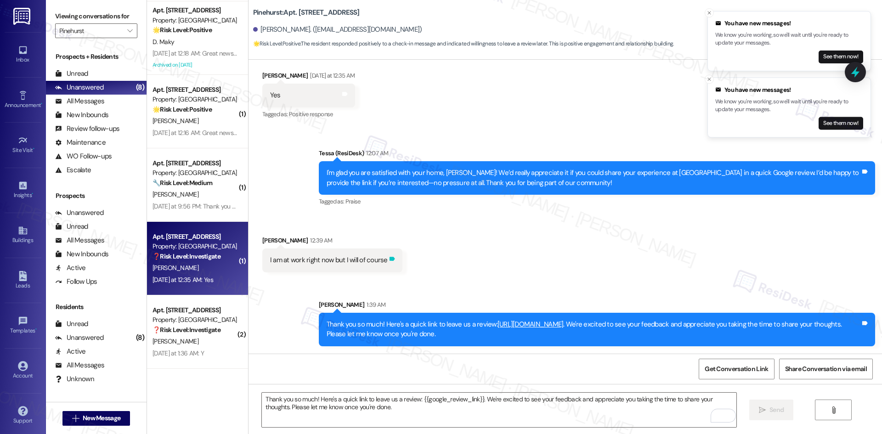
click at [390, 259] on icon at bounding box center [393, 259] width 6 height 4
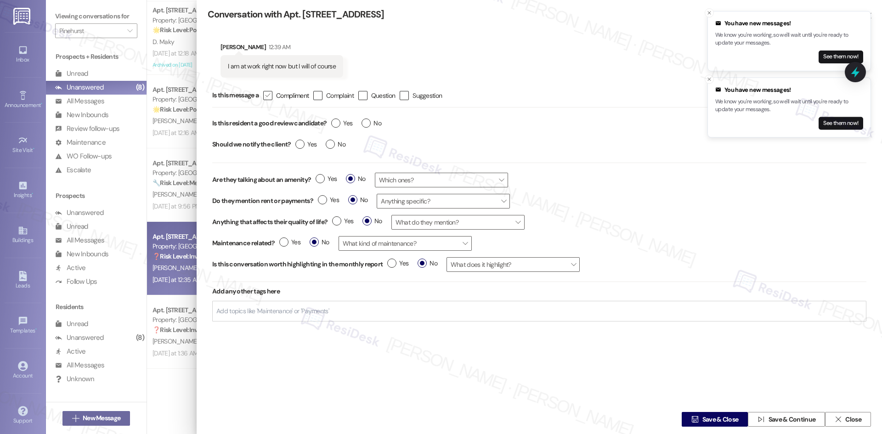
click at [267, 97] on icon "" at bounding box center [268, 96] width 6 height 10
click at [265, 97] on input " Compliment" at bounding box center [262, 96] width 6 height 6
checkbox input "true"
click at [332, 124] on span "Yes" at bounding box center [341, 124] width 21 height 10
click at [332, 124] on input "Yes" at bounding box center [341, 125] width 21 height 12
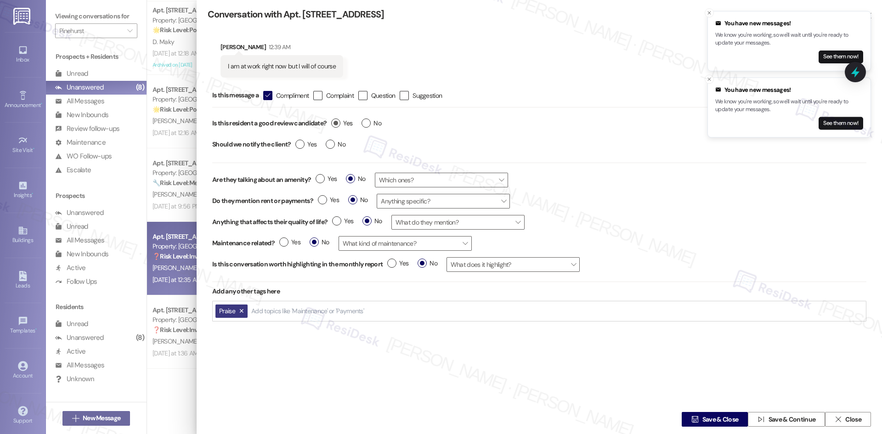
radio input "true"
click at [298, 147] on label "Yes" at bounding box center [305, 145] width 21 height 10
click at [298, 147] on input "Yes" at bounding box center [305, 146] width 21 height 12
radio input "true"
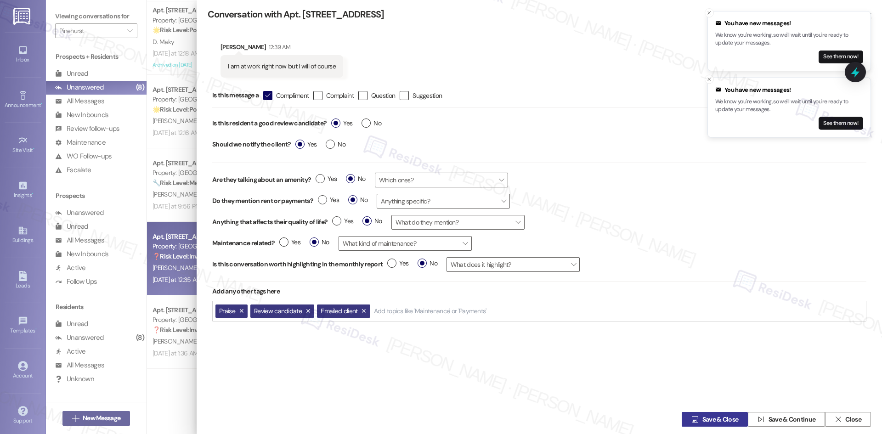
click at [724, 417] on span "Save & Close" at bounding box center [721, 420] width 36 height 10
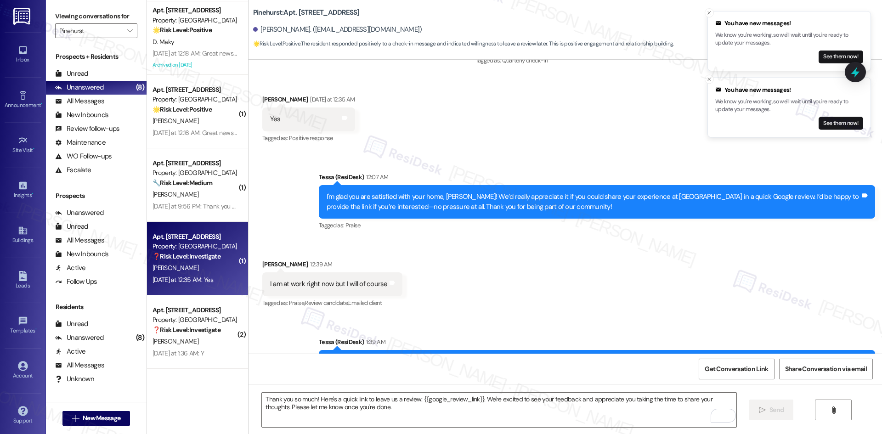
scroll to position [259, 0]
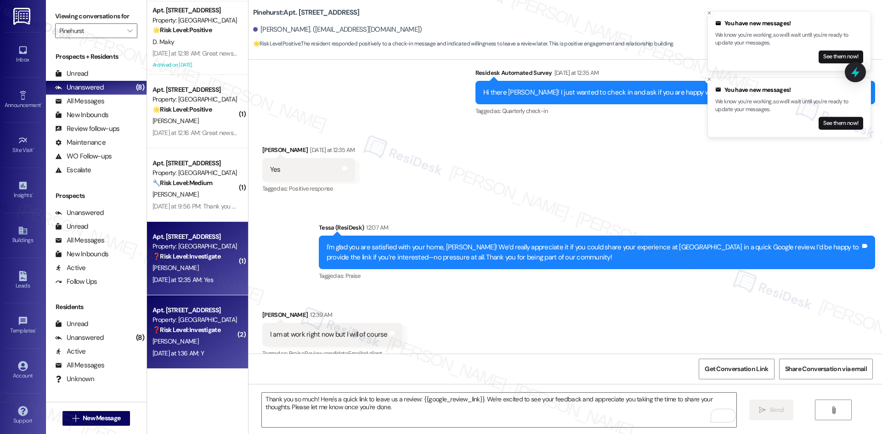
click at [226, 328] on div "❓ Risk Level: Investigate" at bounding box center [195, 330] width 85 height 10
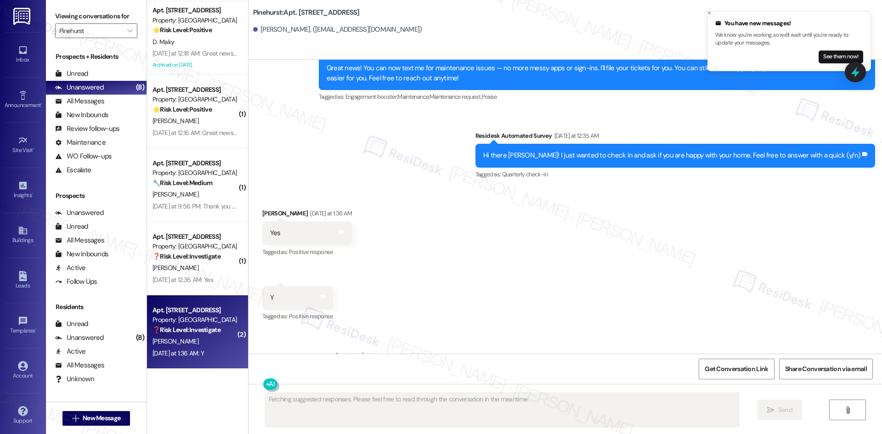
scroll to position [344, 0]
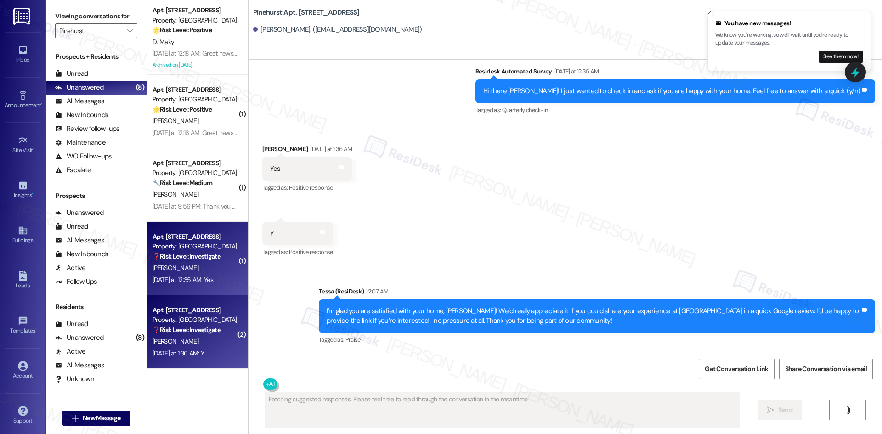
click at [199, 261] on div "❓ Risk Level: Investigate" at bounding box center [195, 257] width 85 height 10
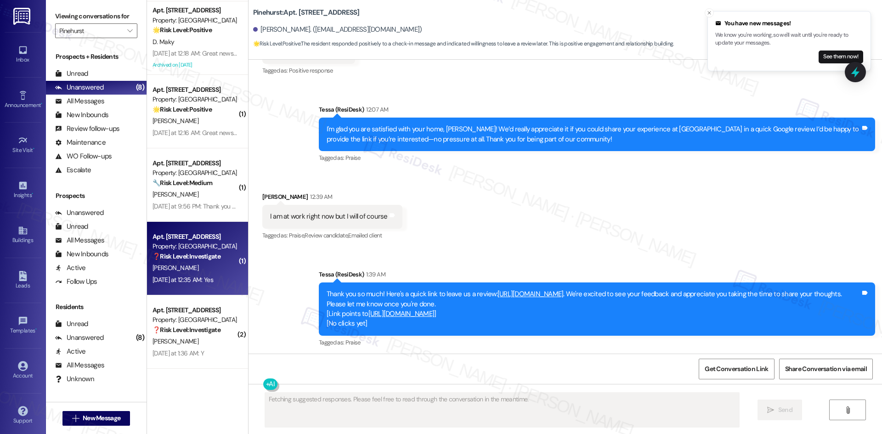
scroll to position [380, 0]
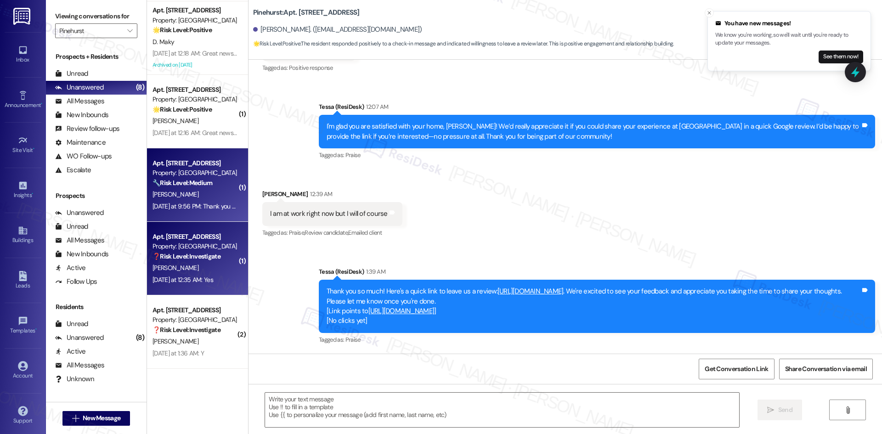
click at [156, 203] on div "Yesterday at 9:56 PM: Thank you for your message. Our offices are currently clo…" at bounding box center [409, 206] width 512 height 8
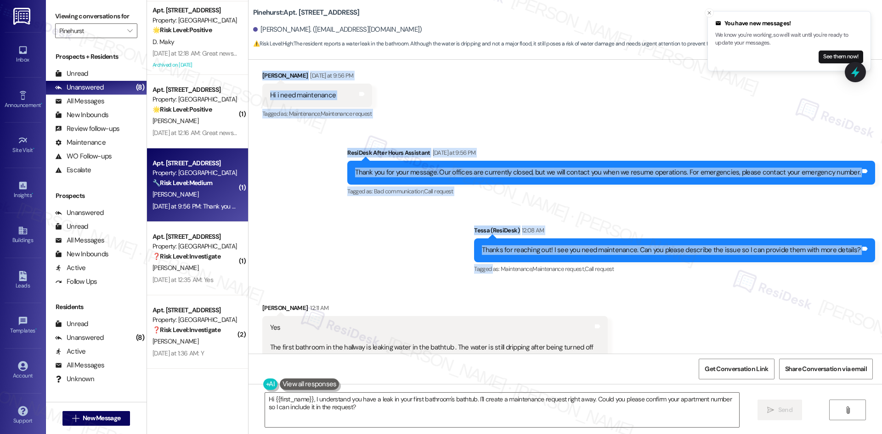
scroll to position [283, 0]
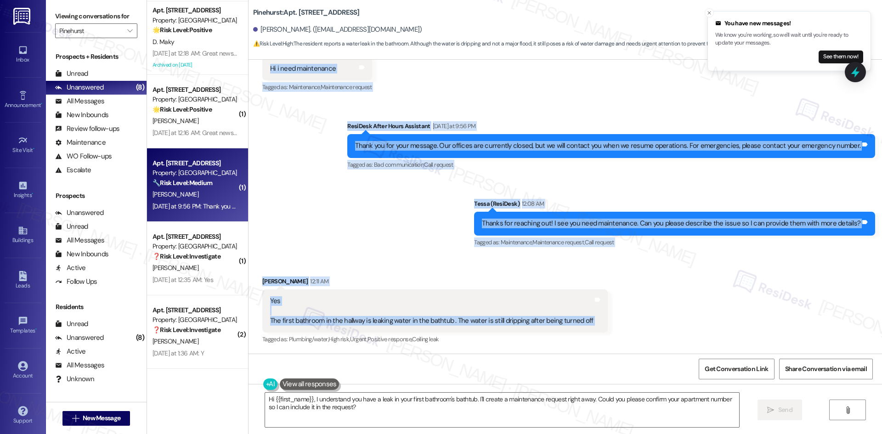
drag, startPoint x: 249, startPoint y: 91, endPoint x: 641, endPoint y: 320, distance: 454.1
click at [641, 320] on div "Lease started May 02, 2025 at 8:00 AM Announcement, sent via SMS Tessa (ResiDes…" at bounding box center [566, 207] width 634 height 294
copy div "Karltonae Simpkins Yesterday at 9:56 PM Hi i need maintenance Tags and notes Ta…"
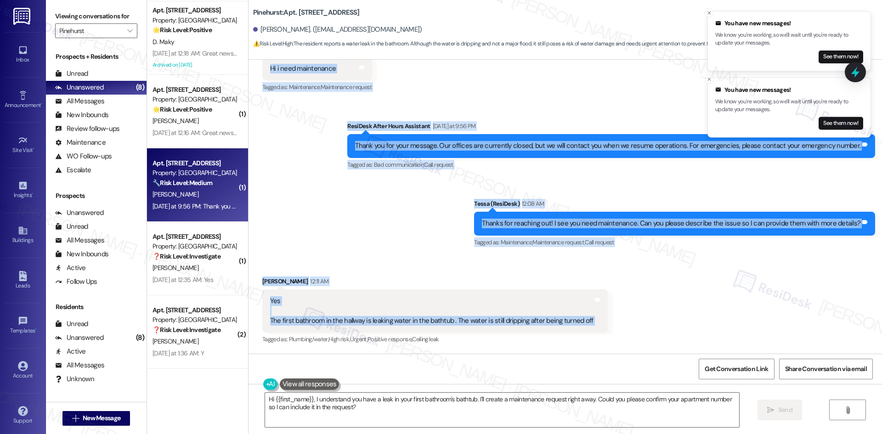
click at [330, 202] on div "Sent via SMS ResiDesk After Hours Assistant Yesterday at 9:56 PM Thank you for …" at bounding box center [566, 178] width 634 height 155
drag, startPoint x: 252, startPoint y: 135, endPoint x: 643, endPoint y: 327, distance: 435.5
click at [643, 327] on div "Lease started May 02, 2025 at 8:00 AM Announcement, sent via SMS Tessa (ResiDes…" at bounding box center [566, 207] width 634 height 294
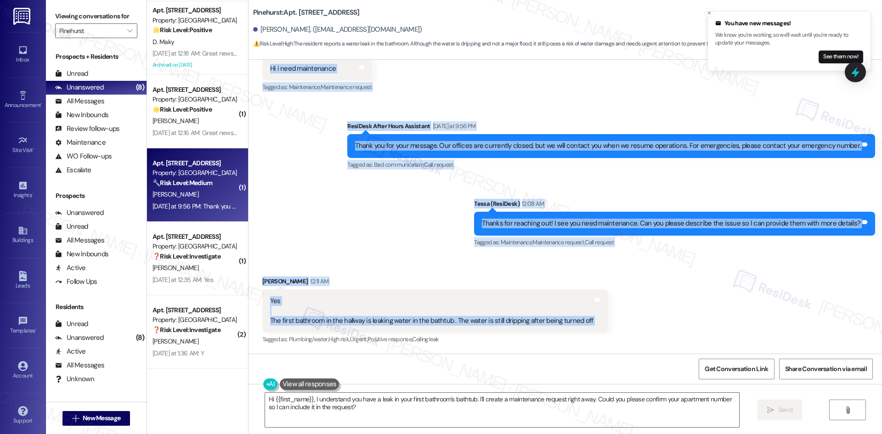
click at [320, 211] on div "Sent via SMS ResiDesk After Hours Assistant Yesterday at 9:56 PM Thank you for …" at bounding box center [566, 178] width 634 height 155
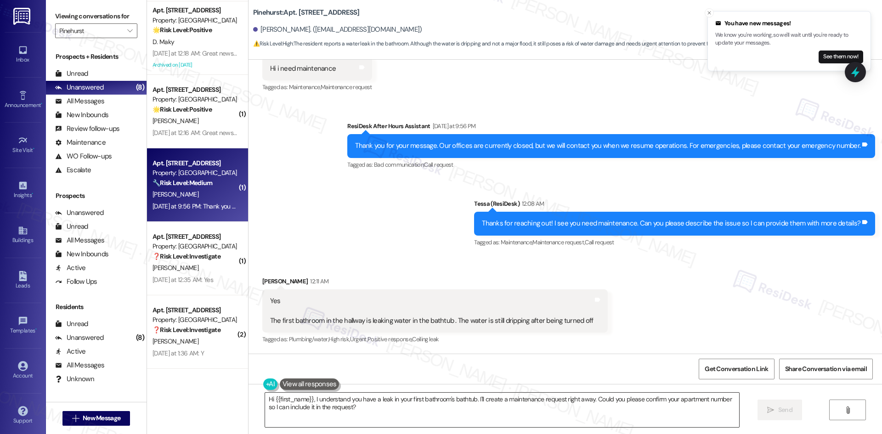
click at [376, 406] on textarea "Hi {{first_name}}, I understand you have a leak in your first bathroom's bathtu…" at bounding box center [502, 410] width 474 height 34
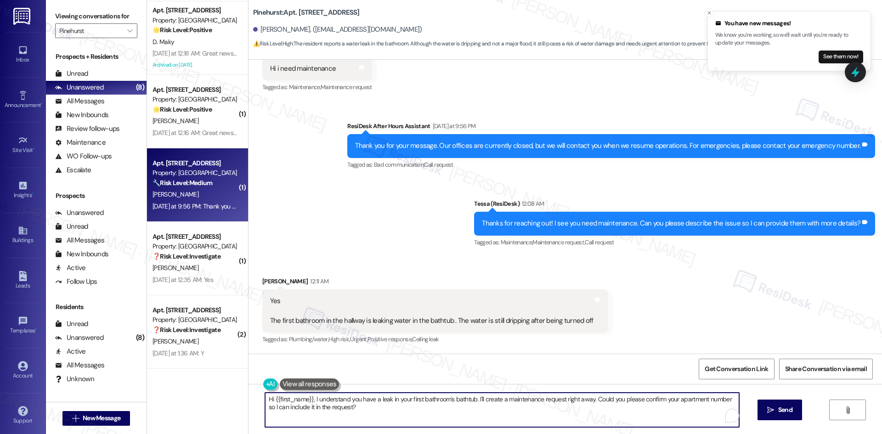
paste textarea "Karltonae, I’m sorry to hear about the water leaking in your hallway bathroom t…"
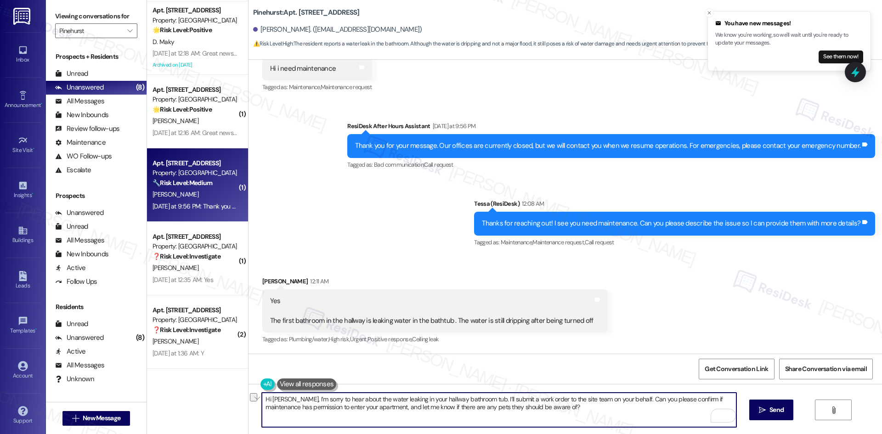
drag, startPoint x: 292, startPoint y: 398, endPoint x: 243, endPoint y: 398, distance: 48.7
click at [249, 398] on div "Hi Karltonae, I’m sorry to hear about the water leaking in your hallway bathroo…" at bounding box center [566, 418] width 634 height 69
type textarea "I’m sorry to hear about the water leaking in your hallway bathroom tub. I’ll su…"
click at [765, 414] on span " Send" at bounding box center [771, 410] width 29 height 10
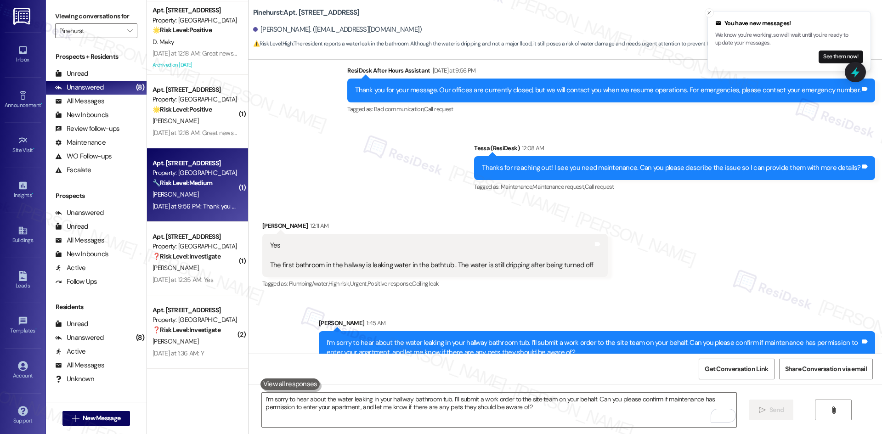
scroll to position [356, 0]
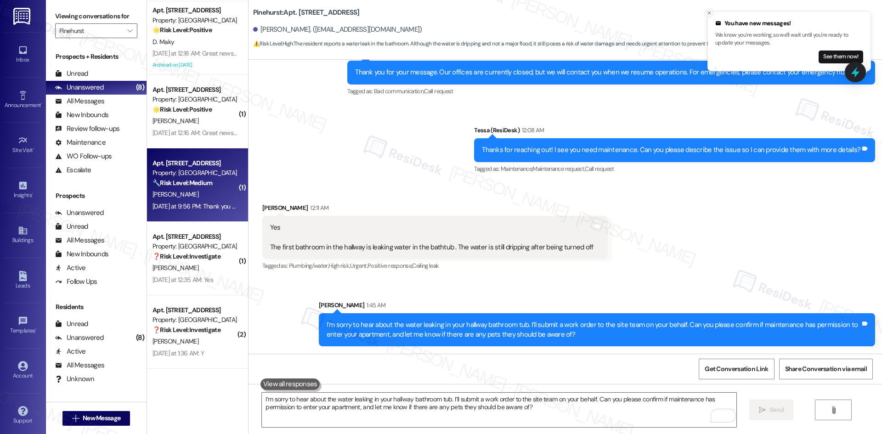
click at [708, 16] on button "Close toast" at bounding box center [709, 12] width 9 height 9
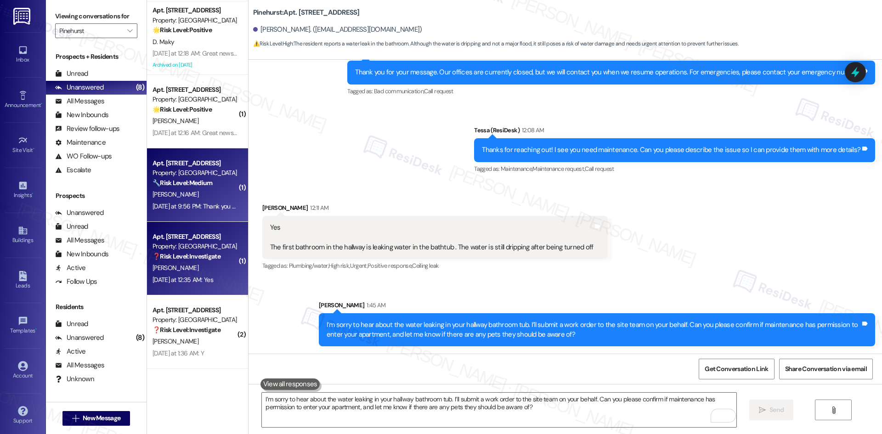
click at [171, 260] on strong "❓ Risk Level: Investigate" at bounding box center [187, 256] width 68 height 8
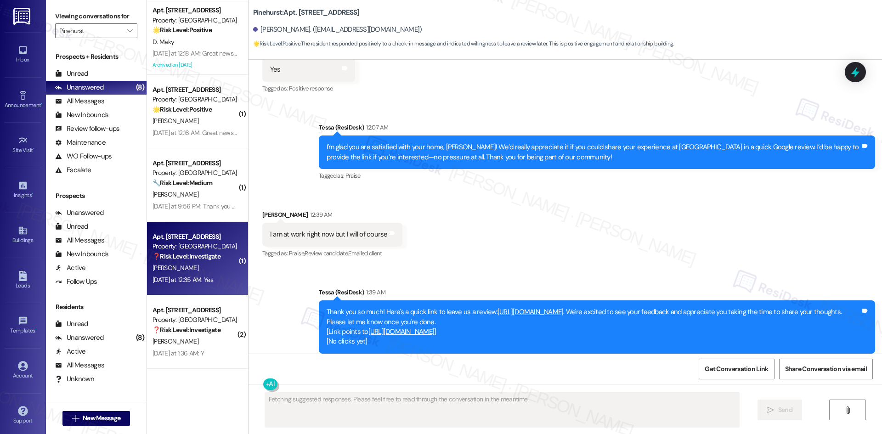
scroll to position [380, 0]
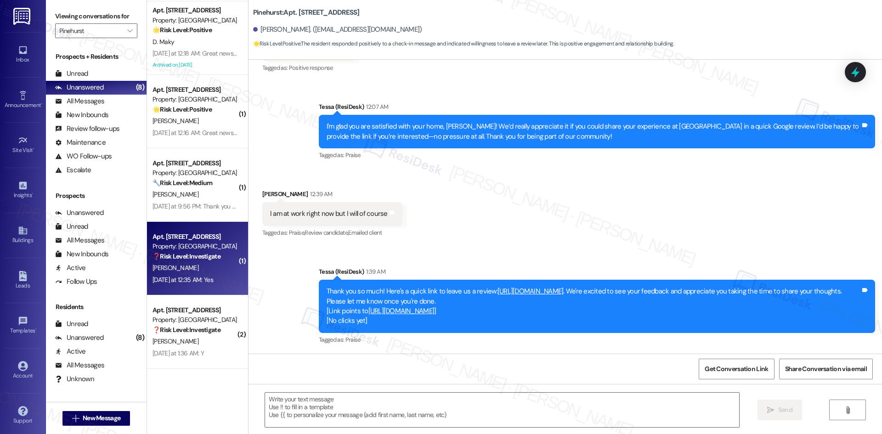
click at [204, 222] on div "Apt. 1032, 500 NW 63rd Street Property: Pinehurst ❓ Risk Level: Investigate A. …" at bounding box center [197, 259] width 101 height 74
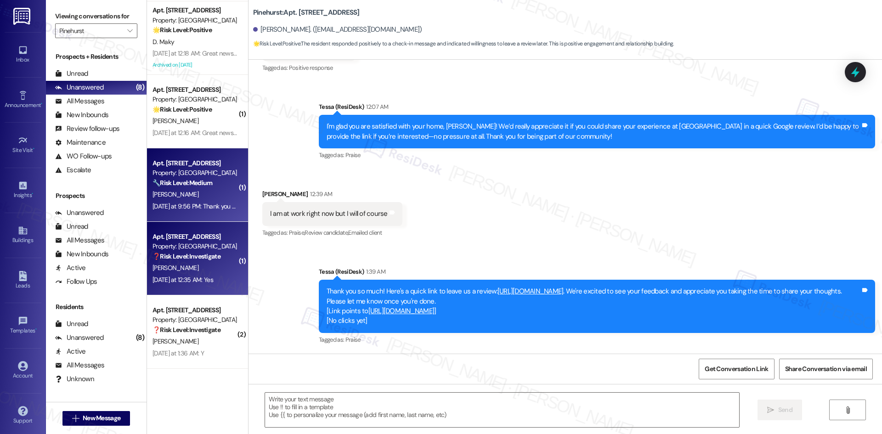
click at [170, 193] on span "K. Simpkins" at bounding box center [176, 194] width 46 height 8
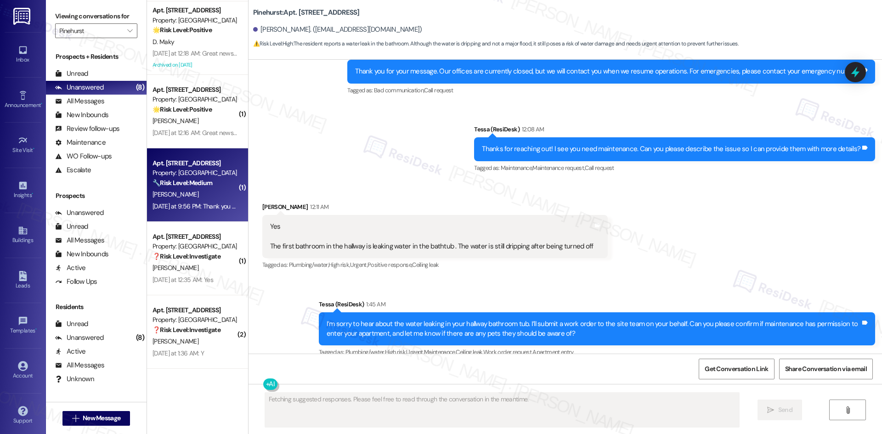
scroll to position [370, 0]
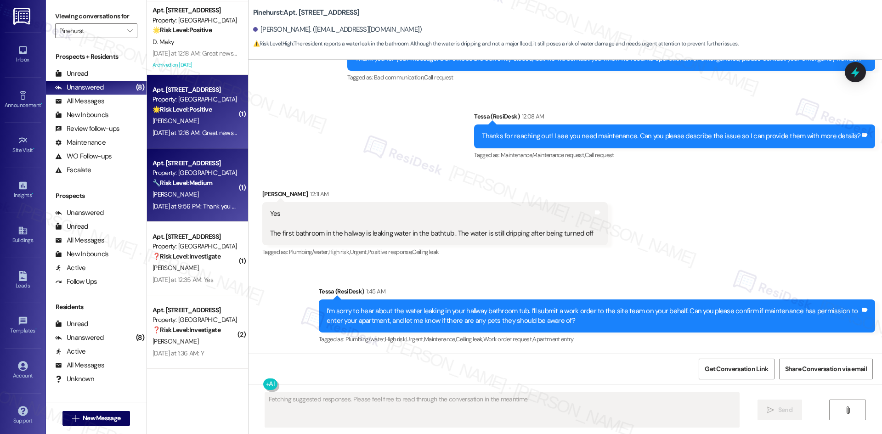
click at [187, 130] on div "Yesterday at 12:16 AM: Great news! You can now text me for maintenance issues —…" at bounding box center [478, 133] width 650 height 8
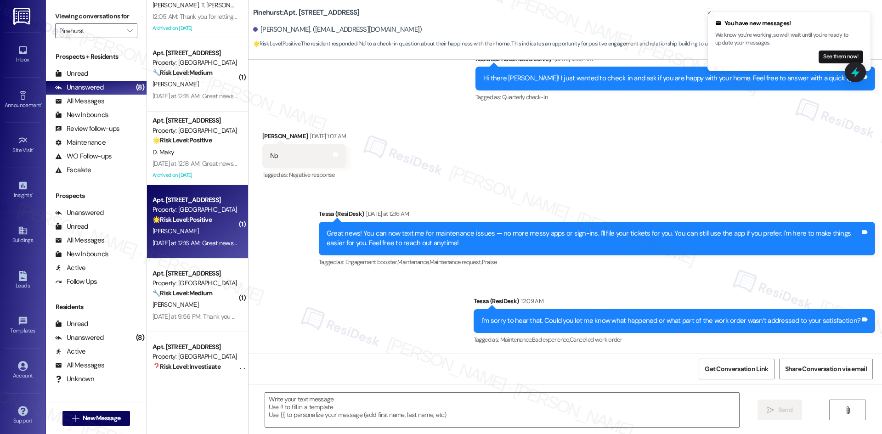
scroll to position [964, 0]
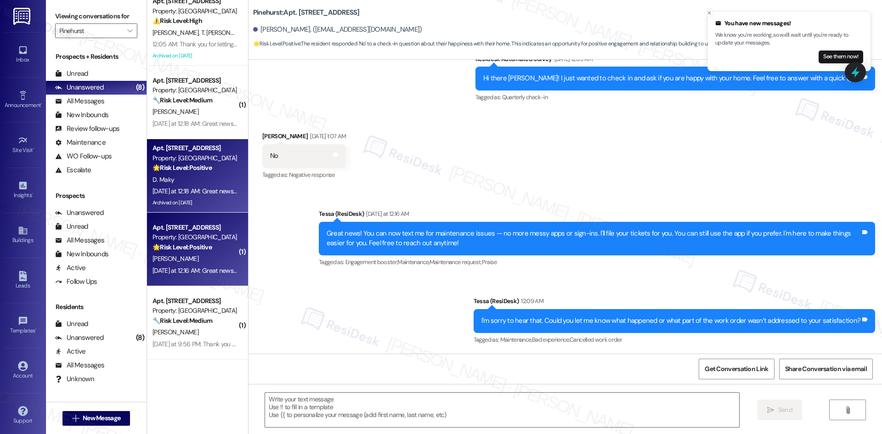
click at [193, 152] on div "Apt. 523, 500 NW 63rd Street" at bounding box center [195, 148] width 85 height 10
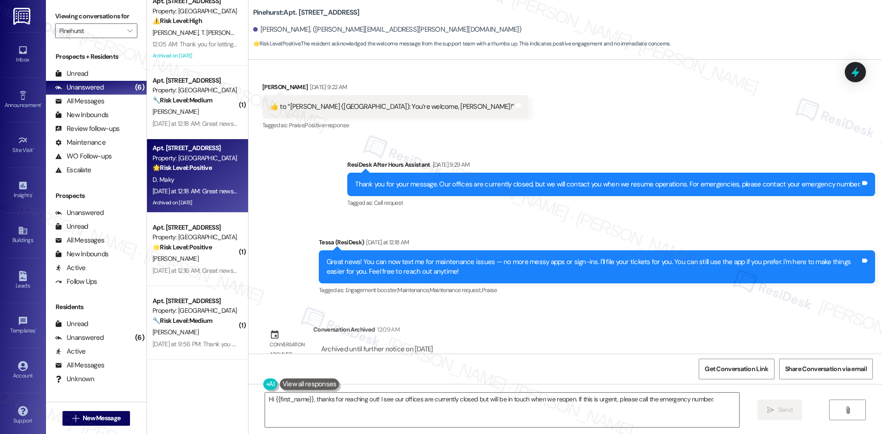
scroll to position [330, 0]
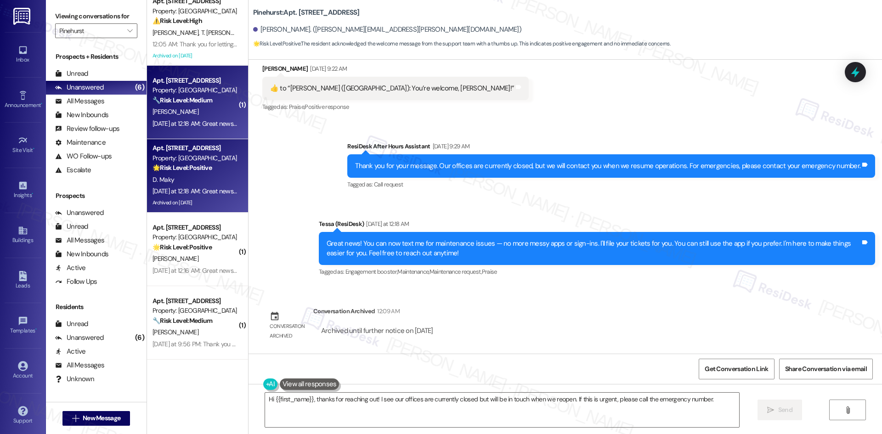
click at [184, 120] on div "Yesterday at 12:18 AM: Great news! You can now text me for maintenance issues —…" at bounding box center [478, 123] width 650 height 8
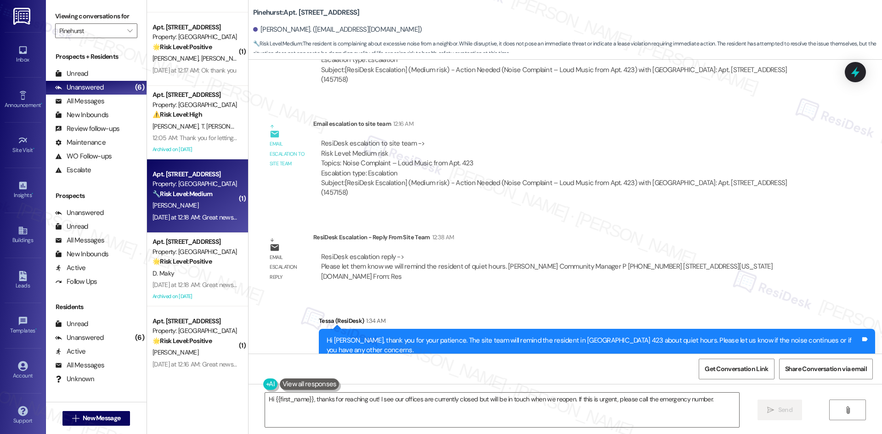
scroll to position [826, 0]
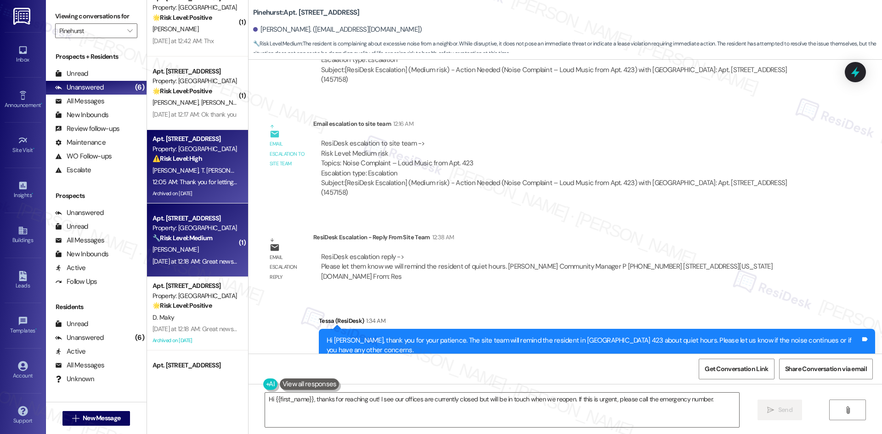
click at [201, 184] on div "12:05 AM: Thank you for letting me know. I understand your concern about the re…" at bounding box center [479, 182] width 652 height 8
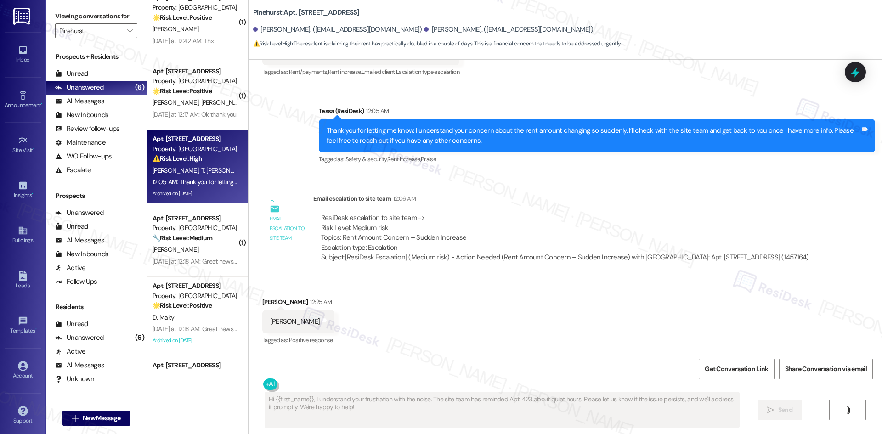
scroll to position [973, 0]
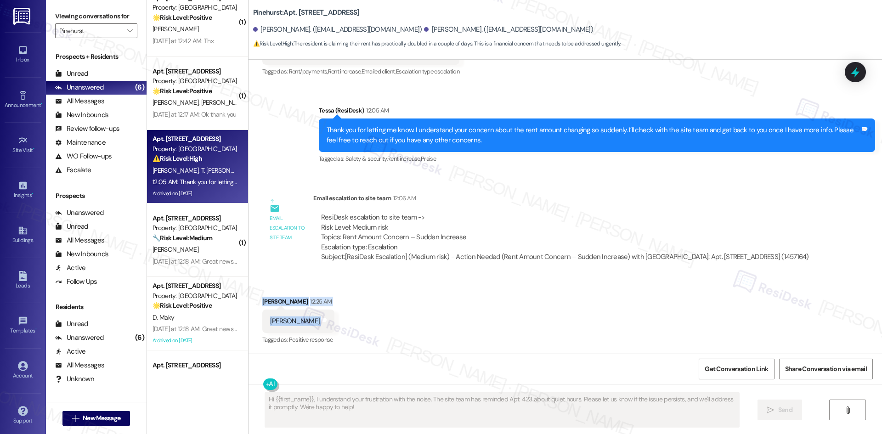
drag, startPoint x: 250, startPoint y: 295, endPoint x: 306, endPoint y: 328, distance: 64.6
click at [306, 329] on div "Received via SMS Samantha Kirby 12:25 AM Ty Tags and notes Tagged as: Positive …" at bounding box center [566, 315] width 634 height 78
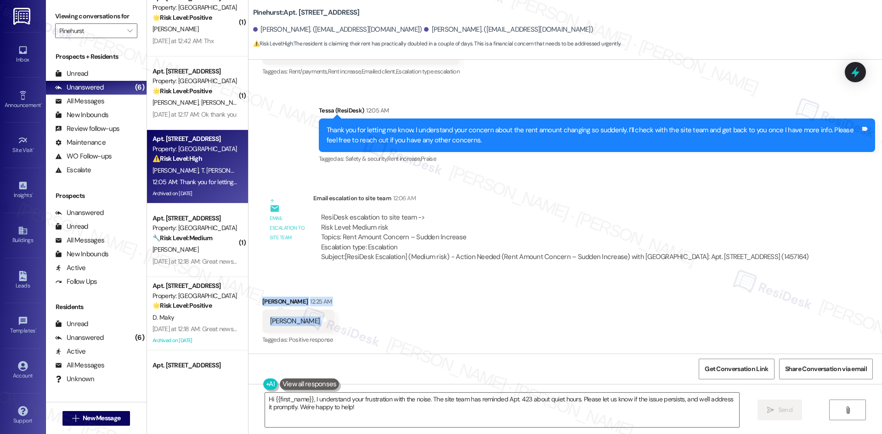
copy div "Samantha Kirby 12:25 AM Ty Tags and notes"
drag, startPoint x: 483, startPoint y: 273, endPoint x: 433, endPoint y: 265, distance: 51.2
click at [483, 271] on div "Email escalation to site team Email escalation to site team 12:06 AM ResiDesk e…" at bounding box center [540, 232] width 568 height 90
drag, startPoint x: 248, startPoint y: 297, endPoint x: 285, endPoint y: 326, distance: 47.5
click at [285, 326] on div "Received via SMS Samantha Kirby 12:25 AM Ty Tags and notes Tagged as: Positive …" at bounding box center [566, 315] width 634 height 78
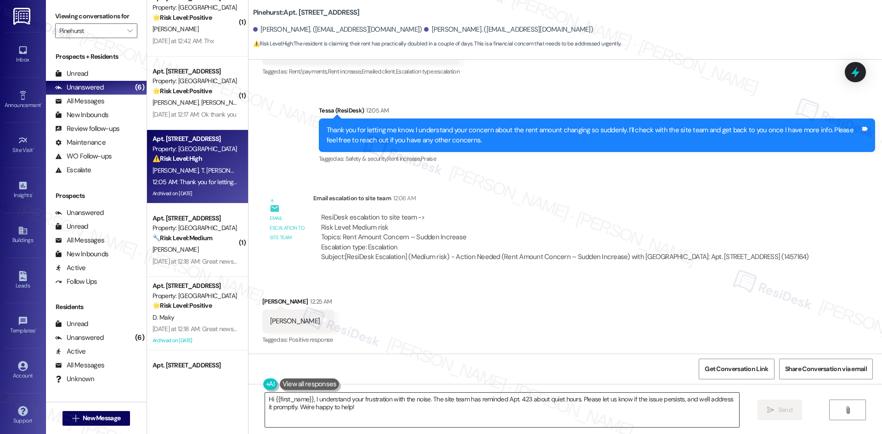
click at [392, 416] on textarea "Hi {{first_name}}, I understand your concern about the rent. I'll follow up wit…" at bounding box center [502, 410] width 474 height 34
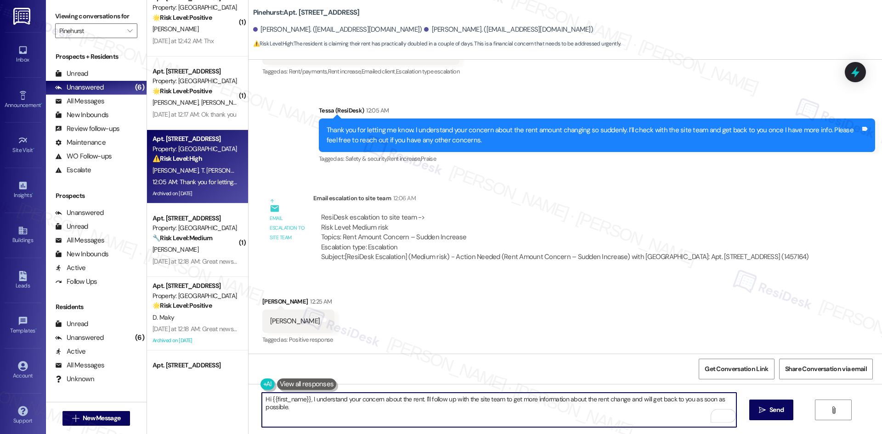
drag, startPoint x: 549, startPoint y: 415, endPoint x: 631, endPoint y: 415, distance: 82.3
click at [554, 415] on textarea "Hi {{first_name}}, I understand your concern about the rent. I'll follow up wit…" at bounding box center [499, 410] width 474 height 34
click at [388, 411] on textarea "Hi {{first_name}}, I understand your concern about the rent. I'll follow up wit…" at bounding box center [499, 410] width 474 height 34
paste textarea "Kathryn, thank you for your patience. The site team confirmed the billing chang…"
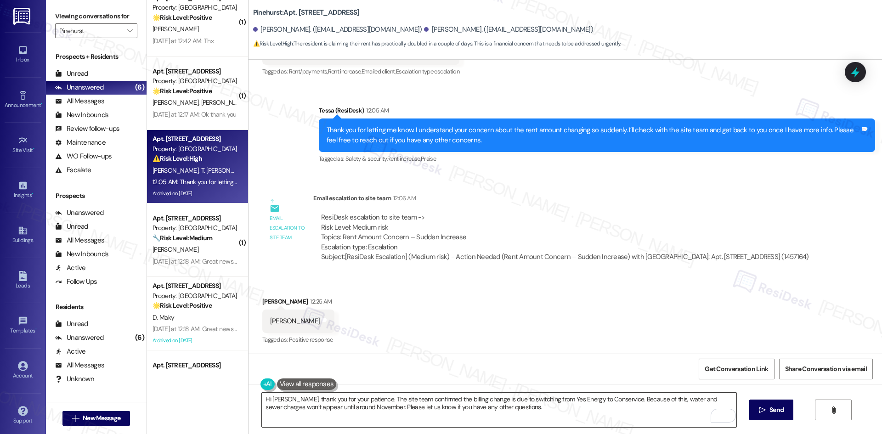
click at [449, 411] on textarea "Hi Kathryn, thank you for your patience. The site team confirmed the billing ch…" at bounding box center [499, 410] width 474 height 34
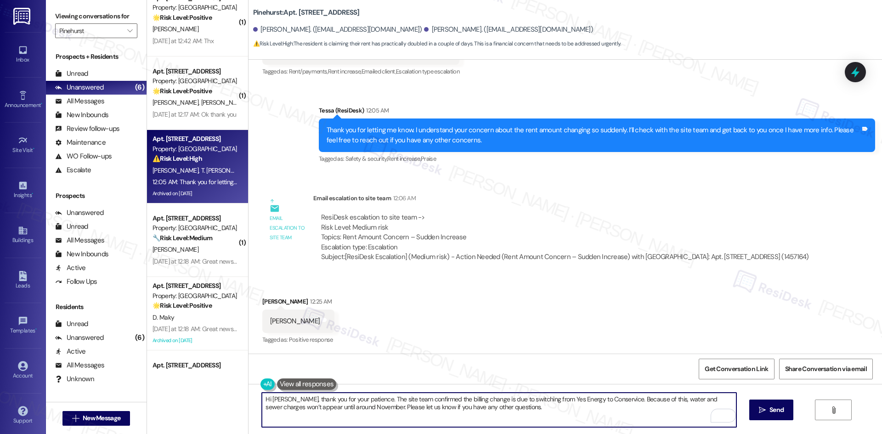
paste textarea "You’re welcome, Samantha!"
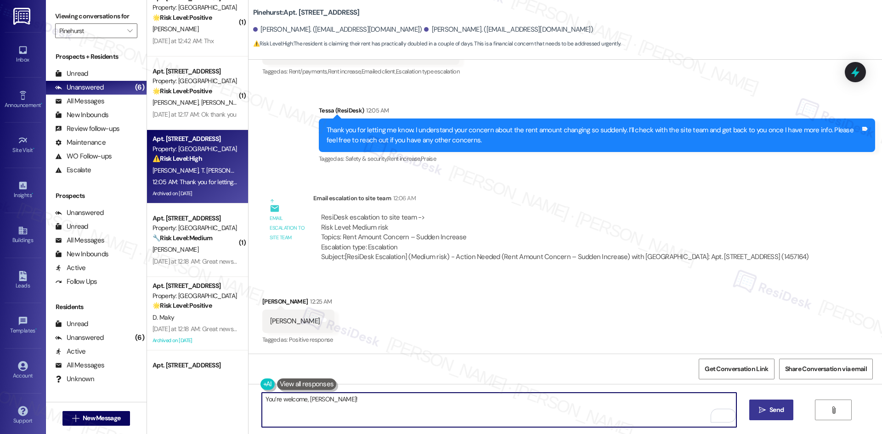
type textarea "You’re welcome, Samantha!"
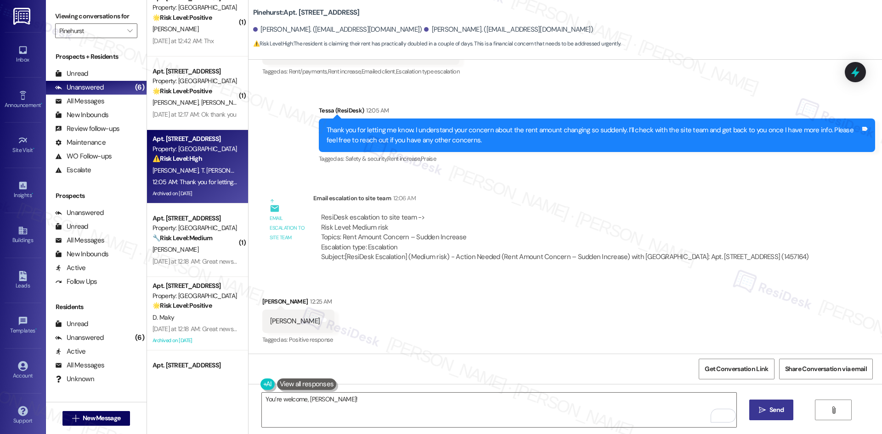
click at [770, 410] on span "Send" at bounding box center [777, 410] width 14 height 10
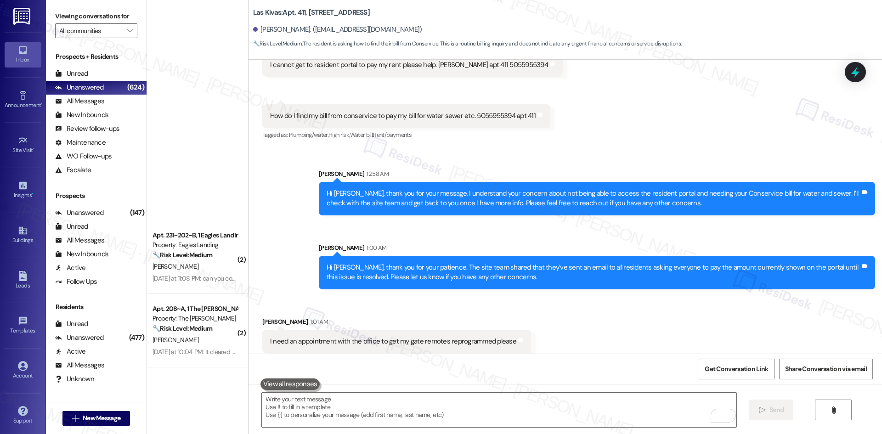
scroll to position [414, 0]
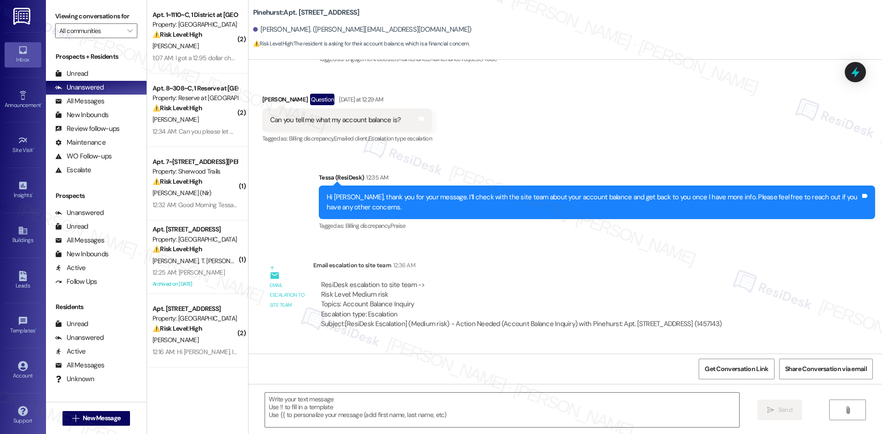
scroll to position [215, 0]
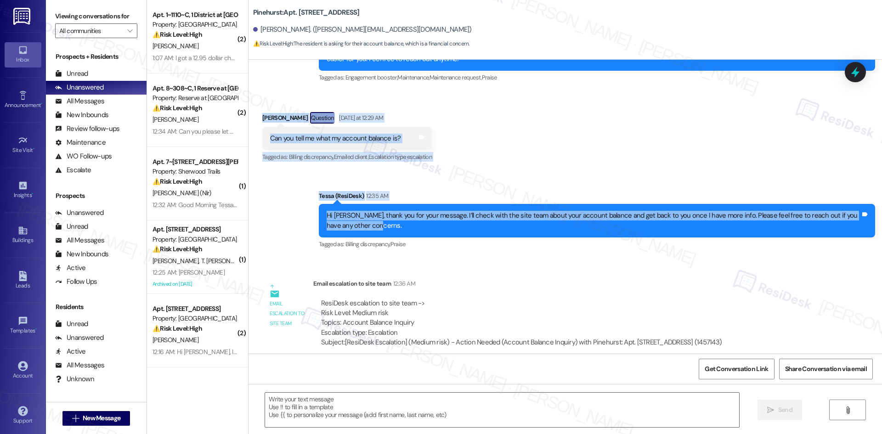
drag, startPoint x: 246, startPoint y: 107, endPoint x: 472, endPoint y: 225, distance: 255.1
click at [472, 225] on div "Lease started [DATE] 8:00 AM Announcement, sent via SMS Tessa (ResiDesk) [DATE]…" at bounding box center [566, 207] width 634 height 294
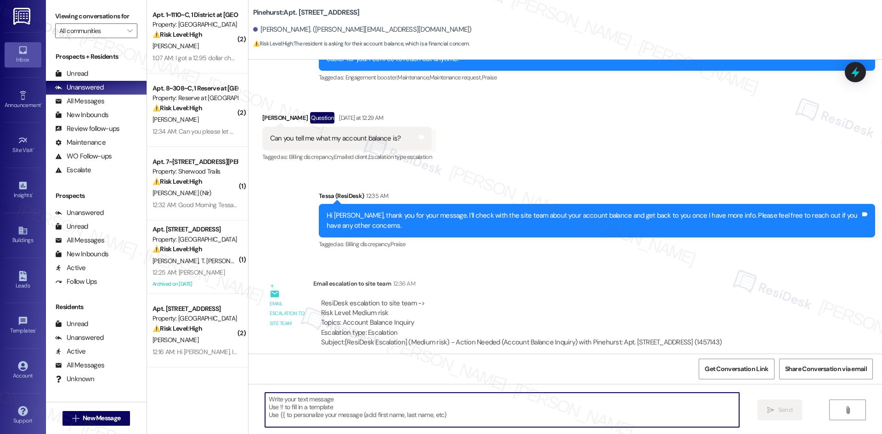
drag, startPoint x: 621, startPoint y: 219, endPoint x: 410, endPoint y: 411, distance: 284.9
click at [410, 411] on textarea at bounding box center [502, 410] width 474 height 34
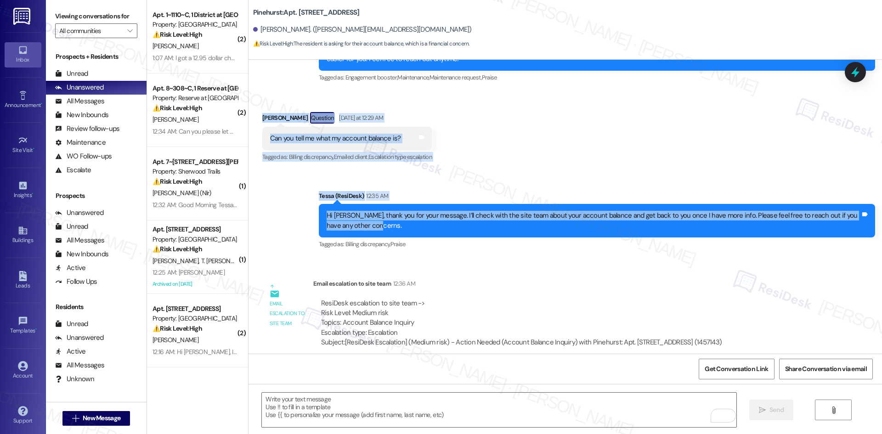
drag, startPoint x: 246, startPoint y: 114, endPoint x: 381, endPoint y: 228, distance: 177.1
click at [381, 228] on div "Lease started [DATE] 8:00 AM Announcement, sent via SMS Tessa (ResiDesk) [DATE]…" at bounding box center [566, 207] width 634 height 294
copy div "[PERSON_NAME] Question [DATE] at 12:29 AM Can you tell me what my account balan…"
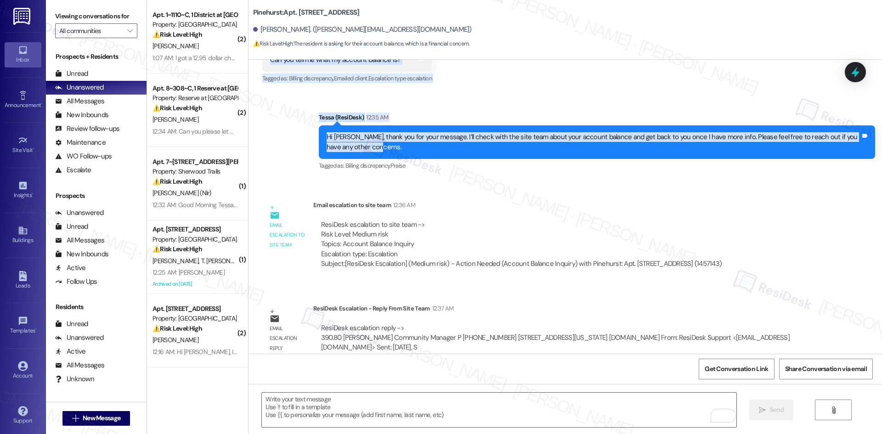
scroll to position [307, 0]
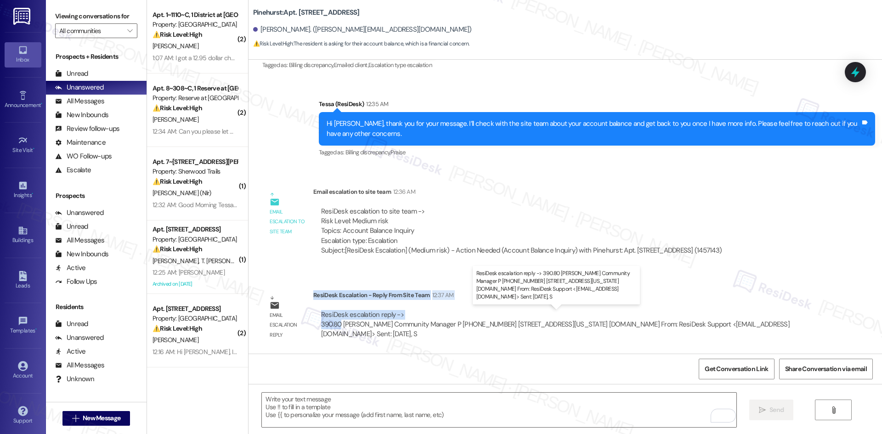
drag, startPoint x: 308, startPoint y: 294, endPoint x: 335, endPoint y: 325, distance: 41.0
click at [335, 325] on div "ResiDesk Escalation - Reply From Site Team 12:37 AM ResiDesk escalation reply -…" at bounding box center [565, 318] width 505 height 56
copy div "ResiDesk Escalation - Reply From Site Team 12:37 AM ResiDesk escalation reply -…"
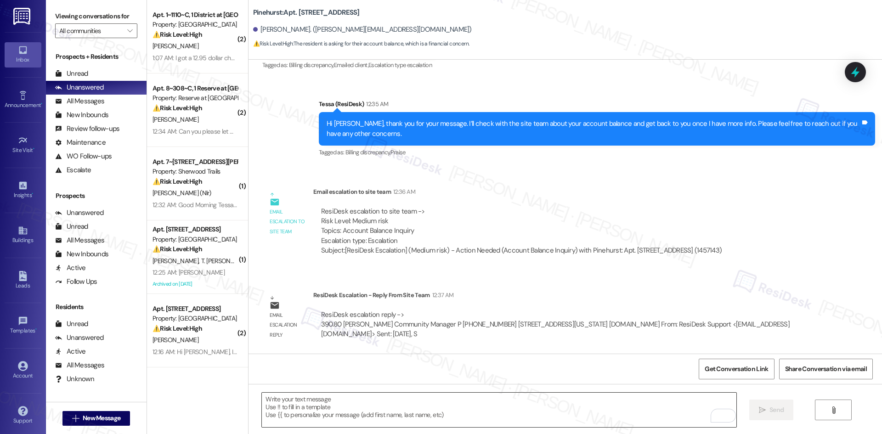
click at [402, 413] on textarea "To enrich screen reader interactions, please activate Accessibility in Grammarl…" at bounding box center [499, 410] width 474 height 34
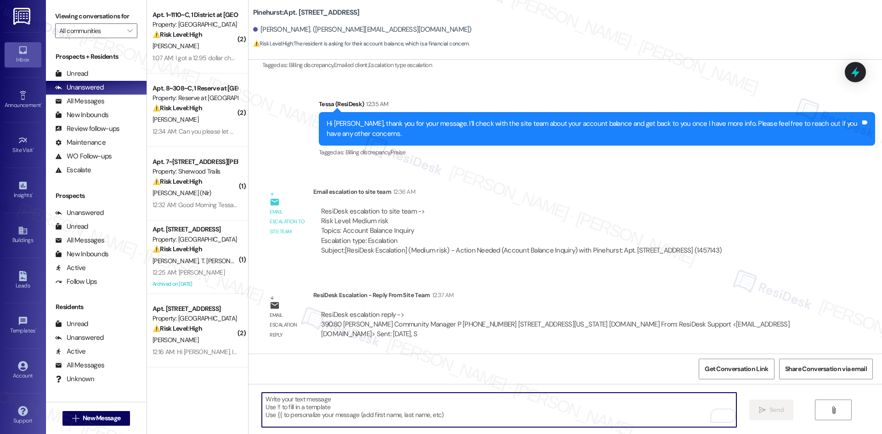
paste textarea "Hi Felicia, thank you for your patience. The site team confirmed your current a…"
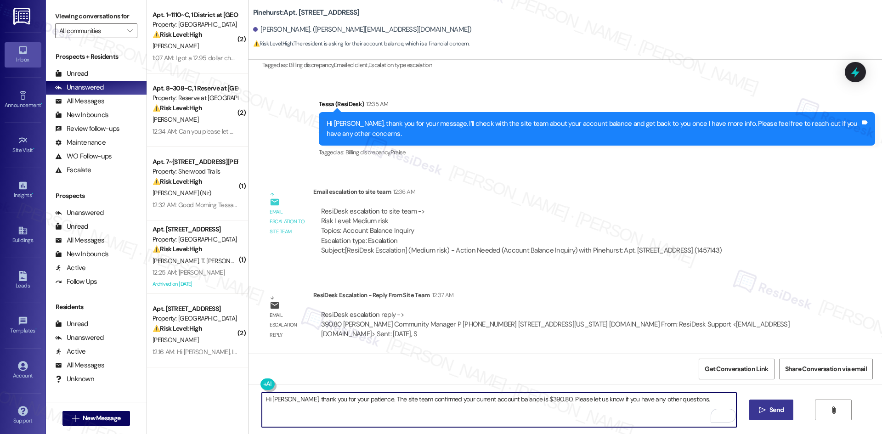
type textarea "Hi Felicia, thank you for your patience. The site team confirmed your current a…"
click at [772, 414] on span "Send" at bounding box center [777, 410] width 14 height 10
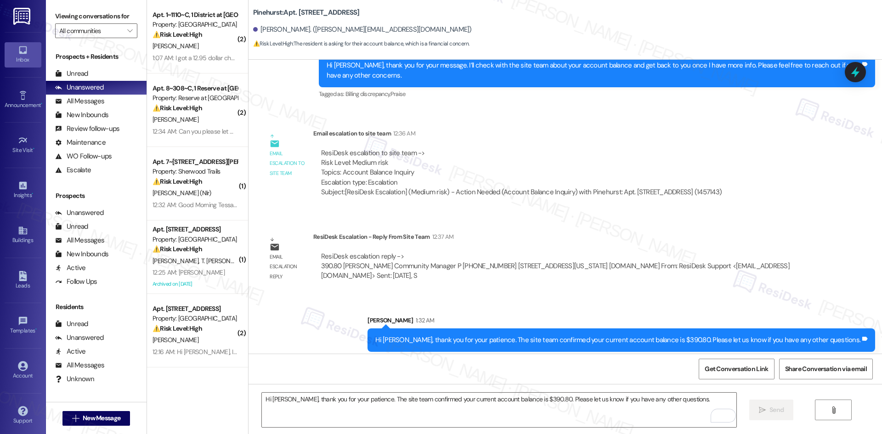
scroll to position [370, 0]
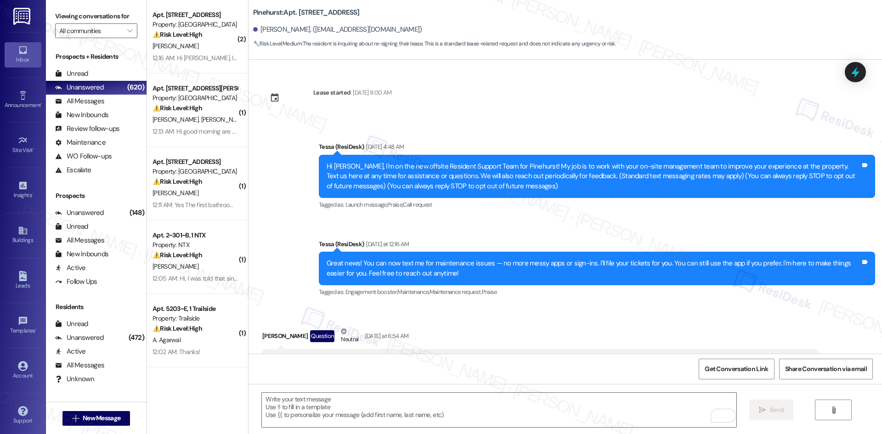
scroll to position [567, 0]
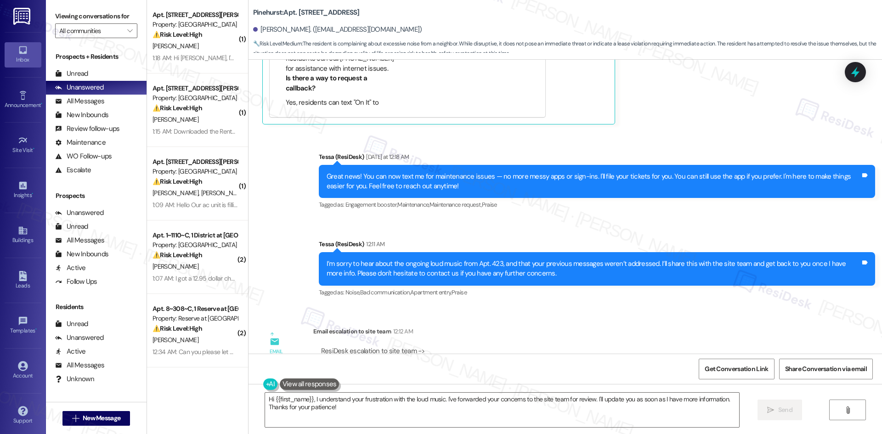
scroll to position [611, 0]
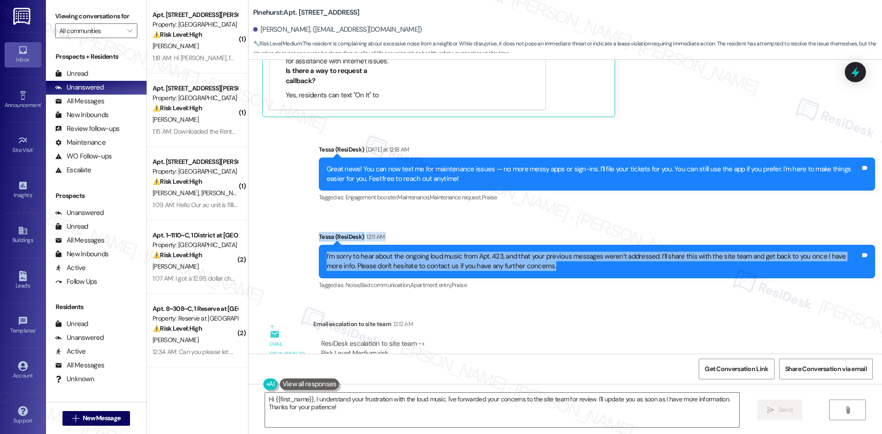
drag, startPoint x: 302, startPoint y: 223, endPoint x: 544, endPoint y: 267, distance: 245.5
click at [544, 265] on div "Announcement, sent via SMS Tessa (ResiDesk) [DATE] at 12:18 AM Great news! You …" at bounding box center [566, 211] width 634 height 175
copy div "[PERSON_NAME] (ResiDesk) 12:11 AM I’m sorry to hear about the ongoing loud musi…"
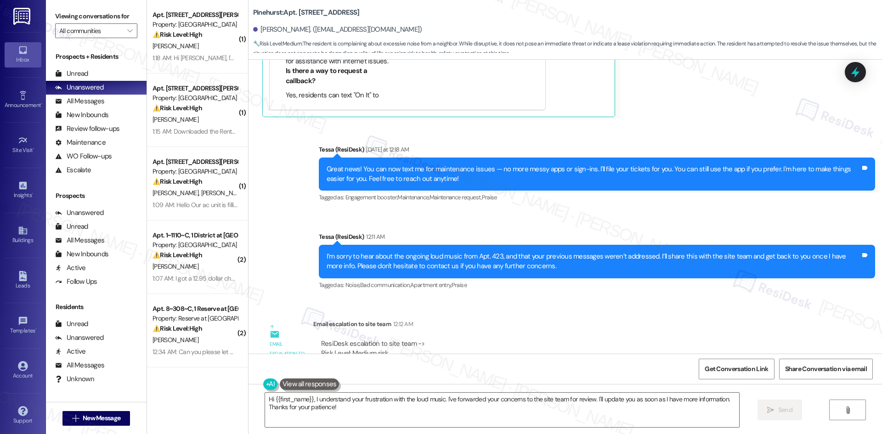
click at [471, 318] on div "Email escalation to site team Email escalation to site team 12:12 AM ResiDesk e…" at bounding box center [541, 361] width 570 height 99
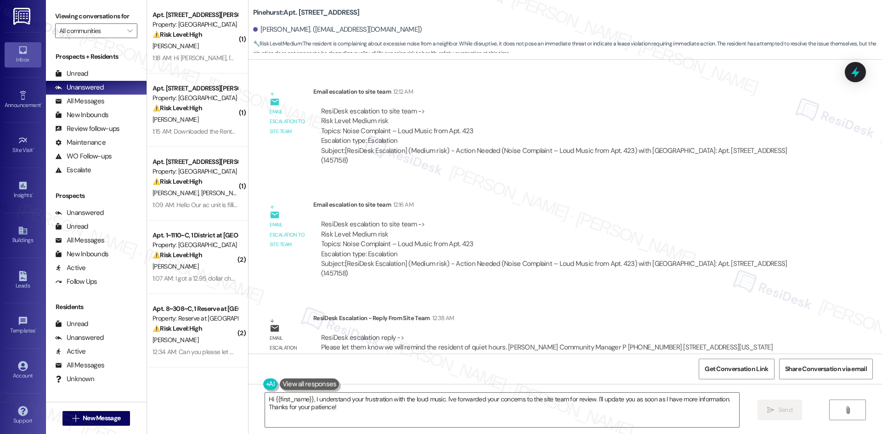
scroll to position [847, 0]
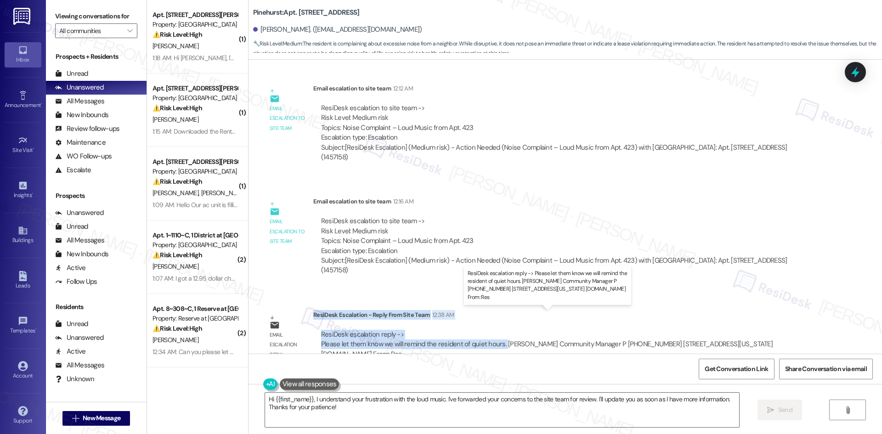
drag, startPoint x: 307, startPoint y: 294, endPoint x: 496, endPoint y: 325, distance: 191.9
click at [496, 325] on div "ResiDesk Escalation - Reply From Site Team 12:38 AM ResiDesk escalation reply -…" at bounding box center [565, 338] width 505 height 56
copy div "ResiDesk Escalation - Reply From Site Team 12:38 AM ResiDesk escalation reply -…"
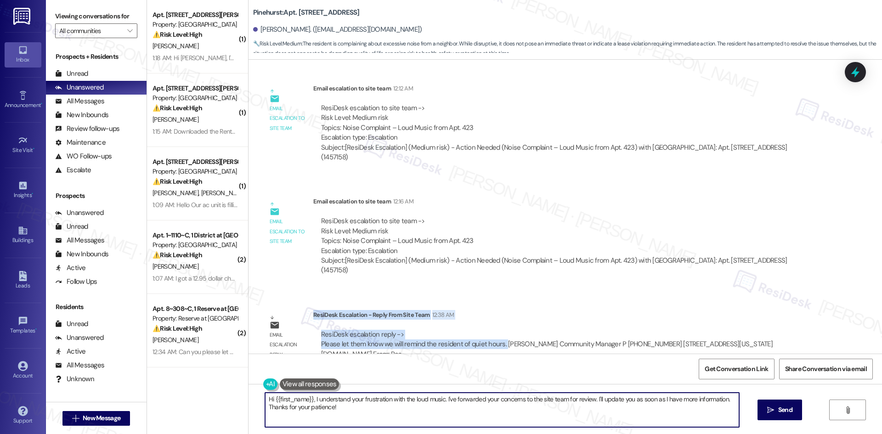
click at [455, 419] on textarea "Hi {{first_name}}, I understand your frustration with the loud music. I've forw…" at bounding box center [502, 410] width 474 height 34
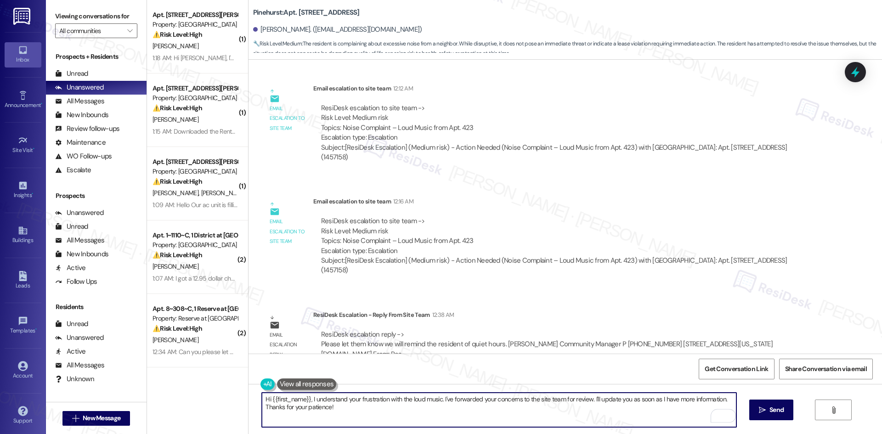
drag, startPoint x: 724, startPoint y: 401, endPoint x: 219, endPoint y: 399, distance: 504.6
click at [219, 399] on div "( 1 ) Apt. 318, 1564 N Morrison Ave Property: Bella Vista ⚠️ Risk Level: High T…" at bounding box center [514, 217] width 735 height 434
paste textarea "Edie, thank you for your patience. The site team will remind the resident in Ap…"
click at [357, 412] on textarea "Hi Edie, thank you for your patience. The site team will remind the resident in…" at bounding box center [499, 410] width 474 height 34
paste textarea "To enrich screen reader interactions, please activate Accessibility in Grammarl…"
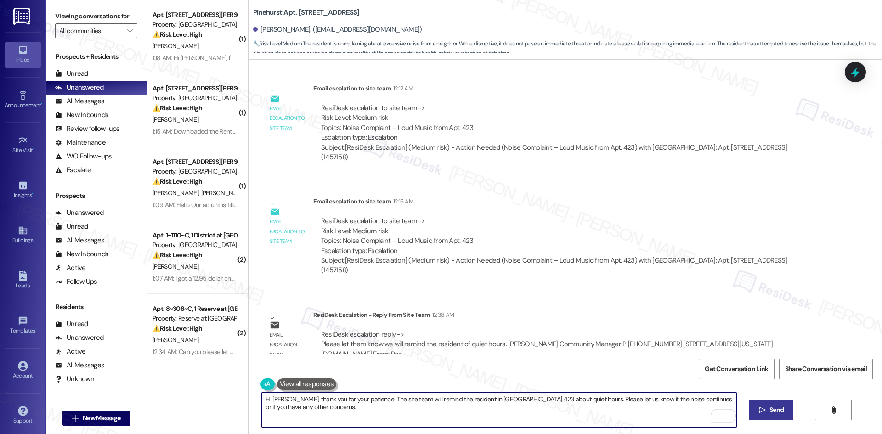
type textarea "Hi Edie, thank you for your patience. The site team will remind the resident in…"
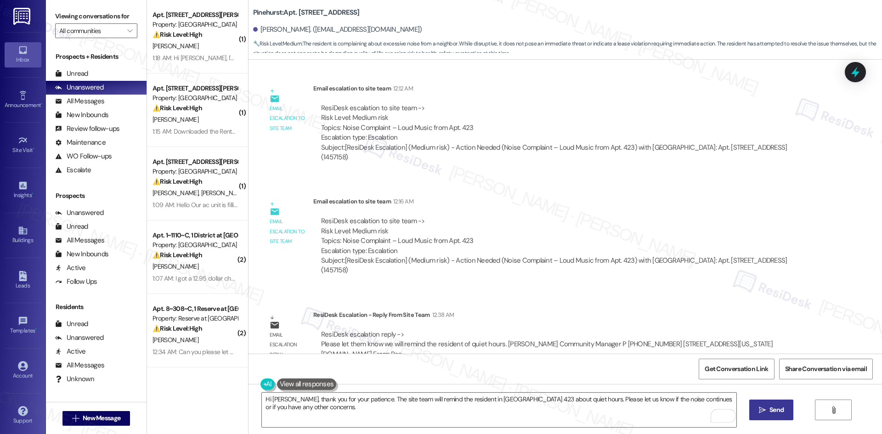
click at [761, 411] on icon "" at bounding box center [762, 410] width 7 height 7
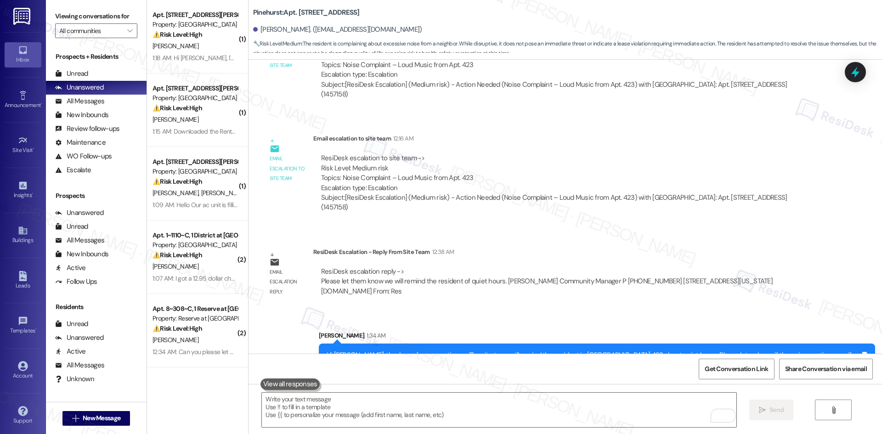
scroll to position [911, 0]
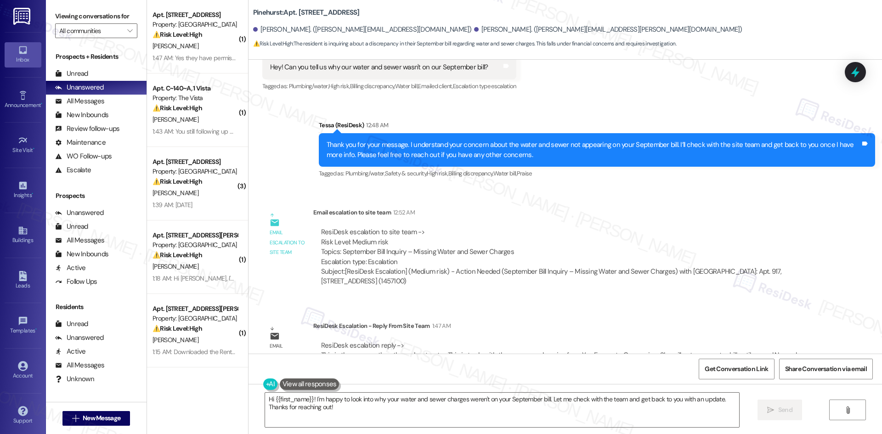
scroll to position [256, 0]
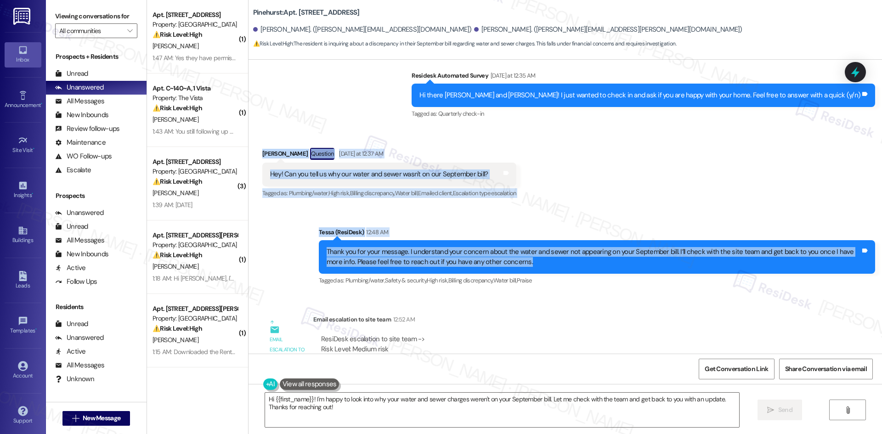
drag, startPoint x: 253, startPoint y: 142, endPoint x: 557, endPoint y: 257, distance: 325.5
click at [564, 268] on div "Lease started Sep 24, 2024 at 8:00 AM Announcement, sent via SMS Tessa (ResiDes…" at bounding box center [566, 207] width 634 height 294
copy div "Kathryn Strauss Question Yesterday at 12:37 AM Hey! Can you tell us why our wat…"
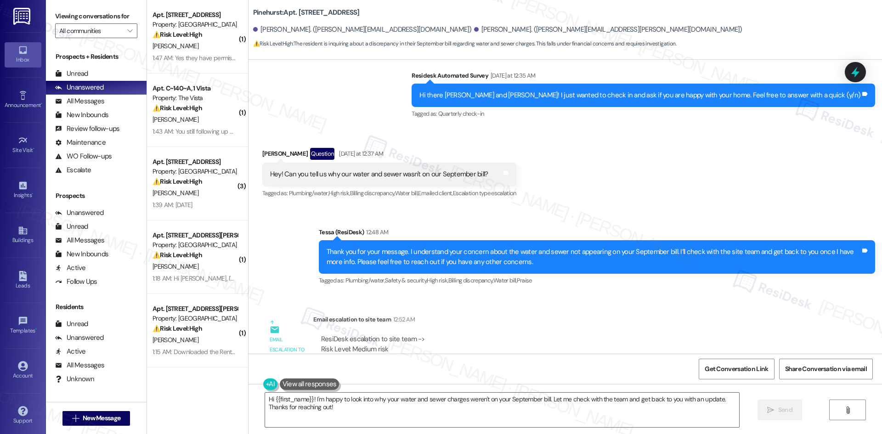
click at [500, 297] on div "Lease started Sep 24, 2024 at 8:00 AM Announcement, sent via SMS Tessa (ResiDes…" at bounding box center [566, 207] width 634 height 294
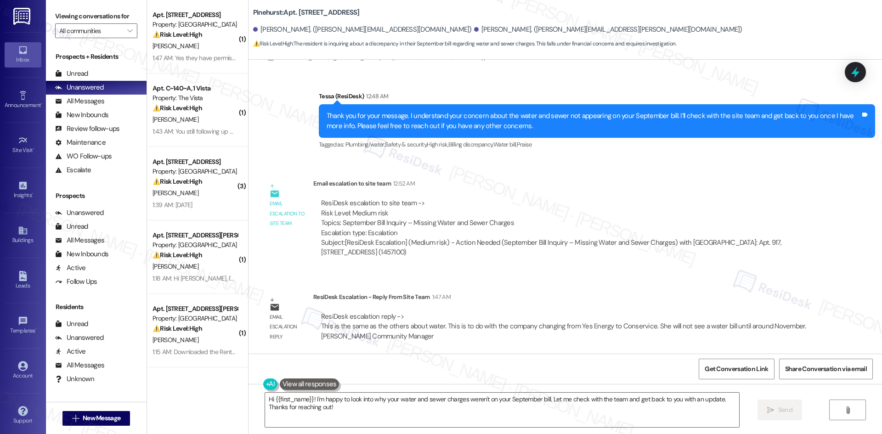
scroll to position [394, 0]
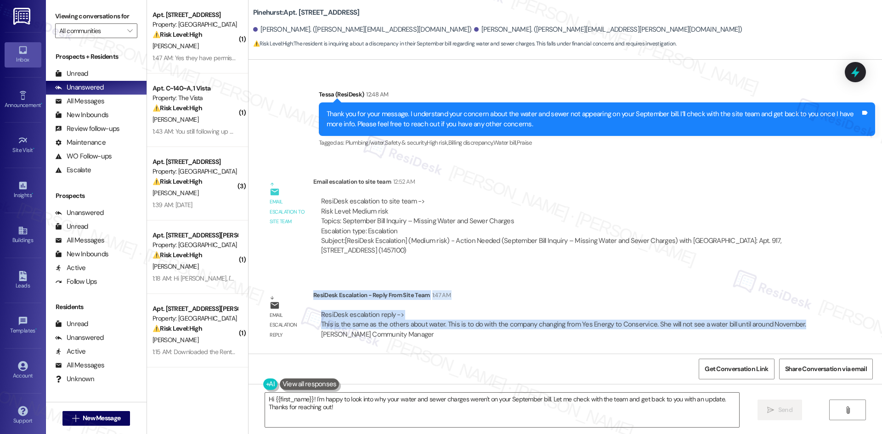
drag, startPoint x: 306, startPoint y: 296, endPoint x: 798, endPoint y: 327, distance: 492.7
click at [798, 327] on div "ResiDesk Escalation - Reply From Site Team 1:47 AM ResiDesk escalation reply ->…" at bounding box center [565, 318] width 505 height 56
copy div "ResiDesk Escalation - Reply From Site Team 1:47 AM ResiDesk escalation reply ->…"
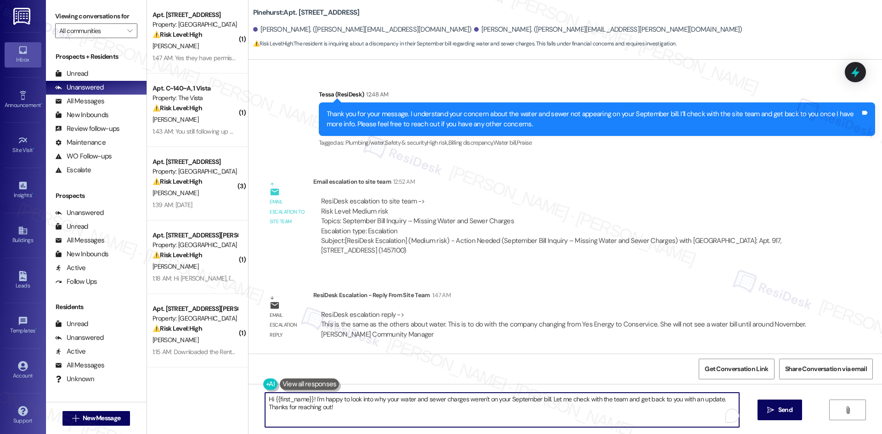
drag, startPoint x: 278, startPoint y: 402, endPoint x: 249, endPoint y: 392, distance: 30.5
click at [249, 392] on div "Hi {{first_name}}! I'm happy to look into why your water and sewer charges were…" at bounding box center [566, 418] width 634 height 69
paste textarea "Kathryn, thank you for your patience. The site team confirmed the billing chang…"
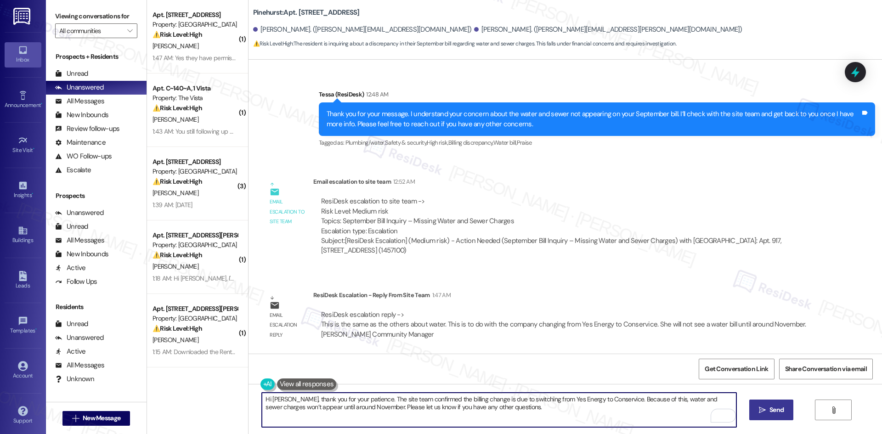
type textarea "Hi Kathryn, thank you for your patience. The site team confirmed the billing ch…"
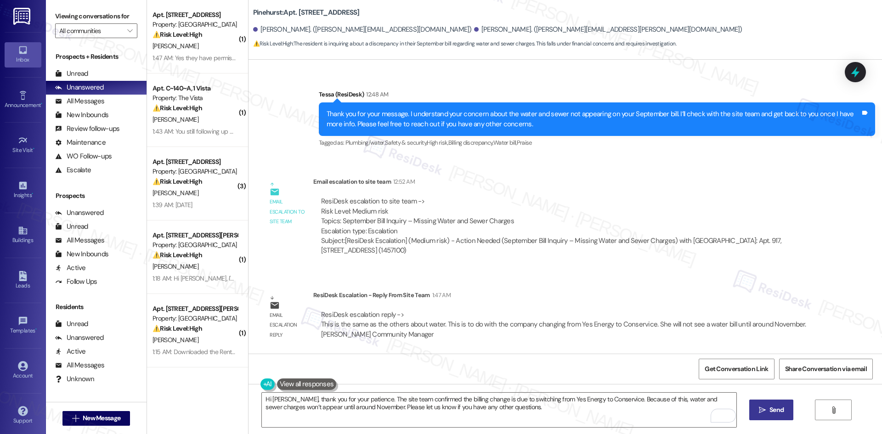
click at [770, 409] on span "Send" at bounding box center [777, 410] width 14 height 10
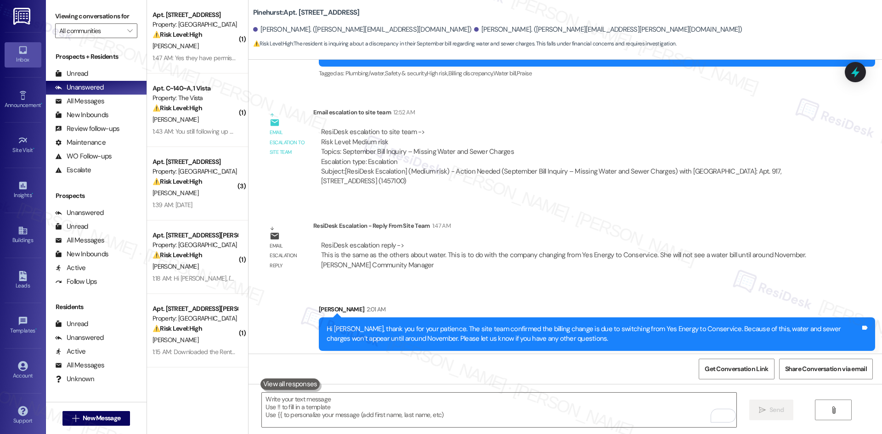
scroll to position [468, 0]
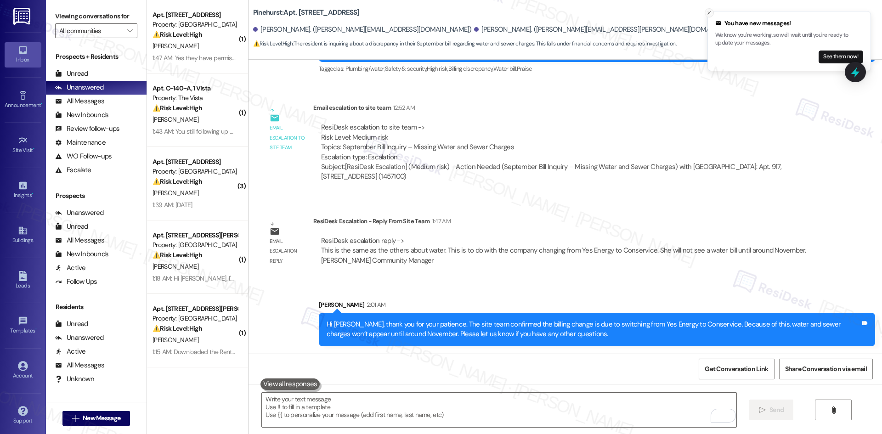
click at [709, 13] on icon "Close toast" at bounding box center [710, 13] width 6 height 6
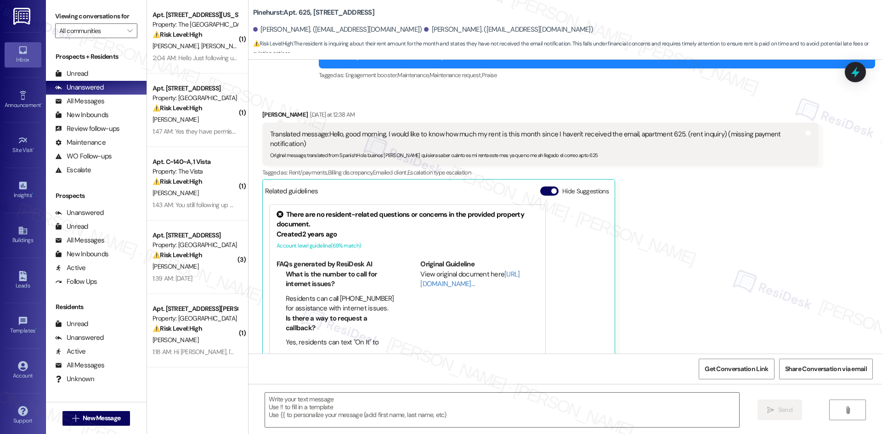
scroll to position [225, 0]
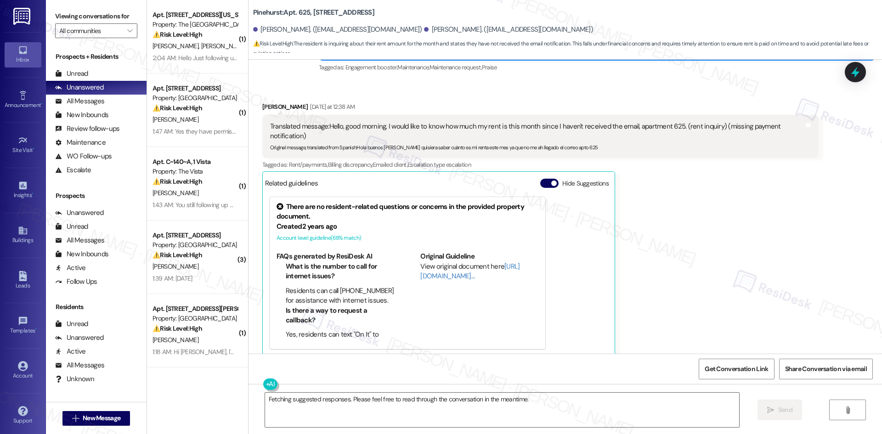
click at [799, 242] on div "[PERSON_NAME] [DATE] at 12:38 AM Translated message: Hello, good morning, I wou…" at bounding box center [540, 229] width 557 height 255
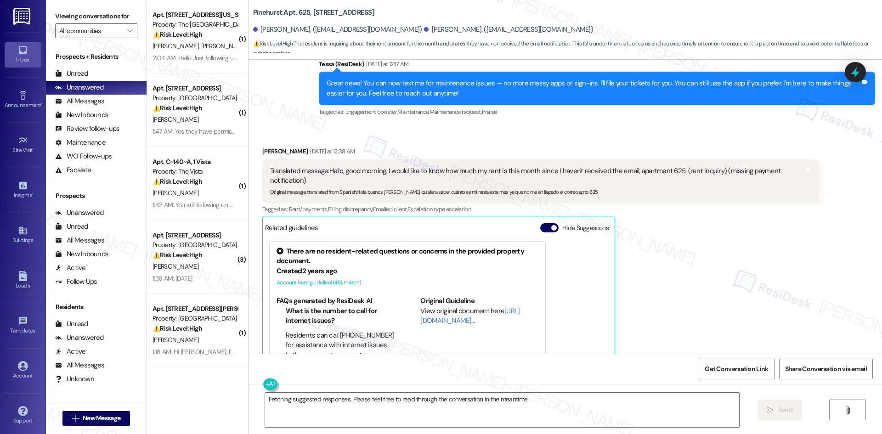
scroll to position [178, 0]
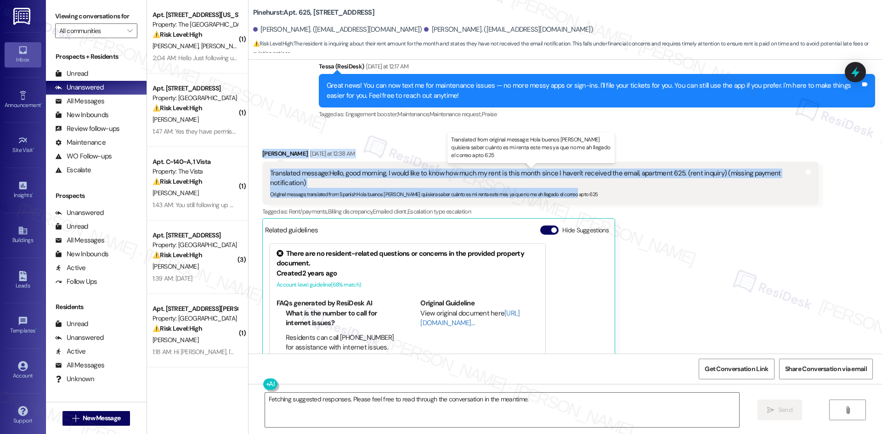
drag, startPoint x: 248, startPoint y: 145, endPoint x: 677, endPoint y: 186, distance: 430.7
click at [677, 186] on div "Received via SMS [PERSON_NAME] [DATE] at 12:38 AM Translated message: Hello, go…" at bounding box center [541, 276] width 570 height 268
copy div "[PERSON_NAME] [DATE] at 12:38 AM Translated message: Hello, good morning, I wou…"
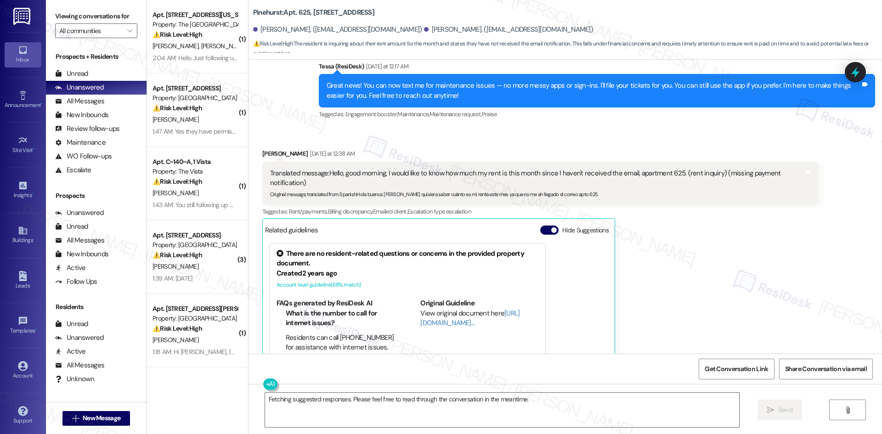
click at [704, 278] on div "[PERSON_NAME] [DATE] at 12:38 AM Translated message: Hello, good morning, I wou…" at bounding box center [540, 276] width 557 height 255
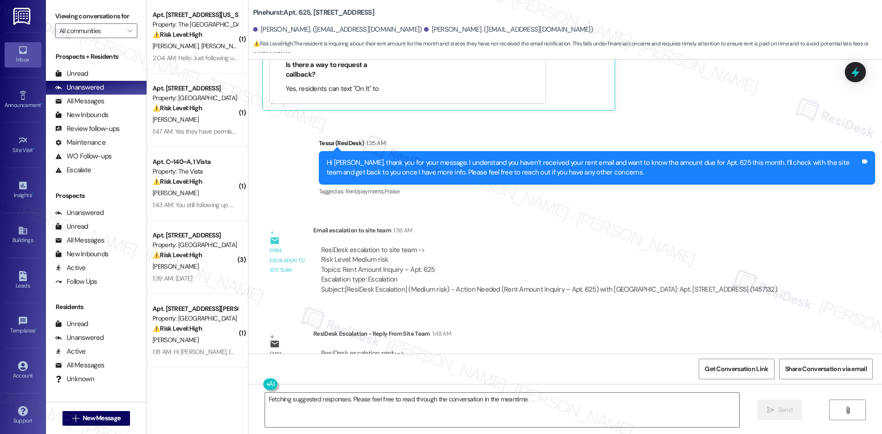
scroll to position [500, 0]
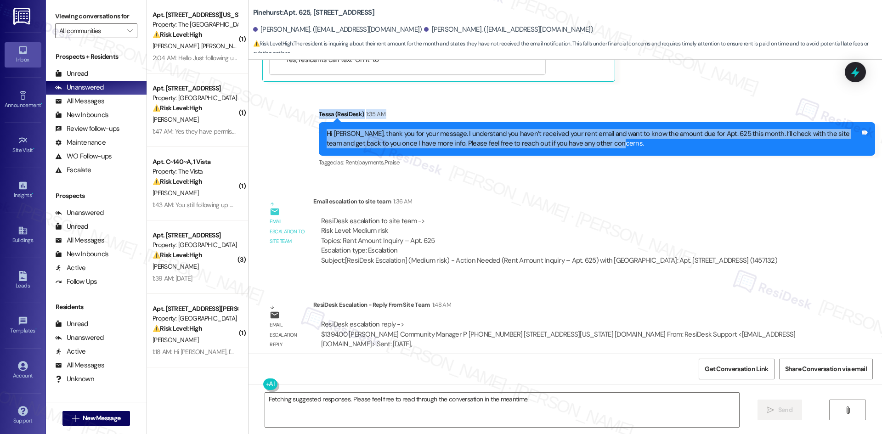
drag, startPoint x: 288, startPoint y: 106, endPoint x: 627, endPoint y: 140, distance: 340.8
click at [627, 140] on div "Sent via SMS Tessa (ResiDesk) 1:35 AM Hi [PERSON_NAME], thank you for your mess…" at bounding box center [566, 132] width 634 height 87
copy div "[PERSON_NAME] (ResiDesk) 1:35 AM Hi [PERSON_NAME], thank you for your message. …"
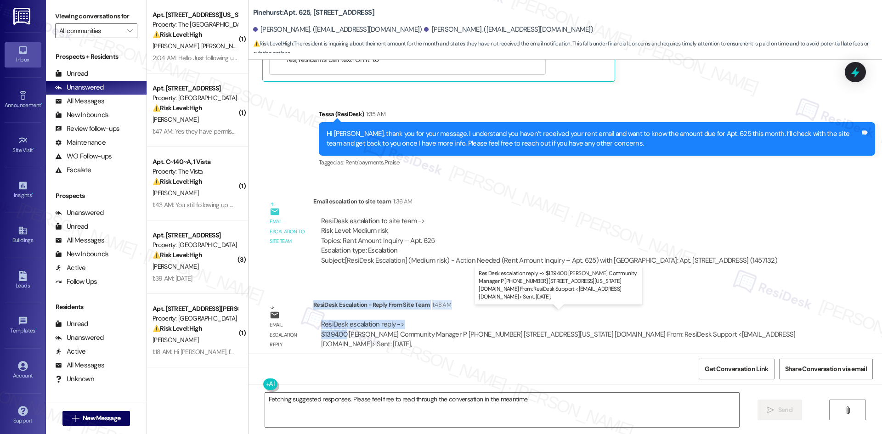
drag, startPoint x: 307, startPoint y: 296, endPoint x: 340, endPoint y: 324, distance: 43.7
click at [340, 324] on div "ResiDesk Escalation - Reply From Site Team 1:48 AM ResiDesk escalation reply ->…" at bounding box center [565, 328] width 505 height 56
copy div "ResiDesk Escalation - Reply From Site Team 1:48 AM ResiDesk escalation reply ->…"
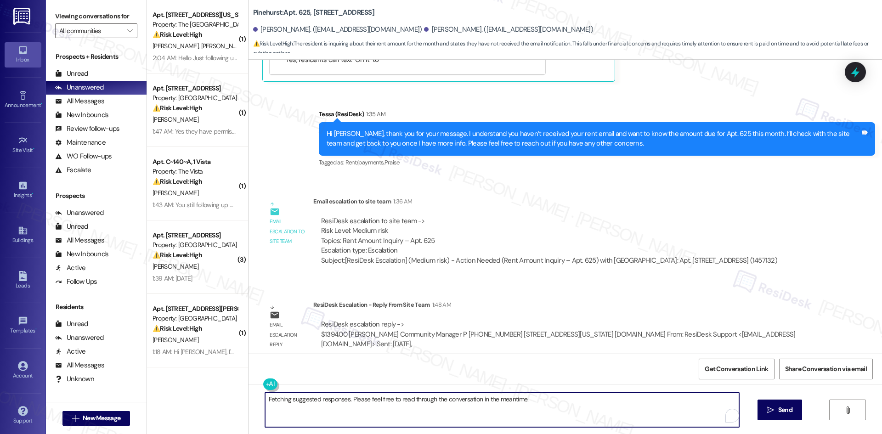
drag, startPoint x: 336, startPoint y: 397, endPoint x: 303, endPoint y: 407, distance: 35.2
click at [191, 400] on div "( 1 ) Apt. 204, 3450 W Missouri Ave Property: The Valencia ⚠️ Risk Level: High …" at bounding box center [514, 217] width 735 height 434
paste textarea "Hi Mariana, thank you for your patience. The site team confirmed your rent this…"
type textarea "Hi Mariana, thank you for your patience. The site team confirmed your rent this…"
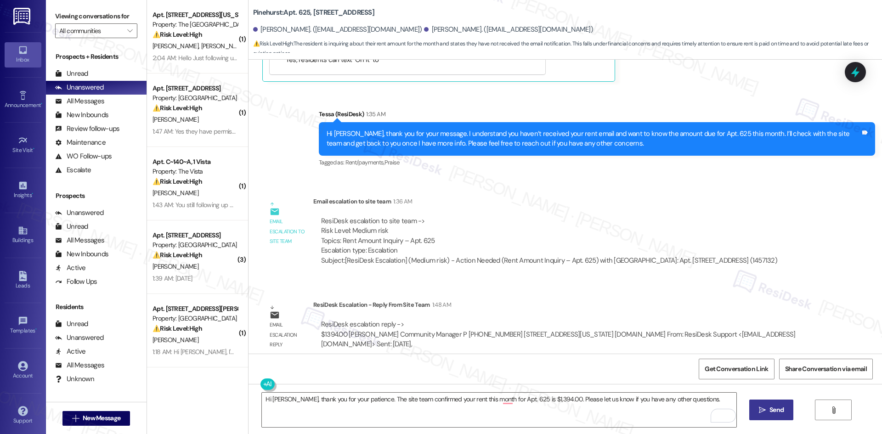
click at [768, 414] on span "Send" at bounding box center [777, 410] width 18 height 10
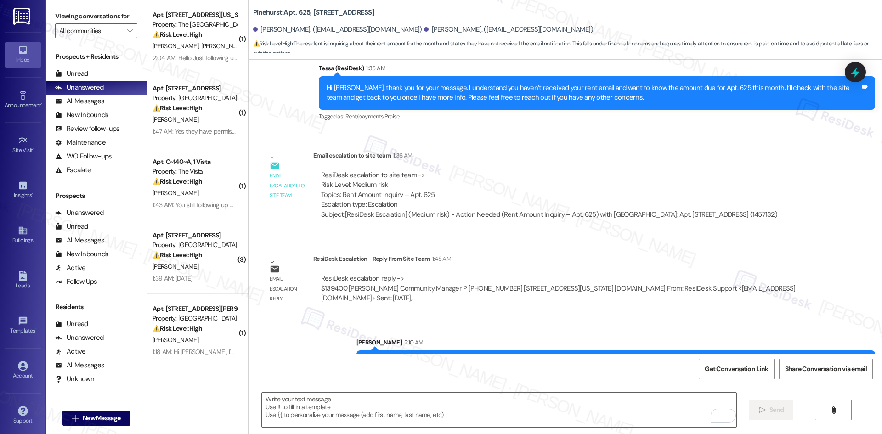
scroll to position [563, 0]
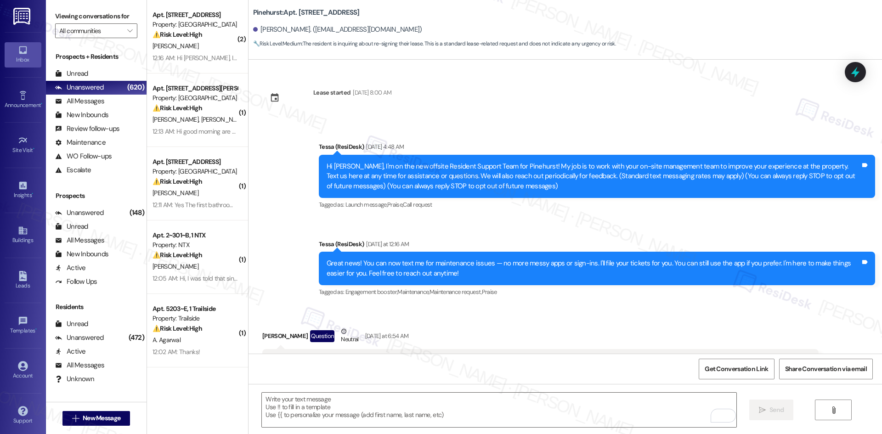
scroll to position [567, 0]
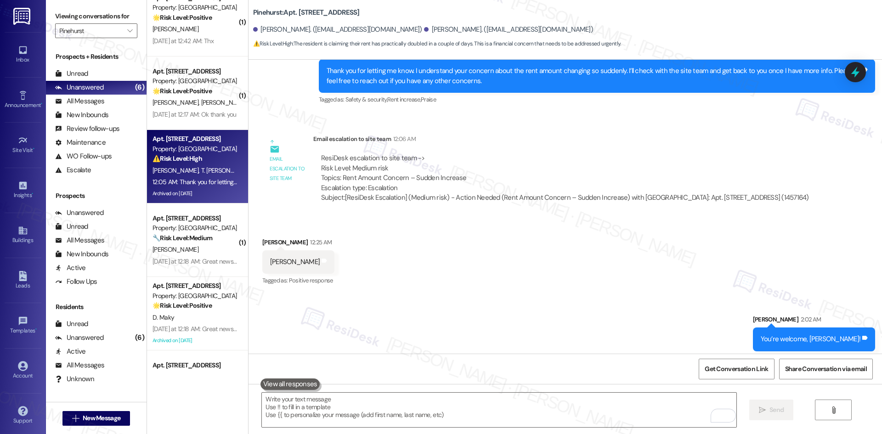
scroll to position [1038, 0]
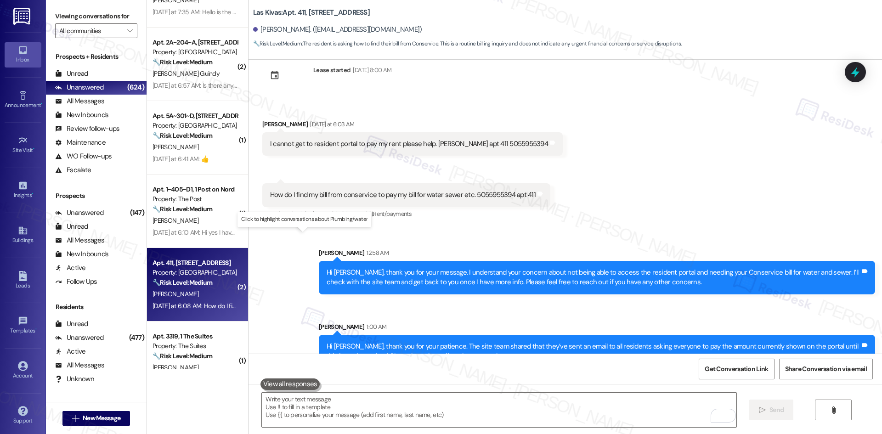
scroll to position [108, 0]
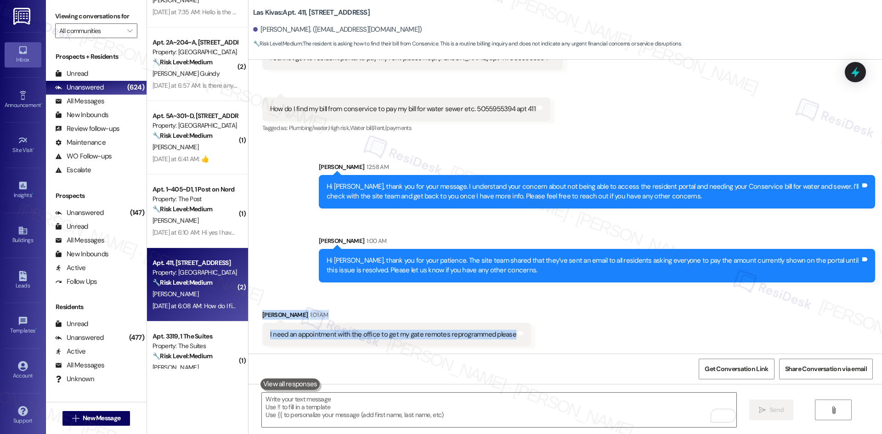
drag, startPoint x: 253, startPoint y: 309, endPoint x: 543, endPoint y: 340, distance: 291.6
click at [543, 340] on div "Received via SMS Cecilia Kistler 1:01 AM I need an appointment with the office …" at bounding box center [566, 322] width 634 height 64
copy div "Cecilia Kistler 1:01 AM I need an appointment with the office to get my gate re…"
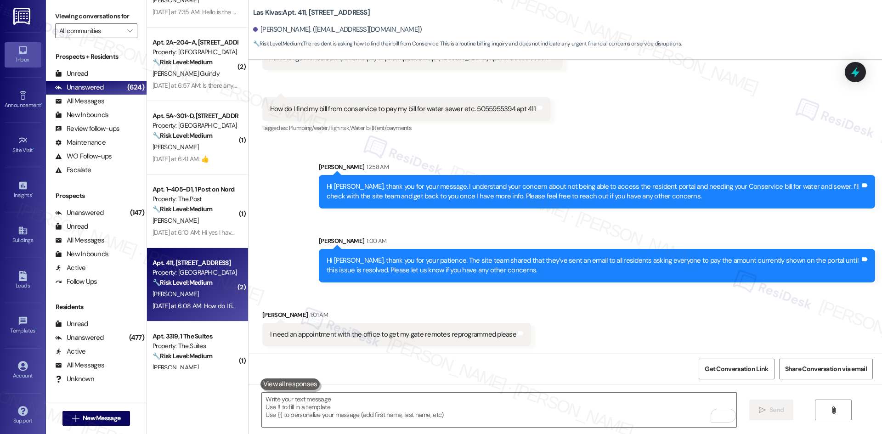
click at [380, 165] on div "Sarah 12:58 AM" at bounding box center [597, 168] width 557 height 13
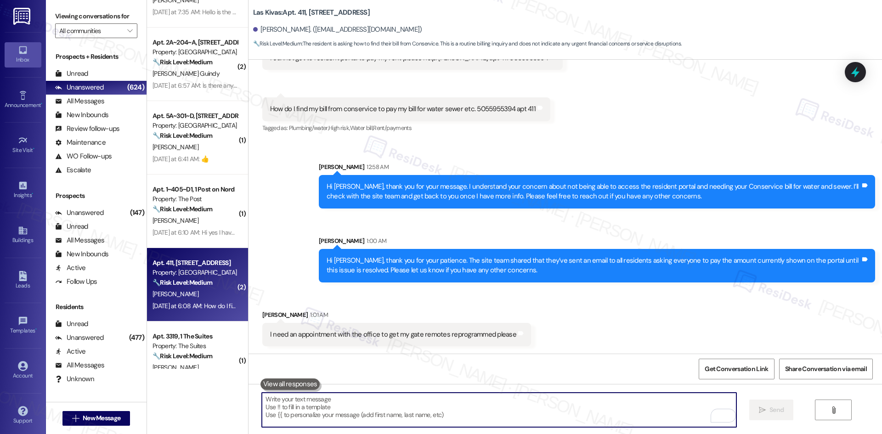
click at [363, 418] on textarea "To enrich screen reader interactions, please activate Accessibility in Grammarl…" at bounding box center [499, 410] width 474 height 34
paste textarea "I understand you’d like an appointment to have your gate remotes reprogrammed. …"
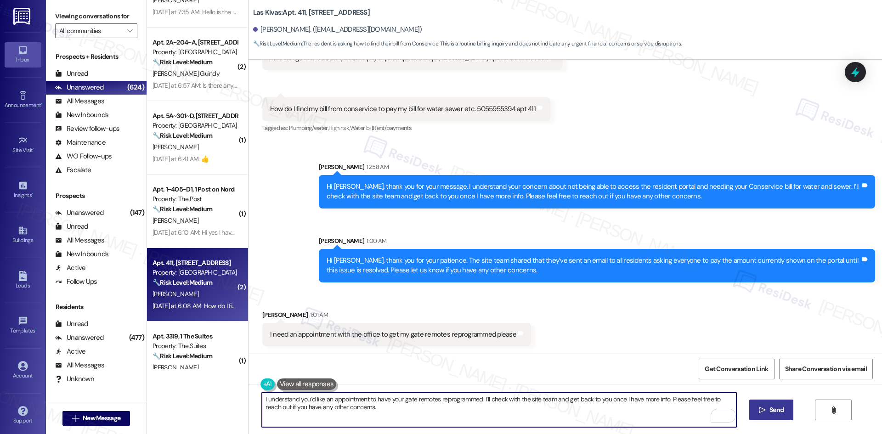
type textarea "I understand you’d like an appointment to have your gate remotes reprogrammed. …"
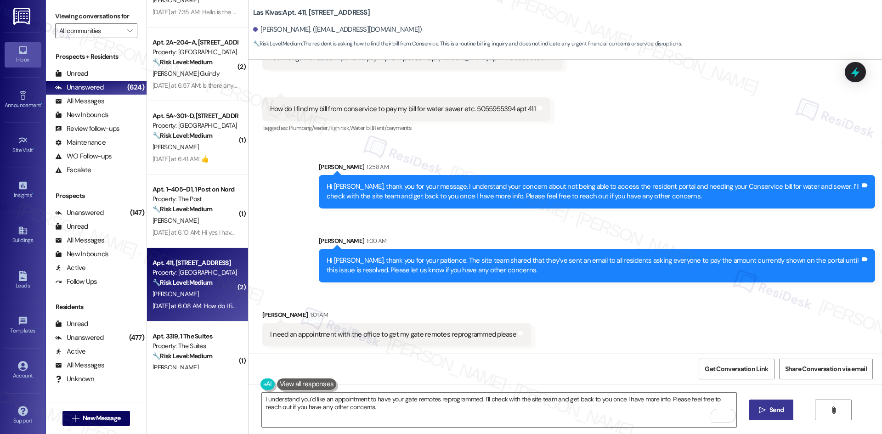
click at [773, 414] on span "Send" at bounding box center [777, 410] width 14 height 10
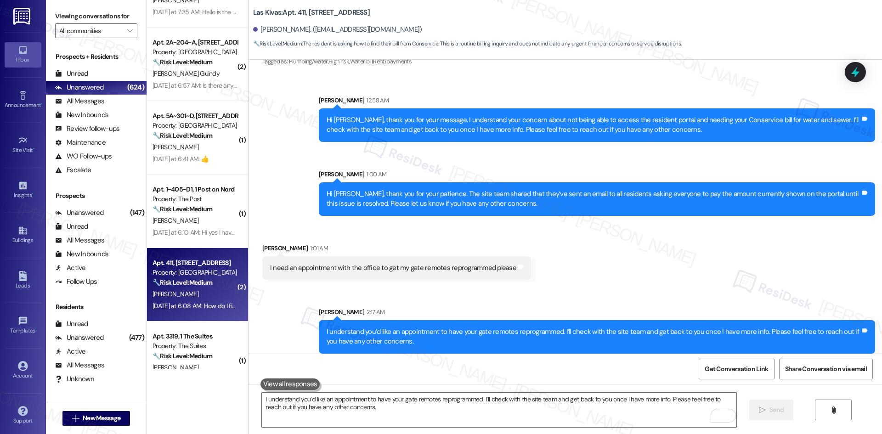
scroll to position [182, 0]
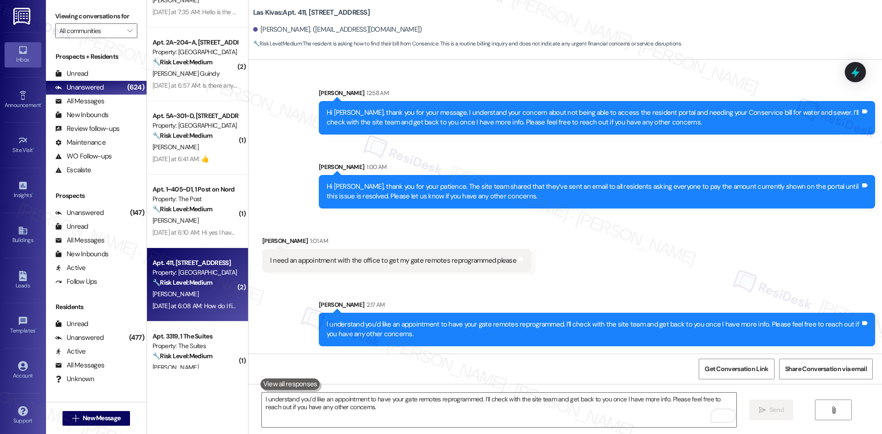
click at [578, 273] on div "Received via SMS Cecilia Kistler 1:01 AM I need an appointment with the office …" at bounding box center [566, 248] width 634 height 64
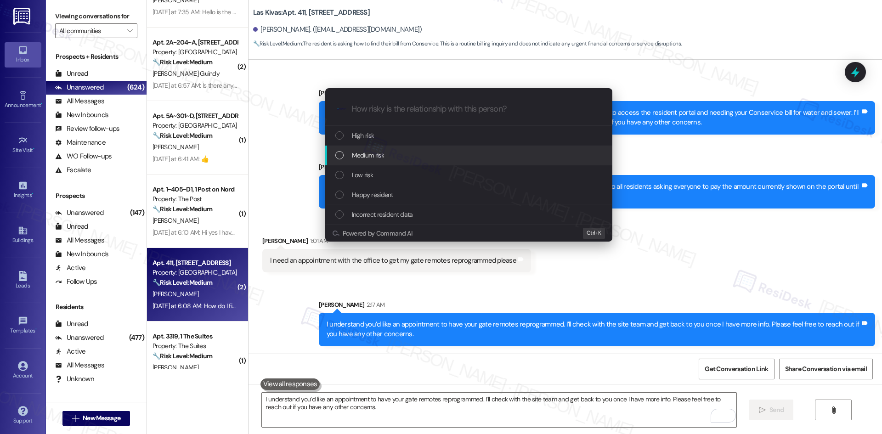
click at [408, 158] on div "Medium risk" at bounding box center [469, 155] width 269 height 10
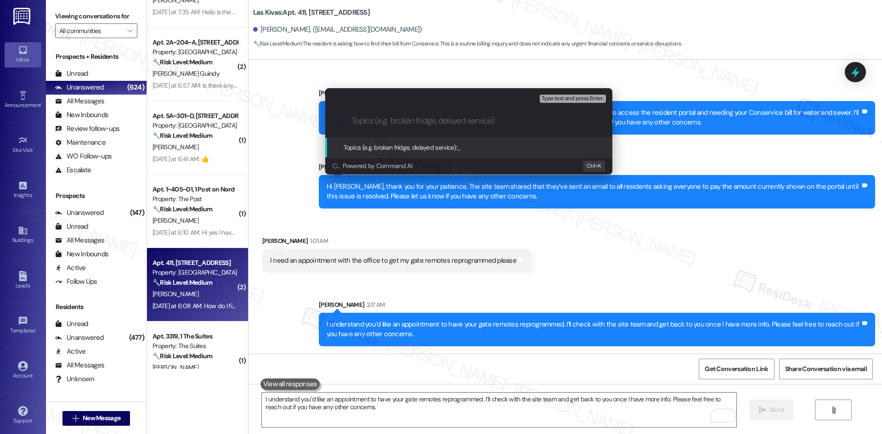
click at [361, 122] on input "Topics (e.g. broken fridge, delayed service)" at bounding box center [477, 121] width 250 height 10
paste input "Appointment Request – Gate Remote Reprogramming"
type input "Appointment Request – Gate Remote Reprogramming"
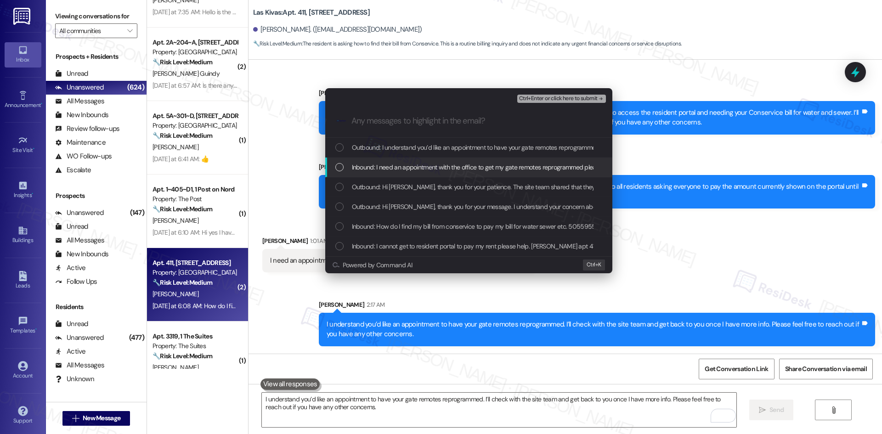
click at [391, 169] on span "Inbound: I need an appointment with the office to get my gate remotes reprogram…" at bounding box center [477, 167] width 251 height 10
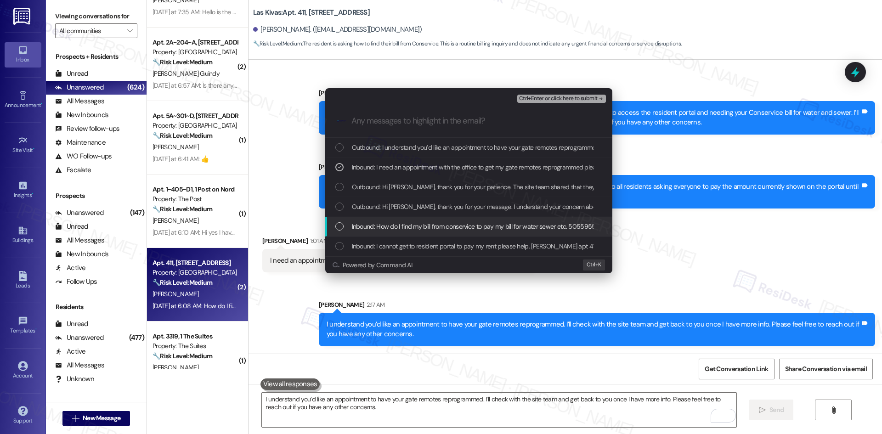
click at [407, 227] on span "Inbound: How do I find my bill from conservice to pay my bill for water sewer e…" at bounding box center [489, 226] width 274 height 10
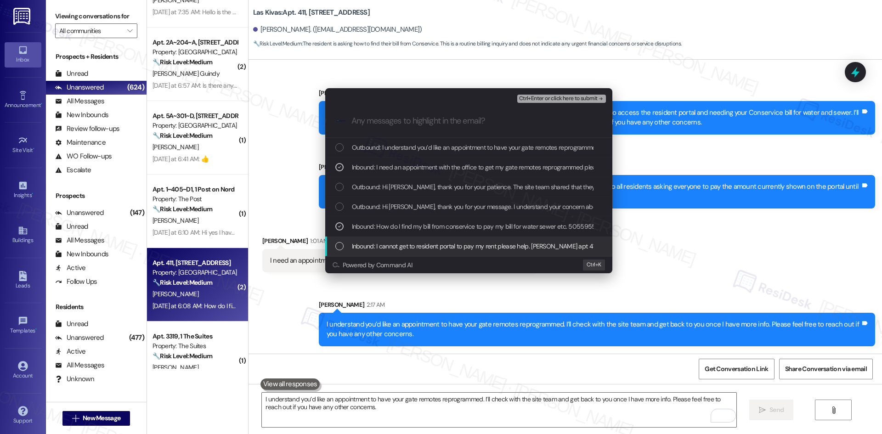
click at [402, 244] on span "Inbound: I cannot get to resident portal to pay my rent please help. Cecilia Ki…" at bounding box center [494, 246] width 284 height 10
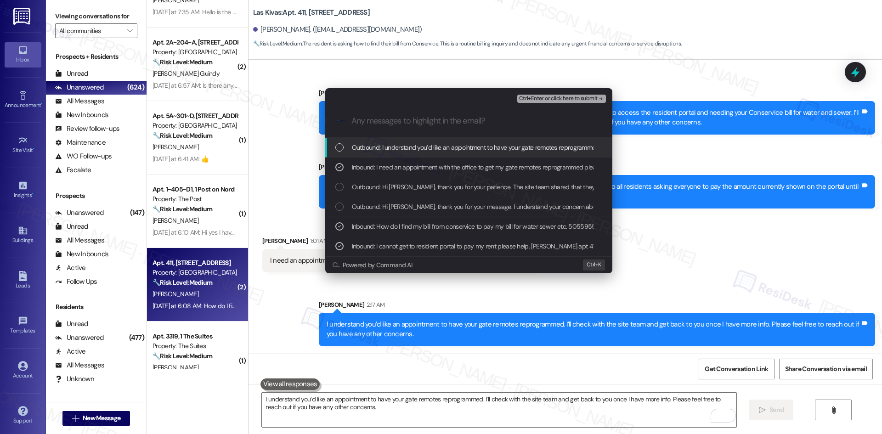
click at [578, 97] on span "Ctrl+Enter or click here to submit" at bounding box center [558, 99] width 79 height 6
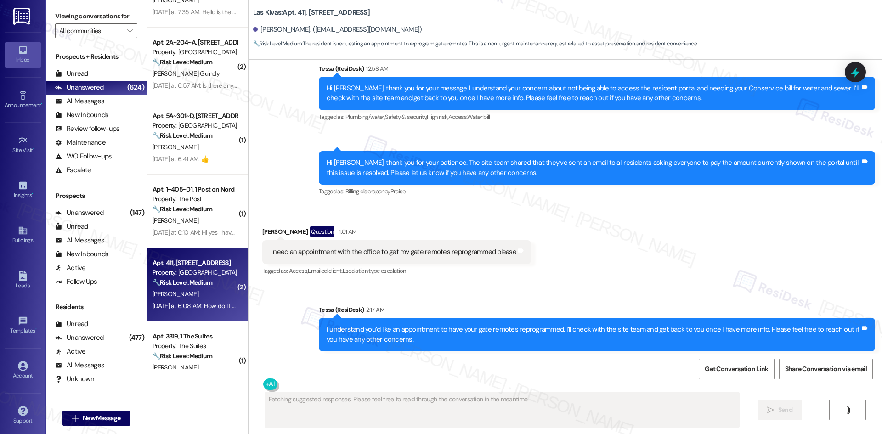
scroll to position [226, 0]
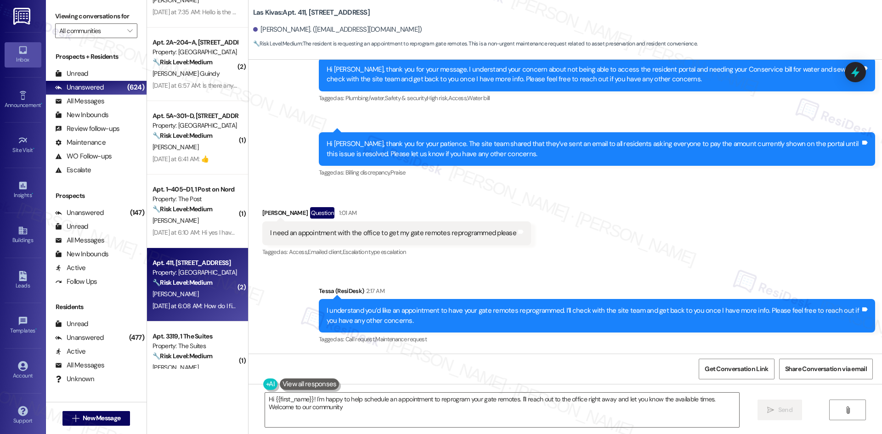
type textarea "Hi {{first_name}}! I'm happy to help schedule an appointment to reprogram your …"
click at [627, 176] on div "Tagged as: Billing discrepancy , Click to highlight conversations about Billing…" at bounding box center [597, 172] width 557 height 13
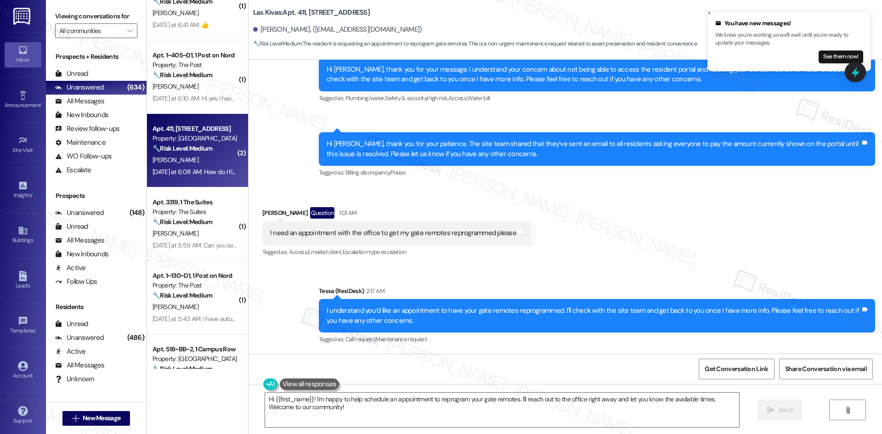
scroll to position [551, 0]
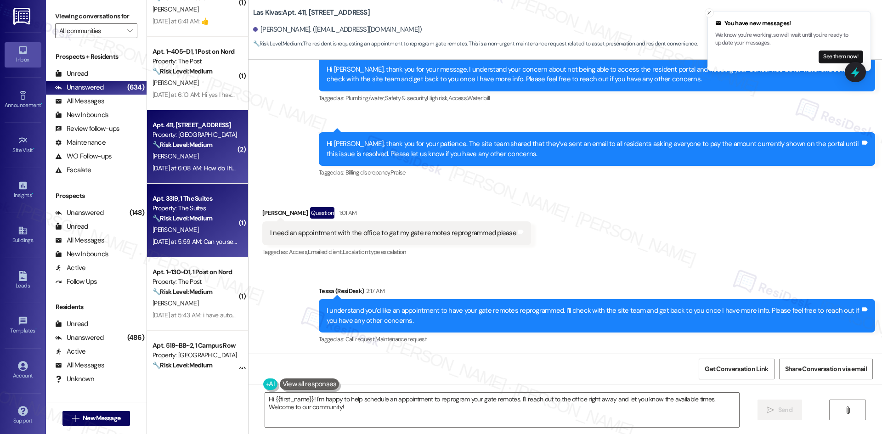
click at [201, 226] on div "N. Walker" at bounding box center [195, 229] width 87 height 11
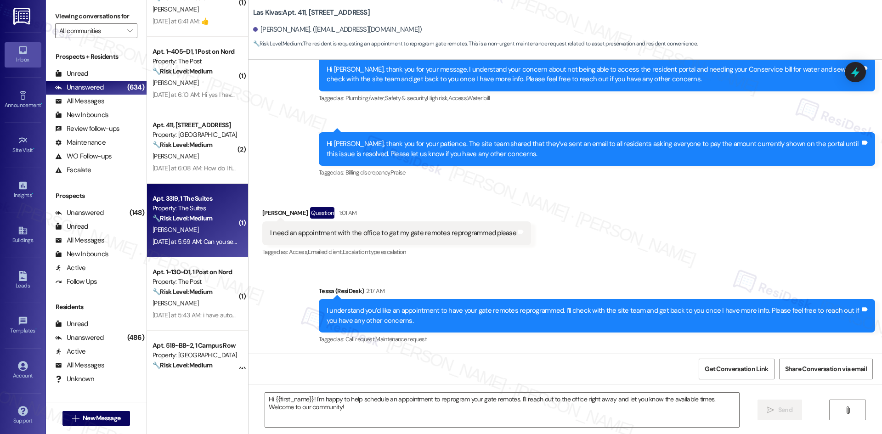
type textarea "Fetching suggested responses. Please feel free to read through the conversation…"
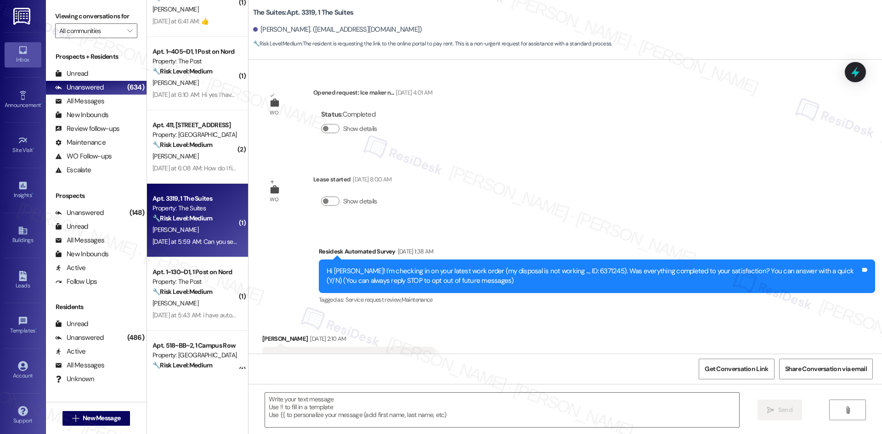
scroll to position [1334, 0]
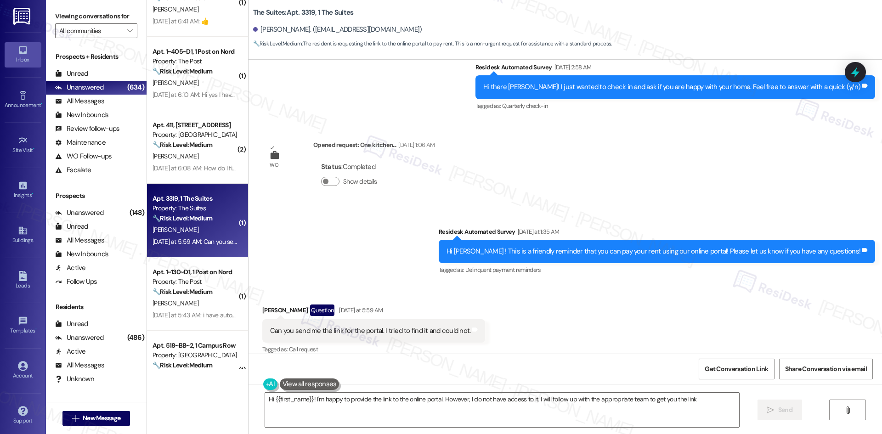
type textarea "Hi {{first_name}}! I'm happy to provide the link to the online portal. However,…"
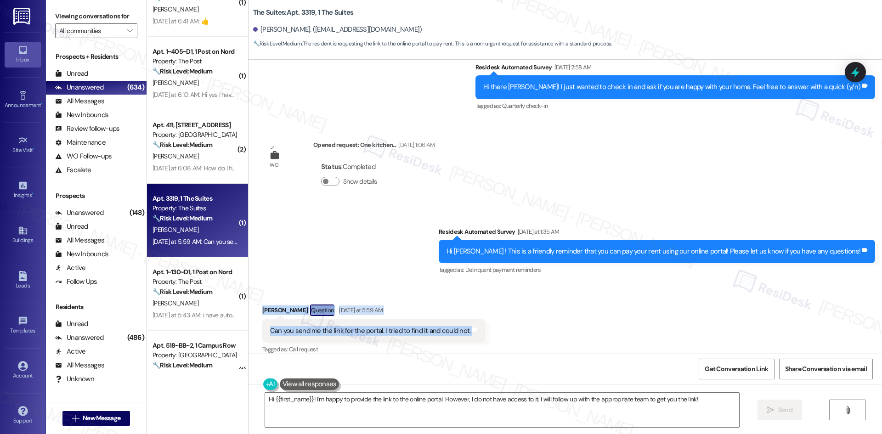
drag, startPoint x: 245, startPoint y: 296, endPoint x: 513, endPoint y: 313, distance: 268.9
click at [513, 313] on div "Received via SMS Nicole Walker Question Yesterday at 5:59 AM Can you send me th…" at bounding box center [566, 324] width 634 height 80
copy div "Nicole Walker Question Yesterday at 5:59 AM Can you send me the link for the po…"
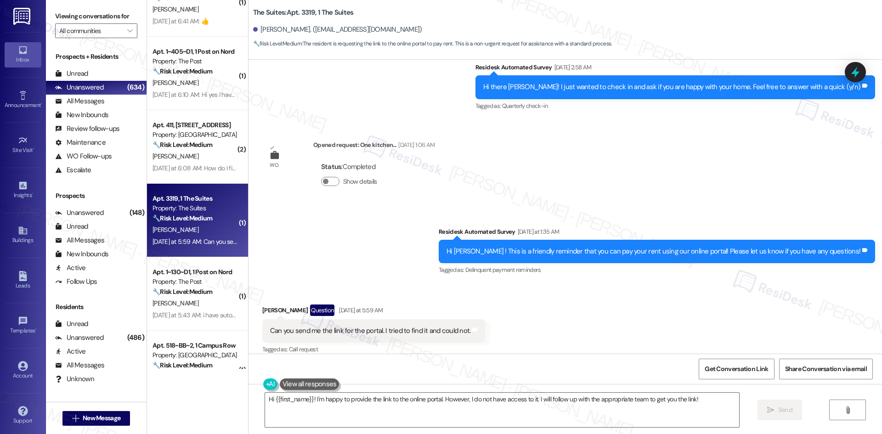
click at [384, 248] on div "Survey, sent via SMS Residesk Automated Survey Yesterday at 1:35 AM Hi Nicole !…" at bounding box center [566, 245] width 634 height 78
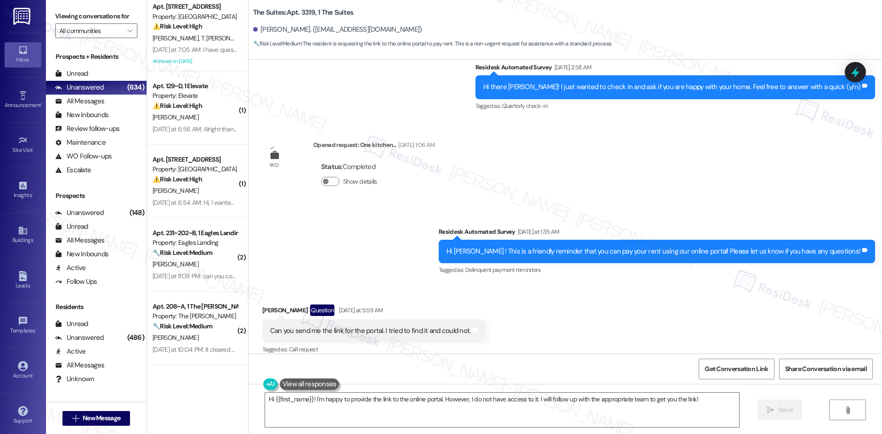
scroll to position [0, 0]
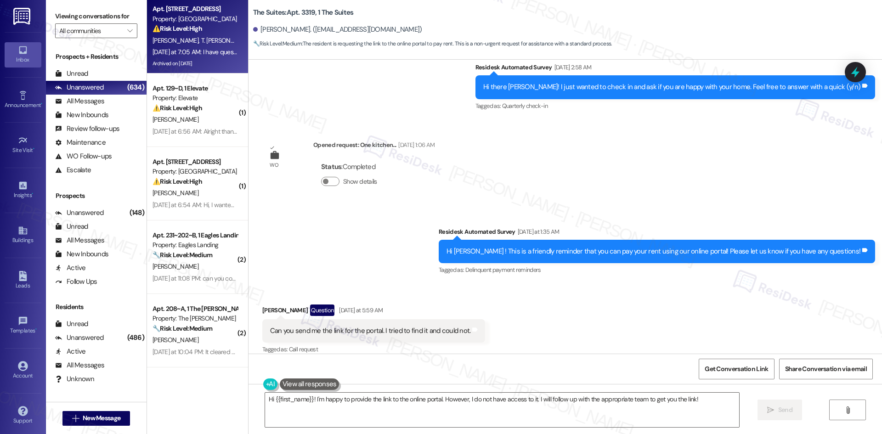
click at [208, 47] on div "Yesterday at 7:05 AM: I have questions about rent can you call at your earliest…" at bounding box center [195, 51] width 87 height 11
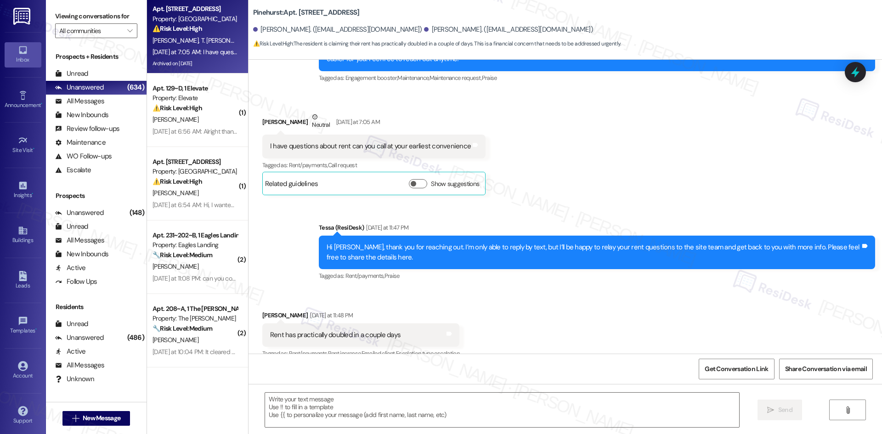
type textarea "Fetching suggested responses. Please feel free to read through the conversation…"
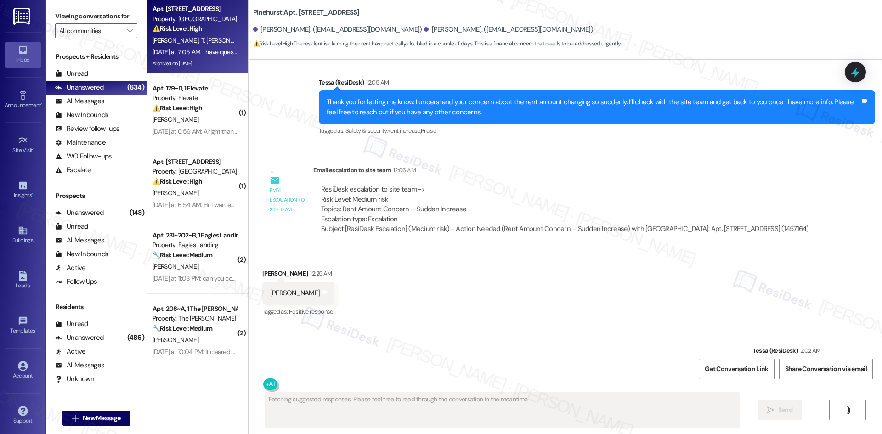
scroll to position [1051, 0]
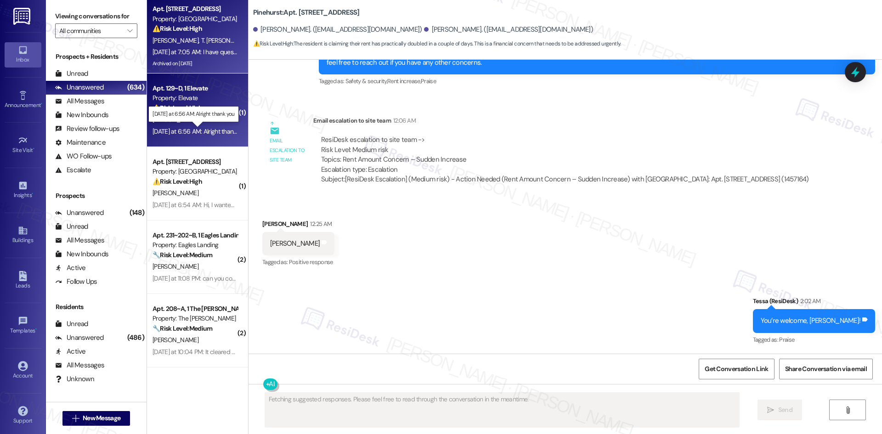
click at [210, 130] on div "Yesterday at 6:56 AM: Alright thank you Yesterday at 6:56 AM: Alright thank you" at bounding box center [200, 131] width 95 height 8
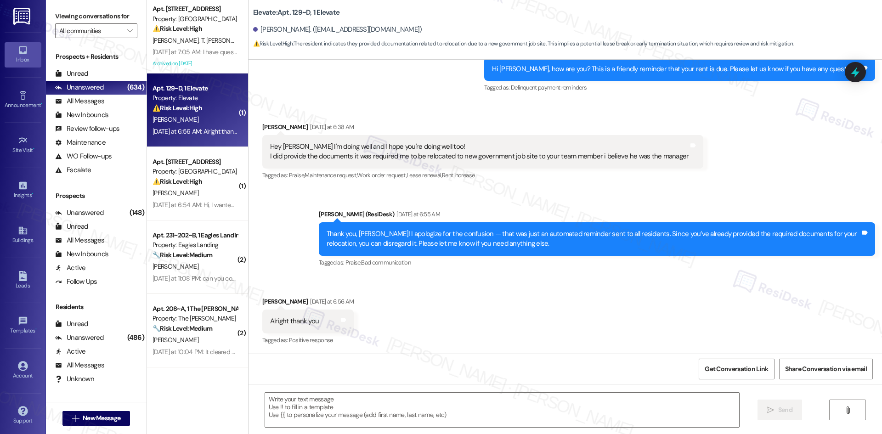
type textarea "Fetching suggested responses. Please feel free to read through the conversation…"
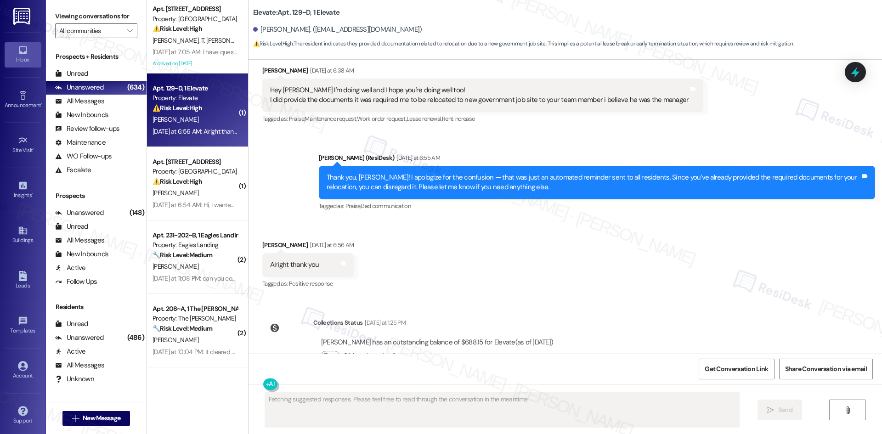
scroll to position [347, 0]
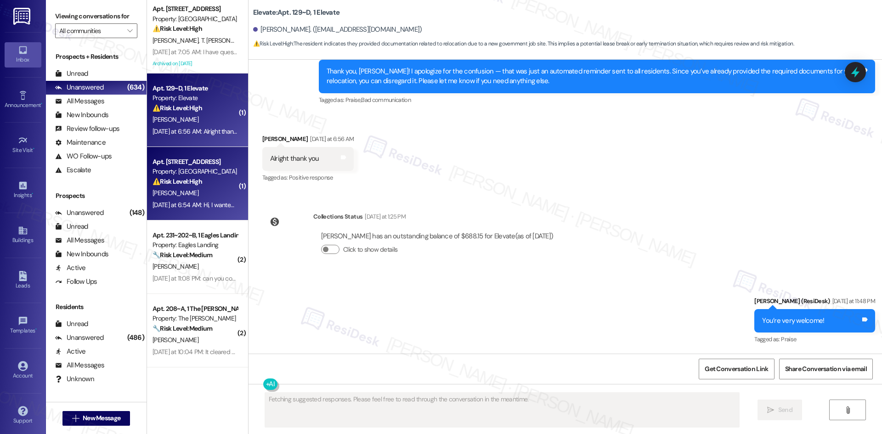
click at [182, 210] on div "Yesterday at 6:54 AM: Hi, I wanted to re-sign for the 12 month lease. I didn't …" at bounding box center [195, 204] width 87 height 11
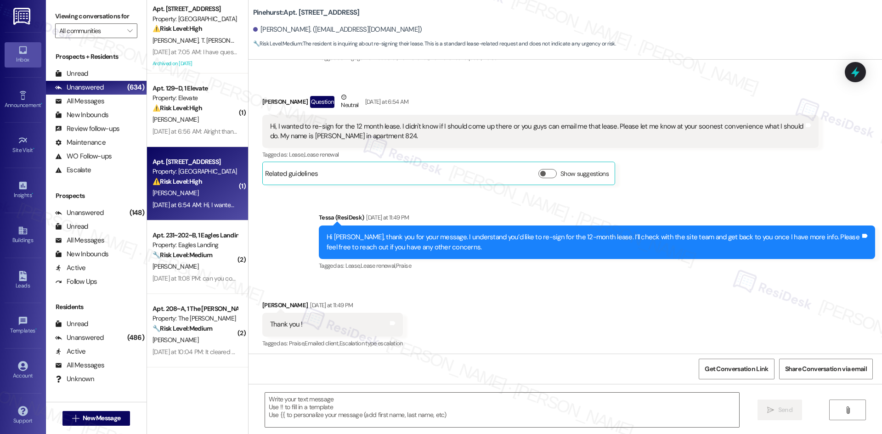
type textarea "Fetching suggested responses. Please feel free to read through the conversation…"
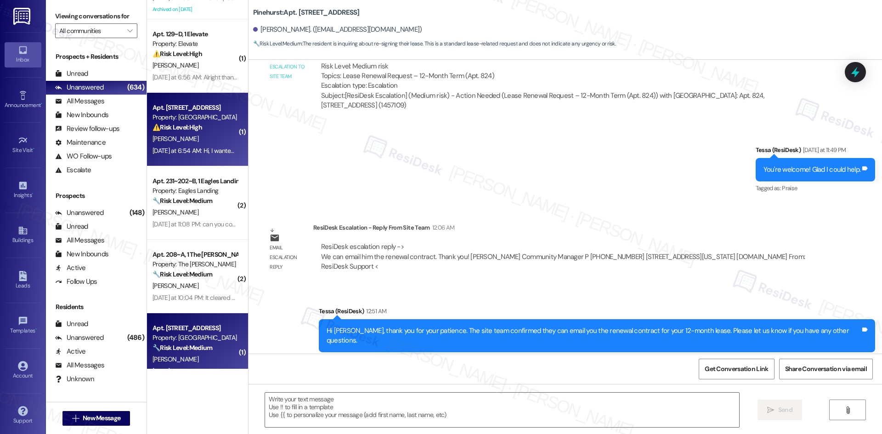
scroll to position [0, 0]
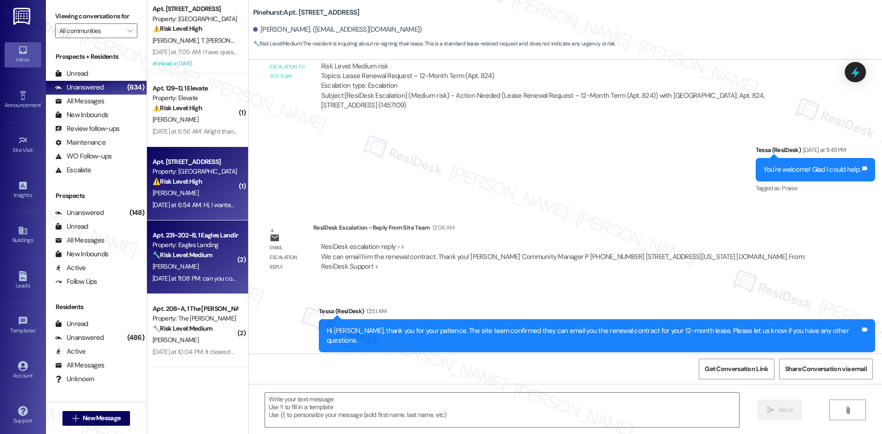
click at [203, 255] on strong "🔧 Risk Level: Medium" at bounding box center [183, 255] width 60 height 8
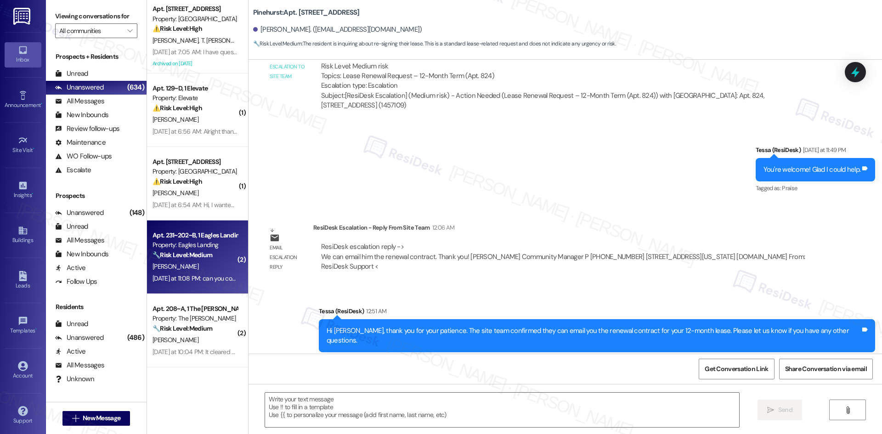
type textarea "Fetching suggested responses. Please feel free to read through the conversation…"
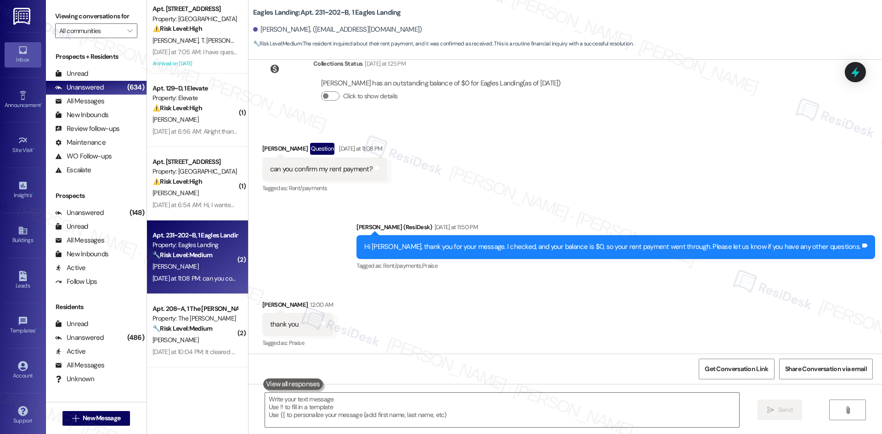
scroll to position [339, 0]
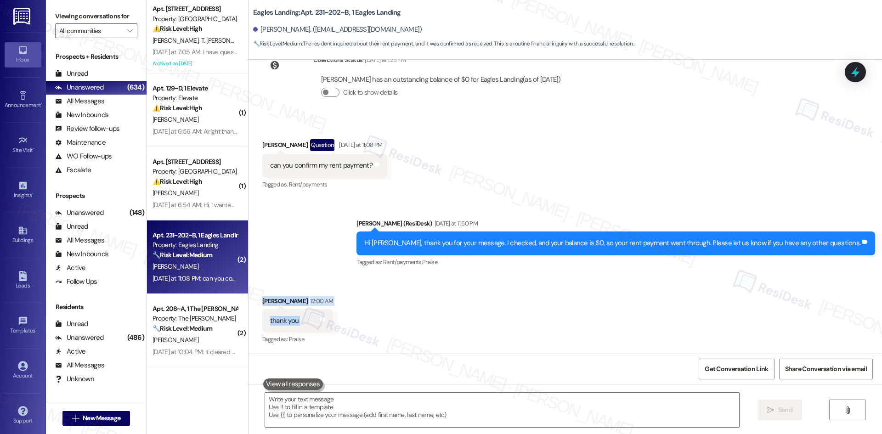
drag, startPoint x: 248, startPoint y: 295, endPoint x: 352, endPoint y: 316, distance: 106.1
click at [352, 318] on div "Received via SMS Katherine Harlow 12:00 AM thank you Tags and notes Tagged as: …" at bounding box center [566, 315] width 634 height 78
copy div "Katherine Harlow 12:00 AM thank you Tags and notes"
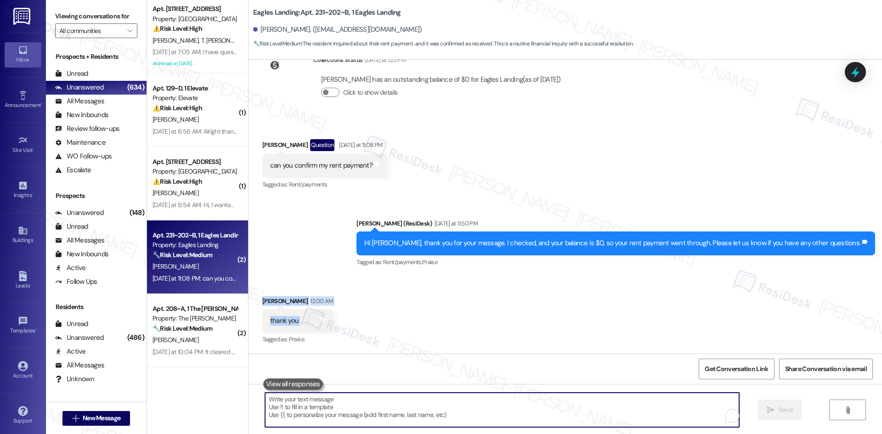
click at [352, 412] on textarea "To enrich screen reader interactions, please activate Accessibility in Grammarl…" at bounding box center [502, 410] width 474 height 34
paste textarea "You’re very welcome, Katherine! Please let us know if you need anything else."
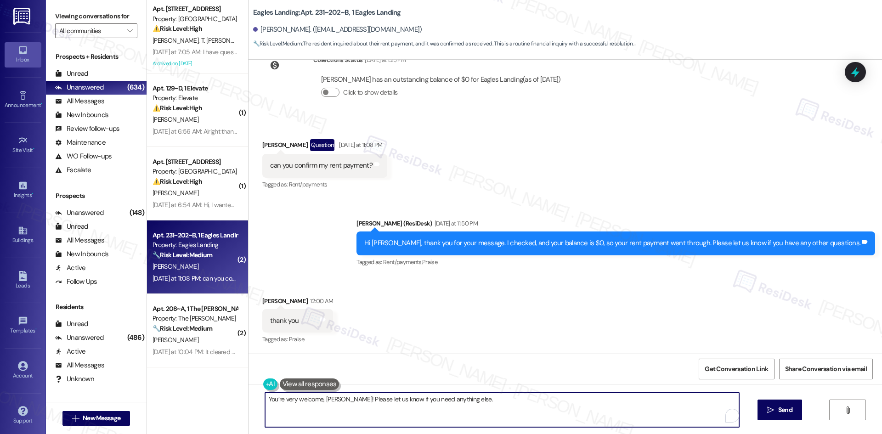
type textarea "You’re very welcome, Katherine! Please let us know if you need anything else."
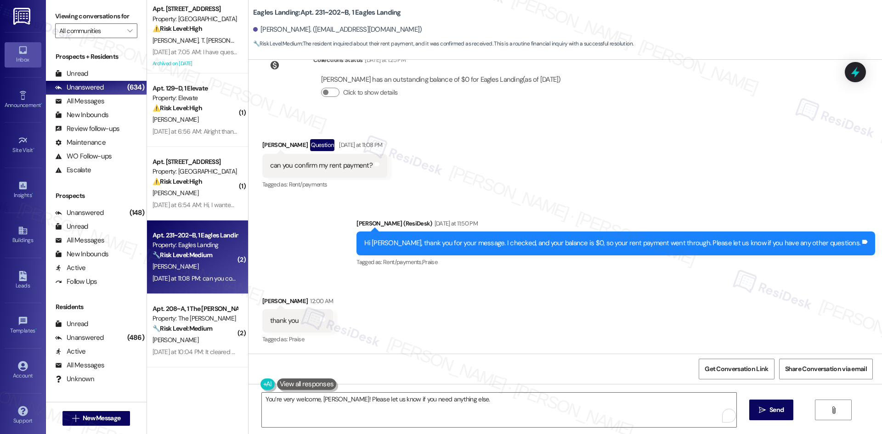
click at [454, 335] on div "Received via SMS Katherine Harlow 12:00 AM thank you Tags and notes Tagged as: …" at bounding box center [566, 315] width 634 height 78
click at [761, 413] on icon "" at bounding box center [762, 410] width 7 height 7
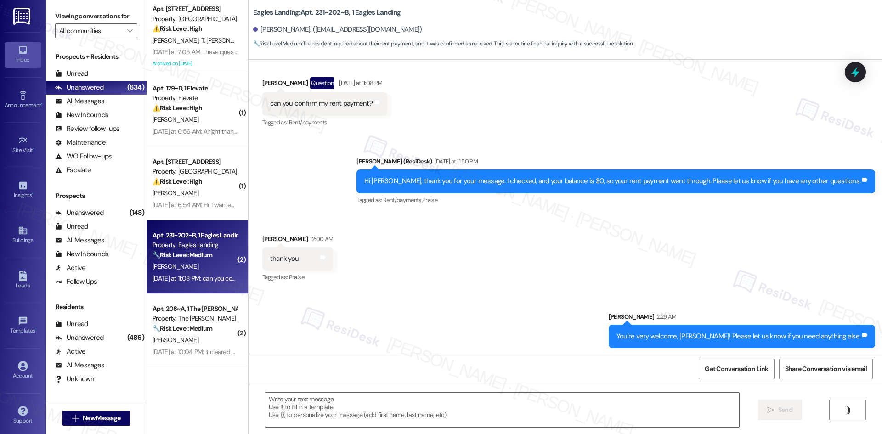
scroll to position [403, 0]
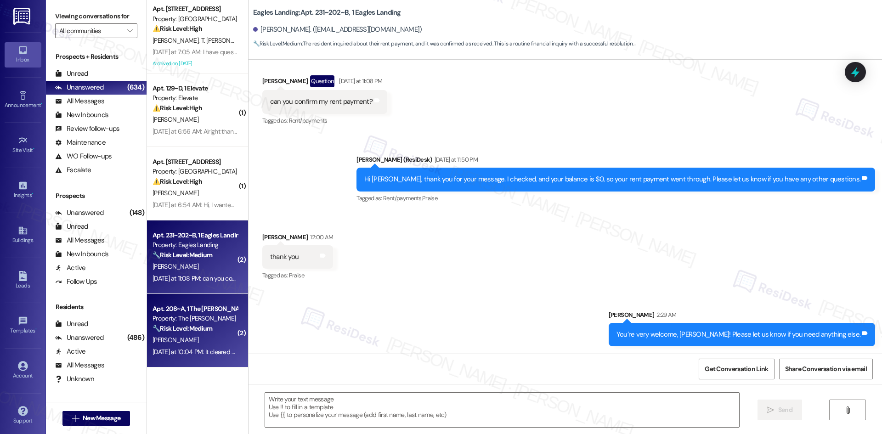
click at [212, 354] on div "Yesterday at 10:04 PM: It cleared early! Yesterday at 10:04 PM: It cleared earl…" at bounding box center [200, 352] width 94 height 8
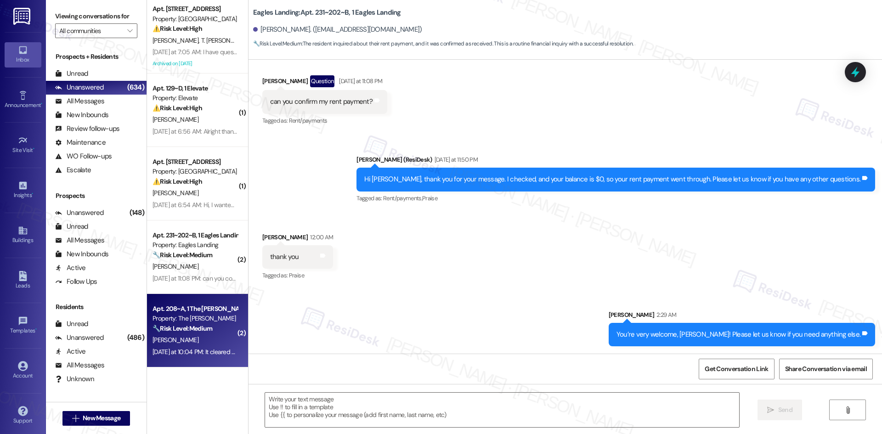
type textarea "Fetching suggested responses. Please feel free to read through the conversation…"
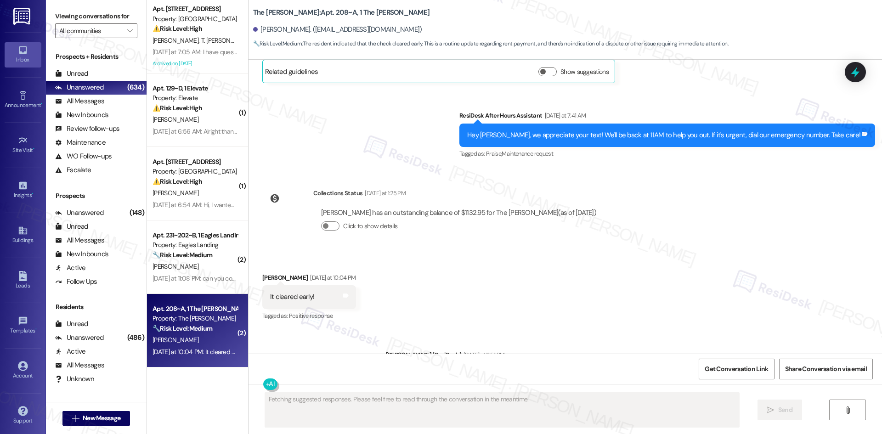
scroll to position [549, 0]
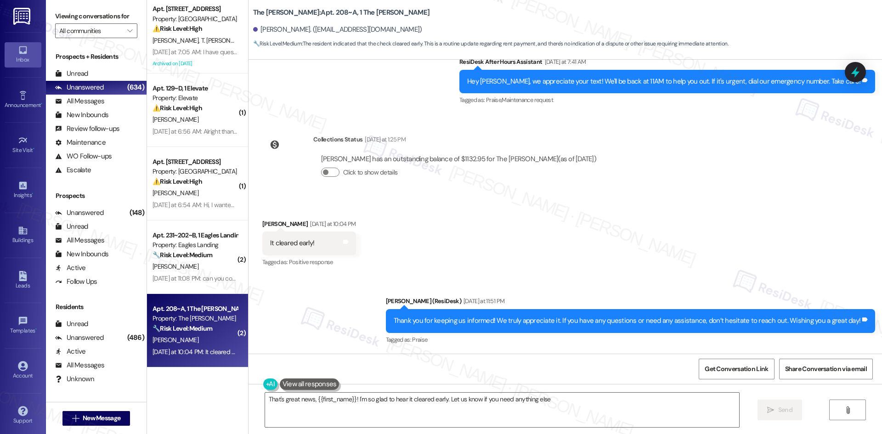
type textarea "That's great news, {{first_name}}! I'm so glad to hear it cleared early. Let us…"
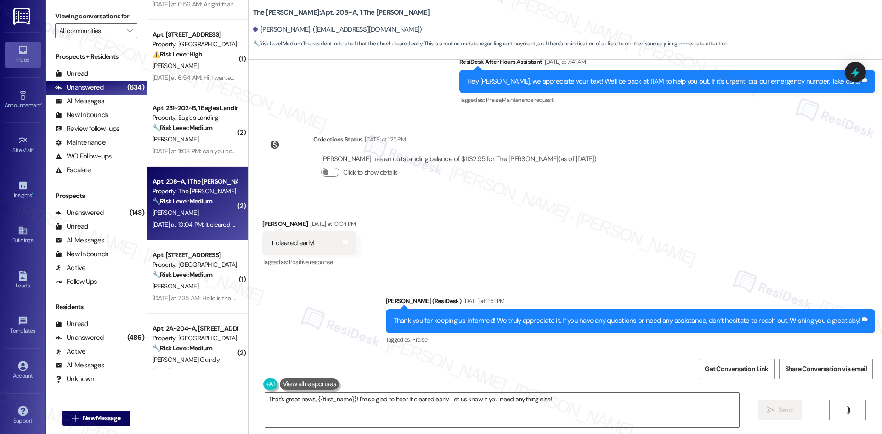
scroll to position [138, 0]
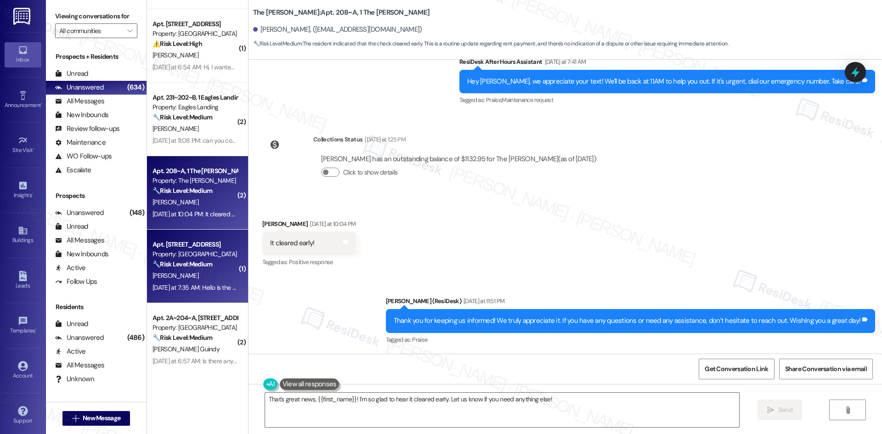
click at [211, 284] on div "Yesterday at 7:35 AM: Hello is the maintenance people coming to fix my blinds t…" at bounding box center [263, 288] width 220 height 8
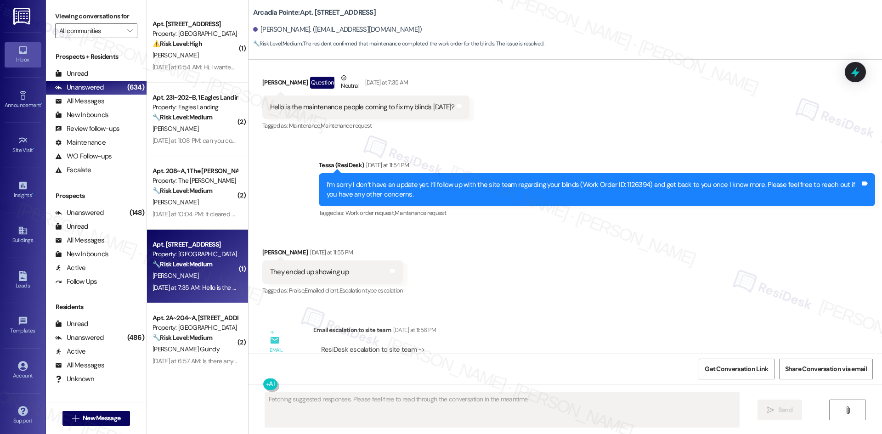
scroll to position [1085, 0]
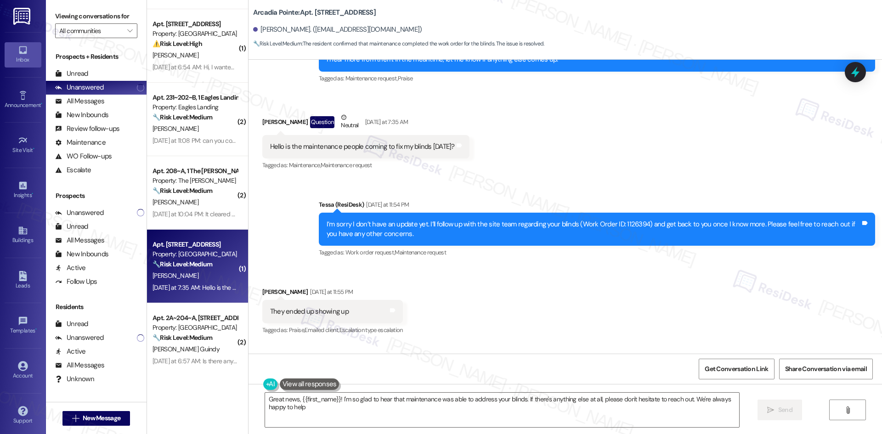
type textarea "Great news, {{first_name}}! I'm so glad to hear that maintenance was able to ad…"
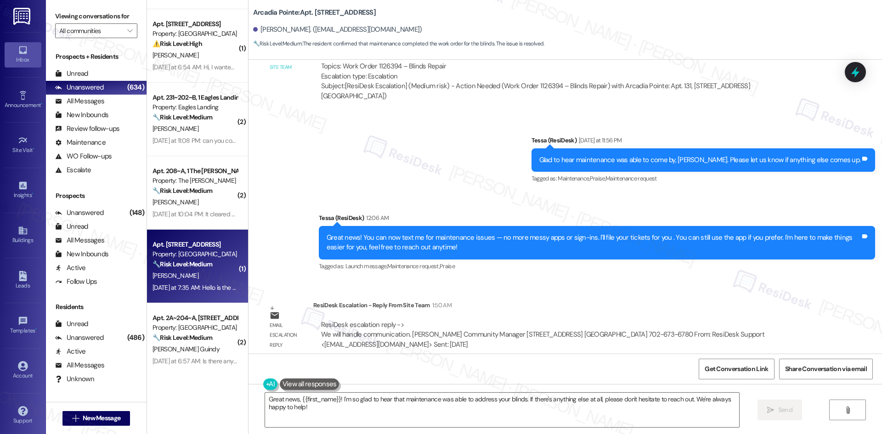
scroll to position [1437, 0]
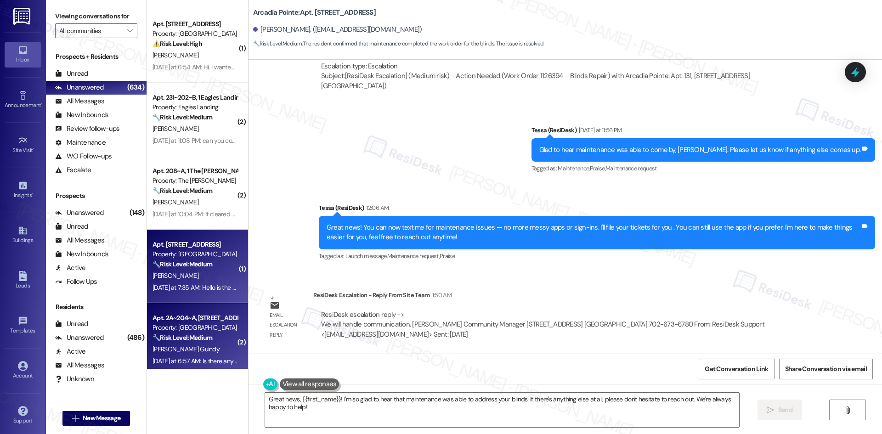
click at [194, 342] on div "🔧 Risk Level: Medium The resident is inquiring about the Wi-Fi being down frequ…" at bounding box center [195, 338] width 85 height 10
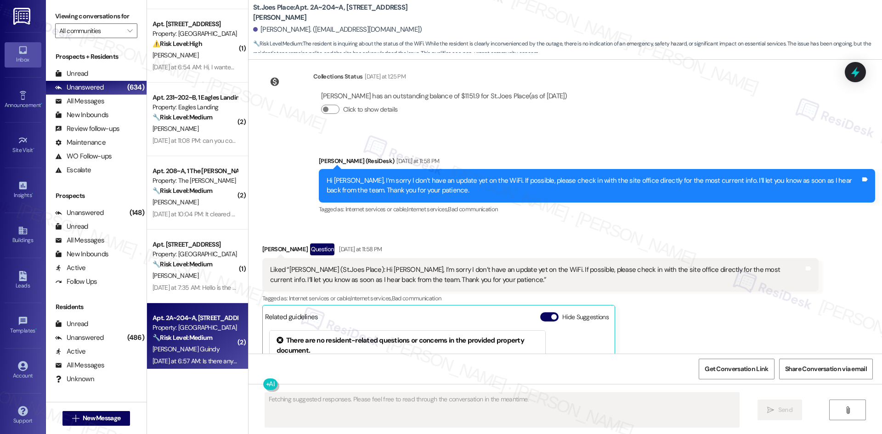
scroll to position [898, 0]
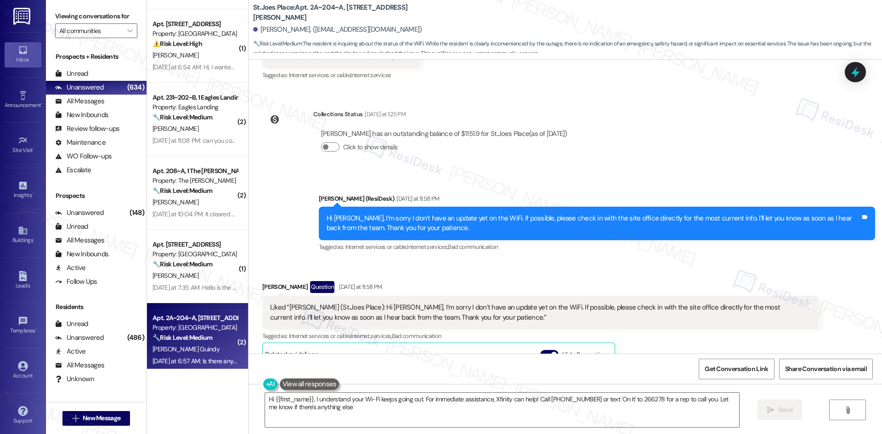
type textarea "Hi {{first_name}}, I understand your Wi-Fi keeps going out. For immediate assis…"
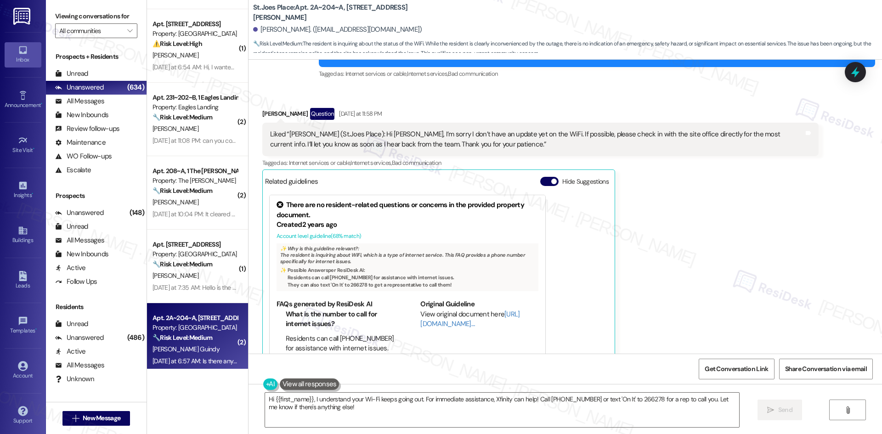
scroll to position [1082, 0]
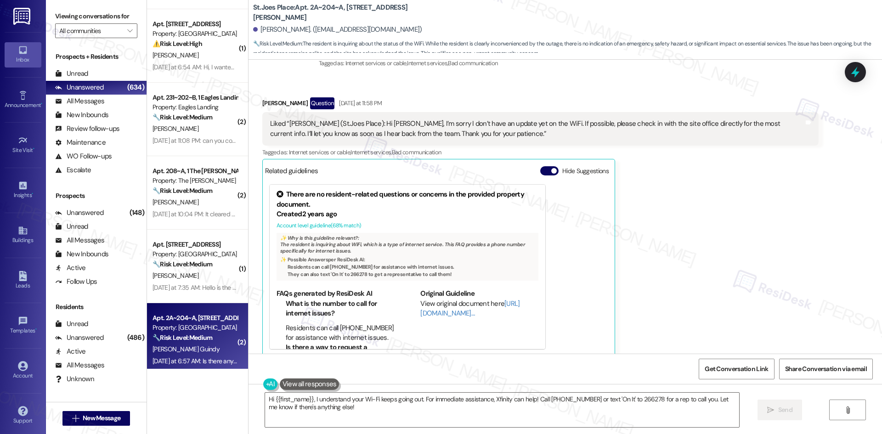
click at [653, 292] on div "Justin Guindy Question Yesterday at 11:58 PM Liked “Sarah (St.Joes Place): Hi J…" at bounding box center [540, 226] width 557 height 259
click at [671, 266] on div "Justin Guindy Question Yesterday at 11:58 PM Liked “Sarah (St.Joes Place): Hi J…" at bounding box center [540, 226] width 557 height 259
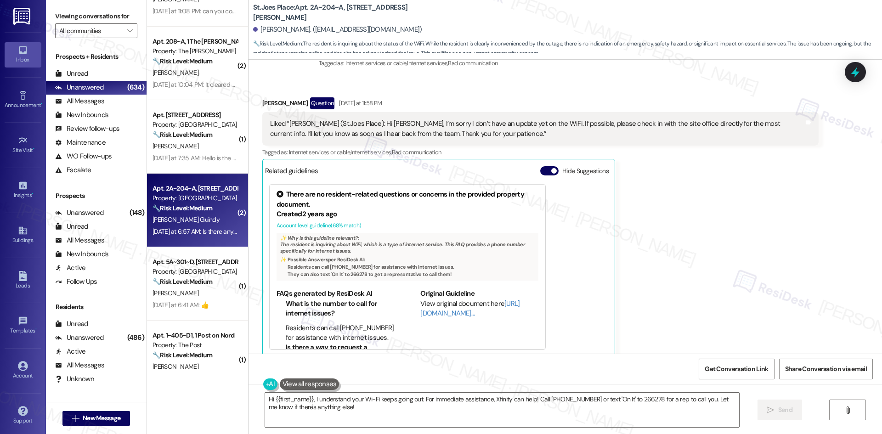
scroll to position [276, 0]
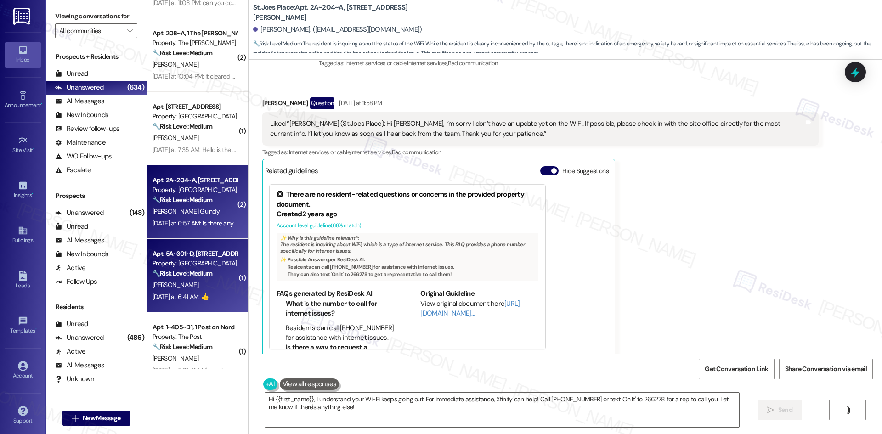
click at [200, 281] on div "R. Fotheringham" at bounding box center [195, 284] width 87 height 11
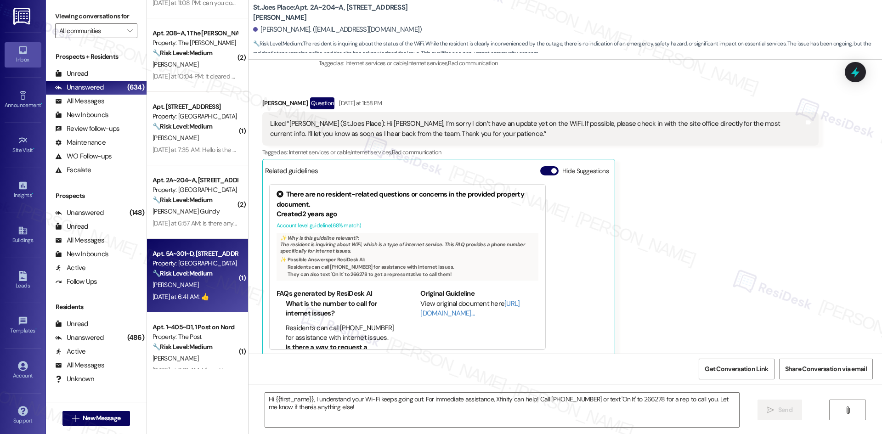
type textarea "Fetching suggested responses. Please feel free to read through the conversation…"
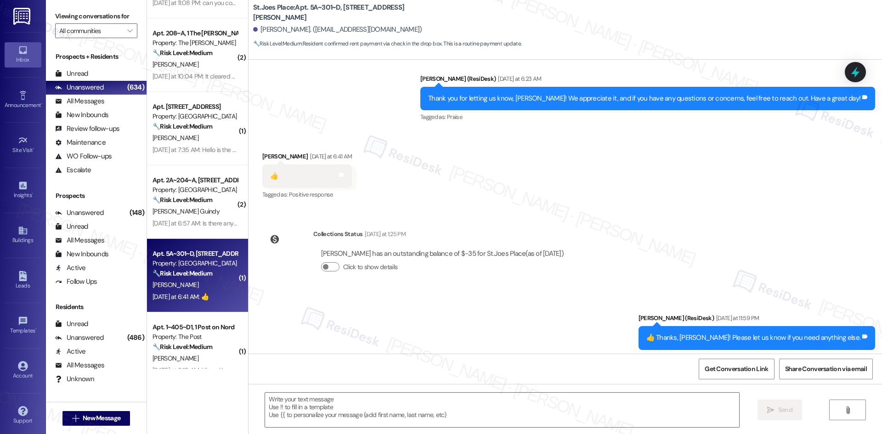
scroll to position [1087, 0]
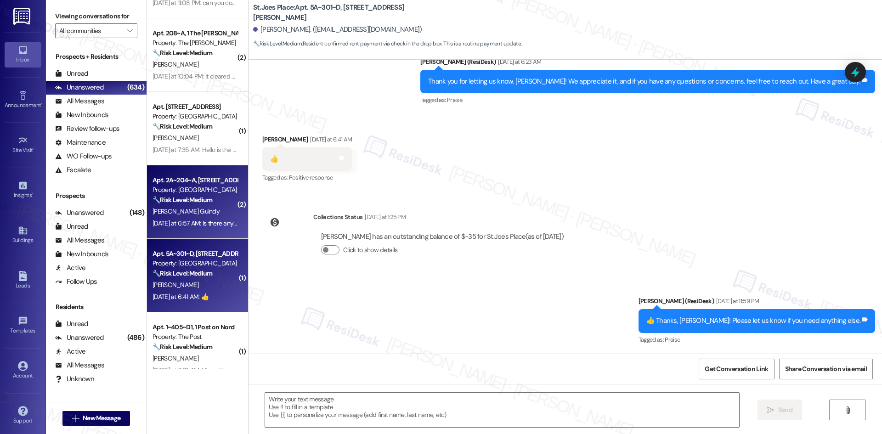
click at [209, 220] on div "Yesterday at 6:57 AM: Is there anyway the WiFi would be up tonight ? Yesterday …" at bounding box center [240, 223] width 175 height 8
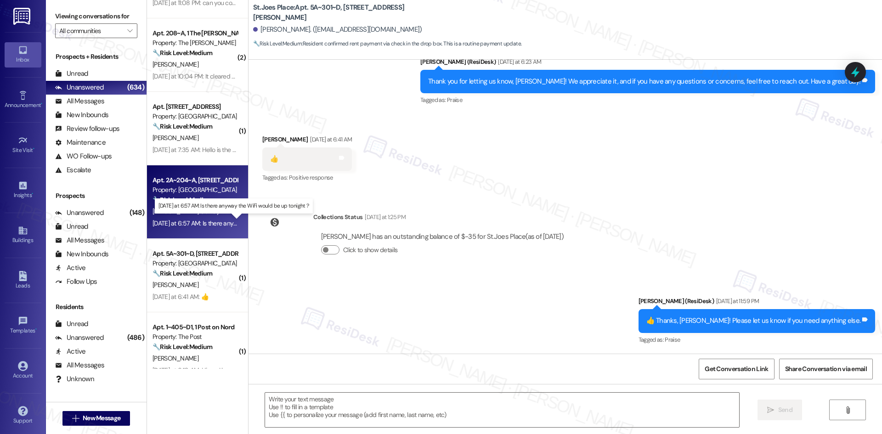
type textarea "Fetching suggested responses. Please feel free to read through the conversation…"
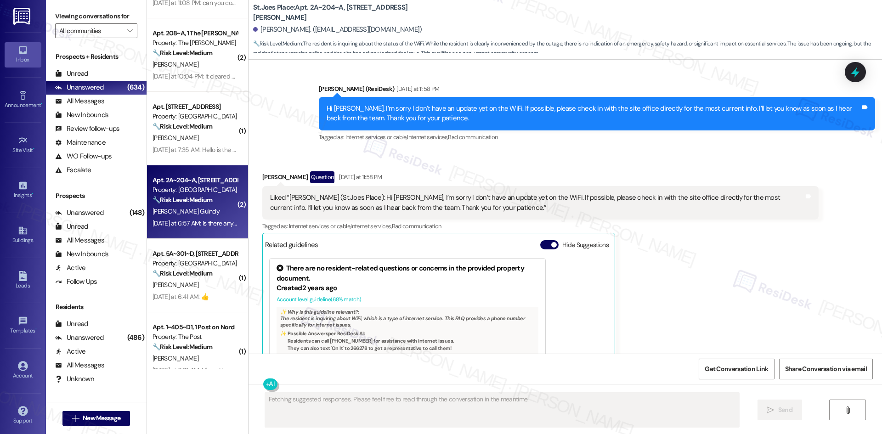
scroll to position [990, 0]
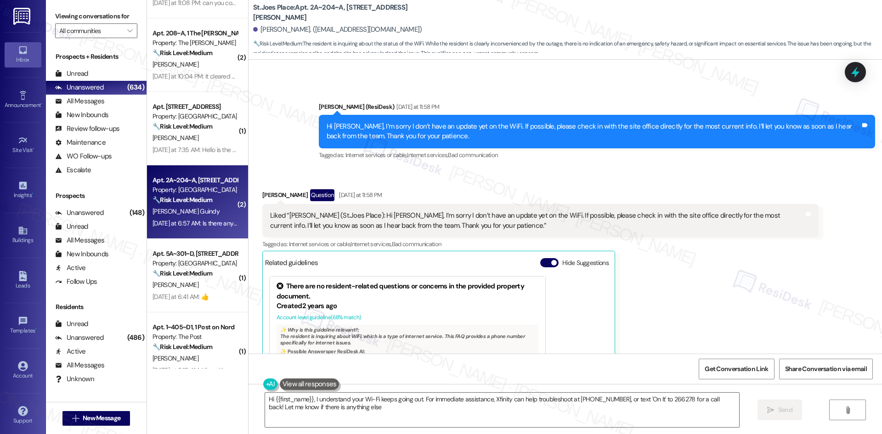
type textarea "Hi {{first_name}}, I understand your Wi-Fi keeps going out. For immediate assis…"
click at [706, 257] on div "Justin Guindy Question Yesterday at 11:58 PM Liked “Sarah (St.Joes Place): Hi J…" at bounding box center [540, 318] width 557 height 259
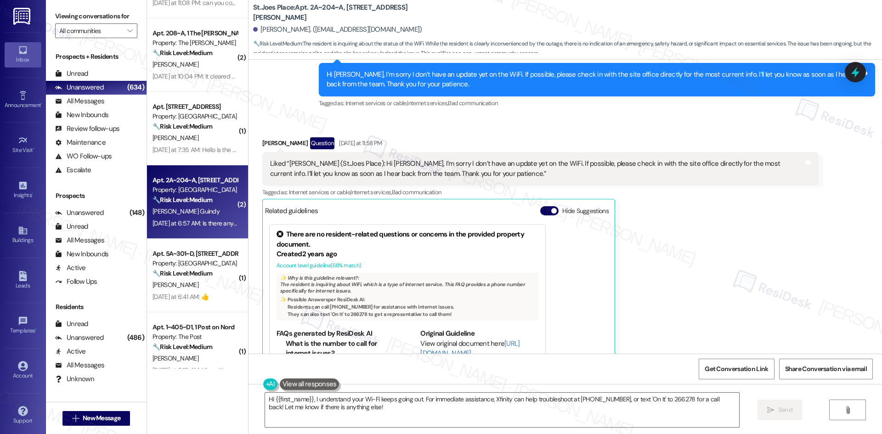
scroll to position [1082, 0]
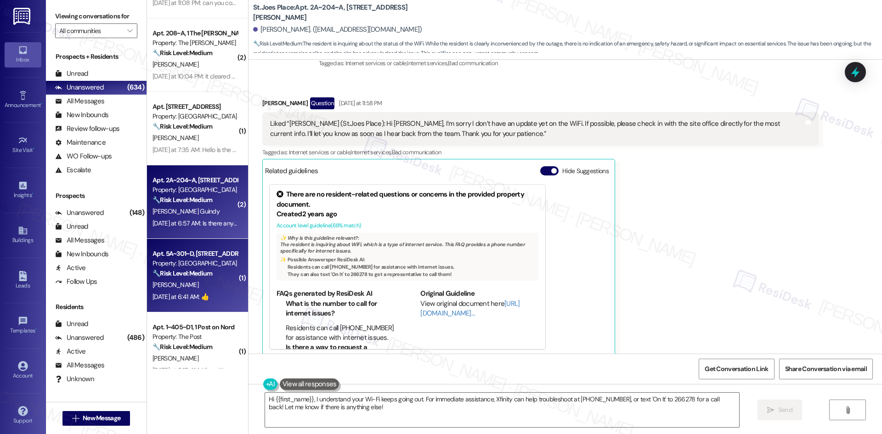
click at [194, 299] on div "Yesterday at 6:41 AM: 👍 Yesterday at 6:41 AM: 👍" at bounding box center [181, 297] width 56 height 8
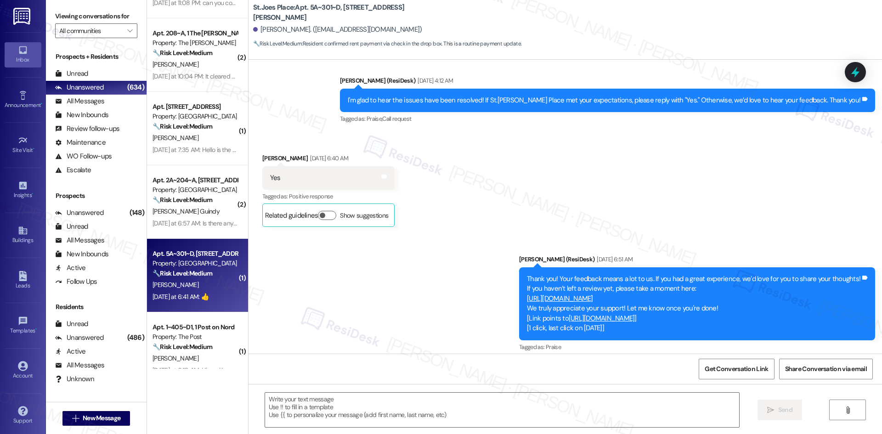
type textarea "Fetching suggested responses. Please feel free to read through the conversation…"
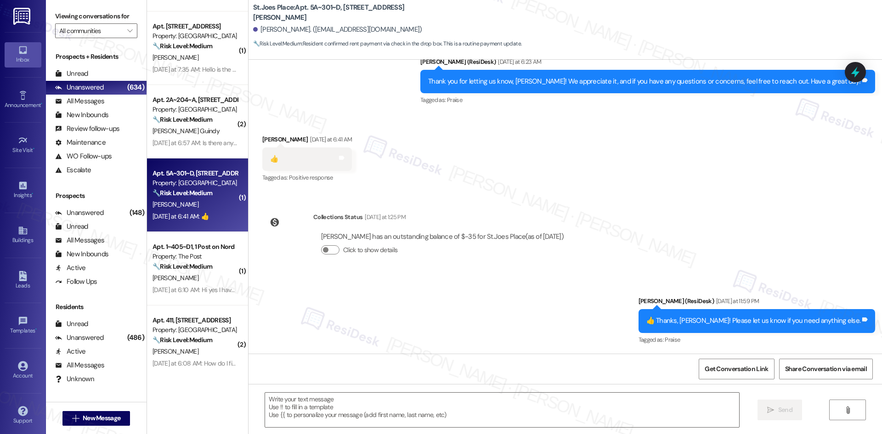
scroll to position [368, 0]
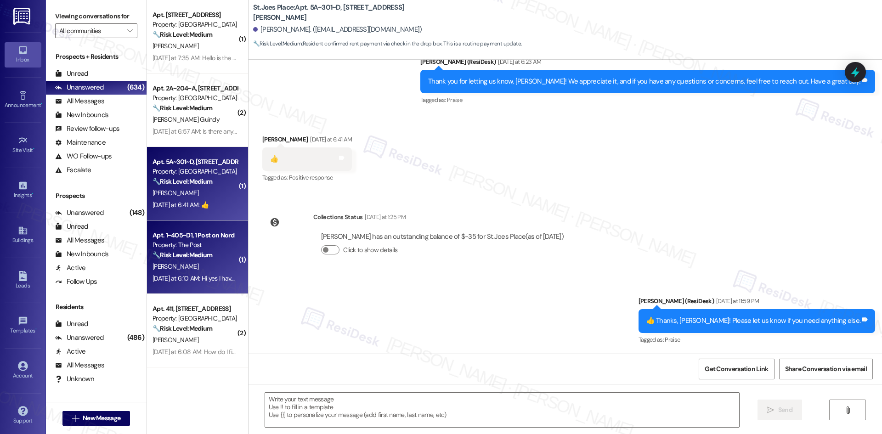
click at [182, 270] on div "B. Peralta" at bounding box center [195, 266] width 87 height 11
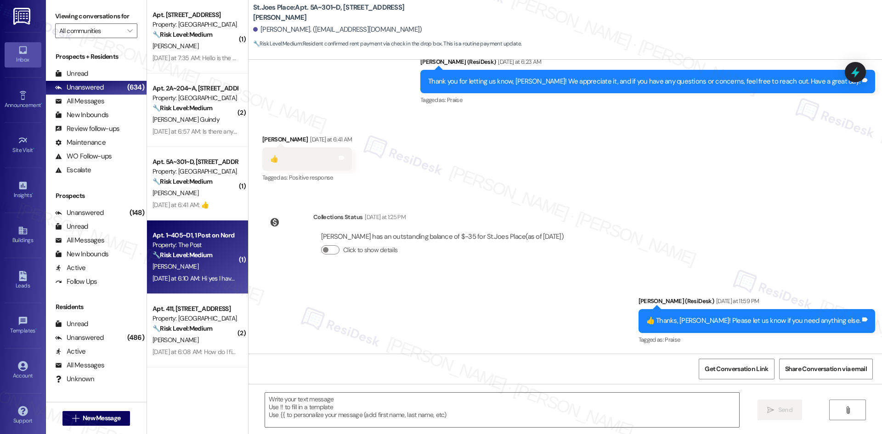
type textarea "Fetching suggested responses. Please feel free to read through the conversation…"
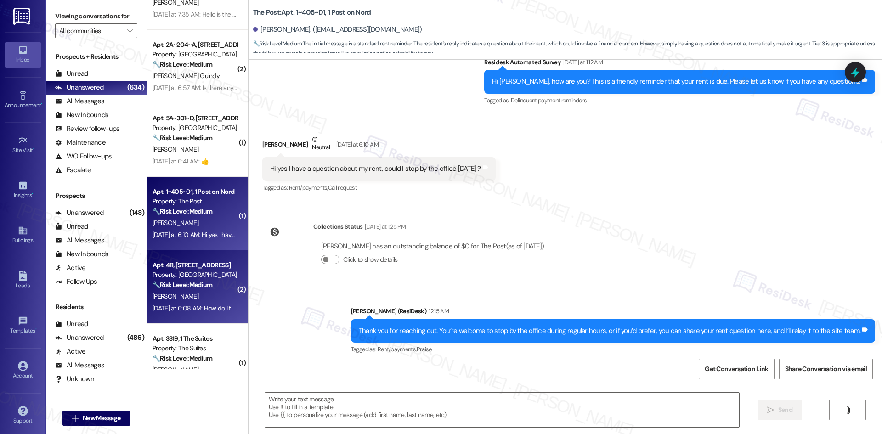
scroll to position [414, 0]
click at [200, 272] on div "Property: Las Kivas" at bounding box center [195, 273] width 85 height 10
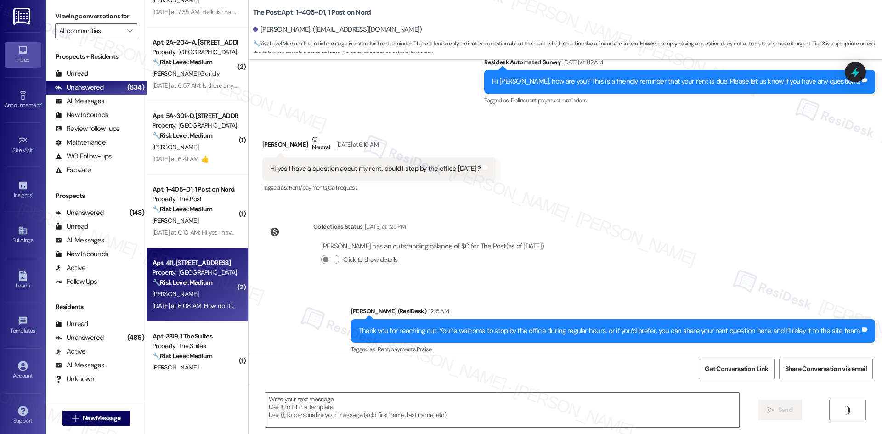
type textarea "Fetching suggested responses. Please feel free to read through the conversation…"
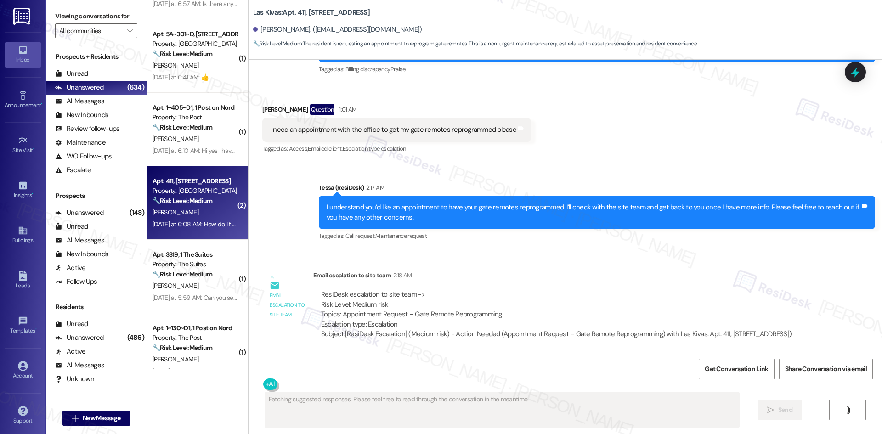
scroll to position [551, 0]
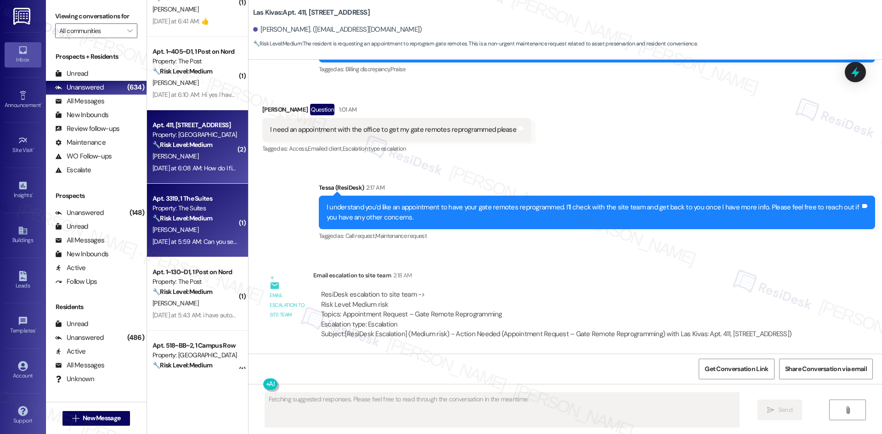
click at [193, 240] on div "Yesterday at 5:59 AM: Can you send me the link for the portal. I tried to find …" at bounding box center [270, 242] width 234 height 8
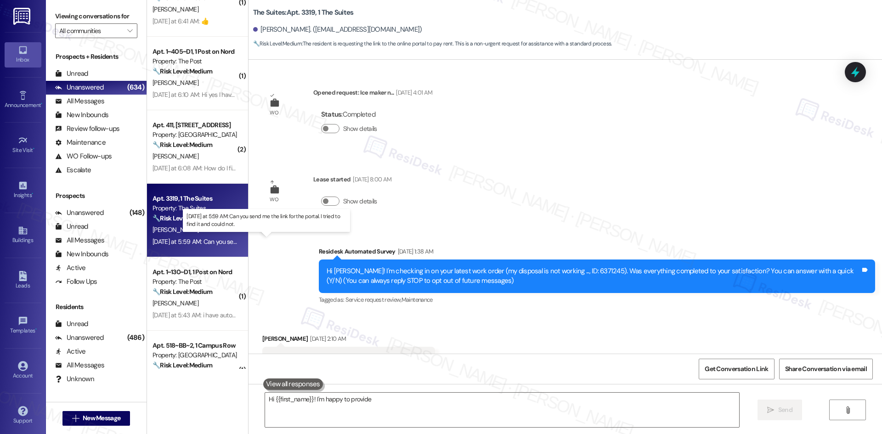
scroll to position [1334, 0]
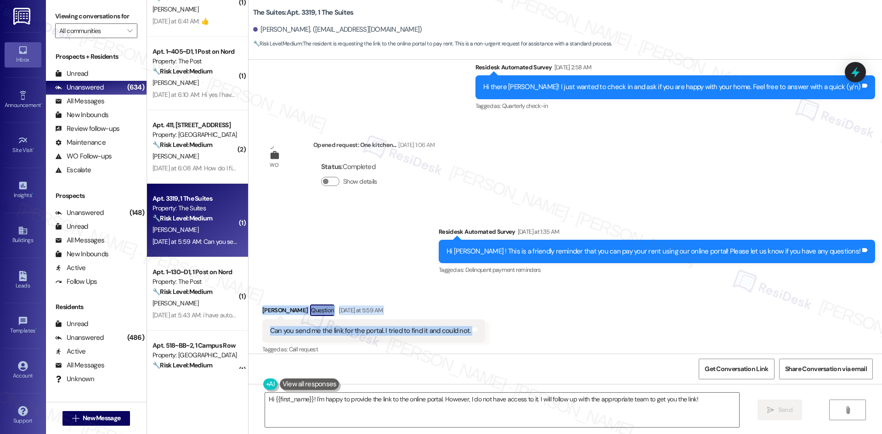
drag, startPoint x: 242, startPoint y: 287, endPoint x: 505, endPoint y: 329, distance: 266.2
click at [505, 329] on div "Received via SMS Nicole Walker Question Yesterday at 5:59 AM Can you send me th…" at bounding box center [566, 324] width 634 height 80
copy div "Nicole Walker Question Yesterday at 5:59 AM Can you send me the link for the po…"
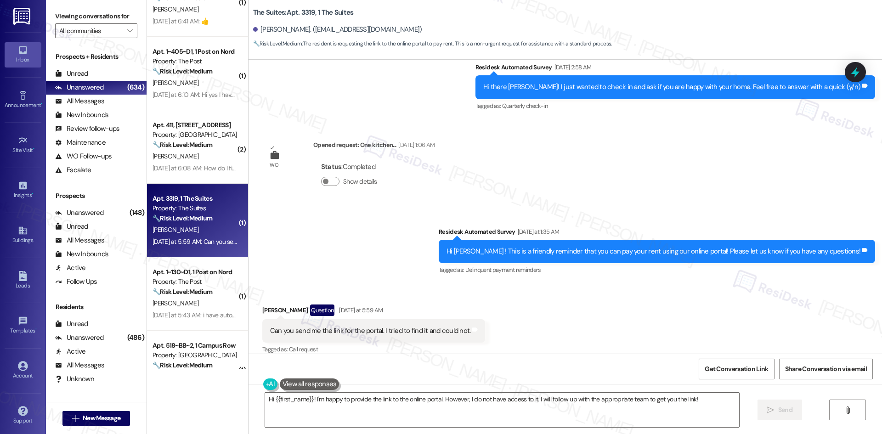
click at [389, 206] on div "Survey, sent via SMS Residesk Automated Survey Yesterday at 1:35 AM Hi Nicole !…" at bounding box center [566, 245] width 634 height 78
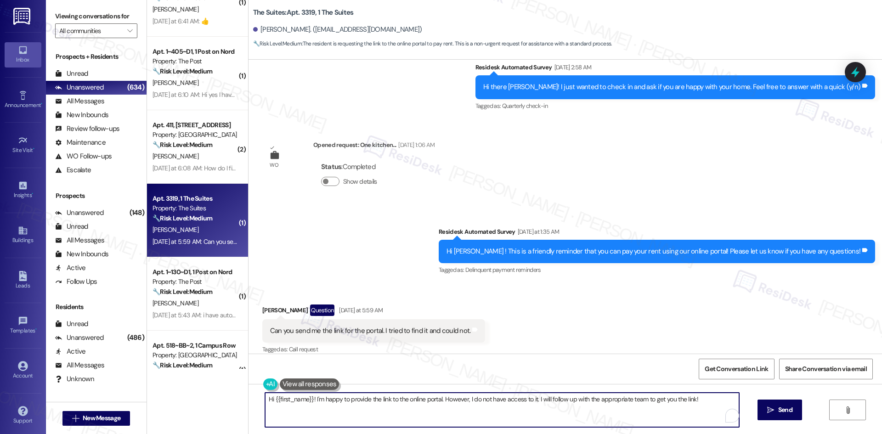
click at [370, 417] on textarea "Hi {{first_name}}! I'm happy to provide the link to the online portal. However,…" at bounding box center [502, 410] width 474 height 34
paste textarea "acknowledge concern advise I will inform/check with the site team and get back …"
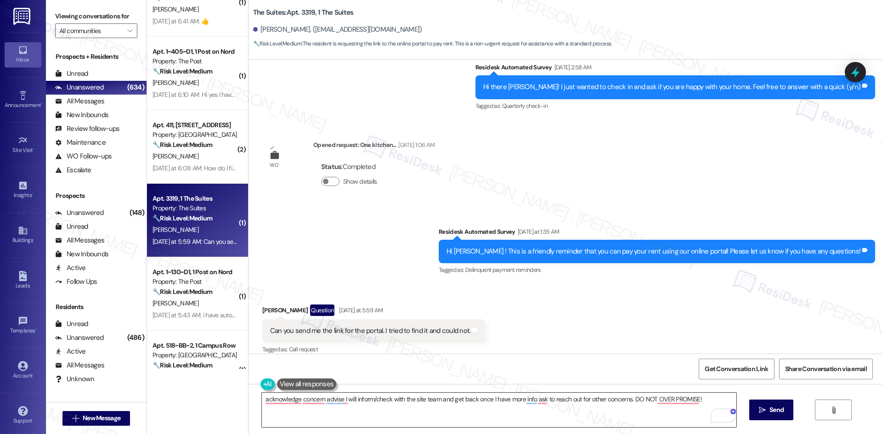
drag, startPoint x: 367, startPoint y: 415, endPoint x: 375, endPoint y: 411, distance: 8.4
click at [368, 415] on textarea "acknowledge concern advise I will inform/check with the site team and get back …" at bounding box center [499, 410] width 474 height 34
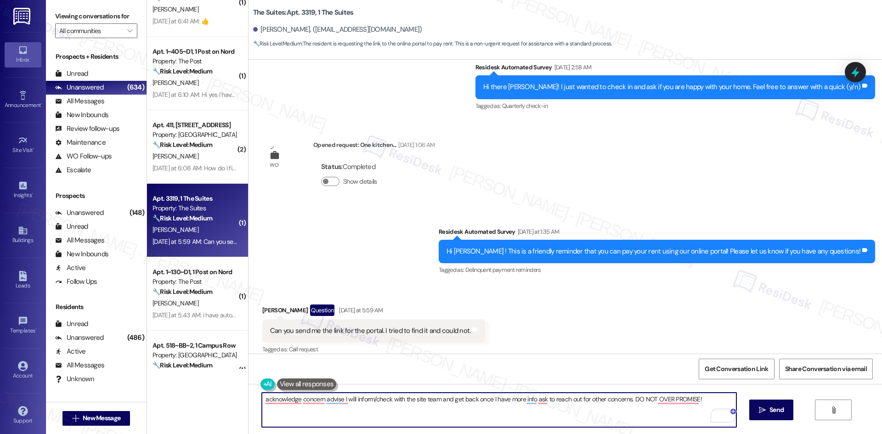
paste textarea "I understand you need the link for the resident portal. I’ll check with the sit…"
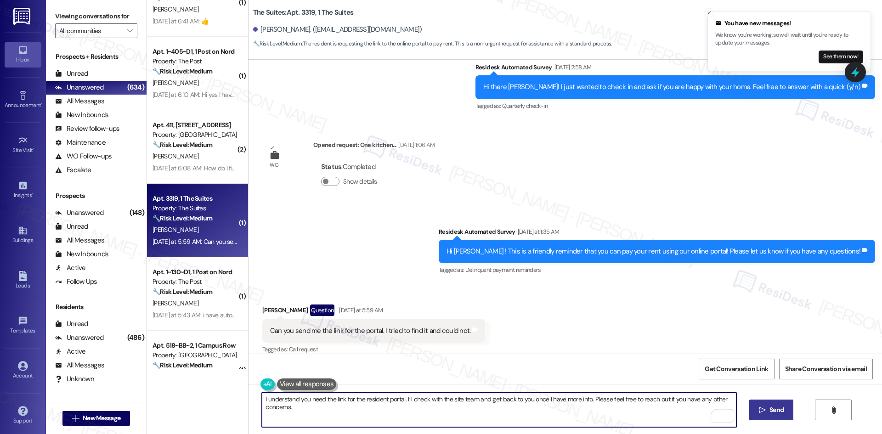
type textarea "I understand you need the link for the resident portal. I’ll check with the sit…"
click at [771, 413] on span "Send" at bounding box center [777, 410] width 14 height 10
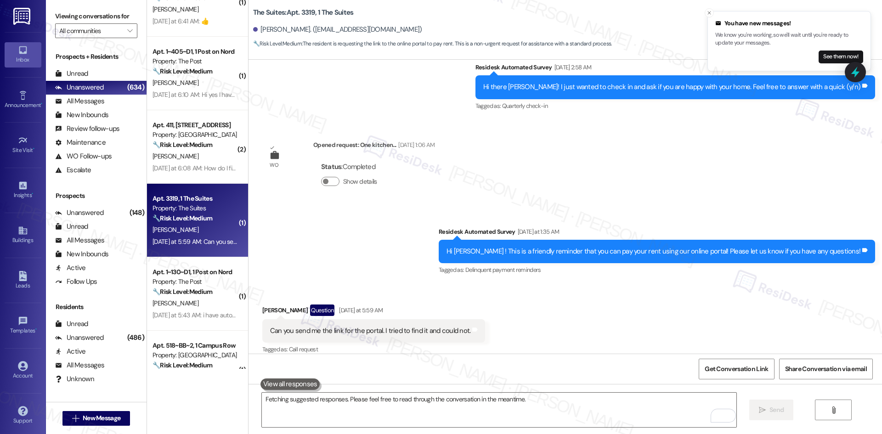
scroll to position [1334, 0]
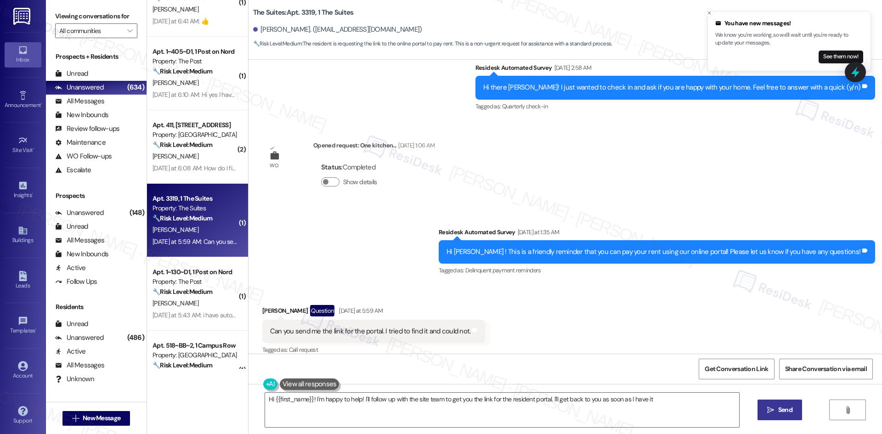
type textarea "Hi {{first_name}}! I'm happy to help! I'll follow up with the site team to get …"
click at [358, 223] on div "Survey, sent via SMS Residesk Automated Survey Yesterday at 1:35 AM Hi Nicole !…" at bounding box center [566, 246] width 634 height 78
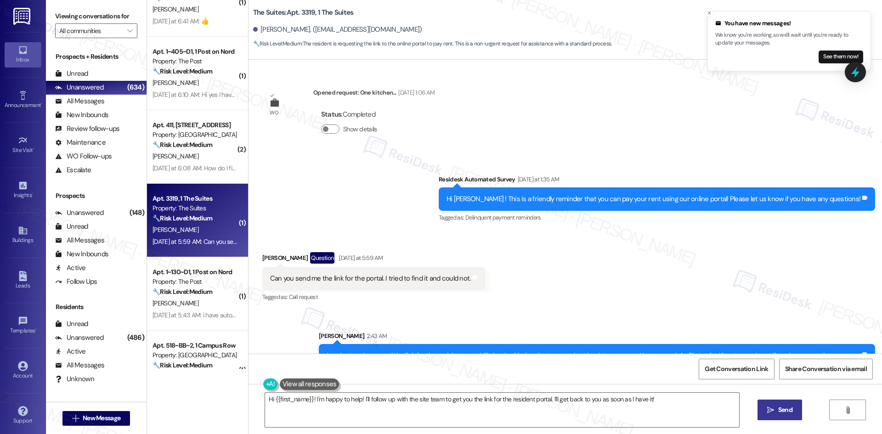
scroll to position [1398, 0]
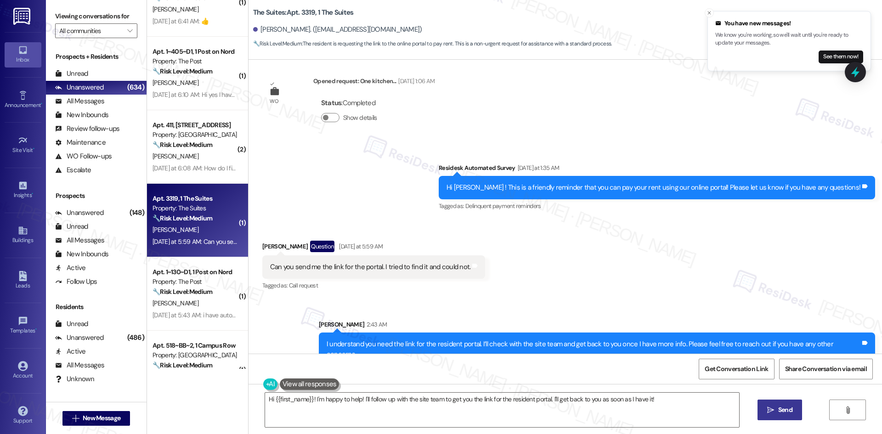
click at [557, 272] on div "Received via SMS Nicole Walker Question Yesterday at 5:59 AM Can you send me th…" at bounding box center [566, 260] width 634 height 80
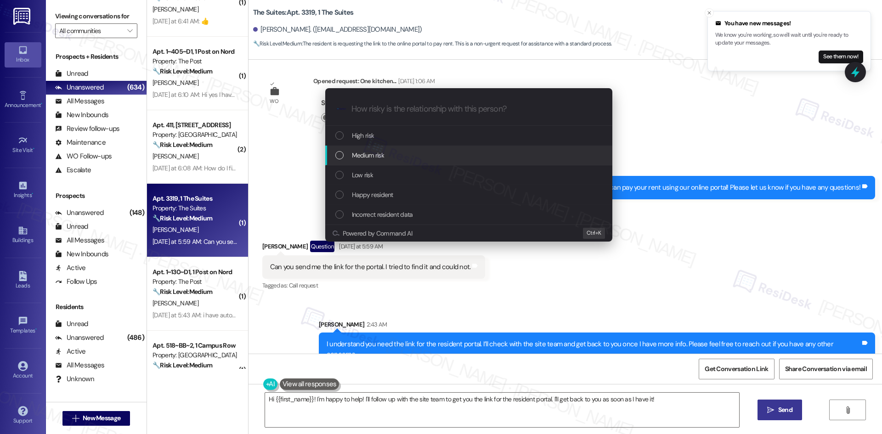
click at [392, 154] on div "Medium risk" at bounding box center [469, 155] width 269 height 10
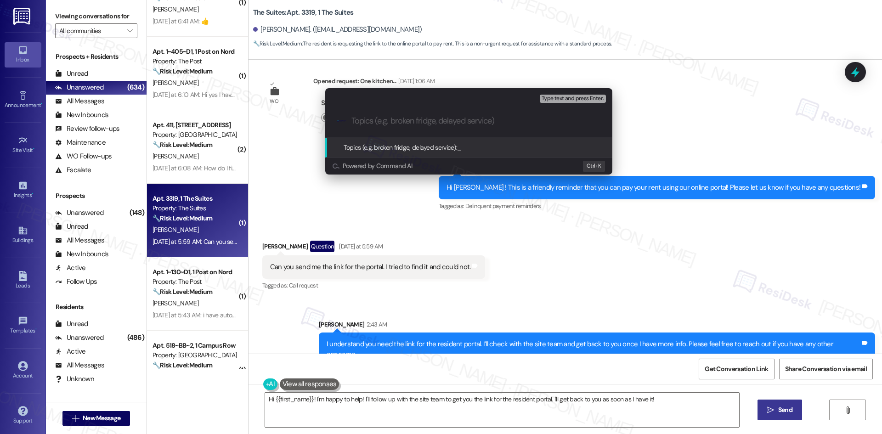
click at [413, 122] on input "Topics (e.g. broken fridge, delayed service)" at bounding box center [477, 121] width 250 height 10
paste input "Resident Portal Link Request"
type input "Resident Portal Link Request"
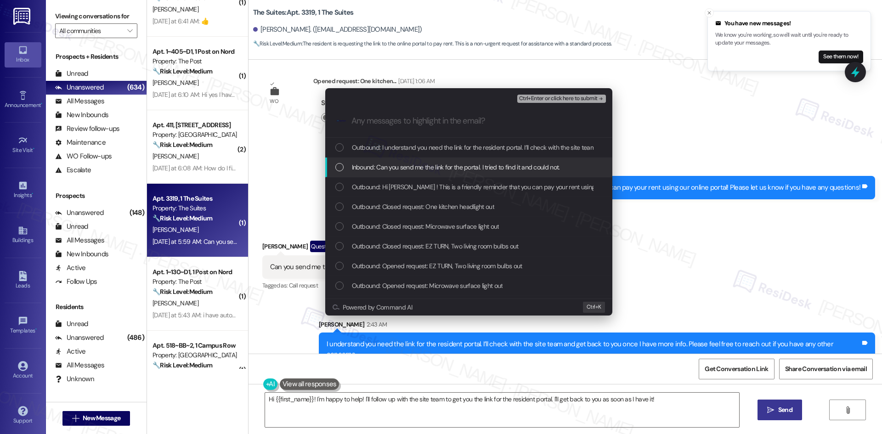
click at [462, 162] on span "Inbound: Can you send me the link for the portal. I tried to find it and could …" at bounding box center [456, 167] width 208 height 10
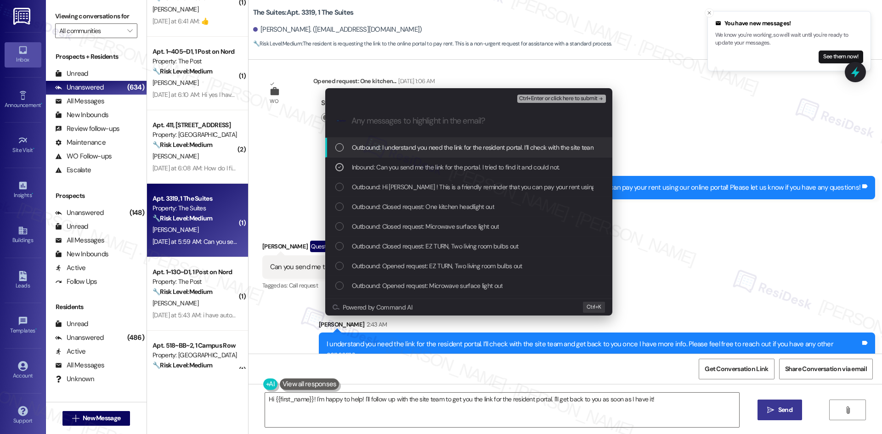
click at [595, 100] on span "Ctrl+Enter or click here to submit" at bounding box center [558, 99] width 79 height 6
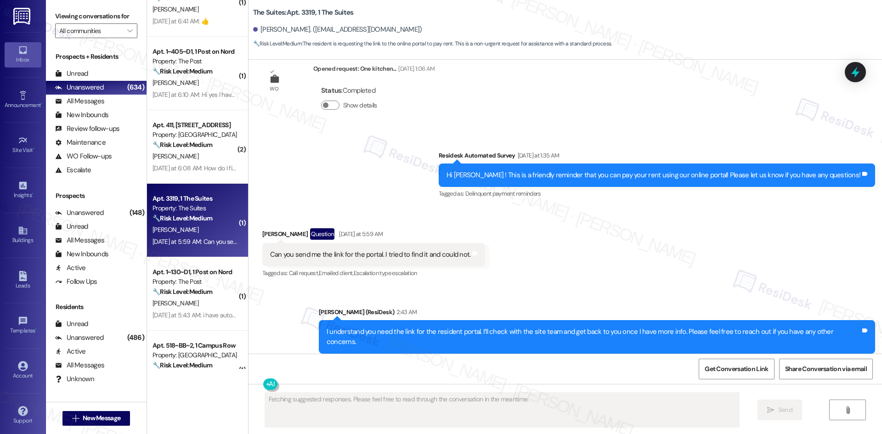
scroll to position [1412, 0]
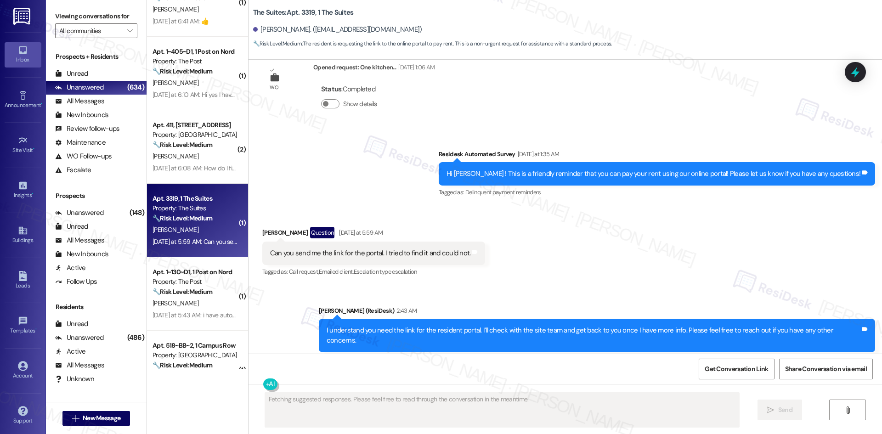
click at [555, 247] on div "Received via SMS Nicole Walker Question Yesterday at 5:59 AM Can you send me th…" at bounding box center [566, 246] width 634 height 80
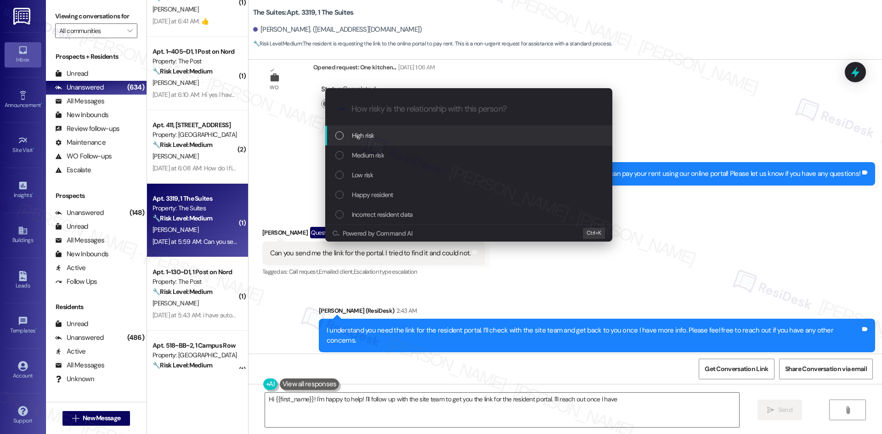
click at [407, 157] on div "Medium risk" at bounding box center [469, 155] width 269 height 10
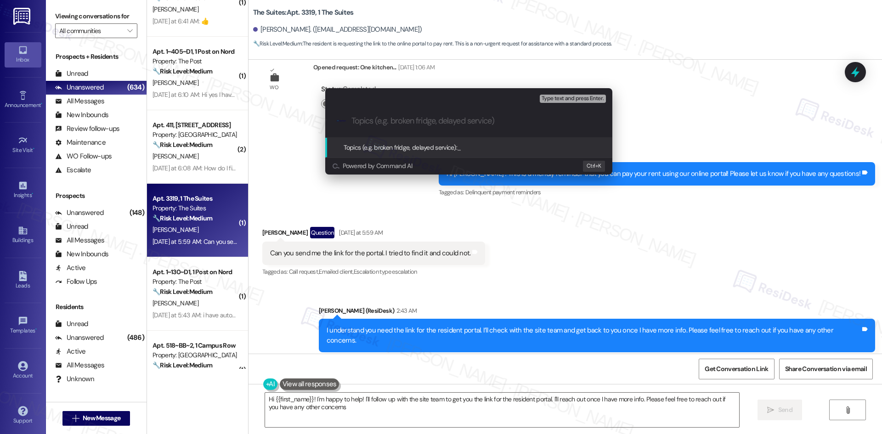
type textarea "Hi {{first_name}}! I'm happy to help! I'll follow up with the site team to get …"
click at [599, 239] on div "Escalate Conversation Medium risk Topics (e.g. broken fridge, delayed service) …" at bounding box center [441, 217] width 882 height 434
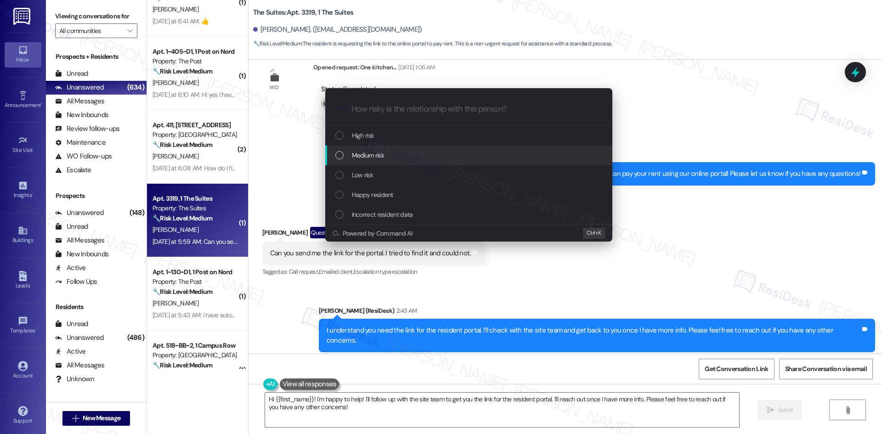
click at [419, 153] on div "Medium risk" at bounding box center [469, 155] width 269 height 10
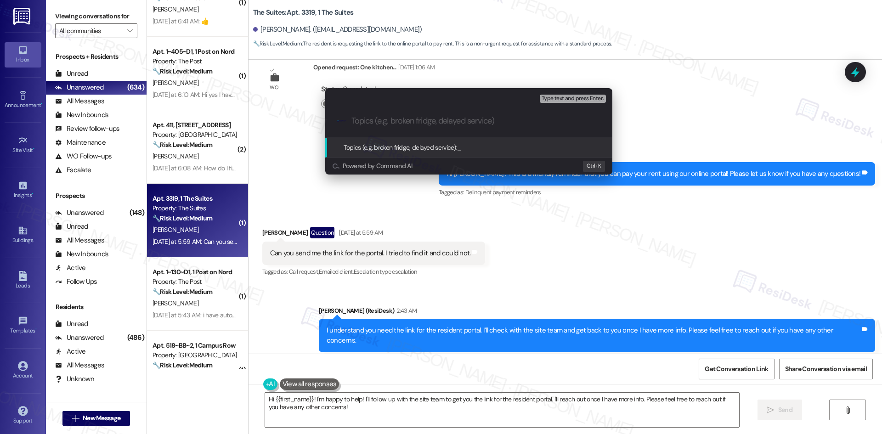
click at [377, 125] on input "Topics (e.g. broken fridge, delayed service)" at bounding box center [477, 121] width 250 height 10
paste input "Resident Portal Link Request"
type input "Resident Portal Link Request"
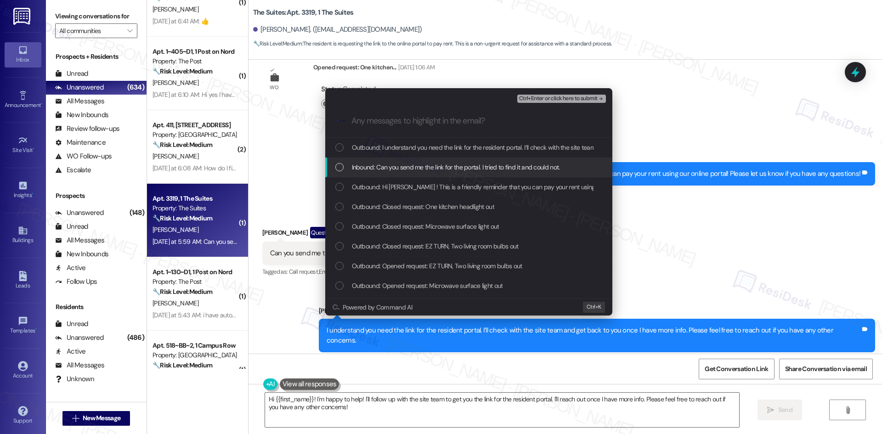
click at [386, 164] on span "Inbound: Can you send me the link for the portal. I tried to find it and could …" at bounding box center [456, 167] width 208 height 10
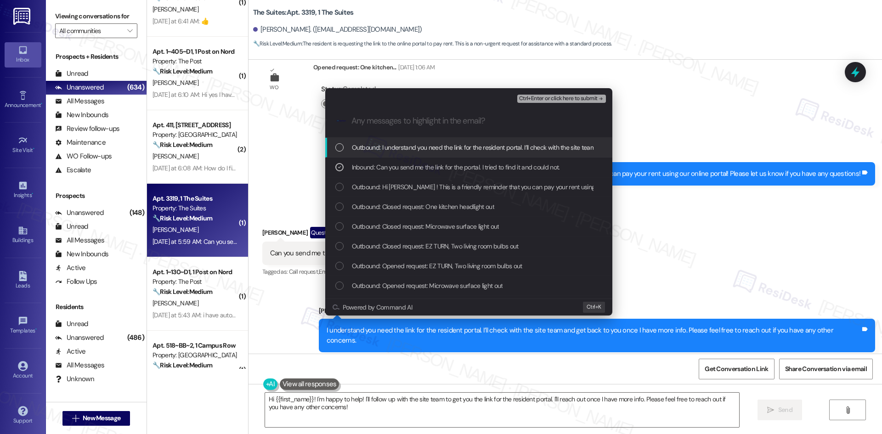
click at [590, 97] on span "Ctrl+Enter or click here to submit" at bounding box center [558, 99] width 79 height 6
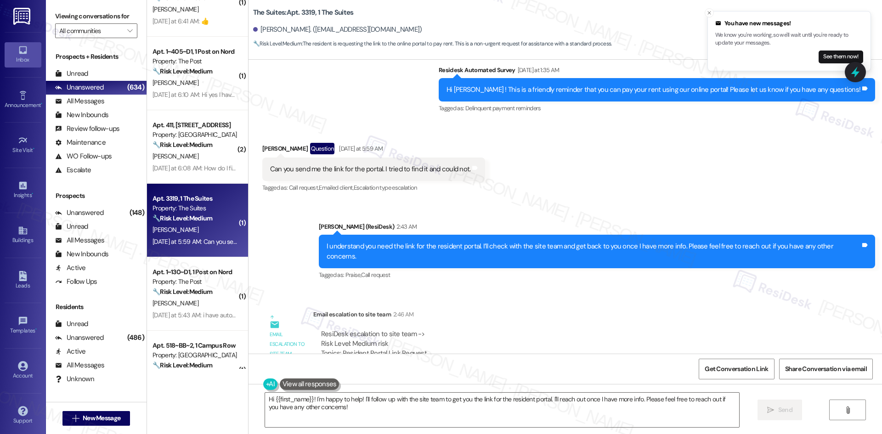
scroll to position [1516, 0]
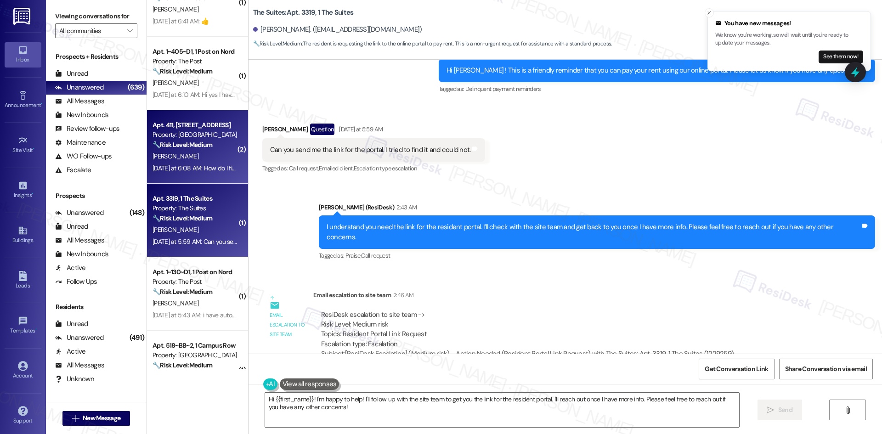
click at [198, 158] on div "C. Kistler" at bounding box center [195, 156] width 87 height 11
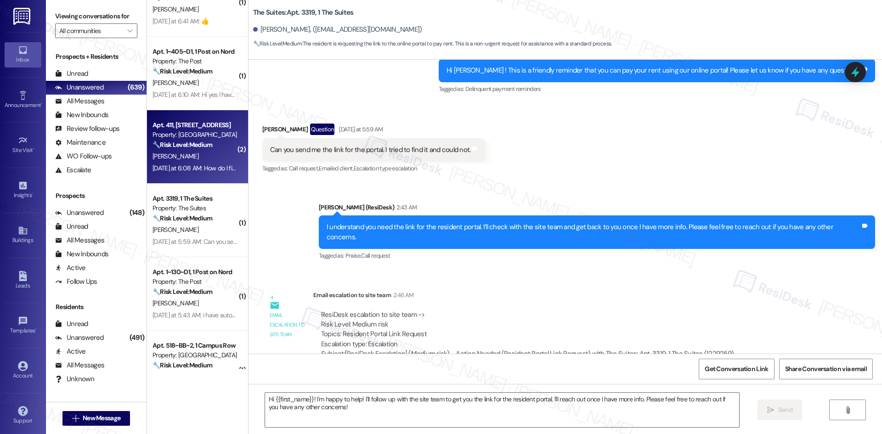
type textarea "Fetching suggested responses. Please feel free to read through the conversation…"
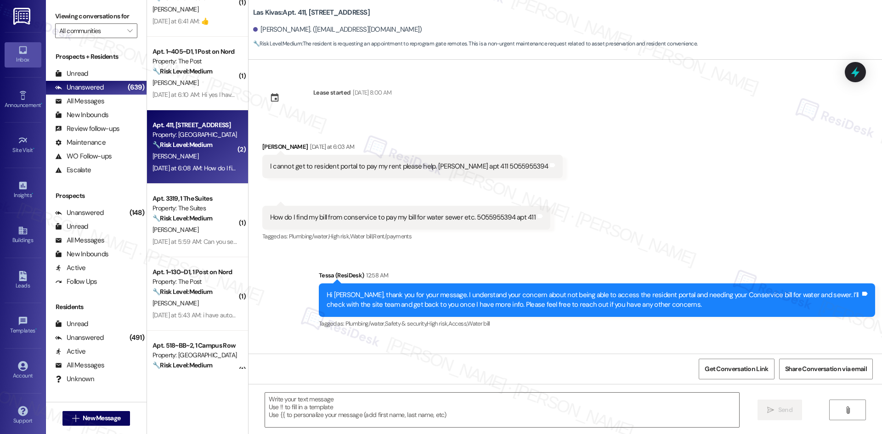
scroll to position [137, 0]
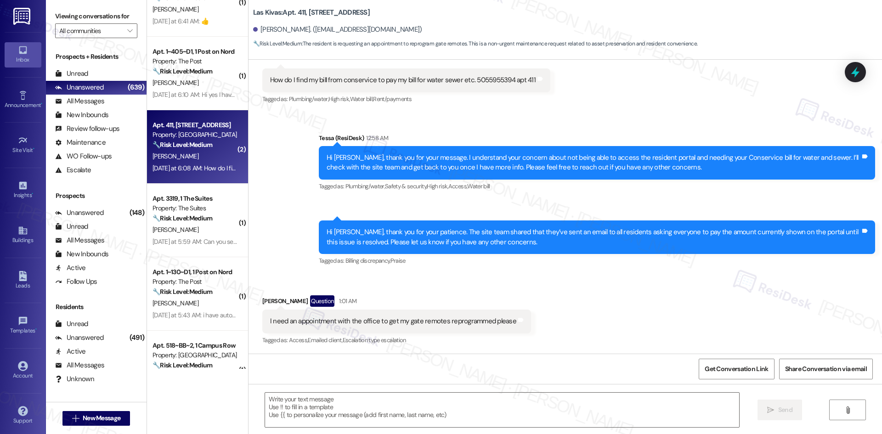
type textarea "Fetching suggested responses. Please feel free to read through the conversation…"
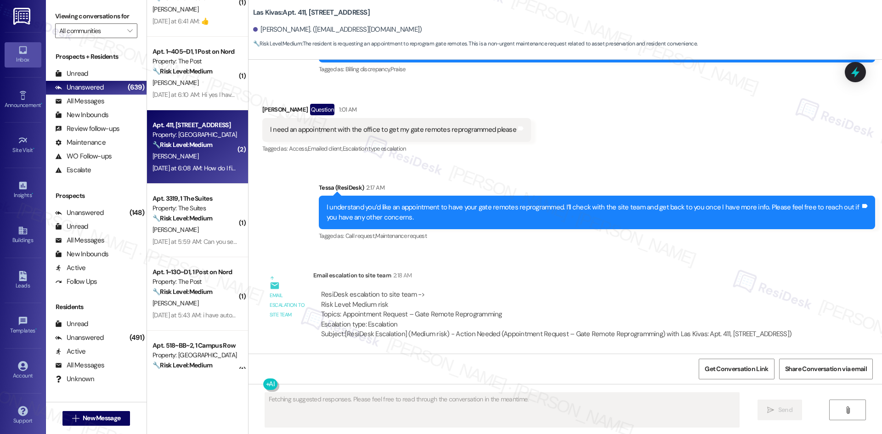
scroll to position [339, 0]
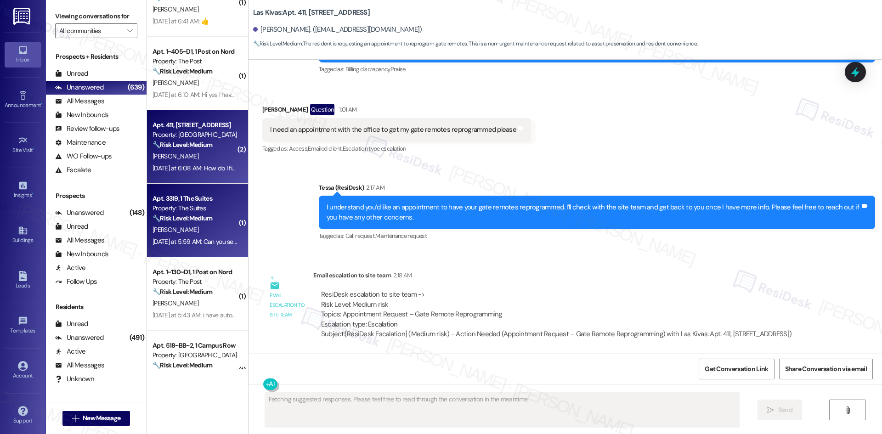
click at [192, 231] on div "N. Walker" at bounding box center [195, 229] width 87 height 11
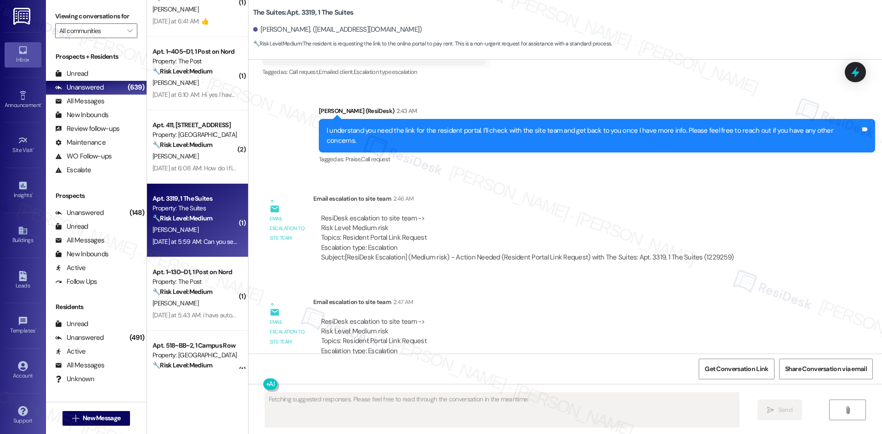
scroll to position [1619, 0]
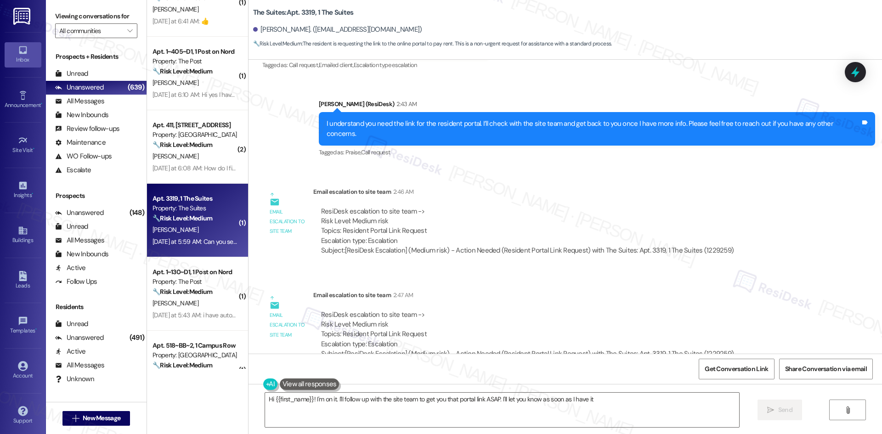
type textarea "Hi {{first_name}}! I'm on it. I'll follow up with the site team to get you that…"
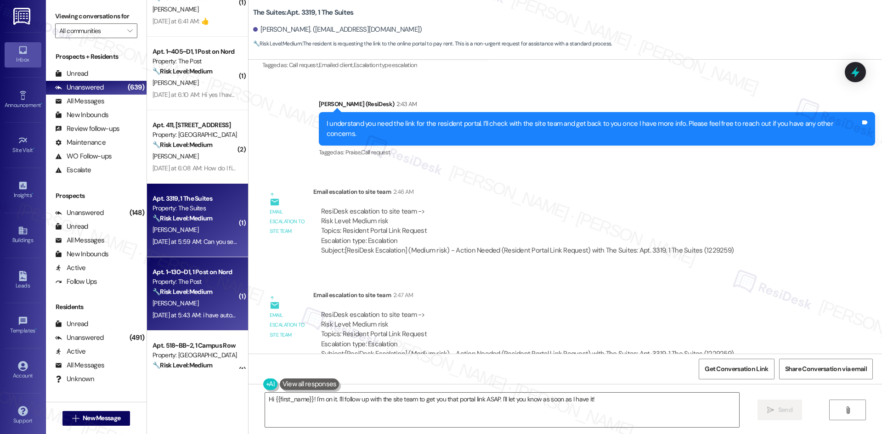
click at [207, 301] on div "K. Seib" at bounding box center [195, 303] width 87 height 11
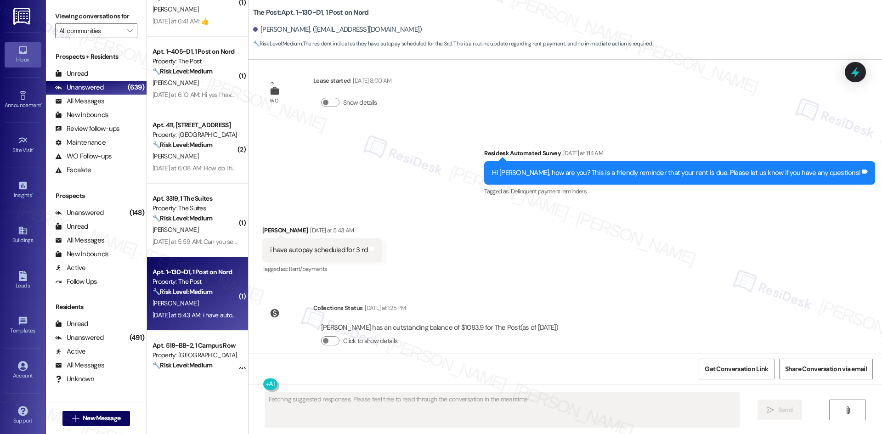
scroll to position [191, 0]
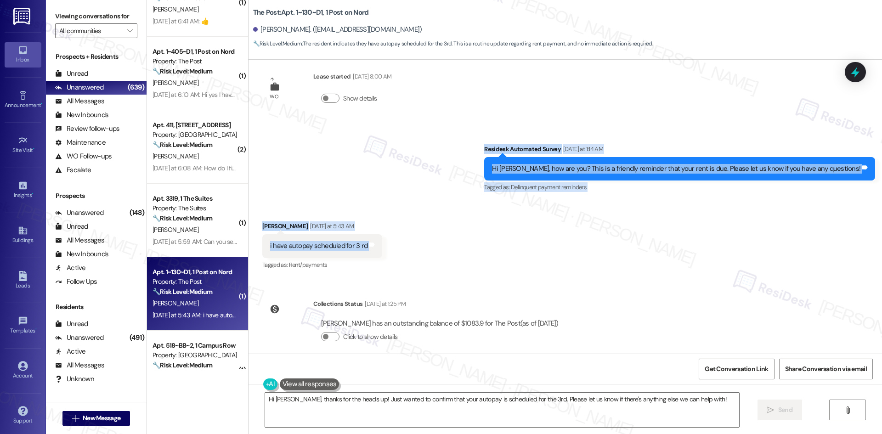
drag, startPoint x: 504, startPoint y: 138, endPoint x: 538, endPoint y: 240, distance: 107.7
click at [538, 240] on div "Survey, sent via SMS Residesk Automated Survey Nov 19, 2024 at 2:06 AM Hi there…" at bounding box center [566, 207] width 634 height 294
copy div "Residesk Automated Survey Yesterday at 1:14 AM Hi Kentaro, how are you? This is…"
click at [477, 201] on div "Received via SMS Kentaro Seib Yesterday at 5:43 AM i have autopay scheduled for…" at bounding box center [566, 240] width 634 height 78
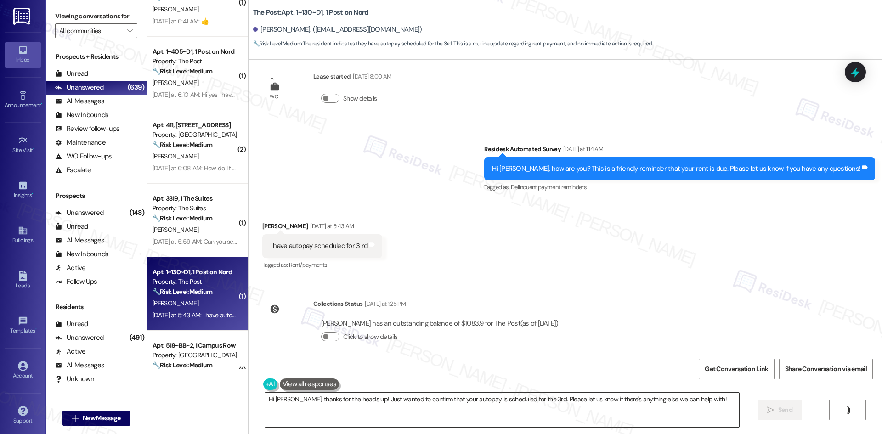
click at [468, 412] on textarea "Hi Kentaro, thanks for the heads up! Just wanted to confirm that your autopay i…" at bounding box center [502, 410] width 474 height 34
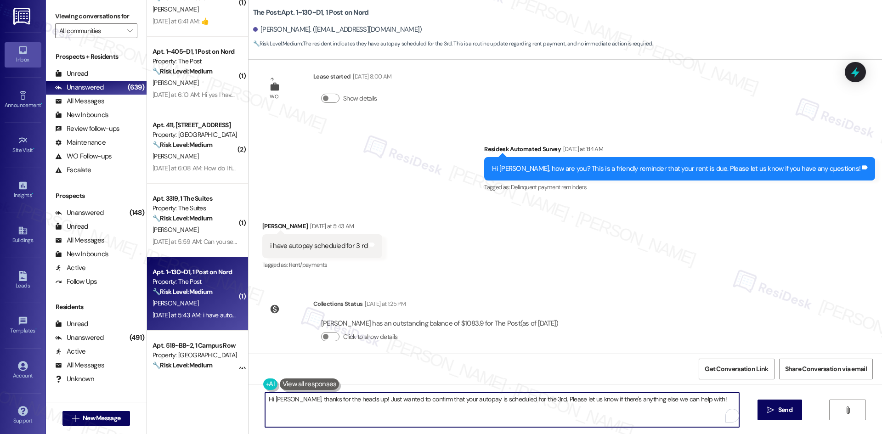
paste textarea "you for letting us know. I apologize for the confusion — that was an automated …"
type textarea "Hi Kentaro, thank you for letting us know. I apologize for the confusion — that…"
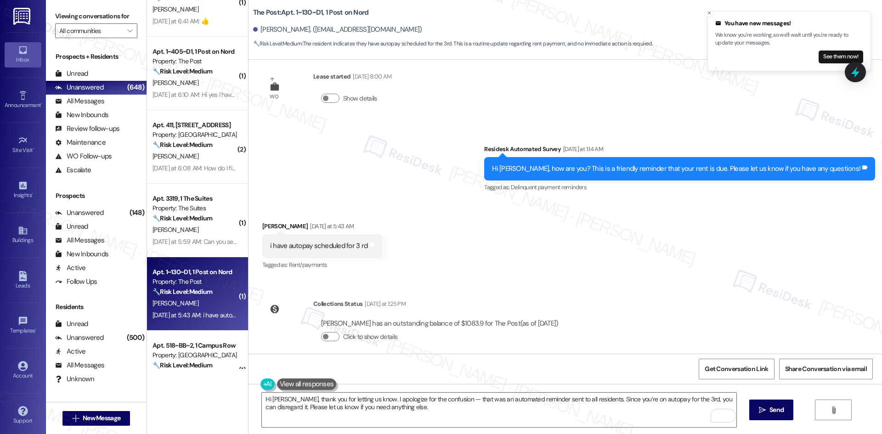
click at [483, 190] on div "Survey, sent via SMS Residesk Automated Survey Yesterday at 1:14 AM Hi Kentaro,…" at bounding box center [566, 163] width 634 height 78
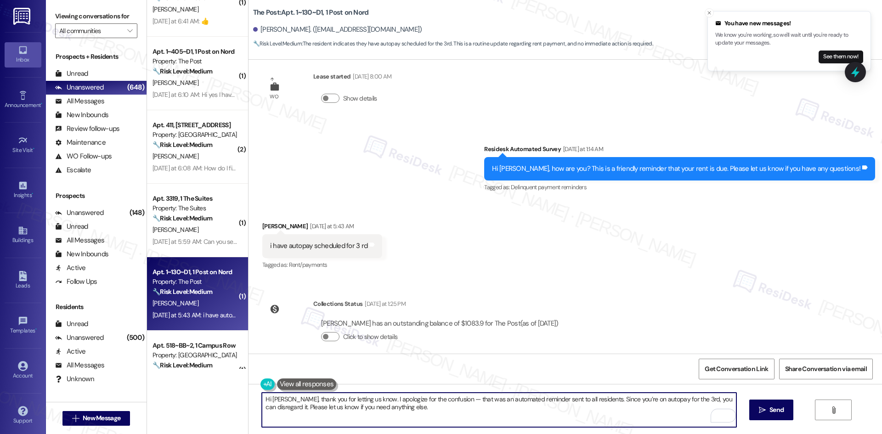
click at [418, 409] on textarea "Hi Kentaro, thank you for letting us know. I apologize for the confusion — that…" at bounding box center [499, 410] width 474 height 34
click at [789, 413] on button " Send" at bounding box center [772, 410] width 45 height 21
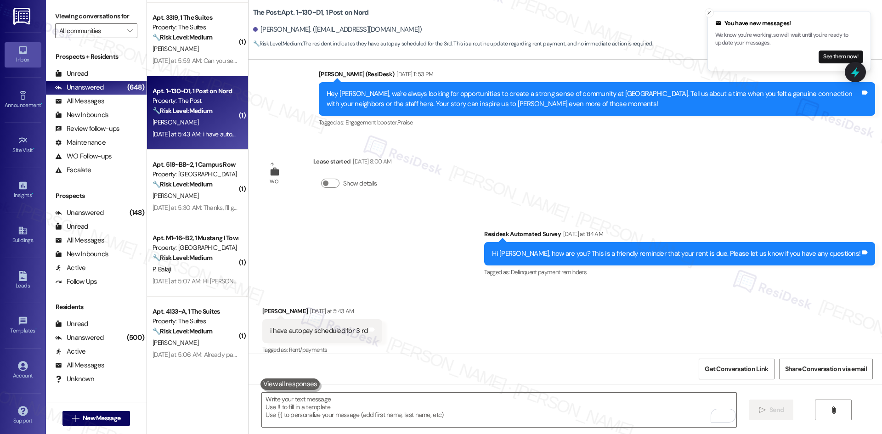
scroll to position [735, 0]
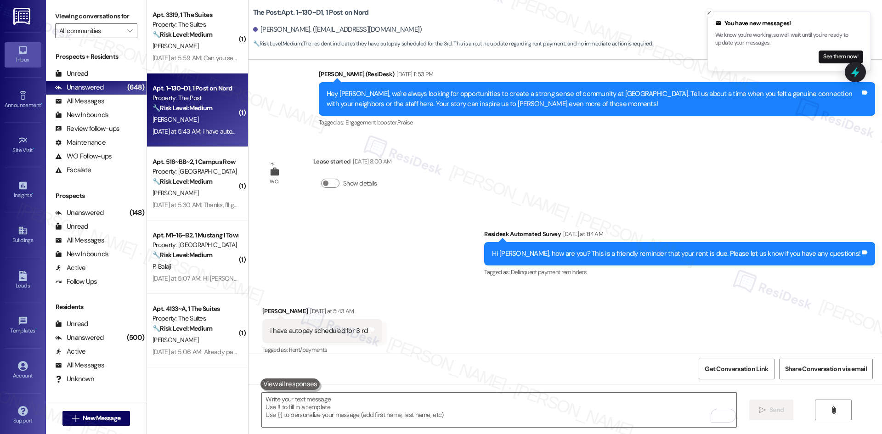
click at [584, 311] on div "Received via SMS Kentaro Seib Yesterday at 5:43 AM i have autopay scheduled for…" at bounding box center [566, 325] width 634 height 78
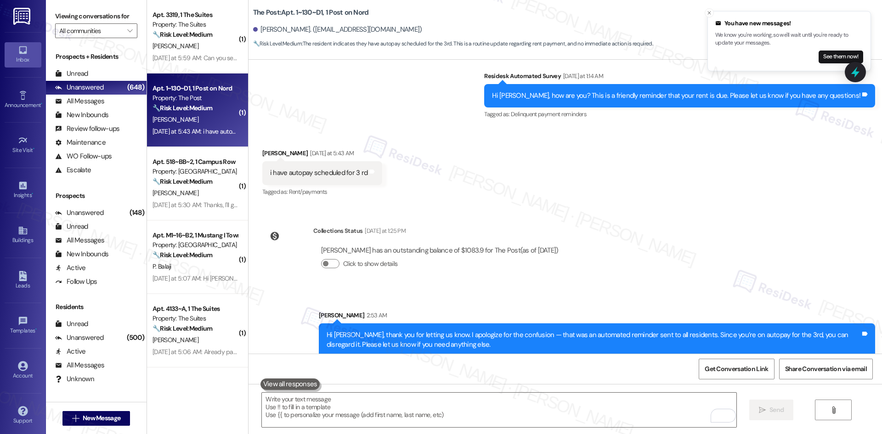
scroll to position [264, 0]
click at [557, 290] on div "Sent via SMS Sarah 2:53 AM Hi Kentaro, thank you for letting us know. I apologi…" at bounding box center [566, 327] width 634 height 74
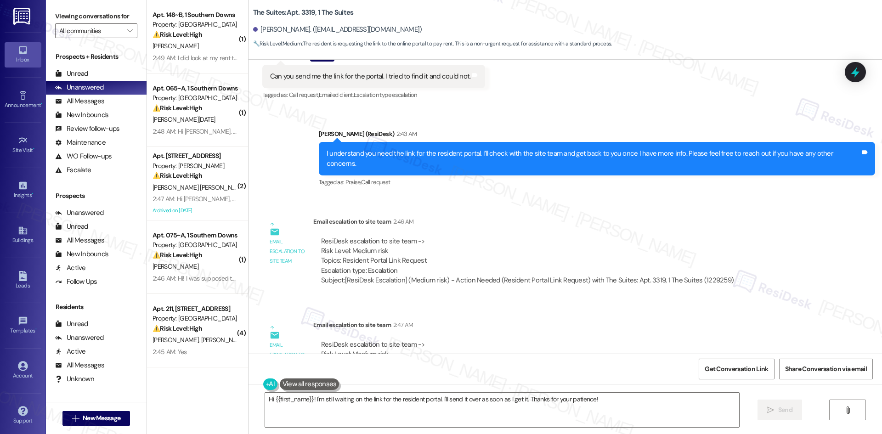
scroll to position [1519, 0]
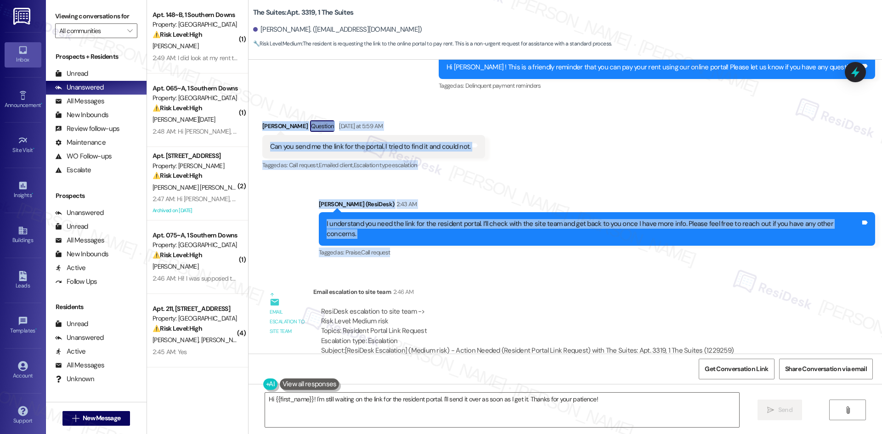
drag, startPoint x: 249, startPoint y: 111, endPoint x: 865, endPoint y: 226, distance: 627.4
click at [865, 226] on div "WO Opened request: Ice maker n... [DATE] 4:01 AM Status : Completed Show detail…" at bounding box center [566, 207] width 634 height 294
copy div "[PERSON_NAME] Question [DATE] at 5:59 AM Can you send me the link for the porta…"
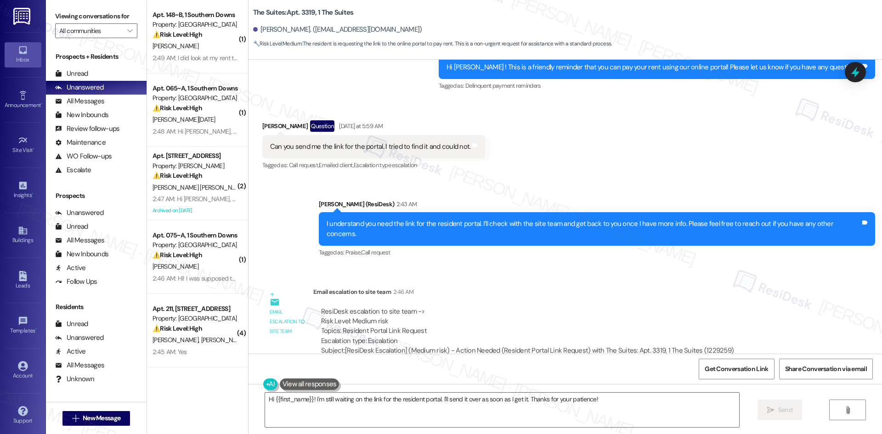
click at [499, 318] on div "ResiDesk escalation to site team -> Risk Level: Medium risk Topics: Resident Po…" at bounding box center [527, 327] width 413 height 40
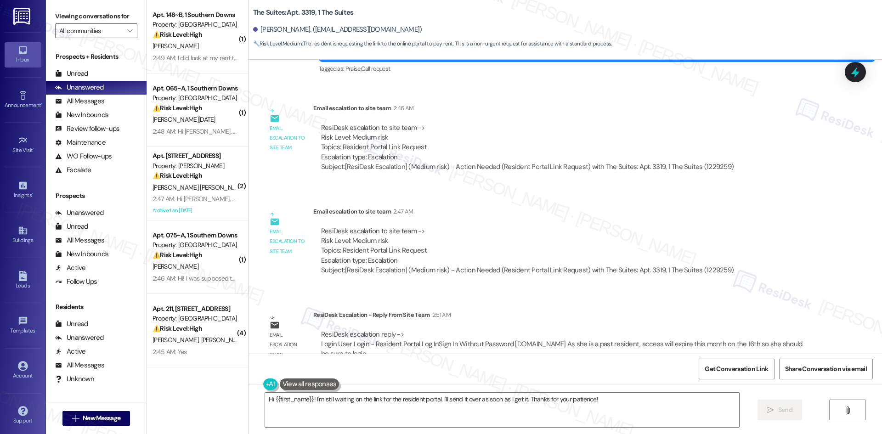
drag, startPoint x: 307, startPoint y: 295, endPoint x: 380, endPoint y: 339, distance: 84.1
click at [380, 339] on div "ResiDesk Escalation - Reply From Site Team 2:51 AM ResiDesk escalation reply ->…" at bounding box center [565, 338] width 505 height 56
copy div "ResiDesk Escalation - Reply From Site Team 2:51 AM ResiDesk escalation reply ->…"
click at [545, 164] on div "Email escalation to site team Email escalation to site team 2:46 AM ResiDesk es…" at bounding box center [502, 142] width 493 height 90
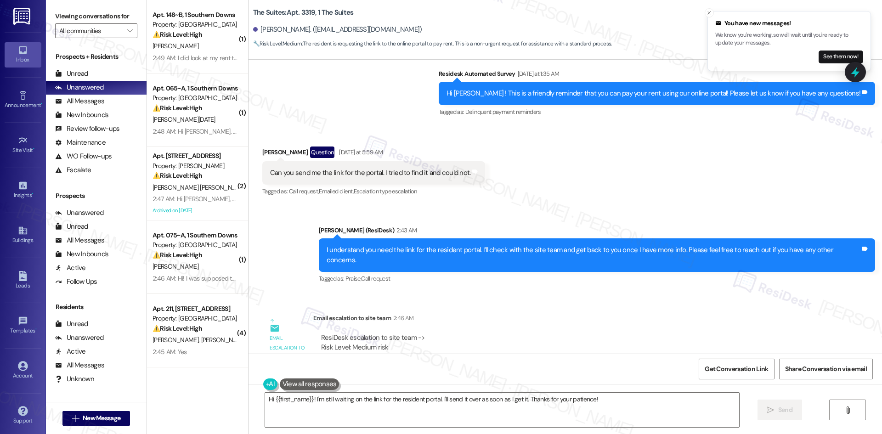
scroll to position [1473, 0]
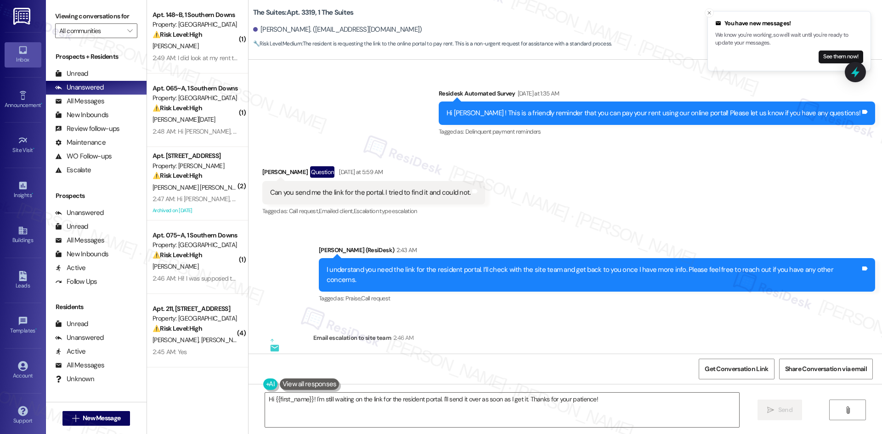
click at [461, 353] on div "ResiDesk escalation to site team -> Risk Level: Medium risk Topics: Resident Po…" at bounding box center [527, 373] width 413 height 40
click at [392, 409] on textarea "Hi {{first_name}}! I'm still waiting on the link for the resident portal. I'll …" at bounding box center [502, 410] width 474 height 34
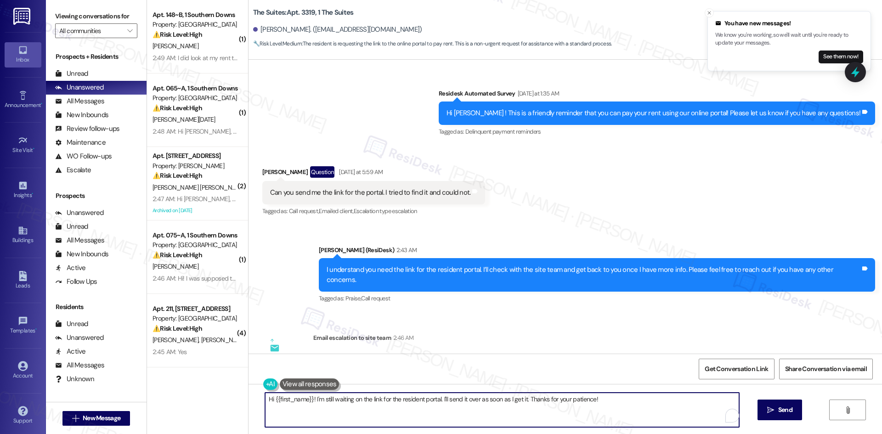
paste textarea "[PERSON_NAME], thank you for your patience. Here’s the link to the resident por…"
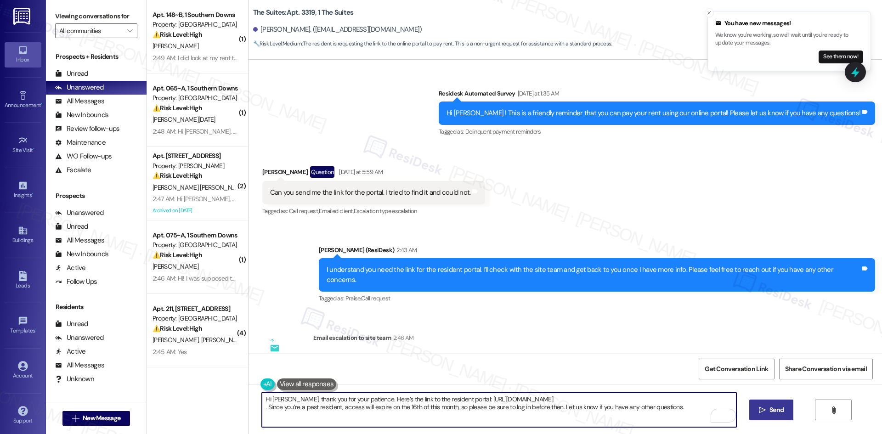
type textarea "Hi [PERSON_NAME], thank you for your patience. Here’s the link to the resident …"
click at [779, 415] on span "Send" at bounding box center [777, 410] width 14 height 10
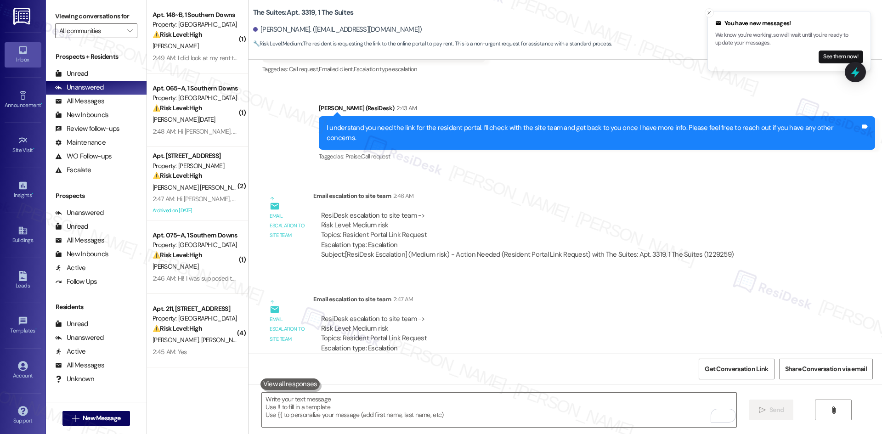
scroll to position [1777, 0]
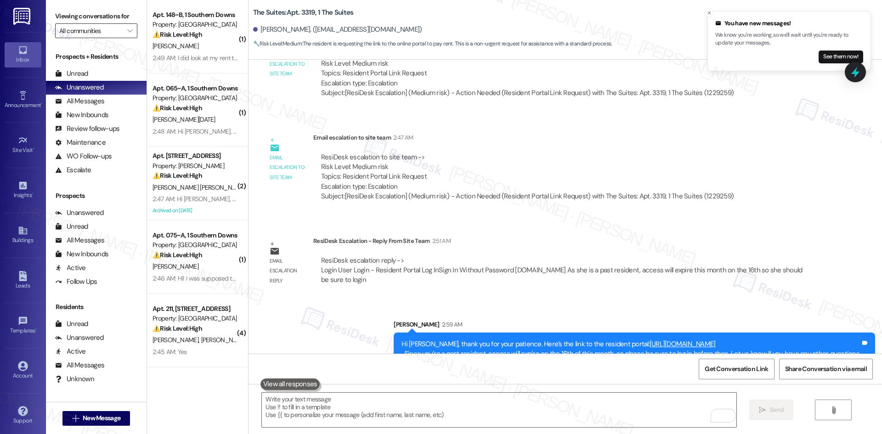
click at [108, 33] on input "All communities" at bounding box center [90, 30] width 63 height 15
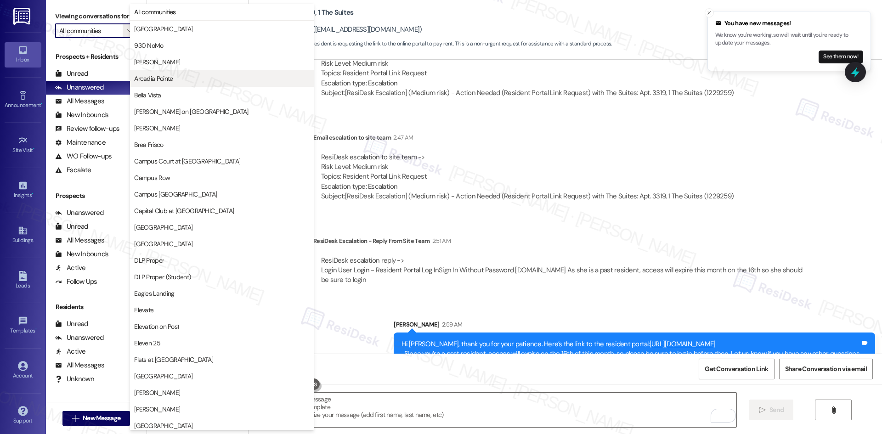
click at [168, 77] on span "Arcadia Pointe" at bounding box center [153, 78] width 39 height 9
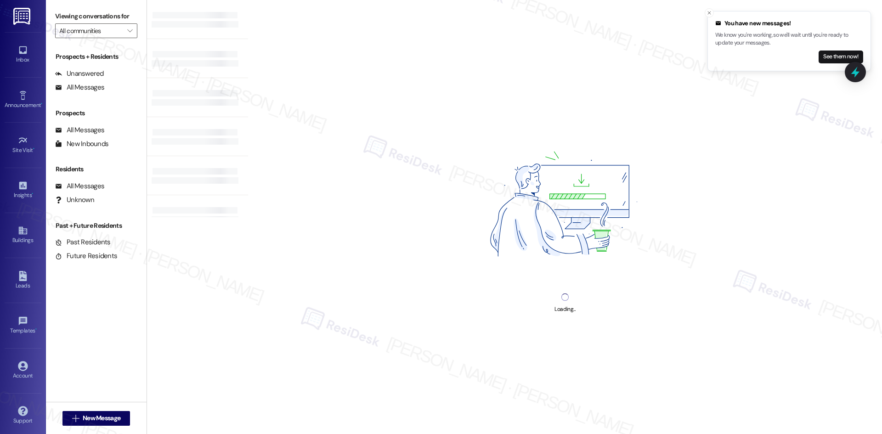
type input "Arcadia Pointe"
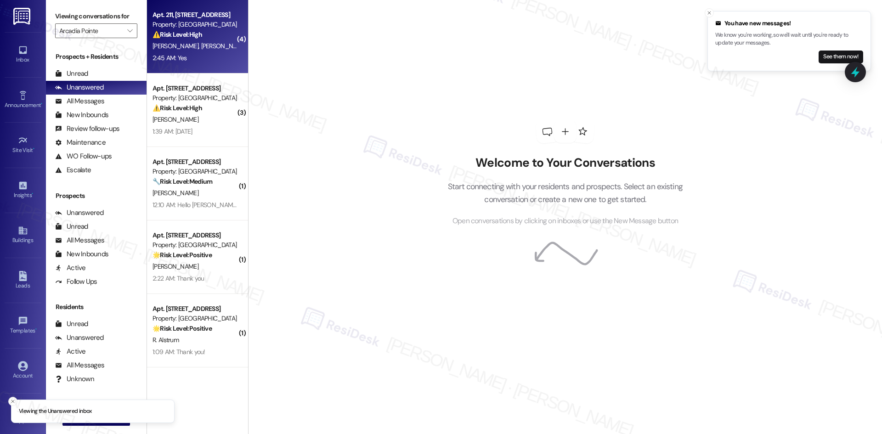
click at [192, 53] on div "2:45 AM: Yes 2:45 AM: Yes" at bounding box center [195, 57] width 87 height 11
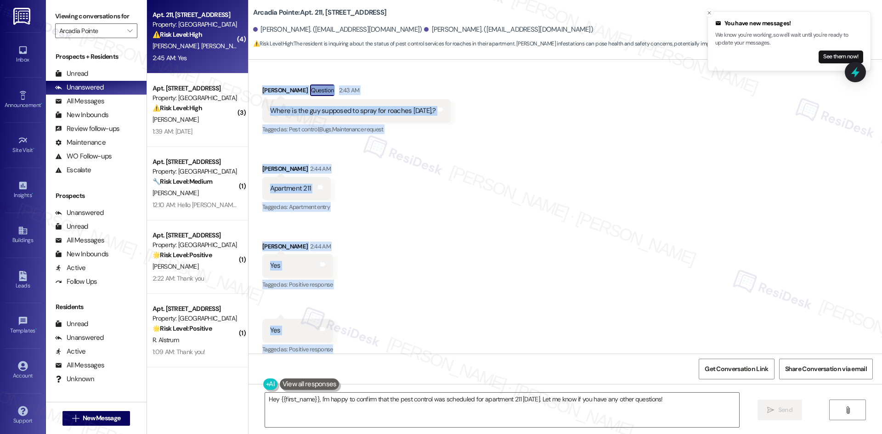
scroll to position [491, 0]
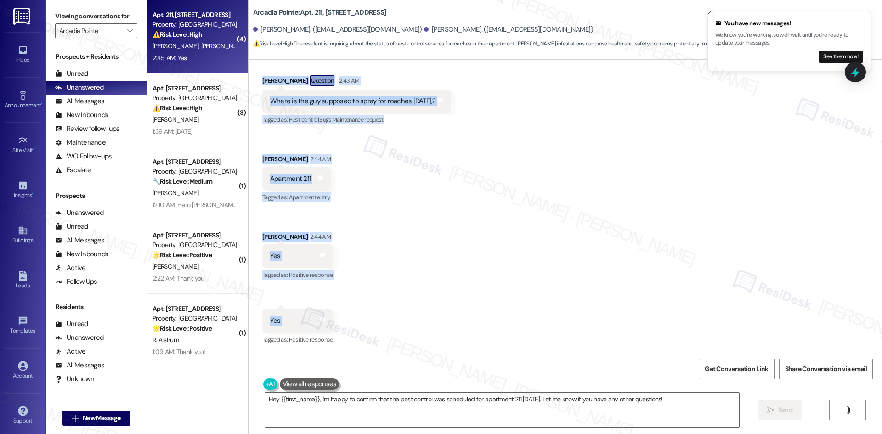
drag, startPoint x: 268, startPoint y: 182, endPoint x: 341, endPoint y: 333, distance: 167.1
click at [341, 333] on div "Received via SMS [PERSON_NAME] Question 2:43 AM Where is the guy supposed to sp…" at bounding box center [566, 203] width 634 height 299
copy div "[PERSON_NAME] Question 2:43 AM Where is the guy supposed to spray for roaches […"
click at [401, 225] on div "Received via SMS [PERSON_NAME] Question 2:43 AM Where is the guy supposed to sp…" at bounding box center [566, 203] width 634 height 299
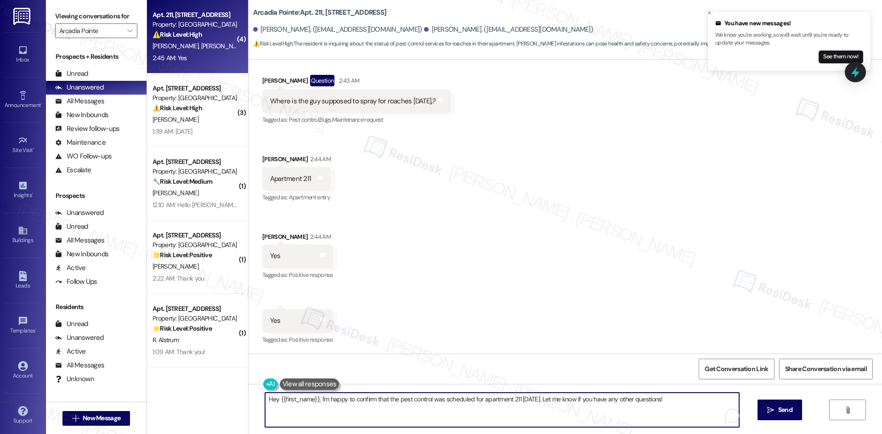
click at [418, 409] on textarea "Hey {{first_name}}, I'm happy to confirm that the pest control was scheduled fo…" at bounding box center [502, 410] width 474 height 34
paste textarea "i [PERSON_NAME], thank you for your message. I understand your concern about [D…"
type textarea "Hi [PERSON_NAME], thank you for your message. I understand your concern about […"
click at [647, 313] on div "Received via SMS [PERSON_NAME] Question 2:43 AM Where is the guy supposed to sp…" at bounding box center [566, 203] width 634 height 299
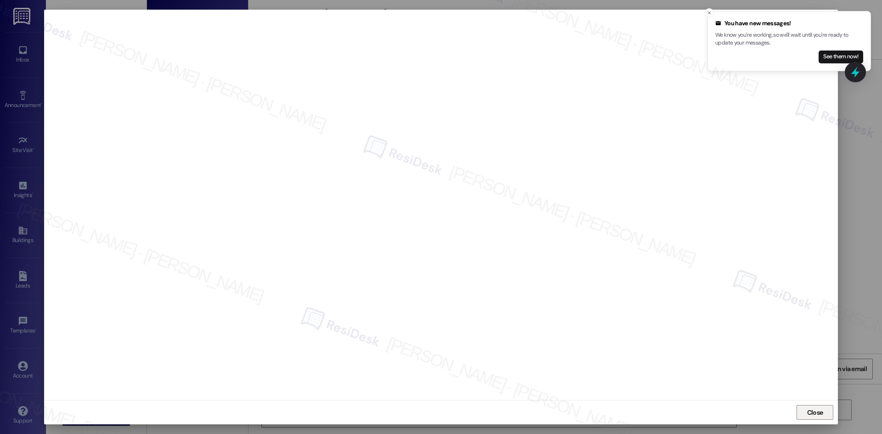
click at [810, 411] on span "Close" at bounding box center [815, 413] width 16 height 10
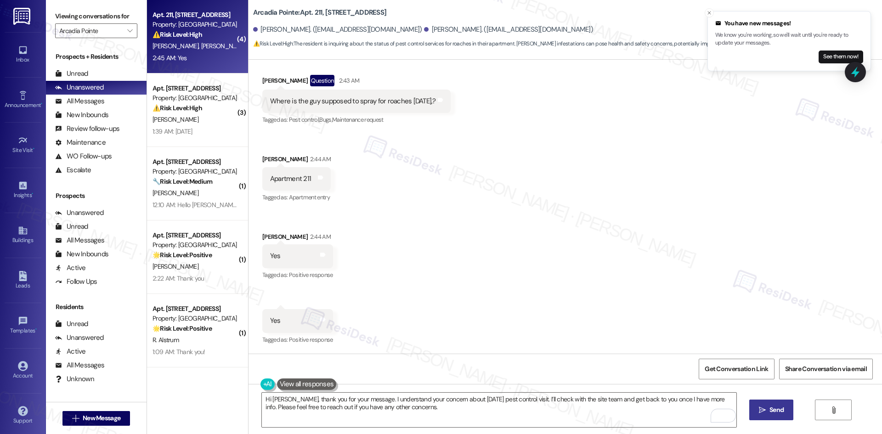
click at [771, 411] on span "Send" at bounding box center [777, 410] width 14 height 10
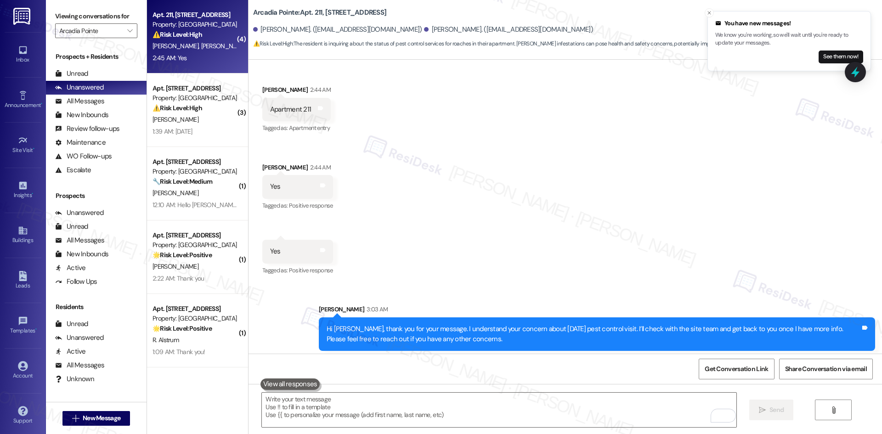
scroll to position [565, 0]
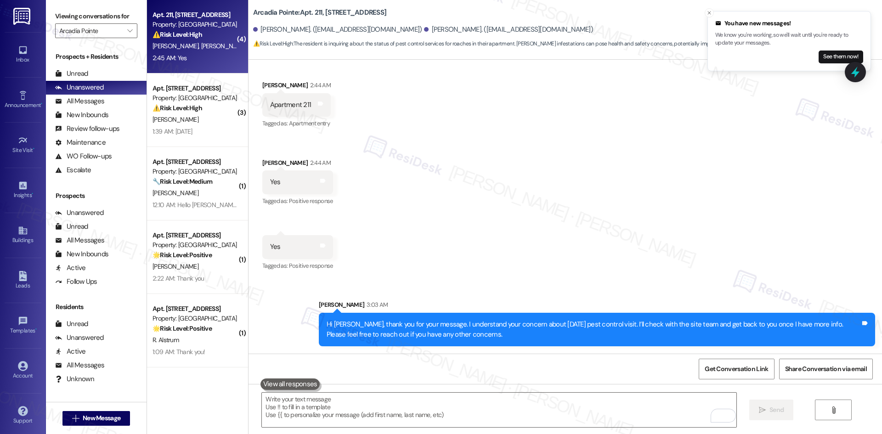
click at [622, 275] on div "Received via SMS [PERSON_NAME] Question 2:43 AM Where is the guy supposed to sp…" at bounding box center [566, 129] width 634 height 299
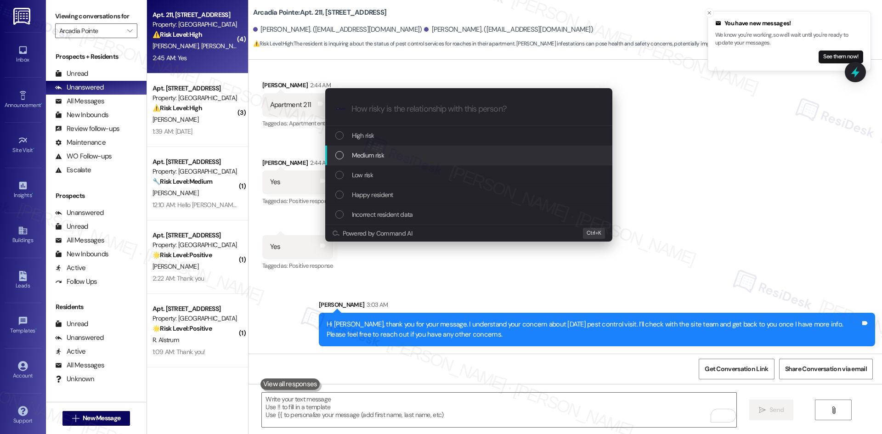
click at [409, 158] on div "Medium risk" at bounding box center [469, 155] width 269 height 10
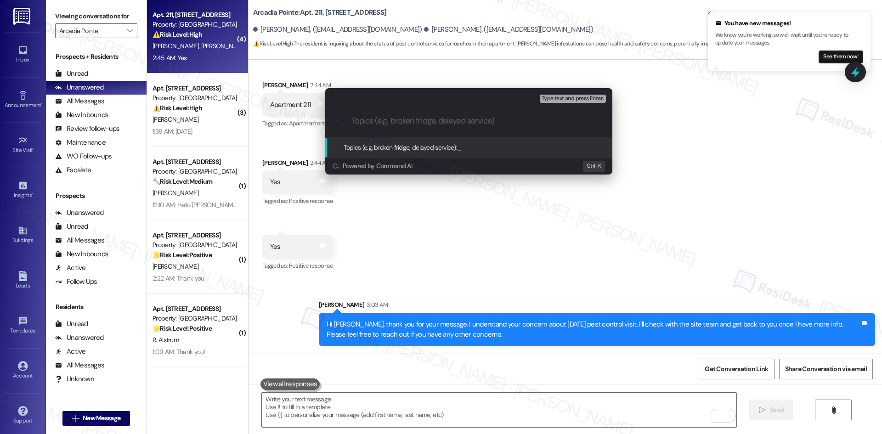
click at [394, 123] on input "Topics (e.g. broken fridge, delayed service)" at bounding box center [477, 121] width 250 height 10
paste input "Pest Control Visit Inquiry – Apt. 211"
type input "Pest Control Visit Inquiry – Apt. 211"
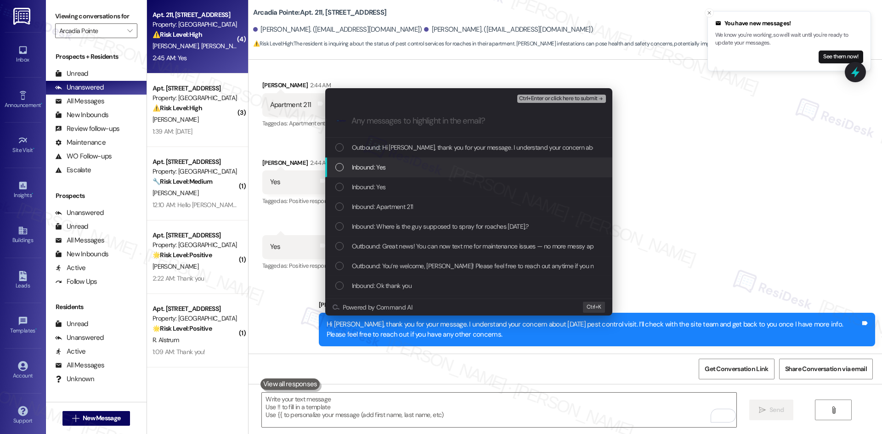
click at [385, 169] on span "Inbound: Yes" at bounding box center [369, 167] width 34 height 10
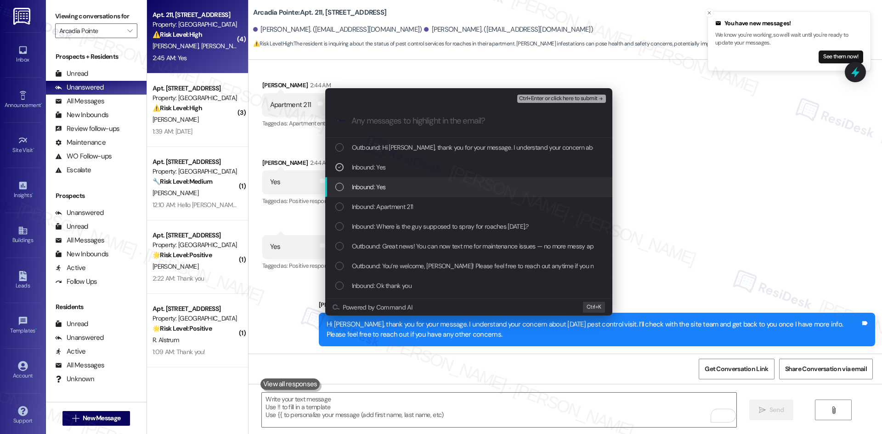
click at [397, 188] on div "Inbound: Yes" at bounding box center [469, 187] width 269 height 10
click at [419, 207] on div "Inbound: Apartment 211" at bounding box center [469, 207] width 269 height 10
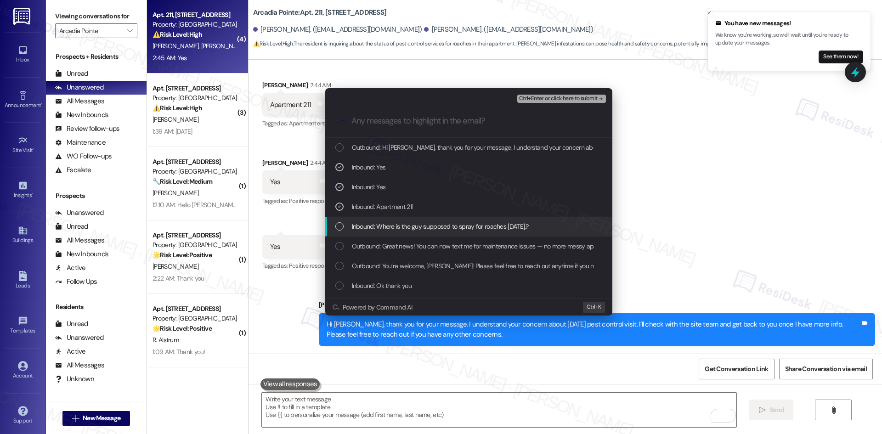
drag, startPoint x: 483, startPoint y: 228, endPoint x: 500, endPoint y: 229, distance: 17.0
click at [486, 228] on span "Inbound: Where is the guy supposed to spray for roaches [DATE],?" at bounding box center [440, 226] width 177 height 10
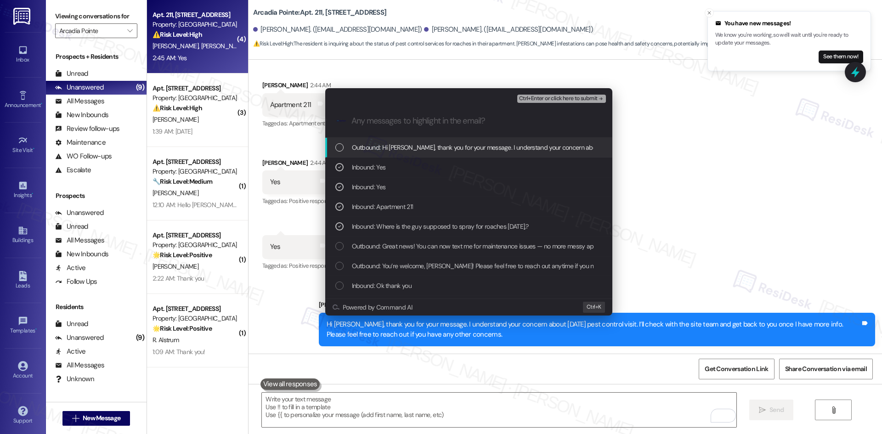
click at [596, 98] on span "Ctrl+Enter or click here to submit" at bounding box center [558, 99] width 79 height 6
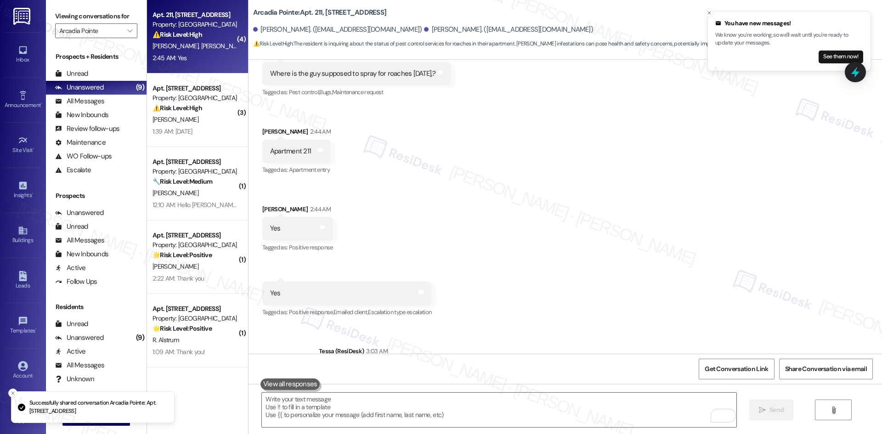
scroll to position [579, 0]
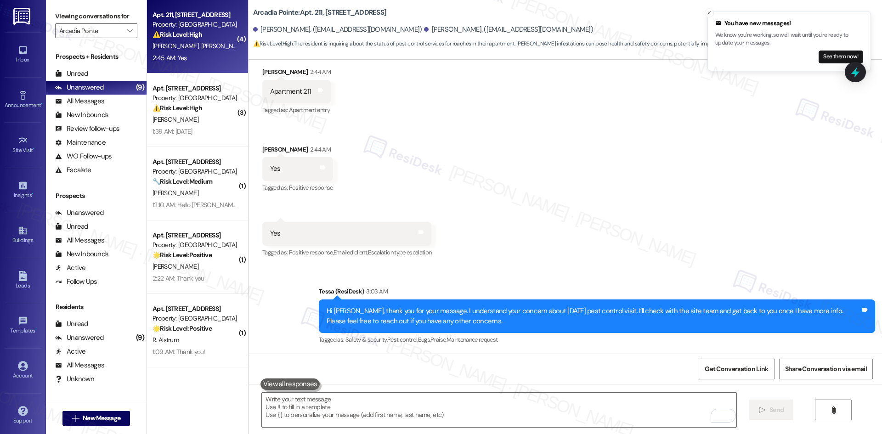
click at [616, 261] on div "Received via SMS [PERSON_NAME] Question 2:43 AM Where is the guy supposed to sp…" at bounding box center [566, 116] width 634 height 299
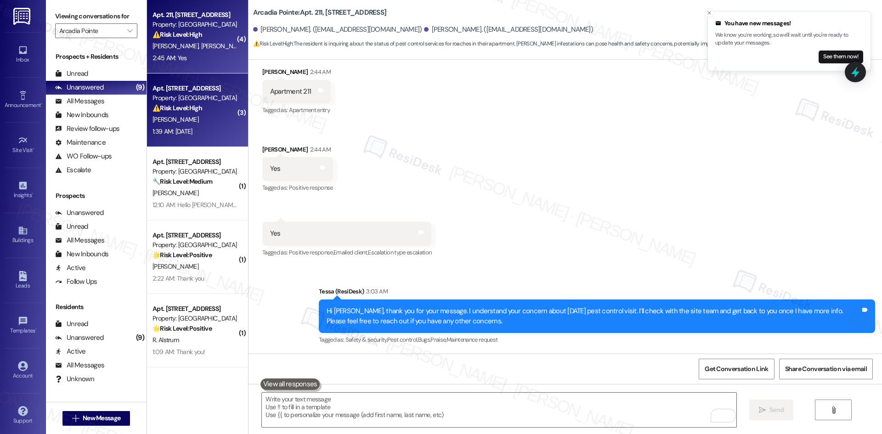
click at [180, 123] on div "[PERSON_NAME]" at bounding box center [195, 119] width 87 height 11
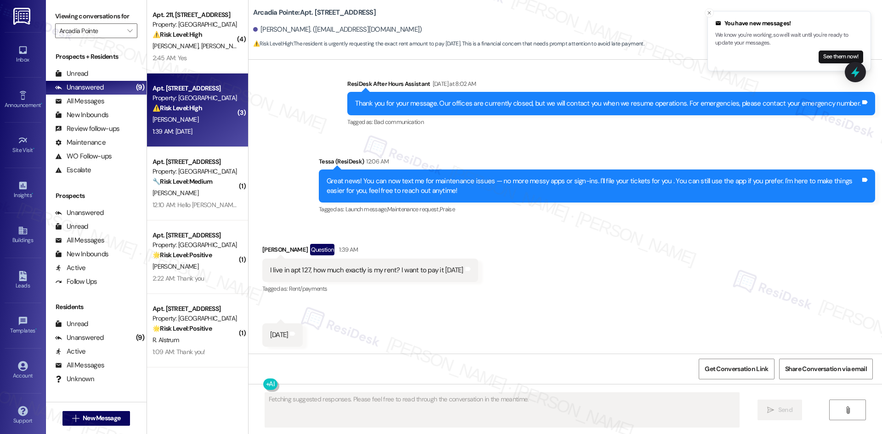
scroll to position [672, 0]
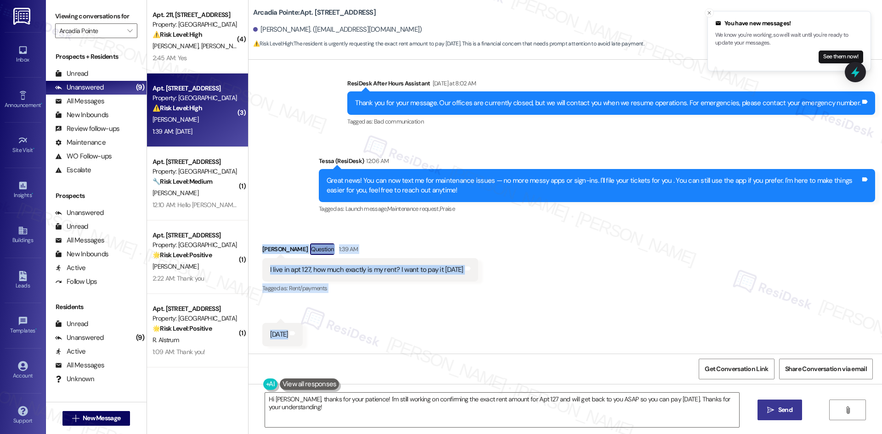
drag, startPoint x: 254, startPoint y: 247, endPoint x: 290, endPoint y: 334, distance: 93.9
click at [293, 334] on div "Received via SMS [PERSON_NAME] Question 1:39 AM I live in apt 127, how much exa…" at bounding box center [566, 288] width 634 height 131
drag, startPoint x: 282, startPoint y: 334, endPoint x: 270, endPoint y: 252, distance: 82.7
copy div "[PERSON_NAME] Question 1:39 AM I live in apt 127, how much exactly is my rent? …"
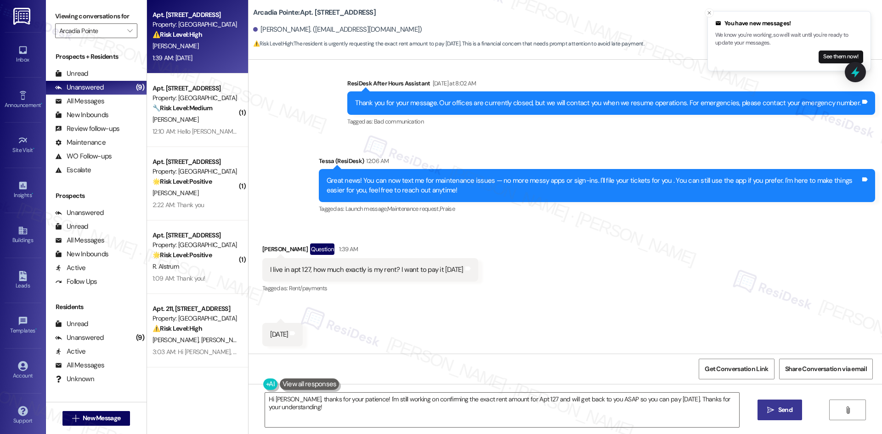
click at [371, 152] on div "Announcement, sent via SMS Tessa (ResiDesk) 12:06 AM Great news! You can now te…" at bounding box center [597, 186] width 570 height 74
click at [312, 204] on div "Announcement, sent via SMS Tessa (ResiDesk) 12:06 AM Great news! You can now te…" at bounding box center [597, 186] width 570 height 74
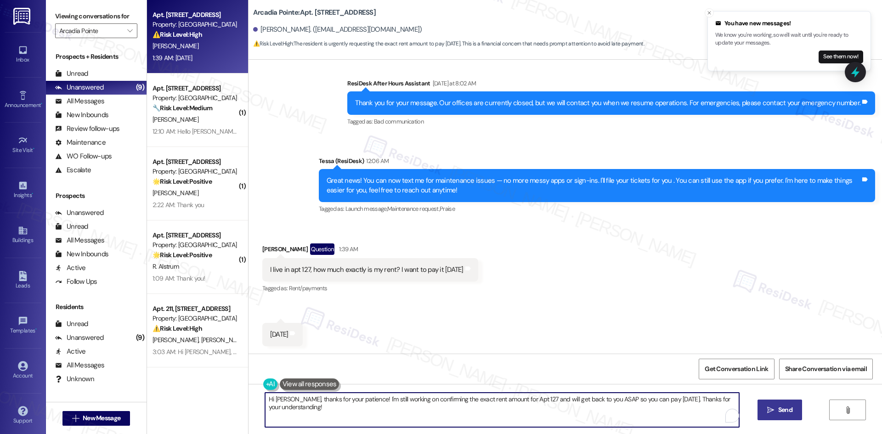
drag, startPoint x: 435, startPoint y: 415, endPoint x: 426, endPoint y: 410, distance: 9.7
click at [436, 415] on textarea "Hi [PERSON_NAME], thanks for your patience! I'm still working on confirming the…" at bounding box center [502, 410] width 474 height 34
paste textarea "you for your message. I understand you’d like to know the exact rent amount for…"
type textarea "Hi [PERSON_NAME], thank you for your message. I understand you’d like to know t…"
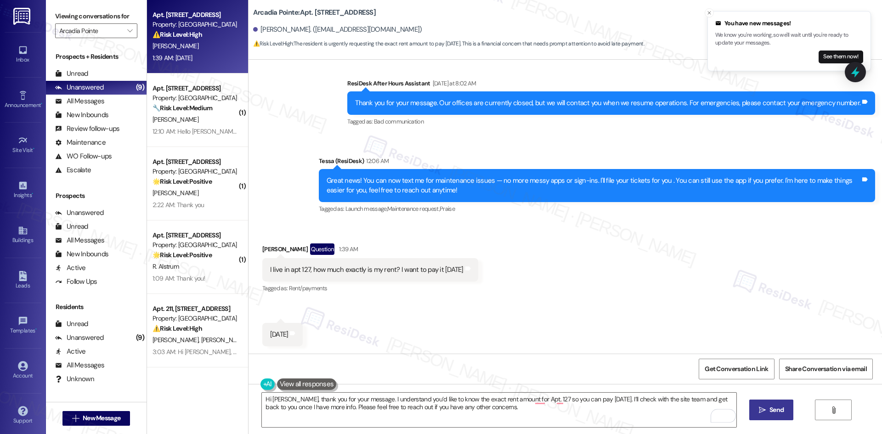
click at [774, 411] on span "Send" at bounding box center [777, 410] width 14 height 10
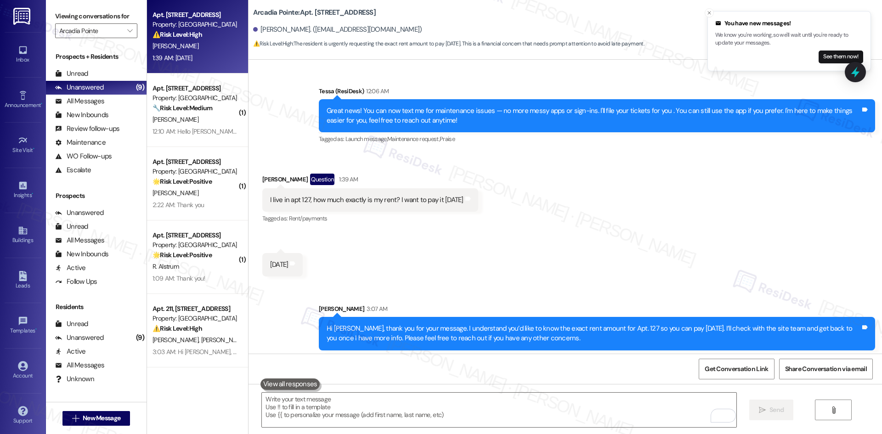
scroll to position [746, 0]
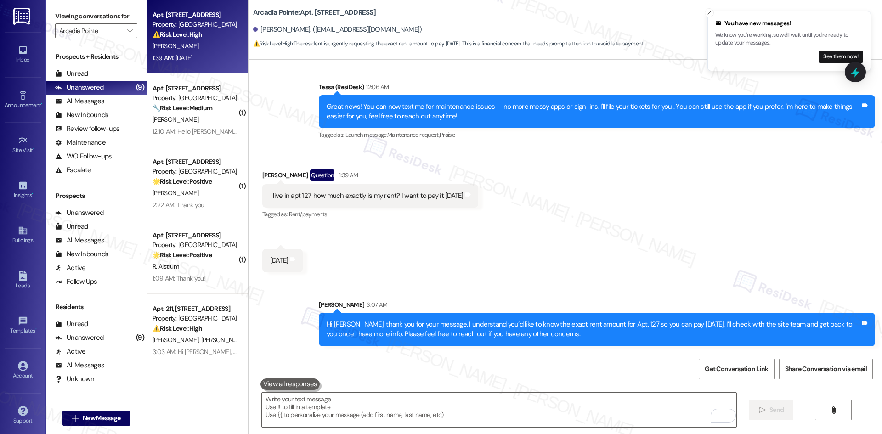
click at [565, 273] on div "Received via SMS [PERSON_NAME] Question 1:39 AM I live in apt 127, how much exa…" at bounding box center [566, 214] width 634 height 131
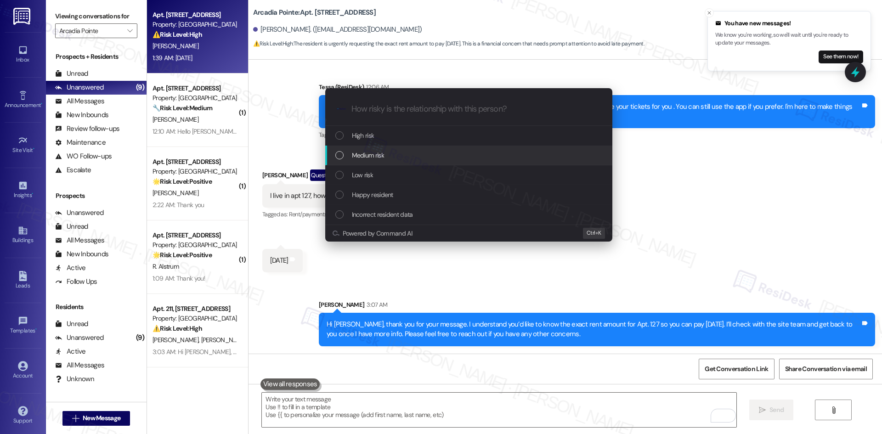
click at [383, 156] on span "Medium risk" at bounding box center [368, 155] width 32 height 10
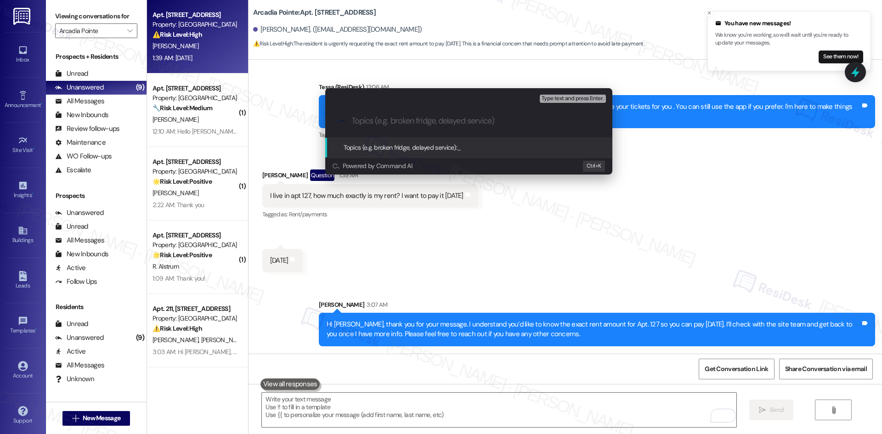
click at [370, 123] on input "Topics (e.g. broken fridge, delayed service)" at bounding box center [477, 121] width 250 height 10
paste input "Rent Amount Inquiry – Apt. 127"
type input "Rent Amount Inquiry – Apt. 127"
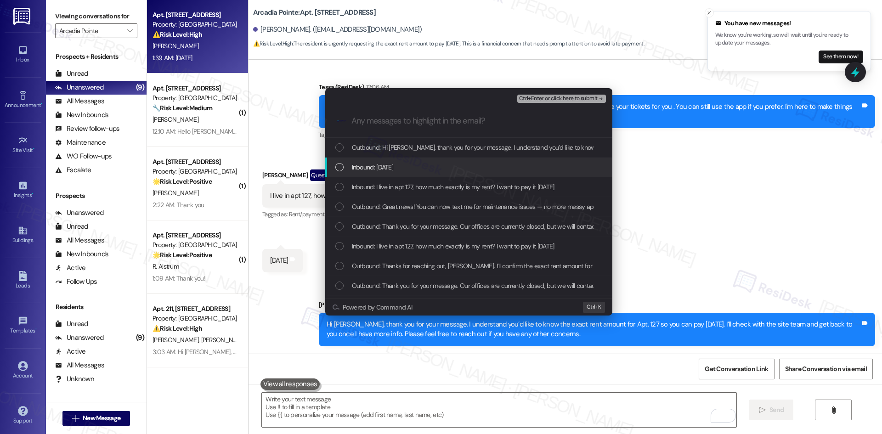
click at [392, 165] on span "Inbound: [DATE]" at bounding box center [373, 167] width 42 height 10
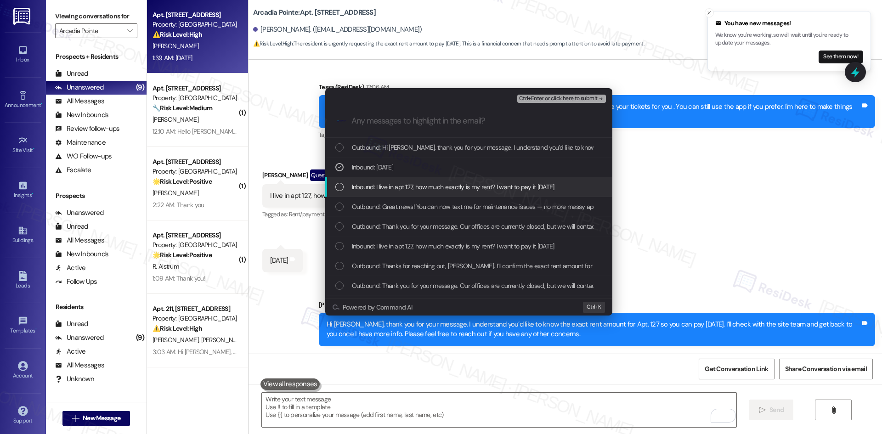
click at [405, 188] on span "Inbound: I live in apt 127, how much exactly is my rent? I want to pay it [DATE]" at bounding box center [453, 187] width 203 height 10
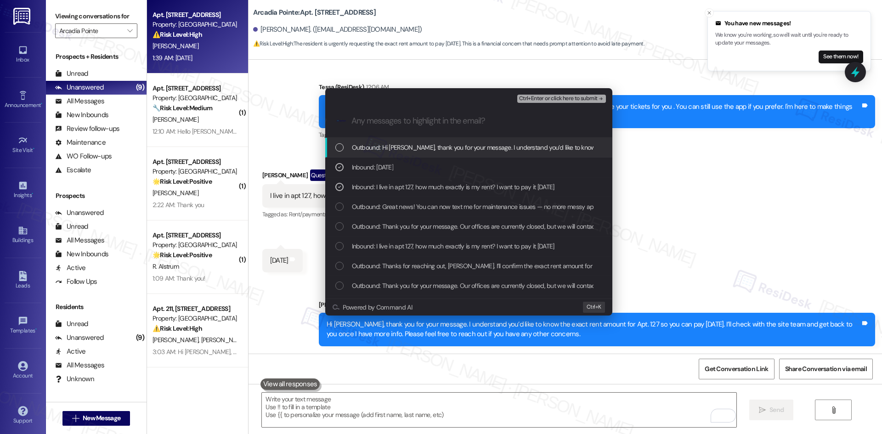
click at [562, 101] on span "Ctrl+Enter or click here to submit" at bounding box center [558, 99] width 79 height 6
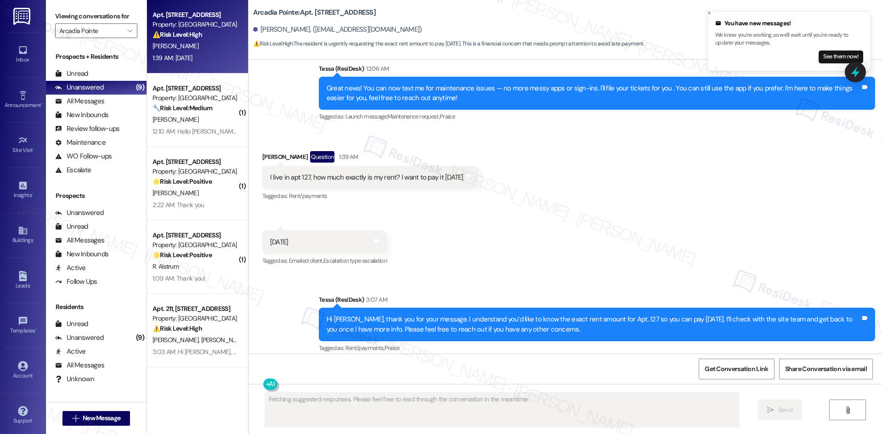
scroll to position [773, 0]
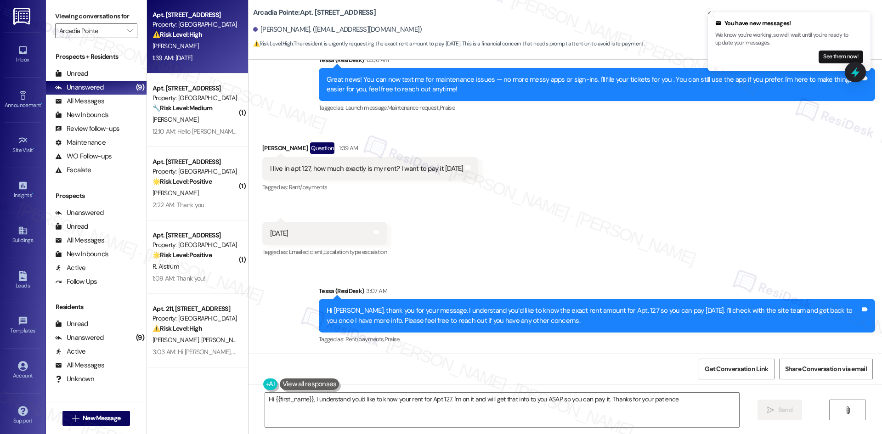
type textarea "Hi {{first_name}}, I understand you'd like to know your rent for Apt 127. I'm o…"
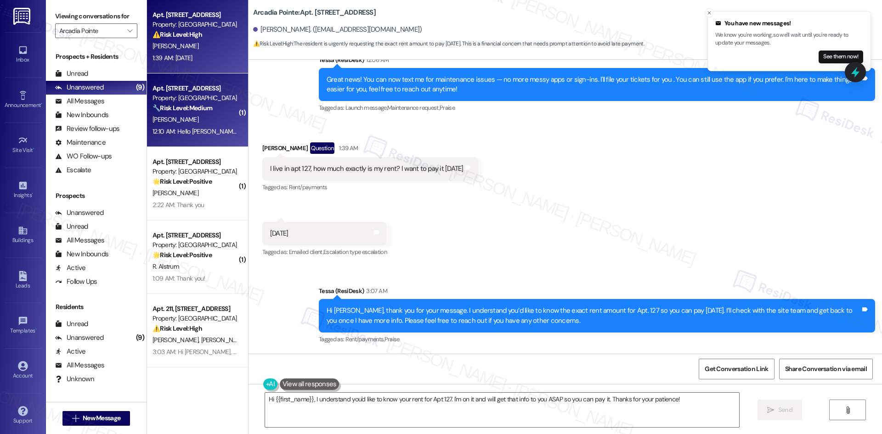
click at [193, 127] on div "12:10 AM: Hello [PERSON_NAME] ! Thanks for the message i wanted to make a ticke…" at bounding box center [566, 131] width 826 height 8
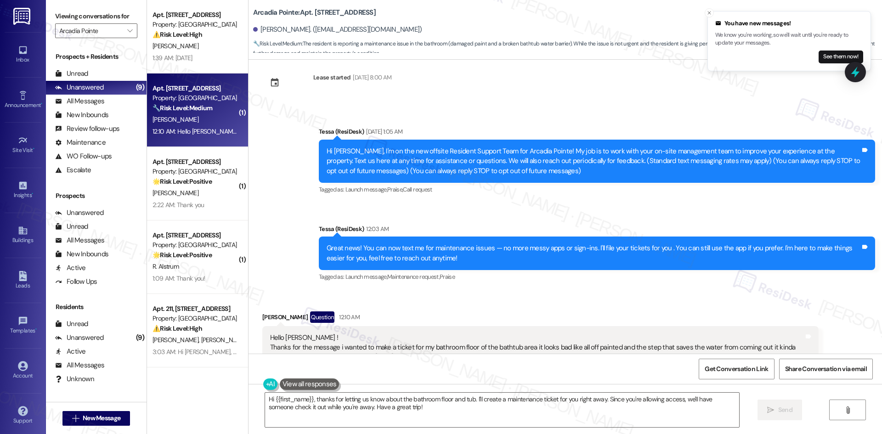
scroll to position [51, 0]
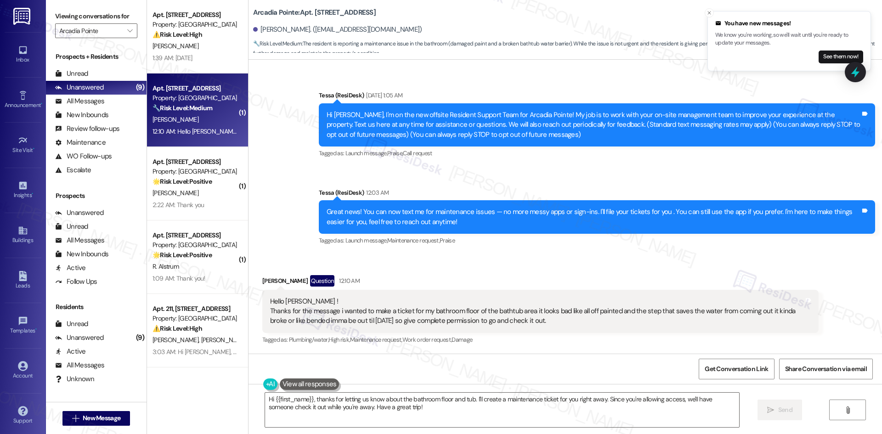
drag, startPoint x: 252, startPoint y: 279, endPoint x: 558, endPoint y: 319, distance: 308.7
click at [558, 323] on div "Received via SMS [PERSON_NAME] Question 12:10 AM Hello [PERSON_NAME] ! Thanks f…" at bounding box center [566, 304] width 634 height 99
click at [329, 325] on div "Hello [PERSON_NAME] ! Thanks for the message i wanted to make a ticket for my b…" at bounding box center [537, 311] width 534 height 29
drag, startPoint x: 254, startPoint y: 274, endPoint x: 544, endPoint y: 324, distance: 294.1
click at [544, 324] on div "Received via SMS [PERSON_NAME] Question 12:10 AM Hello [PERSON_NAME] ! Thanks f…" at bounding box center [541, 310] width 570 height 85
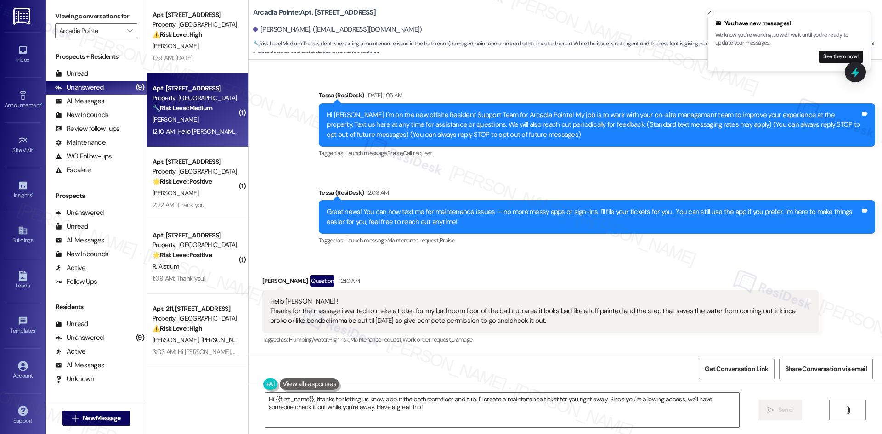
copy div "[PERSON_NAME] Question 12:10 AM Hello [PERSON_NAME] ! Thanks for the message i …"
click at [312, 210] on div "Announcement, sent via SMS Tessa (ResiDesk) 12:03 AM Great news! You can now te…" at bounding box center [597, 218] width 570 height 74
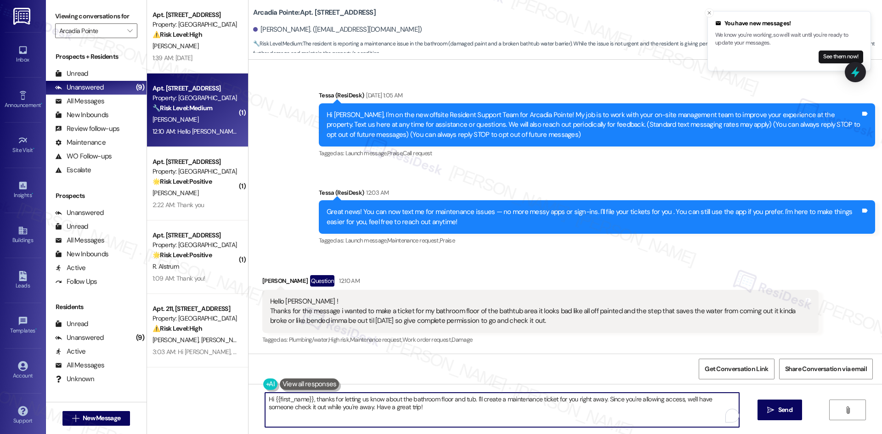
click at [377, 418] on textarea "Hi {{first_name}}, thanks for letting us know about the bathroom floor and tub.…" at bounding box center [502, 410] width 474 height 34
paste textarea "[PERSON_NAME], thank you for letting me know about the bathroom floor issue. I’…"
type textarea "Hi [PERSON_NAME], thank you for letting me know about the bathroom floor issue.…"
click at [772, 415] on button " Send" at bounding box center [772, 410] width 45 height 21
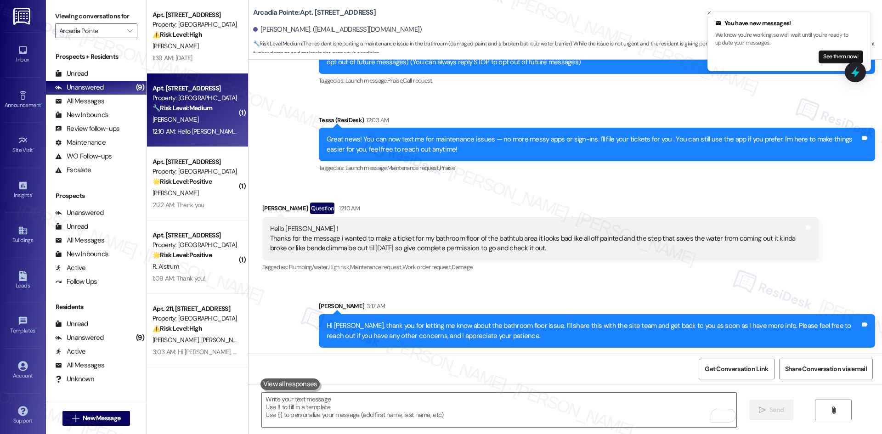
scroll to position [125, 0]
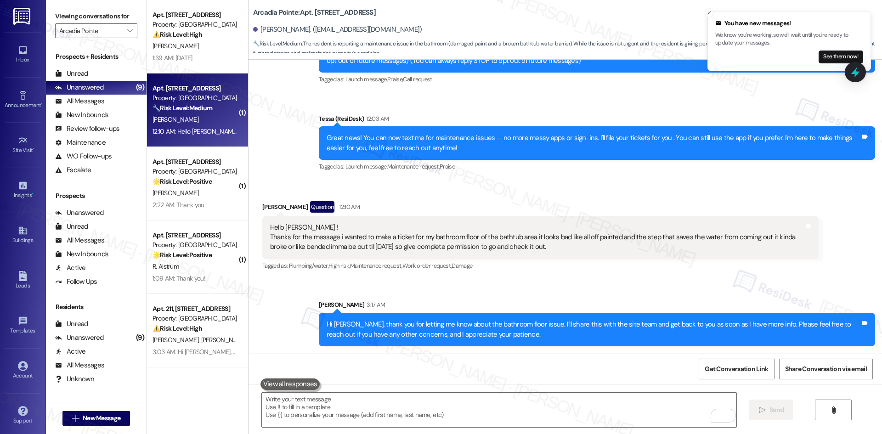
click at [659, 295] on div "Sent via SMS [PERSON_NAME] 3:17 AM Hi [PERSON_NAME], thank you for letting me k…" at bounding box center [597, 323] width 570 height 60
click at [678, 275] on div "Received via SMS [PERSON_NAME] Question 12:10 AM Hello [PERSON_NAME] ! Thanks f…" at bounding box center [541, 236] width 570 height 85
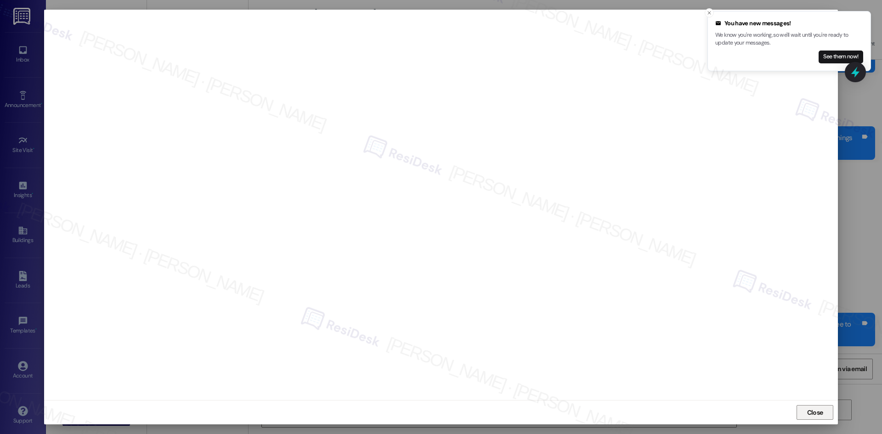
click at [807, 409] on span "Close" at bounding box center [815, 413] width 16 height 10
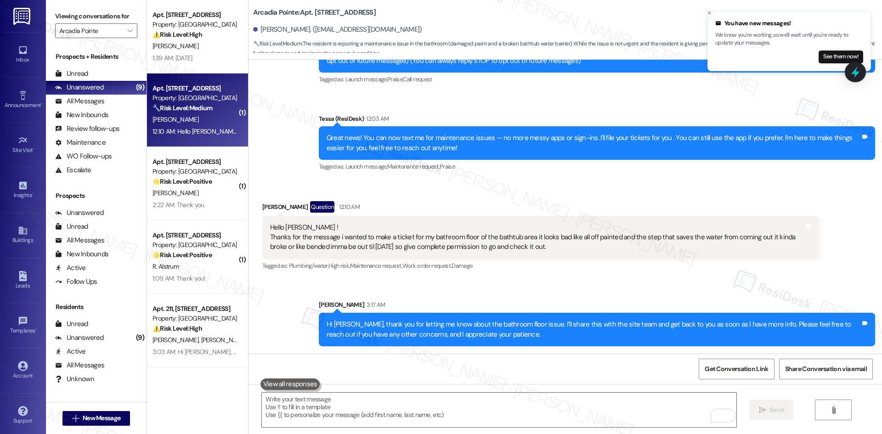
click at [735, 291] on div "Sent via SMS [PERSON_NAME] 3:17 AM Hi [PERSON_NAME], thank you for letting me k…" at bounding box center [566, 316] width 634 height 74
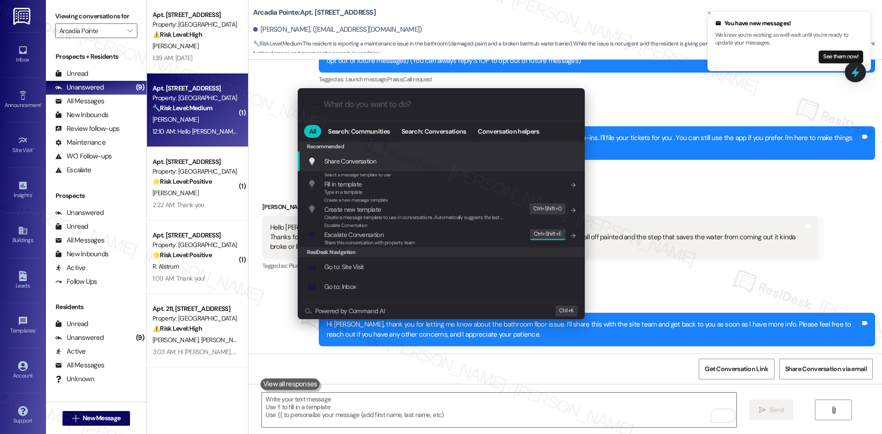
click at [693, 249] on div ".cls-1{fill:#0a055f;}.cls-2{fill:#0cc4c4;} resideskLogoBlueOrange All Search: C…" at bounding box center [441, 217] width 882 height 434
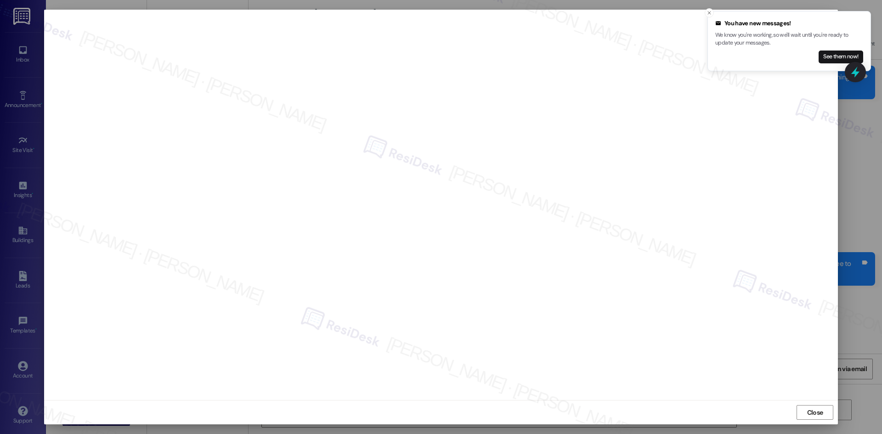
scroll to position [189, 0]
drag, startPoint x: 812, startPoint y: 413, endPoint x: 801, endPoint y: 412, distance: 10.7
click at [811, 413] on span "Close" at bounding box center [815, 413] width 16 height 10
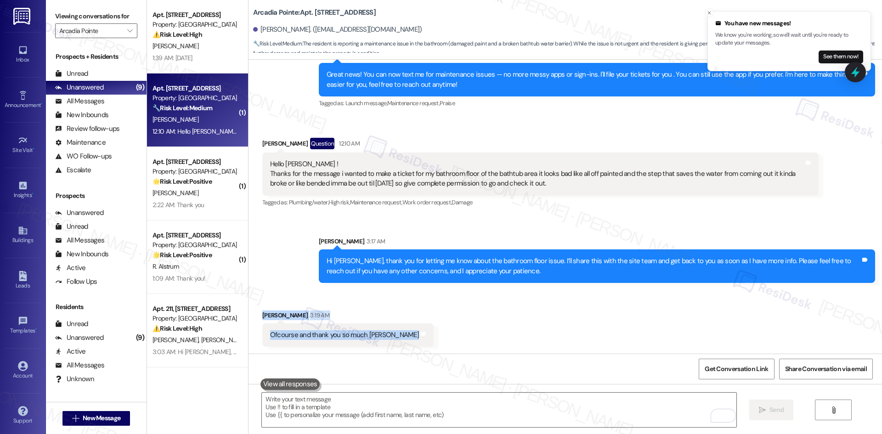
drag, startPoint x: 253, startPoint y: 309, endPoint x: 440, endPoint y: 335, distance: 188.9
click at [419, 345] on div "Received via SMS [PERSON_NAME] 3:19 AM Ofcourse and thank you so much [PERSON_N…" at bounding box center [566, 322] width 634 height 64
copy div "[PERSON_NAME] 3:19 AM Ofcourse and thank you so much [PERSON_NAME] and notes"
click at [620, 306] on div "Received via SMS [PERSON_NAME] 3:19 AM Ofcourse and thank you so much [PERSON_N…" at bounding box center [566, 322] width 634 height 64
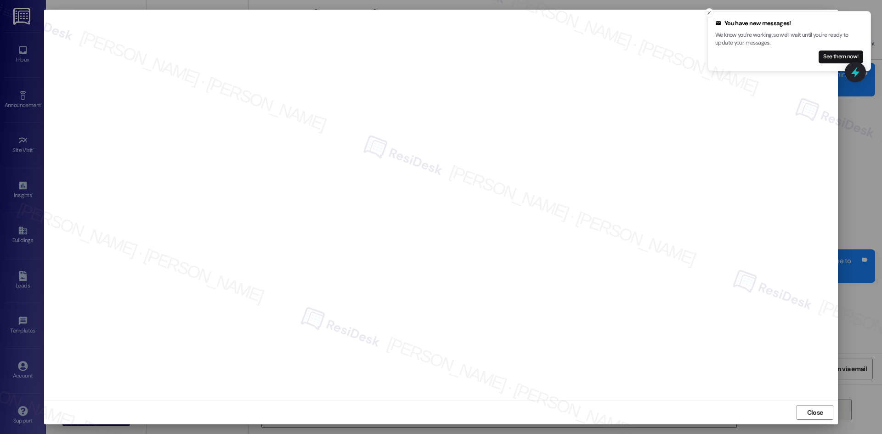
click at [818, 415] on span "Close" at bounding box center [815, 413] width 16 height 10
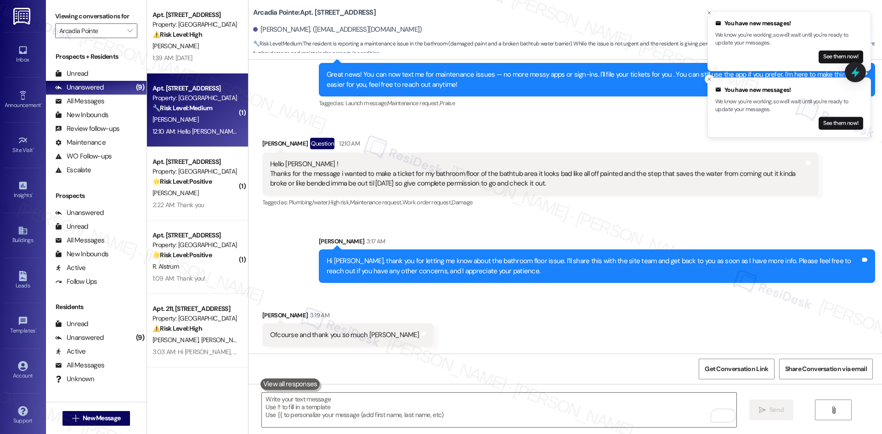
click at [526, 321] on div "Received via SMS [PERSON_NAME] 3:19 AM Ofcourse and thank you so much [PERSON_N…" at bounding box center [566, 322] width 634 height 64
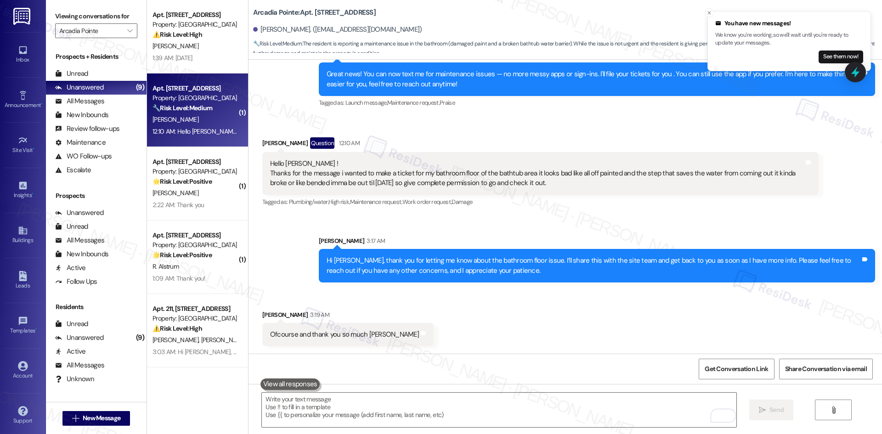
click at [280, 295] on div "Received via SMS [PERSON_NAME] 3:19 AM Ofcourse and thank you so much [PERSON_N…" at bounding box center [566, 322] width 634 height 64
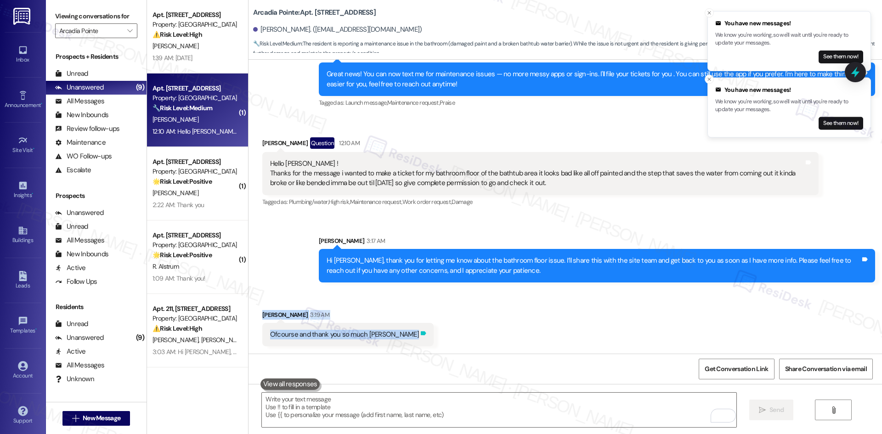
drag, startPoint x: 245, startPoint y: 307, endPoint x: 383, endPoint y: 338, distance: 141.7
click at [383, 338] on div "Received via SMS [PERSON_NAME] 3:19 AM Ofcourse and thank you so much [PERSON_N…" at bounding box center [566, 322] width 634 height 64
copy div "[PERSON_NAME] 3:19 AM Ofcourse and thank you so much [PERSON_NAME] and notes"
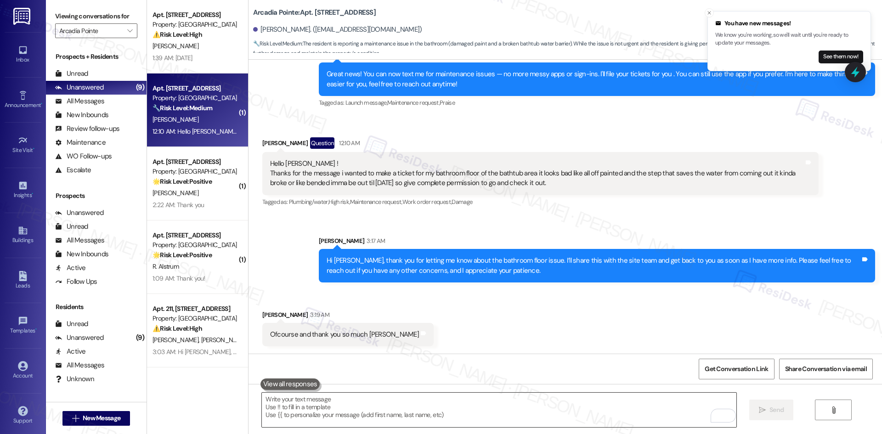
drag, startPoint x: 334, startPoint y: 422, endPoint x: 344, endPoint y: 410, distance: 15.4
click at [337, 420] on textarea "To enrich screen reader interactions, please activate Accessibility in Grammarl…" at bounding box center [499, 410] width 474 height 34
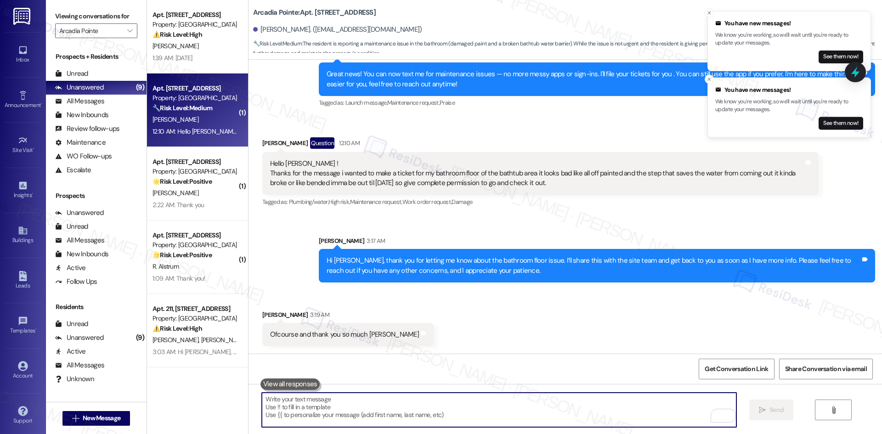
paste textarea "You’re very welcome, [PERSON_NAME]. Please don’t hesitate to reach out if you n…"
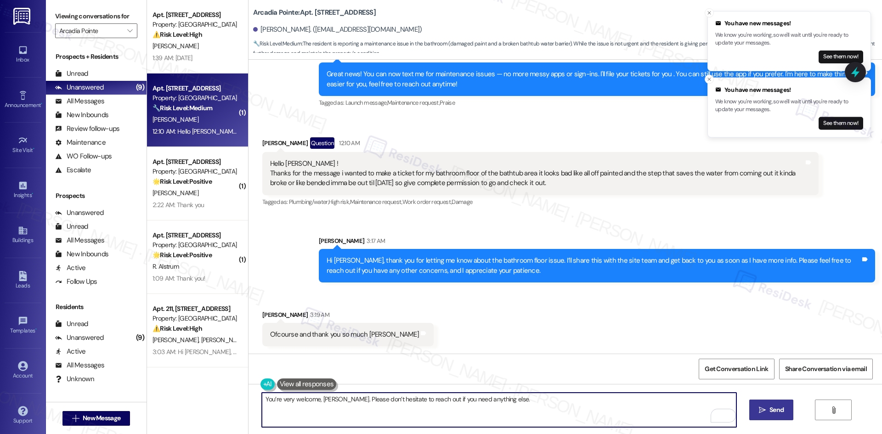
type textarea "You’re very welcome, [PERSON_NAME]. Please don’t hesitate to reach out if you n…"
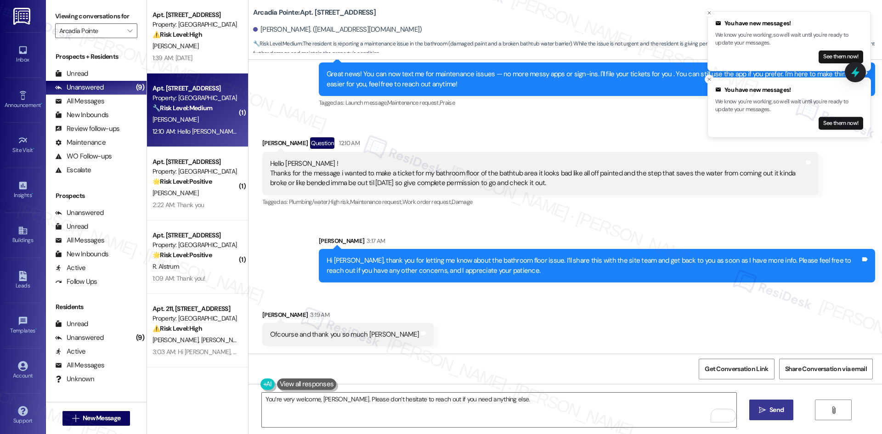
click at [765, 411] on icon "" at bounding box center [762, 410] width 7 height 7
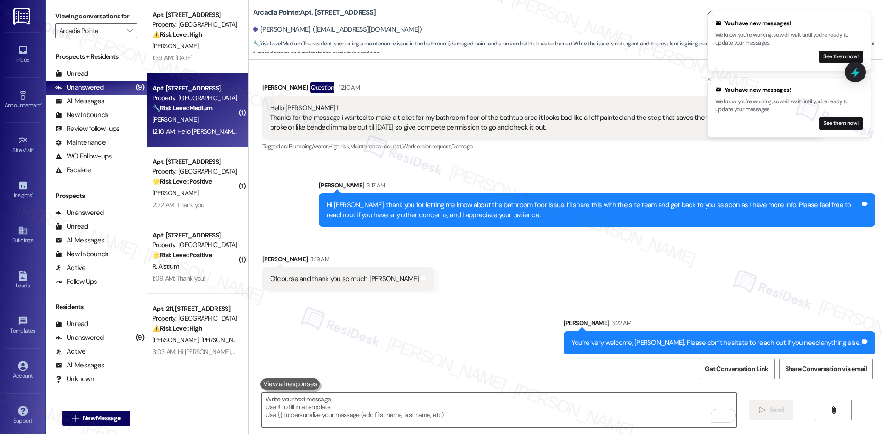
scroll to position [254, 0]
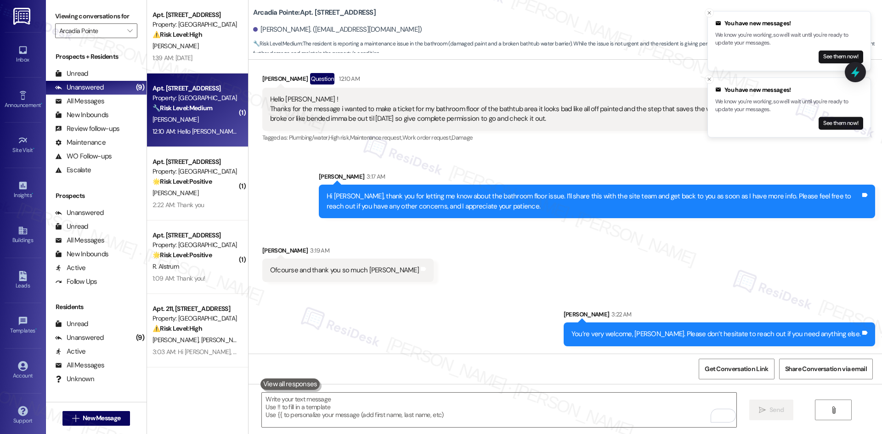
click at [471, 316] on div "Sent via SMS [PERSON_NAME] 3:22 AM You’re very welcome, [PERSON_NAME]. Please d…" at bounding box center [566, 321] width 634 height 64
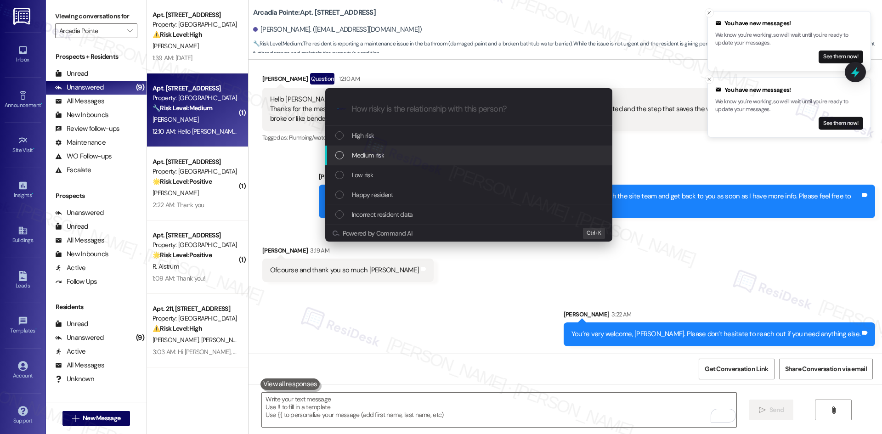
click at [387, 153] on div "Medium risk" at bounding box center [469, 155] width 269 height 10
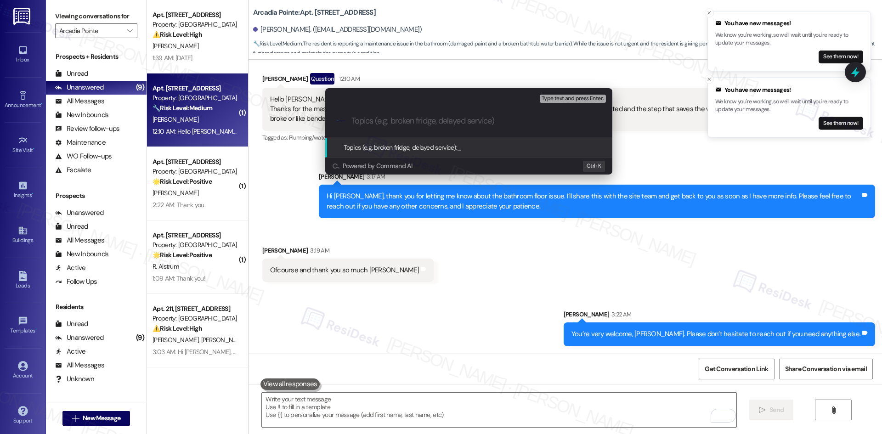
click at [463, 258] on div "Escalate Conversation Medium risk Topics (e.g. broken fridge, delayed service) …" at bounding box center [441, 217] width 882 height 434
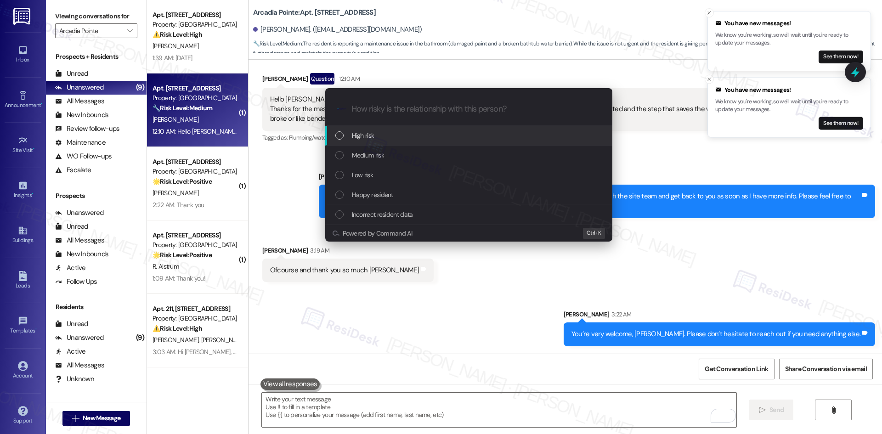
click at [390, 139] on div "High risk" at bounding box center [469, 136] width 269 height 10
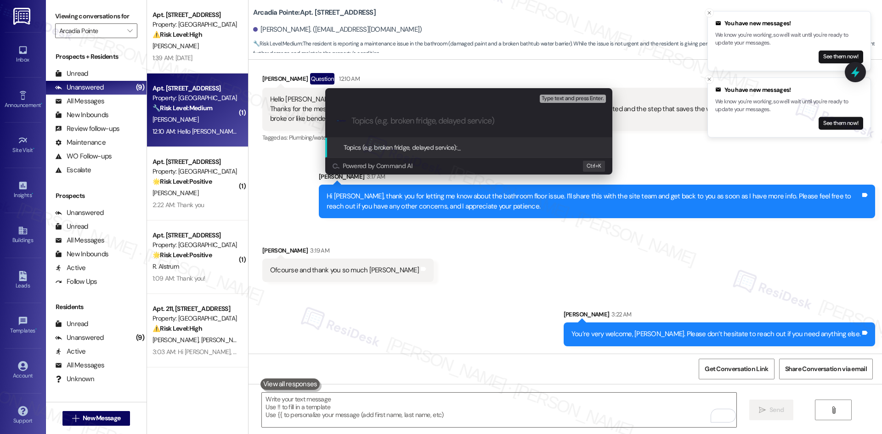
click at [384, 119] on input "Topics (e.g. broken fridge, delayed service)" at bounding box center [477, 121] width 250 height 10
paste input "Bathroom Floor & Bathtub Step Repair – Work Order 1134124"
type input "Bathroom Floor & Bathtub Step Repair – Work Order 1134124"
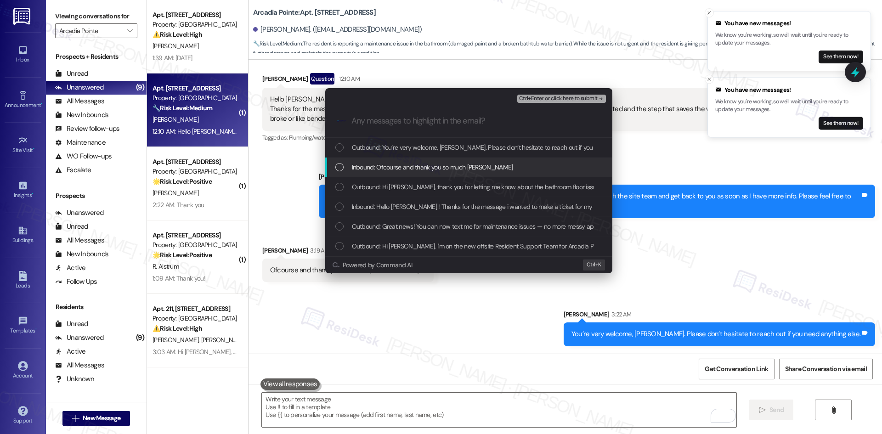
click at [423, 166] on span "Inbound: Ofcourse and thank you so much [PERSON_NAME]" at bounding box center [432, 167] width 161 height 10
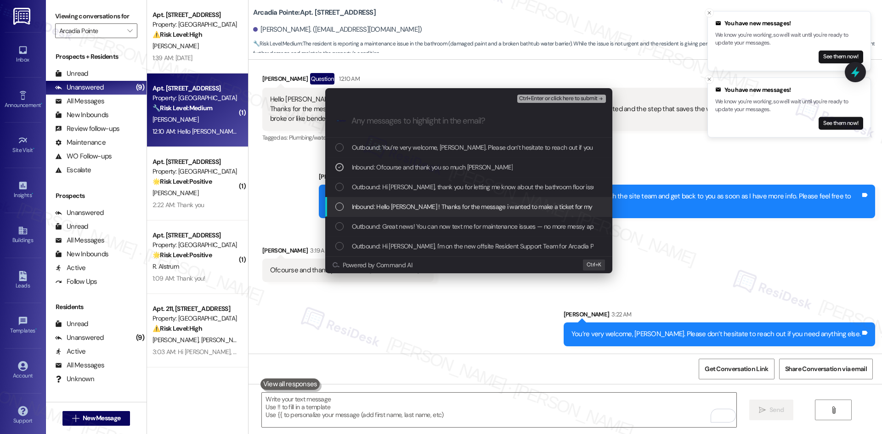
click at [443, 211] on span "Inbound: Hello [PERSON_NAME] ! Thanks for the message i wanted to make a ticket…" at bounding box center [765, 207] width 826 height 10
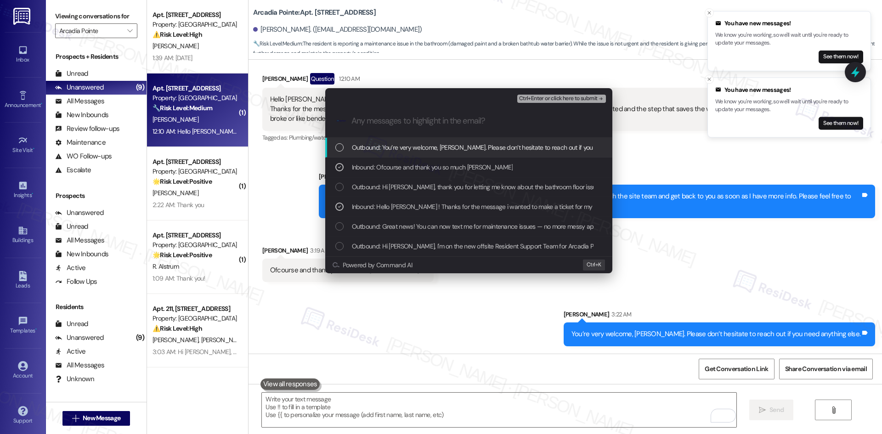
click at [583, 99] on span "Ctrl+Enter or click here to submit" at bounding box center [558, 99] width 79 height 6
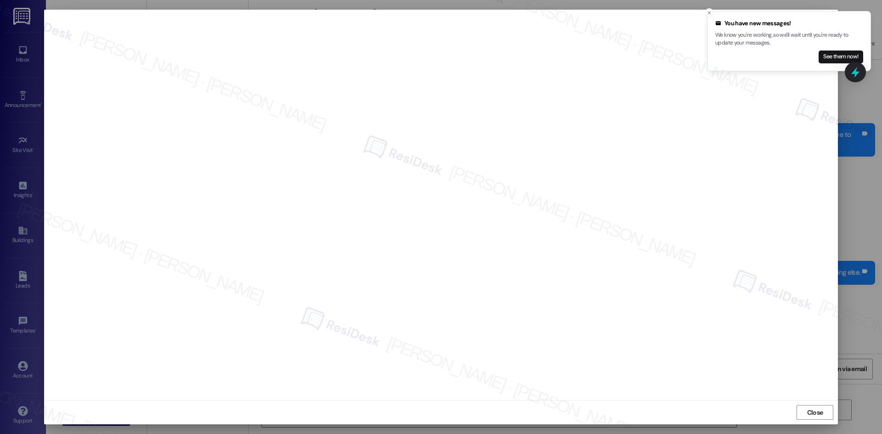
scroll to position [317, 0]
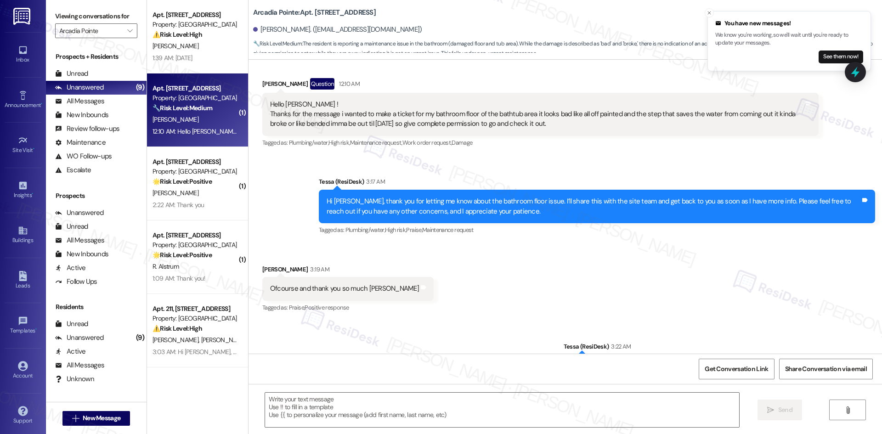
type textarea "Fetching suggested responses. Please feel free to read through the conversation…"
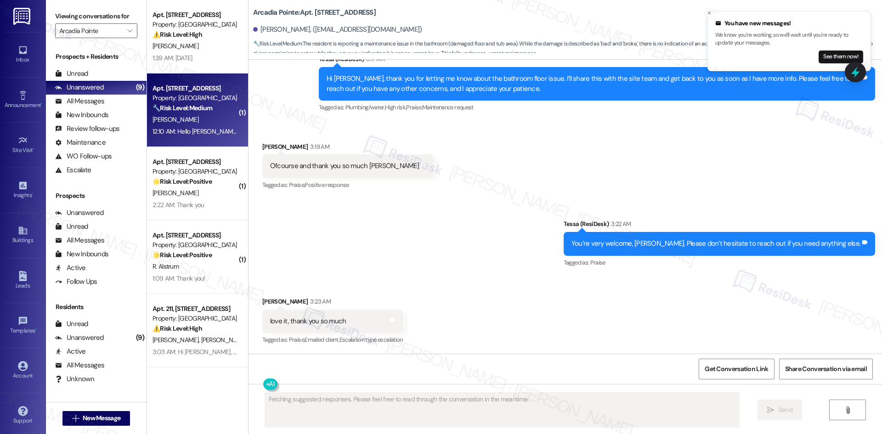
scroll to position [372, 0]
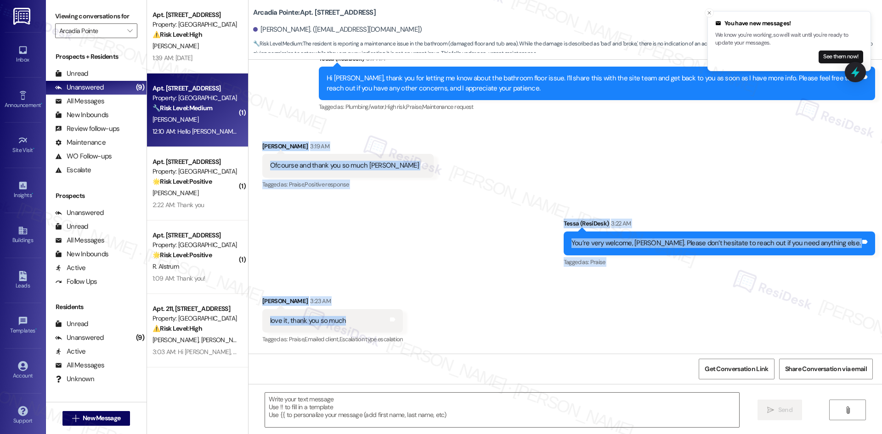
drag, startPoint x: 256, startPoint y: 158, endPoint x: 344, endPoint y: 325, distance: 188.9
click at [344, 325] on div "Lease started [DATE] 8:00 AM Announcement, sent via SMS Tessa (ResiDesk) [DATE]…" at bounding box center [566, 207] width 634 height 294
copy div "[PERSON_NAME] 3:19 AM Ofcourse and thank you so much [PERSON_NAME] Tags and not…"
click at [451, 258] on div "Sent via SMS Tessa (ResiDesk) 3:22 AM You’re very welcome, [PERSON_NAME]. Pleas…" at bounding box center [566, 237] width 634 height 78
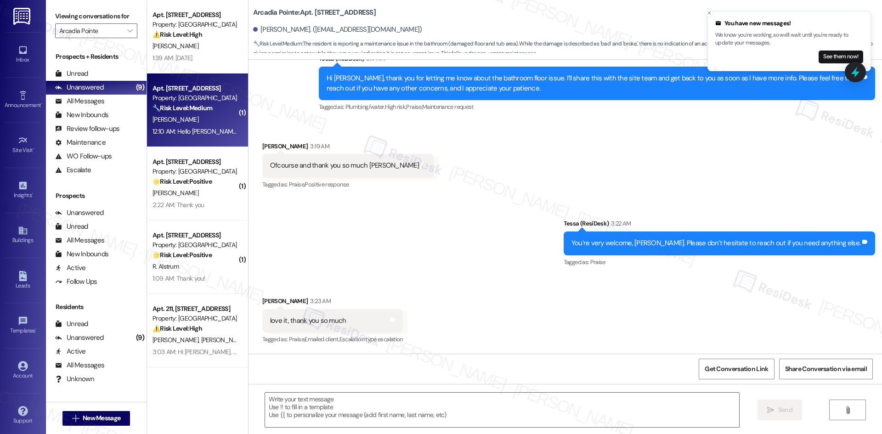
click at [460, 183] on div "Received via SMS [PERSON_NAME] 3:19 AM Ofcourse and thank you so much [PERSON_N…" at bounding box center [566, 160] width 634 height 78
click at [375, 419] on textarea at bounding box center [502, 410] width 474 height 34
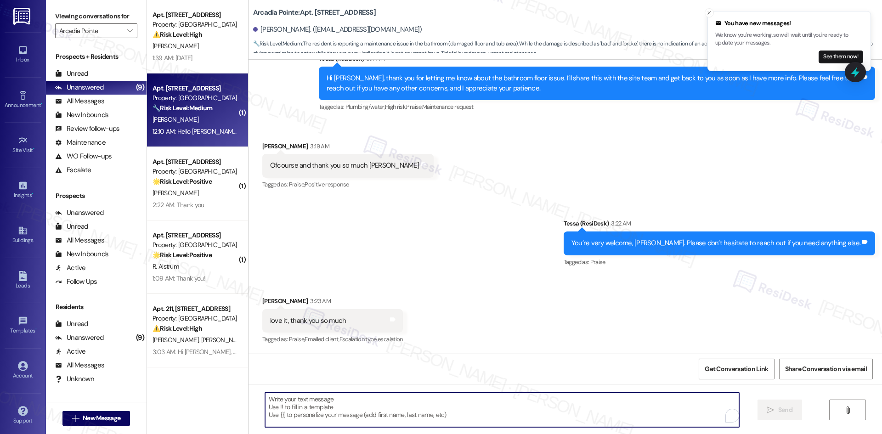
paste textarea "You’re very welcome, [PERSON_NAME]!"
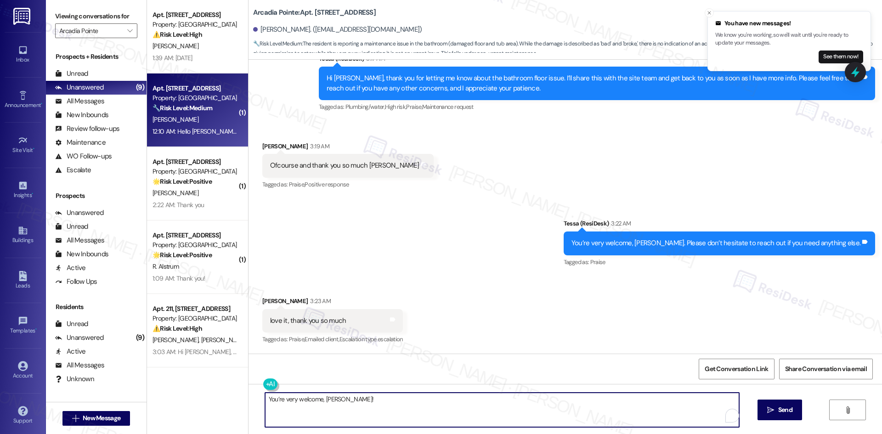
click at [284, 399] on textarea "You’re very welcome, [PERSON_NAME]!" at bounding box center [502, 410] width 474 height 34
type textarea "You’re welcome, [PERSON_NAME]!"
click at [775, 410] on span "Send" at bounding box center [777, 410] width 14 height 10
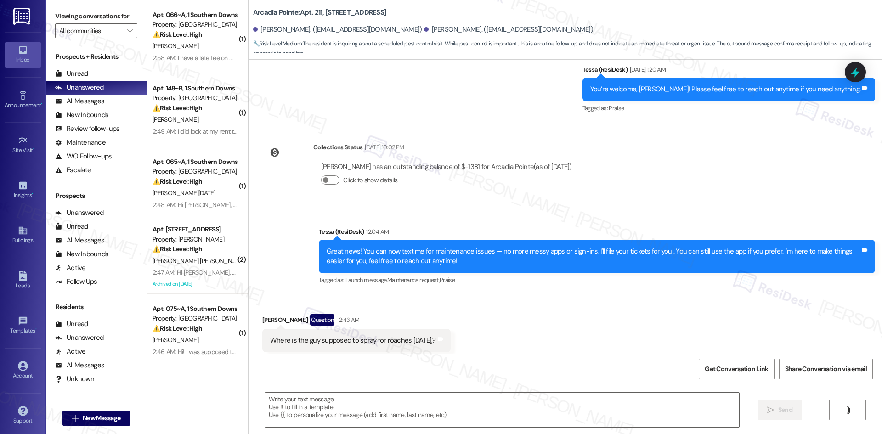
type textarea "Fetching suggested responses. Please feel free to read through the conversation…"
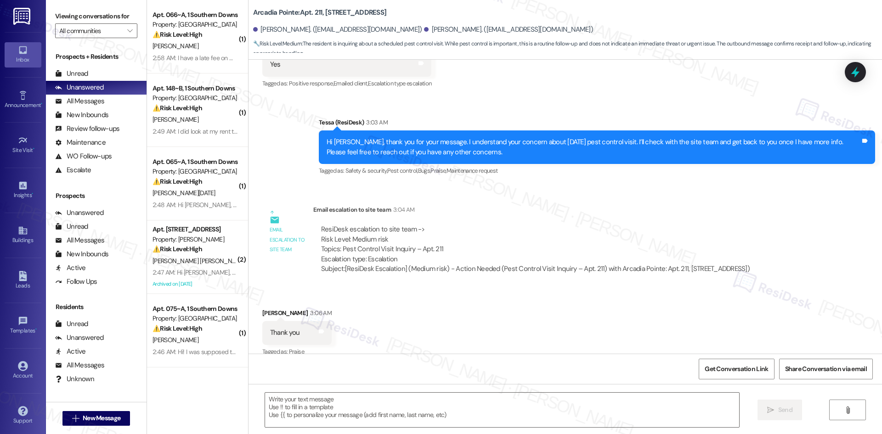
scroll to position [843, 0]
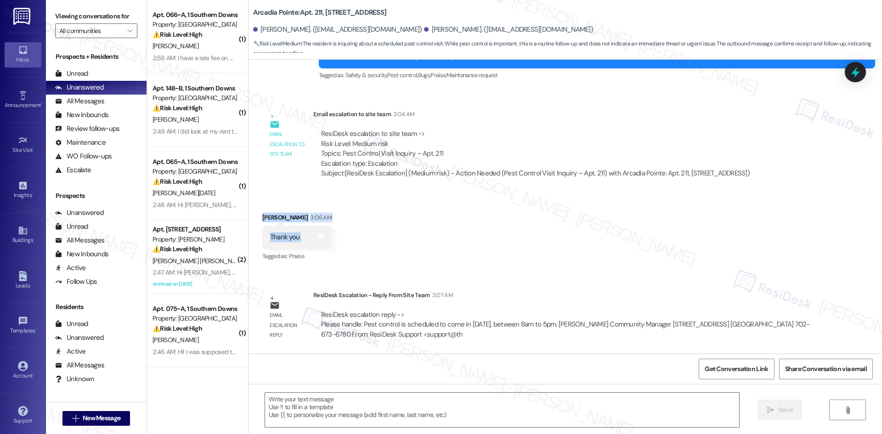
drag, startPoint x: 254, startPoint y: 210, endPoint x: 337, endPoint y: 234, distance: 86.8
click at [337, 234] on div "Received via SMS George Christensen 3:06 AM Thank you Tags and notes Tagged as:…" at bounding box center [297, 238] width 83 height 64
copy div "George Christensen 3:06 AM Thank you Tags and notes"
click at [355, 276] on div "Lease started Dec 10, 2024 at 8:00 AM Announcement, sent via SMS Tessa (ResiDes…" at bounding box center [566, 207] width 634 height 294
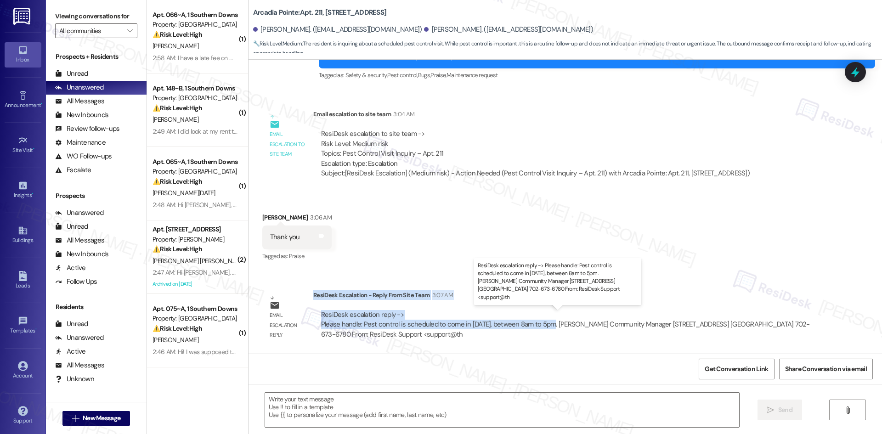
drag, startPoint x: 307, startPoint y: 294, endPoint x: 544, endPoint y: 327, distance: 239.5
click at [544, 327] on div "ResiDesk Escalation - Reply From Site Team 3:07 AM ResiDesk escalation reply ->…" at bounding box center [565, 318] width 505 height 56
copy div "ResiDesk Escalation - Reply From Site Team 3:07 AM ResiDesk escalation reply ->…"
drag, startPoint x: 390, startPoint y: 414, endPoint x: 390, endPoint y: 409, distance: 5.1
click at [390, 414] on textarea at bounding box center [502, 410] width 474 height 34
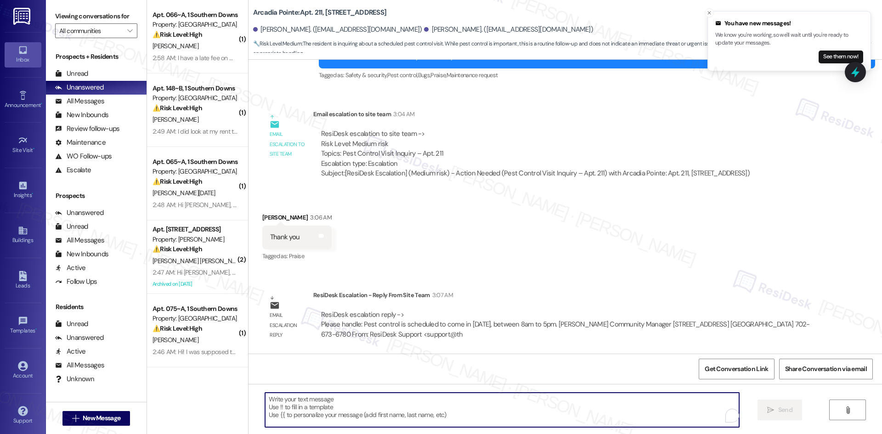
paste textarea "Hi George, thank you for your patience. The site team confirmed pest control is…"
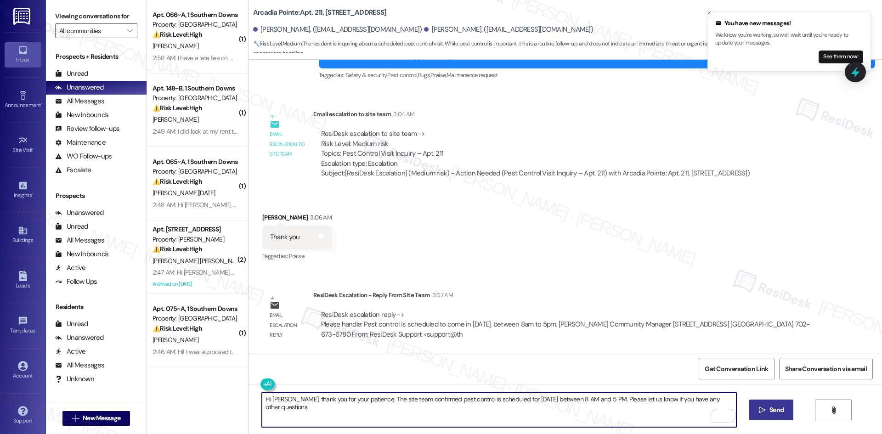
type textarea "Hi George, thank you for your patience. The site team confirmed pest control is…"
click at [772, 409] on span "Send" at bounding box center [777, 410] width 14 height 10
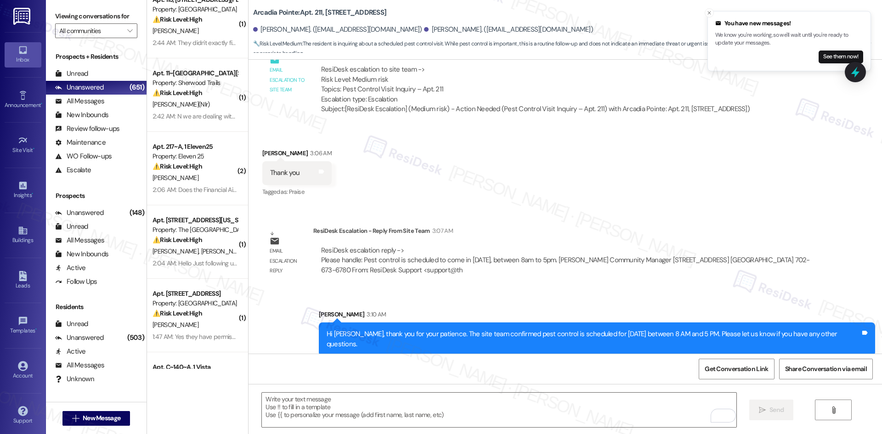
scroll to position [460, 0]
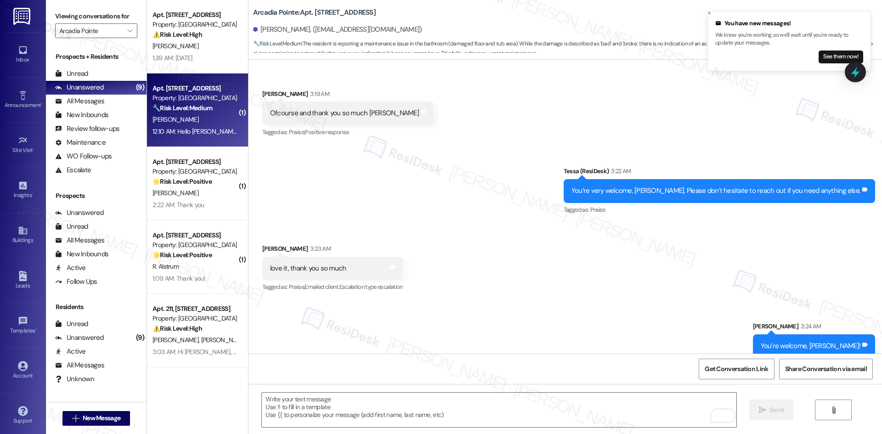
scroll to position [436, 0]
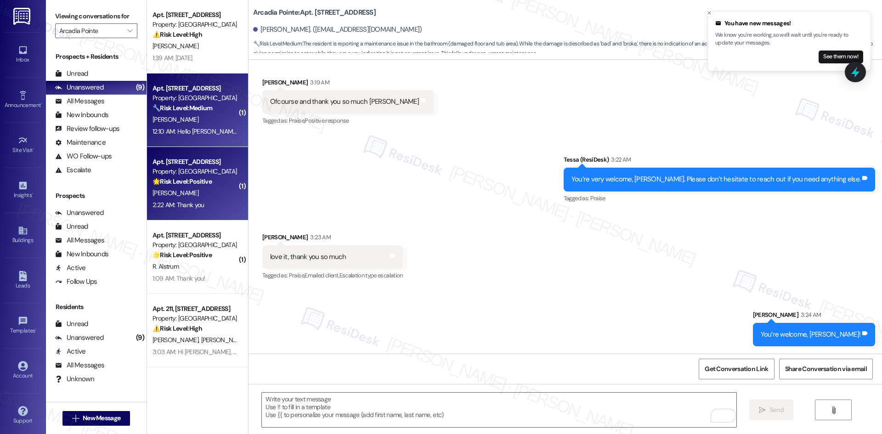
click at [203, 205] on div "2:22 AM: Thank you 2:22 AM: Thank you" at bounding box center [195, 204] width 87 height 11
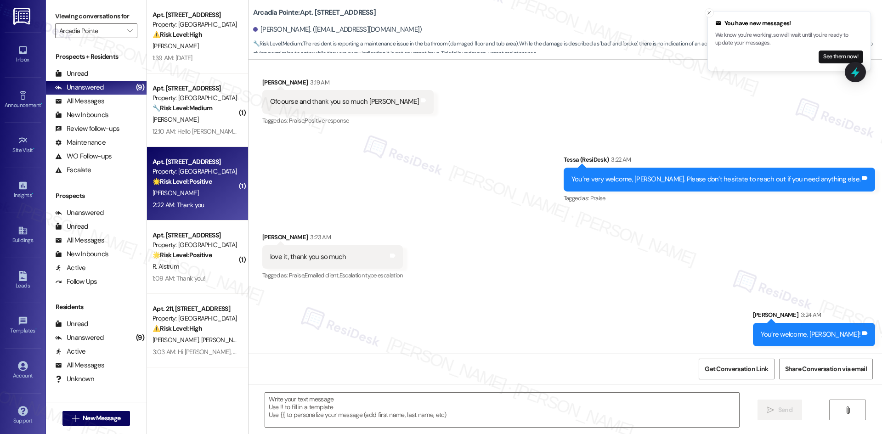
type textarea "Fetching suggested responses. Please feel free to read through the conversation…"
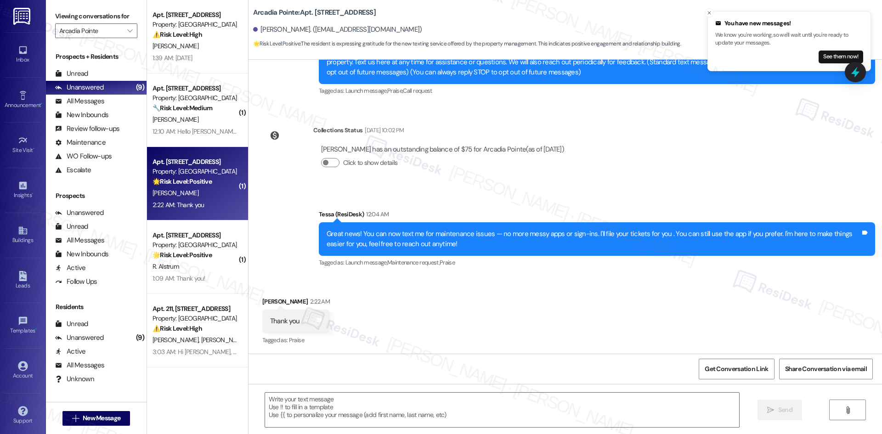
type textarea "Fetching suggested responses. Please feel free to read through the conversation…"
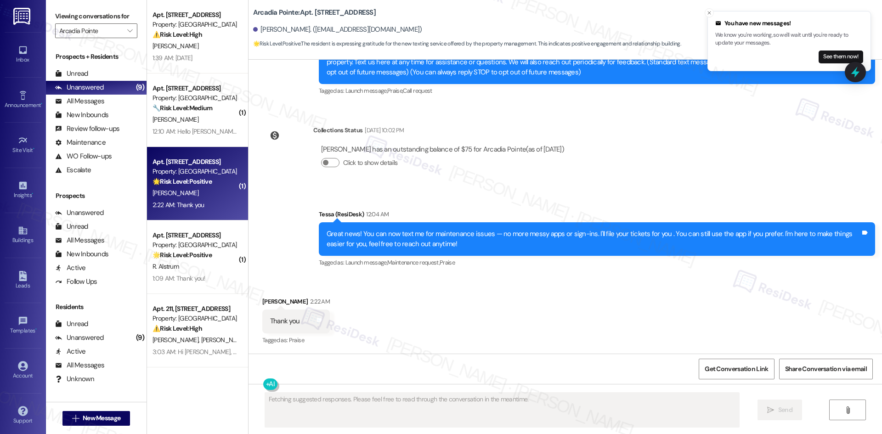
scroll to position [114, 0]
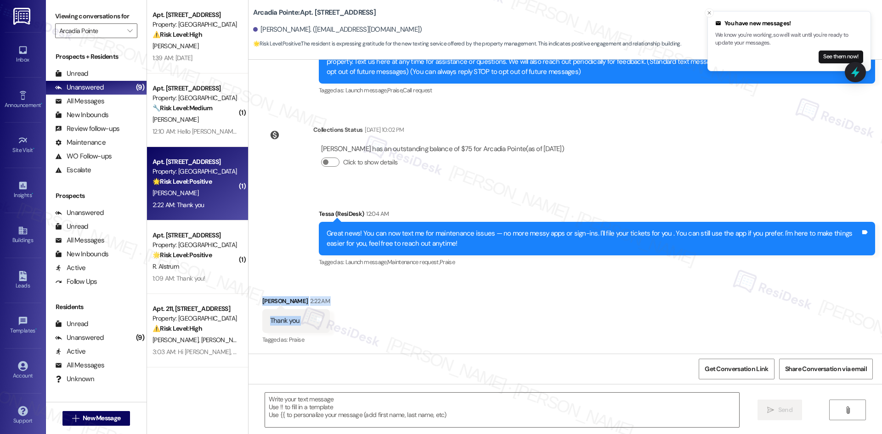
drag, startPoint x: 248, startPoint y: 295, endPoint x: 329, endPoint y: 324, distance: 86.1
click at [329, 324] on div "Received via SMS Jonavahan Bahrami 2:22 AM Thank you Tags and notes Tagged as: …" at bounding box center [566, 315] width 634 height 78
copy div "Jonavahan Bahrami 2:22 AM Thank you Tags and notes"
click at [349, 184] on div "Collections Status Sep 01, 2025 at 10:02 PM Jonavahan Bahrami has an outstandin…" at bounding box center [418, 153] width 324 height 71
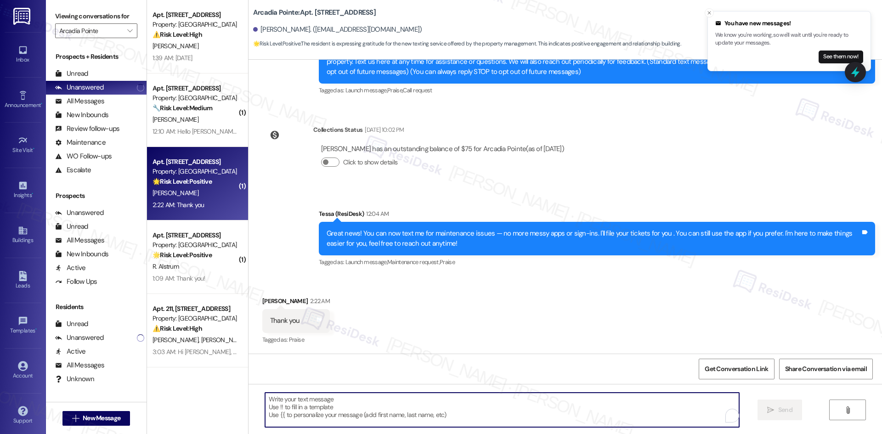
drag, startPoint x: 368, startPoint y: 407, endPoint x: 371, endPoint y: 403, distance: 5.2
click at [368, 408] on textarea "To enrich screen reader interactions, please activate Accessibility in Grammarl…" at bounding box center [502, 410] width 474 height 34
paste textarea "You’re very welcome!"
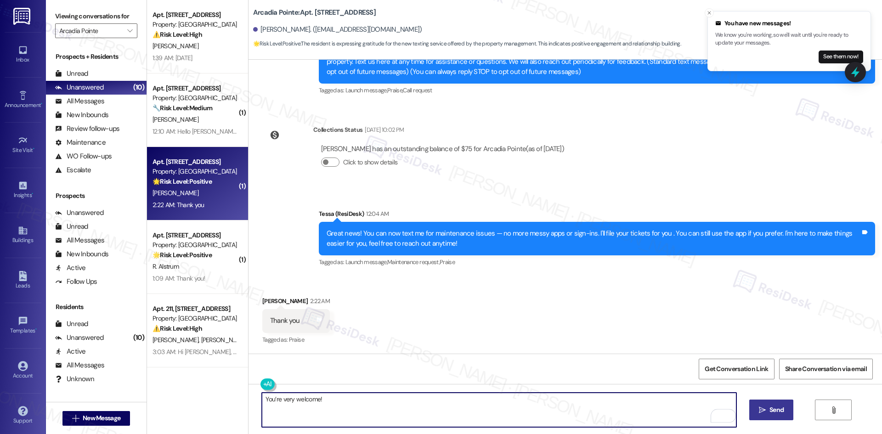
type textarea "You’re very welcome!"
click at [783, 414] on span "Send" at bounding box center [777, 410] width 14 height 10
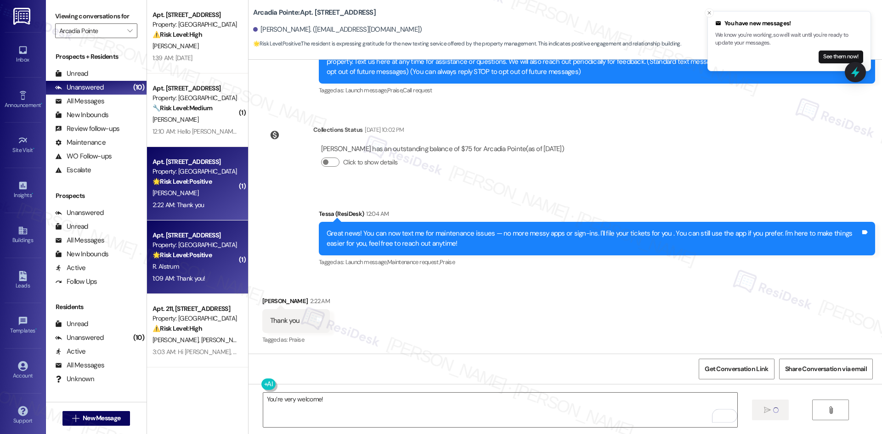
click at [196, 269] on div "R. Alstrum" at bounding box center [195, 266] width 87 height 11
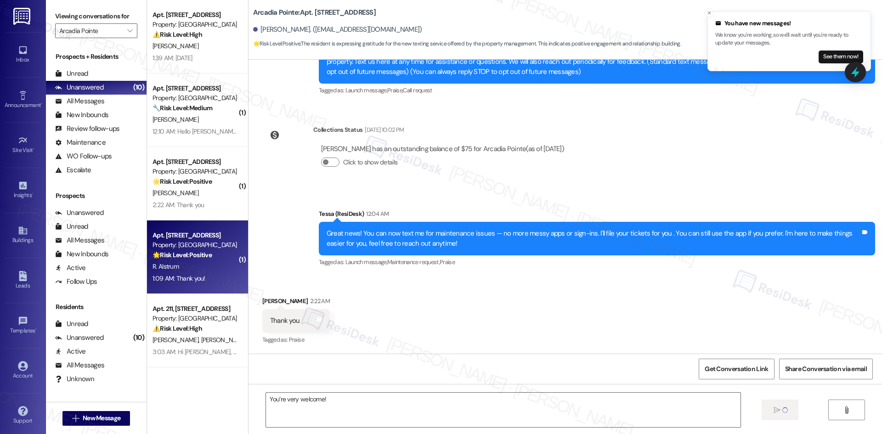
type textarea "Fetching suggested responses. Please feel free to read through the conversation…"
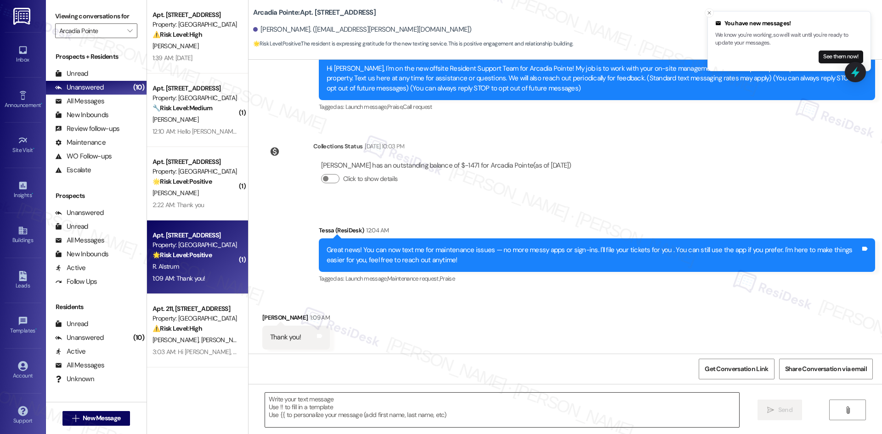
scroll to position [114, 0]
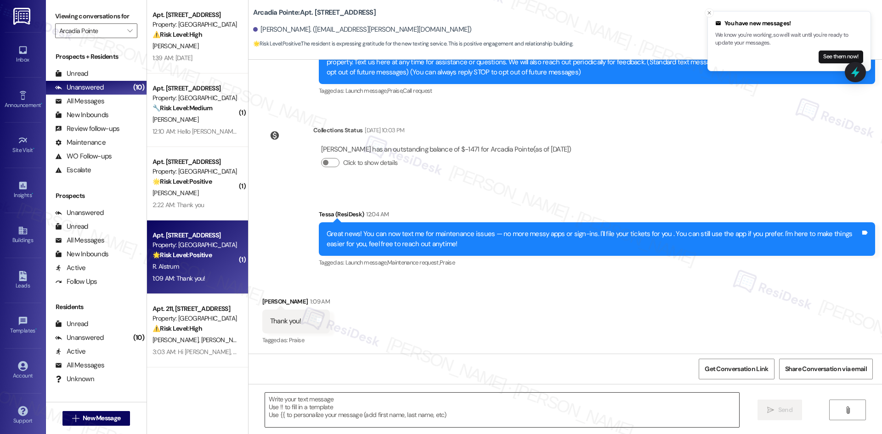
type textarea "Fetching suggested responses. Please feel free to read through the conversation…"
click at [323, 406] on textarea at bounding box center [502, 410] width 474 height 34
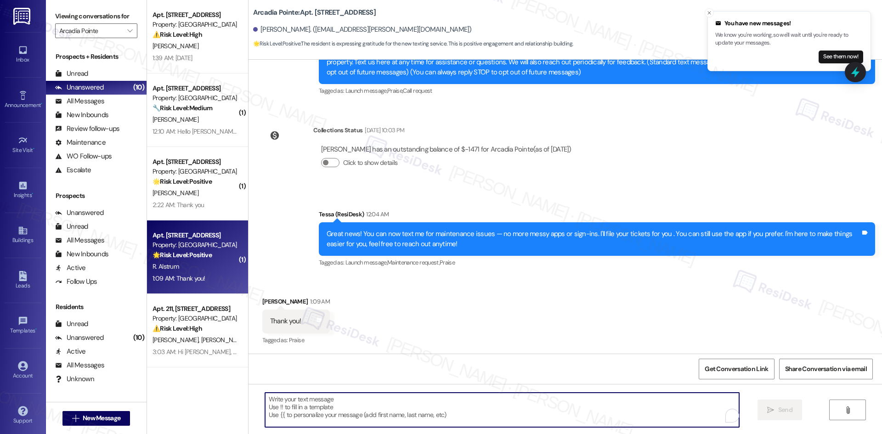
paste textarea "You’re very welcome!"
type textarea "You’re very welcome!"
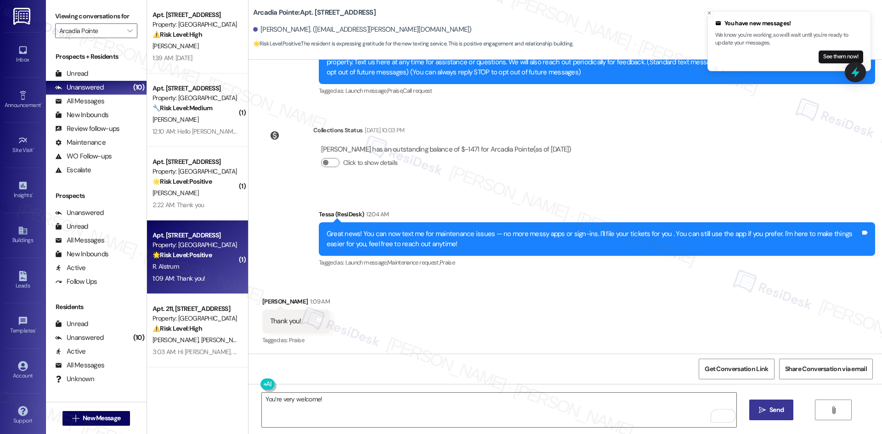
click at [775, 413] on span "Send" at bounding box center [777, 410] width 14 height 10
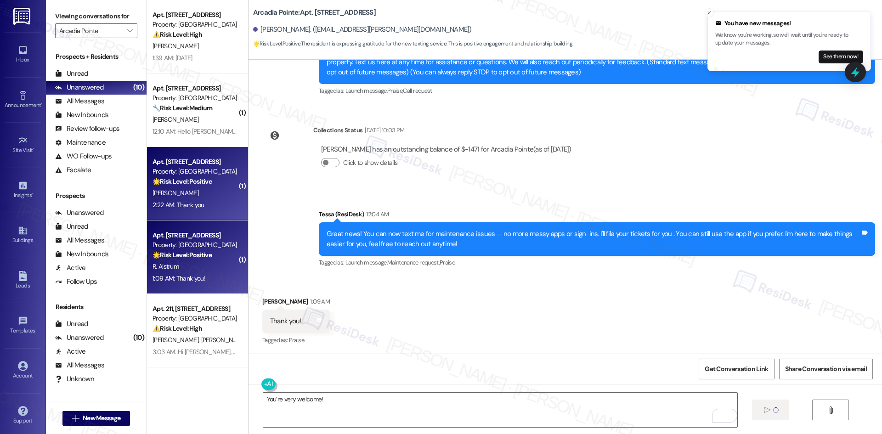
click at [203, 193] on div "[PERSON_NAME]" at bounding box center [195, 192] width 87 height 11
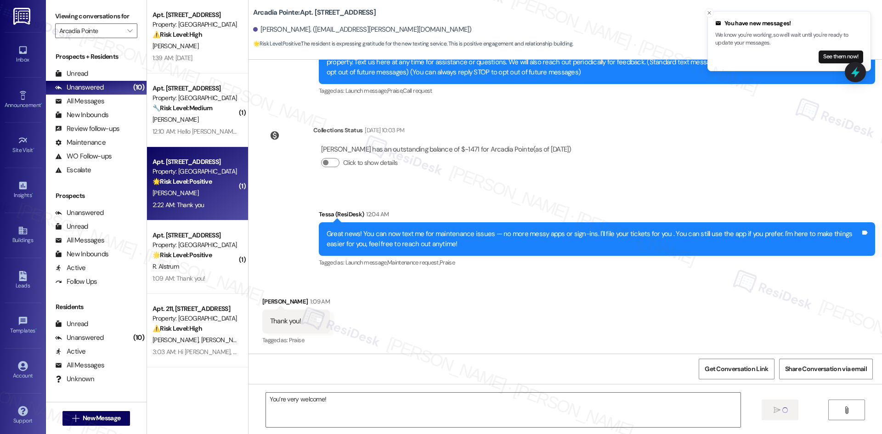
type textarea "Fetching suggested responses. Please feel free to read through the conversation…"
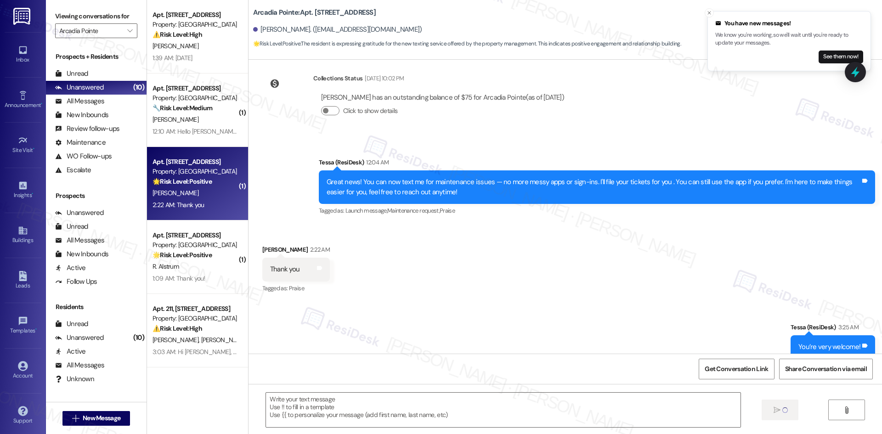
scroll to position [179, 0]
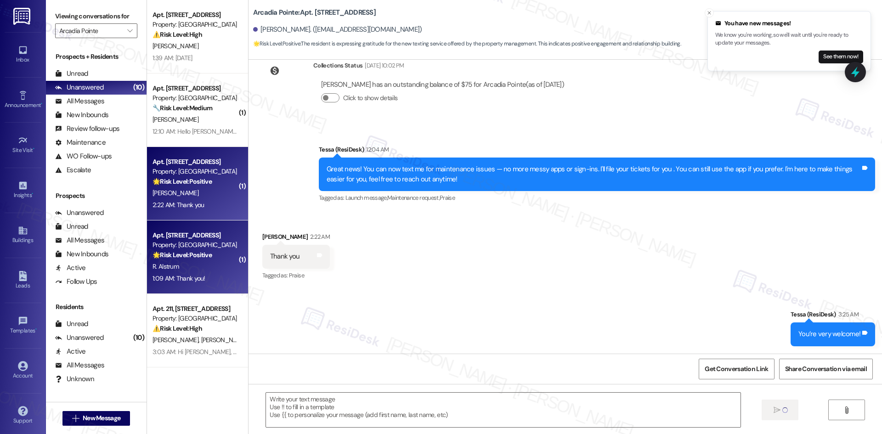
click at [164, 260] on div "🌟 Risk Level: Positive The resident is expressing gratitude for the new texting…" at bounding box center [195, 255] width 85 height 10
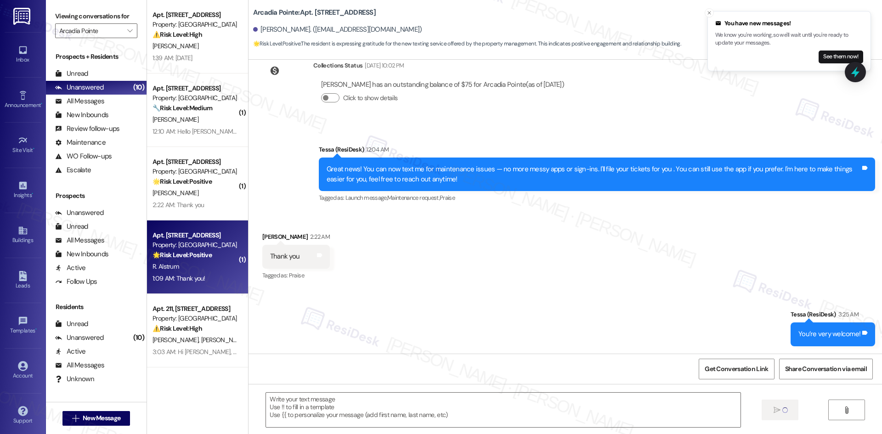
type textarea "Fetching suggested responses. Please feel free to read through the conversation…"
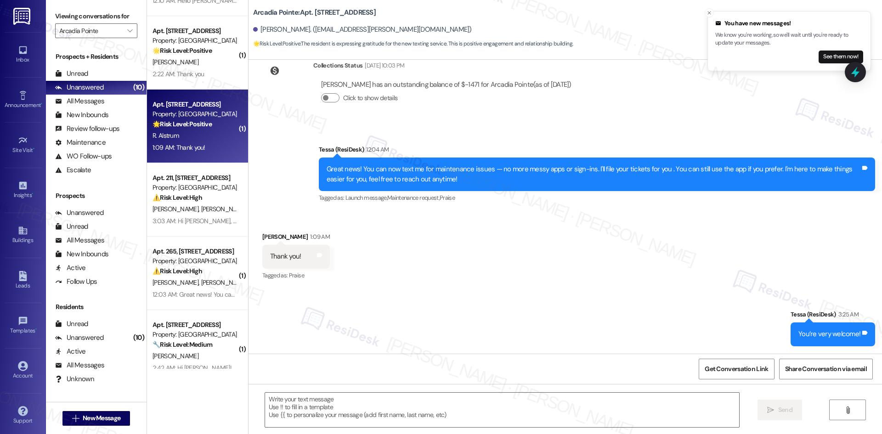
scroll to position [138, 0]
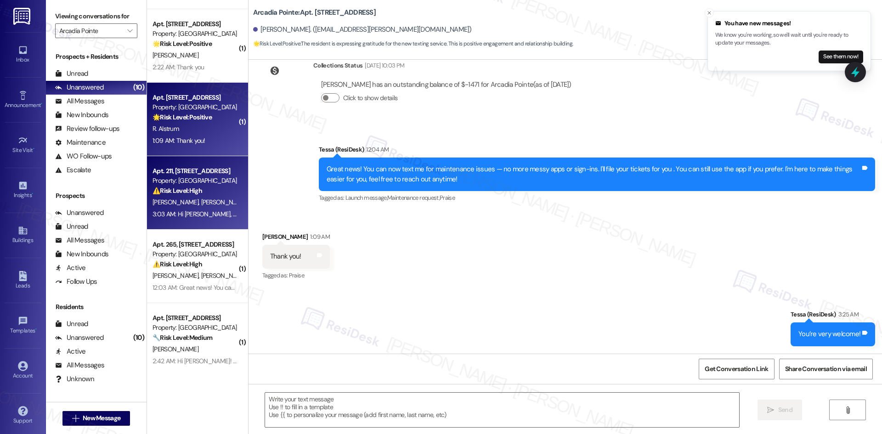
click at [201, 206] on span "[PERSON_NAME]" at bounding box center [224, 202] width 46 height 8
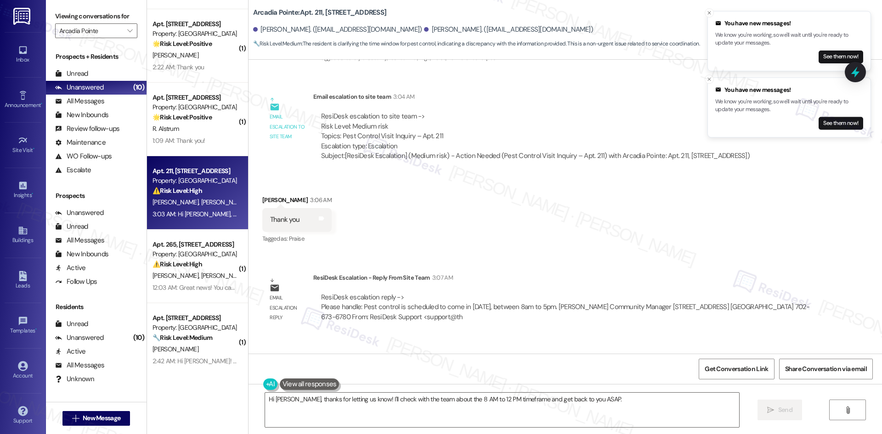
scroll to position [999, 0]
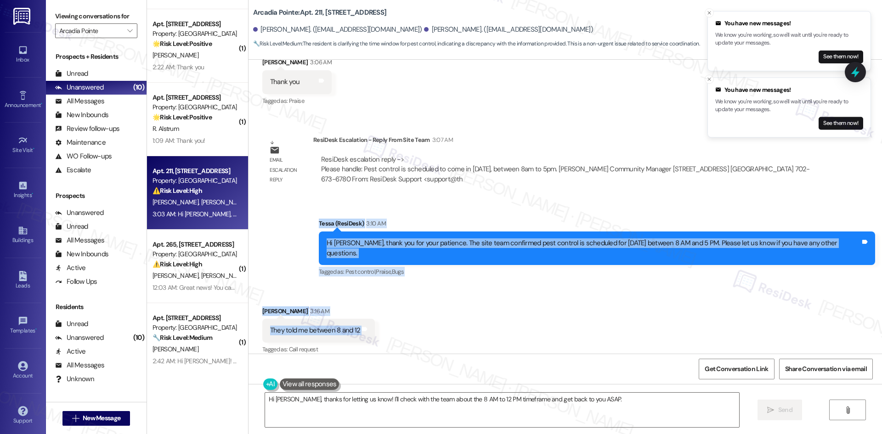
drag, startPoint x: 356, startPoint y: 240, endPoint x: 399, endPoint y: 321, distance: 91.5
click at [399, 321] on div "Lease started Dec 10, 2024 at 8:00 AM Announcement, sent via SMS Tessa (ResiDes…" at bounding box center [566, 207] width 634 height 294
copy div "Tessa (ResiDesk) 3:10 AM Hi George, thank you for your patience. The site team …"
click at [310, 238] on div "Sent via SMS Tessa (ResiDesk) 3:10 AM Hi George, thank you for your patience. T…" at bounding box center [566, 241] width 634 height 87
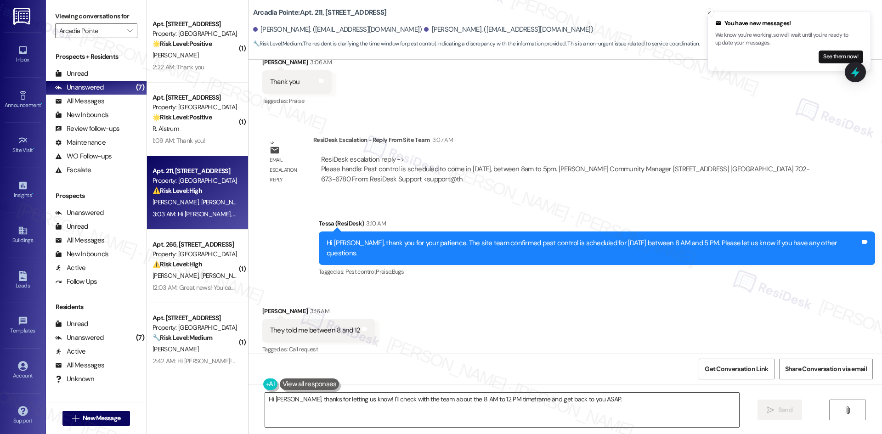
drag, startPoint x: 590, startPoint y: 412, endPoint x: 603, endPoint y: 408, distance: 14.0
click at [593, 412] on textarea "Hi Todd, thanks for letting us know! I'll check with the team about the 8 AM to…" at bounding box center [502, 410] width 474 height 34
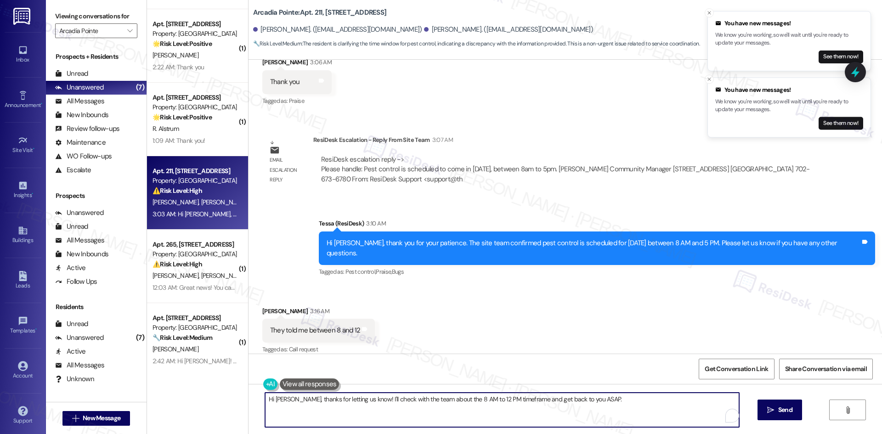
paste textarea "I’m sorry for the confusion. I understand you were told 8–12, but the site team…"
type textarea "I’m sorry for the confusion. I understand you were told 8–12, but the site team…"
click at [770, 415] on button " Send" at bounding box center [772, 410] width 45 height 21
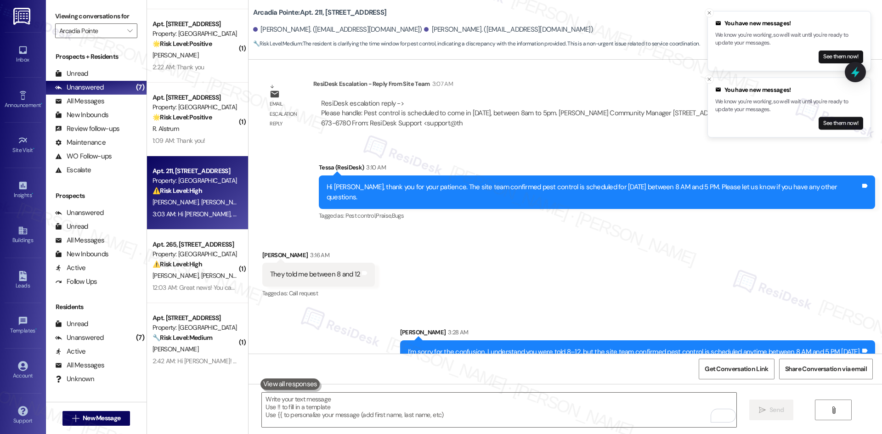
scroll to position [1062, 0]
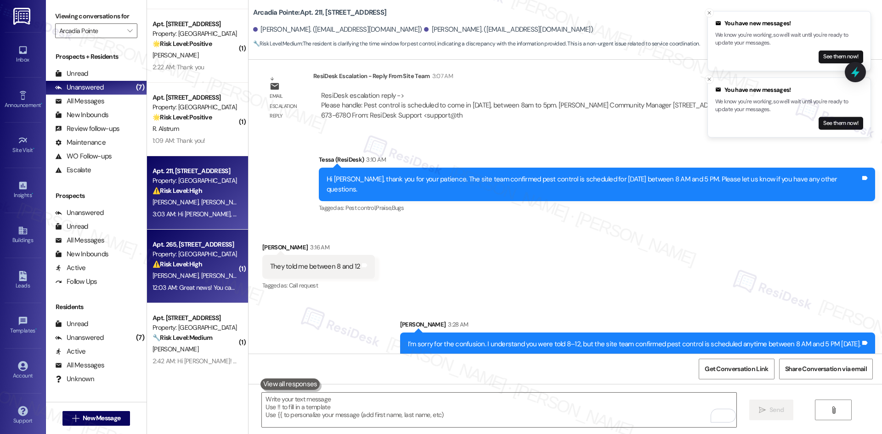
click at [204, 265] on div "⚠️ Risk Level: High The resident is disputing a utility reimbursement charge, c…" at bounding box center [195, 265] width 85 height 10
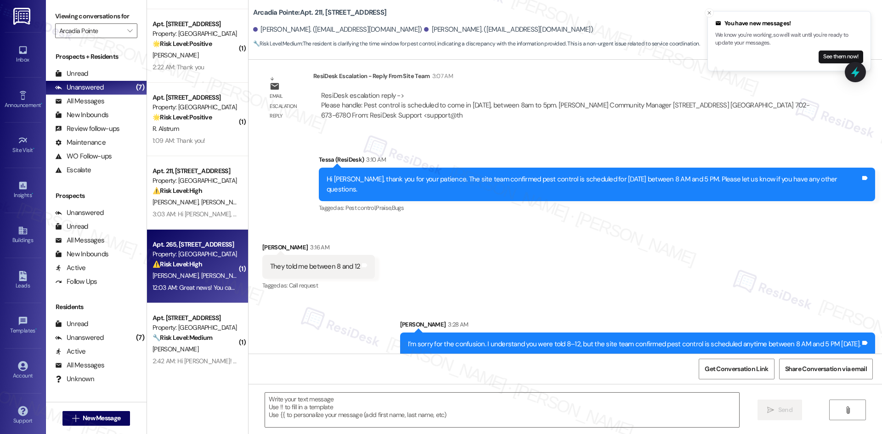
type textarea "Fetching suggested responses. Please feel free to read through the conversation…"
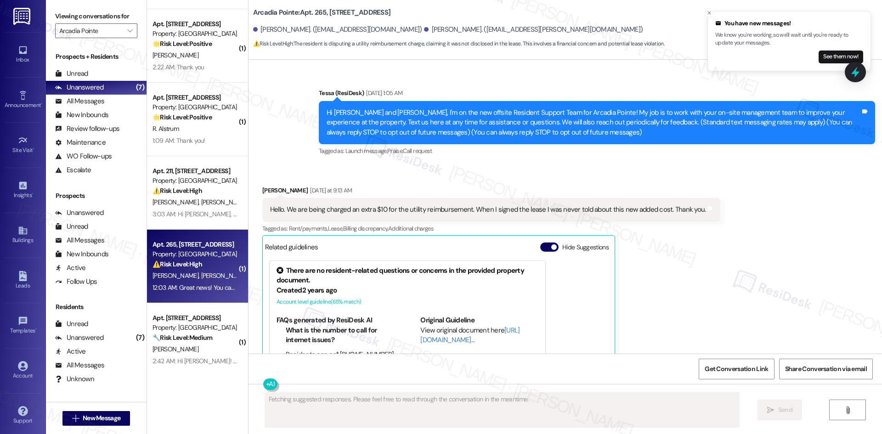
scroll to position [35, 0]
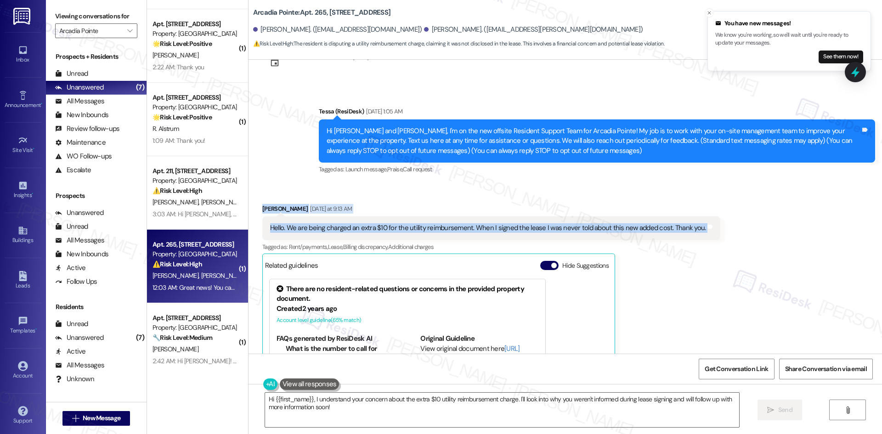
drag, startPoint x: 257, startPoint y: 202, endPoint x: 759, endPoint y: 233, distance: 503.2
click at [759, 233] on div "Received via SMS Nataly Carrillo Yesterday at 9:13 AM Hello. We are being charg…" at bounding box center [566, 314] width 634 height 262
copy div "Nataly Carrillo Yesterday at 9:13 AM Hello. We are being charged an extra $10 f…"
drag, startPoint x: 443, startPoint y: 207, endPoint x: 434, endPoint y: 207, distance: 8.3
click at [443, 206] on div "Nataly Carrillo Yesterday at 9:13 AM" at bounding box center [491, 210] width 459 height 13
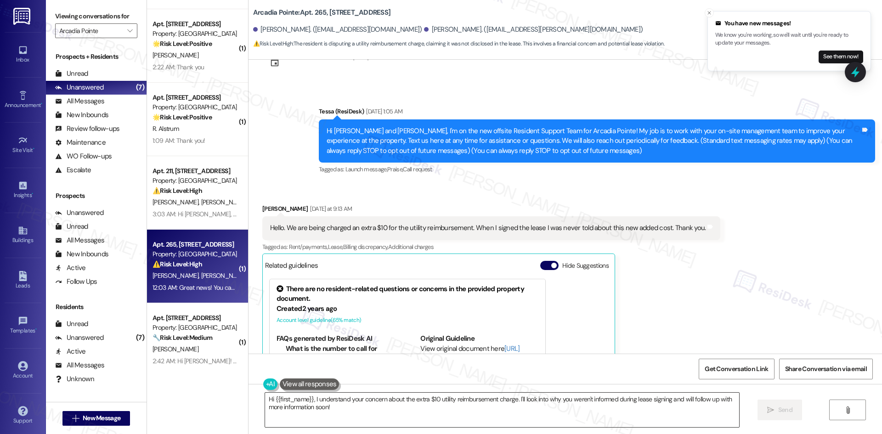
click at [411, 407] on textarea "Hi {{first_name}}, I understand your concern about the extra $10 utility reimbu…" at bounding box center [502, 410] width 474 height 34
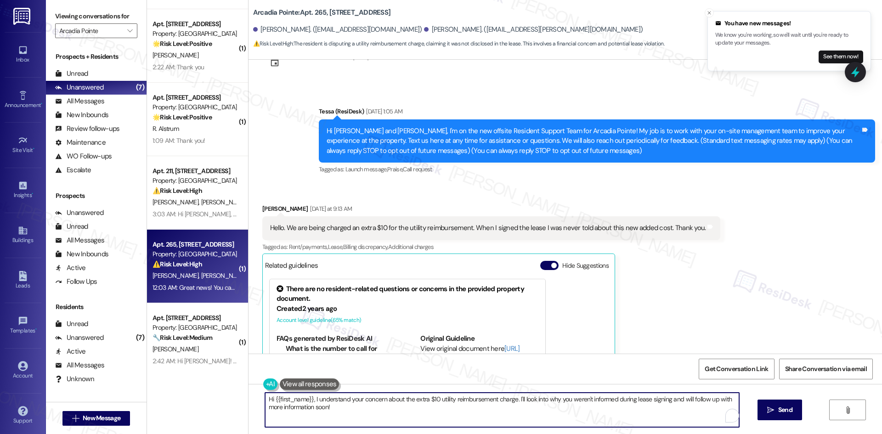
paste textarea "I understand your concern about the extra $10 utility reimbursement charge that…"
type textarea "I understand your concern about the extra $10 utility reimbursement charge that…"
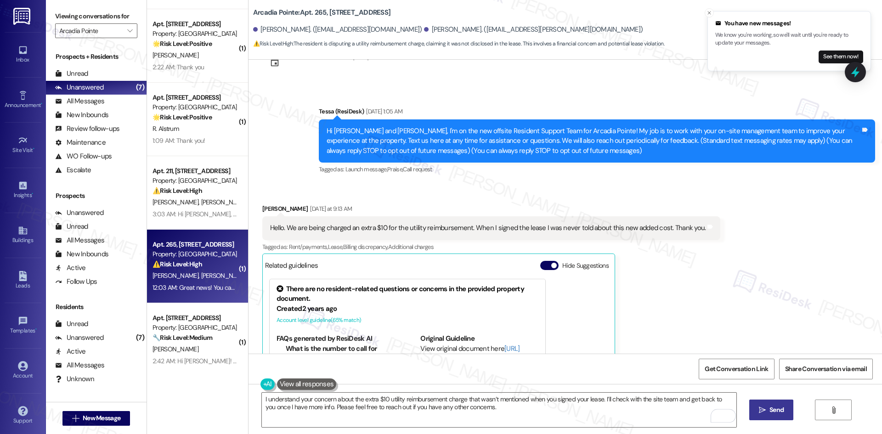
drag, startPoint x: 769, startPoint y: 412, endPoint x: 759, endPoint y: 415, distance: 10.5
click at [770, 411] on span "Send" at bounding box center [777, 410] width 14 height 10
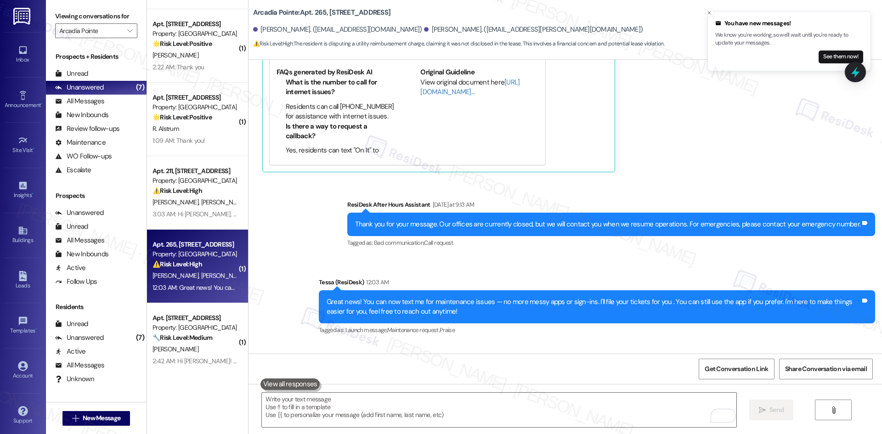
scroll to position [367, 0]
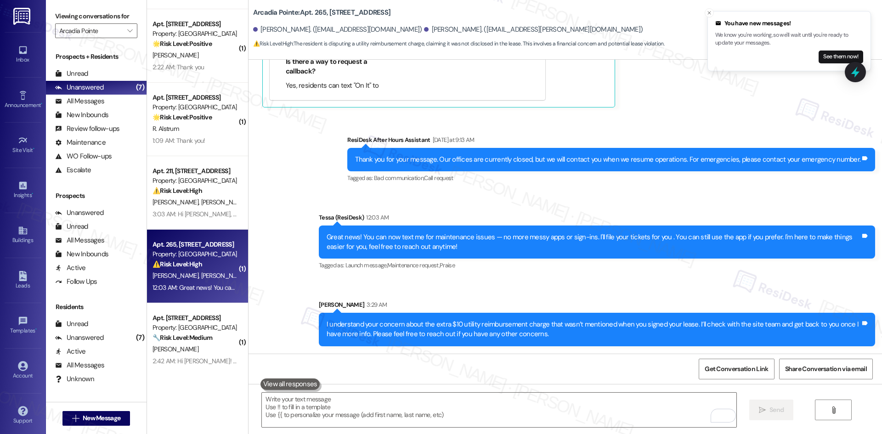
drag, startPoint x: 621, startPoint y: 206, endPoint x: 555, endPoint y: 182, distance: 70.7
click at [555, 182] on div "Tagged as: Bad communication , Click to highlight conversations about Bad commu…" at bounding box center [611, 177] width 528 height 13
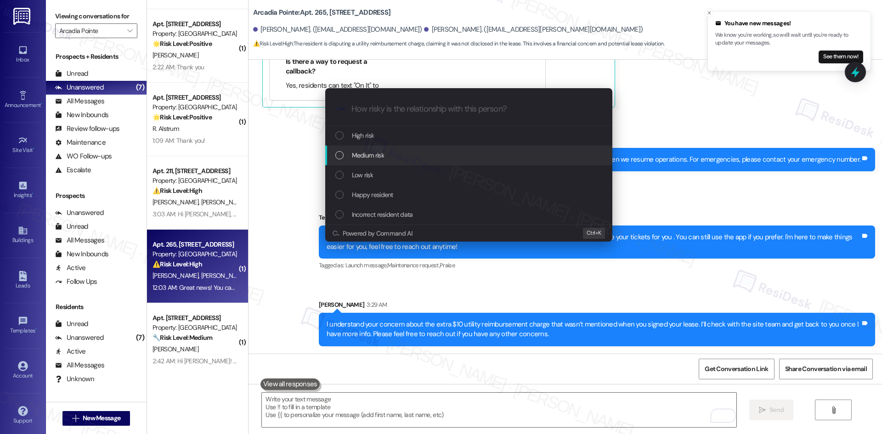
click at [402, 153] on div "Medium risk" at bounding box center [469, 155] width 269 height 10
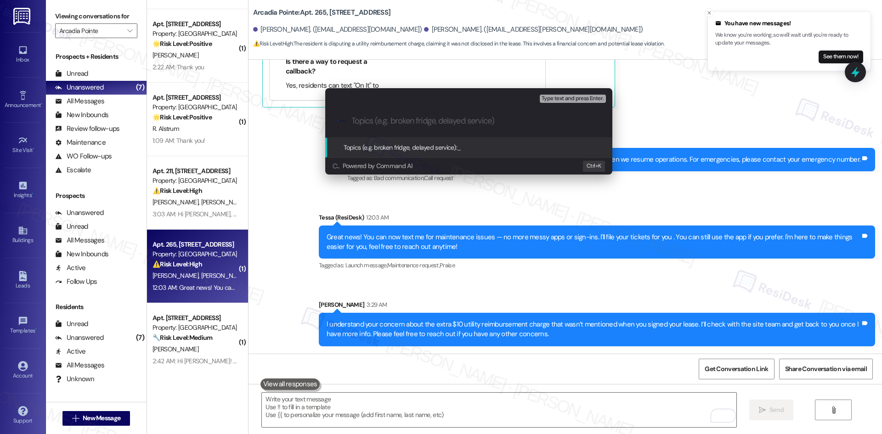
click at [360, 123] on input "Topics (e.g. broken fridge, delayed service)" at bounding box center [477, 121] width 250 height 10
paste input "Utility Reimbursement Charge Inquiry – Extra $10"
type input "Utility Reimbursement Charge Inquiry – Extra $10"
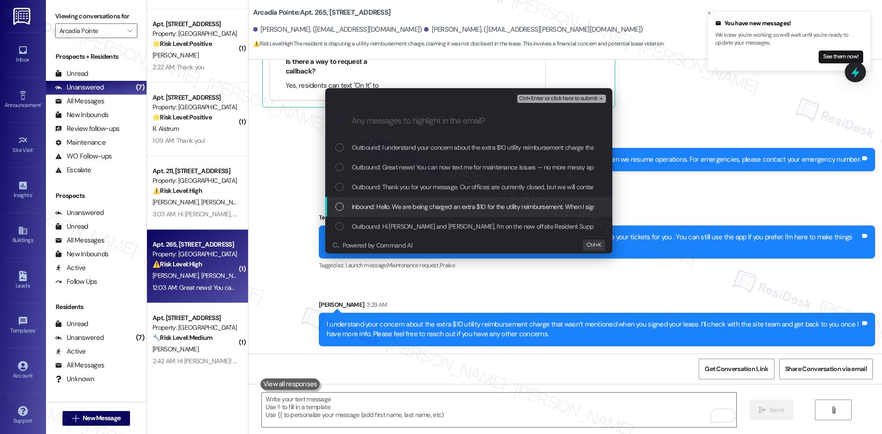
click at [443, 206] on span "Inbound: Hello. We are being charged an extra $10 for the utility reimbursement…" at bounding box center [565, 207] width 426 height 10
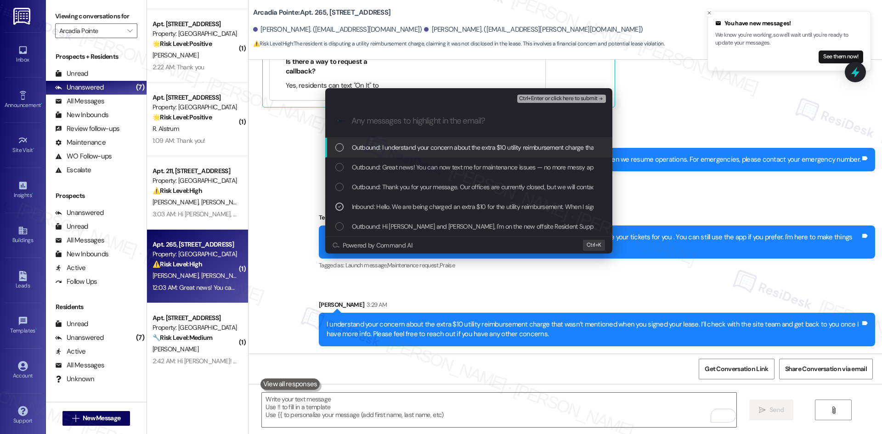
click at [568, 97] on span "Ctrl+Enter or click here to submit" at bounding box center [558, 99] width 79 height 6
